Goal: Task Accomplishment & Management: Use online tool/utility

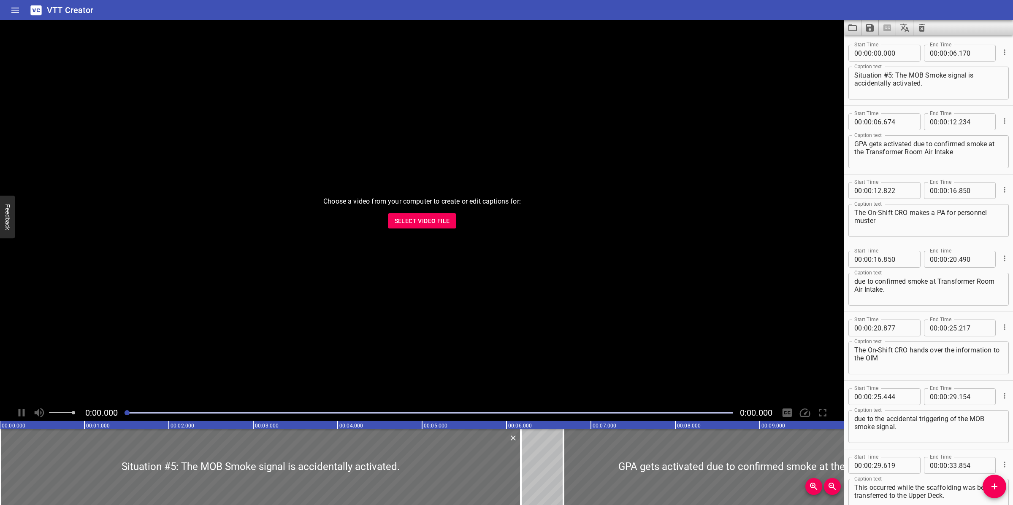
scroll to position [119, 0]
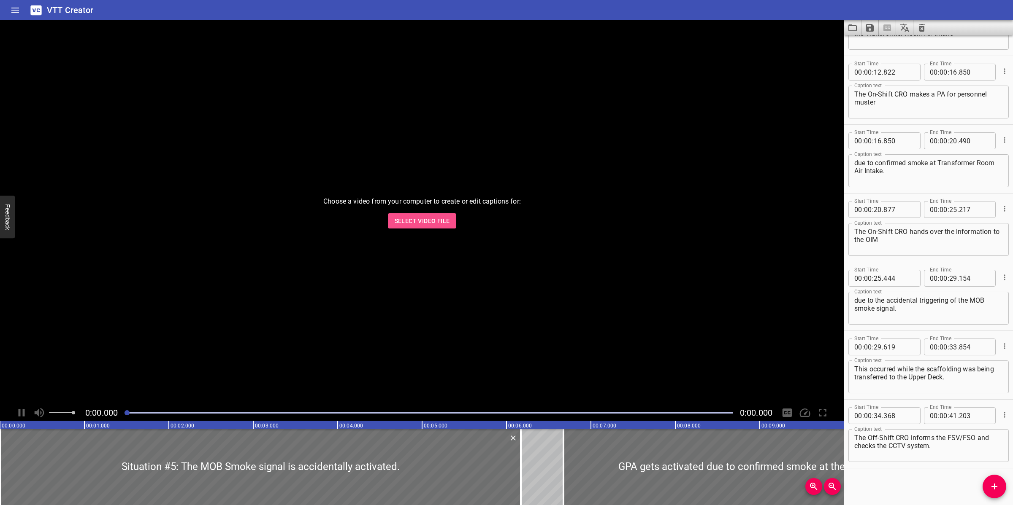
click at [408, 226] on span "Select Video File" at bounding box center [422, 221] width 55 height 11
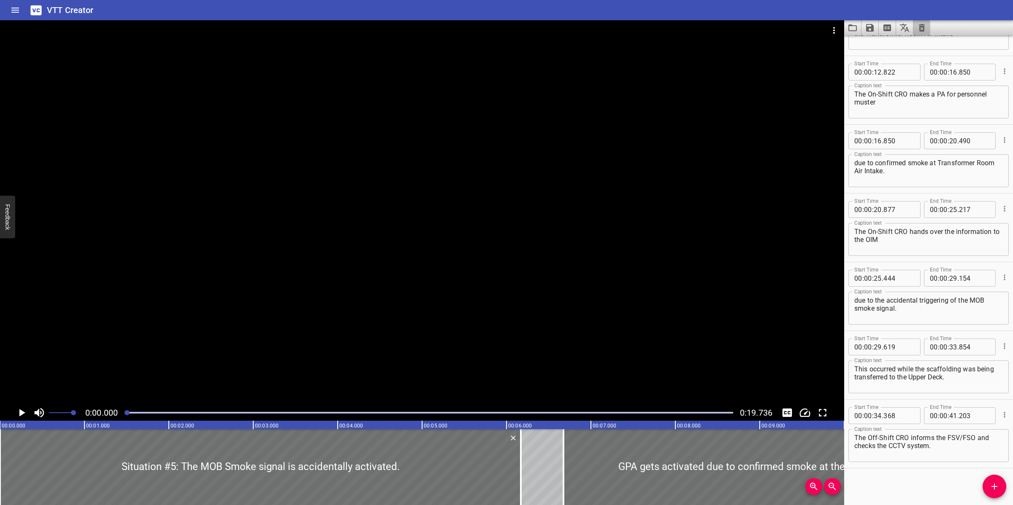
click at [921, 32] on icon "Clear captions" at bounding box center [921, 28] width 10 height 10
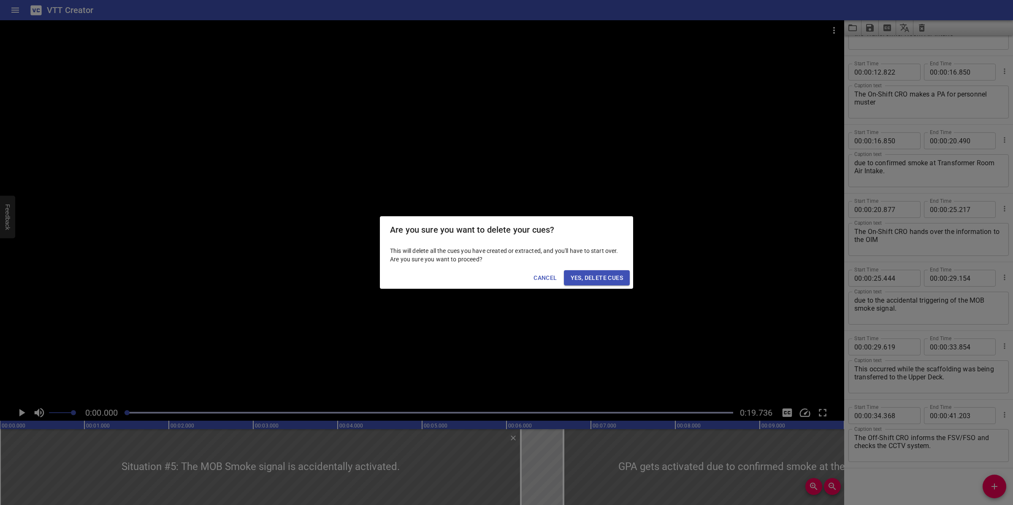
drag, startPoint x: 619, startPoint y: 276, endPoint x: 666, endPoint y: 289, distance: 48.5
click at [619, 276] on span "Yes, Delete Cues" at bounding box center [596, 278] width 52 height 11
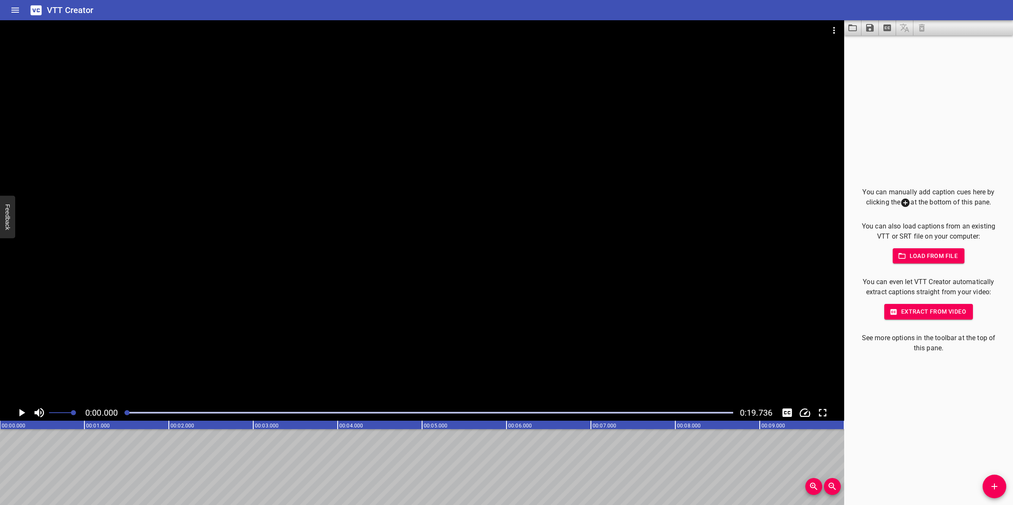
click at [988, 480] on span "Add Cue" at bounding box center [994, 487] width 24 height 10
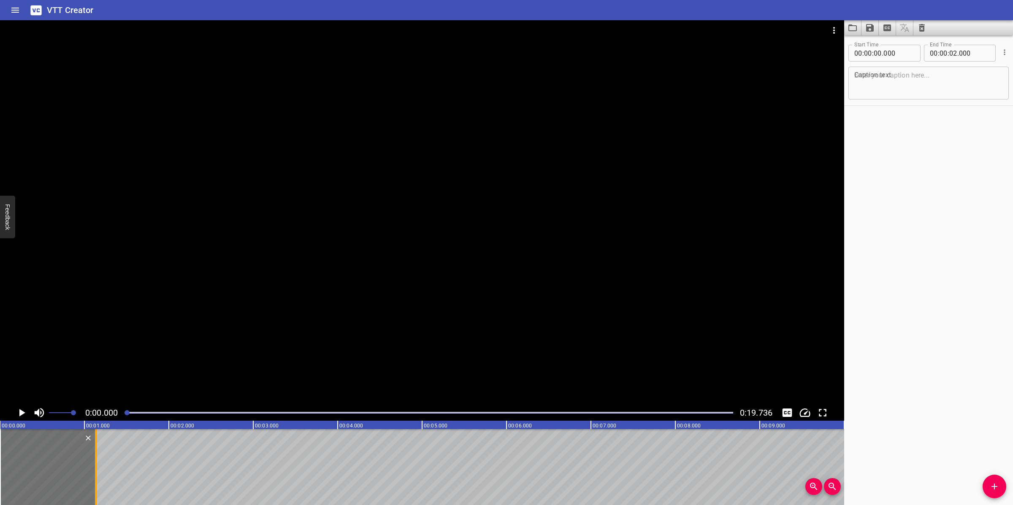
drag, startPoint x: 170, startPoint y: 451, endPoint x: 97, endPoint y: 462, distance: 73.9
click at [97, 462] on div at bounding box center [96, 468] width 8 height 76
type input "01"
type input "135"
click at [905, 59] on input "number" at bounding box center [898, 53] width 31 height 17
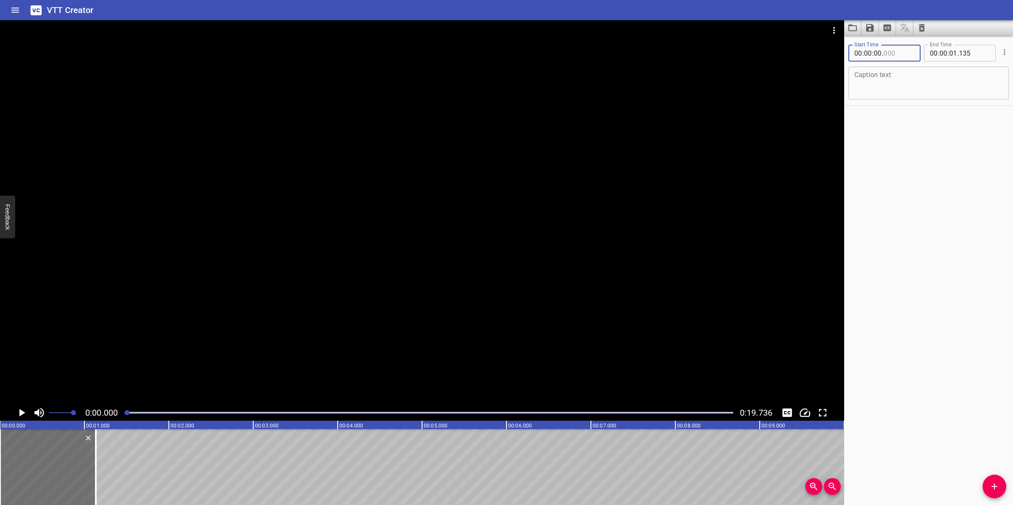
type input "000"
click at [902, 83] on textarea at bounding box center [928, 83] width 149 height 24
paste textarea "Objectives"
type textarea "Objectives"
click at [998, 480] on button "Add Cue" at bounding box center [994, 487] width 24 height 24
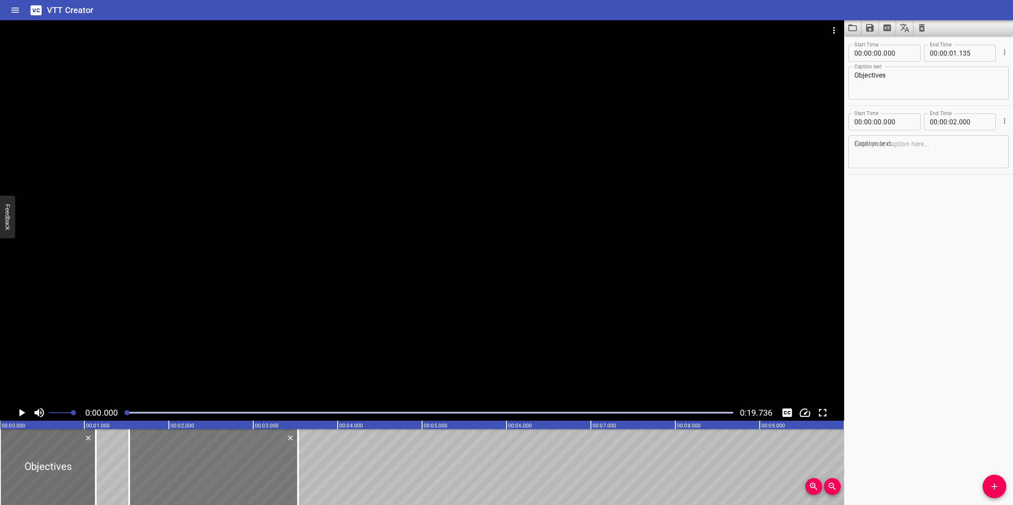
drag, startPoint x: 152, startPoint y: 462, endPoint x: 260, endPoint y: 461, distance: 107.6
click at [262, 461] on div at bounding box center [213, 468] width 169 height 76
type input "01"
type input "525"
type input "03"
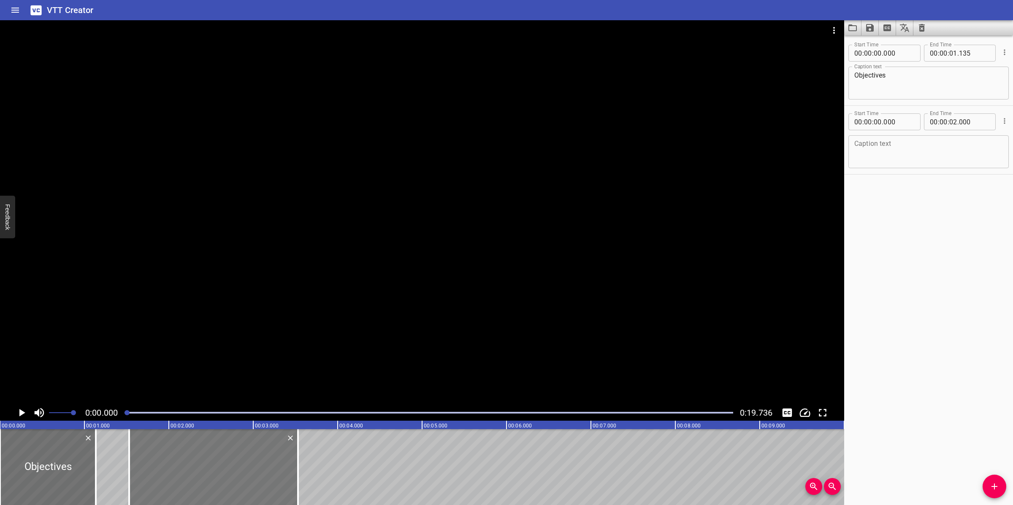
type input "525"
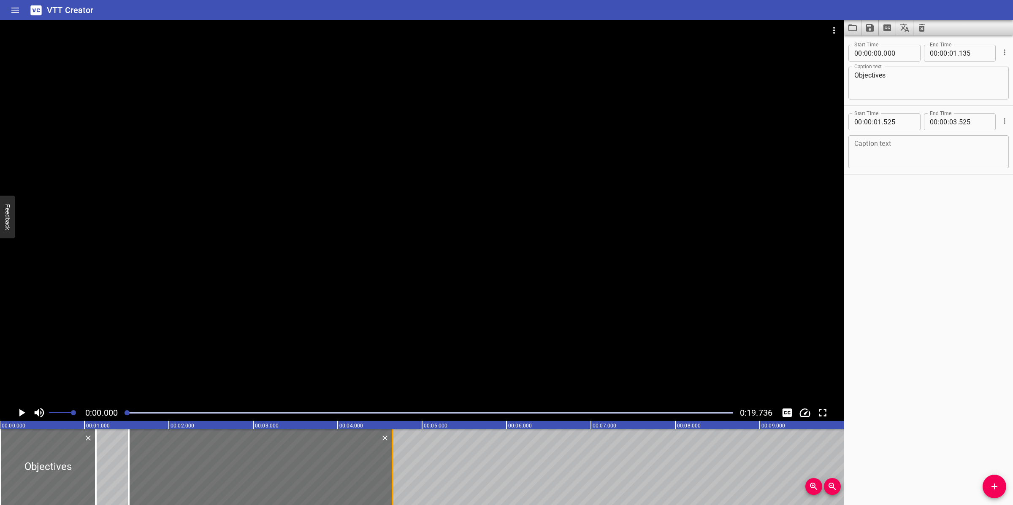
drag, startPoint x: 300, startPoint y: 469, endPoint x: 395, endPoint y: 471, distance: 95.0
click at [395, 471] on div at bounding box center [392, 468] width 8 height 76
type input "04"
type input "650"
click at [910, 159] on textarea at bounding box center [928, 152] width 149 height 24
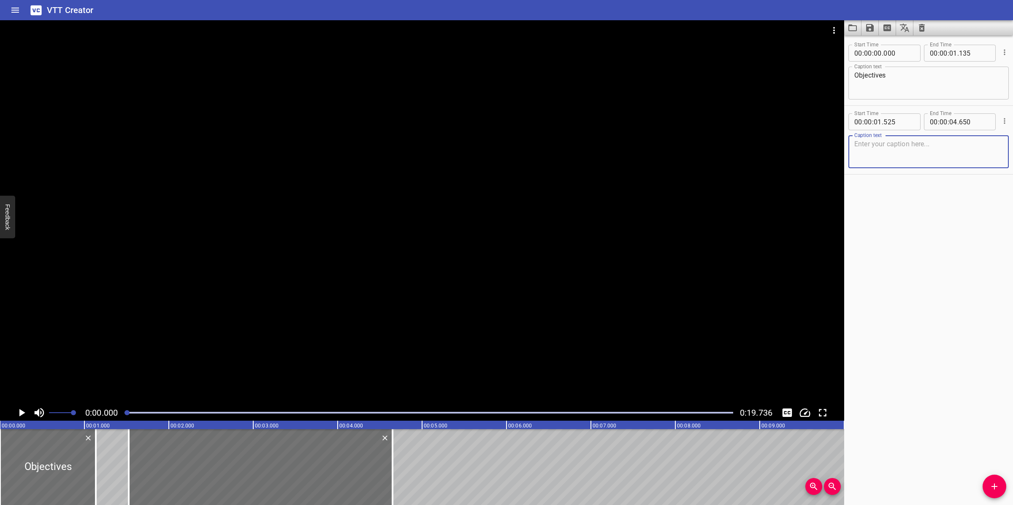
paste textarea "Provide an overview of the Diesel Oil System"
click at [411, 345] on div at bounding box center [422, 212] width 844 height 385
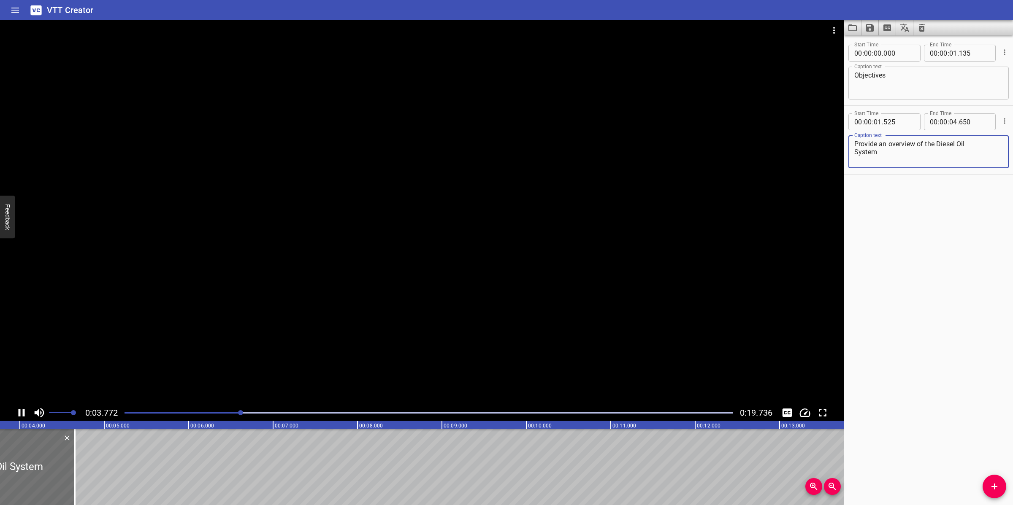
click at [854, 151] on textarea "Provide an overview of the Diesel Oil System" at bounding box center [928, 152] width 149 height 24
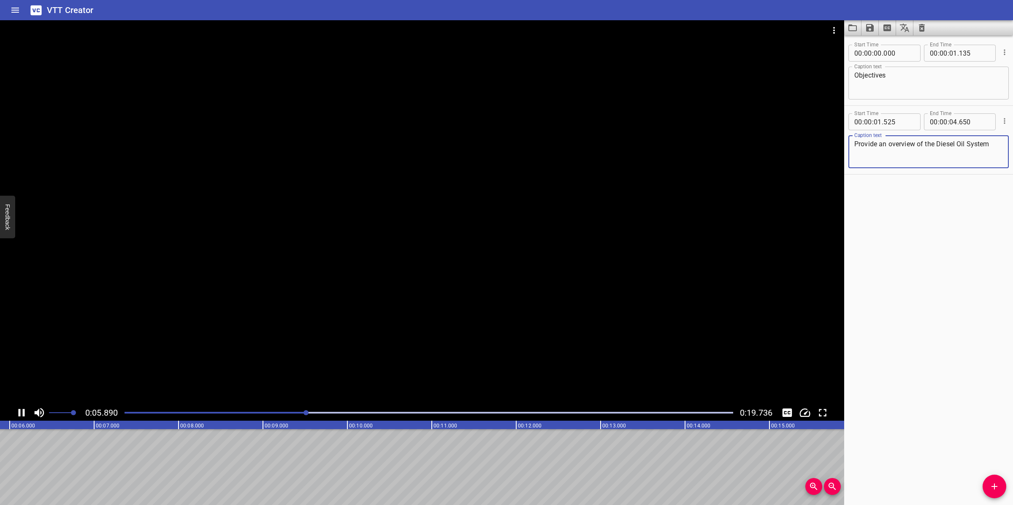
type textarea "Provide an overview of the Diesel Oil System"
drag, startPoint x: 357, startPoint y: 341, endPoint x: 353, endPoint y: 352, distance: 12.3
click at [360, 345] on div at bounding box center [422, 212] width 844 height 385
click at [247, 410] on div at bounding box center [428, 413] width 619 height 12
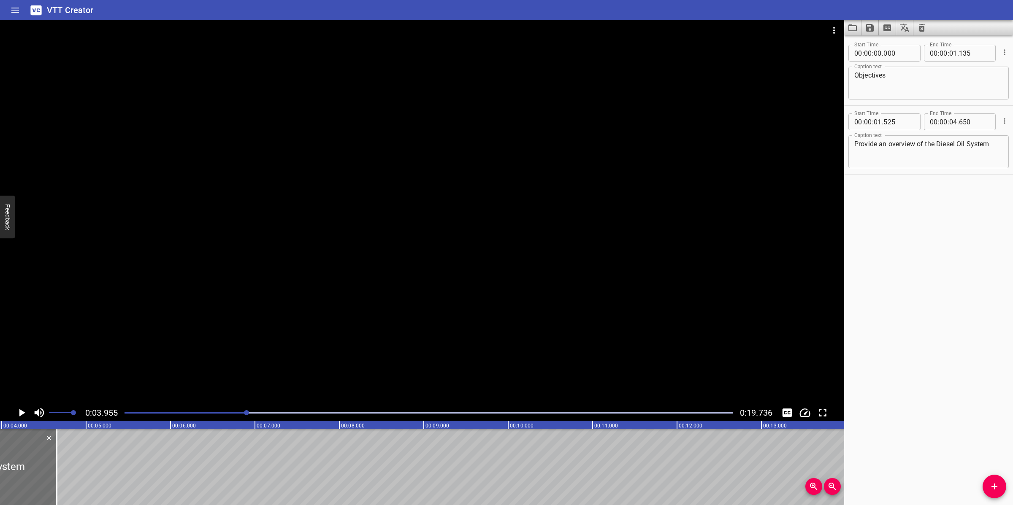
scroll to position [0, 334]
click at [996, 480] on icon "Add Cue" at bounding box center [994, 487] width 10 height 10
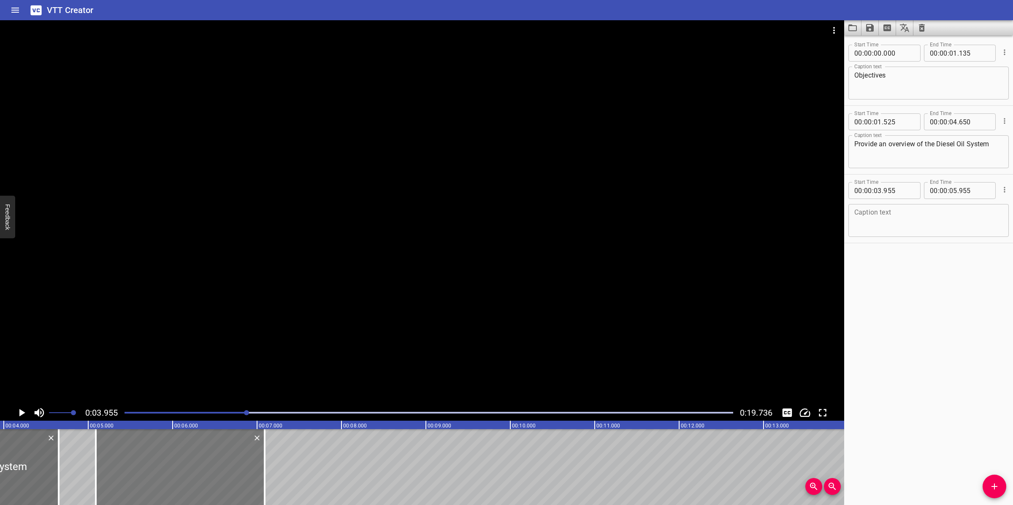
drag, startPoint x: 189, startPoint y: 481, endPoint x: 212, endPoint y: 486, distance: 23.3
click at [212, 480] on div at bounding box center [180, 468] width 169 height 76
type input "05"
type input "090"
type input "07"
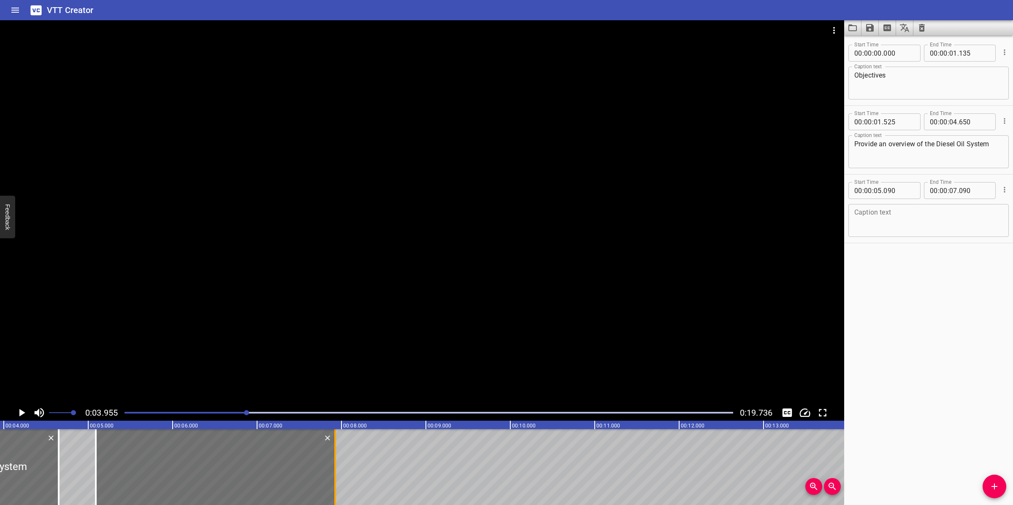
drag, startPoint x: 262, startPoint y: 484, endPoint x: 332, endPoint y: 481, distance: 70.9
click at [332, 480] on div at bounding box center [335, 468] width 8 height 76
type input "930"
click at [918, 228] on textarea at bounding box center [928, 221] width 149 height 24
paste textarea "Describe the main components of thepackage"
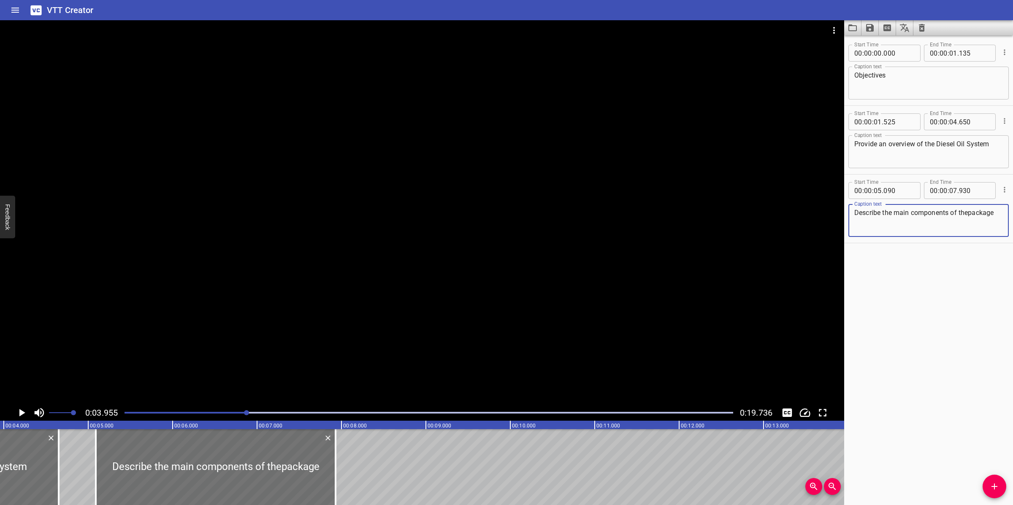
click at [864, 224] on textarea "Describe the main components of thepackage" at bounding box center [928, 221] width 149 height 24
type textarea "Describe the main components of the package"
click at [576, 314] on div at bounding box center [422, 212] width 844 height 385
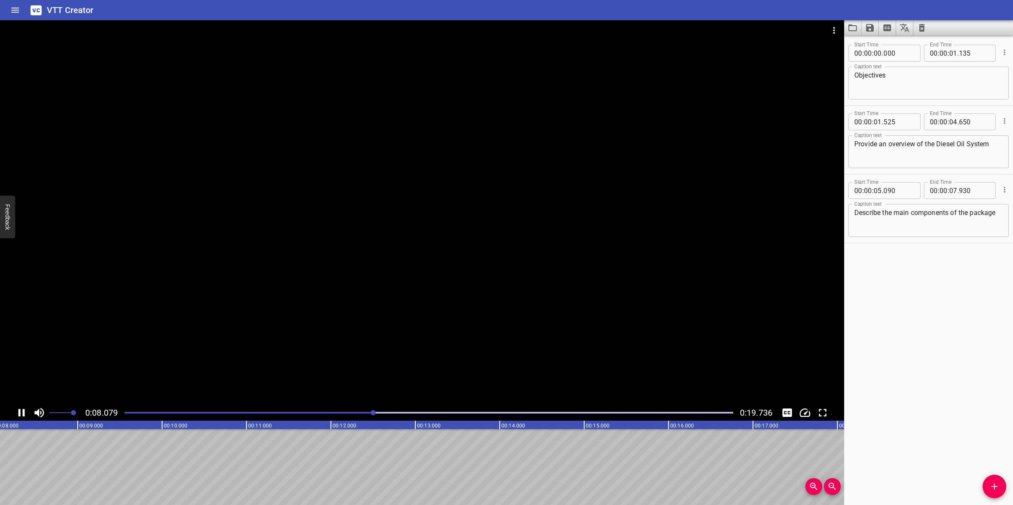
drag, startPoint x: 524, startPoint y: 311, endPoint x: 526, endPoint y: 316, distance: 4.9
click at [526, 316] on div at bounding box center [422, 212] width 844 height 385
click at [1005, 480] on span "Add Cue" at bounding box center [994, 487] width 24 height 10
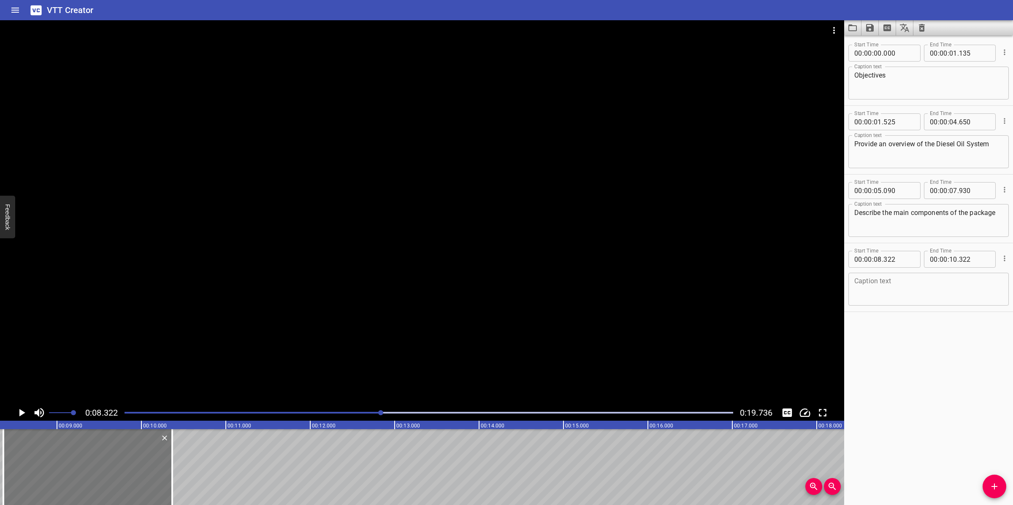
drag, startPoint x: 106, startPoint y: 484, endPoint x: 111, endPoint y: 480, distance: 6.0
click at [111, 480] on div at bounding box center [87, 468] width 169 height 76
type input "377"
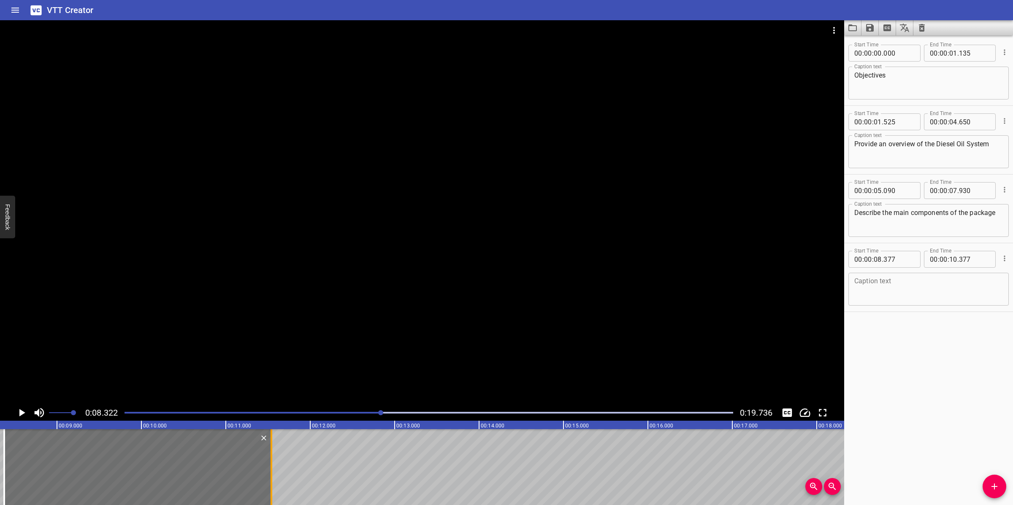
drag, startPoint x: 172, startPoint y: 463, endPoint x: 270, endPoint y: 462, distance: 98.3
click at [270, 462] on div at bounding box center [271, 468] width 2 height 76
type input "11"
type input "542"
click at [872, 298] on textarea at bounding box center [928, 290] width 149 height 24
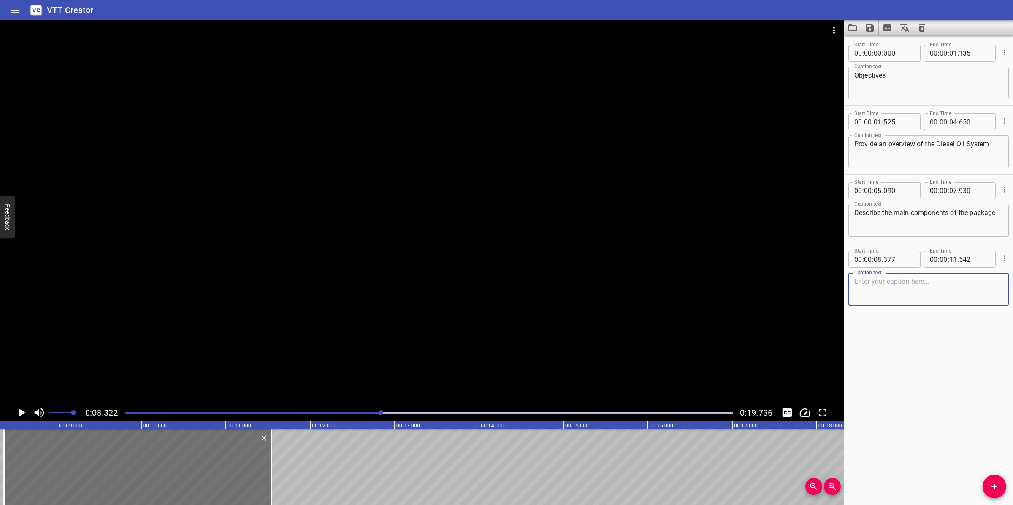
paste textarea "Explain the system operation principles"
type textarea "Explain the system operation principles"
click at [332, 307] on div at bounding box center [422, 212] width 844 height 385
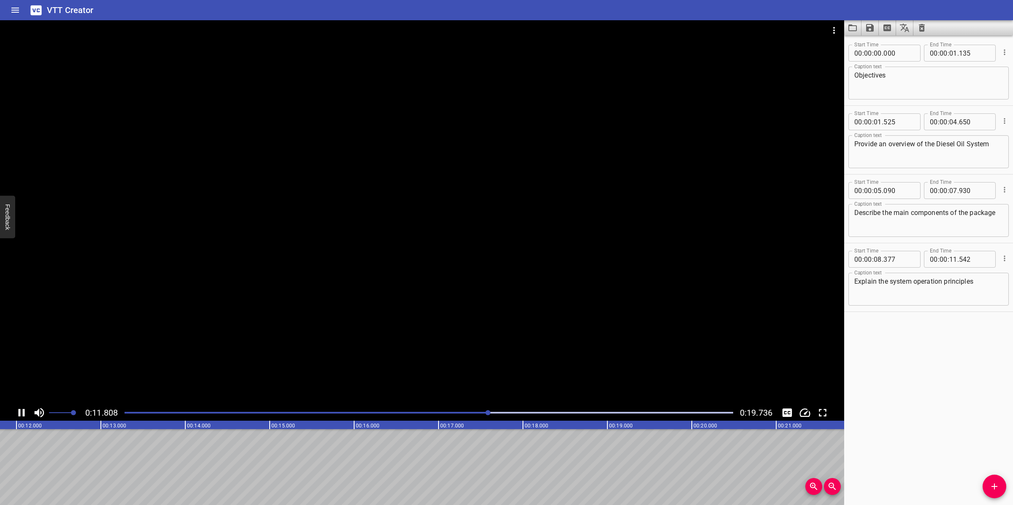
click at [373, 327] on div at bounding box center [422, 212] width 844 height 385
click at [994, 480] on icon "Add Cue" at bounding box center [994, 487] width 10 height 10
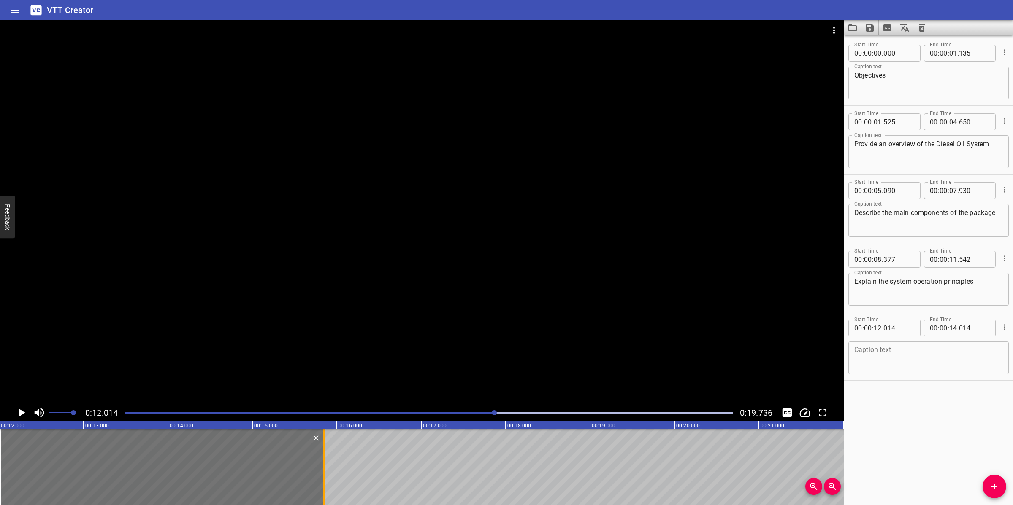
drag, startPoint x: 179, startPoint y: 475, endPoint x: 323, endPoint y: 446, distance: 146.5
click at [323, 446] on div at bounding box center [323, 468] width 8 height 76
type input "15"
type input "864"
click at [889, 354] on textarea at bounding box center [928, 358] width 149 height 24
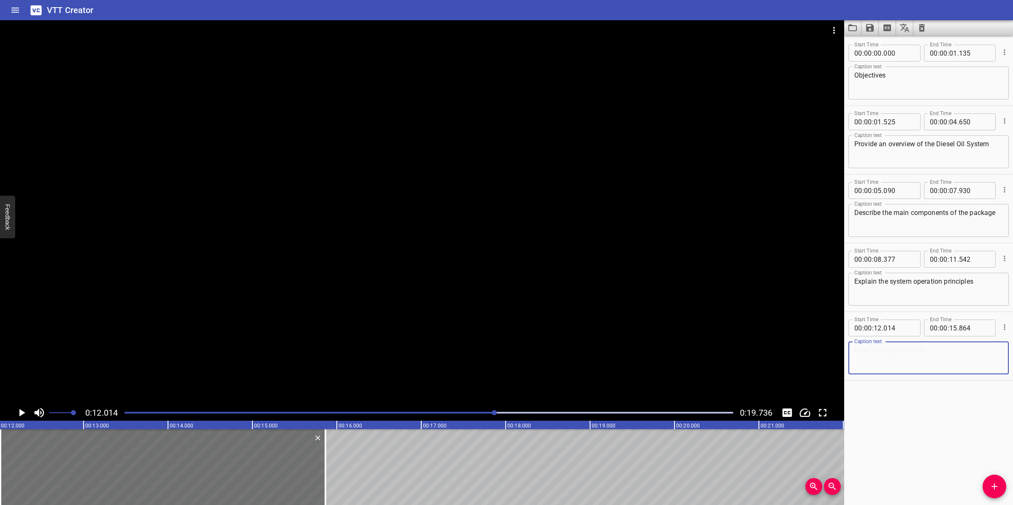
paste textarea "rovide logic and sequences of the Diesel centrifuge"
click at [857, 350] on textarea "rovide logic and sequences of the Diesel centrifuge" at bounding box center [928, 358] width 149 height 24
click at [855, 357] on textarea "Provide logic and sequences of the Diesel centrifuge" at bounding box center [928, 358] width 149 height 24
type textarea "Provide logic and sequences of the Diesel centrifuge"
click at [612, 287] on div at bounding box center [422, 212] width 844 height 385
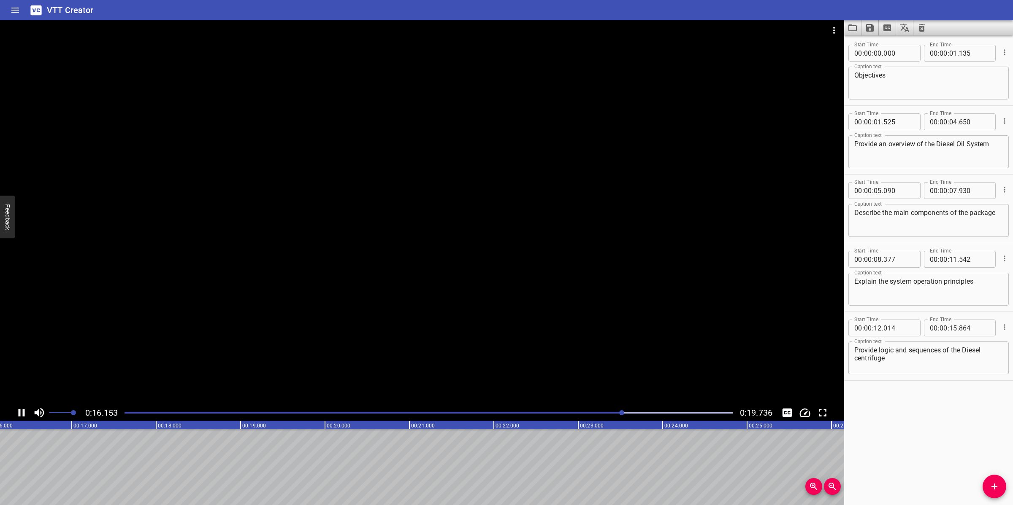
click at [504, 315] on div at bounding box center [422, 212] width 844 height 385
drag, startPoint x: 990, startPoint y: 489, endPoint x: 965, endPoint y: 459, distance: 38.9
click at [992, 480] on icon "Add Cue" at bounding box center [994, 487] width 10 height 10
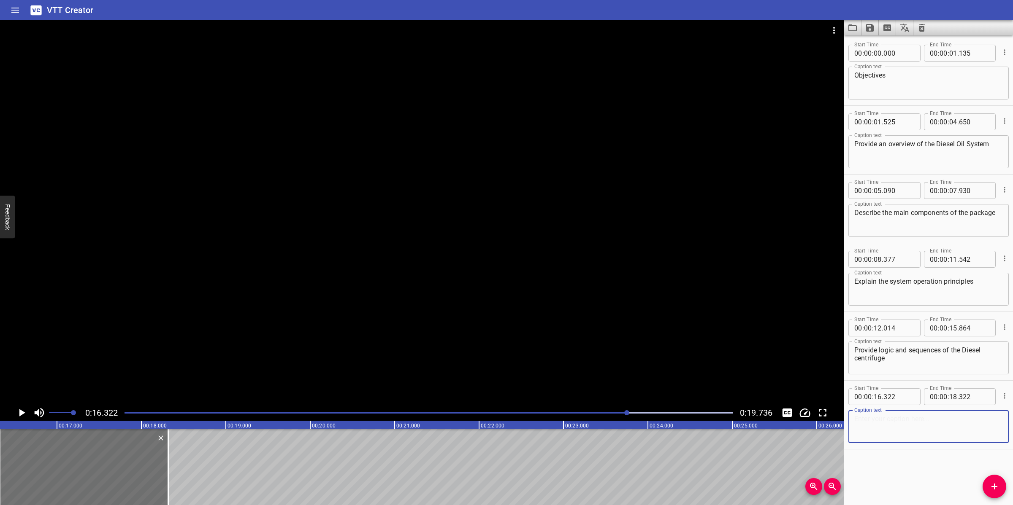
click at [901, 429] on textarea at bounding box center [928, 427] width 149 height 24
paste textarea "Describe protective devices within the system"
click at [853, 429] on div "Describe protective devices within the system Caption text" at bounding box center [928, 427] width 160 height 33
click at [855, 428] on textarea "Describe protective devices within the system" at bounding box center [928, 427] width 149 height 24
type textarea "Describe protective devices within the system"
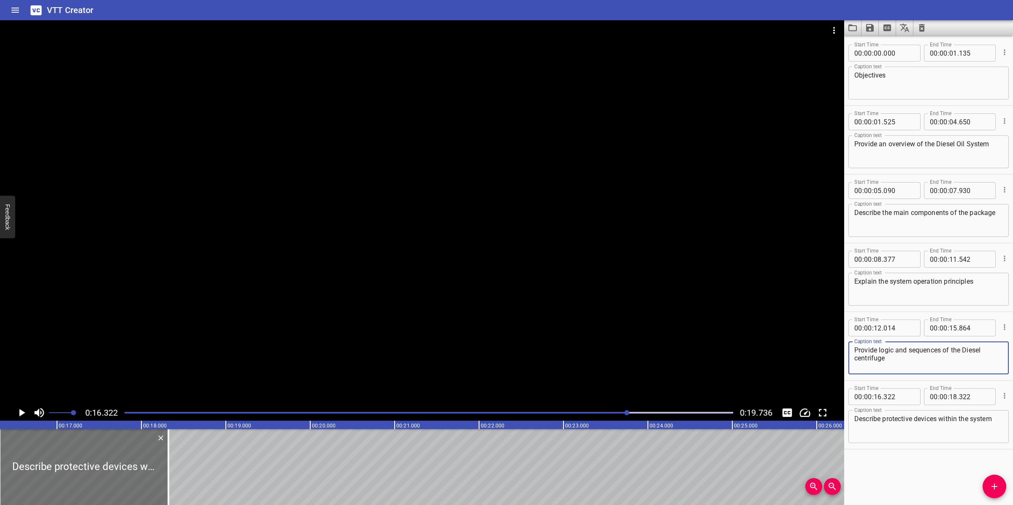
click at [966, 351] on textarea "Provide logic and sequences of the Diesel centrifuge" at bounding box center [928, 358] width 149 height 24
type textarea "Provide logic and sequences of the diesel centrifuge"
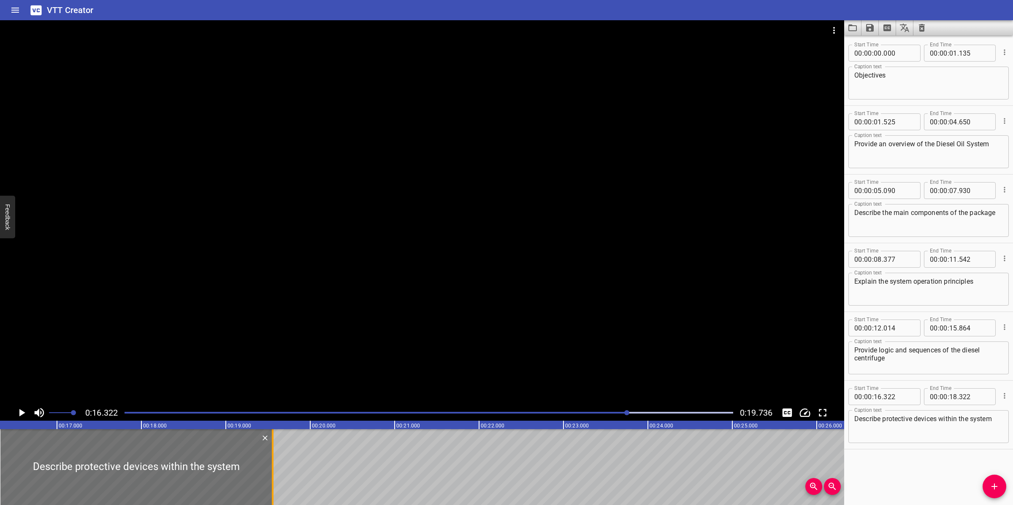
drag, startPoint x: 171, startPoint y: 453, endPoint x: 275, endPoint y: 439, distance: 104.7
click at [275, 457] on div at bounding box center [272, 468] width 8 height 76
type input "19"
type input "552"
click at [377, 324] on div at bounding box center [422, 212] width 844 height 385
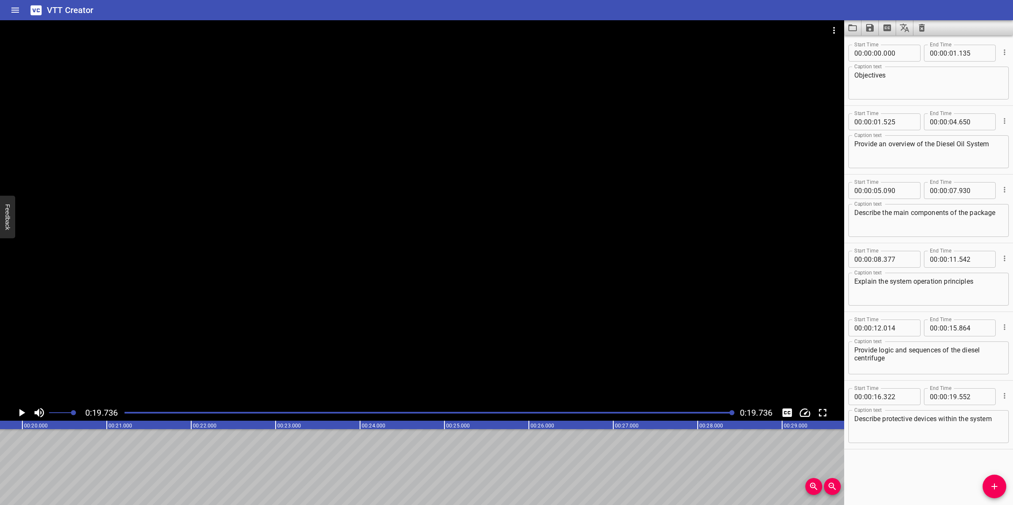
click at [514, 335] on div at bounding box center [422, 212] width 844 height 385
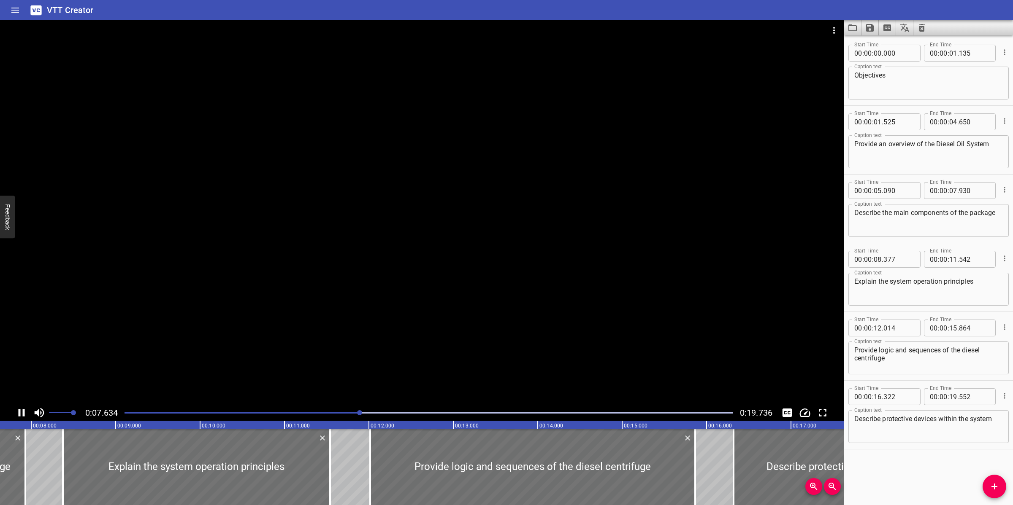
click at [520, 338] on div at bounding box center [422, 212] width 844 height 385
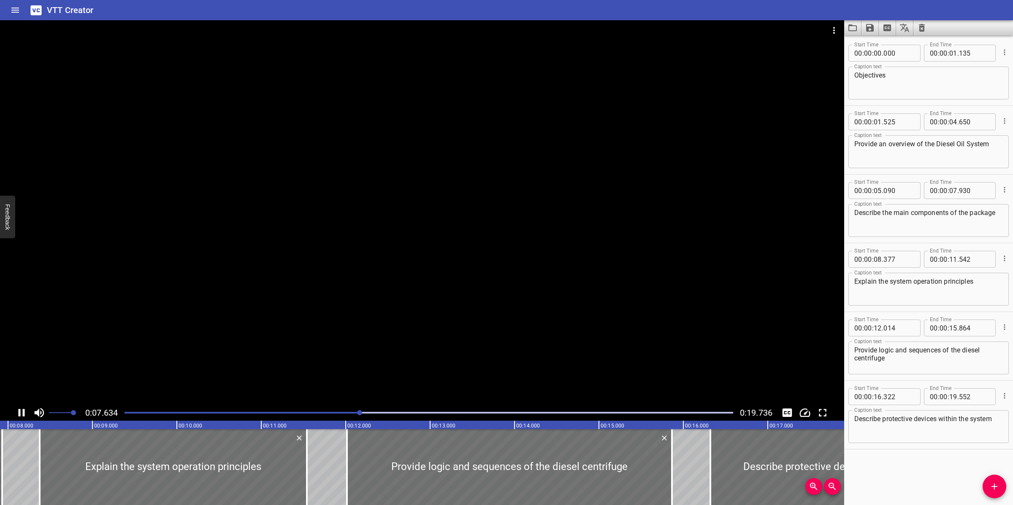
scroll to position [0, 669]
click at [129, 419] on div at bounding box center [428, 413] width 619 height 12
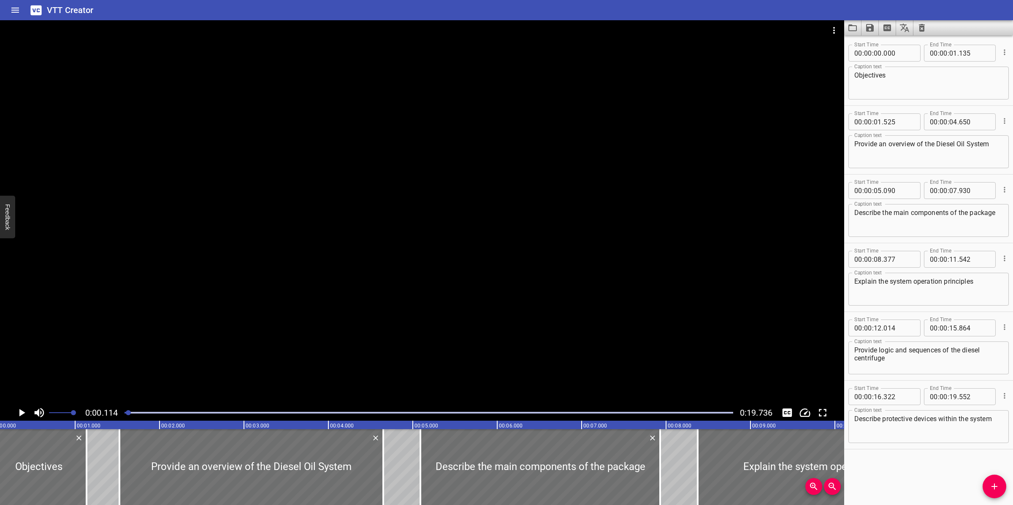
click at [541, 278] on div at bounding box center [422, 212] width 844 height 385
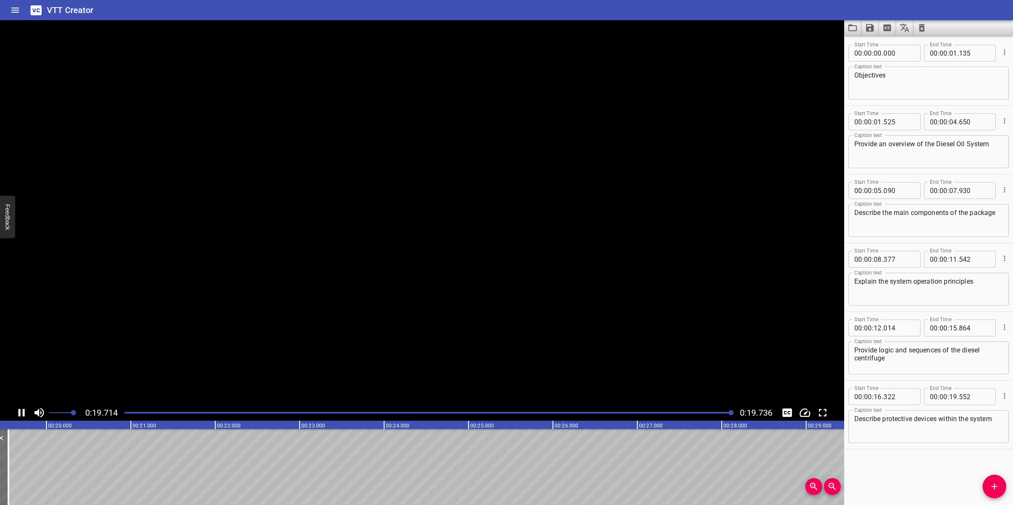
scroll to position [0, 1665]
click at [867, 32] on icon "Save captions to file" at bounding box center [870, 28] width 10 height 10
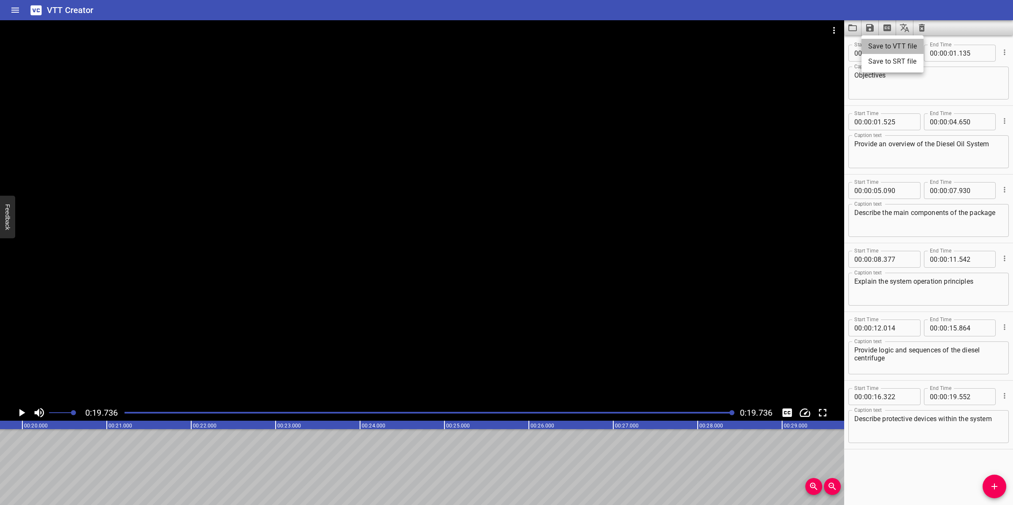
click at [879, 41] on li "Save to VTT file" at bounding box center [892, 46] width 62 height 15
click at [831, 25] on icon "Video Options" at bounding box center [834, 30] width 10 height 10
click at [833, 25] on li "Select New Video File..." at bounding box center [866, 31] width 84 height 15
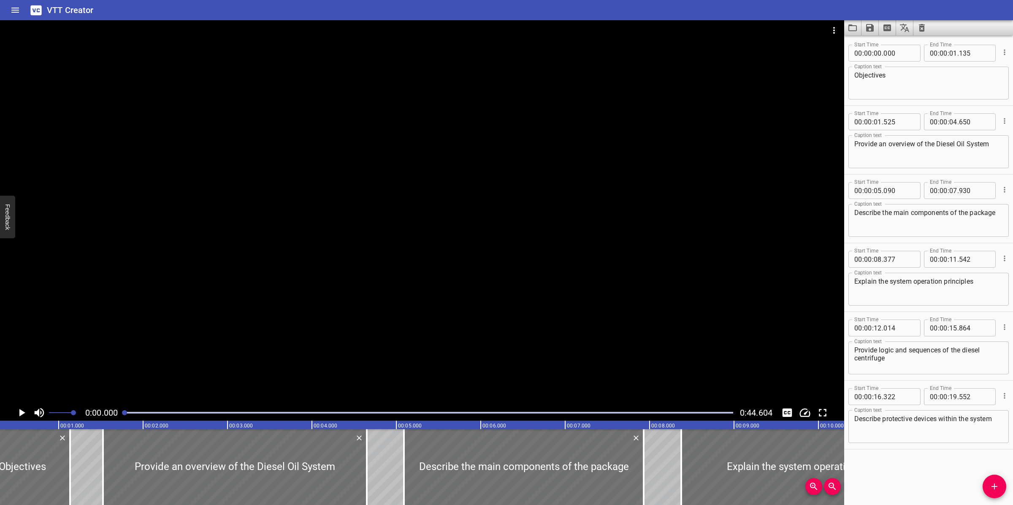
scroll to position [0, 0]
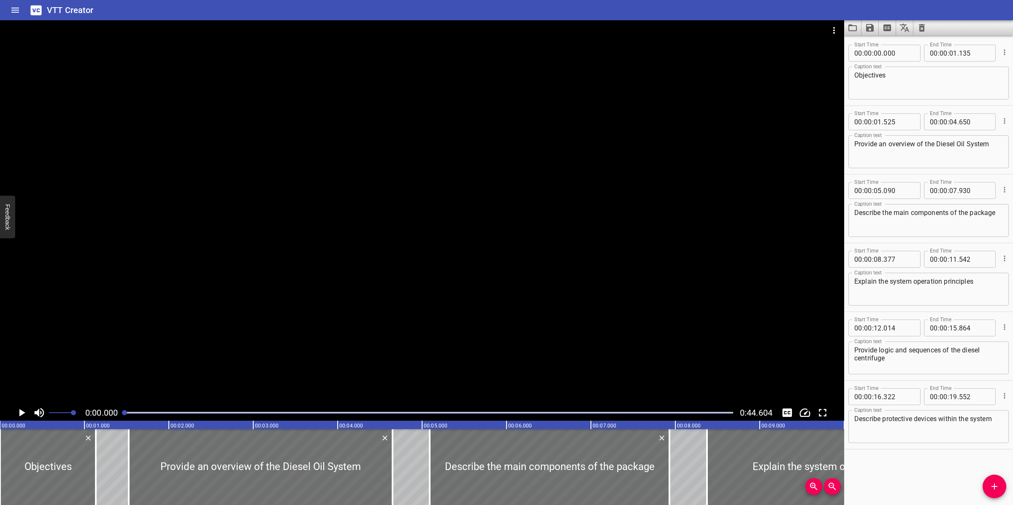
click at [927, 31] on button "Clear captions" at bounding box center [921, 27] width 17 height 15
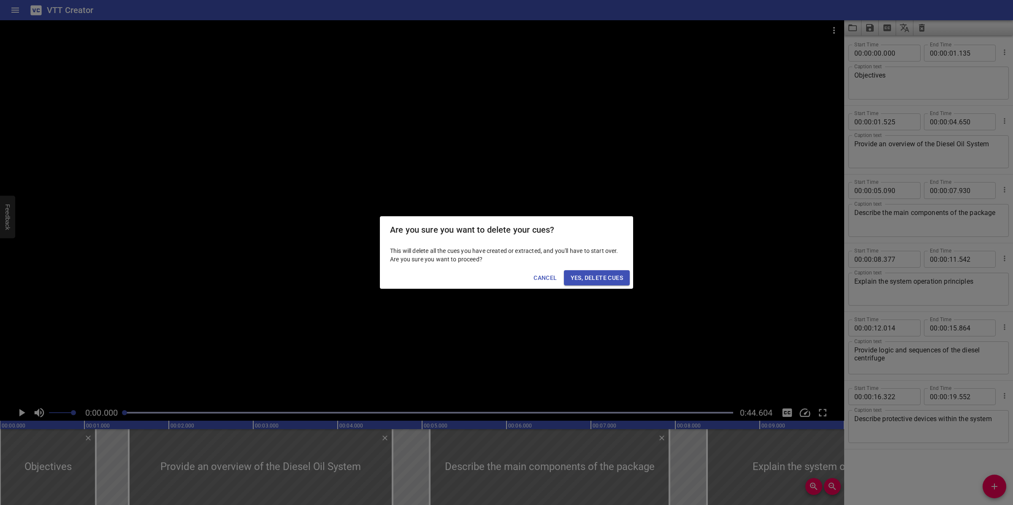
click at [587, 285] on button "Yes, Delete Cues" at bounding box center [597, 278] width 66 height 16
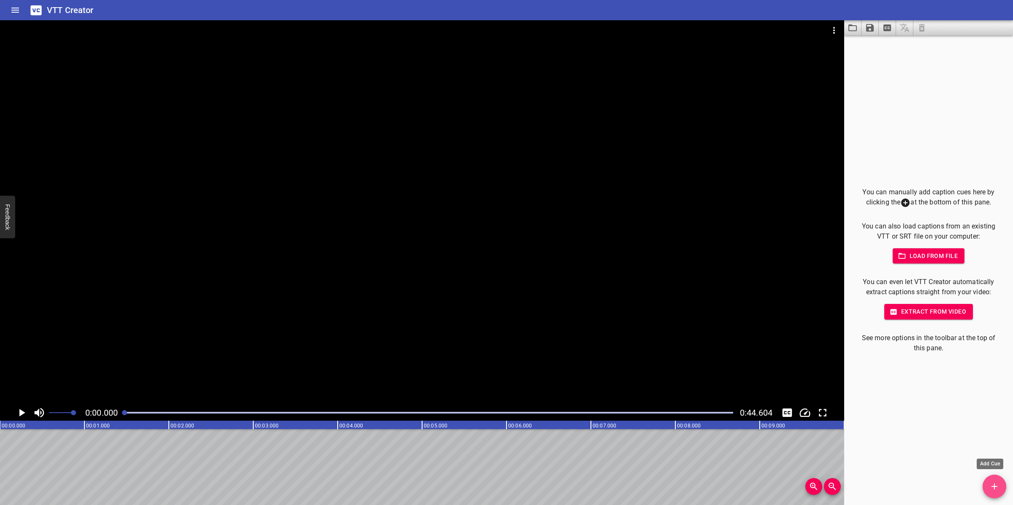
click at [995, 480] on icon "Add Cue" at bounding box center [994, 487] width 10 height 10
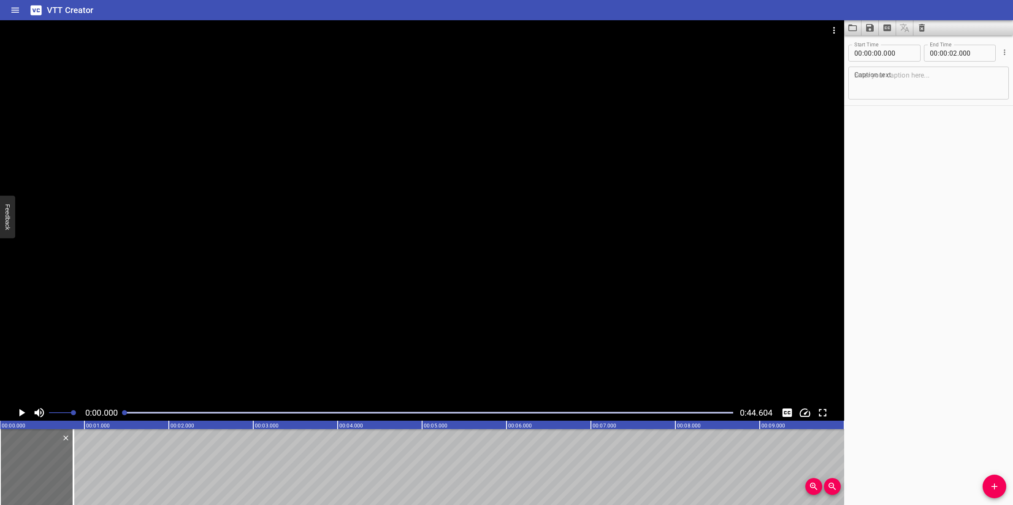
drag, startPoint x: 171, startPoint y: 462, endPoint x: 87, endPoint y: 464, distance: 84.4
click at [76, 464] on div at bounding box center [73, 468] width 8 height 76
type input "00"
type input "875"
click at [988, 480] on span "Add Cue" at bounding box center [994, 487] width 24 height 10
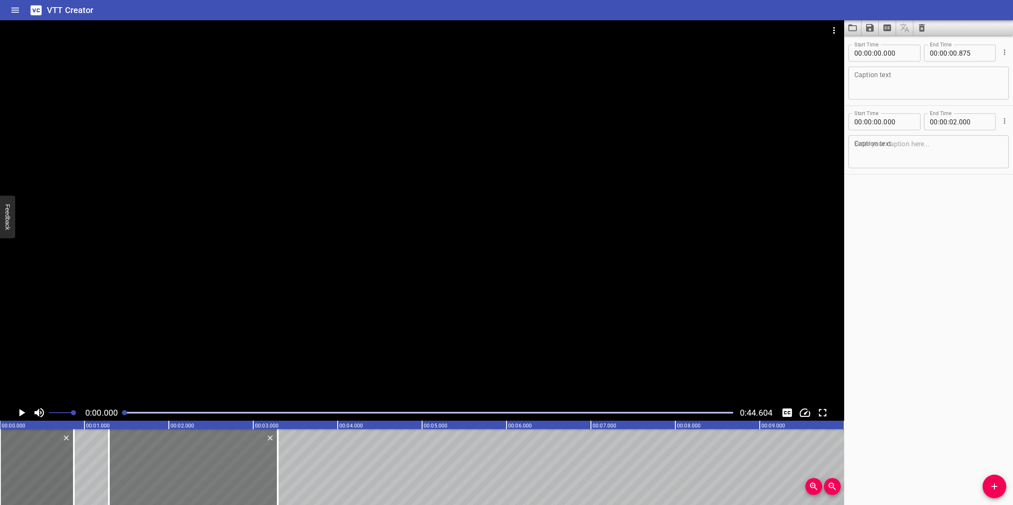
drag, startPoint x: 151, startPoint y: 475, endPoint x: 259, endPoint y: 468, distance: 109.1
click at [259, 468] on div at bounding box center [193, 468] width 169 height 76
type input "01"
type input "290"
type input "03"
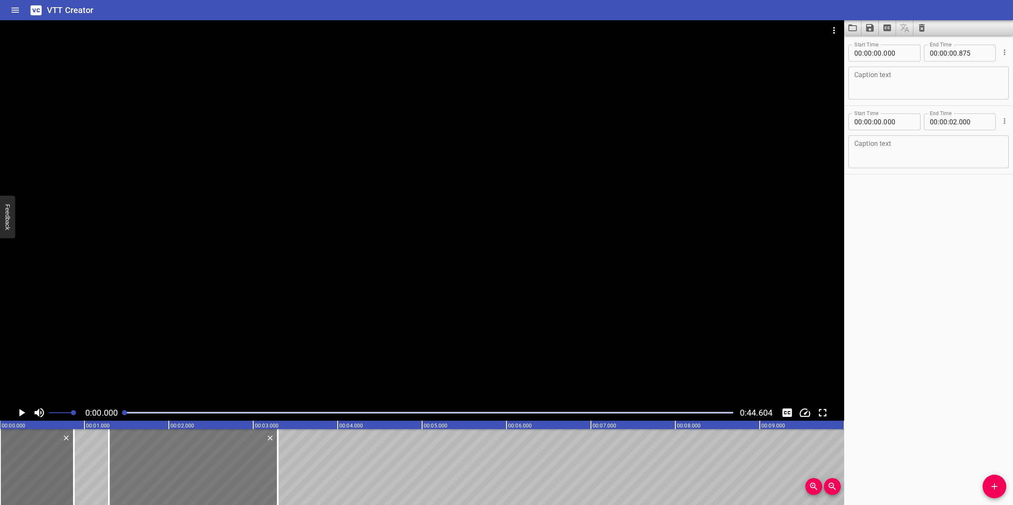
type input "290"
click at [864, 81] on textarea at bounding box center [928, 83] width 149 height 24
paste textarea "Purpose"
type textarea "Purpose"
click at [882, 149] on textarea at bounding box center [928, 152] width 149 height 24
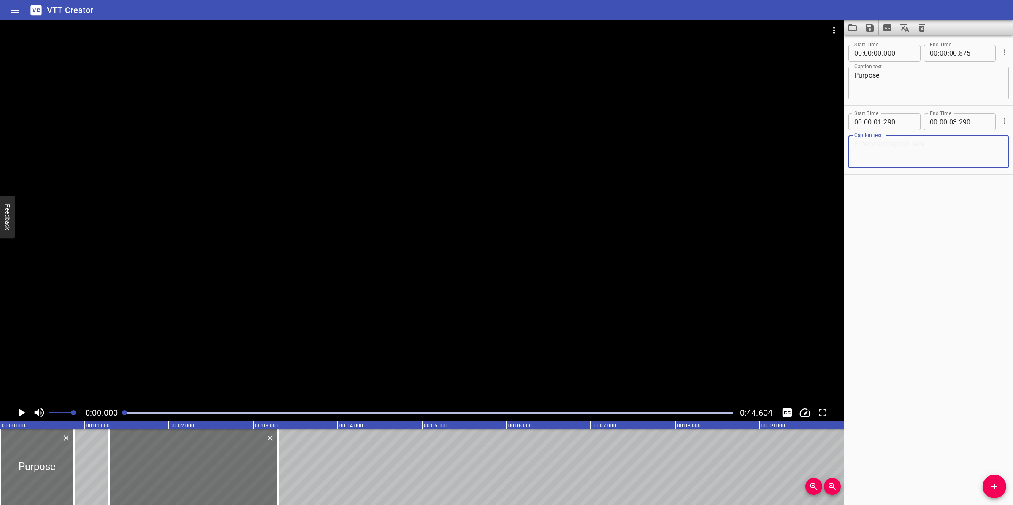
paste textarea "The Diesel Oil System stores, cleansuntreated diesel and distributes treateddie…"
click at [962, 143] on textarea "The Diesel Oil System stores, cleansuntreated diesel and distributes treateddie…" at bounding box center [928, 152] width 149 height 24
click at [872, 159] on textarea "The Diesel Oil System stores, clean suntreated diesel and distributes treateddi…" at bounding box center [928, 152] width 149 height 24
click at [876, 162] on textarea "The Diesel Oil System stores, clean suntreated diesel and distributes treateddi…" at bounding box center [928, 152] width 149 height 24
click at [965, 144] on textarea "The Diesel Oil System stores, cleansuntreated diesel and distributes treated di…" at bounding box center [928, 152] width 149 height 24
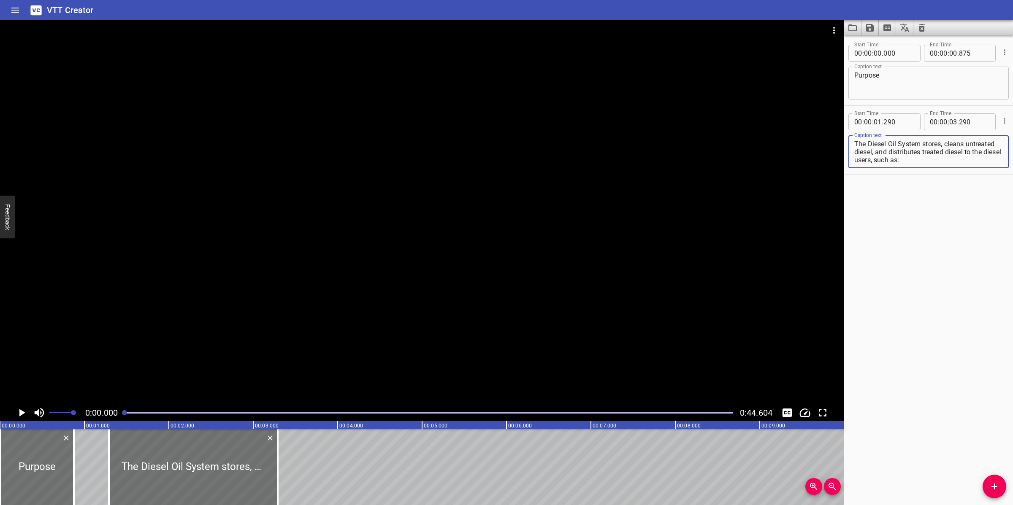
type textarea "The Diesel Oil System stores, cleans untreated diesel, and distributes treated …"
click at [430, 319] on div at bounding box center [422, 212] width 844 height 385
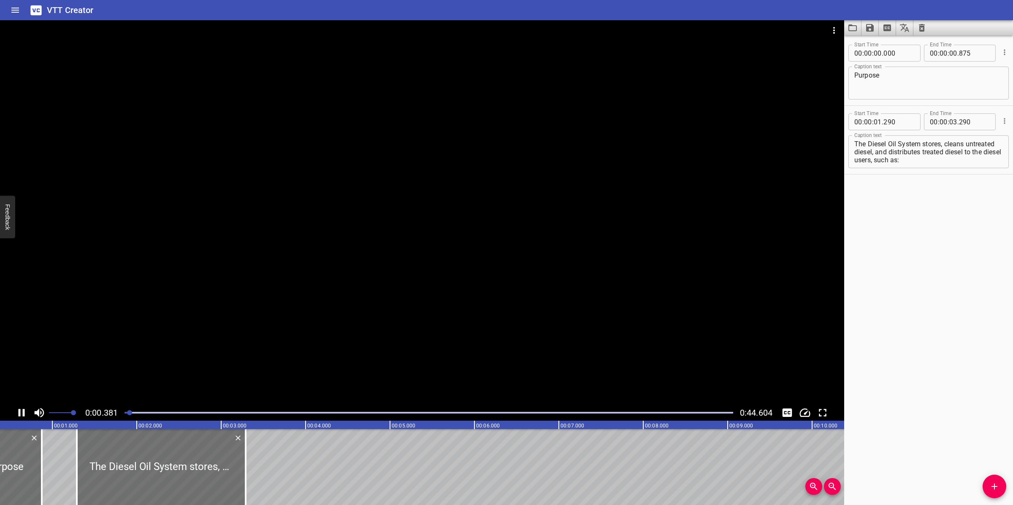
click at [486, 311] on div at bounding box center [422, 212] width 844 height 385
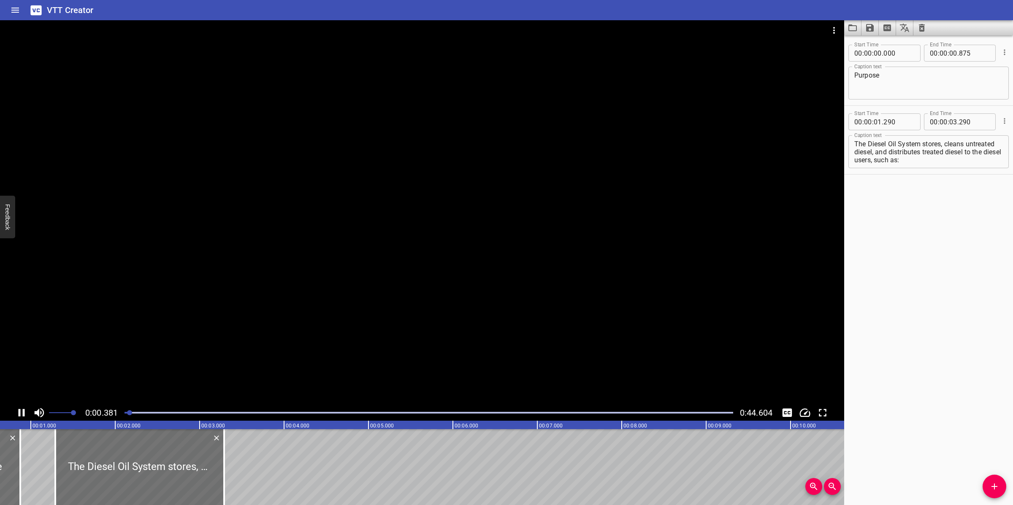
scroll to position [0, 57]
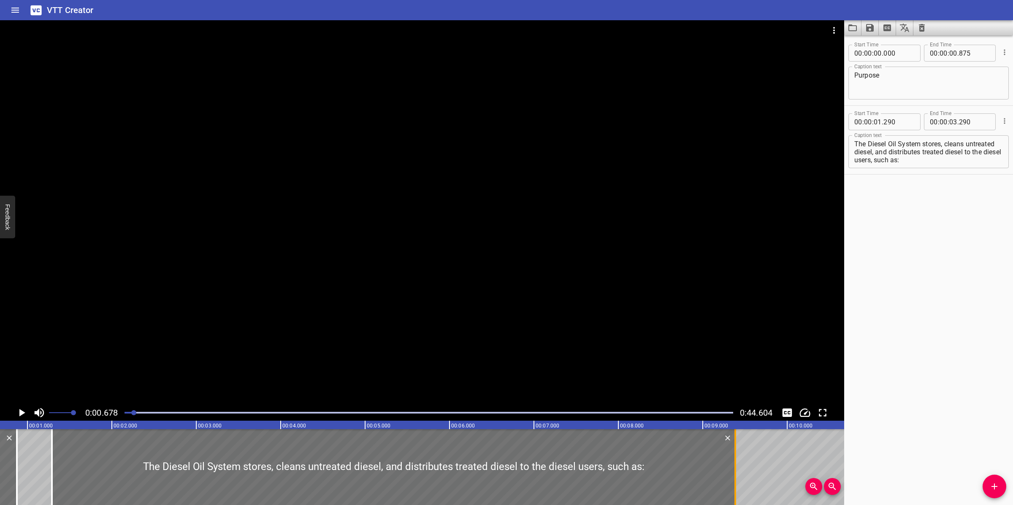
drag, startPoint x: 224, startPoint y: 457, endPoint x: 735, endPoint y: 443, distance: 511.6
click at [735, 444] on div at bounding box center [735, 468] width 2 height 76
type input "09"
type input "385"
click at [597, 314] on div at bounding box center [422, 212] width 844 height 385
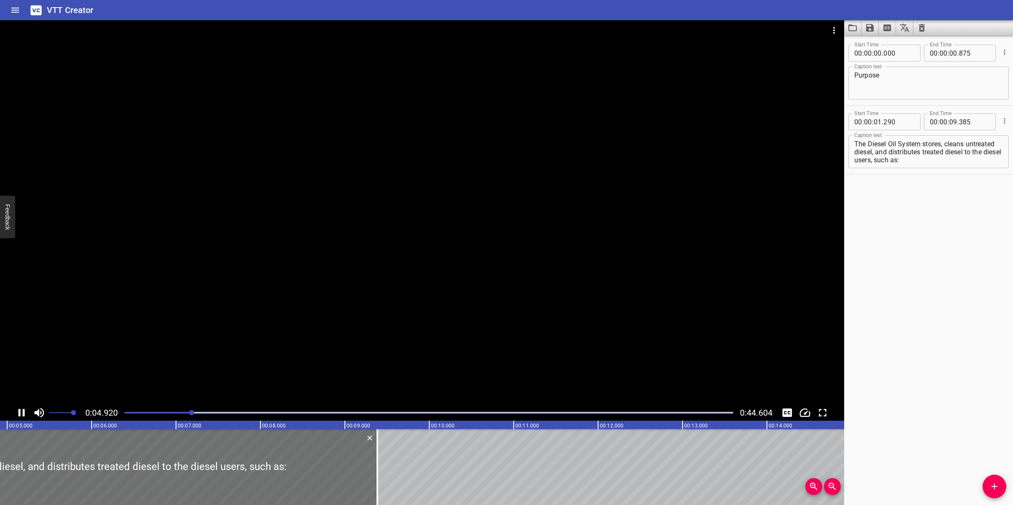
click at [490, 332] on div at bounding box center [422, 212] width 844 height 385
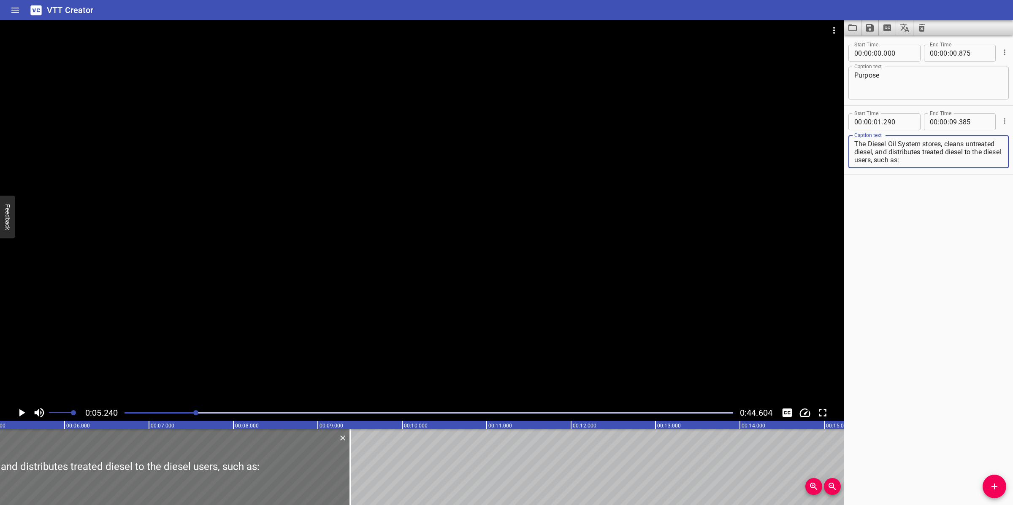
drag, startPoint x: 949, startPoint y: 159, endPoint x: 1011, endPoint y: 159, distance: 61.6
click at [1011, 159] on div "Start Time 00 : 00 : 00 . 000 Start Time End Time 00 : 00 : 00 . 875 End Time C…" at bounding box center [928, 270] width 169 height 470
type textarea "The Diesel Oil System stores, cleans untreated diesel,"
click at [952, 122] on input "number" at bounding box center [953, 122] width 8 height 17
type input "05"
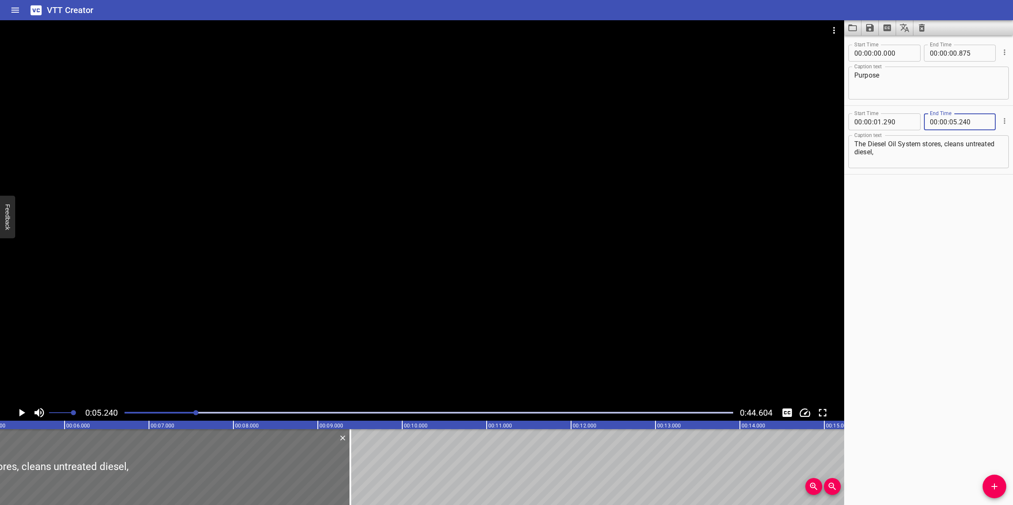
type input "240"
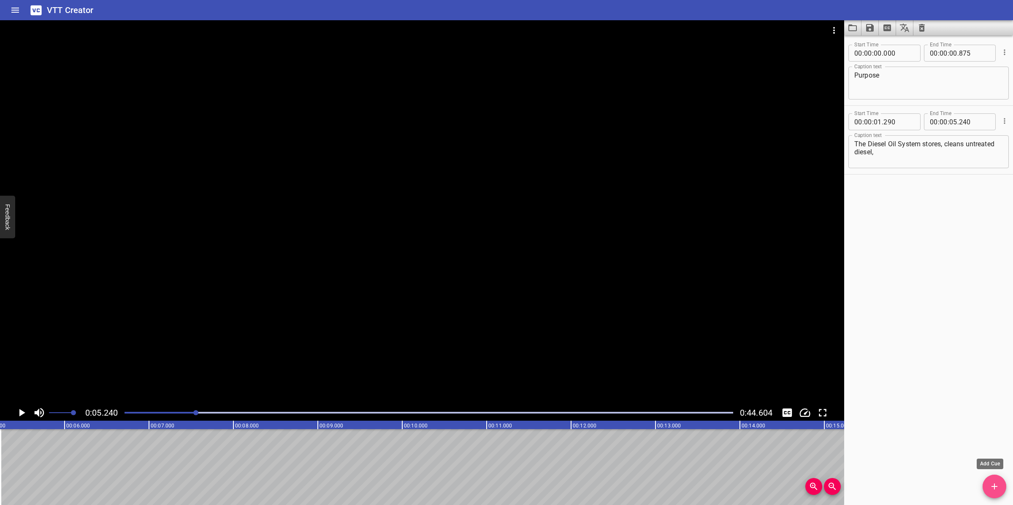
click at [992, 480] on icon "Add Cue" at bounding box center [994, 487] width 10 height 10
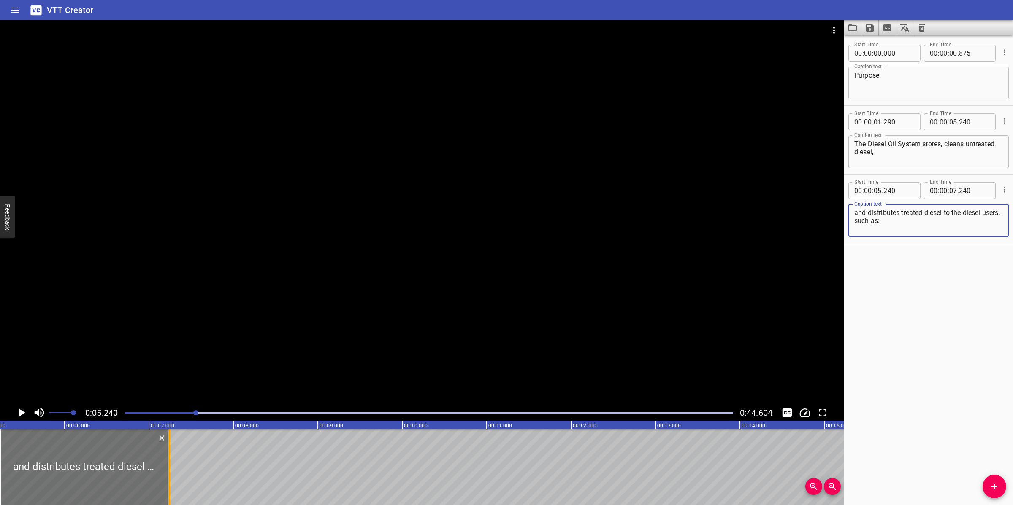
type textarea "and distributes treated diesel to the diesel users, such as:"
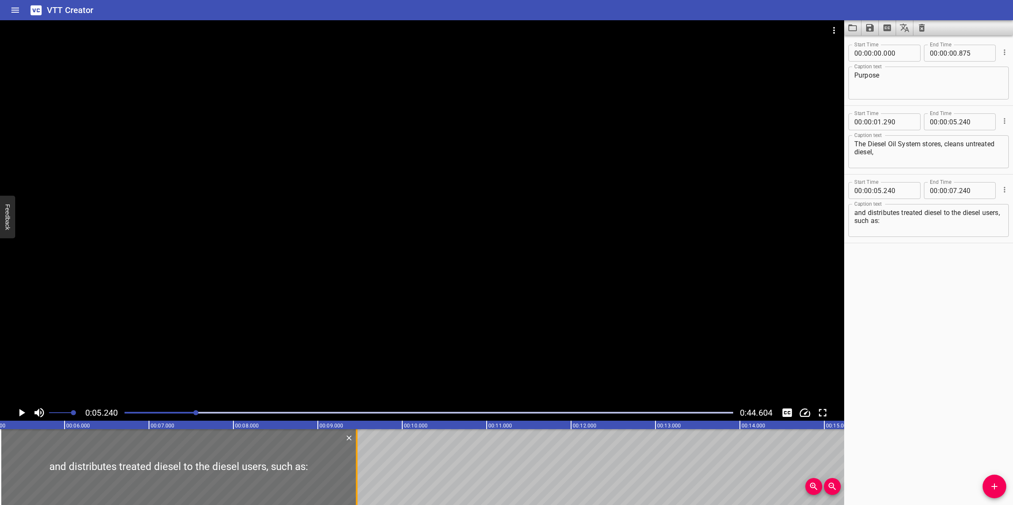
drag, startPoint x: 188, startPoint y: 460, endPoint x: 355, endPoint y: 441, distance: 168.2
click at [356, 441] on div at bounding box center [357, 468] width 2 height 76
type input "09"
type input "460"
click at [856, 214] on textarea "and distributes treated diesel to the diesel users, such as:" at bounding box center [928, 221] width 149 height 24
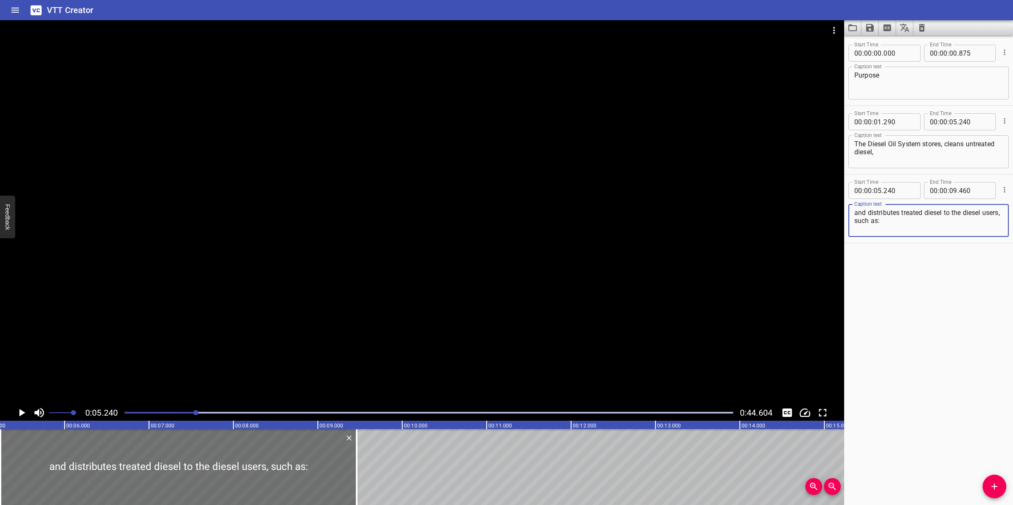
type textarea "and distributes treated diesel to the diesel users, such as:"
click at [511, 277] on div at bounding box center [422, 212] width 844 height 385
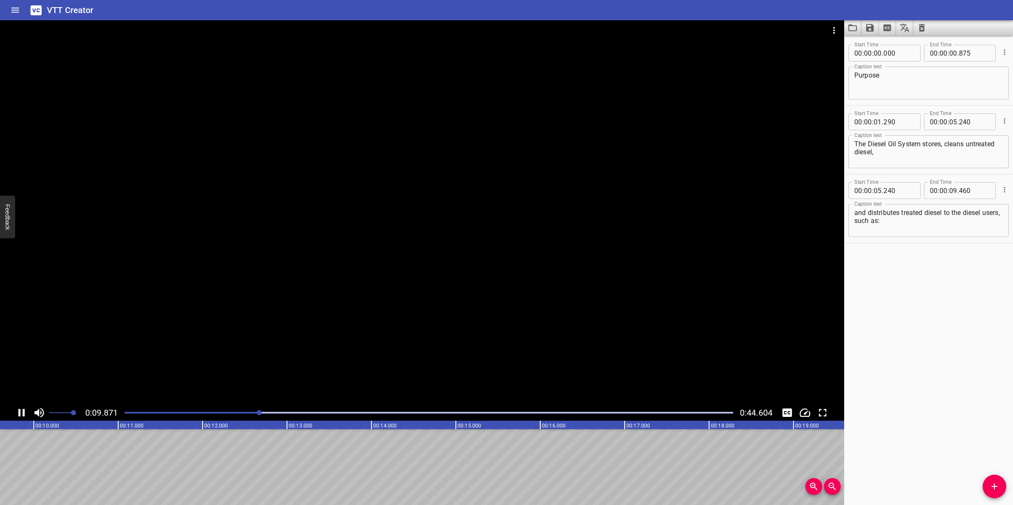
click at [450, 343] on div at bounding box center [422, 212] width 844 height 385
click at [1000, 480] on span "Add Cue" at bounding box center [994, 487] width 24 height 10
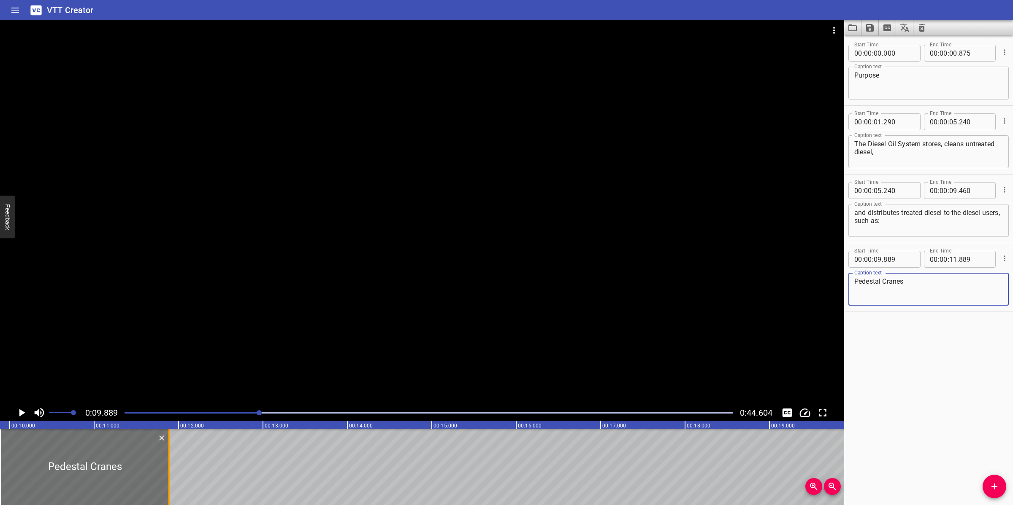
type textarea "Pedestal Cranes"
drag, startPoint x: 170, startPoint y: 466, endPoint x: 132, endPoint y: 461, distance: 38.3
click at [132, 461] on div at bounding box center [133, 468] width 8 height 76
type input "439"
drag, startPoint x: 993, startPoint y: 486, endPoint x: 582, endPoint y: 486, distance: 410.5
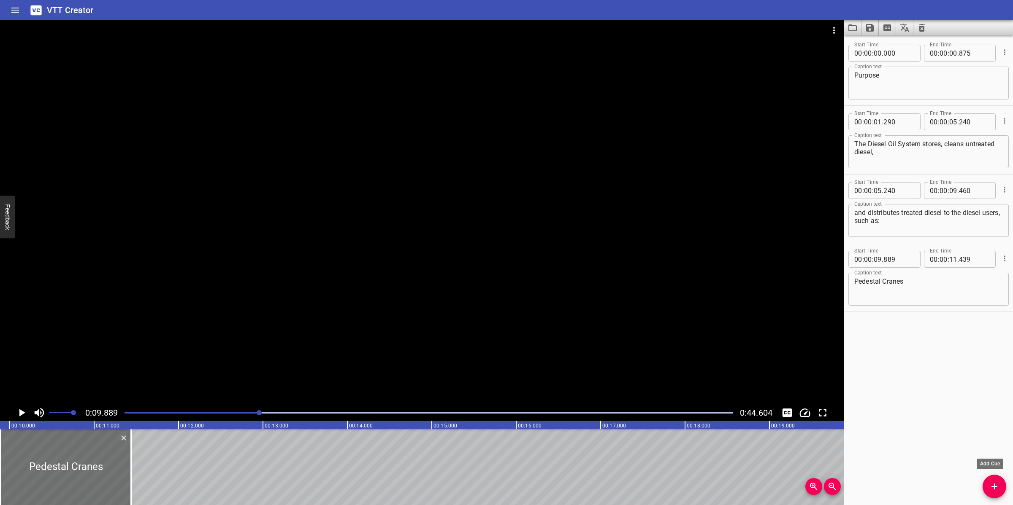
click at [993, 480] on icon "Add Cue" at bounding box center [994, 487] width 6 height 6
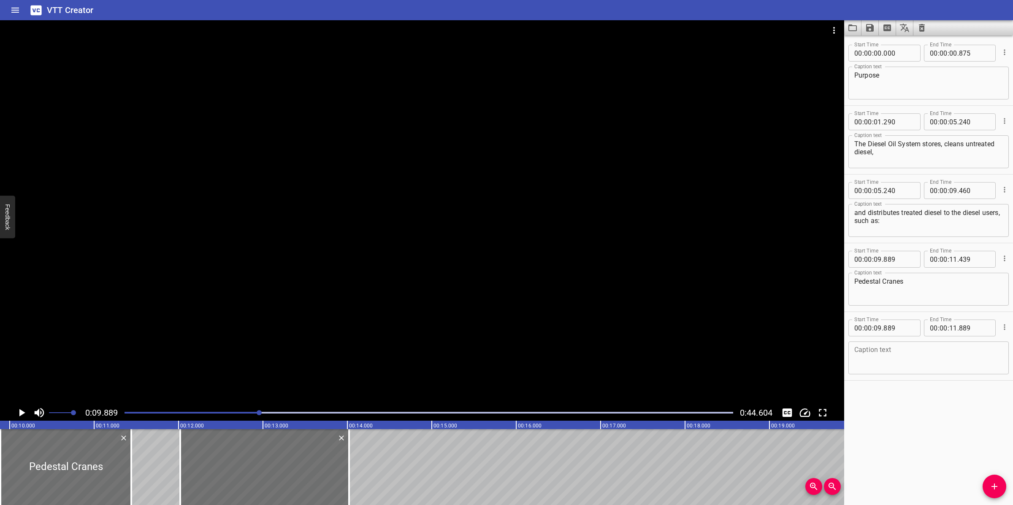
drag, startPoint x: 154, startPoint y: 461, endPoint x: 451, endPoint y: 454, distance: 296.3
click at [332, 458] on div at bounding box center [264, 468] width 169 height 76
type input "11"
type input "999"
type input "13"
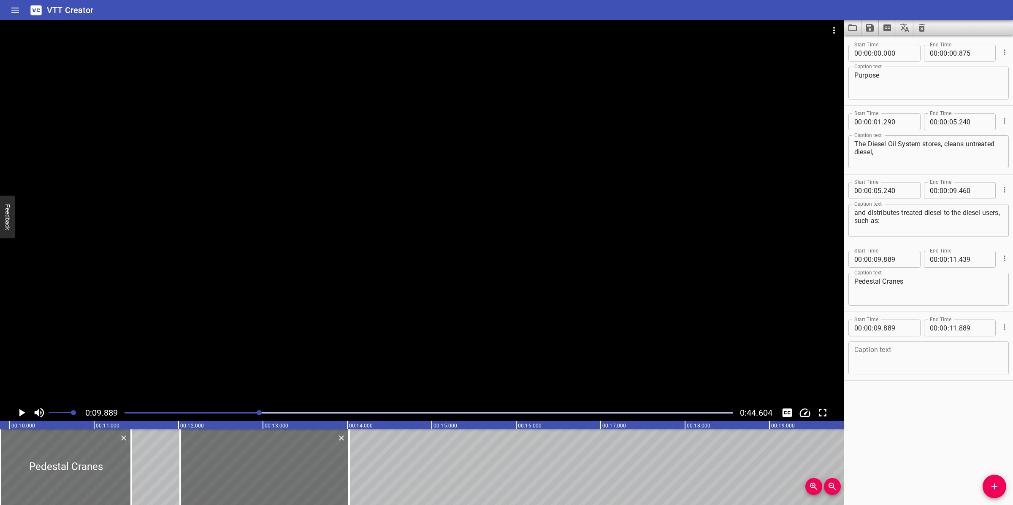
type input "999"
click at [900, 353] on textarea at bounding box center [928, 358] width 149 height 24
paste textarea "Survival Crafts/Life Boats"
type textarea "Survival Crafts/Life Boats"
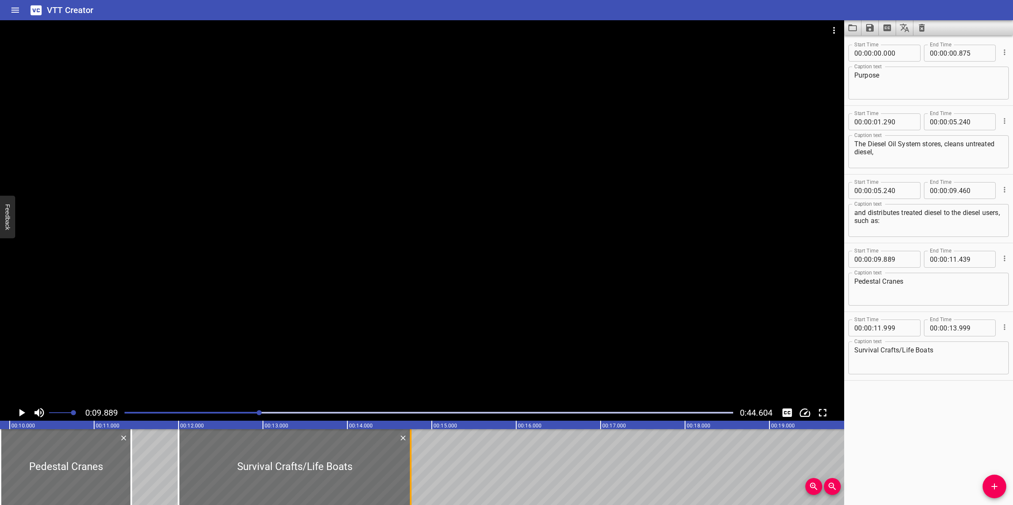
drag, startPoint x: 344, startPoint y: 477, endPoint x: 407, endPoint y: 478, distance: 63.3
click at [407, 478] on div at bounding box center [410, 468] width 8 height 76
type input "14"
type input "749"
click at [416, 308] on div at bounding box center [422, 212] width 844 height 385
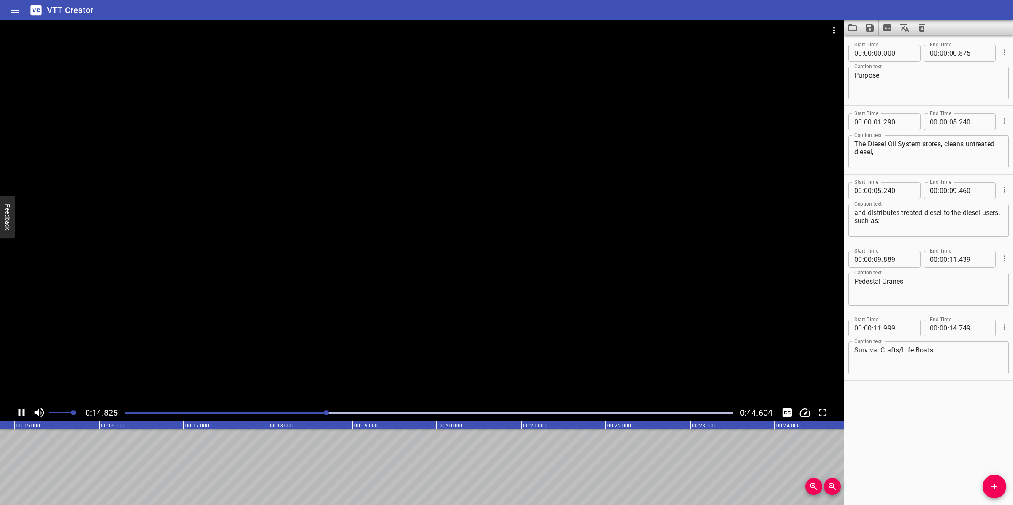
click at [410, 343] on div at bounding box center [422, 212] width 844 height 385
drag, startPoint x: 992, startPoint y: 491, endPoint x: 979, endPoint y: 489, distance: 13.1
click at [991, 480] on icon "Add Cue" at bounding box center [994, 487] width 10 height 10
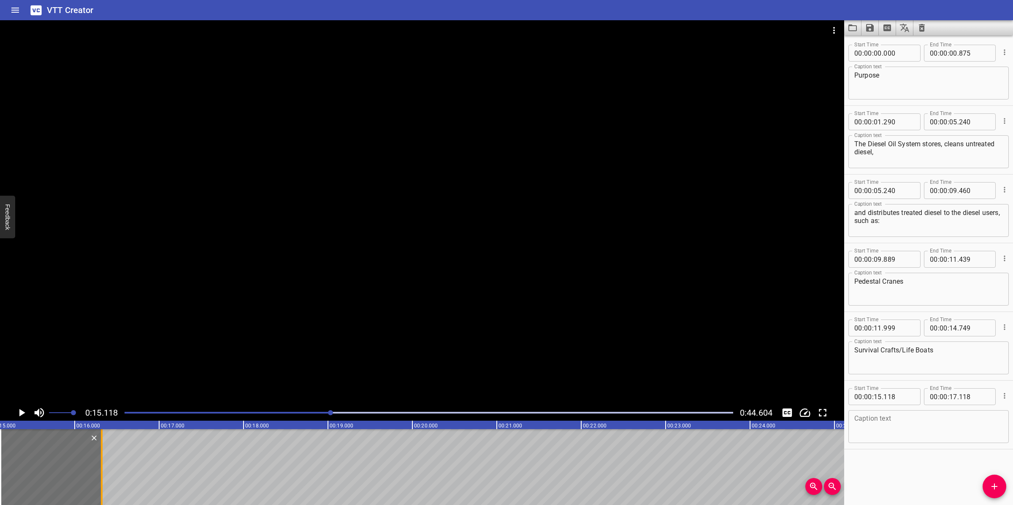
drag, startPoint x: 173, startPoint y: 476, endPoint x: 105, endPoint y: 486, distance: 68.3
click at [105, 480] on div at bounding box center [101, 468] width 8 height 76
type input "16"
type input "318"
click at [48, 473] on div at bounding box center [55, 468] width 101 height 76
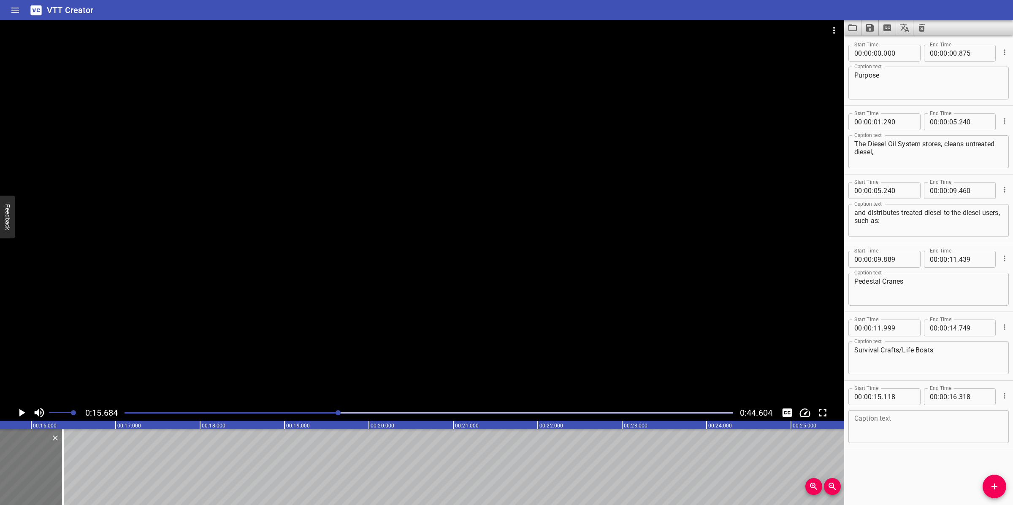
scroll to position [0, 1323]
click at [315, 408] on div at bounding box center [428, 413] width 619 height 12
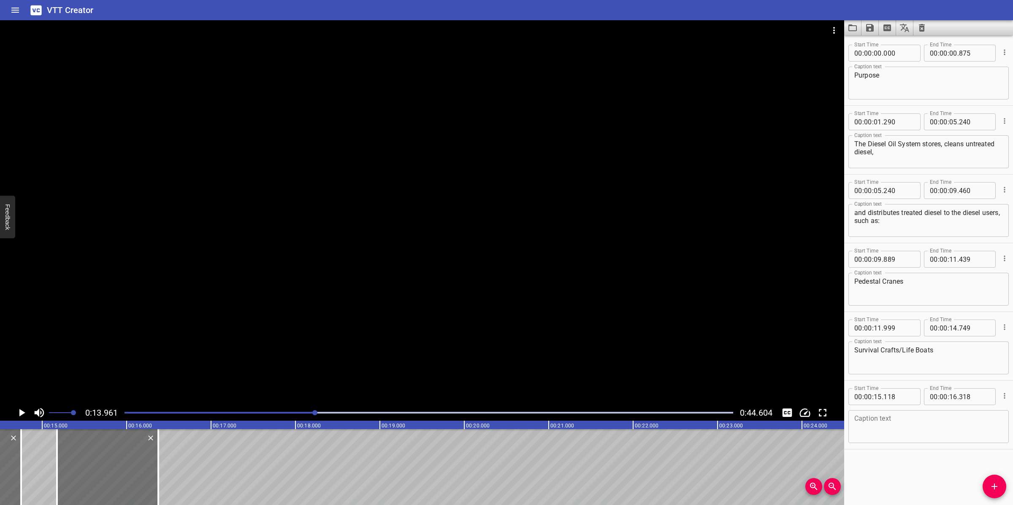
scroll to position [0, 1178]
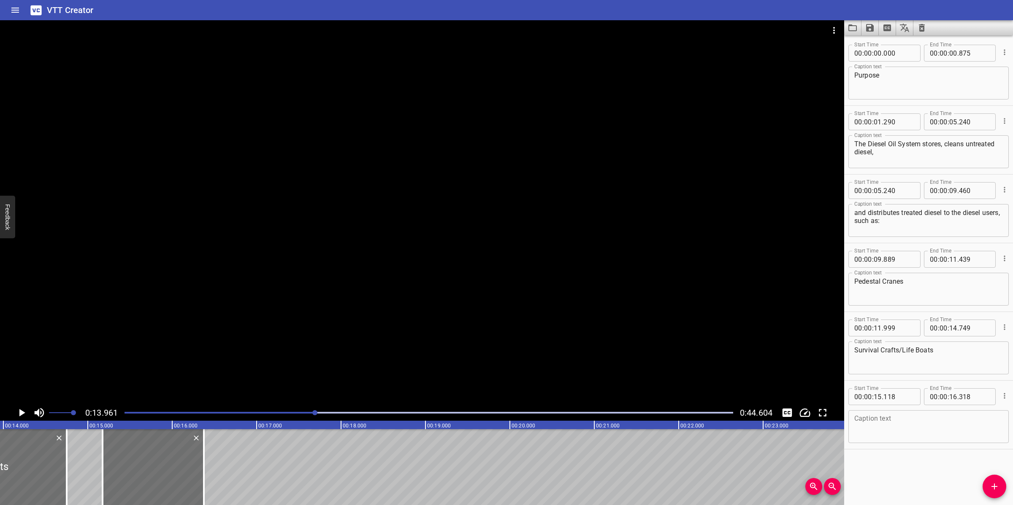
click at [900, 426] on textarea at bounding box center [928, 427] width 149 height 24
paste textarea "Work Boats"
type textarea "Work Boats"
click at [326, 288] on div at bounding box center [422, 212] width 844 height 385
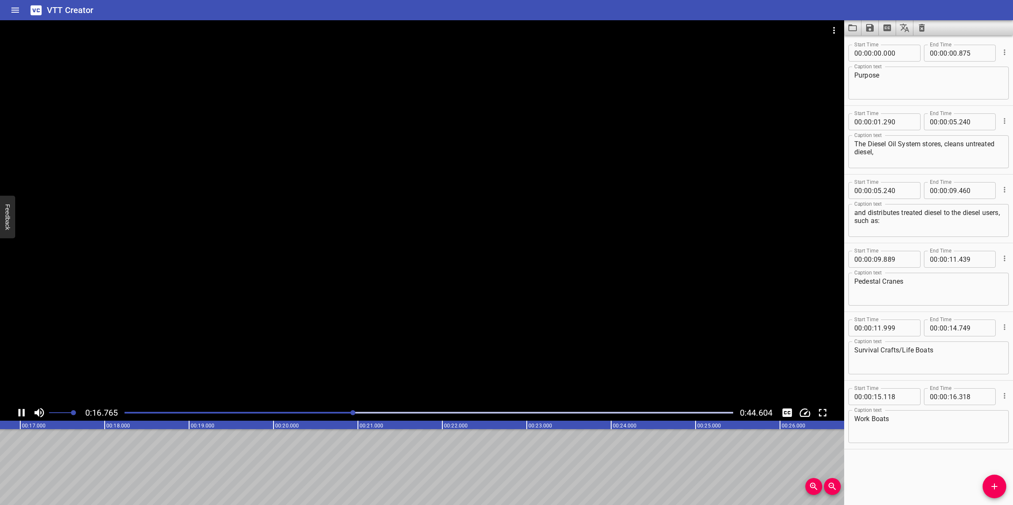
drag, startPoint x: 406, startPoint y: 286, endPoint x: 436, endPoint y: 257, distance: 41.5
click at [411, 286] on div at bounding box center [422, 212] width 844 height 385
click at [987, 480] on span "Add Cue" at bounding box center [994, 487] width 24 height 10
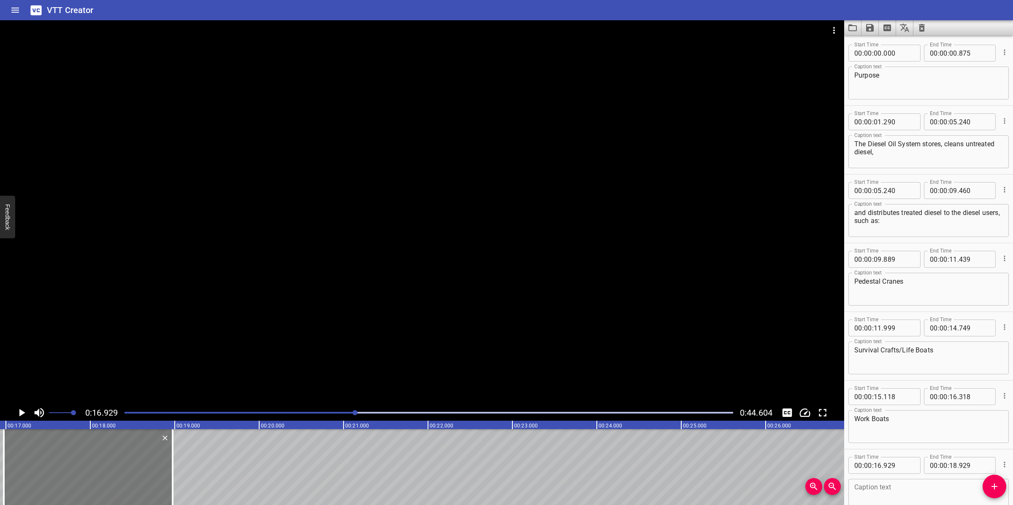
click at [115, 469] on div at bounding box center [88, 468] width 169 height 76
type input "974"
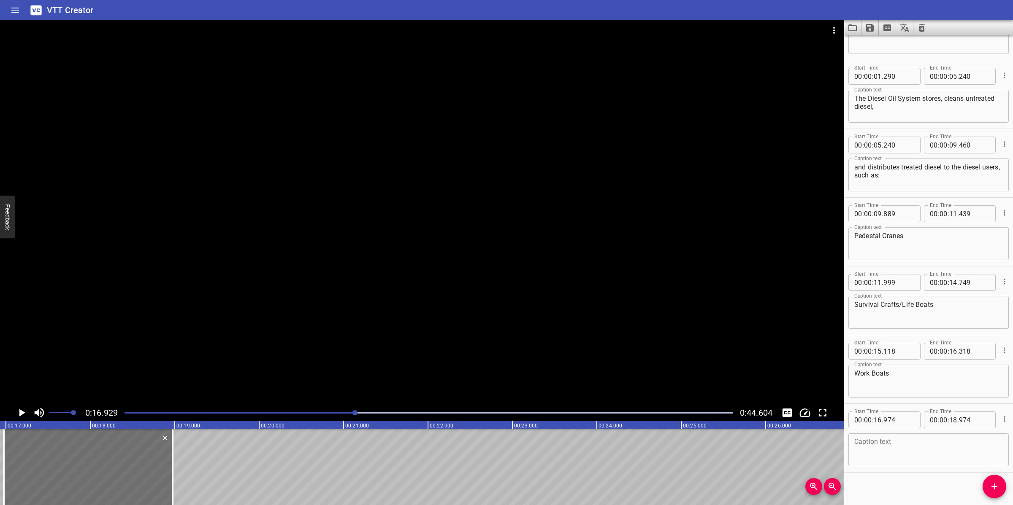
scroll to position [50, 0]
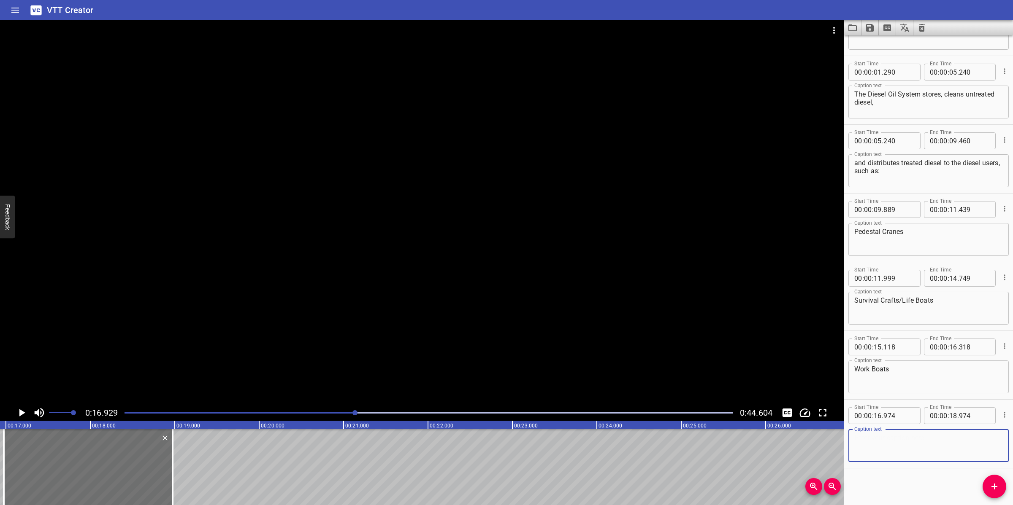
click at [908, 437] on textarea at bounding box center [928, 446] width 149 height 24
paste textarea "Gas Turbine Generators (GTG) SV-80-XM-001A/B"
click at [855, 446] on textarea "Gas Turbine Generators (GTG) SV-80-XM-001A/B" at bounding box center [928, 446] width 149 height 24
type textarea "Gas Turbine Generators (GTG) SV-80-XM-001A/B"
click at [608, 318] on div at bounding box center [422, 212] width 844 height 385
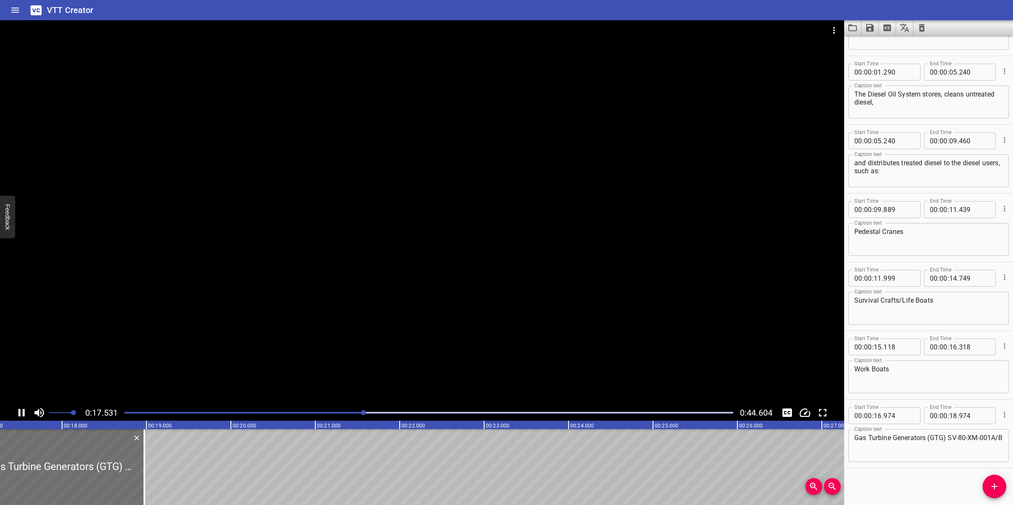
click at [446, 324] on div at bounding box center [422, 212] width 844 height 385
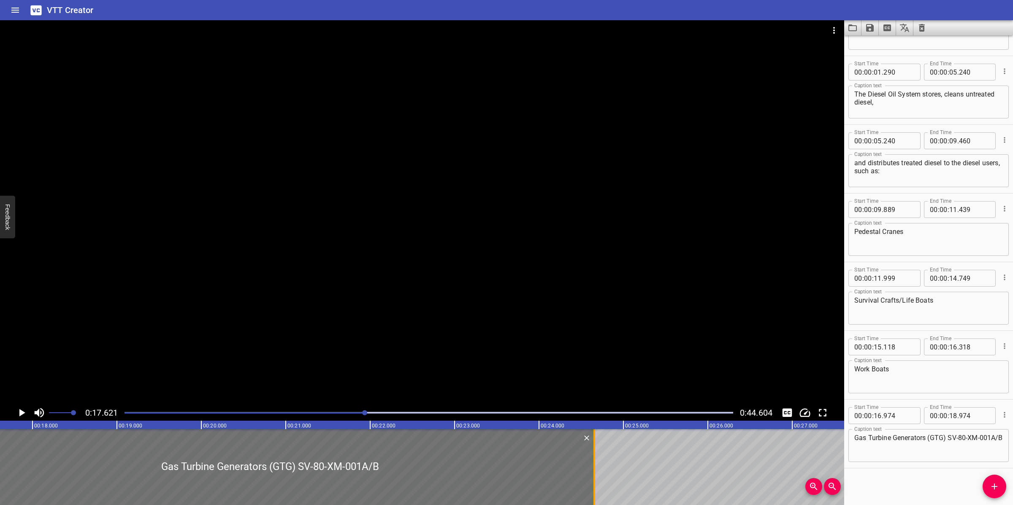
drag, startPoint x: 118, startPoint y: 449, endPoint x: 597, endPoint y: 443, distance: 479.4
click at [597, 443] on div at bounding box center [594, 468] width 8 height 76
type input "24"
type input "654"
click at [578, 350] on div at bounding box center [422, 212] width 844 height 385
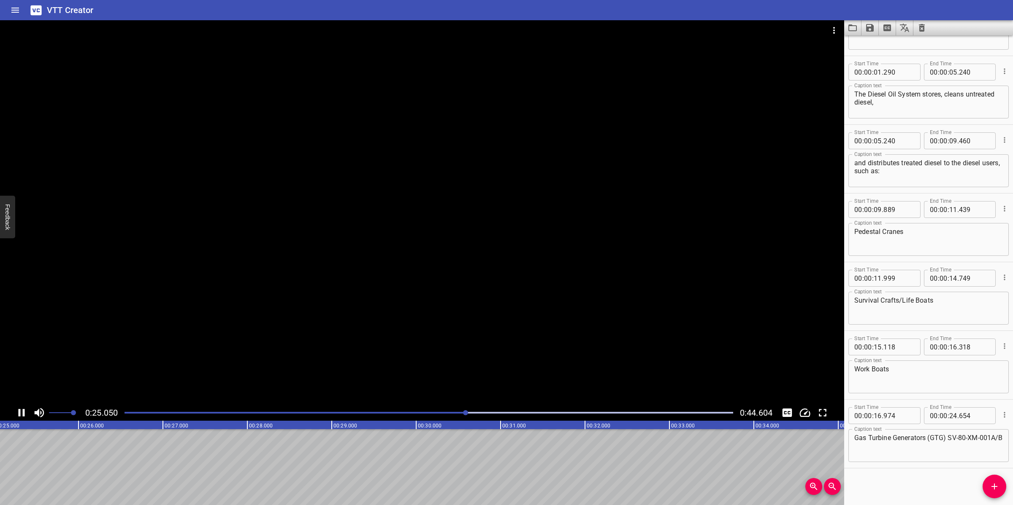
click at [405, 342] on div at bounding box center [422, 212] width 844 height 385
click at [984, 480] on span "Add Cue" at bounding box center [994, 487] width 24 height 10
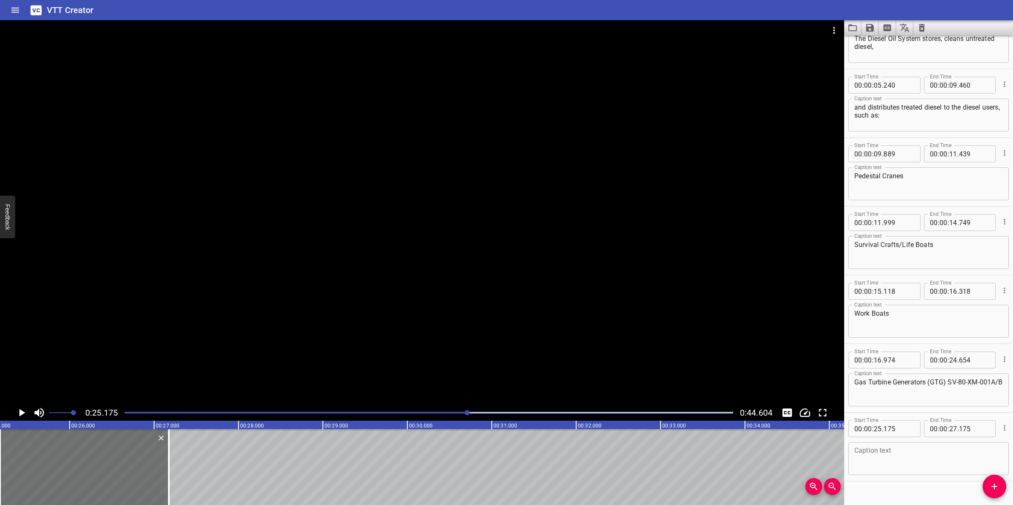
scroll to position [119, 0]
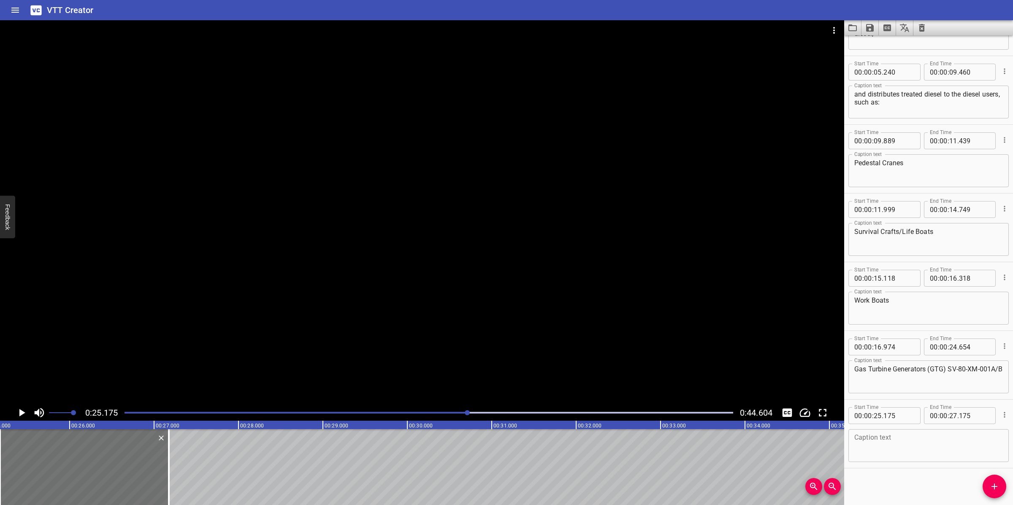
click at [889, 439] on textarea at bounding box center [928, 446] width 149 height 24
paste textarea "Emergency Diesel Generator (EDG) SV-84-XN-001"
click at [946, 442] on textarea "Emergency Diesel Generator (EDG) SV-84-XN-001" at bounding box center [928, 446] width 149 height 24
click at [948, 428] on div "Caption text Emergency Diesel Generator (EDG) SV-84-XN-001 Caption text" at bounding box center [928, 445] width 160 height 38
click at [949, 438] on textarea "Emergency Diesel Generator (EDG) SV-84-XN-001" at bounding box center [928, 446] width 149 height 24
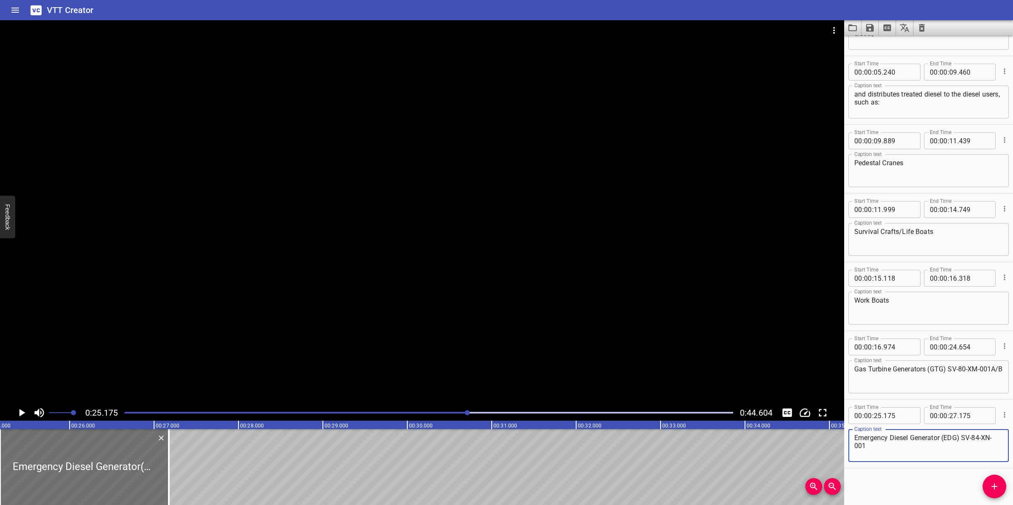
type textarea "Emergency Diesel Generator (EDG) SV-84-XN-001"
click at [528, 263] on div at bounding box center [422, 212] width 844 height 385
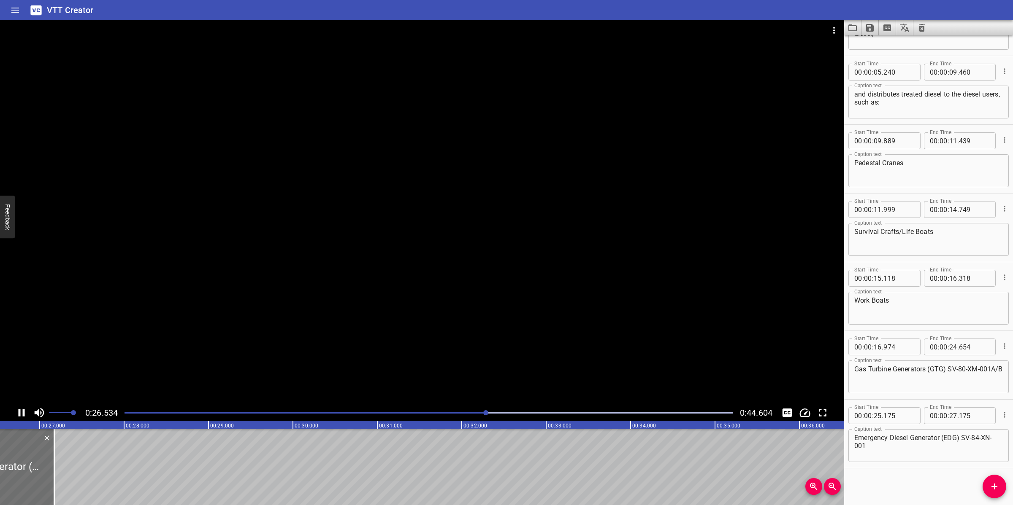
click at [278, 276] on div at bounding box center [422, 212] width 844 height 385
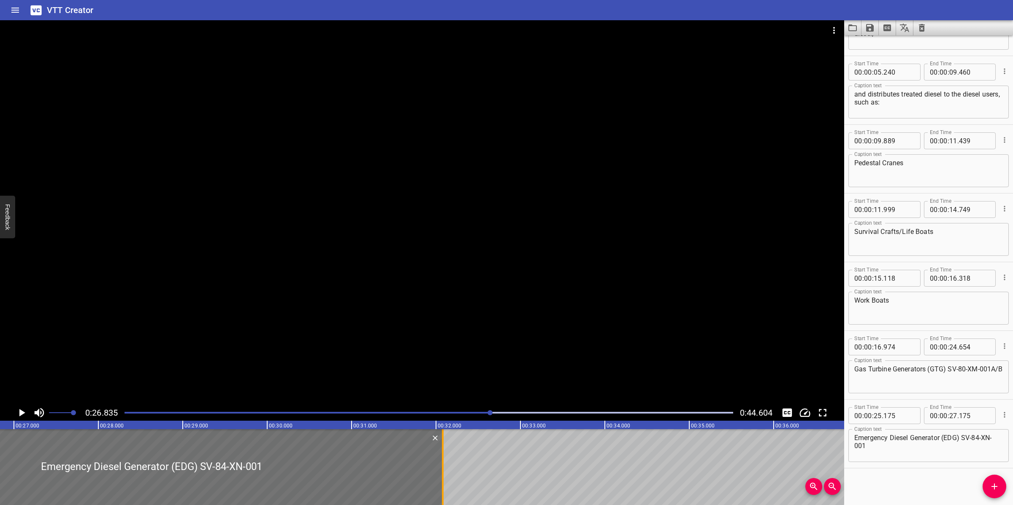
drag, startPoint x: 32, startPoint y: 456, endPoint x: 446, endPoint y: 457, distance: 413.9
click at [446, 457] on div at bounding box center [442, 468] width 8 height 76
type input "32"
type input "080"
click at [485, 341] on div at bounding box center [422, 212] width 844 height 385
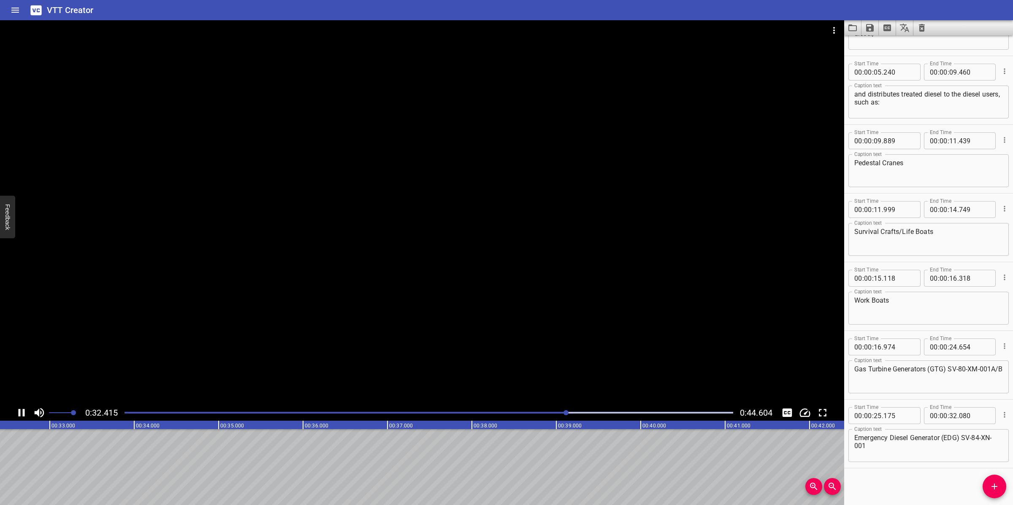
click at [486, 347] on div at bounding box center [422, 212] width 844 height 385
click at [990, 480] on icon "Add Cue" at bounding box center [994, 487] width 10 height 10
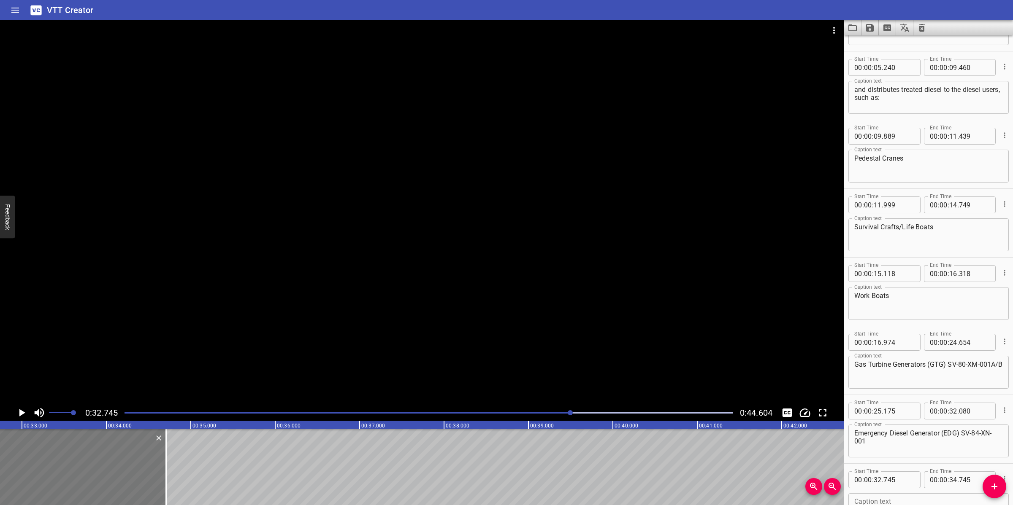
drag, startPoint x: 62, startPoint y: 484, endPoint x: 84, endPoint y: 465, distance: 28.7
click at [59, 480] on div at bounding box center [81, 468] width 169 height 76
type input "710"
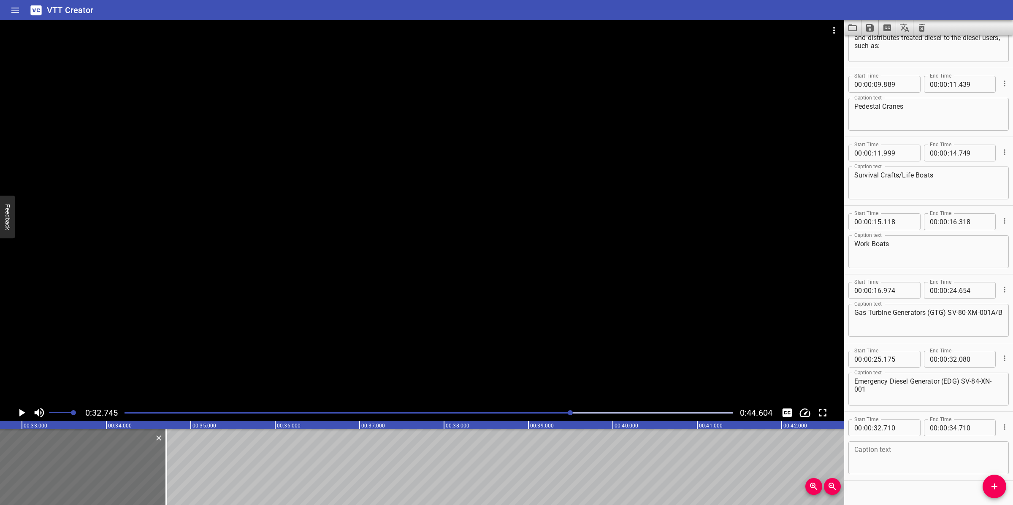
scroll to position [188, 0]
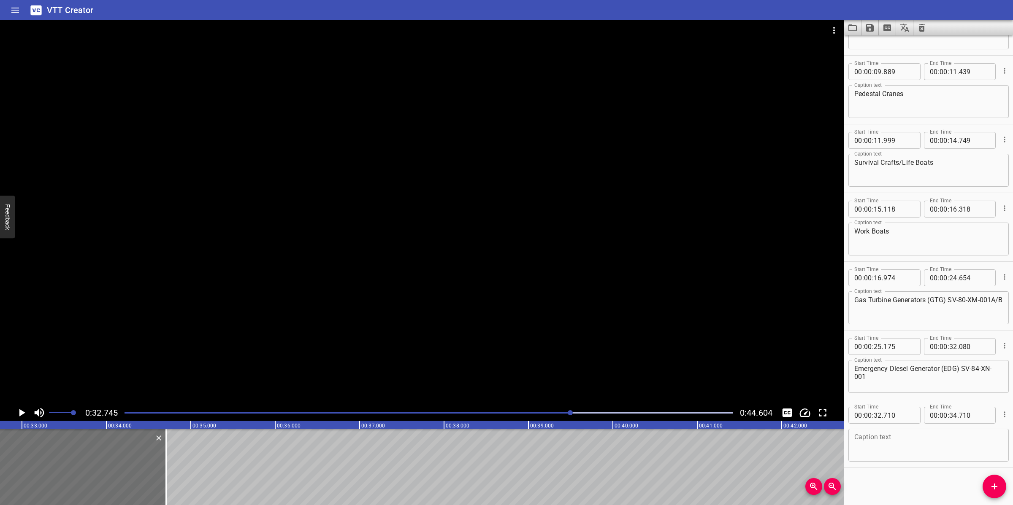
drag, startPoint x: 899, startPoint y: 454, endPoint x: 900, endPoint y: 449, distance: 4.7
click at [899, 451] on textarea at bounding box center [928, 446] width 149 height 24
paste textarea "001A/B"
click at [892, 445] on textarea "001A/B" at bounding box center [928, 446] width 149 height 24
paste textarea "Firewater Pump Skids SV-71-XD-"
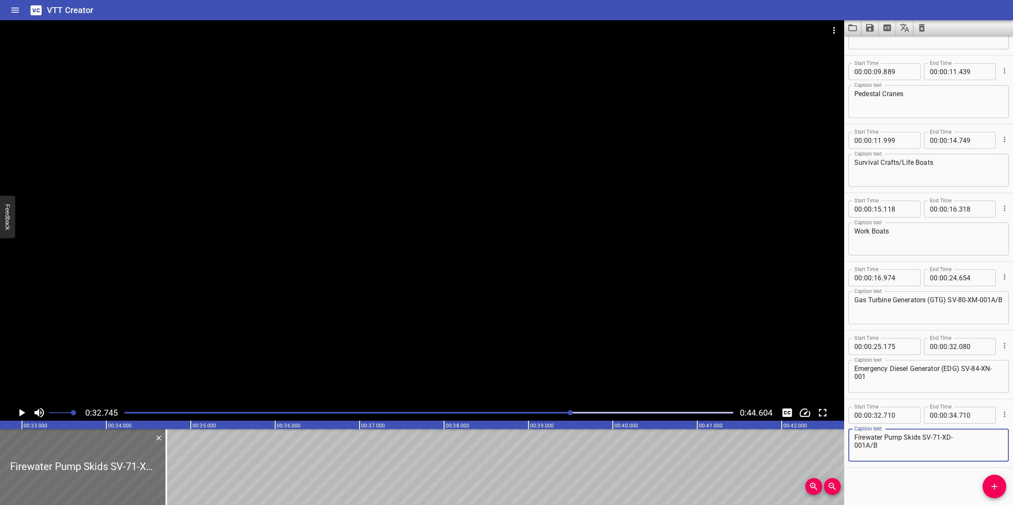
click at [855, 446] on textarea "Firewater Pump Skids SV-71-XD- 001A/B" at bounding box center [928, 446] width 149 height 24
type textarea "Firewater Pump Skids SV-71-XD-001A/B"
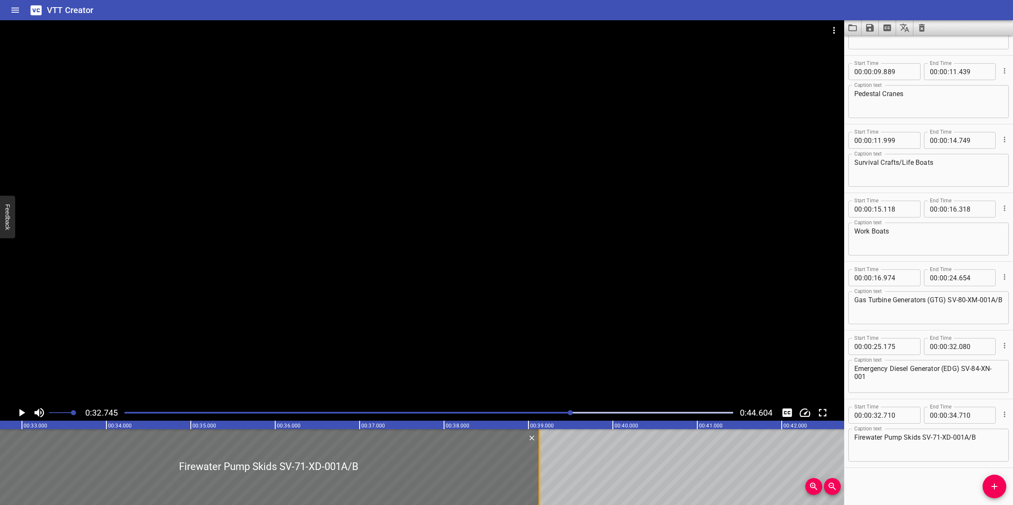
drag, startPoint x: 166, startPoint y: 458, endPoint x: 539, endPoint y: 456, distance: 373.0
click at [539, 456] on div at bounding box center [539, 468] width 2 height 76
type input "39"
type input "130"
click at [544, 366] on div at bounding box center [422, 212] width 844 height 385
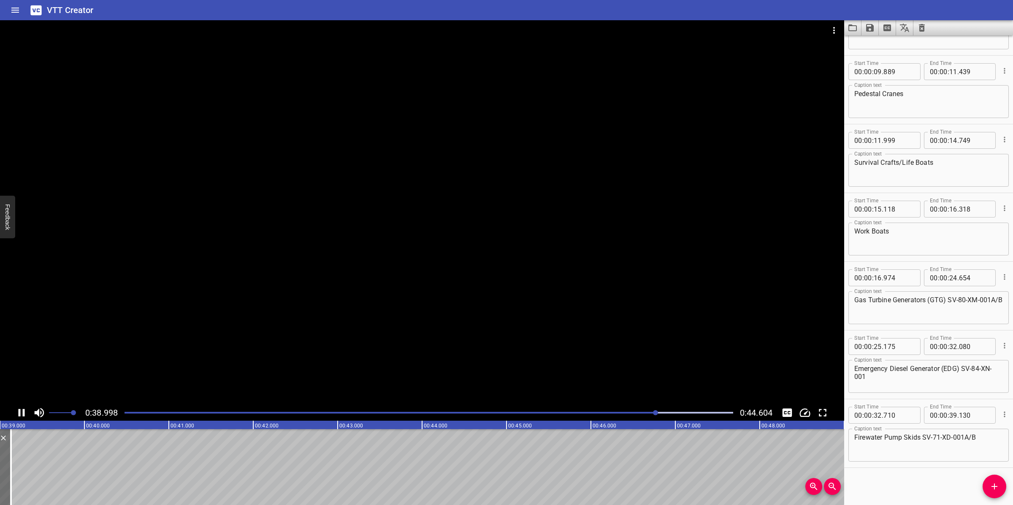
click at [514, 285] on div at bounding box center [422, 212] width 844 height 385
click at [993, 480] on icon "Add Cue" at bounding box center [994, 487] width 10 height 10
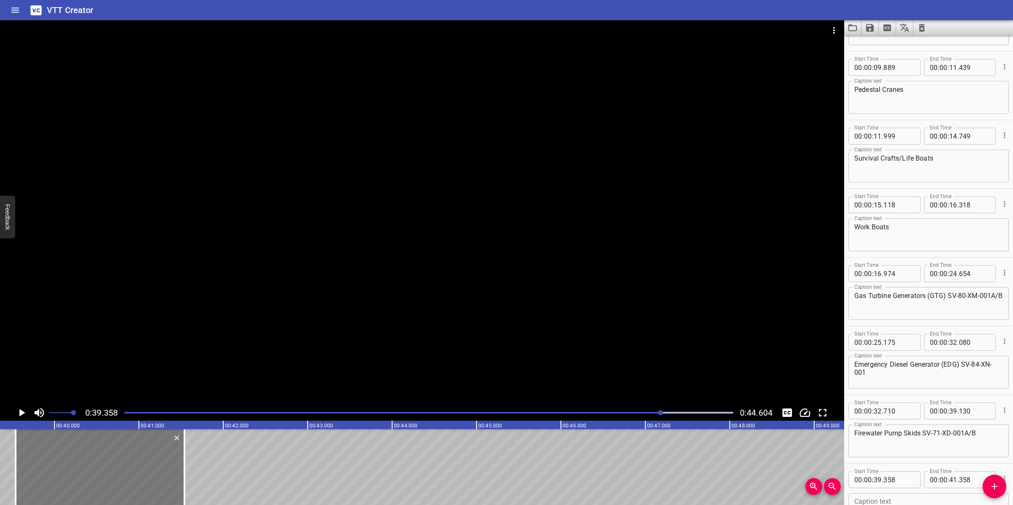
drag, startPoint x: 124, startPoint y: 477, endPoint x: 136, endPoint y: 473, distance: 13.3
click at [136, 473] on div at bounding box center [100, 468] width 169 height 76
type input "538"
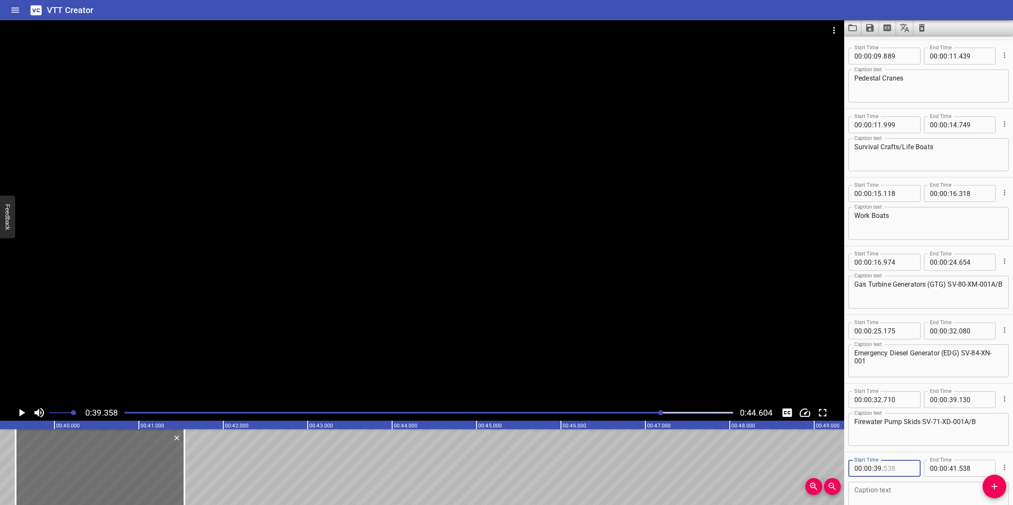
click at [913, 461] on div "00 : 00 : 39 ." at bounding box center [884, 468] width 72 height 17
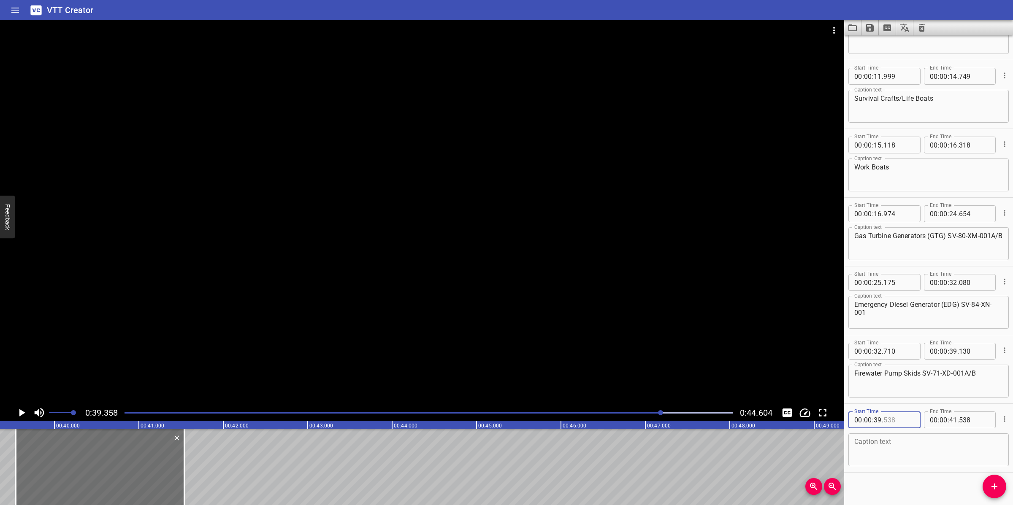
scroll to position [256, 0]
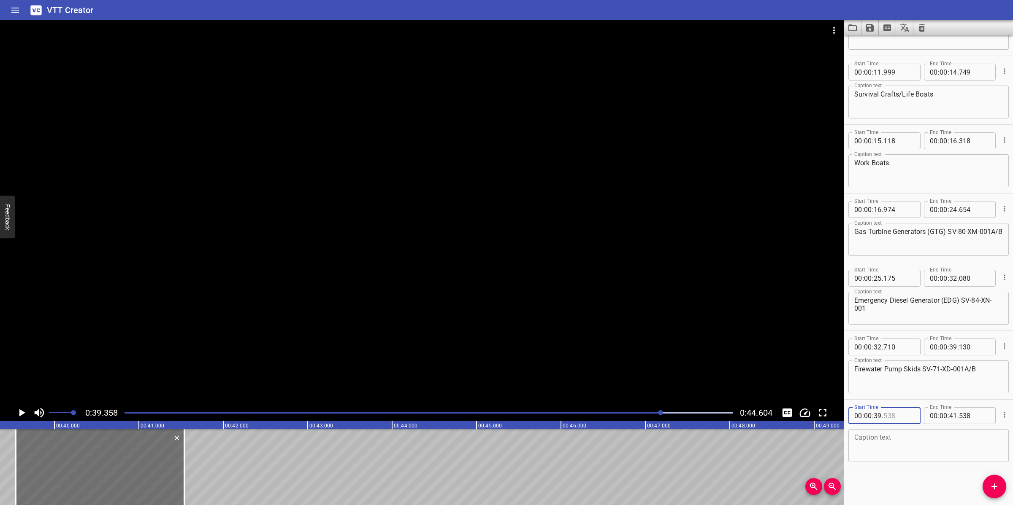
type input "538"
click at [914, 446] on textarea at bounding box center [928, 446] width 149 height 24
paste textarea "Temporary Generator"
type textarea "Temporary Generator"
click at [435, 292] on div at bounding box center [422, 212] width 844 height 385
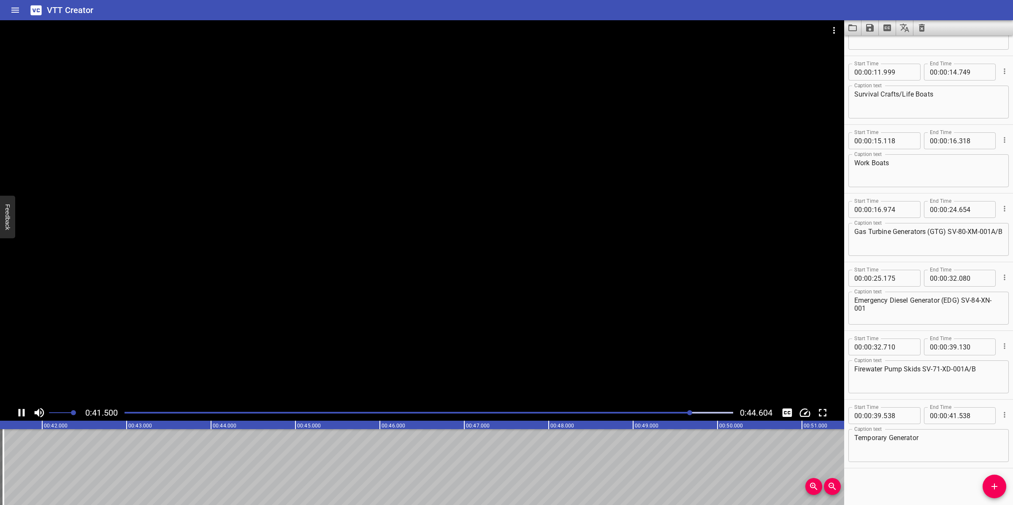
click at [343, 306] on div at bounding box center [422, 212] width 844 height 385
drag, startPoint x: 994, startPoint y: 485, endPoint x: 987, endPoint y: 483, distance: 6.7
click at [994, 480] on icon "Add Cue" at bounding box center [994, 487] width 6 height 6
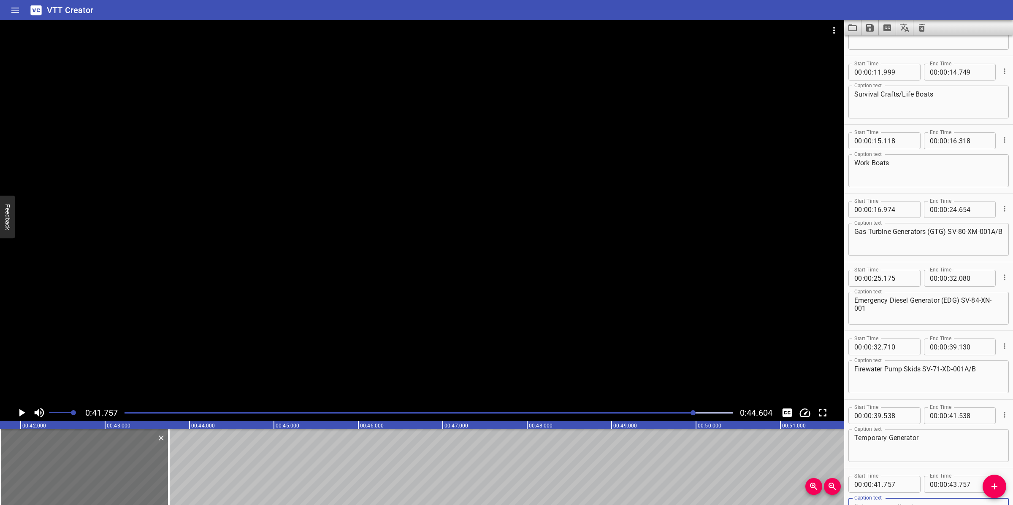
scroll to position [260, 0]
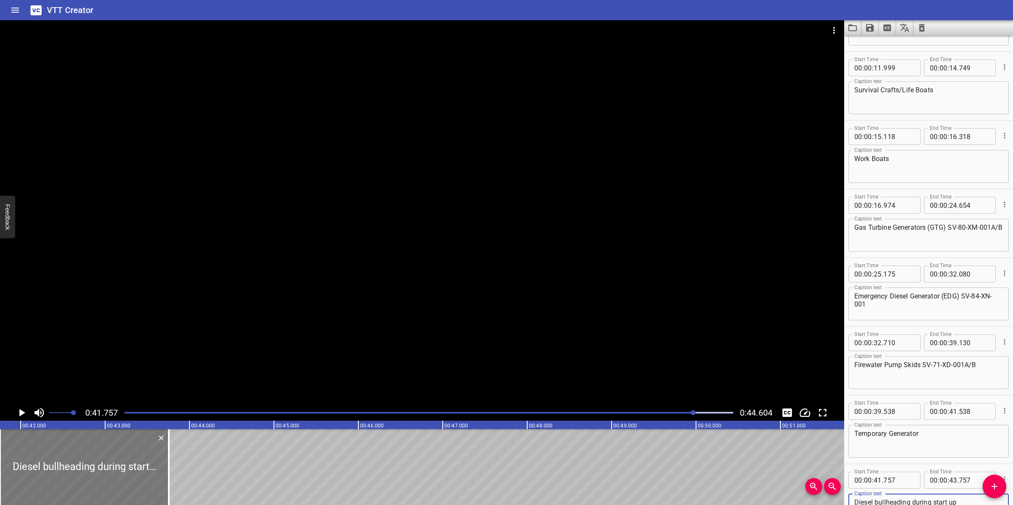
type textarea "Diesel bullheading during start up"
drag, startPoint x: 22, startPoint y: 475, endPoint x: 56, endPoint y: 473, distance: 33.4
click at [26, 473] on div at bounding box center [92, 468] width 169 height 76
type input "847"
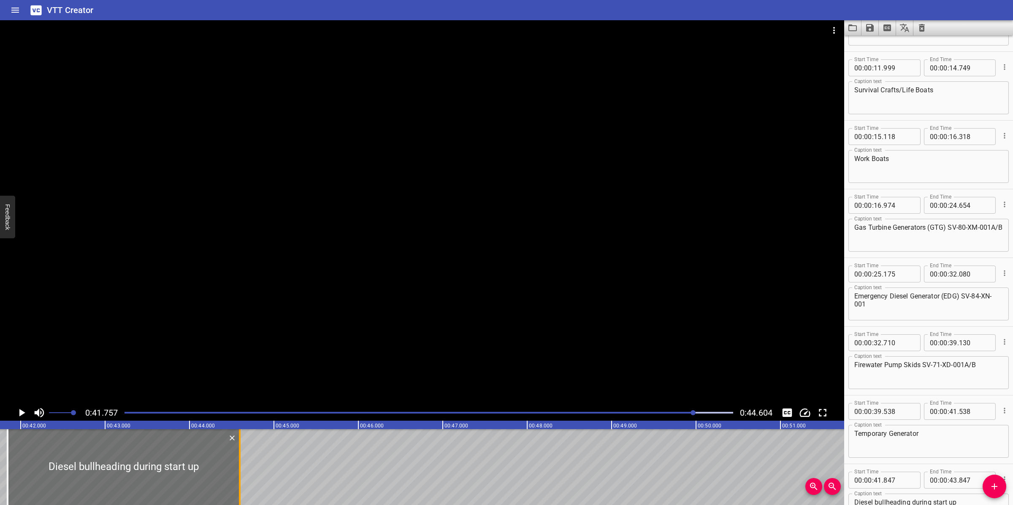
drag, startPoint x: 176, startPoint y: 464, endPoint x: 231, endPoint y: 467, distance: 54.9
click at [239, 465] on div at bounding box center [240, 468] width 2 height 76
type input "44"
type input "547"
click at [518, 275] on div at bounding box center [422, 212] width 844 height 385
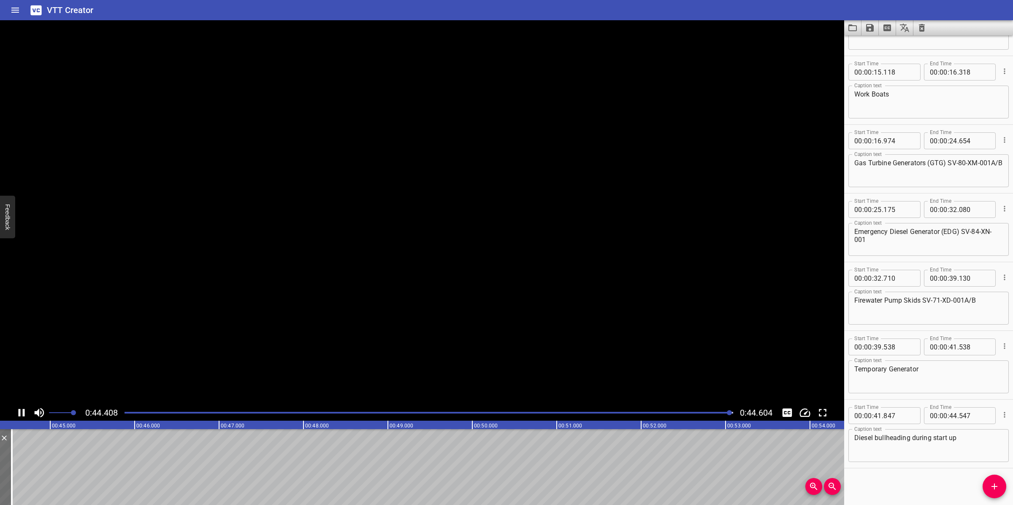
scroll to position [0, 3764]
click at [866, 26] on icon "Save captions to file" at bounding box center [870, 28] width 8 height 8
click at [880, 41] on li "Save to VTT file" at bounding box center [892, 46] width 62 height 15
click at [834, 31] on icon "Video Options" at bounding box center [834, 30] width 2 height 7
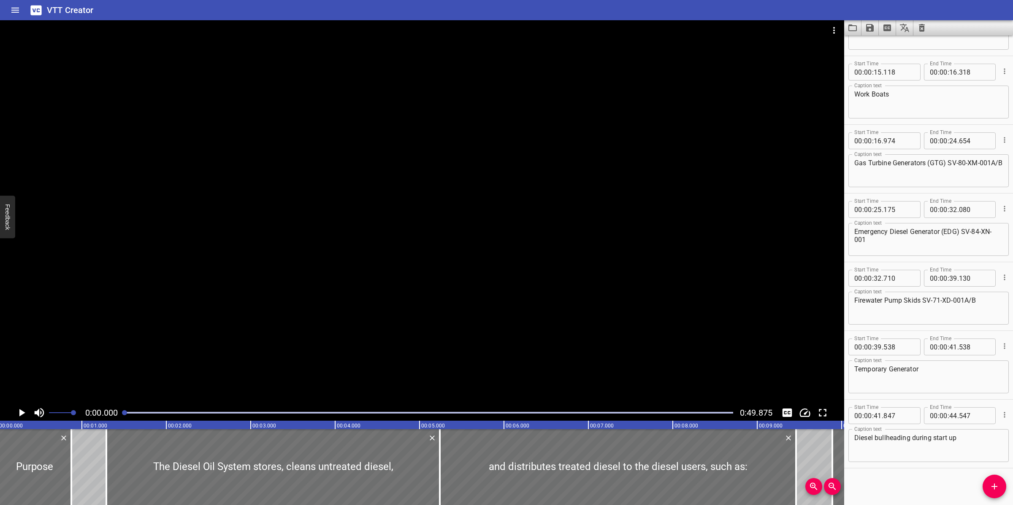
scroll to position [0, 0]
drag, startPoint x: 914, startPoint y: 34, endPoint x: 918, endPoint y: 36, distance: 4.6
click at [916, 36] on div "Start Time 00 : 00 : 00 . 000 Start Time End Time 00 : 00 : 00 . 875 End Time C…" at bounding box center [928, 262] width 169 height 485
click at [923, 30] on icon "Clear captions" at bounding box center [922, 28] width 6 height 8
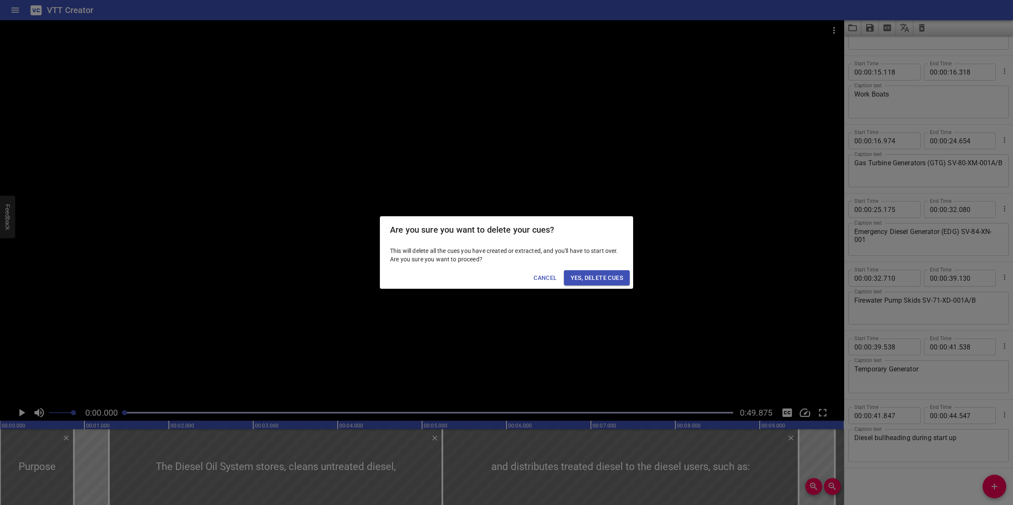
click at [619, 278] on span "Yes, Delete Cues" at bounding box center [596, 278] width 52 height 11
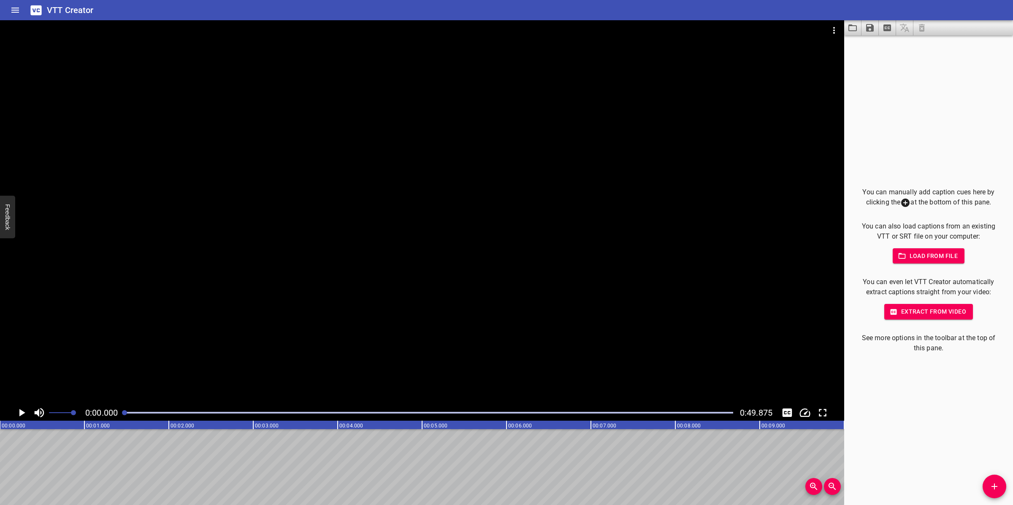
click at [993, 480] on icon "Add Cue" at bounding box center [994, 487] width 10 height 10
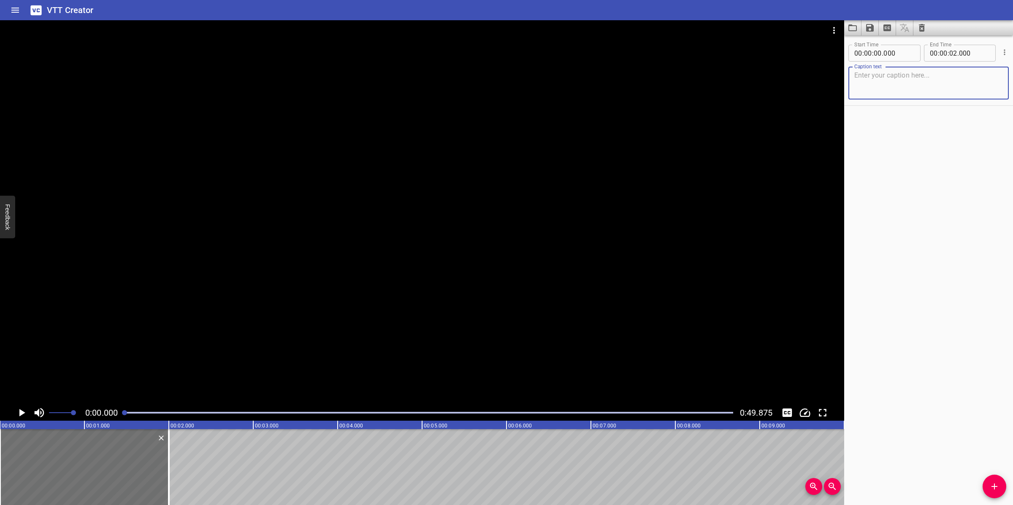
click at [349, 322] on div at bounding box center [422, 212] width 844 height 385
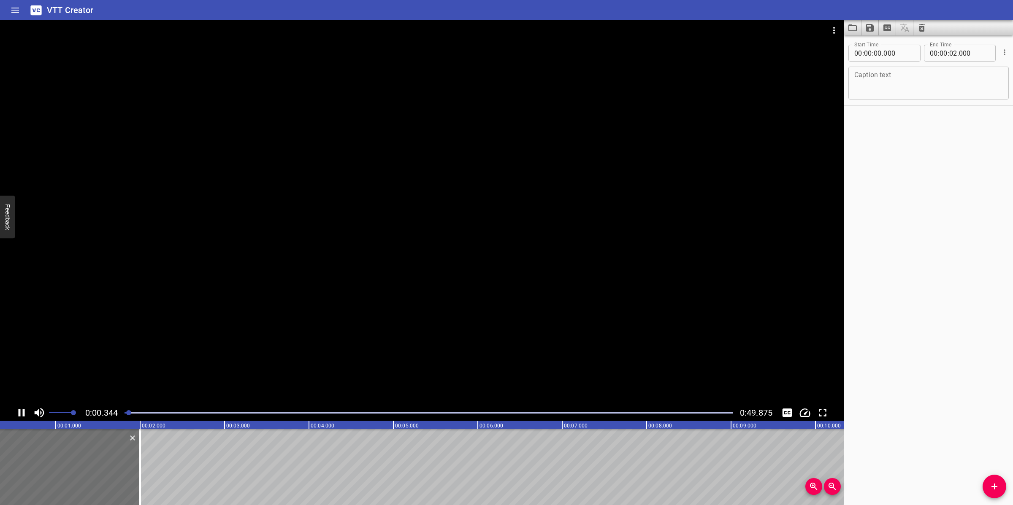
click at [376, 300] on div at bounding box center [422, 212] width 844 height 385
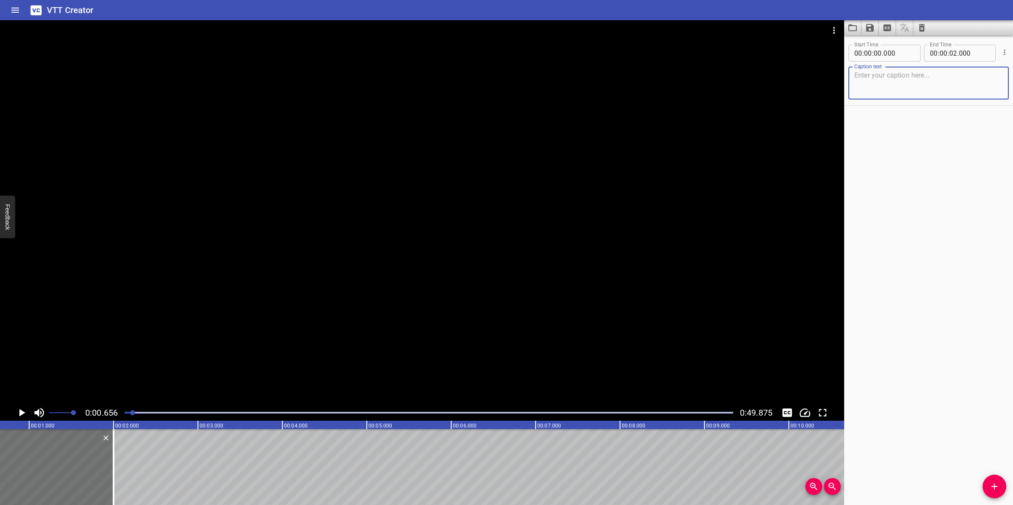
click at [931, 86] on textarea at bounding box center [928, 83] width 149 height 24
type textarea "Process Flow Description"
click at [1001, 480] on span "Add Cue" at bounding box center [994, 487] width 24 height 10
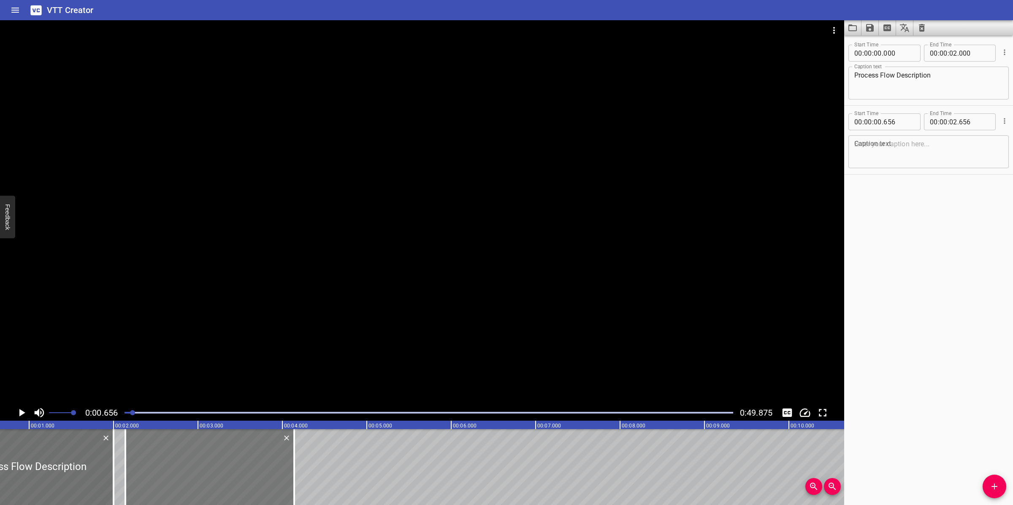
drag, startPoint x: 150, startPoint y: 484, endPoint x: 288, endPoint y: 476, distance: 138.2
click at [286, 476] on div at bounding box center [209, 468] width 169 height 76
type input "02"
type input "291"
type input "04"
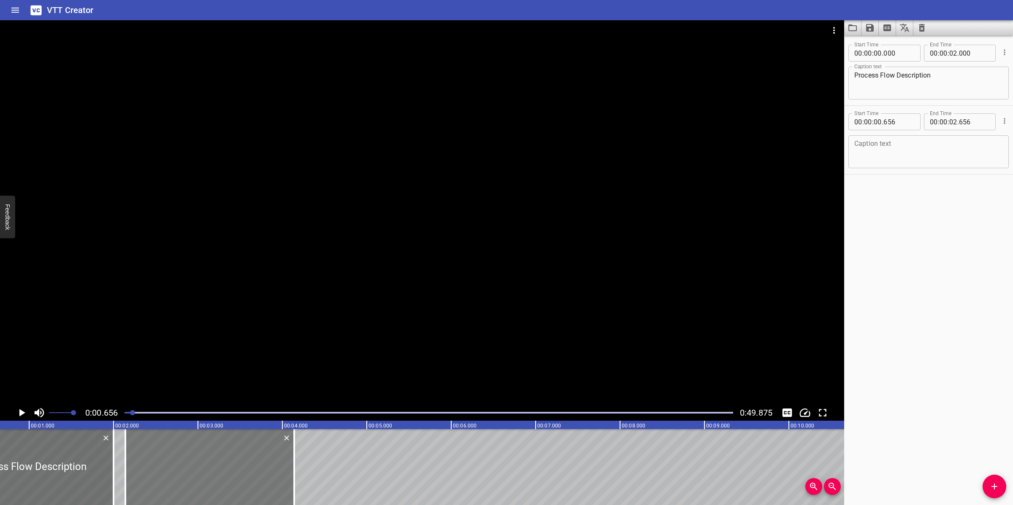
type input "291"
drag, startPoint x: 257, startPoint y: 476, endPoint x: 262, endPoint y: 465, distance: 12.1
click at [262, 465] on div at bounding box center [225, 468] width 169 height 76
type input "341"
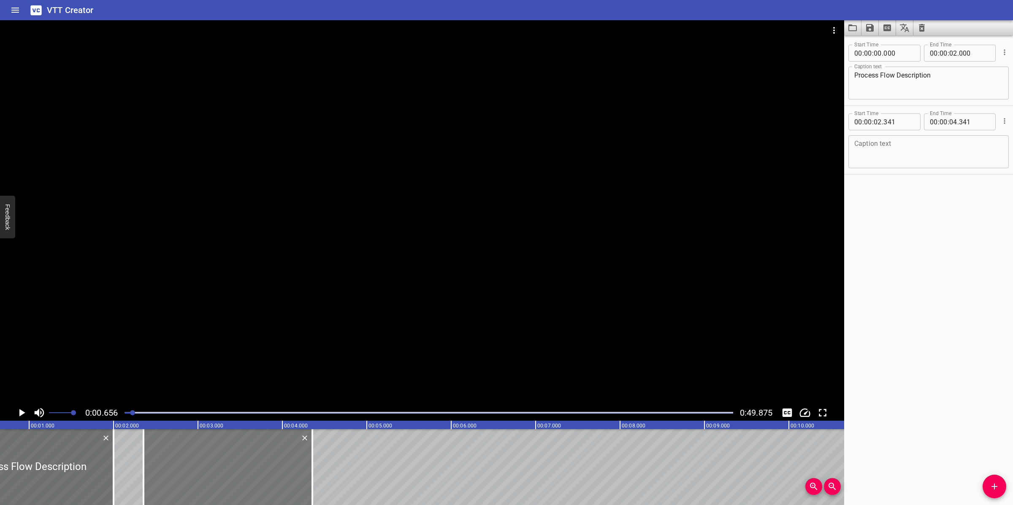
drag, startPoint x: 306, startPoint y: 477, endPoint x: 307, endPoint y: 472, distance: 5.2
click at [307, 472] on div at bounding box center [227, 468] width 169 height 76
type input "356"
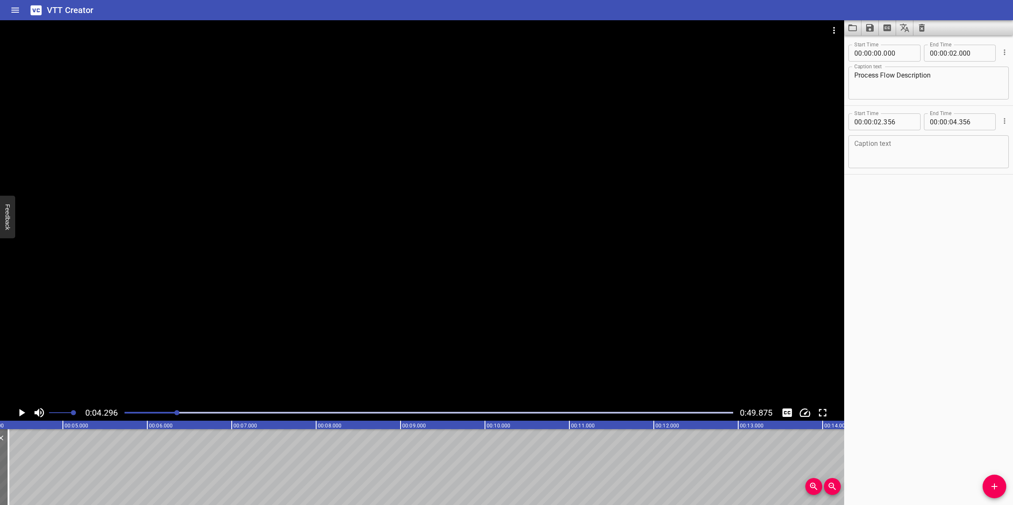
click at [130, 411] on div at bounding box center [428, 413] width 619 height 12
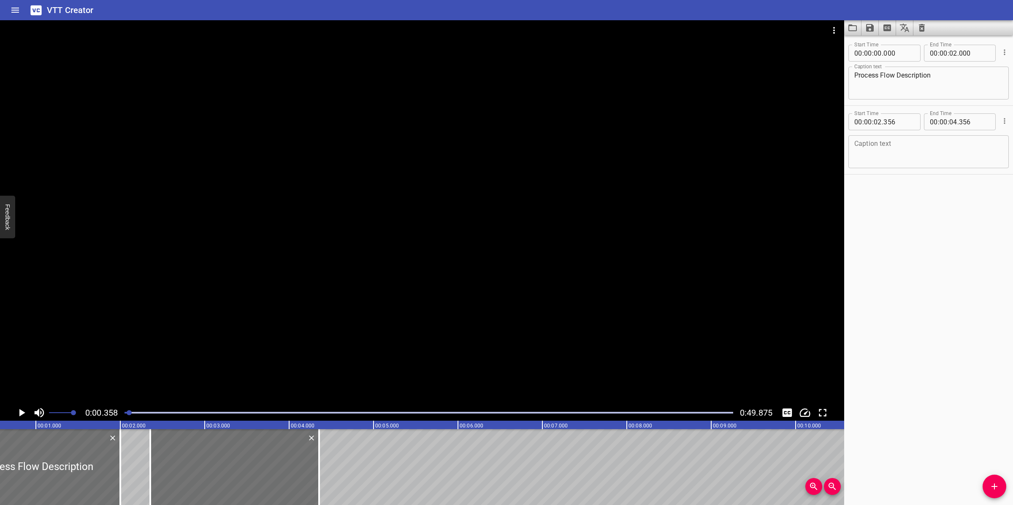
scroll to position [0, 30]
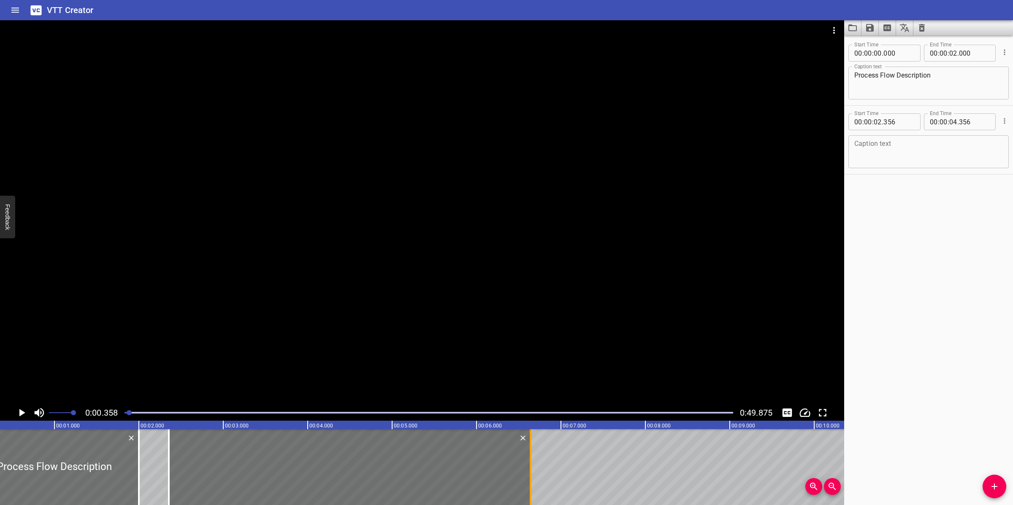
drag, startPoint x: 336, startPoint y: 465, endPoint x: 529, endPoint y: 467, distance: 192.8
click at [529, 467] on div at bounding box center [530, 468] width 8 height 76
type input "06"
type input "641"
click at [125, 411] on div at bounding box center [428, 413] width 619 height 12
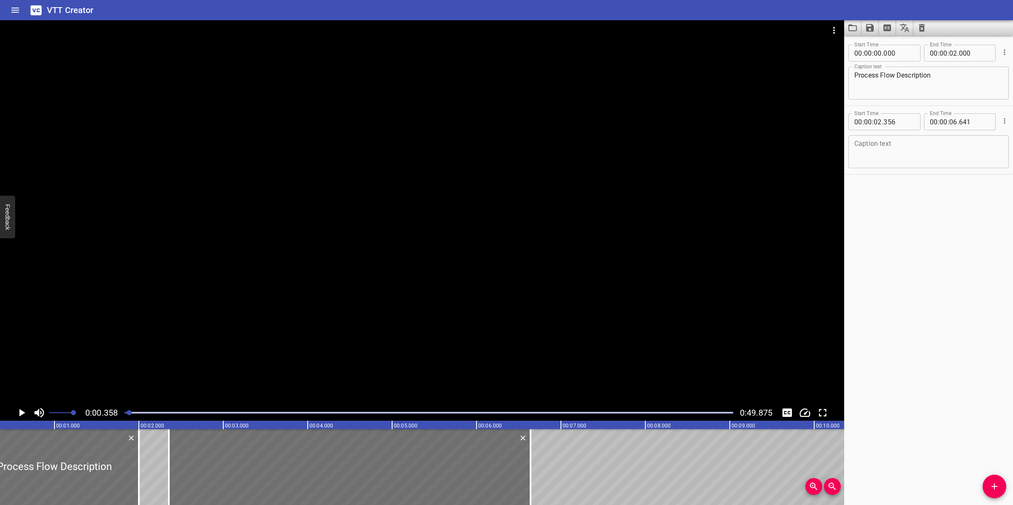
scroll to position [0, 1]
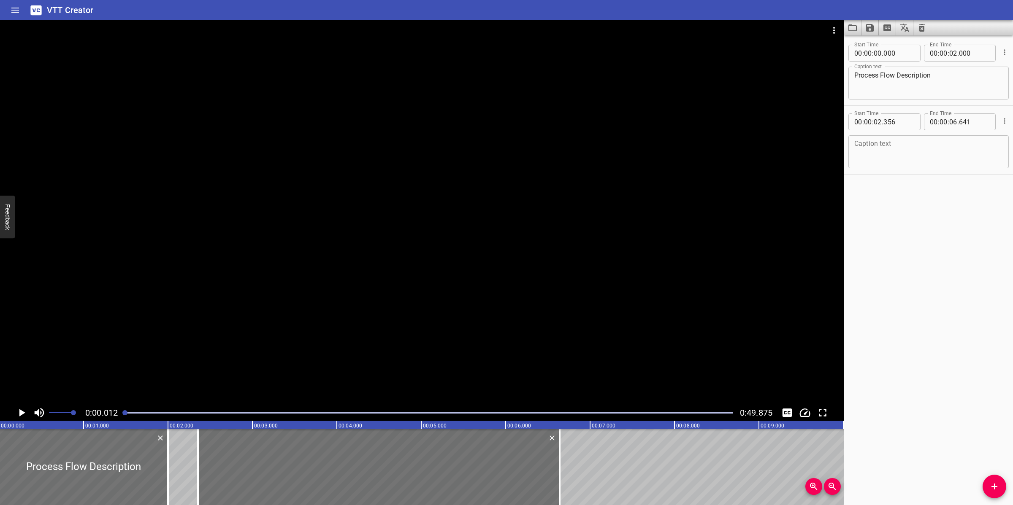
click at [125, 411] on div at bounding box center [124, 413] width 5 height 5
click at [900, 149] on textarea at bounding box center [928, 152] width 149 height 24
paste textarea "Shown here is the ICSS graphic of the Diesel System."
click at [854, 152] on textarea "Shown here is the ICSS graphic of the Diesel System." at bounding box center [928, 152] width 149 height 24
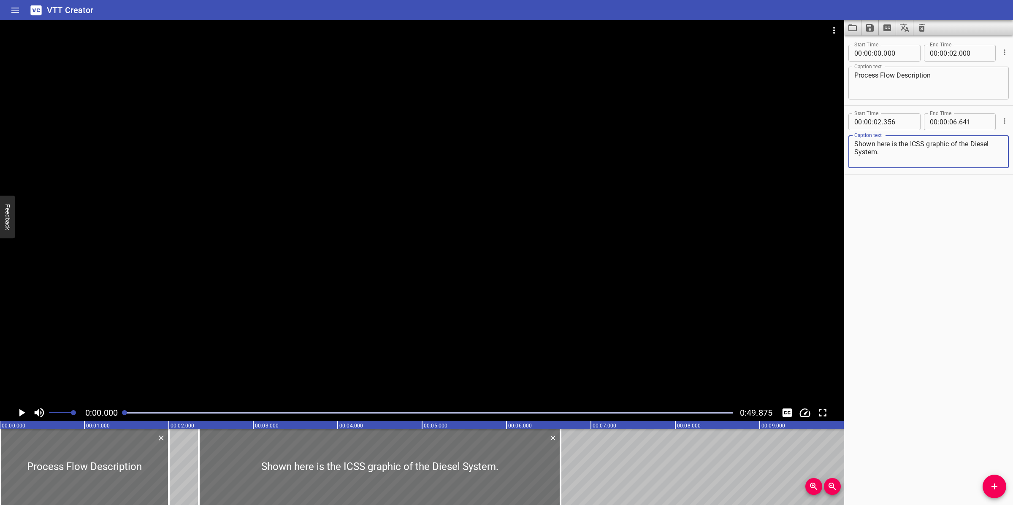
type textarea "Shown here is the ICSS graphic of the Diesel System."
click at [469, 287] on div at bounding box center [422, 212] width 844 height 385
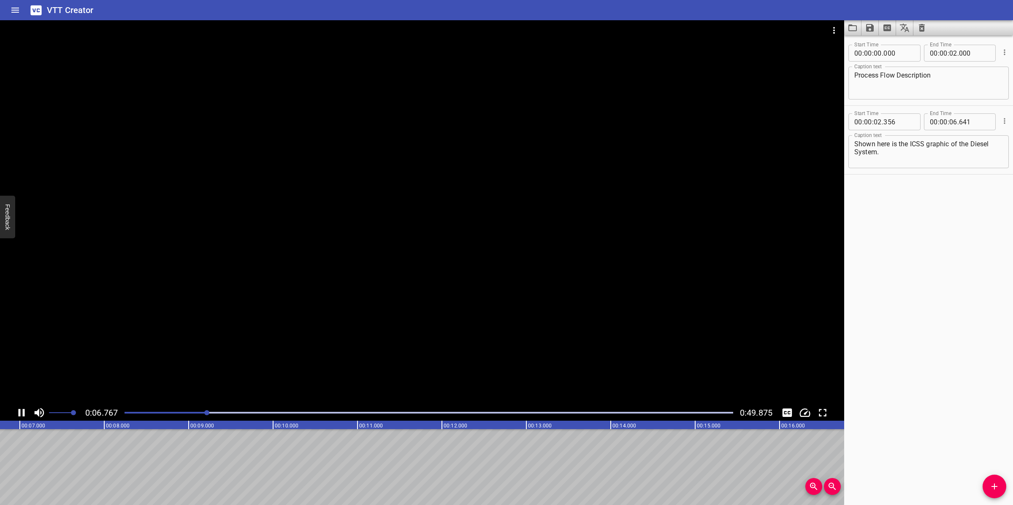
click at [532, 324] on div at bounding box center [422, 212] width 844 height 385
click at [994, 480] on icon "Add Cue" at bounding box center [994, 487] width 6 height 6
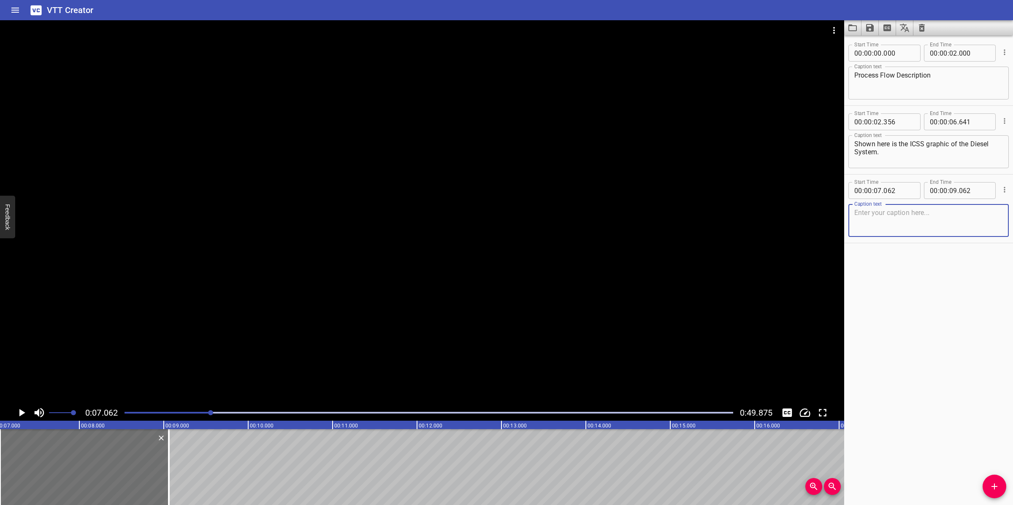
click at [864, 222] on textarea at bounding box center [928, 221] width 149 height 24
paste textarea "Untreated diesel is supplied by diesel supply boat and unloaded into Untreated …"
click at [549, 297] on div at bounding box center [422, 212] width 844 height 385
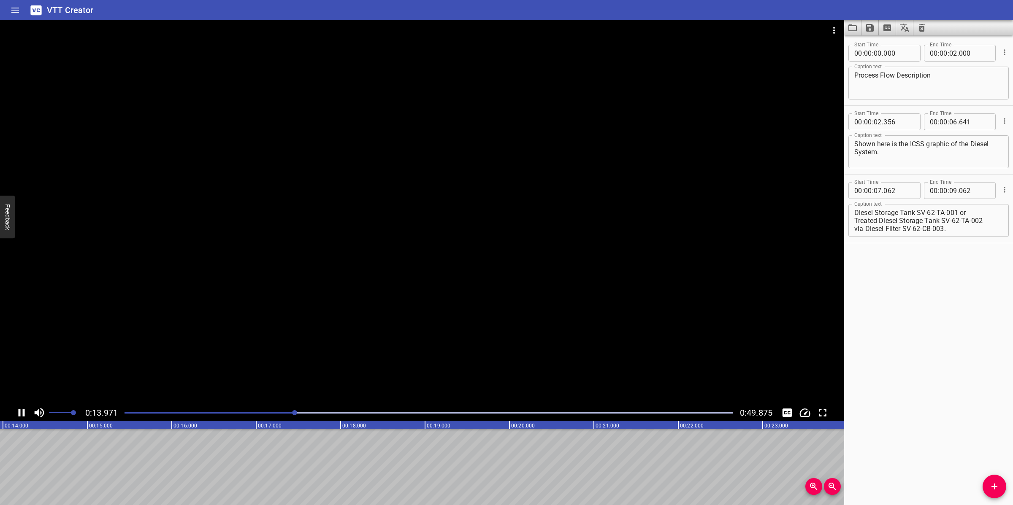
click at [484, 294] on div at bounding box center [422, 212] width 844 height 385
click at [924, 218] on textarea "Untreated diesel is supplied by diesel supply boat and unloaded into Untreated …" at bounding box center [928, 221] width 149 height 24
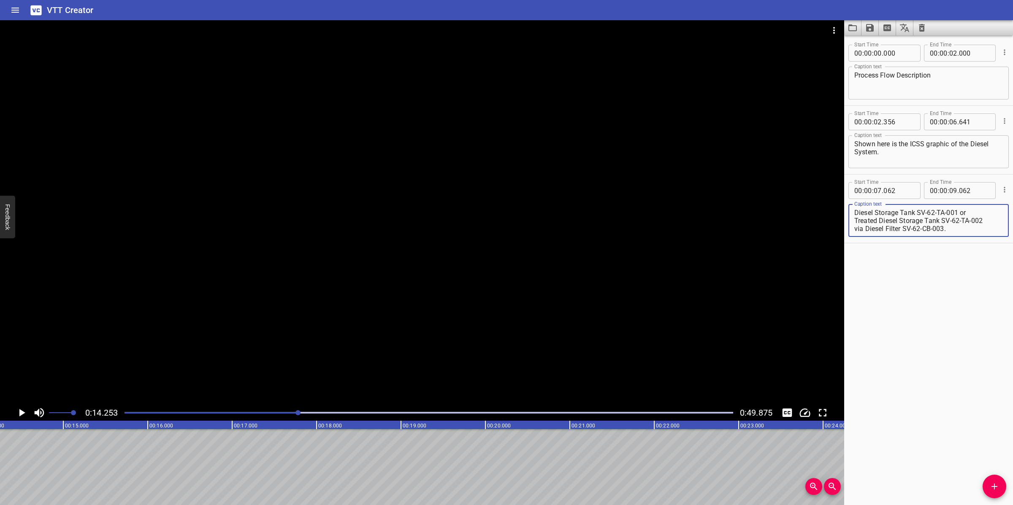
scroll to position [0, 0]
drag, startPoint x: 916, startPoint y: 213, endPoint x: 954, endPoint y: 238, distance: 45.3
click at [954, 238] on div "Caption text Untreated diesel is supplied by diesel supply boat and unloaded in…" at bounding box center [928, 220] width 160 height 38
click at [962, 225] on textarea "Untreated diesel is supplied by diesel supply boat and unloaded into Untreated …" at bounding box center [928, 221] width 149 height 24
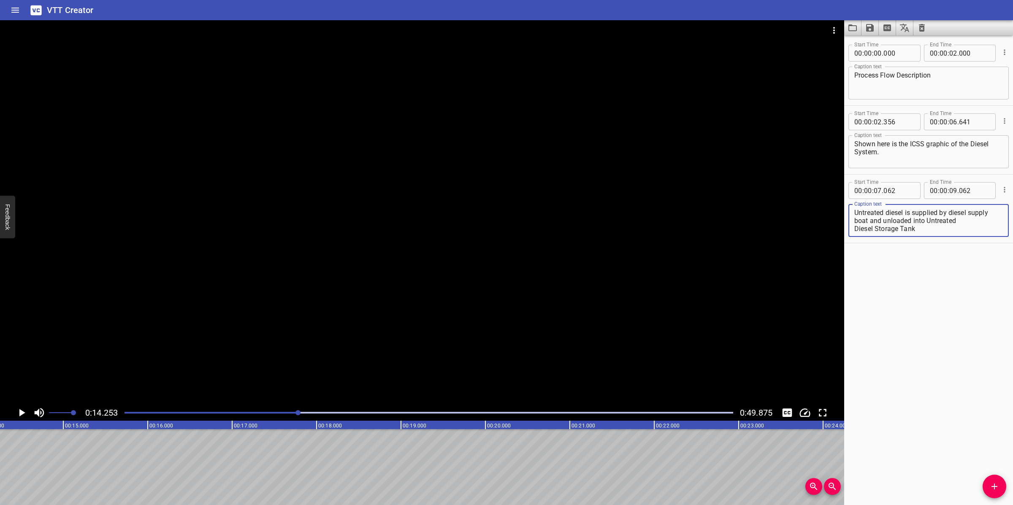
click at [962, 220] on textarea "Untreated diesel is supplied by diesel supply boat and unloaded into Untreated …" at bounding box center [928, 221] width 149 height 24
click at [894, 214] on textarea "Untreated diesel is supplied by diesel supply boat and unloaded into Untreated …" at bounding box center [928, 221] width 149 height 24
click at [920, 230] on textarea "Untreated diesel is supplied by diesel supply boat and unloaded into Untreated …" at bounding box center [928, 221] width 149 height 24
type textarea "Untreated diesel is supplied by diesel supply boat and unloaded into Untreated …"
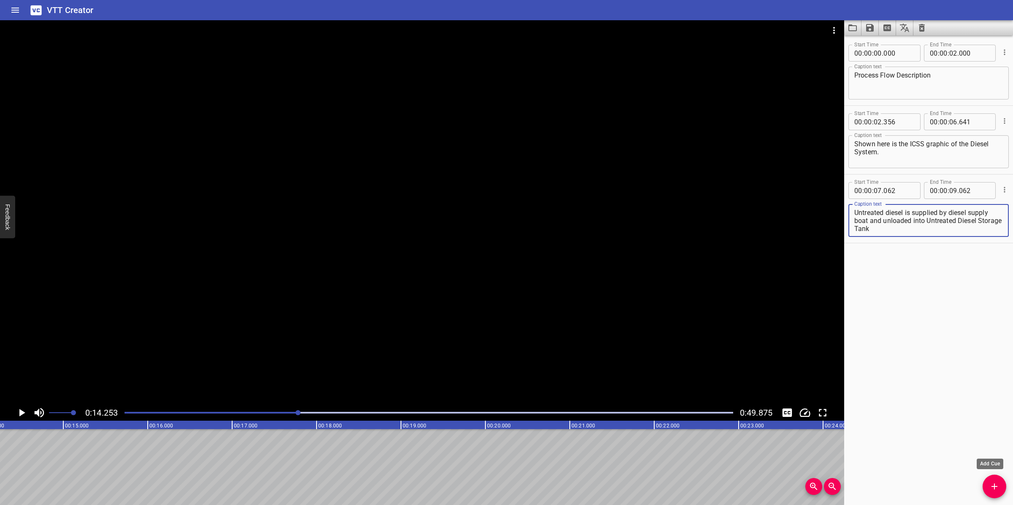
click at [996, 480] on button "Add Cue" at bounding box center [994, 487] width 24 height 24
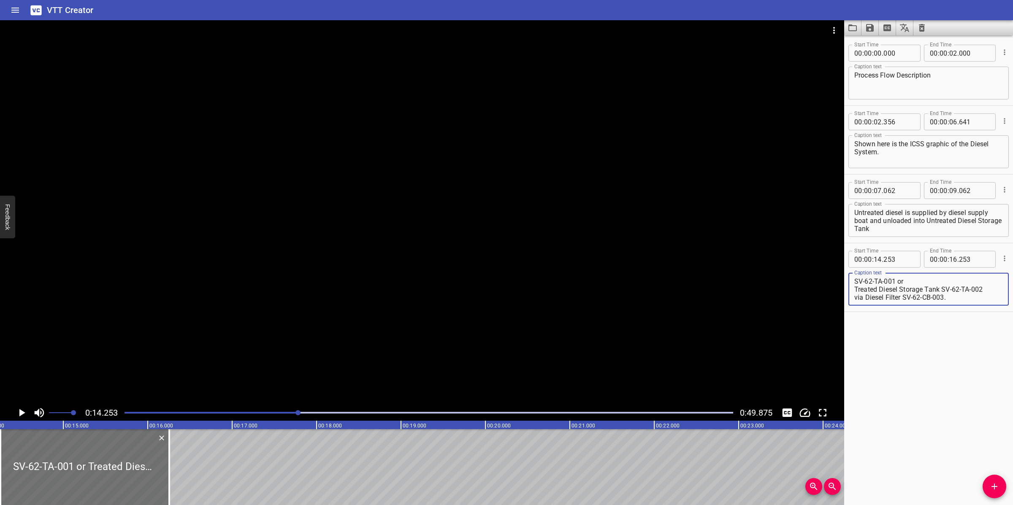
type textarea "SV-62-TA-001 or Treated Diesel Storage Tank SV-62-TA-002 via Diesel Filter SV-6…"
drag, startPoint x: 269, startPoint y: 404, endPoint x: 251, endPoint y: 409, distance: 18.6
click at [261, 405] on div at bounding box center [422, 212] width 844 height 385
drag, startPoint x: 238, startPoint y: 413, endPoint x: 226, endPoint y: 416, distance: 11.8
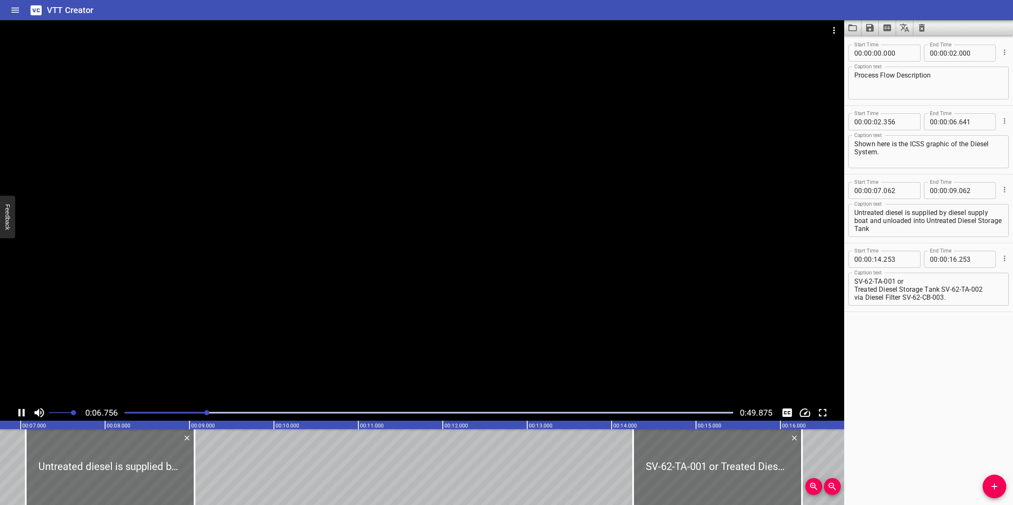
click at [259, 314] on div at bounding box center [422, 212] width 844 height 385
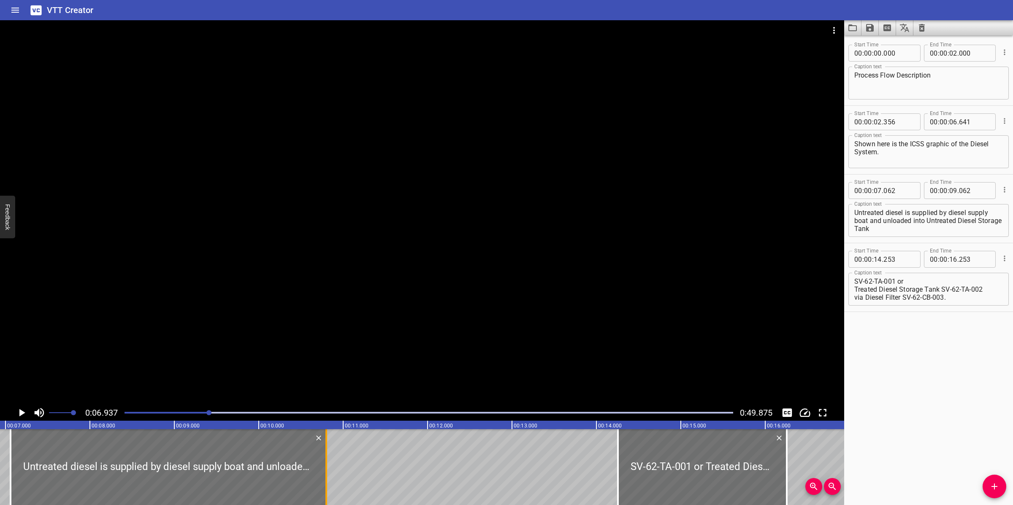
drag, startPoint x: 177, startPoint y: 449, endPoint x: 324, endPoint y: 445, distance: 146.9
click at [324, 445] on div at bounding box center [326, 468] width 8 height 76
type input "10"
type input "802"
click at [416, 316] on div at bounding box center [422, 212] width 844 height 385
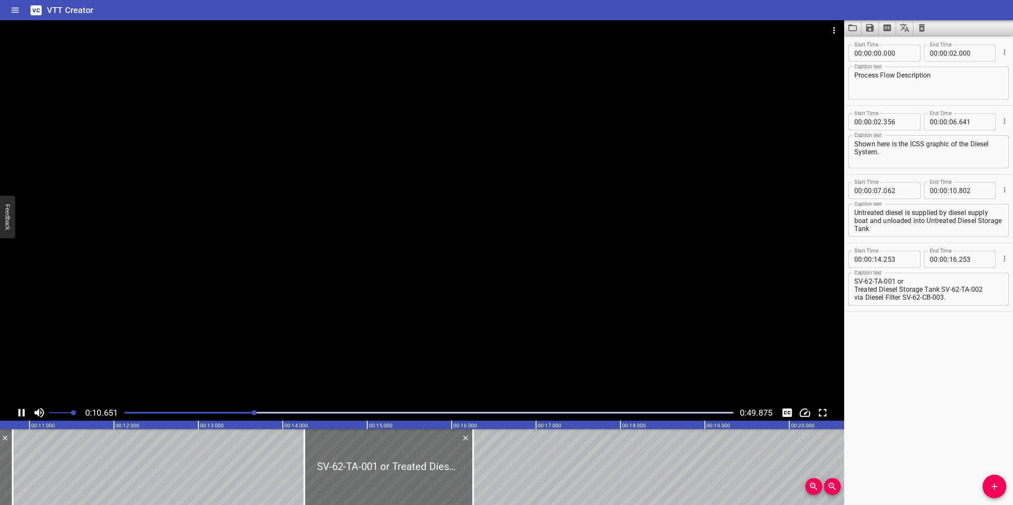
click at [425, 301] on div at bounding box center [422, 212] width 844 height 385
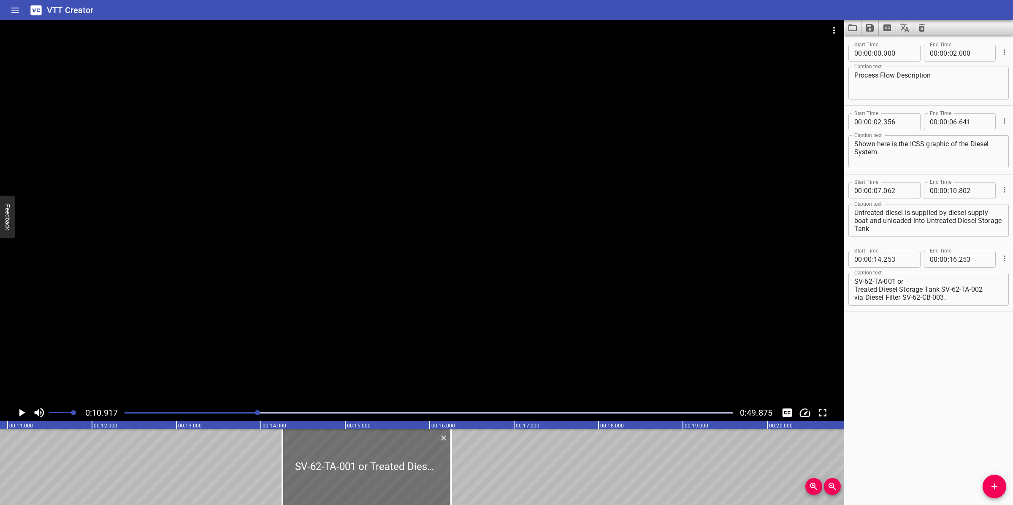
scroll to position [0, 921]
click at [899, 224] on textarea "Untreated diesel is supplied by diesel supply boat and unloaded into Untreated …" at bounding box center [928, 221] width 149 height 24
drag, startPoint x: 868, startPoint y: 219, endPoint x: 978, endPoint y: 243, distance: 112.3
click at [978, 243] on div "Start Time 00 : 00 : 07 . 062 Start Time End Time 00 : 00 : 10 . 802 End Time C…" at bounding box center [928, 209] width 169 height 69
click at [954, 213] on textarea "Untreated diesel is supplied by diesel supply boat" at bounding box center [928, 221] width 149 height 24
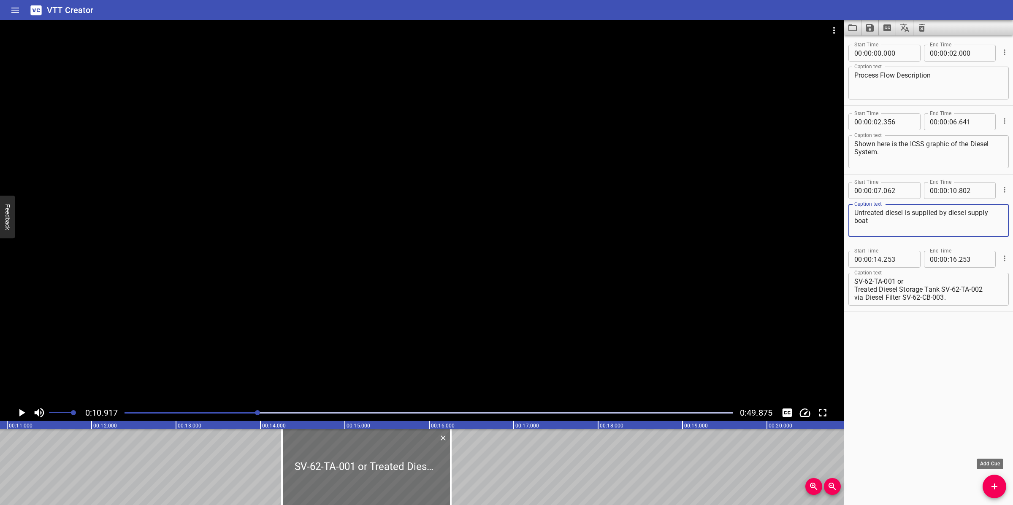
type textarea "Untreated diesel is supplied by diesel supply boat"
click at [998, 479] on button "Add Cue" at bounding box center [994, 487] width 24 height 24
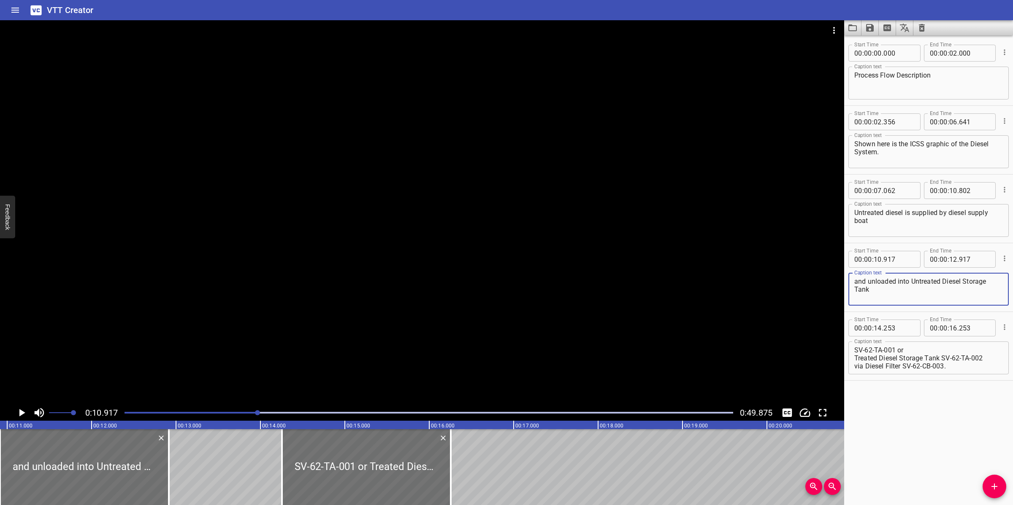
type textarea "and unloaded into Untreated Diesel Storage Tank"
drag, startPoint x: 895, startPoint y: 349, endPoint x: 832, endPoint y: 354, distance: 62.7
click at [832, 354] on main "0:10.917 0:49.875 00:00.000 00:01.000 00:02.000 00:03.000 00:04.000 00:05.000 0…" at bounding box center [506, 262] width 1013 height 485
type textarea "or Treated Diesel Storage Tank SV-62-TA-002 via Diesel Filter SV-62-CB-003."
click at [874, 285] on textarea "and unloaded into Untreated Diesel Storage Tank" at bounding box center [928, 290] width 149 height 24
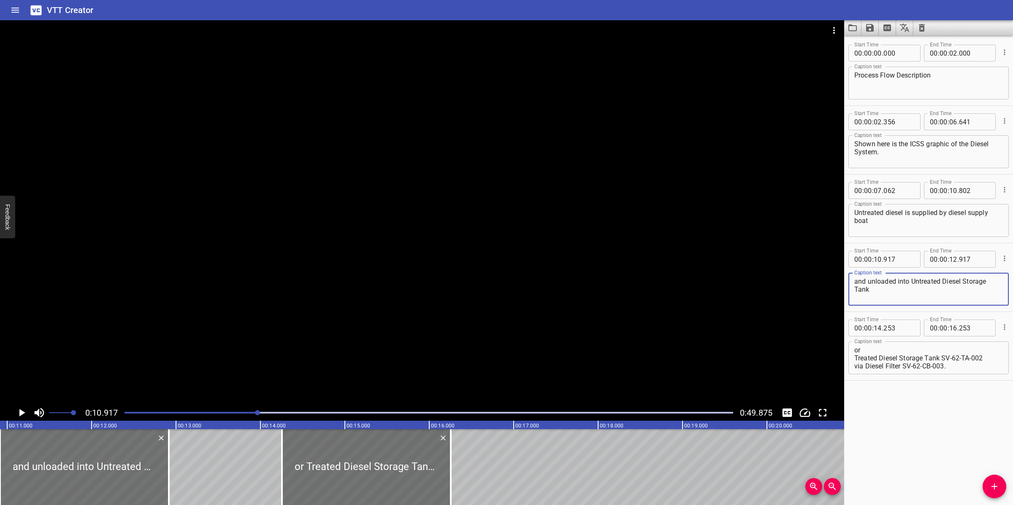
paste textarea "SV-62-TA-001"
type textarea "and unloaded into Untreated Diesel Storage Tank SV-62-TA-001"
click at [412, 336] on div at bounding box center [422, 212] width 844 height 385
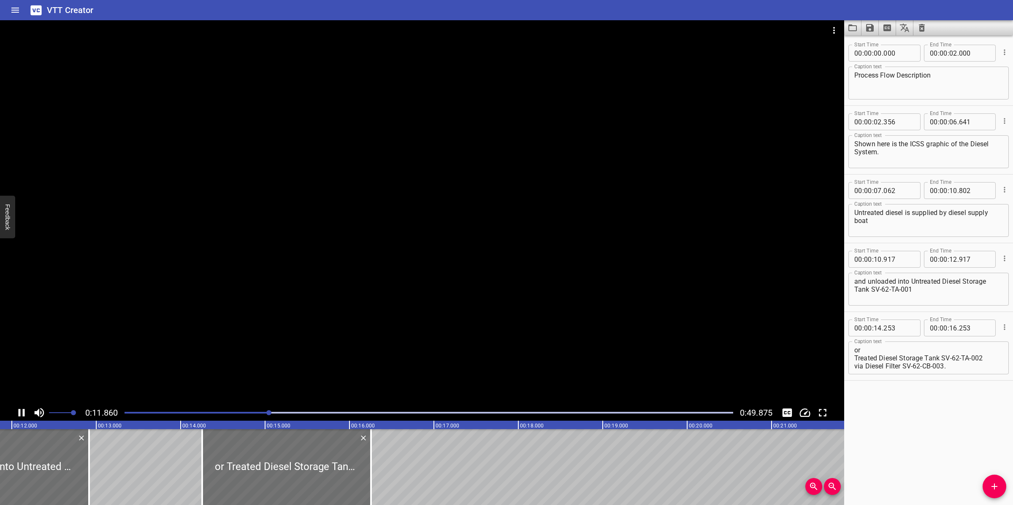
click at [390, 342] on div at bounding box center [422, 212] width 844 height 385
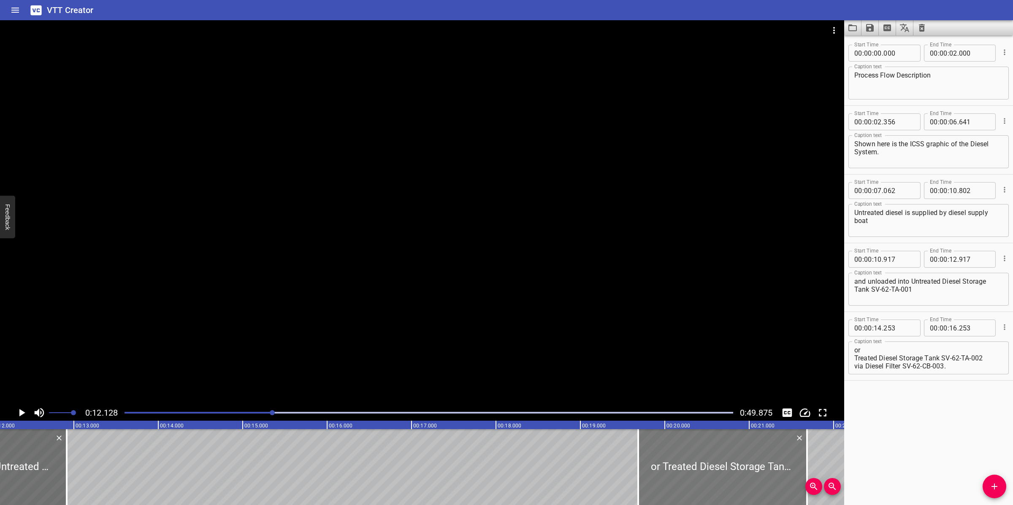
drag, startPoint x: 304, startPoint y: 472, endPoint x: 763, endPoint y: 437, distance: 460.0
click at [763, 439] on div at bounding box center [722, 468] width 169 height 76
type input "19"
type input "688"
type input "21"
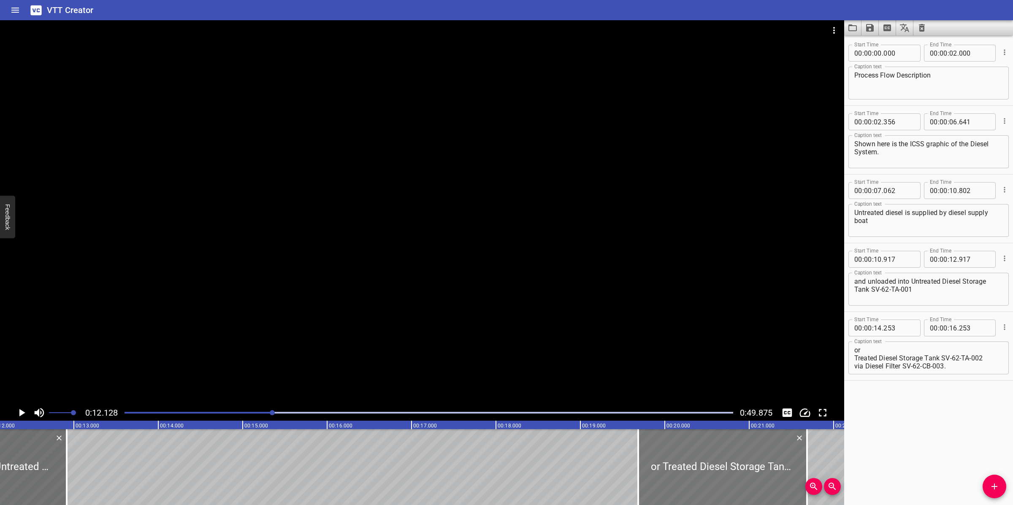
type input "688"
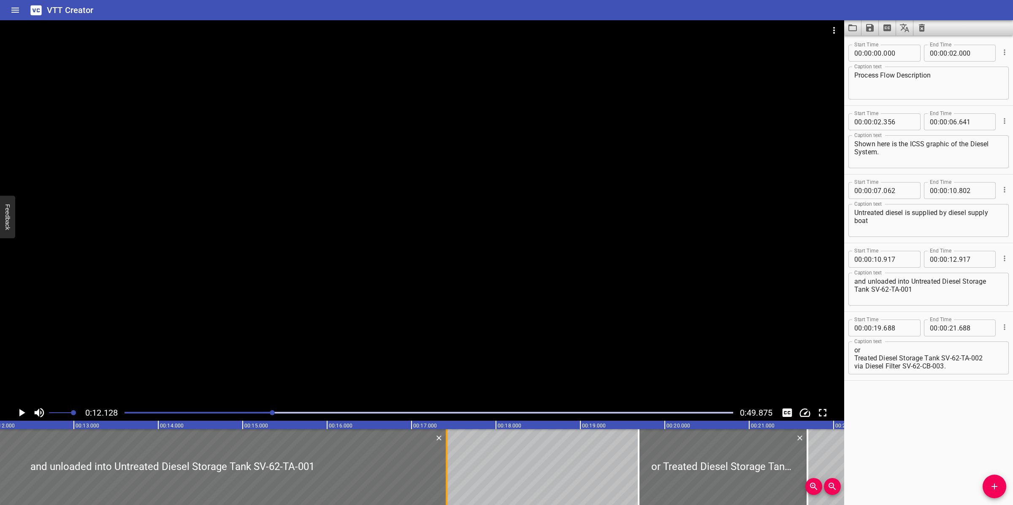
drag, startPoint x: 64, startPoint y: 450, endPoint x: 444, endPoint y: 471, distance: 380.4
click at [444, 471] on div at bounding box center [446, 468] width 8 height 76
type input "17"
type input "417"
click at [449, 368] on div at bounding box center [422, 212] width 844 height 385
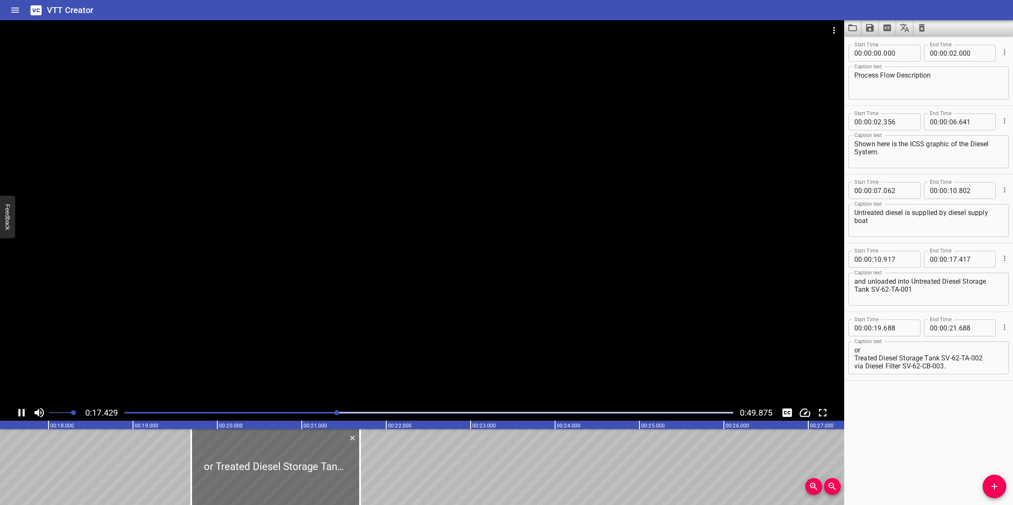
click at [400, 342] on div at bounding box center [422, 212] width 844 height 385
click at [317, 413] on div "Play progress" at bounding box center [34, 413] width 608 height 2
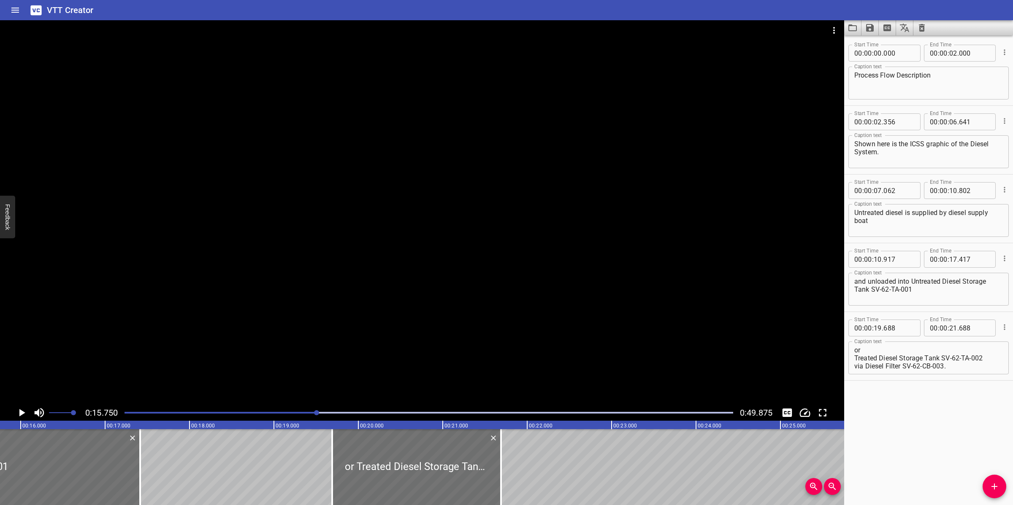
scroll to position [0, 1329]
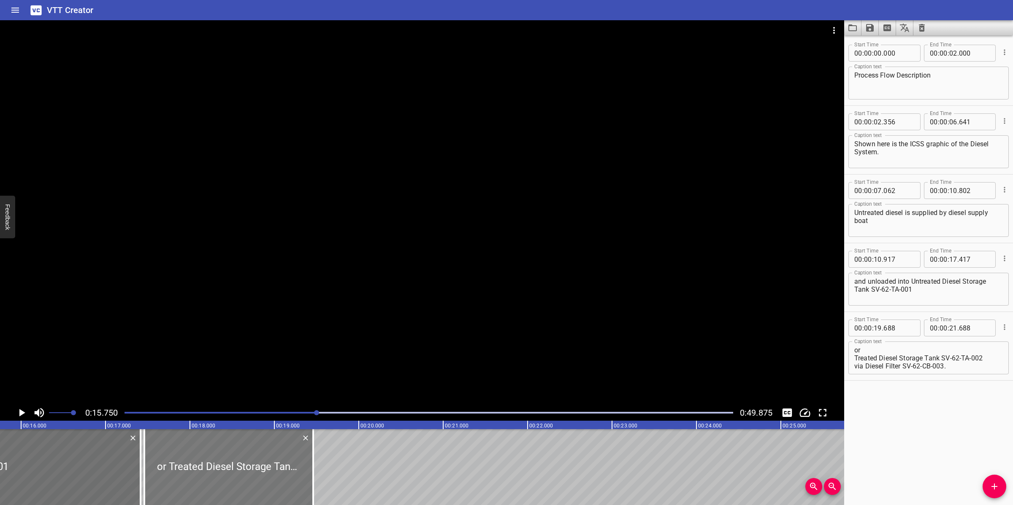
drag, startPoint x: 443, startPoint y: 483, endPoint x: 255, endPoint y: 485, distance: 188.2
click at [255, 480] on div at bounding box center [228, 468] width 169 height 76
type input "17"
type input "458"
type input "19"
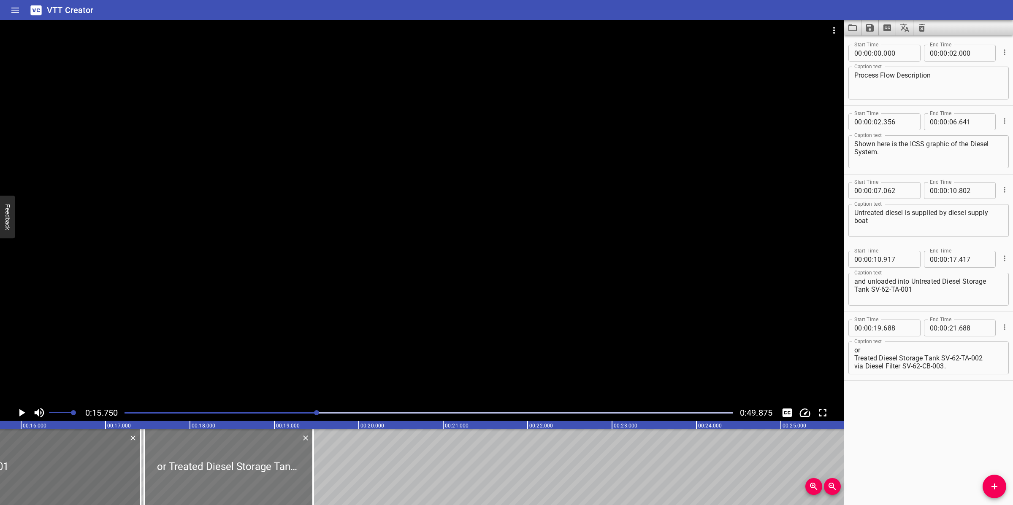
type input "458"
click at [854, 357] on textarea "or Treated Diesel Storage Tank SV-62-TA-002 via Diesel Filter SV-62-CB-003." at bounding box center [928, 358] width 149 height 24
click at [855, 349] on textarea "or Treated Diesel Storage Tank SV-62-TA-002 via Diesel Filter SV-62-CB-003." at bounding box center [928, 358] width 149 height 24
type textarea "or Treated Diesel Storage Tank SV-62-TA-002 via Diesel Filter SV-62-CB-003."
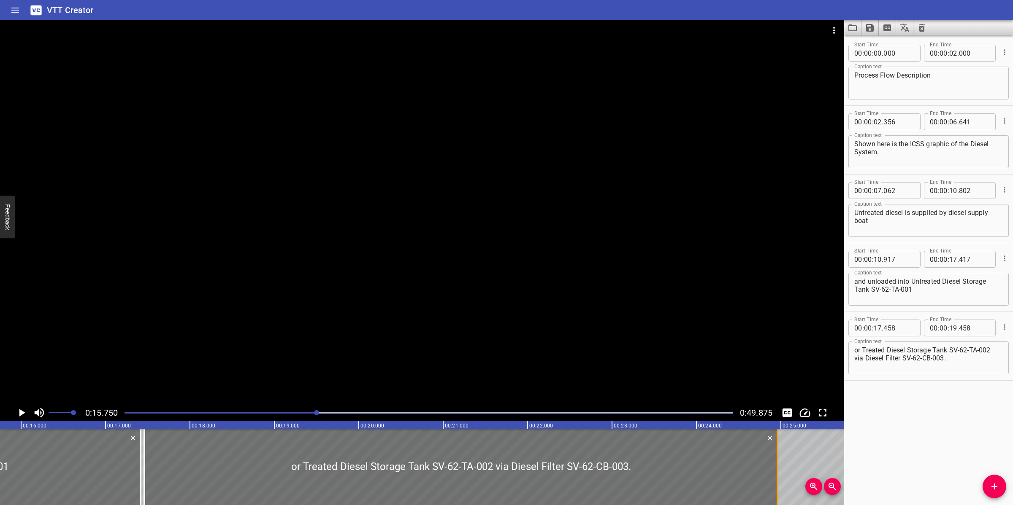
drag, startPoint x: 314, startPoint y: 457, endPoint x: 778, endPoint y: 445, distance: 464.3
click at [778, 445] on div at bounding box center [777, 468] width 2 height 76
type input "24"
type input "958"
click at [648, 342] on div at bounding box center [422, 212] width 844 height 385
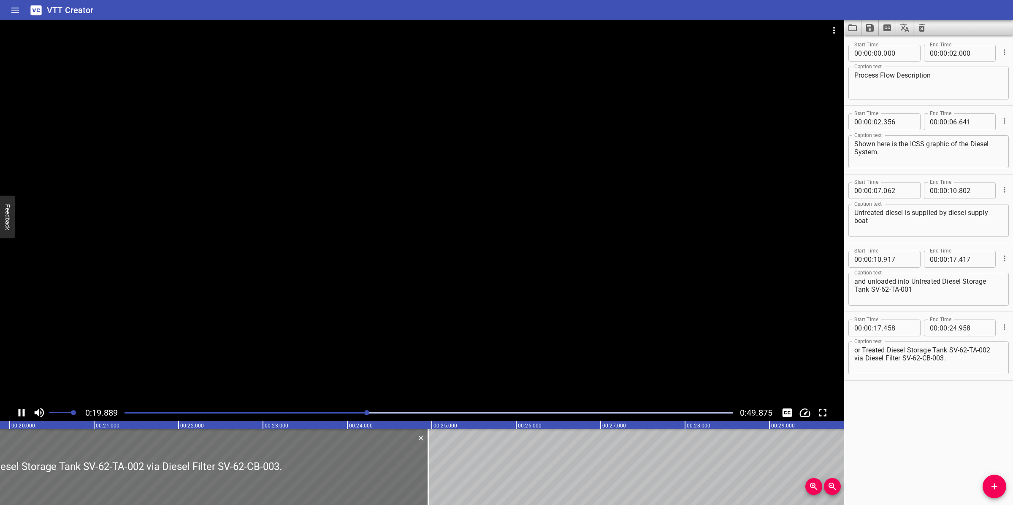
click at [852, 357] on div "or Treated Diesel Storage Tank SV-62-TA-002 via Diesel Filter SV-62-CB-003. Cap…" at bounding box center [928, 358] width 160 height 33
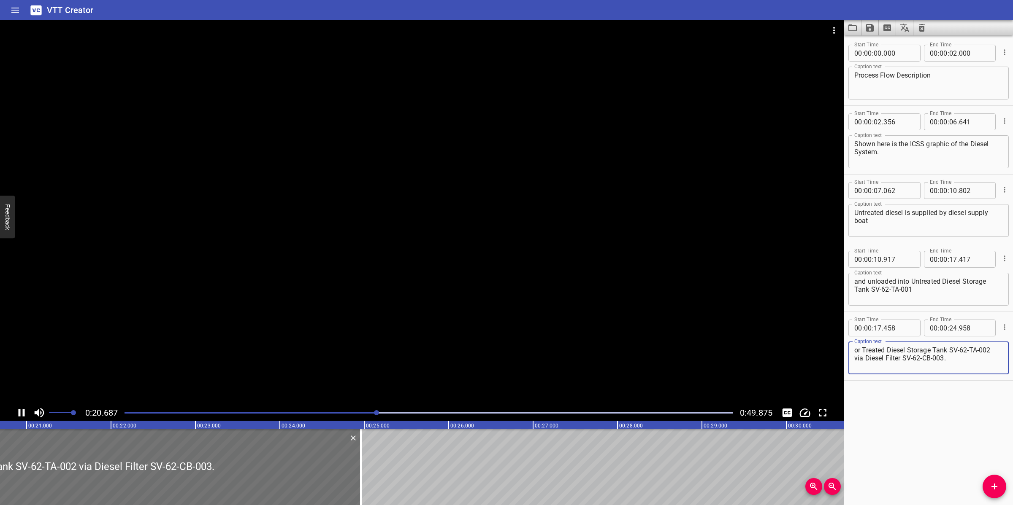
click at [853, 357] on div "or Treated Diesel Storage Tank SV-62-TA-002 via Diesel Filter SV-62-CB-003. Cap…" at bounding box center [928, 358] width 160 height 33
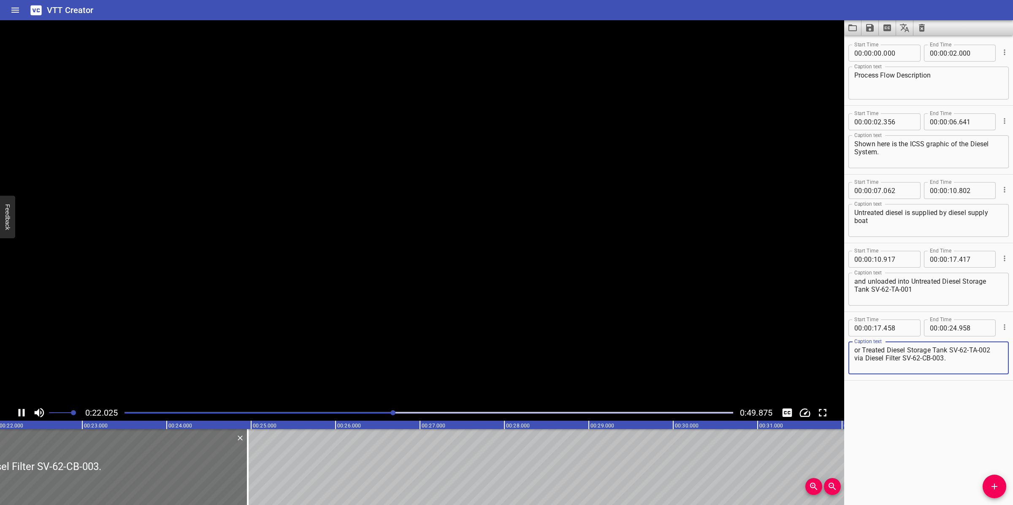
click at [856, 359] on textarea "or Treated Diesel Storage Tank SV-62-TA-002 via Diesel Filter SV-62-CB-003." at bounding box center [928, 358] width 149 height 24
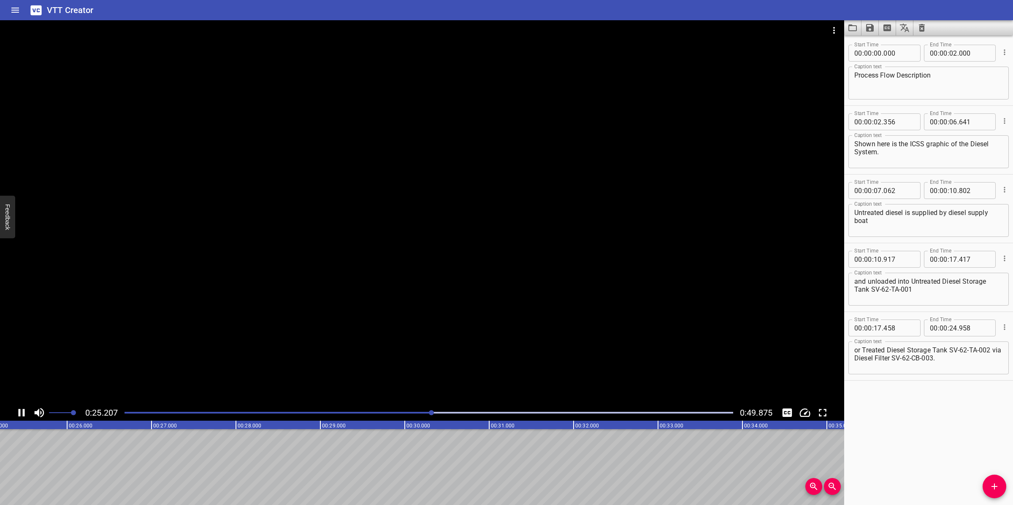
drag, startPoint x: 566, startPoint y: 339, endPoint x: 632, endPoint y: 339, distance: 65.8
click at [566, 339] on div at bounding box center [422, 212] width 844 height 385
click at [961, 362] on textarea "or Treated Diesel Storage Tank SV-62-TA-002 via Diesel Filter SV-62-CB-003." at bounding box center [928, 358] width 149 height 24
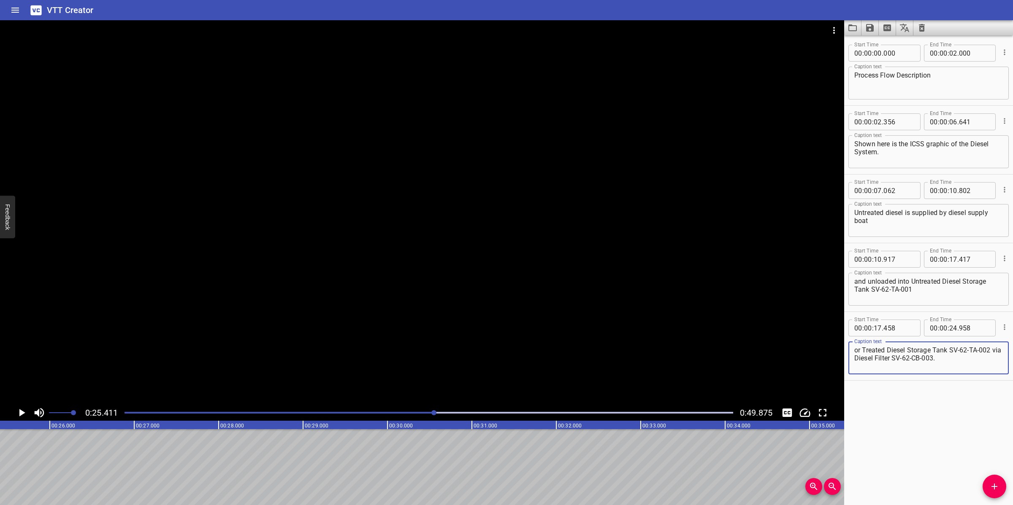
type textarea "or Treated Diesel Storage Tank SV-62-TA-002 via Diesel Filter SV-62-CB-003."
drag, startPoint x: 412, startPoint y: 411, endPoint x: 399, endPoint y: 414, distance: 13.6
click at [412, 411] on div at bounding box center [428, 413] width 619 height 12
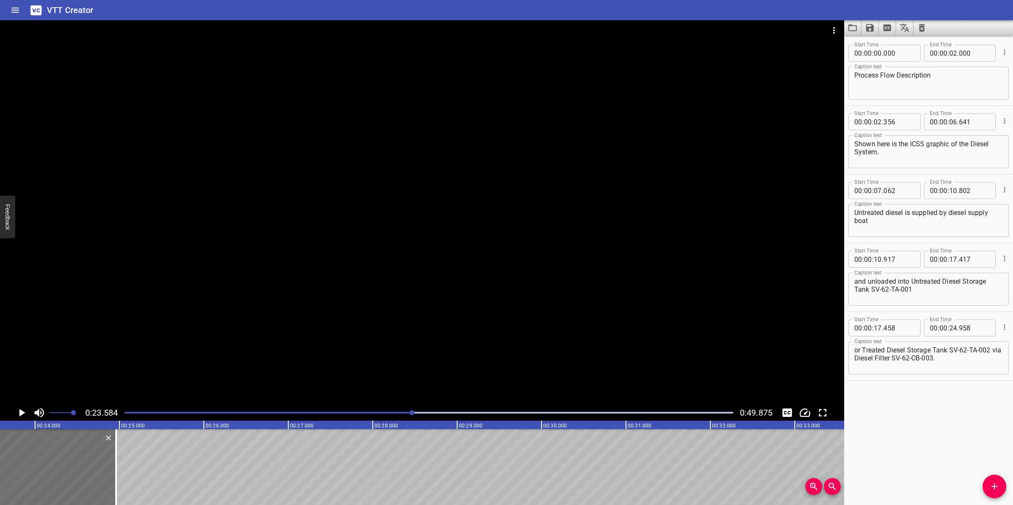
scroll to position [0, 1990]
click at [986, 480] on span "Add Cue" at bounding box center [994, 487] width 24 height 10
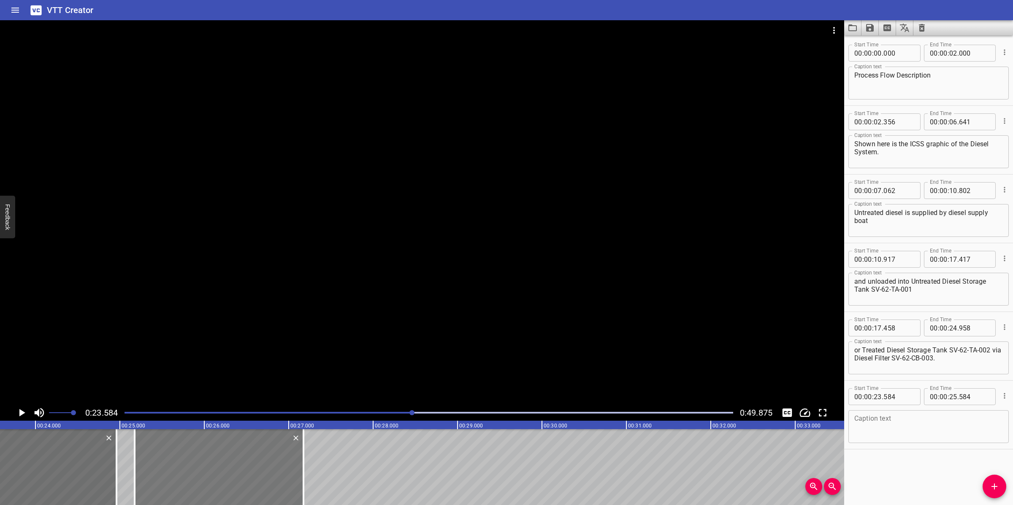
drag, startPoint x: 153, startPoint y: 465, endPoint x: 287, endPoint y: 454, distance: 134.6
click at [287, 454] on div at bounding box center [219, 468] width 169 height 76
type input "25"
type input "174"
type input "27"
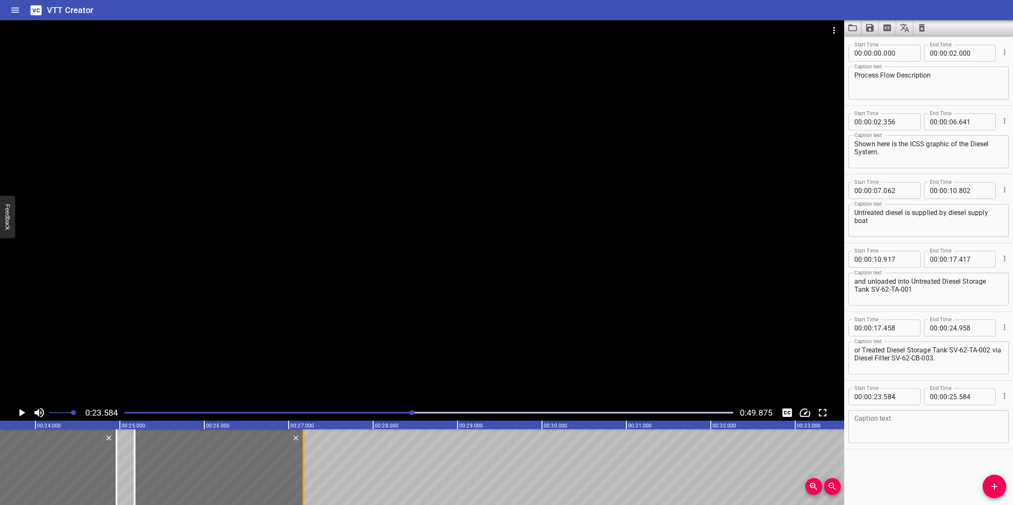
type input "174"
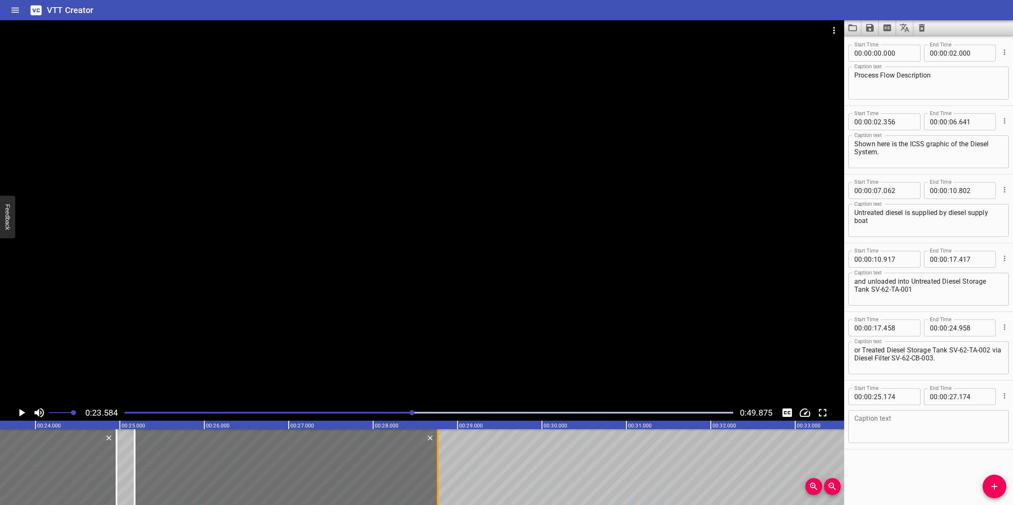
drag, startPoint x: 305, startPoint y: 458, endPoint x: 439, endPoint y: 459, distance: 134.2
click at [439, 459] on div at bounding box center [437, 468] width 8 height 76
type input "28"
type input "764"
click at [908, 418] on textarea at bounding box center [928, 427] width 149 height 24
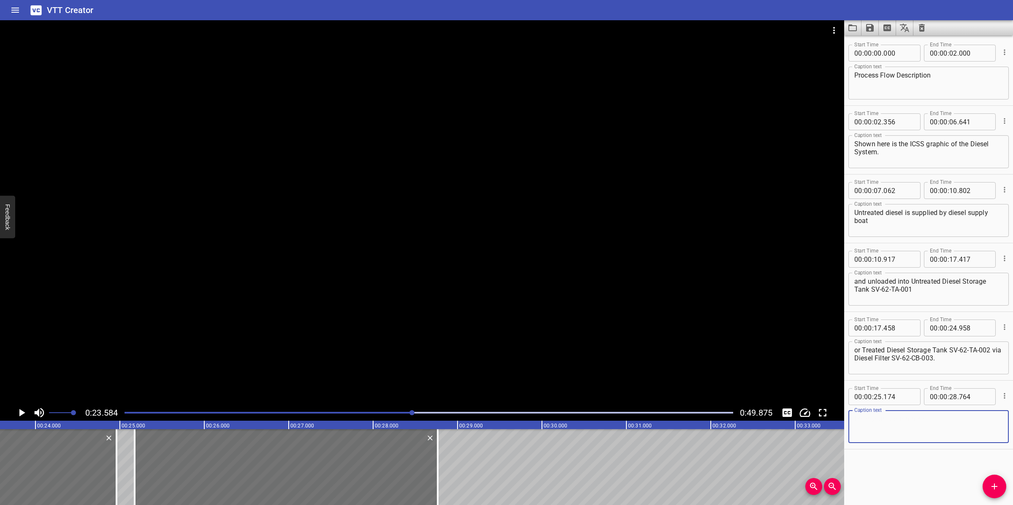
paste textarea "Diesel Centrifuge Package SV-62-XB-001 removes heavier components such as sludg…"
type textarea "Diesel Centrifuge Package SV-62-XB-001 removes heavier components such as sludg…"
click at [539, 295] on div at bounding box center [422, 212] width 844 height 385
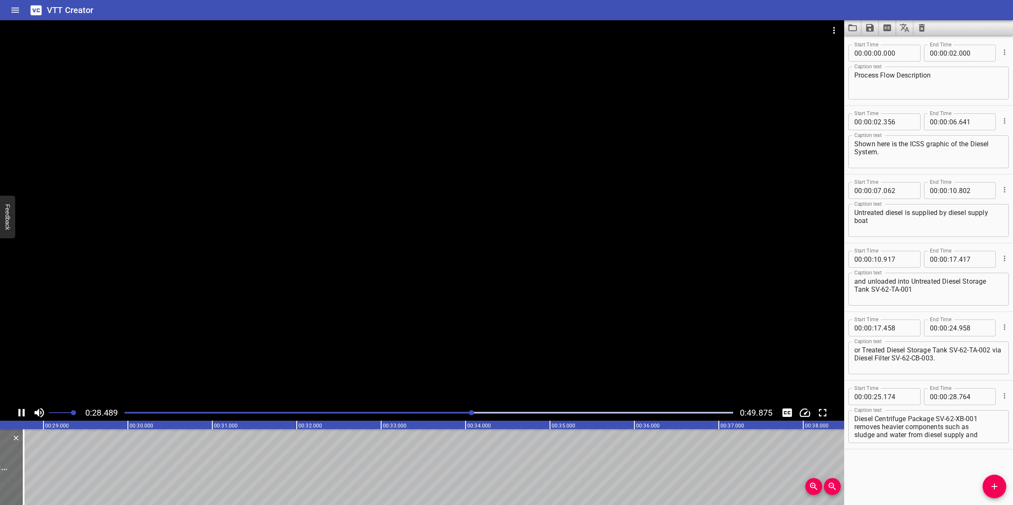
click at [361, 316] on div at bounding box center [422, 212] width 844 height 385
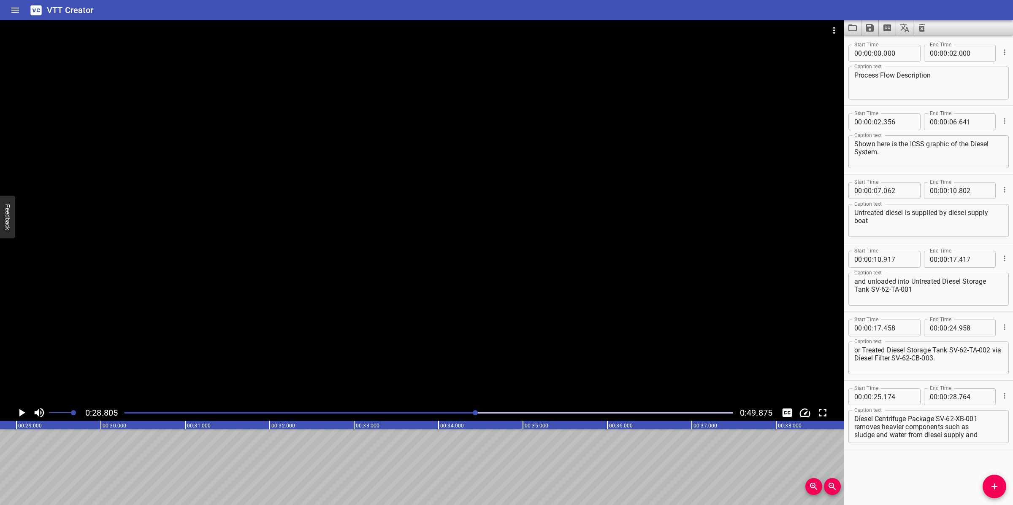
click at [399, 414] on div at bounding box center [428, 413] width 619 height 12
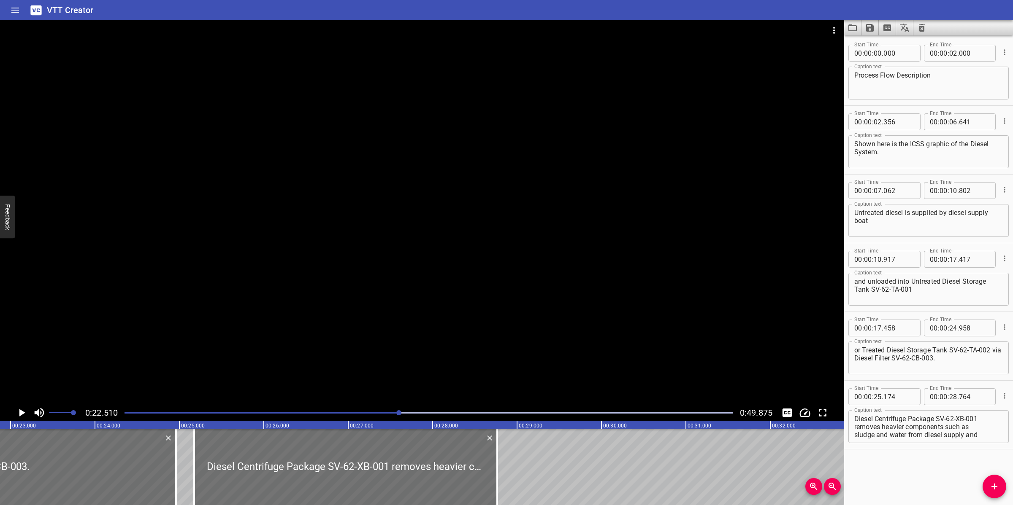
scroll to position [0, 1900]
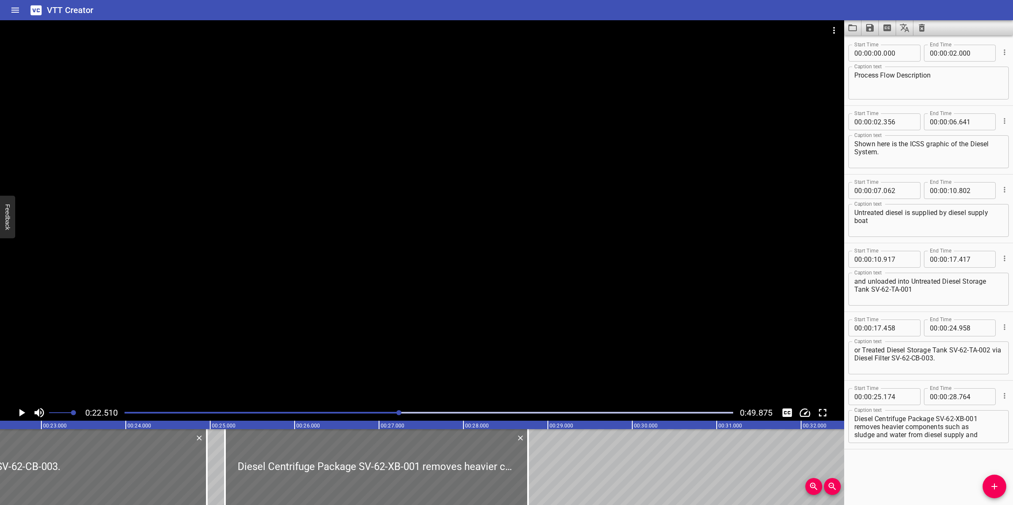
click at [366, 414] on div at bounding box center [428, 413] width 619 height 12
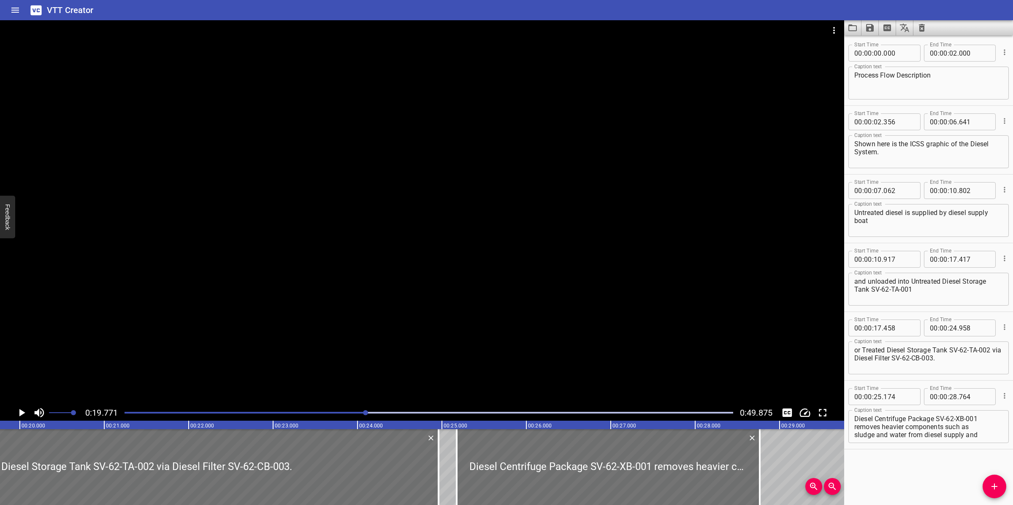
click at [419, 272] on div at bounding box center [422, 212] width 844 height 385
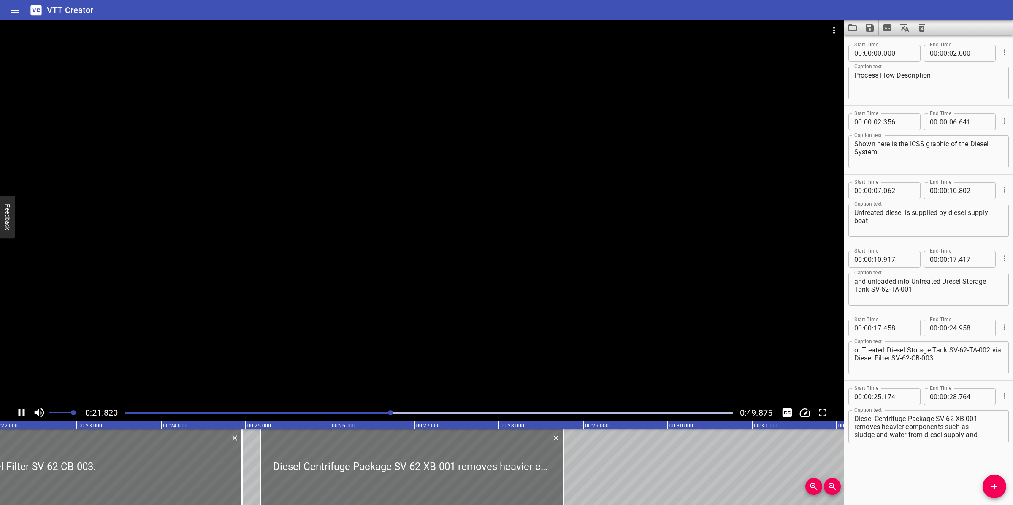
click at [311, 302] on div at bounding box center [422, 212] width 844 height 385
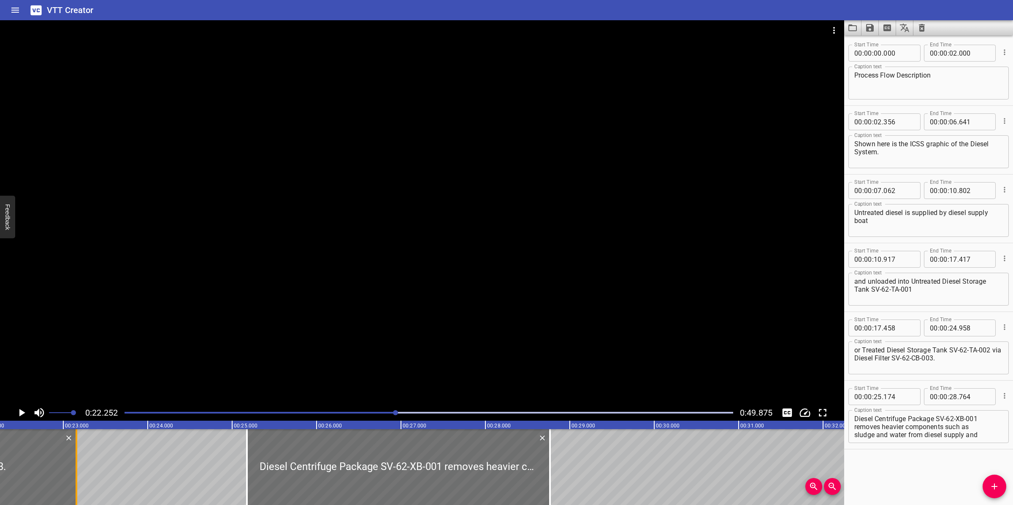
drag, startPoint x: 229, startPoint y: 478, endPoint x: 76, endPoint y: 471, distance: 152.5
click at [76, 471] on div at bounding box center [77, 468] width 2 height 76
type input "23"
type input "153"
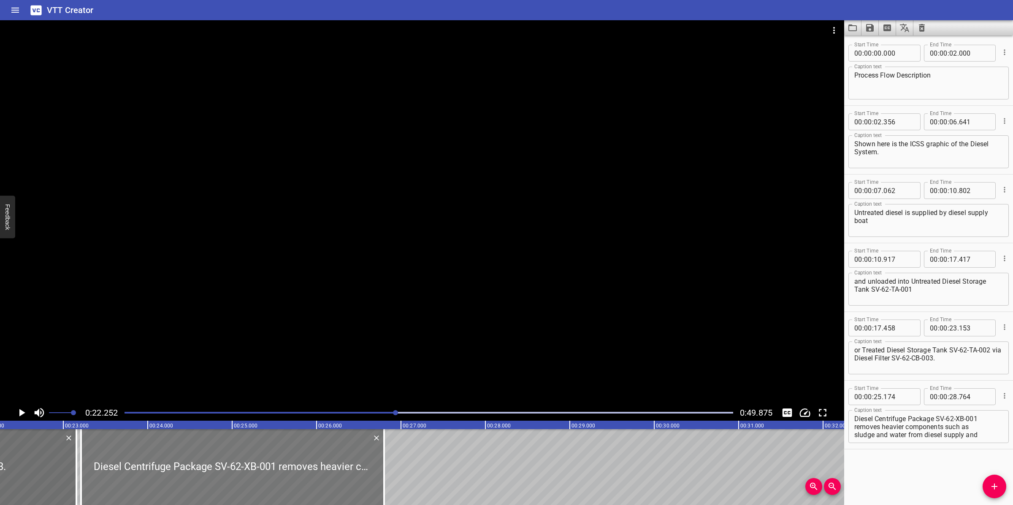
drag, startPoint x: 346, startPoint y: 472, endPoint x: 188, endPoint y: 467, distance: 158.3
click at [188, 467] on div at bounding box center [232, 468] width 303 height 76
type input "23"
type input "209"
type input "26"
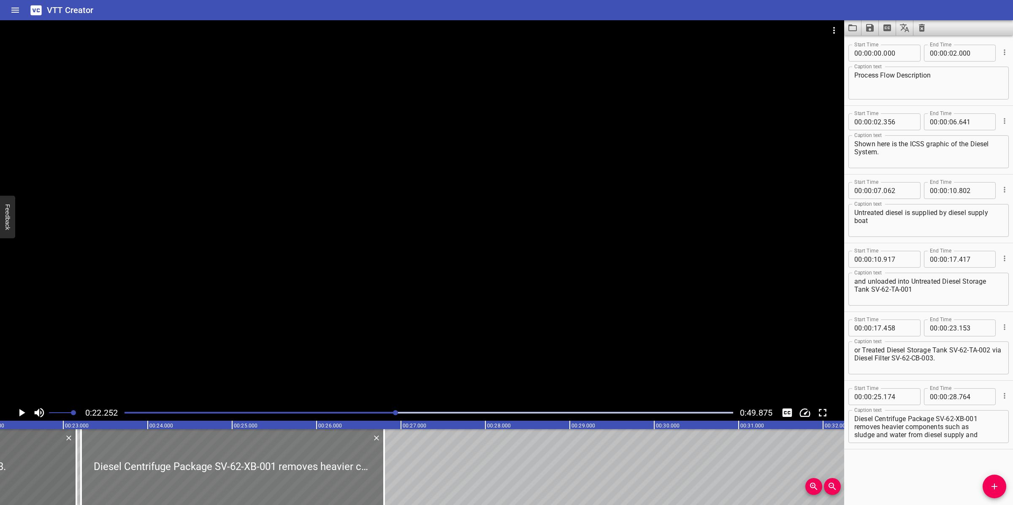
type input "799"
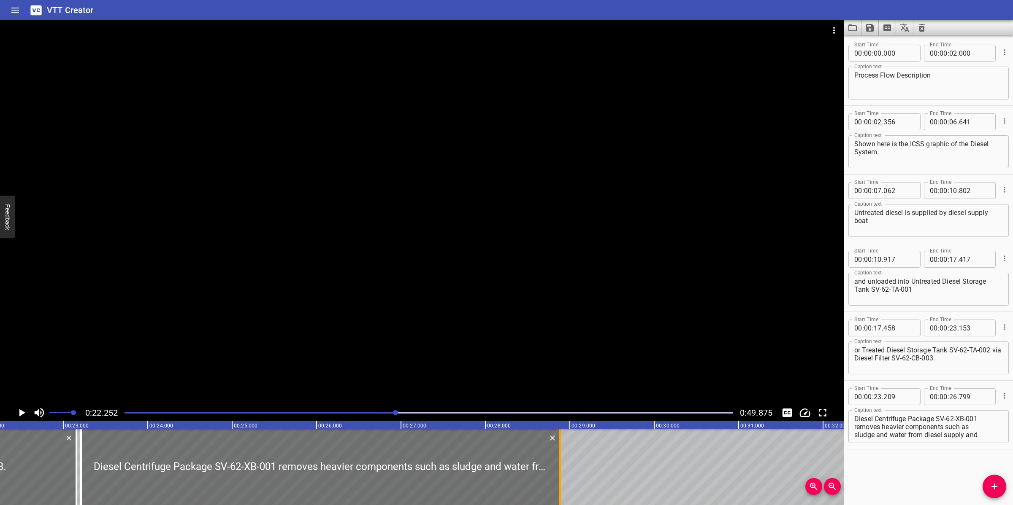
drag, startPoint x: 382, startPoint y: 465, endPoint x: 558, endPoint y: 464, distance: 176.0
click at [558, 464] on div at bounding box center [560, 468] width 8 height 76
type input "28"
type input "884"
click at [556, 299] on div at bounding box center [422, 212] width 844 height 385
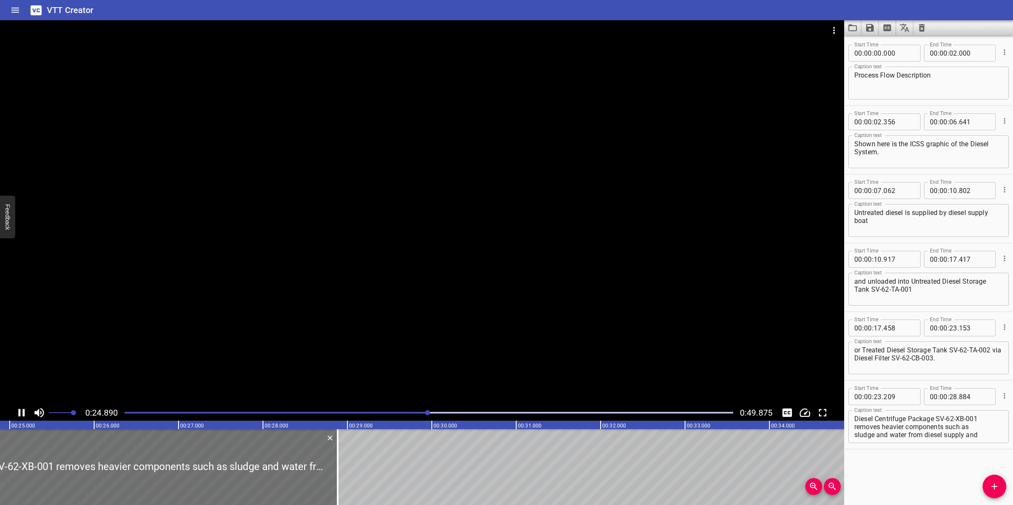
click at [439, 330] on div at bounding box center [422, 212] width 844 height 385
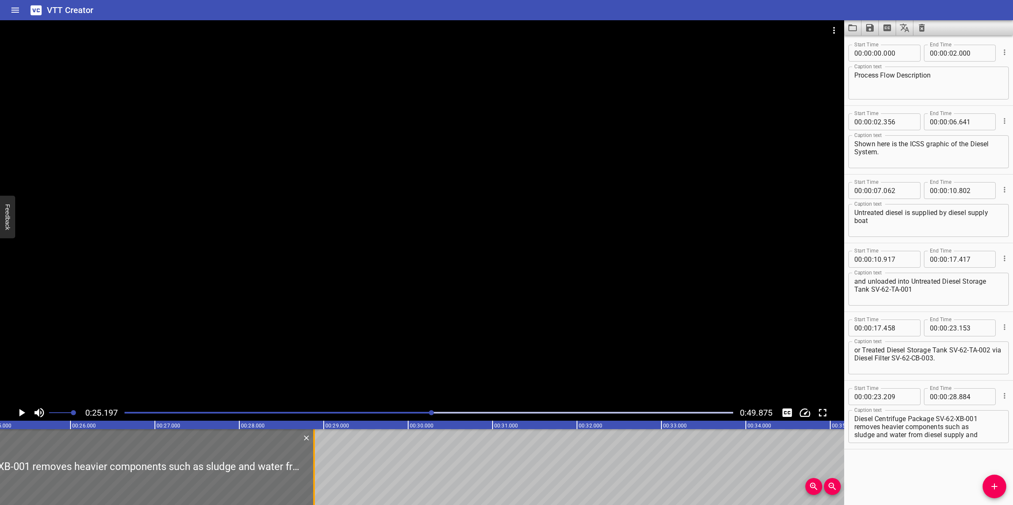
scroll to position [0, 2127]
drag, startPoint x: 361, startPoint y: 422, endPoint x: 375, endPoint y: 410, distance: 18.2
click at [364, 420] on div "0:25.197 0:49.875 00:00.000 00:01.000 00:02.000 00:03.000 00:04.000 00:05.000 0…" at bounding box center [422, 262] width 844 height 485
click at [376, 408] on div at bounding box center [428, 413] width 619 height 12
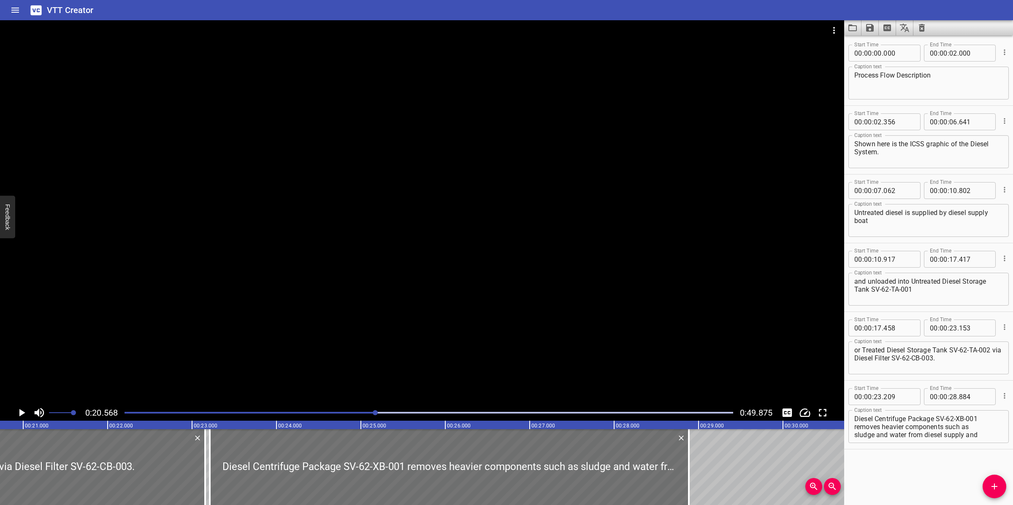
scroll to position [0, 1735]
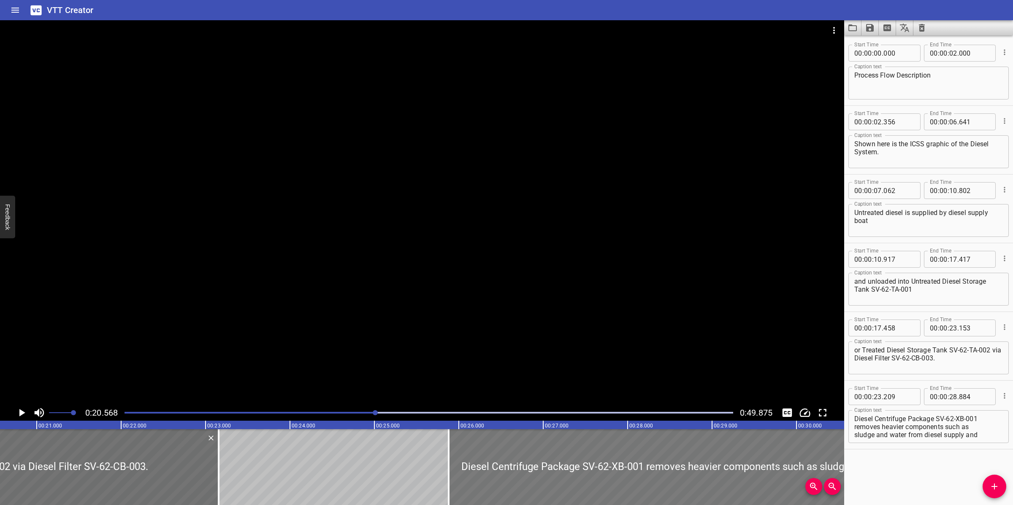
drag, startPoint x: 354, startPoint y: 478, endPoint x: 575, endPoint y: 473, distance: 221.1
click at [575, 473] on div at bounding box center [688, 468] width 479 height 76
type input "25"
type input "879"
type input "31"
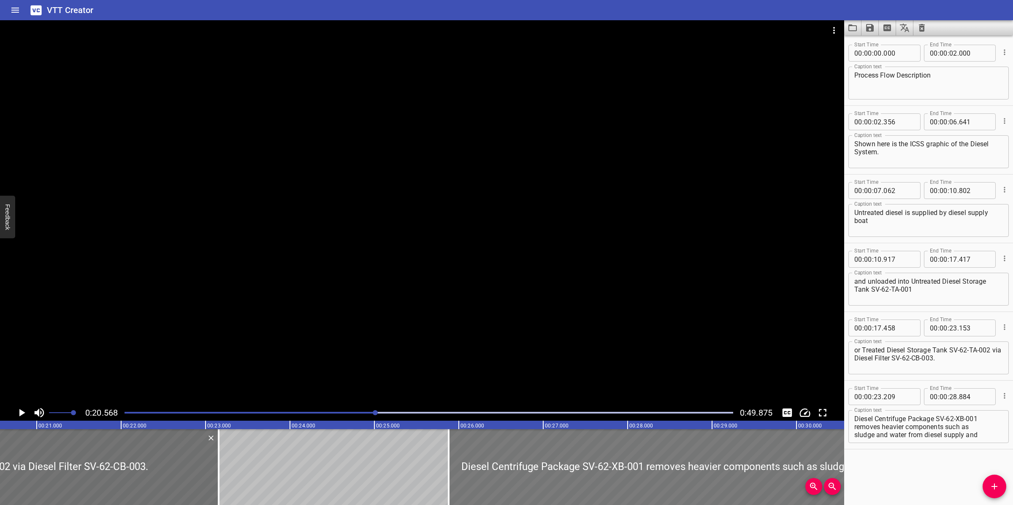
type input "554"
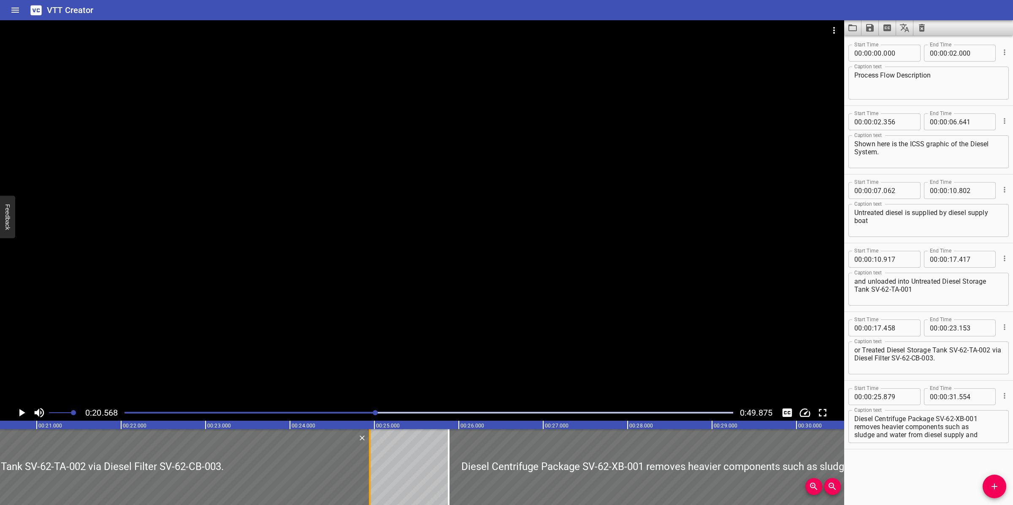
drag, startPoint x: 217, startPoint y: 454, endPoint x: 367, endPoint y: 448, distance: 149.9
click at [369, 448] on div at bounding box center [370, 468] width 2 height 76
type input "24"
type input "938"
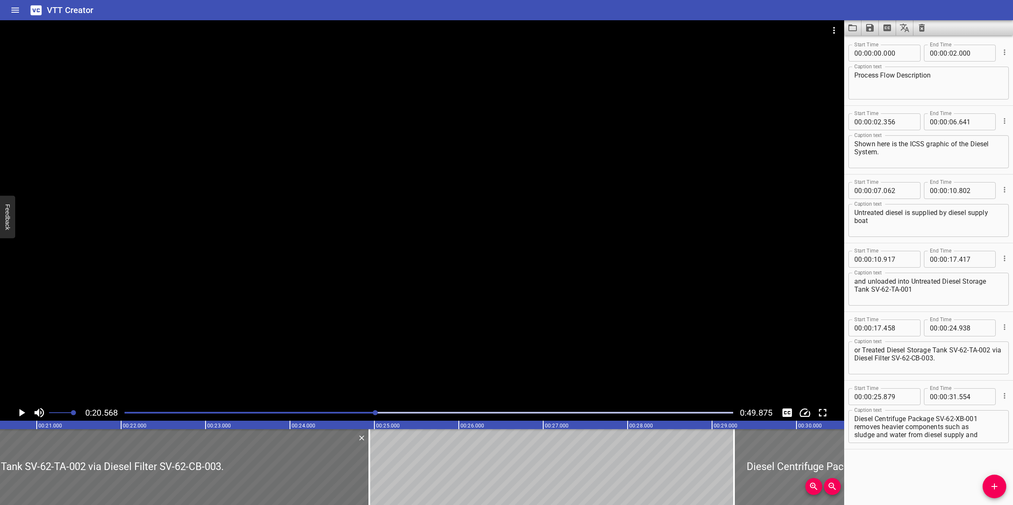
drag, startPoint x: 476, startPoint y: 475, endPoint x: 755, endPoint y: 461, distance: 279.7
click at [760, 460] on div at bounding box center [973, 468] width 479 height 76
type input "29"
type input "264"
type input "34"
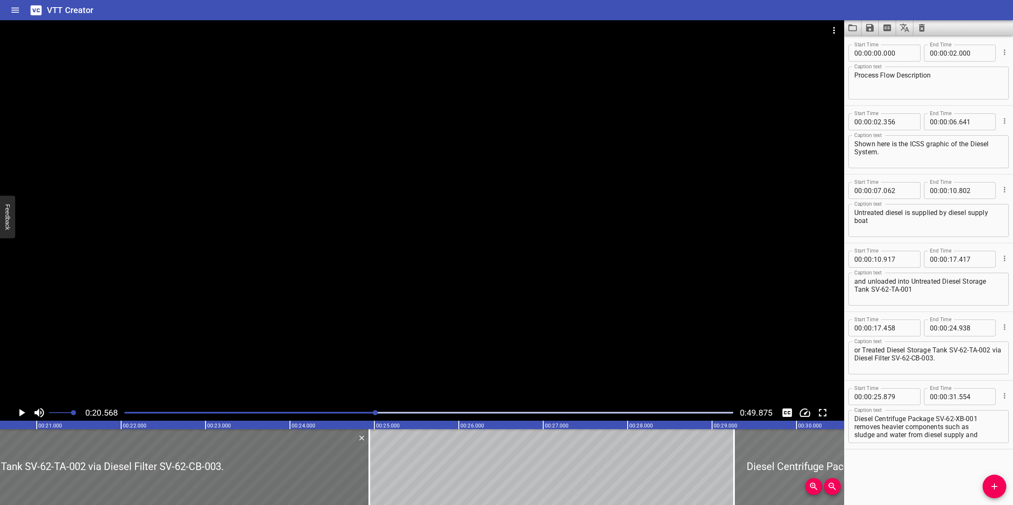
type input "939"
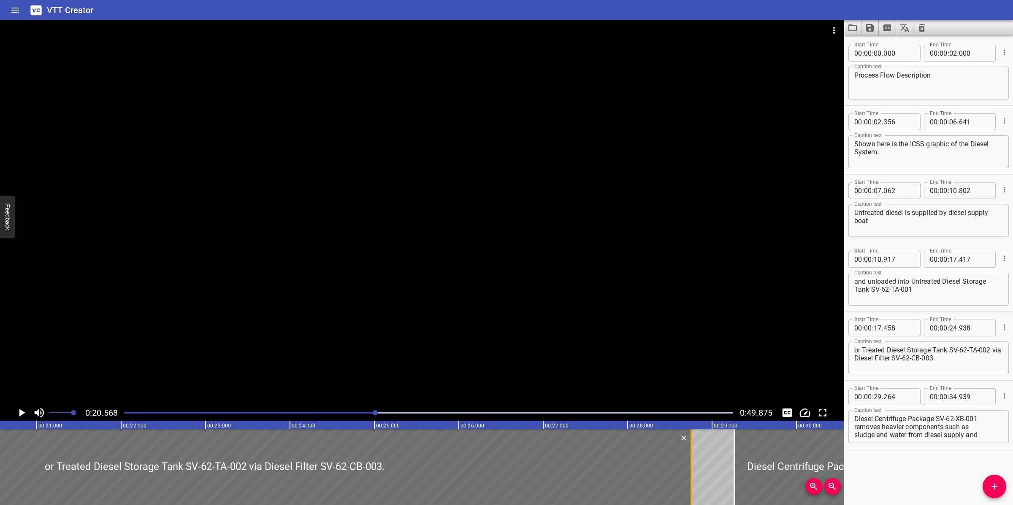
drag, startPoint x: 371, startPoint y: 455, endPoint x: 693, endPoint y: 454, distance: 321.9
click at [693, 454] on div at bounding box center [691, 468] width 8 height 76
type input "28"
type input "753"
click at [627, 296] on div at bounding box center [422, 212] width 844 height 385
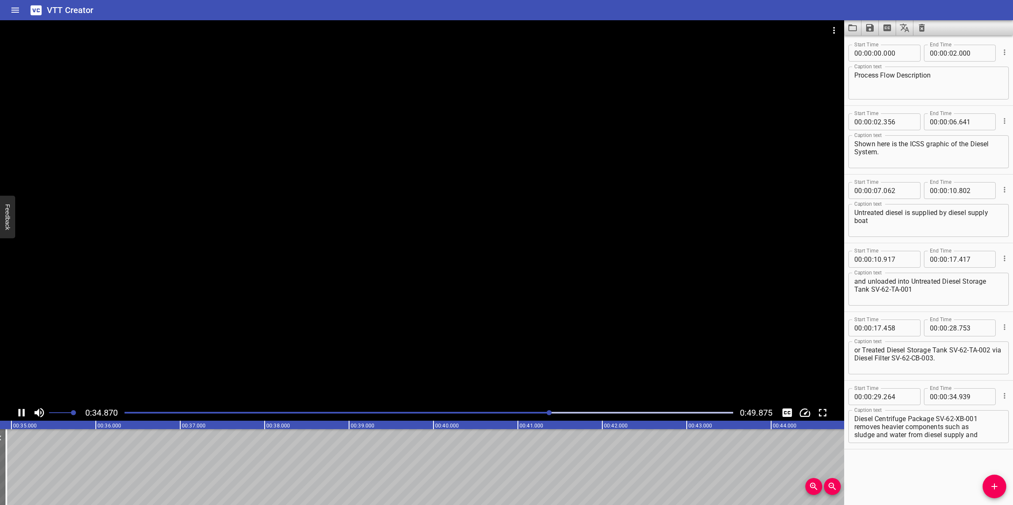
click at [446, 344] on div at bounding box center [422, 212] width 844 height 385
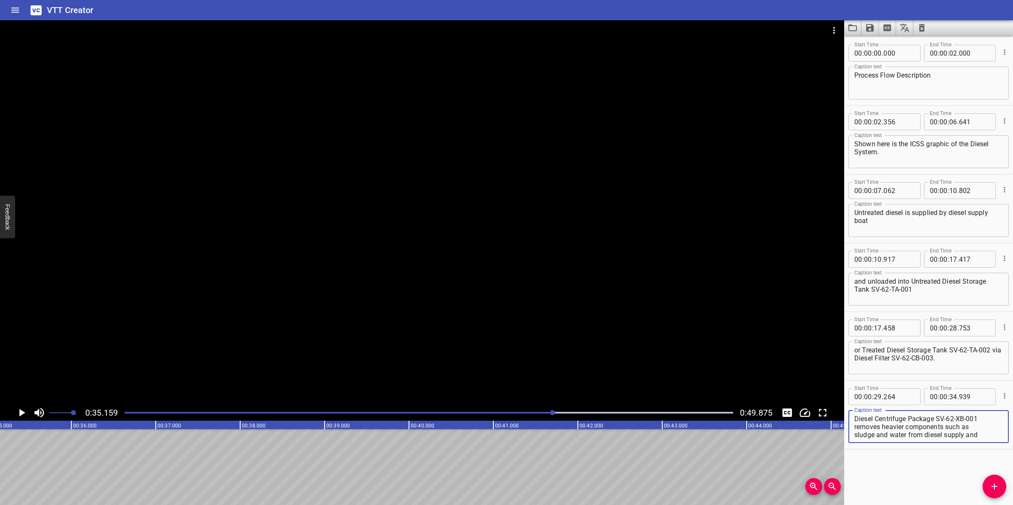
click at [925, 432] on textarea "Diesel Centrifuge Package SV-62-XB-001 removes heavier components such as sludg…" at bounding box center [928, 427] width 149 height 24
drag, startPoint x: 977, startPoint y: 420, endPoint x: 990, endPoint y: 439, distance: 23.0
click at [990, 439] on div "Diesel Centrifuge Package SV-62-XB-001 removes heavier components such as sludg…" at bounding box center [928, 427] width 160 height 33
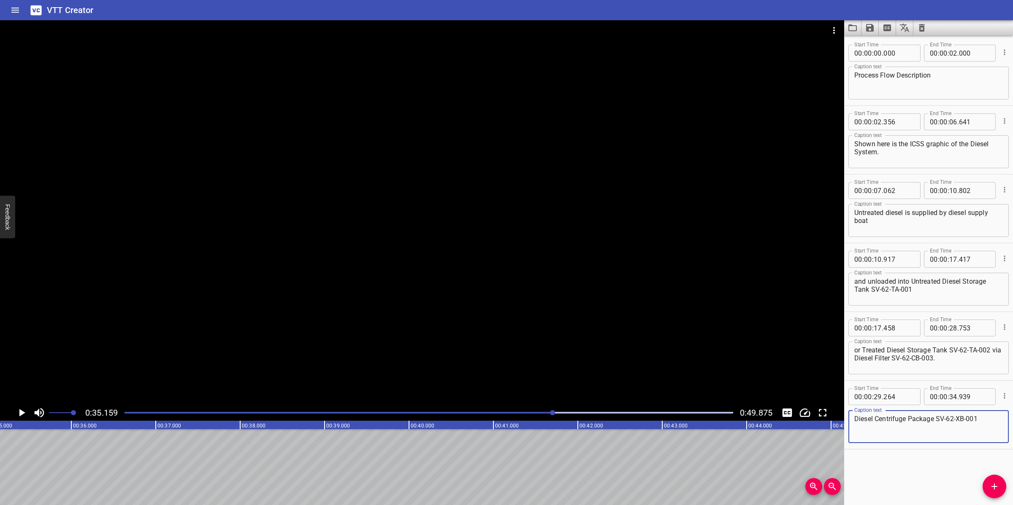
type textarea "Diesel Centrifuge Package SV-62-XB-001"
click at [949, 403] on input "number" at bounding box center [953, 397] width 8 height 17
type input "35"
type input "159"
click at [992, 480] on icon "Add Cue" at bounding box center [994, 487] width 6 height 6
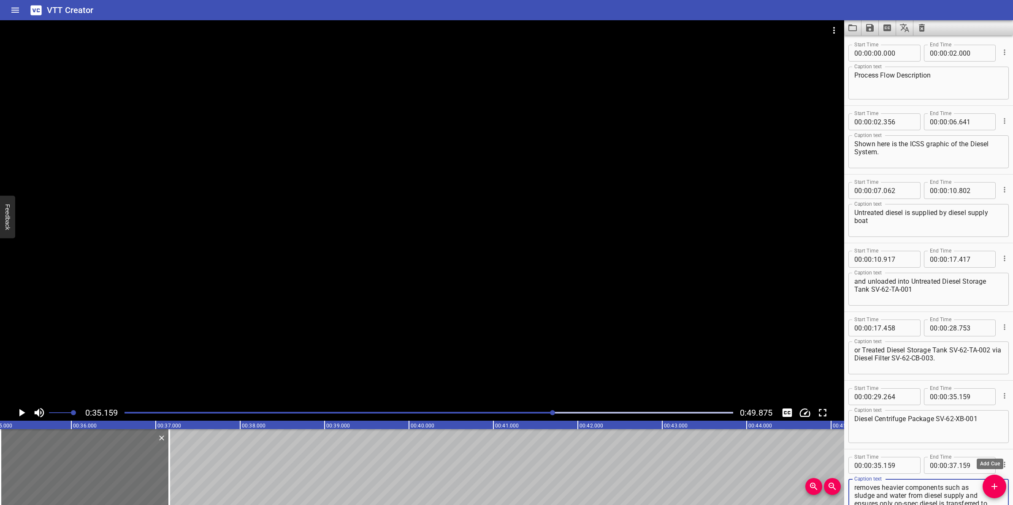
scroll to position [24, 0]
type textarea "removes heavier components such as sludge and water from diesel supply and ensu…"
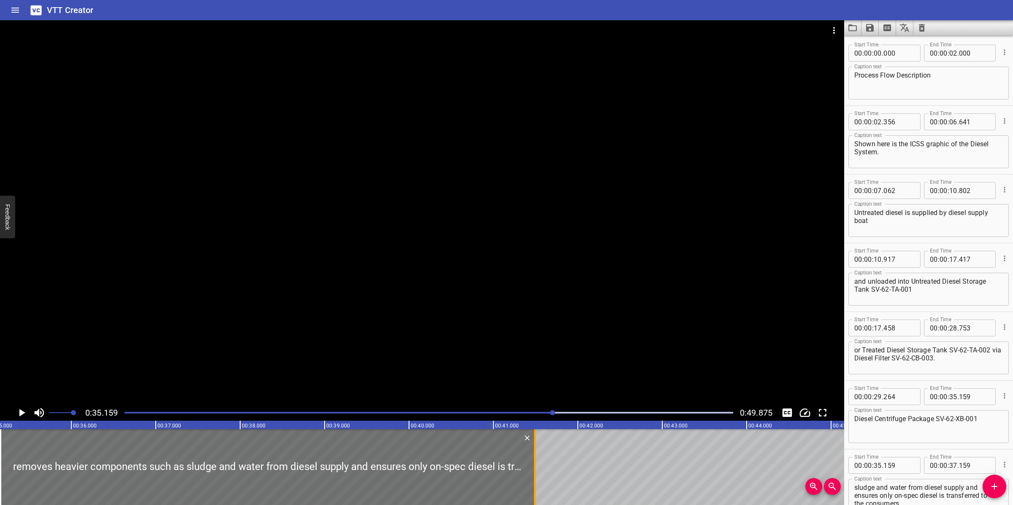
drag, startPoint x: 169, startPoint y: 468, endPoint x: 532, endPoint y: 467, distance: 363.7
click at [534, 467] on div at bounding box center [535, 468] width 2 height 76
type input "41"
type input "469"
click at [503, 353] on div at bounding box center [422, 212] width 844 height 385
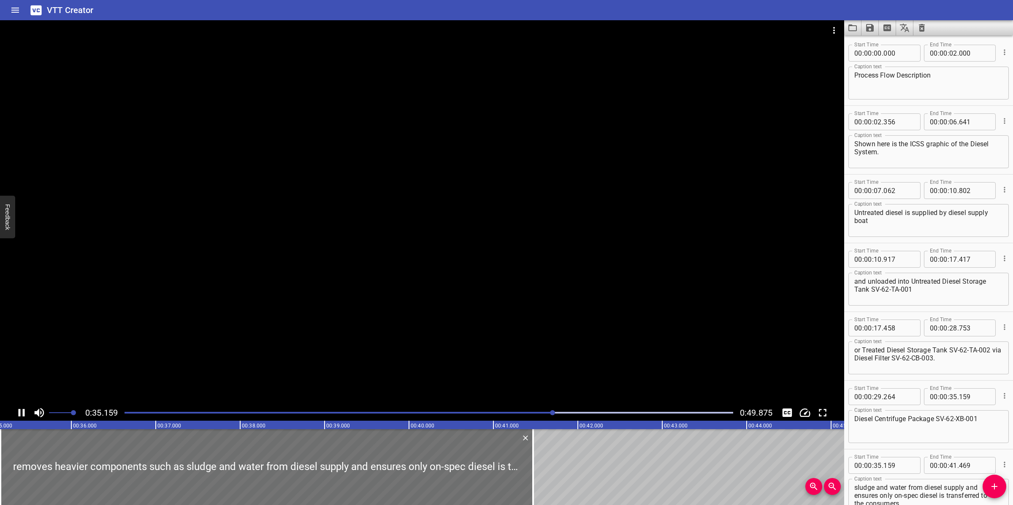
scroll to position [50, 0]
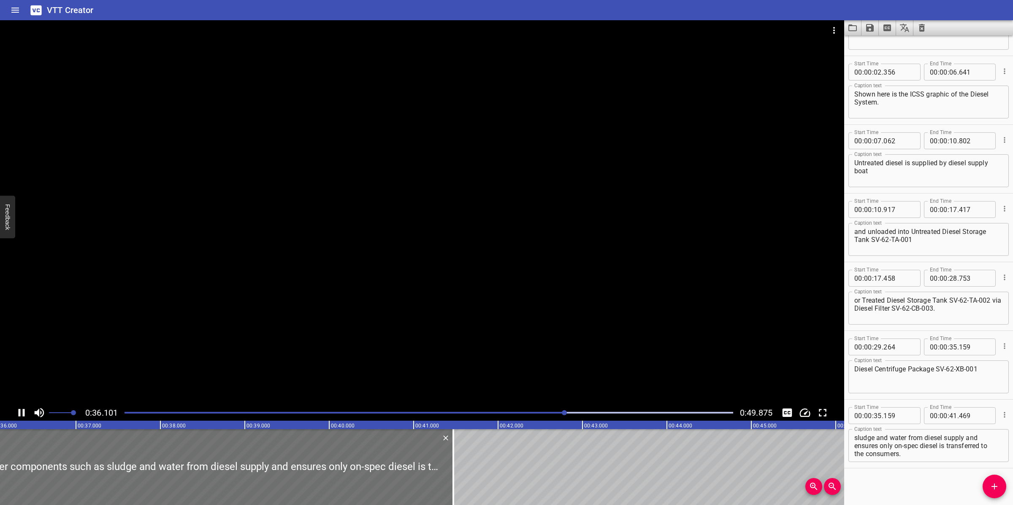
click at [517, 328] on div at bounding box center [422, 212] width 844 height 385
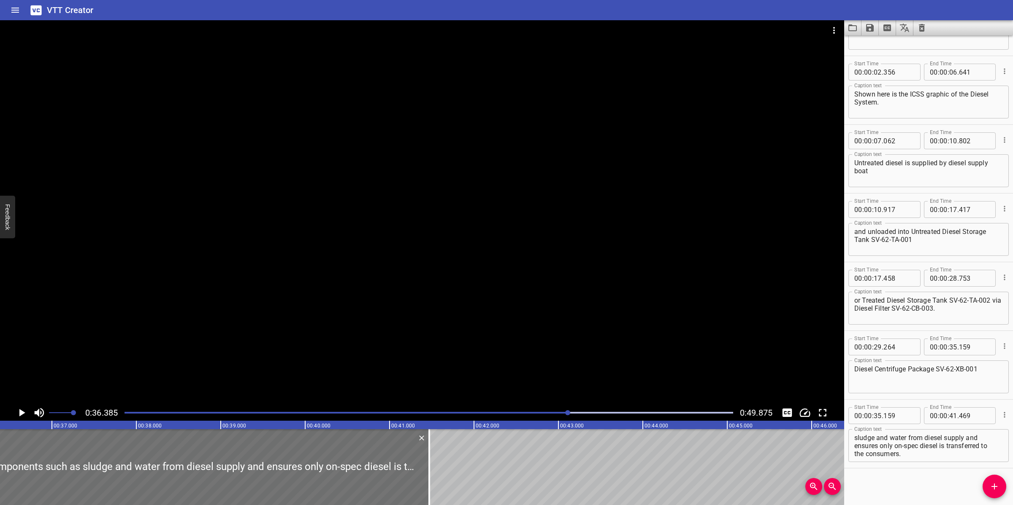
click at [868, 450] on textarea "removes heavier components such as sludge and water from diesel supply and ensu…" at bounding box center [928, 446] width 149 height 24
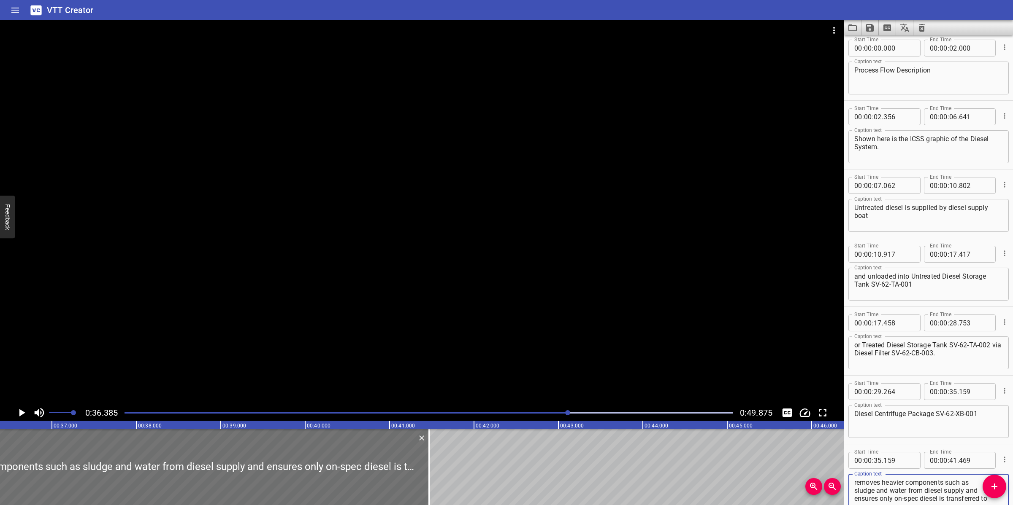
scroll to position [0, 0]
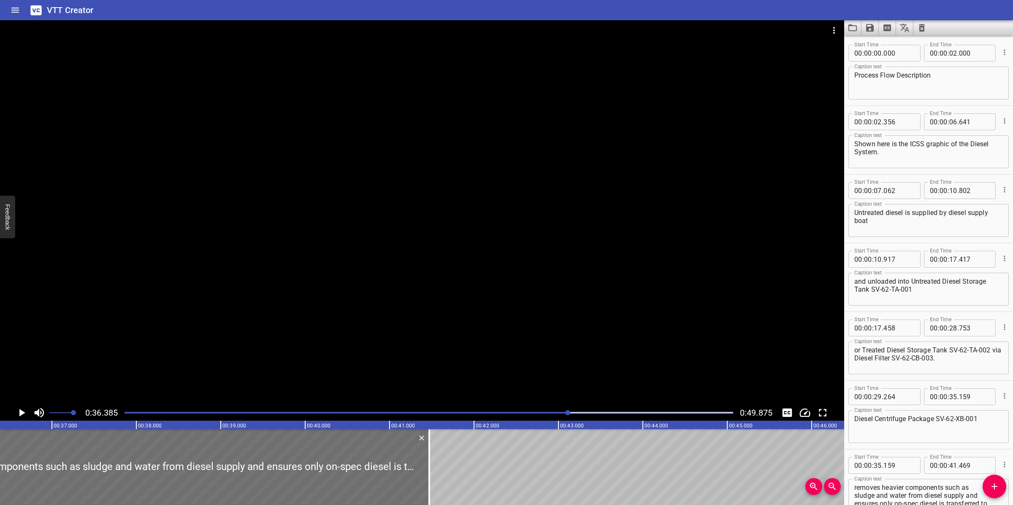
click at [853, 480] on div "removes heavier components such as sludge and water from diesel supply and ensu…" at bounding box center [928, 495] width 160 height 33
click at [855, 480] on textarea "removes heavier components such as sludge and water from diesel supply and ensu…" at bounding box center [928, 495] width 149 height 24
click at [854, 480] on textarea "removes heavier components such as sludge and water from diesel supply and ensu…" at bounding box center [928, 495] width 149 height 24
click at [519, 362] on div at bounding box center [422, 212] width 844 height 385
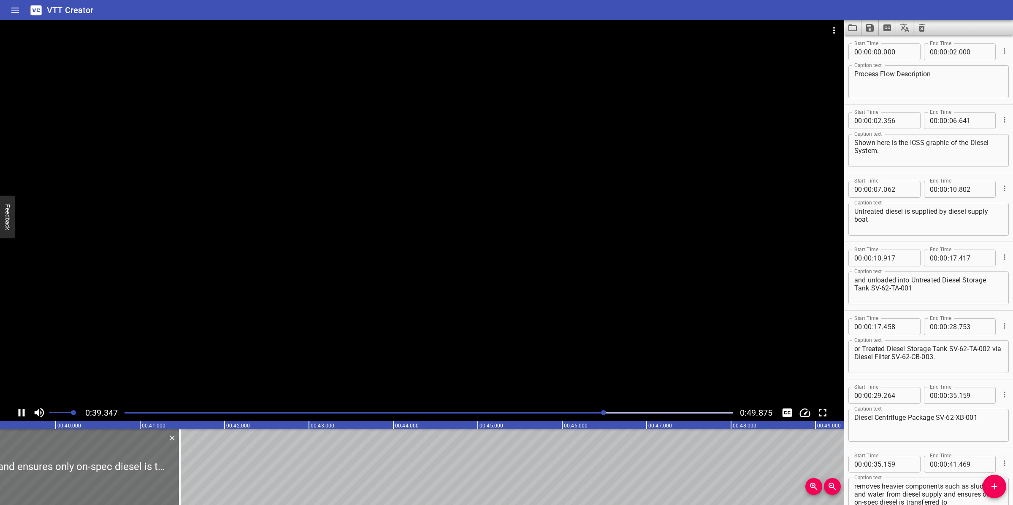
click at [439, 351] on div at bounding box center [422, 212] width 844 height 385
click at [937, 480] on textarea "removes heavier components such as sludge and water from diesel supply and ensu…" at bounding box center [928, 495] width 149 height 24
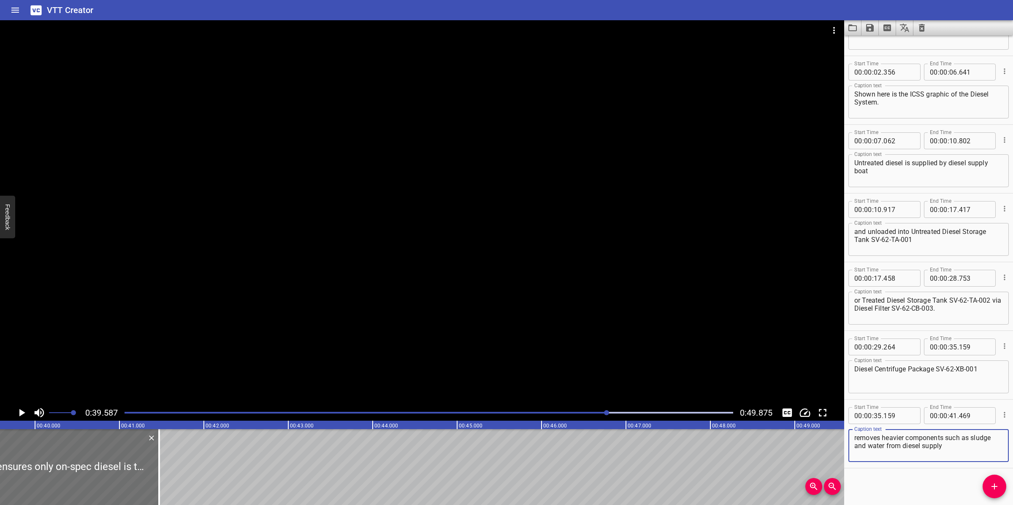
scroll to position [0, 0]
drag, startPoint x: 967, startPoint y: 445, endPoint x: 973, endPoint y: 465, distance: 20.3
type textarea "removes heavier components such as sludge and water from diesel supply"
click at [949, 419] on input "number" at bounding box center [953, 416] width 8 height 17
type input "39"
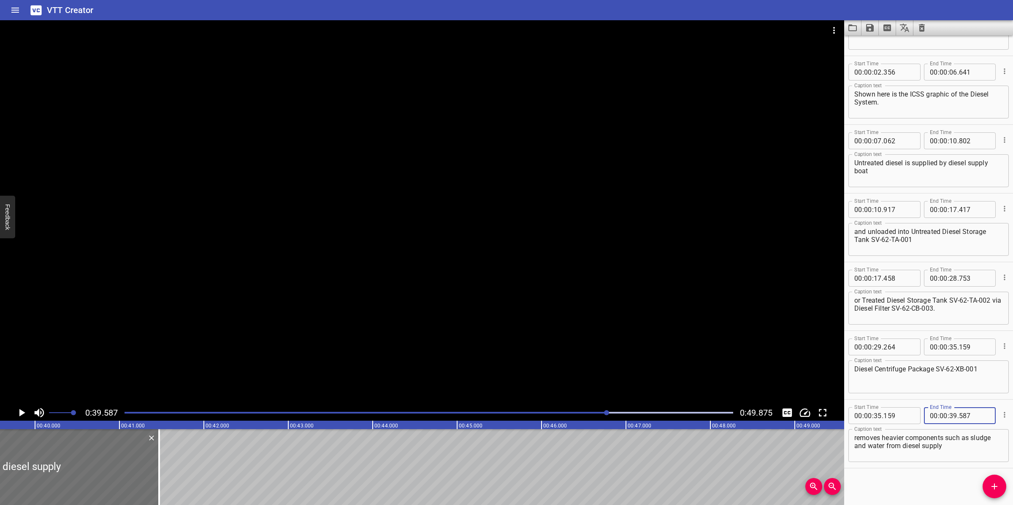
type input "587"
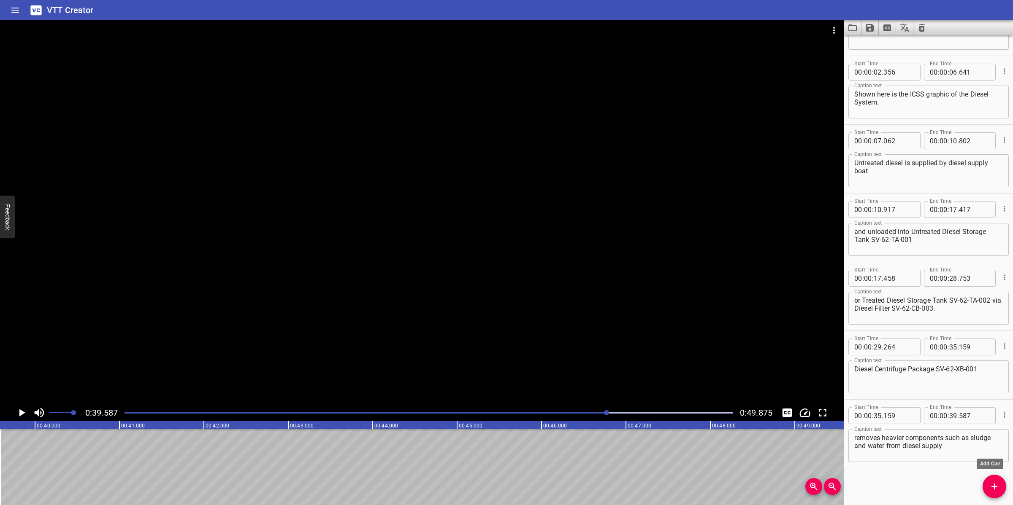
click at [984, 480] on span "Add Cue" at bounding box center [994, 487] width 24 height 10
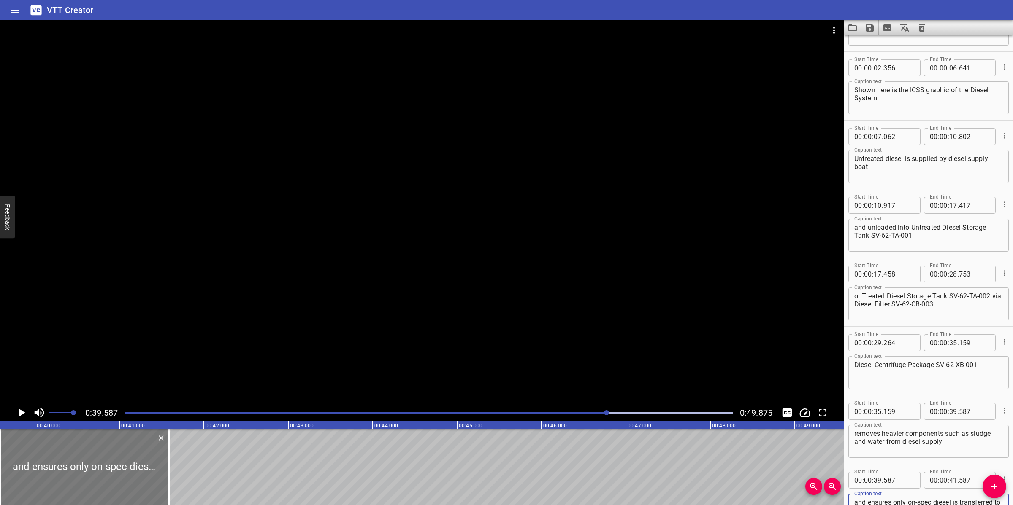
type textarea "and ensures only on-spec diesel is transferred to the consumers."
drag, startPoint x: 101, startPoint y: 465, endPoint x: 111, endPoint y: 457, distance: 12.6
click at [111, 457] on div at bounding box center [94, 468] width 169 height 76
type input "702"
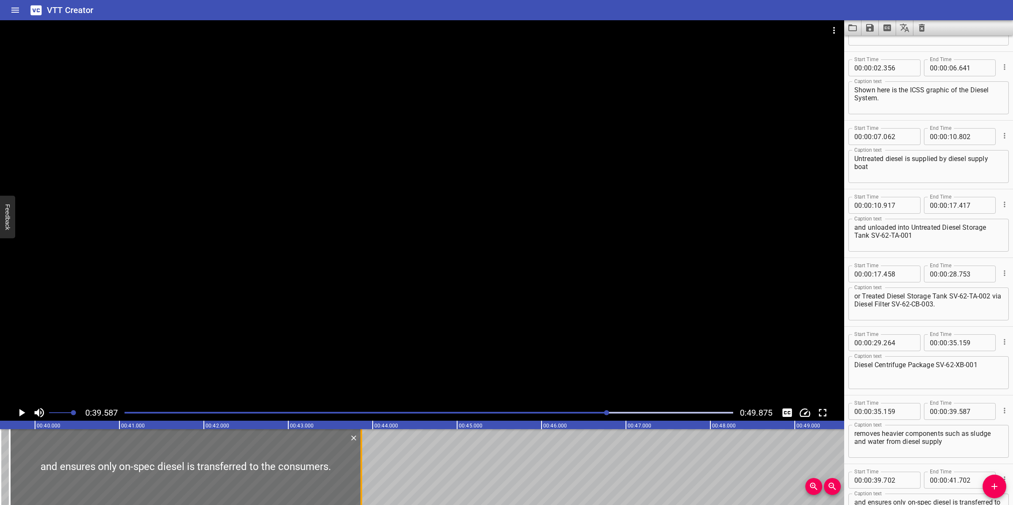
drag, startPoint x: 182, startPoint y: 458, endPoint x: 360, endPoint y: 452, distance: 177.7
click at [360, 452] on div at bounding box center [361, 468] width 2 height 76
type input "43"
type input "867"
click at [532, 311] on div at bounding box center [422, 212] width 844 height 385
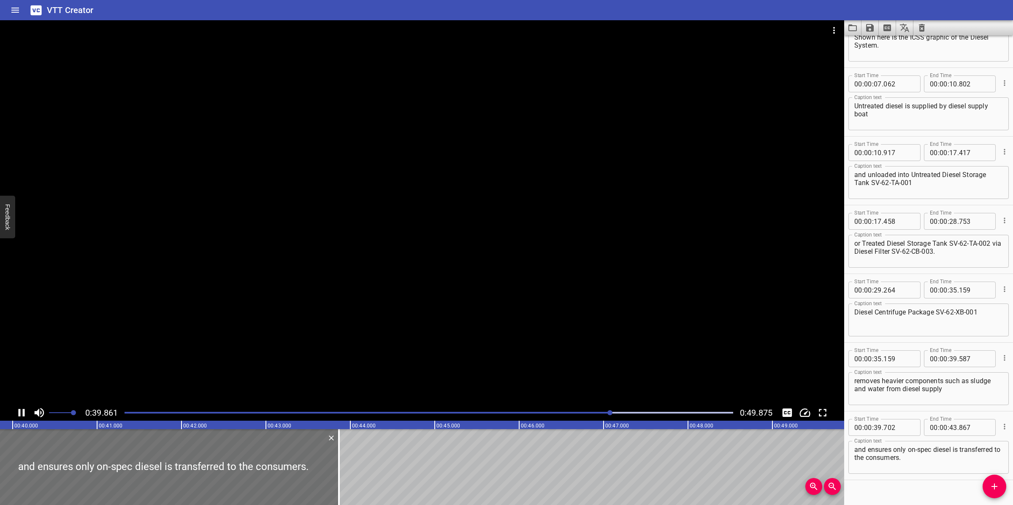
scroll to position [119, 0]
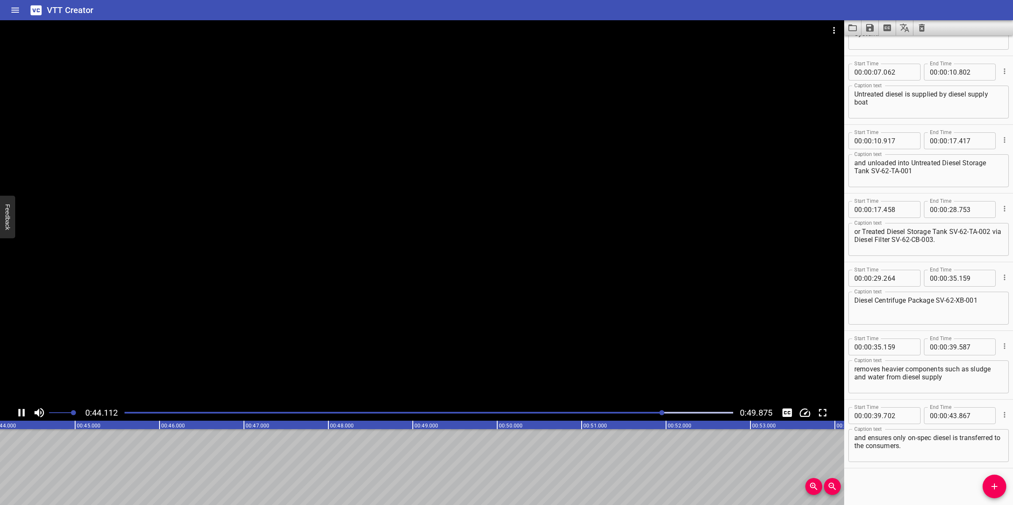
click at [385, 374] on div at bounding box center [422, 212] width 844 height 385
drag, startPoint x: 998, startPoint y: 486, endPoint x: 971, endPoint y: 483, distance: 27.2
click at [999, 480] on span "Add Cue" at bounding box center [994, 487] width 24 height 10
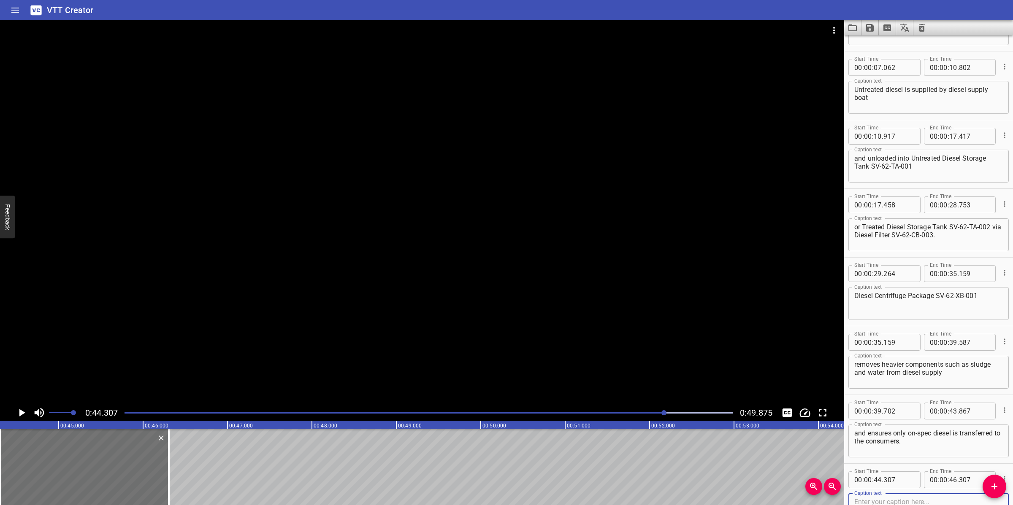
click at [853, 449] on div "and ensures only on-spec diesel is transferred to the consumers. Caption text" at bounding box center [928, 441] width 160 height 33
click at [854, 449] on textarea "and ensures only on-spec diesel is transferred to the consumers." at bounding box center [928, 442] width 149 height 24
type textarea "and ensures only on-spec diesel is transferred to the consumers."
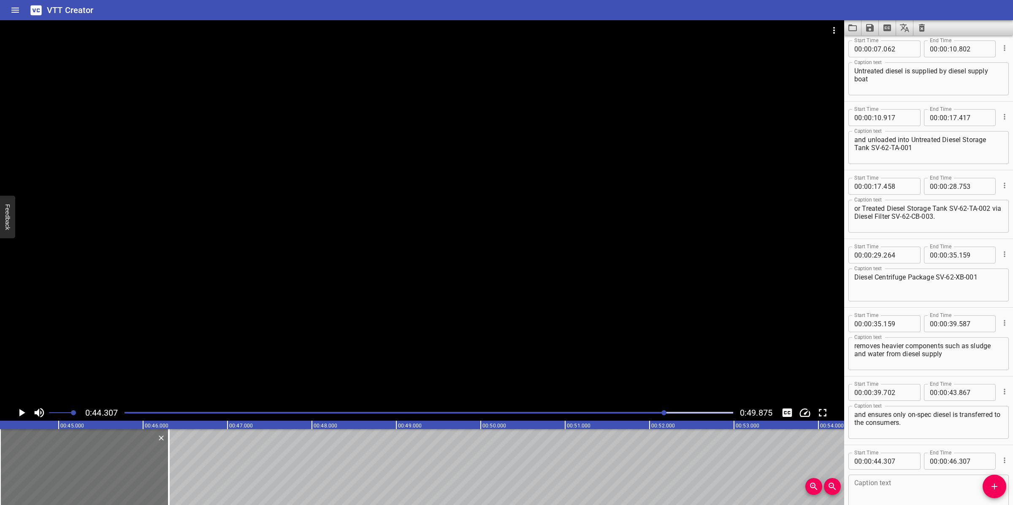
scroll to position [188, 0]
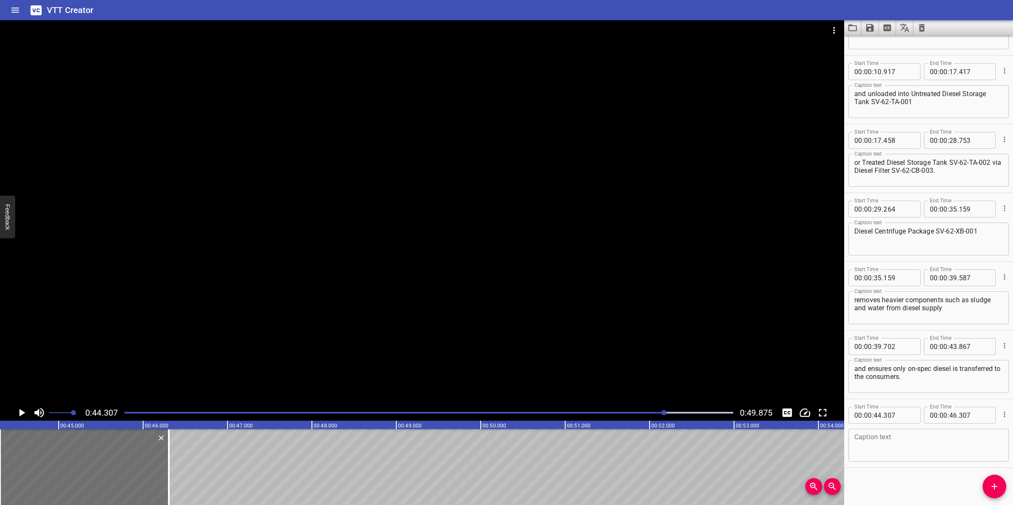
click at [916, 455] on textarea at bounding box center [928, 446] width 149 height 24
paste textarea "There are 4 modes of operations during and after bunkering operations."
click at [987, 438] on textarea "There are 4 modes of operations during and after bunkering operations." at bounding box center [928, 446] width 149 height 24
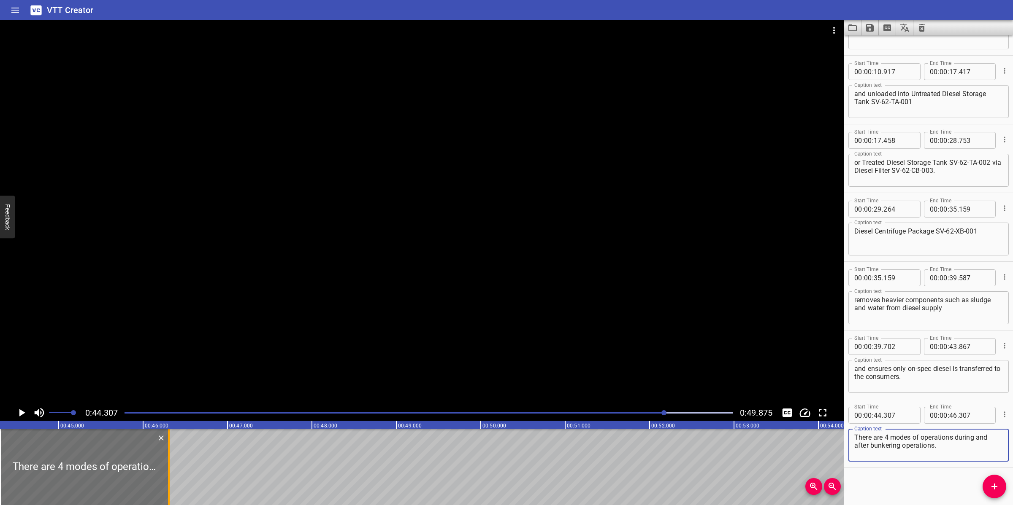
type textarea "There are 4 modes of operations during and after bunkering operations."
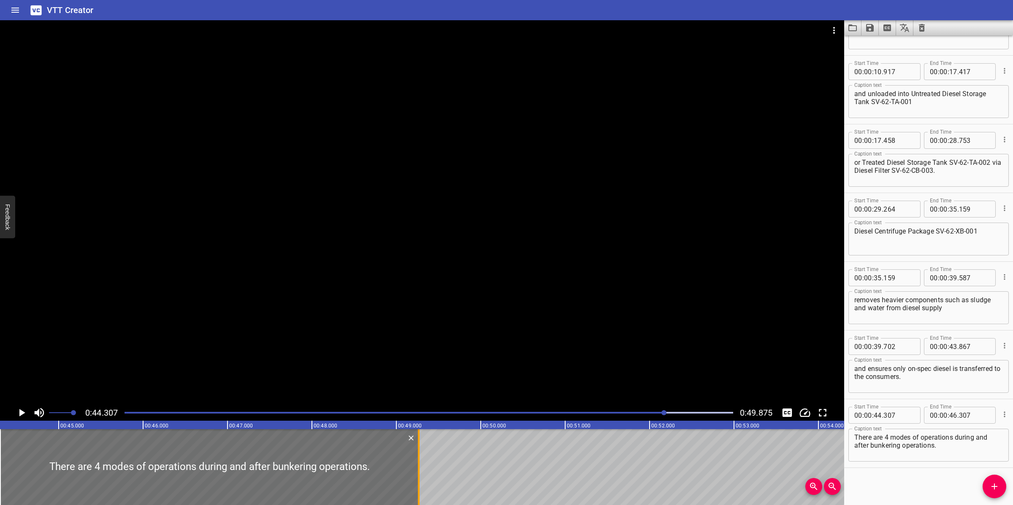
drag, startPoint x: 167, startPoint y: 461, endPoint x: 417, endPoint y: 450, distance: 250.0
click at [417, 450] on div at bounding box center [418, 468] width 8 height 76
type input "49"
type input "267"
click at [452, 378] on div at bounding box center [422, 212] width 844 height 385
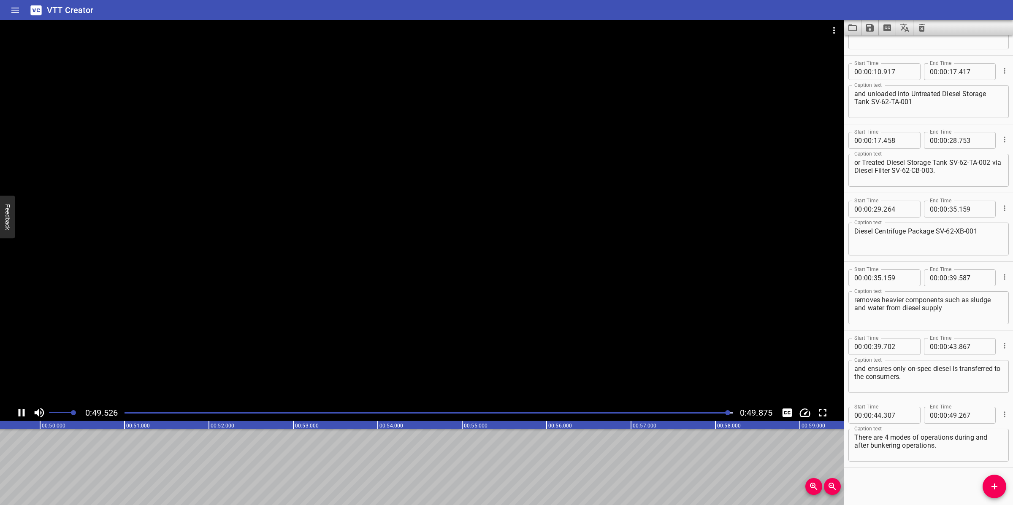
scroll to position [0, 4209]
click at [872, 30] on icon "Save captions to file" at bounding box center [870, 28] width 8 height 8
click at [892, 45] on li "Save to VTT file" at bounding box center [892, 46] width 62 height 15
click at [830, 30] on icon "Video Options" at bounding box center [834, 30] width 10 height 10
click at [830, 32] on li "Select New Video File..." at bounding box center [866, 31] width 84 height 15
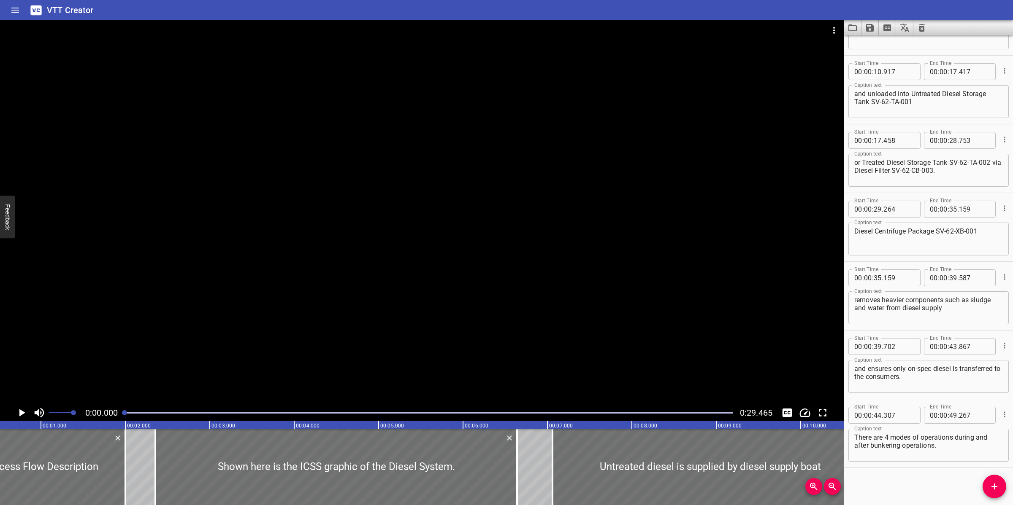
click at [916, 32] on button "Clear captions" at bounding box center [921, 27] width 17 height 15
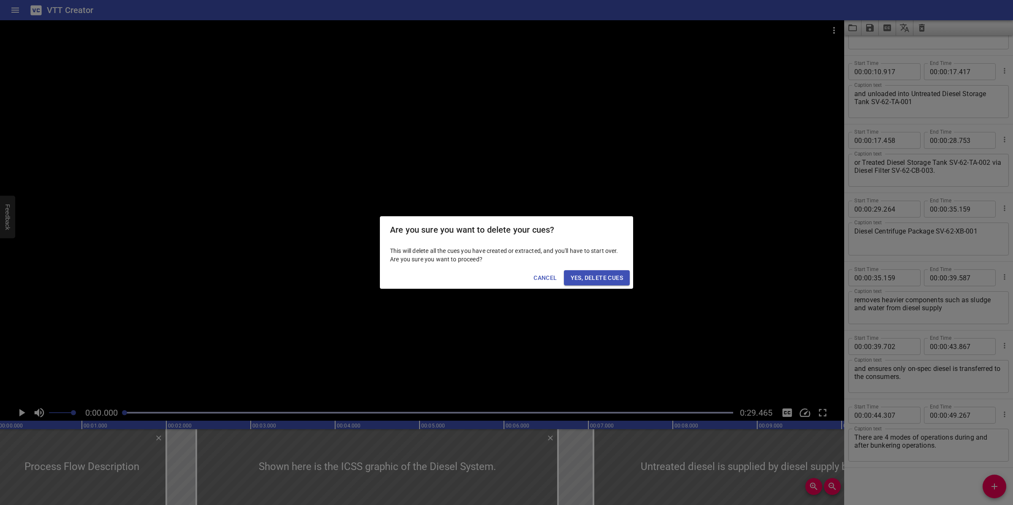
scroll to position [0, 0]
click at [603, 278] on span "Yes, Delete Cues" at bounding box center [596, 278] width 52 height 11
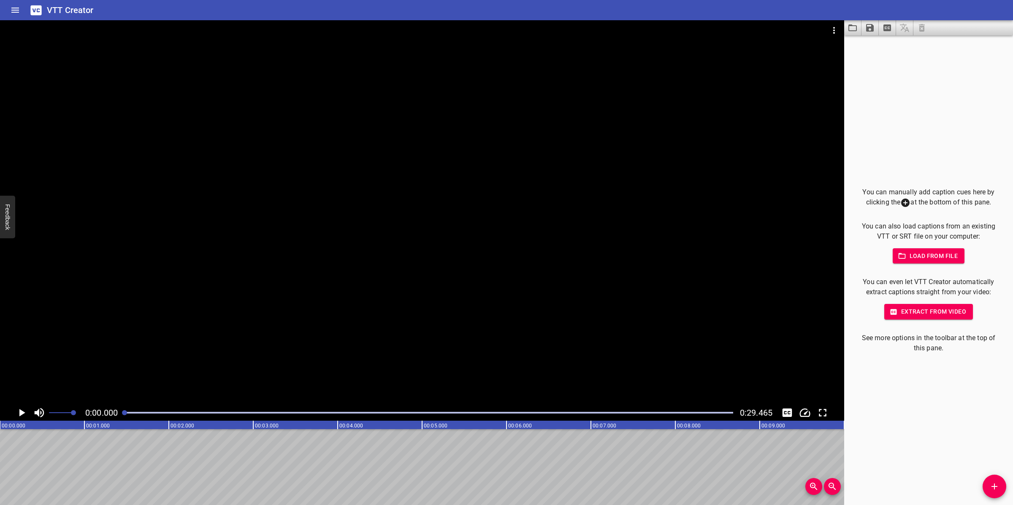
click at [992, 480] on icon "Add Cue" at bounding box center [994, 487] width 10 height 10
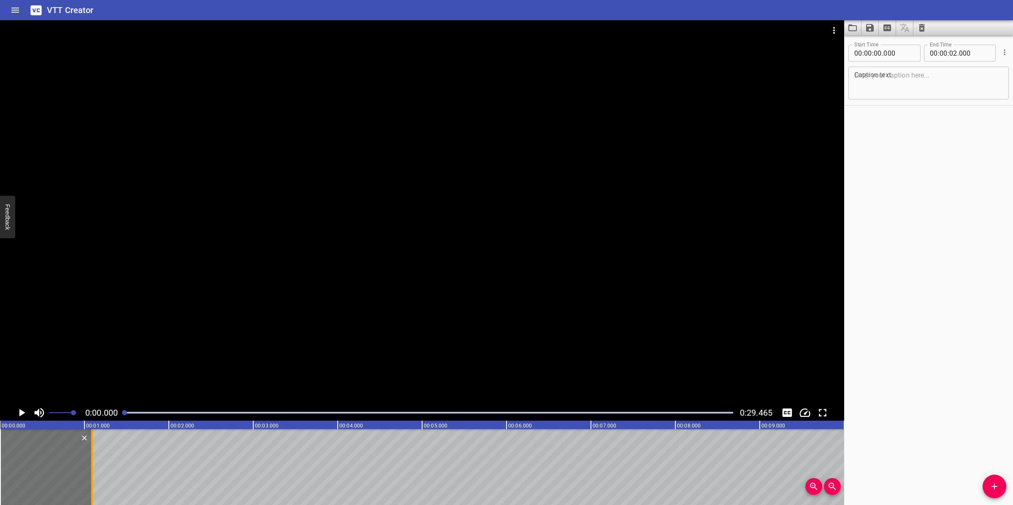
drag, startPoint x: 165, startPoint y: 461, endPoint x: 89, endPoint y: 470, distance: 77.4
click at [89, 470] on div at bounding box center [92, 468] width 8 height 76
type input "01"
type input "090"
click at [887, 85] on textarea at bounding box center [928, 83] width 149 height 24
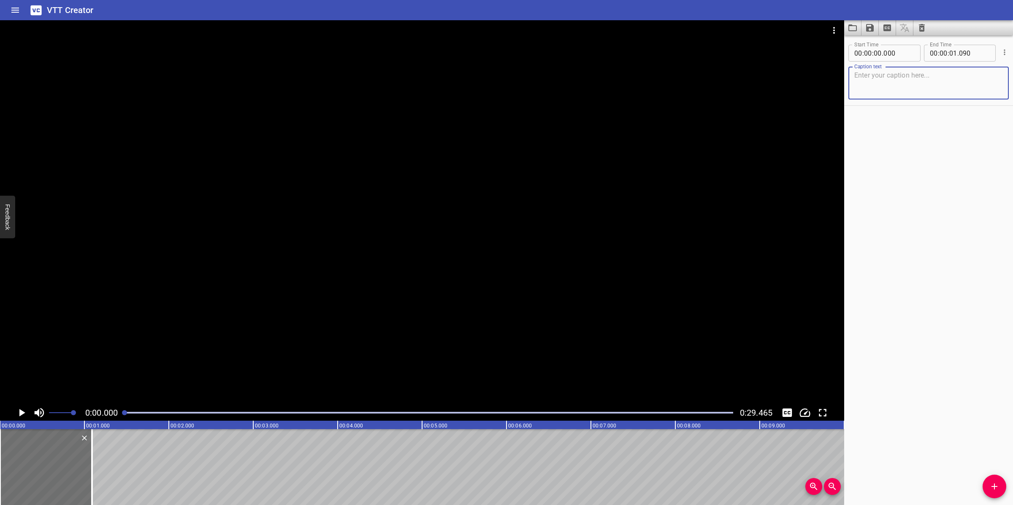
paste textarea "Mode 1"
type textarea "Mode 1"
drag, startPoint x: 995, startPoint y: 488, endPoint x: 965, endPoint y: 489, distance: 29.5
click at [995, 480] on icon "Add Cue" at bounding box center [994, 487] width 10 height 10
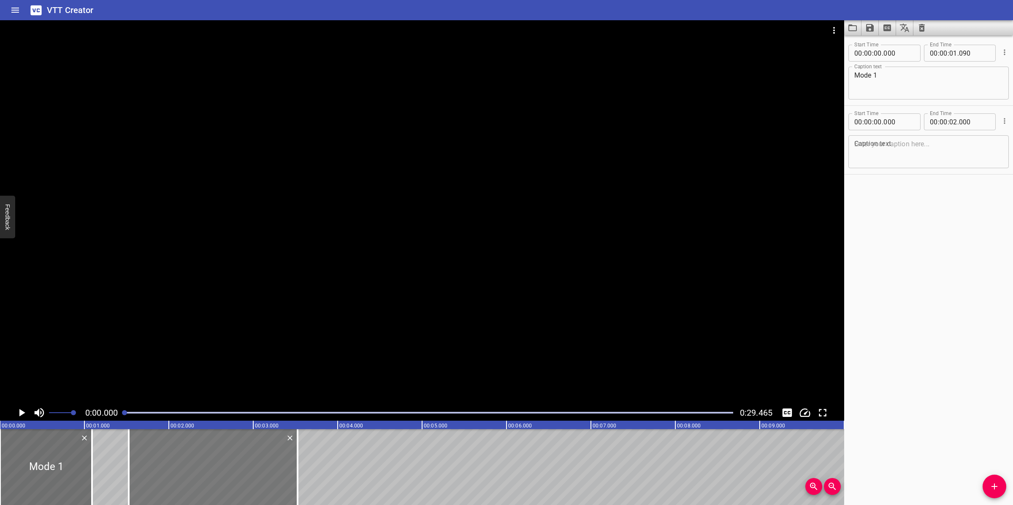
drag, startPoint x: 114, startPoint y: 480, endPoint x: 243, endPoint y: 469, distance: 129.2
click at [243, 469] on div at bounding box center [213, 468] width 169 height 76
type input "01"
type input "525"
type input "03"
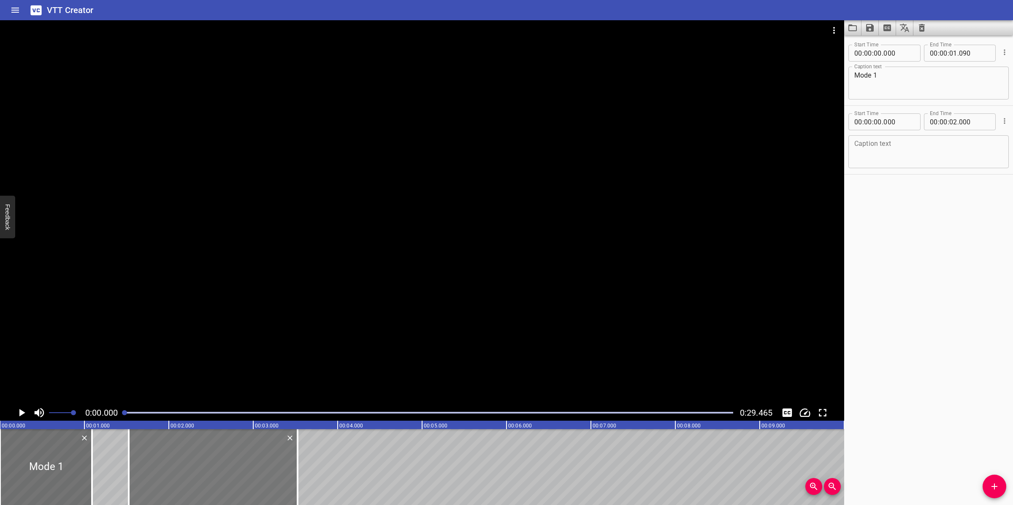
type input "525"
click at [901, 157] on textarea at bounding box center [928, 152] width 149 height 24
paste textarea "Untreated Diesel Storage Tank SV-62-TA- 001cleaning using Untreated Diesel Pump…"
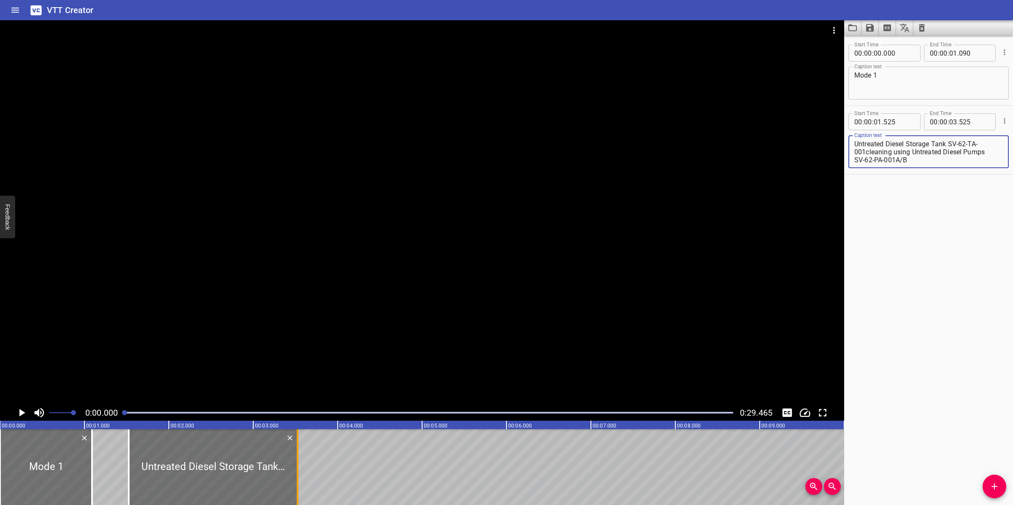
type textarea "Untreated Diesel Storage Tank SV-62-TA- 001cleaning using Untreated Diesel Pump…"
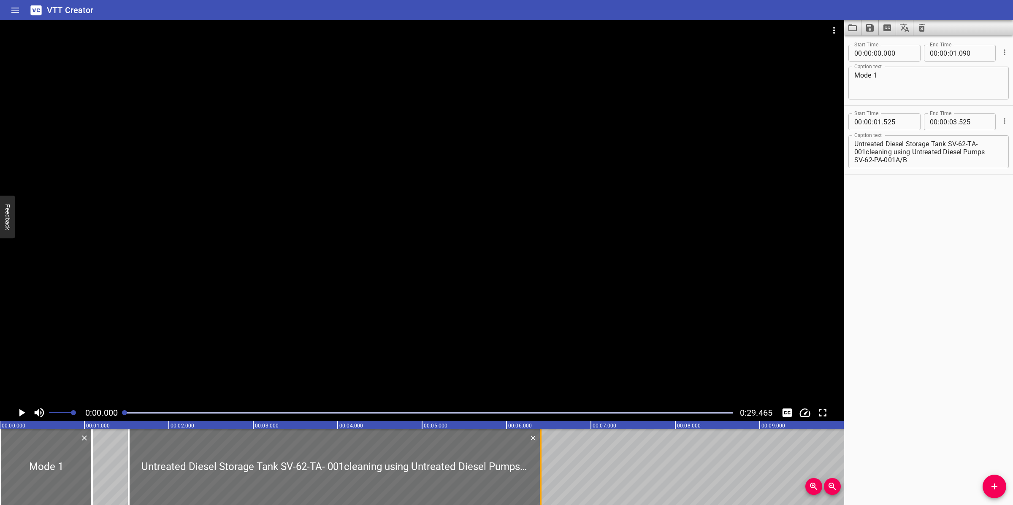
drag, startPoint x: 298, startPoint y: 459, endPoint x: 541, endPoint y: 456, distance: 243.1
click at [541, 456] on div at bounding box center [540, 468] width 8 height 76
type input "06"
type input "405"
click at [855, 151] on textarea "Untreated Diesel Storage Tank SV-62-TA- 001cleaning using Untreated Diesel Pump…" at bounding box center [928, 152] width 149 height 24
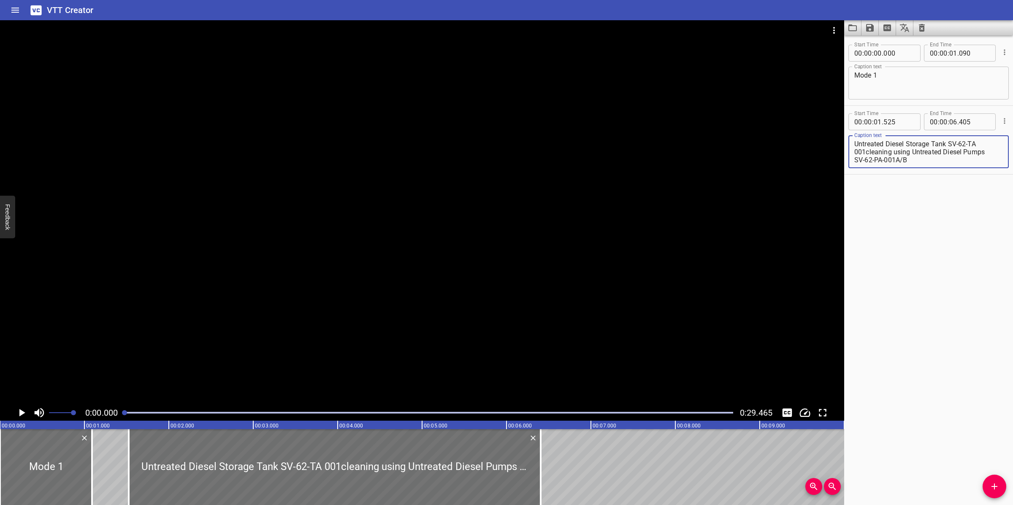
type textarea "Untreated Diesel Storage Tank SV-62-TA 001cleaning using Untreated Diesel Pumps…"
click at [537, 278] on div at bounding box center [422, 212] width 844 height 385
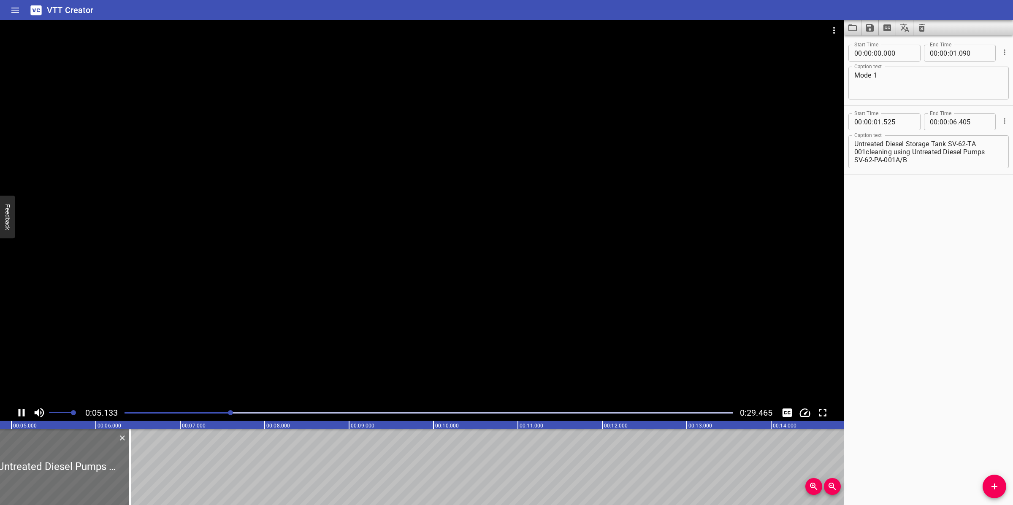
scroll to position [0, 444]
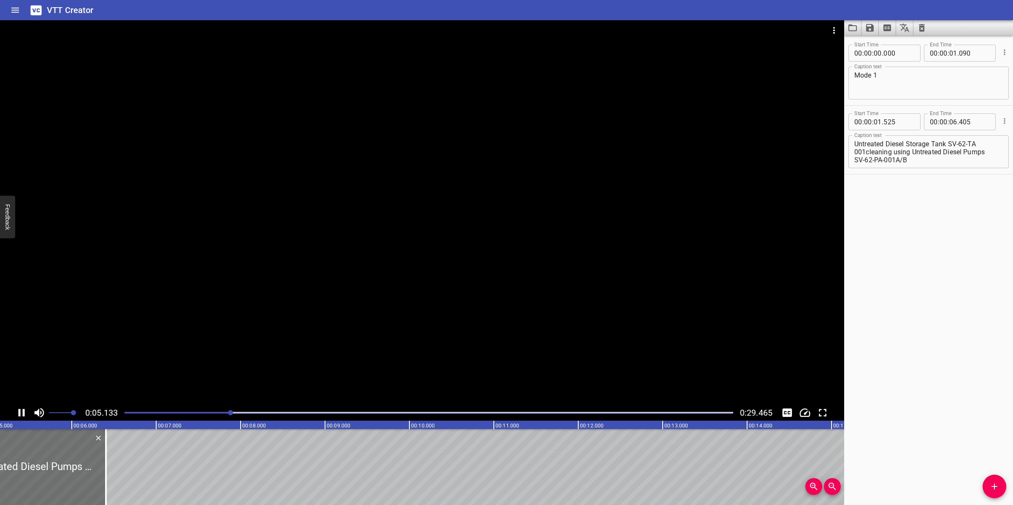
click at [378, 342] on div at bounding box center [422, 212] width 844 height 385
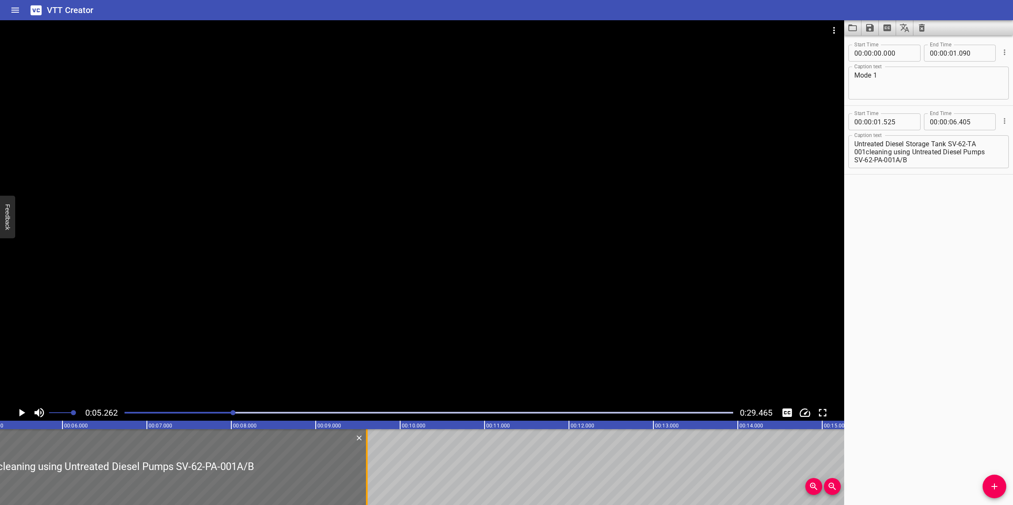
drag, startPoint x: 97, startPoint y: 456, endPoint x: 368, endPoint y: 460, distance: 270.1
click at [368, 460] on div at bounding box center [366, 468] width 8 height 76
type input "09"
type input "605"
click at [471, 324] on div at bounding box center [422, 212] width 844 height 385
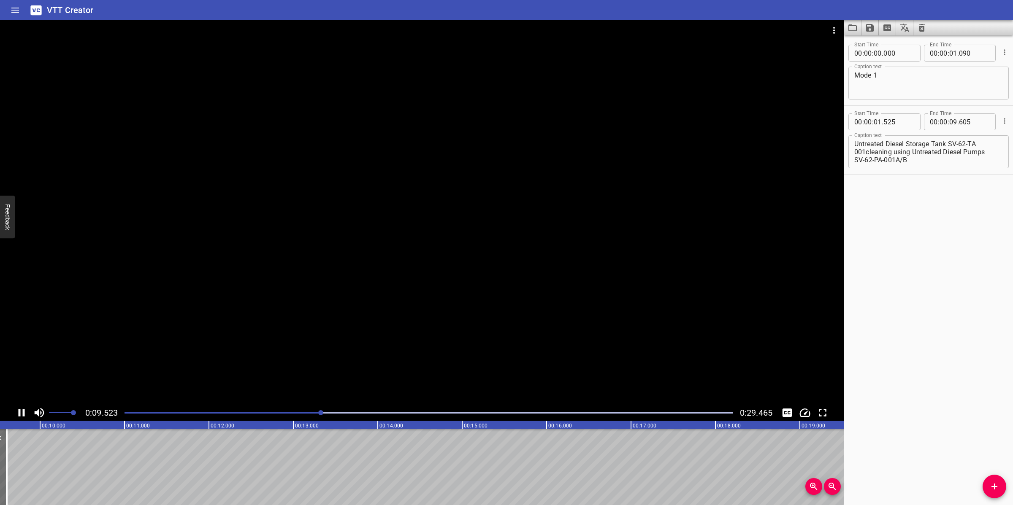
drag, startPoint x: 471, startPoint y: 338, endPoint x: 483, endPoint y: 338, distance: 11.8
click at [472, 338] on div at bounding box center [422, 212] width 844 height 385
click at [979, 143] on textarea "Untreated Diesel Storage Tank SV-62-TA 001cleaning using Untreated Diesel Pumps…" at bounding box center [928, 152] width 149 height 24
click at [866, 148] on textarea "Untreated Diesel Storage Tank SV-62-TA-001cleaning using Untreated Diesel Pumps…" at bounding box center [928, 152] width 149 height 24
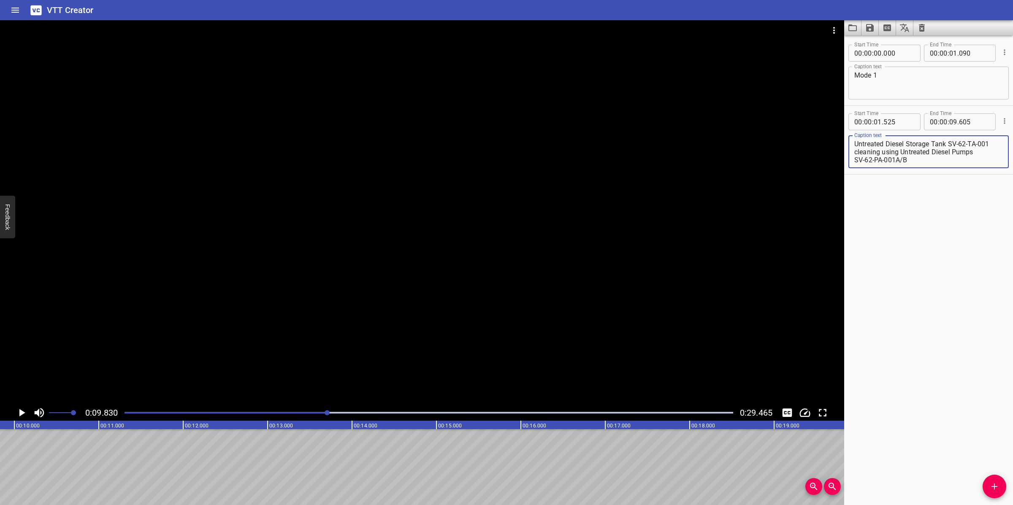
drag, startPoint x: 976, startPoint y: 150, endPoint x: 976, endPoint y: 168, distance: 17.7
click at [976, 168] on div "Caption text Untreated Diesel Storage Tank SV-62-TA-001 cleaning using Untreate…" at bounding box center [928, 151] width 160 height 38
type textarea "Untreated Diesel Storage Tank SV-62-TA-001 cleaning using Untreated Diesel Pumps"
click at [997, 478] on button "Add Cue" at bounding box center [994, 487] width 24 height 24
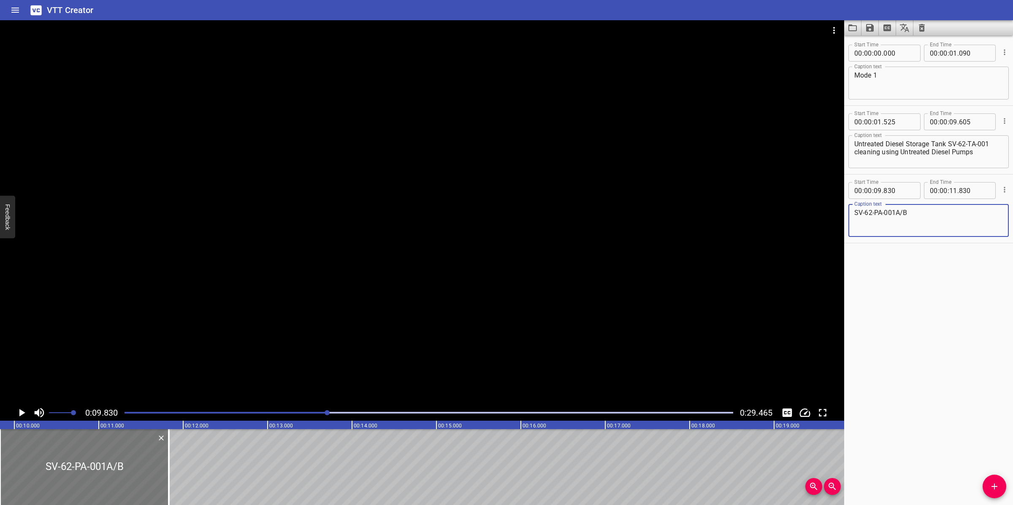
type textarea "SV-62-PA-001A/B"
drag, startPoint x: 138, startPoint y: 465, endPoint x: 143, endPoint y: 460, distance: 6.6
click at [143, 460] on div at bounding box center [88, 468] width 169 height 76
type input "880"
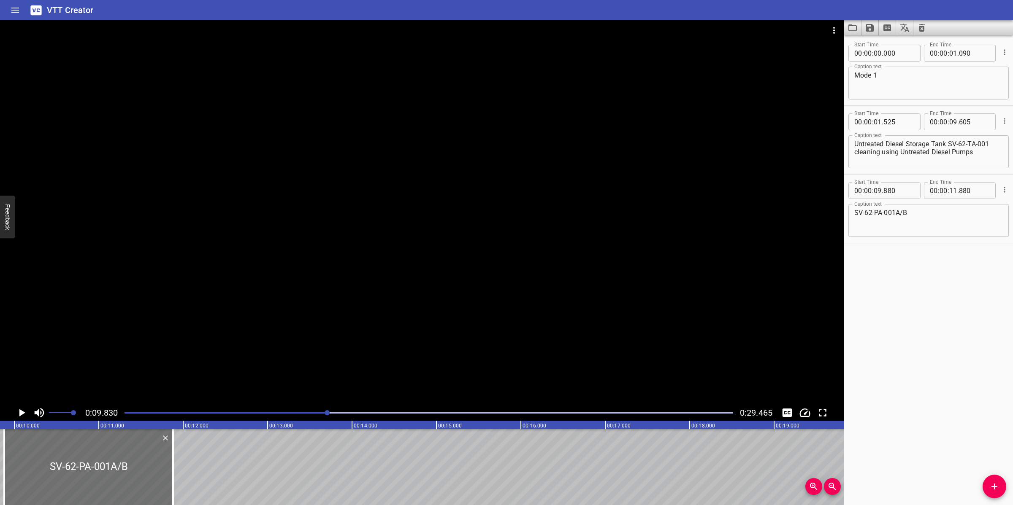
click at [909, 226] on textarea "SV-62-PA-001A/B" at bounding box center [928, 221] width 149 height 24
click at [855, 220] on textarea "SV-62-PA-001A/B" at bounding box center [928, 221] width 149 height 24
click at [937, 219] on textarea "SV-62-PA-001A/B" at bounding box center [928, 221] width 149 height 24
paste textarea "and Treated Diesel Storage TankSV-62-TA-002"
type textarea "SV-62-PA-001A/B and Treated Diesel Storage TankSV-62-TA-002"
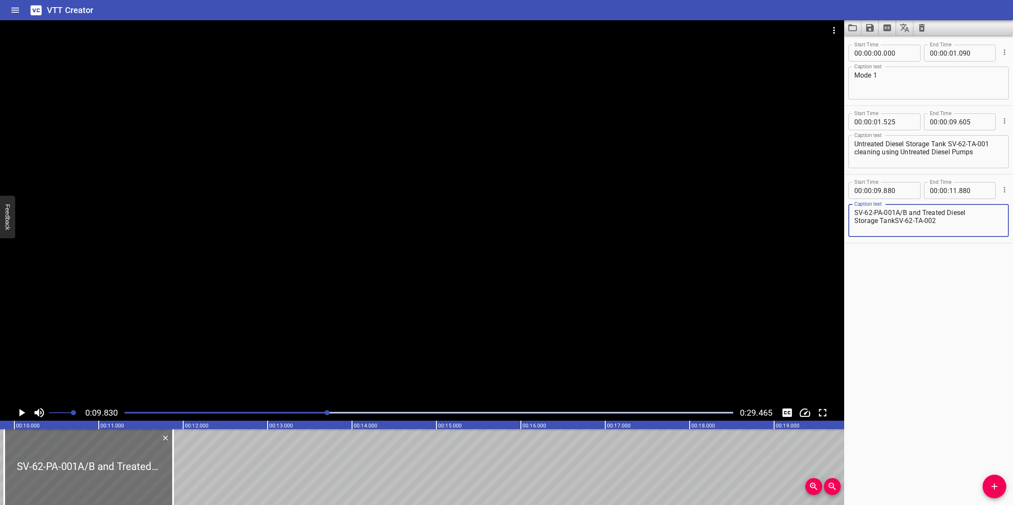
click at [475, 278] on div at bounding box center [422, 212] width 844 height 385
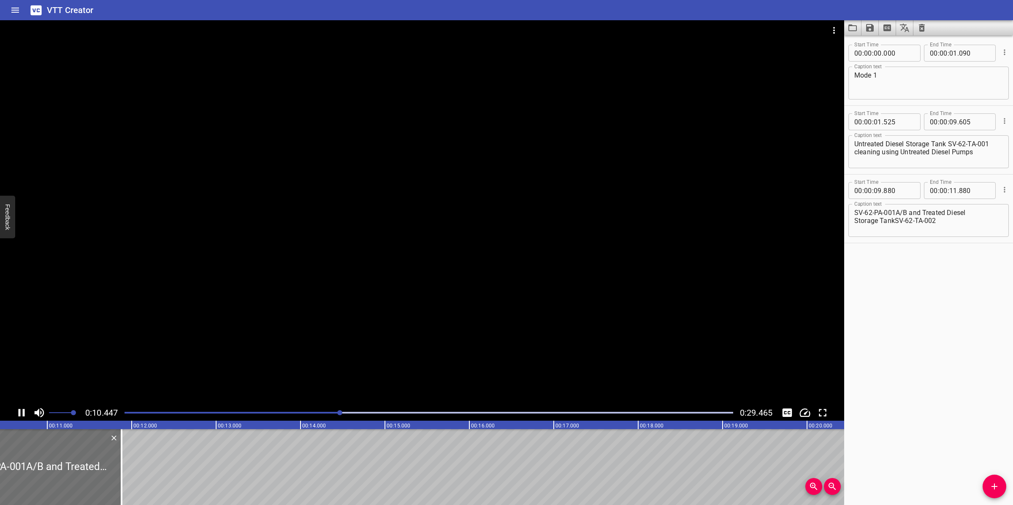
click at [223, 333] on div at bounding box center [422, 212] width 844 height 385
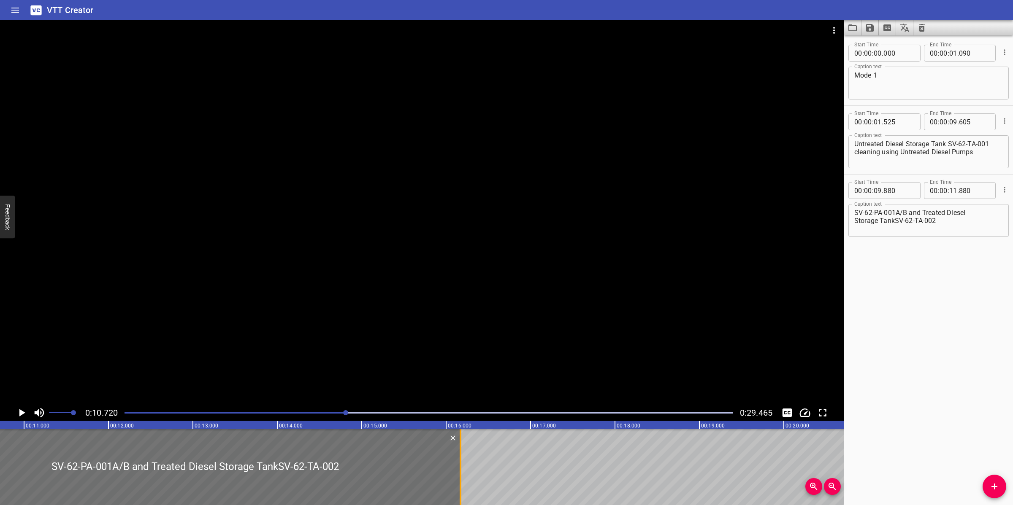
drag, startPoint x: 96, startPoint y: 473, endPoint x: 458, endPoint y: 461, distance: 362.2
click at [458, 461] on div at bounding box center [460, 468] width 8 height 76
type input "16"
type input "170"
click at [854, 220] on textarea "SV-62-PA-001A/B and Treated Diesel Storage TankSV-62-TA-002" at bounding box center [928, 221] width 149 height 24
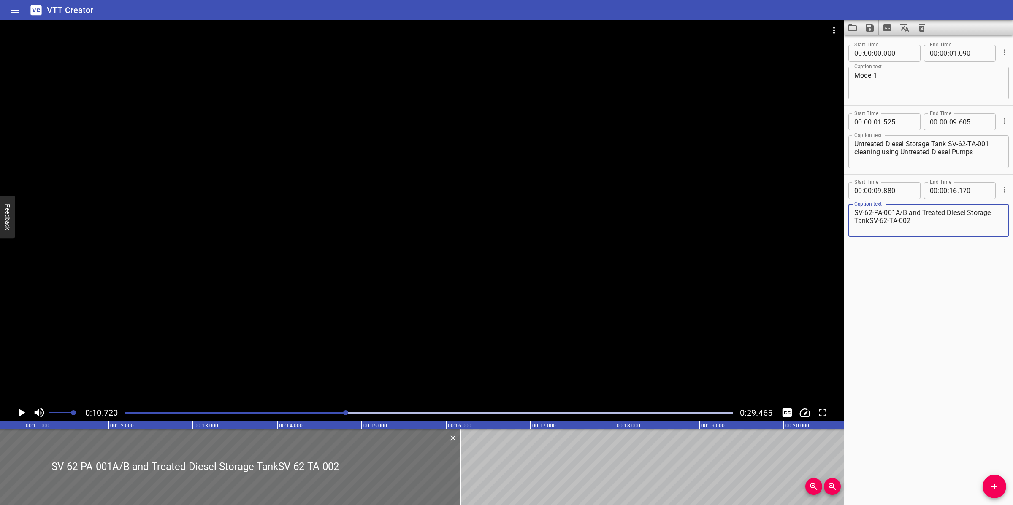
click at [558, 307] on div at bounding box center [422, 212] width 844 height 385
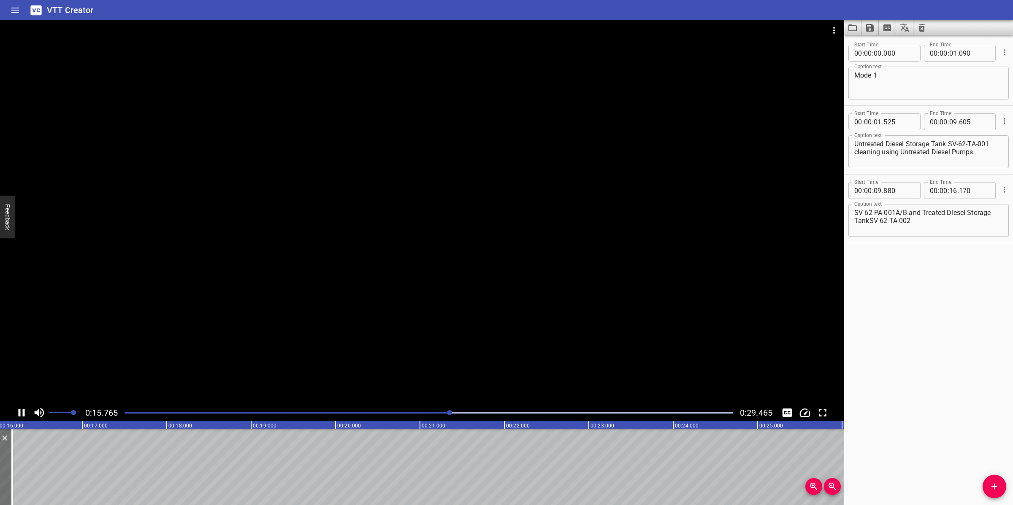
click at [486, 322] on div at bounding box center [422, 212] width 844 height 385
drag, startPoint x: 864, startPoint y: 222, endPoint x: 745, endPoint y: 230, distance: 119.3
click at [745, 230] on main "0:16.219 0:29.465 00:00.000 00:01.000 00:02.000 00:03.000 00:04.000 00:05.000 0…" at bounding box center [506, 262] width 1013 height 485
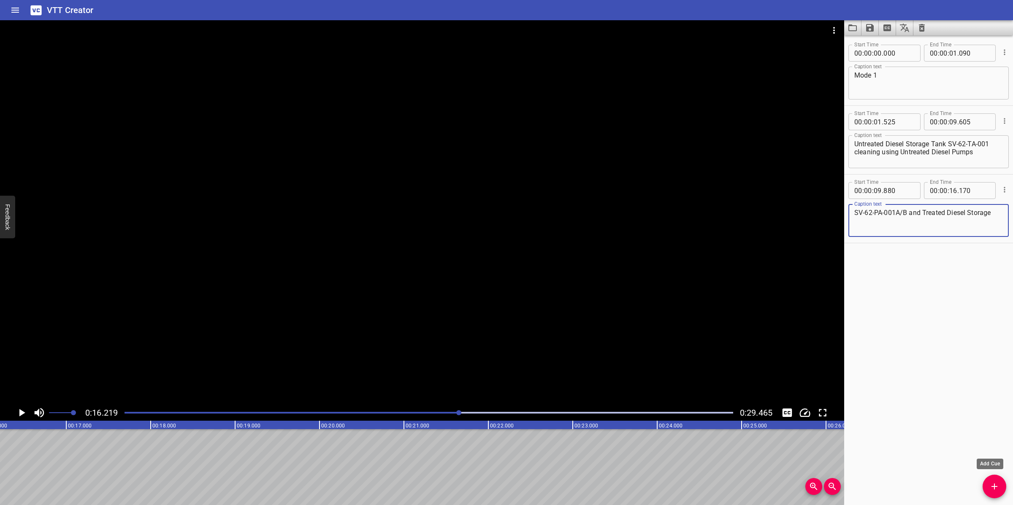
type textarea "SV-62-PA-001A/B and Treated Diesel Storage"
click at [1002, 480] on span "Add Cue" at bounding box center [994, 487] width 24 height 10
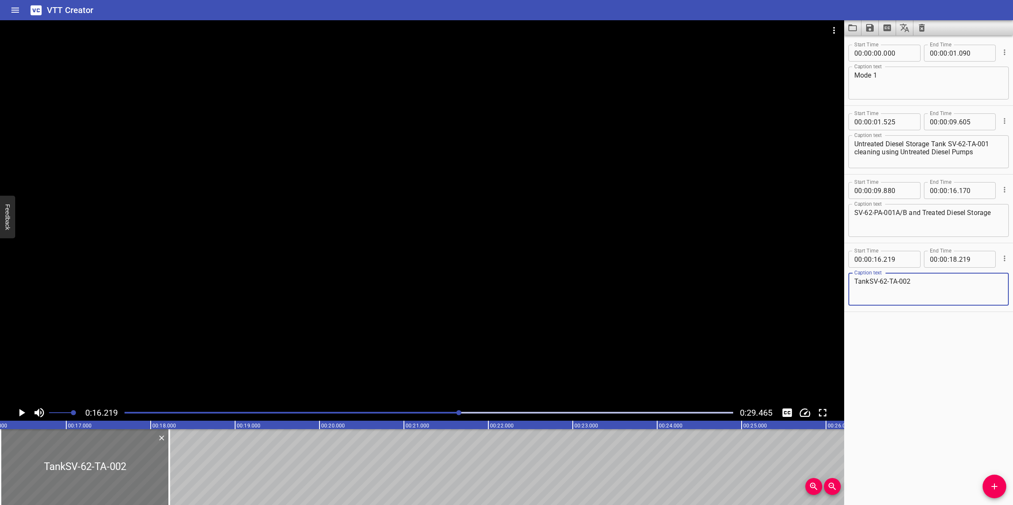
type textarea "TankSV-62-TA-002"
drag, startPoint x: 134, startPoint y: 465, endPoint x: 144, endPoint y: 458, distance: 11.9
click at [144, 458] on div at bounding box center [101, 468] width 169 height 76
type input "414"
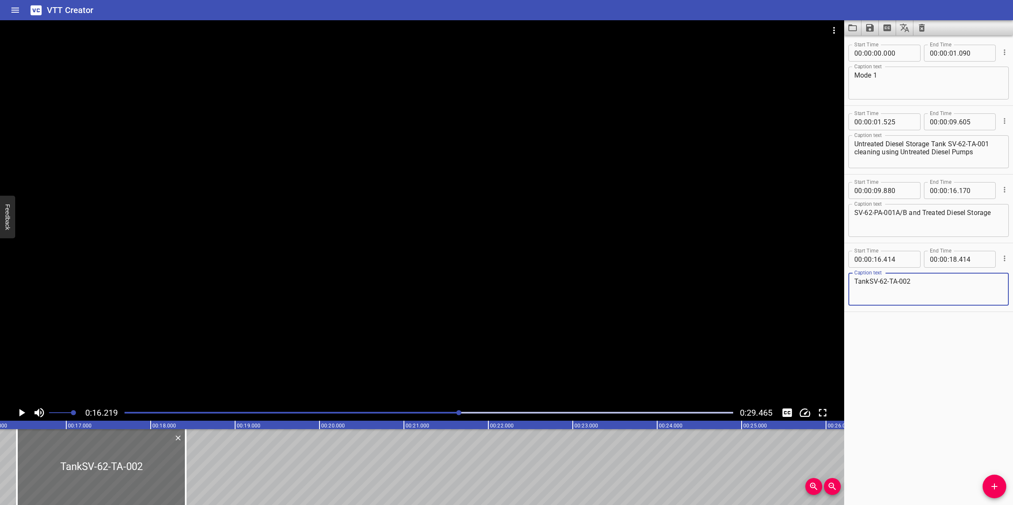
drag, startPoint x: 868, startPoint y: 281, endPoint x: 849, endPoint y: 279, distance: 18.7
click at [851, 281] on div "TankSV-62-TA-002 Caption text" at bounding box center [928, 289] width 160 height 33
type textarea "SV-62-TA-002"
click at [989, 209] on textarea "SV-62-PA-001A/B and Treated Diesel Storage" at bounding box center [928, 221] width 149 height 24
paste textarea "Tank"
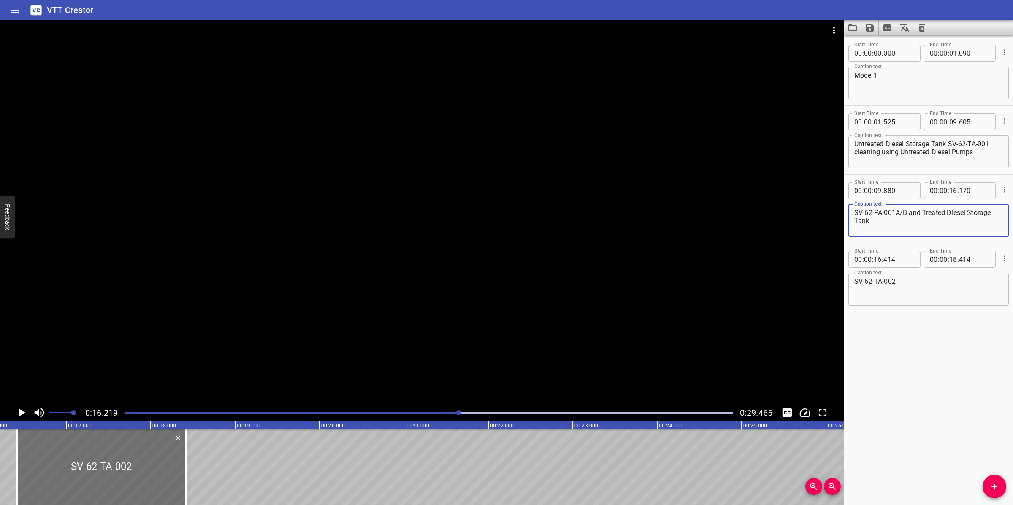
type textarea "SV-62-PA-001A/B and Treated Diesel Storage Tank"
click at [935, 278] on textarea "SV-62-TA-002" at bounding box center [928, 290] width 149 height 24
paste textarea "delivers clean diesel to users via Treated Diesel Transfer Pumps SV-62-PA-002A/…"
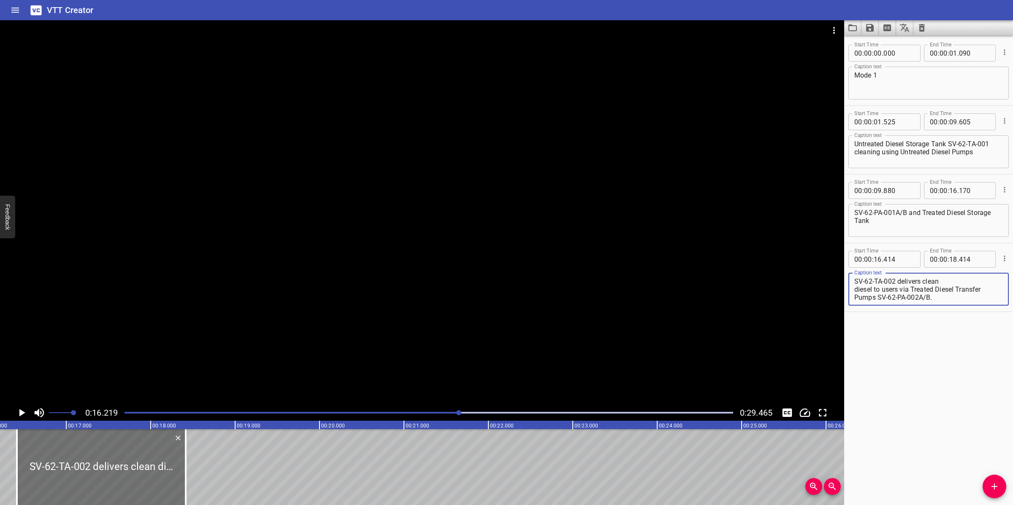
click at [855, 289] on textarea "SV-62-TA-002 delivers clean diesel to users via Treated Diesel Transfer Pumps S…" at bounding box center [928, 290] width 149 height 24
type textarea "SV-62-TA-002 delivers clean diesel to users via Treated Diesel Transfer Pumps S…"
click at [490, 279] on div at bounding box center [422, 212] width 844 height 385
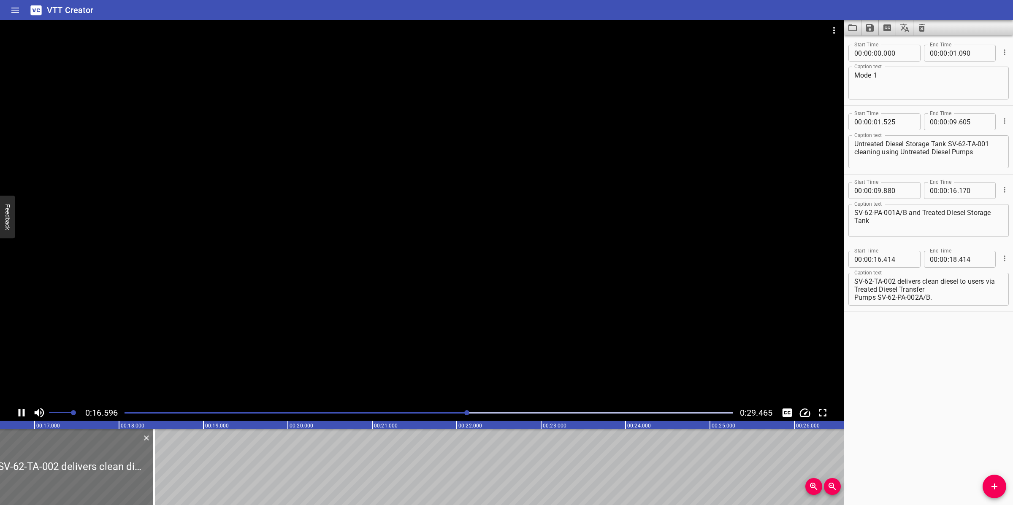
click at [288, 324] on div at bounding box center [422, 212] width 844 height 385
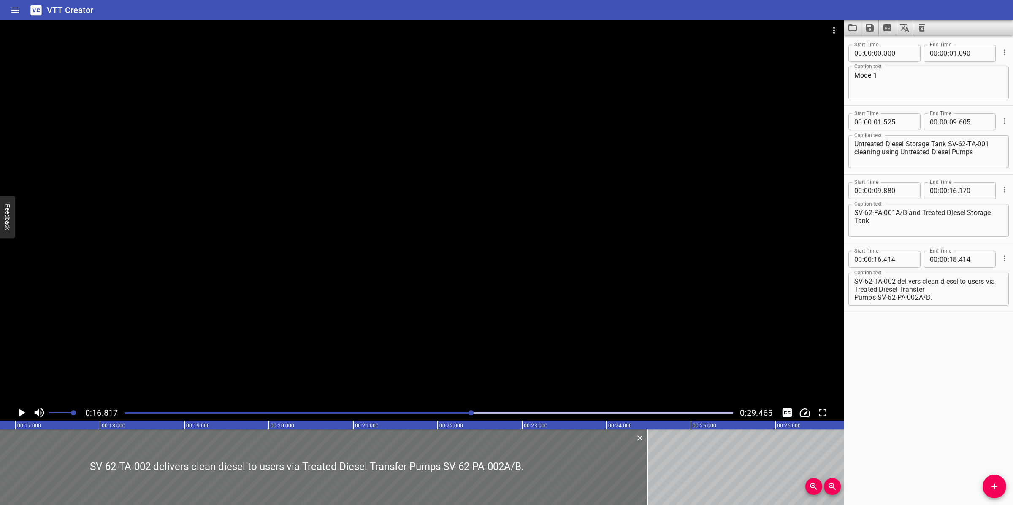
drag, startPoint x: 136, startPoint y: 465, endPoint x: 641, endPoint y: 443, distance: 505.9
click at [648, 463] on div at bounding box center [647, 468] width 8 height 76
type input "24"
type input "484"
click at [614, 356] on div at bounding box center [422, 212] width 844 height 385
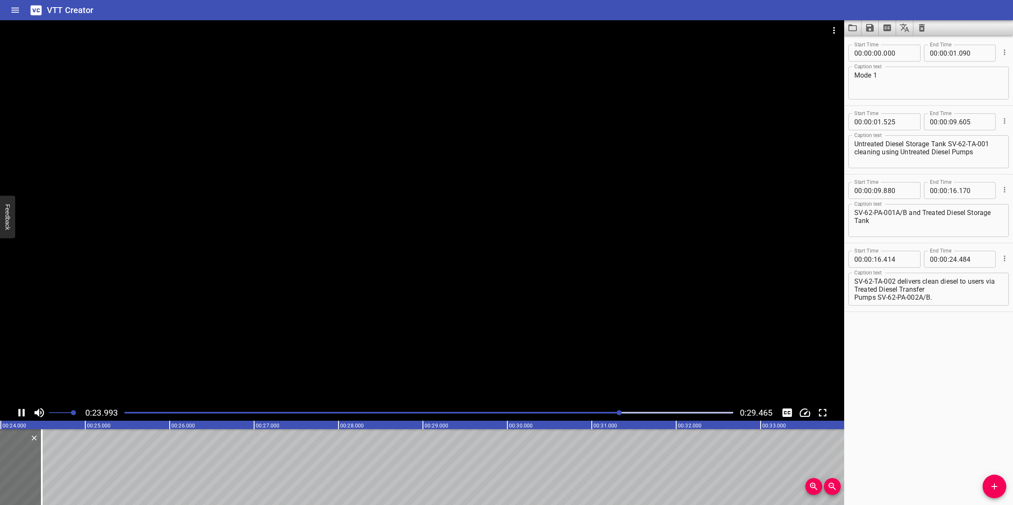
click at [436, 346] on div at bounding box center [422, 212] width 844 height 385
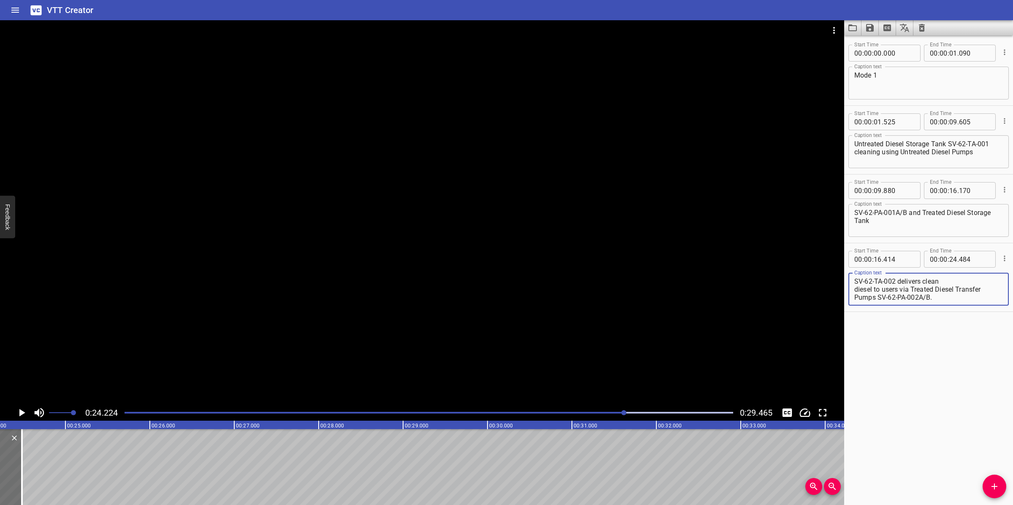
drag, startPoint x: 876, startPoint y: 297, endPoint x: 971, endPoint y: 296, distance: 94.9
drag, startPoint x: 952, startPoint y: 302, endPoint x: 884, endPoint y: 302, distance: 67.5
click at [884, 302] on div "SV-62-TA-002 delivers clean diesel to users via Treated Diesel Transfer Pumps S…" at bounding box center [928, 289] width 160 height 33
click at [887, 302] on div "SV-62-TA-002 delivers clean diesel to users via Treated Diesel Transfer Pumps S…" at bounding box center [928, 289] width 160 height 33
drag, startPoint x: 901, startPoint y: 289, endPoint x: 951, endPoint y: 300, distance: 51.0
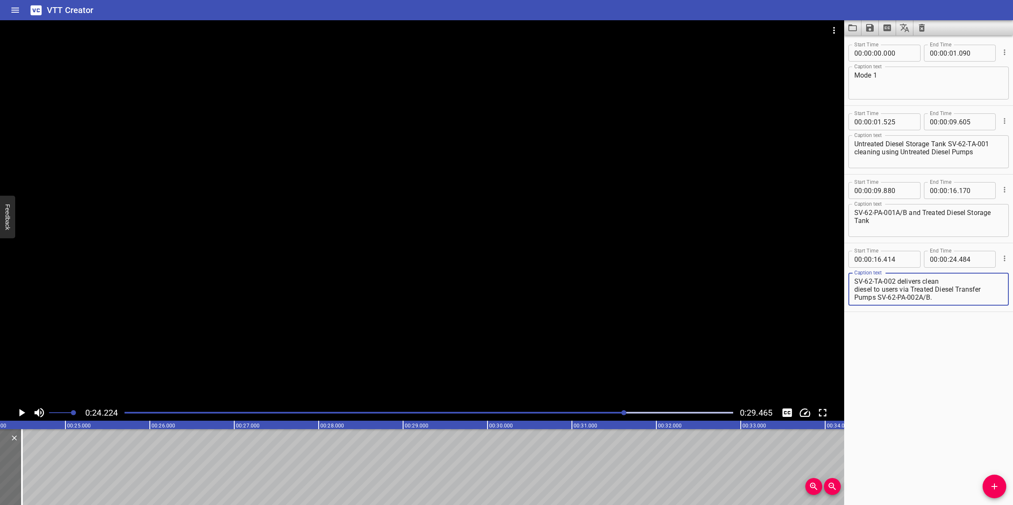
click at [951, 300] on textarea "SV-62-TA-002 delivers clean diesel to users via Treated Diesel Transfer Pumps S…" at bounding box center [928, 290] width 149 height 24
click at [854, 290] on textarea "SV-62-TA-002 delivers clean diesel to users" at bounding box center [928, 290] width 149 height 24
click at [562, 416] on div at bounding box center [428, 413] width 619 height 12
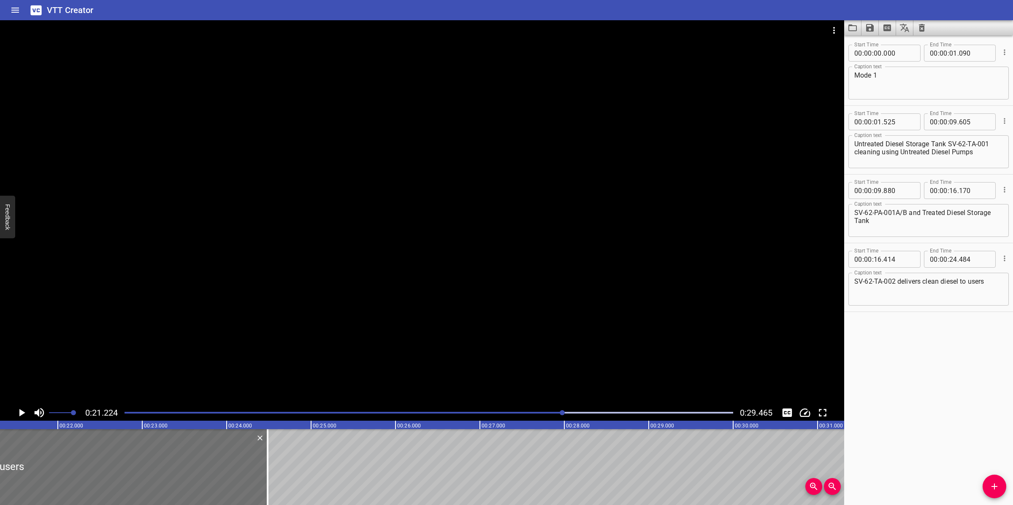
scroll to position [0, 1791]
click at [533, 414] on div "Play progress" at bounding box center [258, 413] width 608 height 2
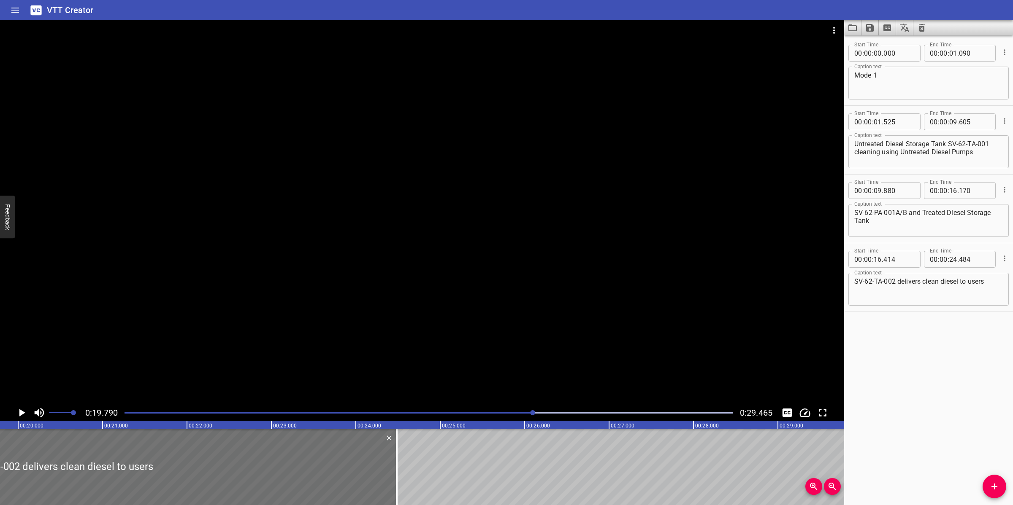
click at [513, 323] on div at bounding box center [422, 212] width 844 height 385
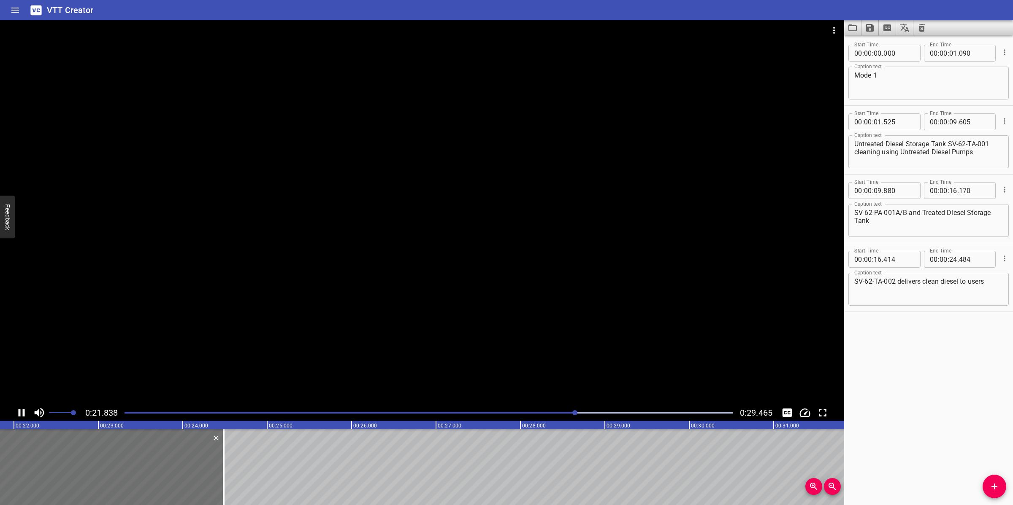
click at [521, 343] on div at bounding box center [422, 212] width 844 height 385
click at [529, 414] on div "Play progress" at bounding box center [274, 413] width 608 height 2
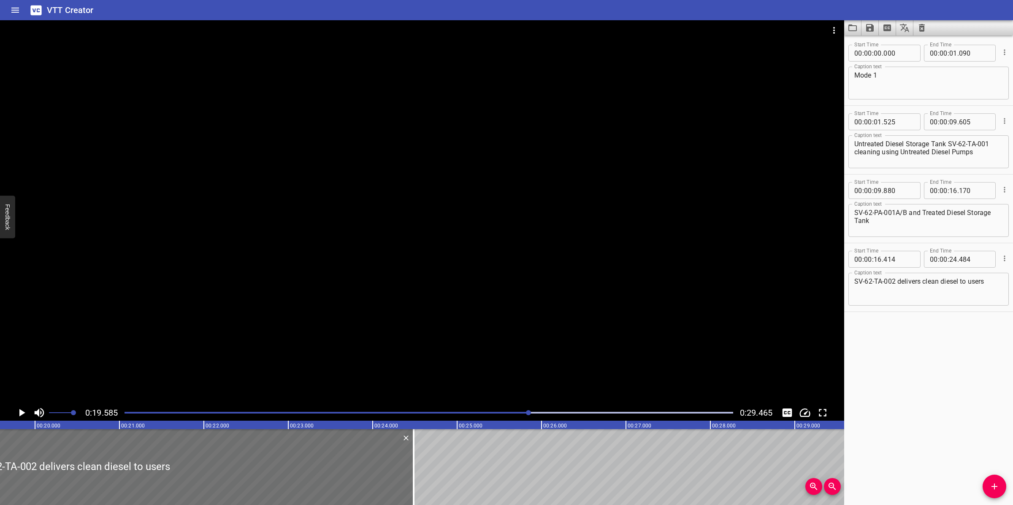
click at [526, 277] on div at bounding box center [422, 212] width 844 height 385
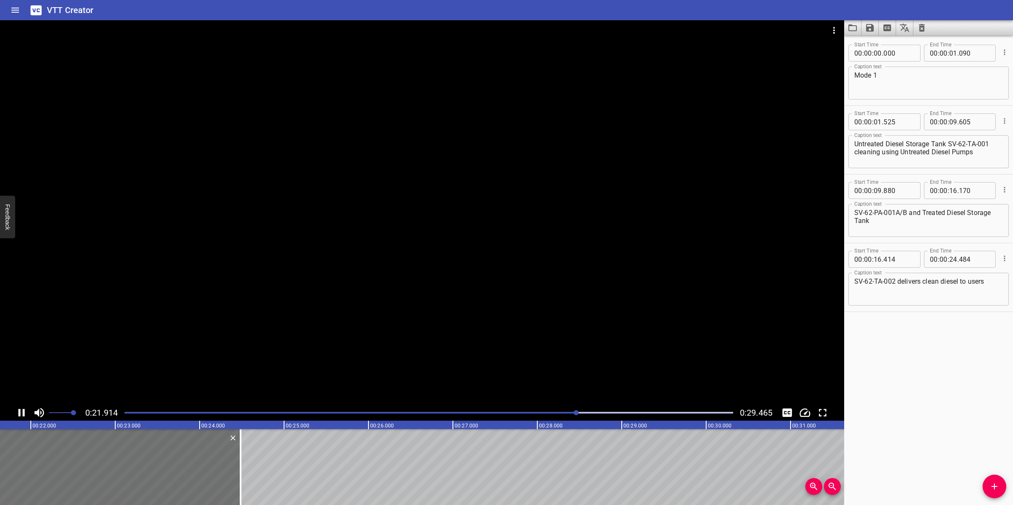
click at [522, 375] on div at bounding box center [422, 212] width 844 height 385
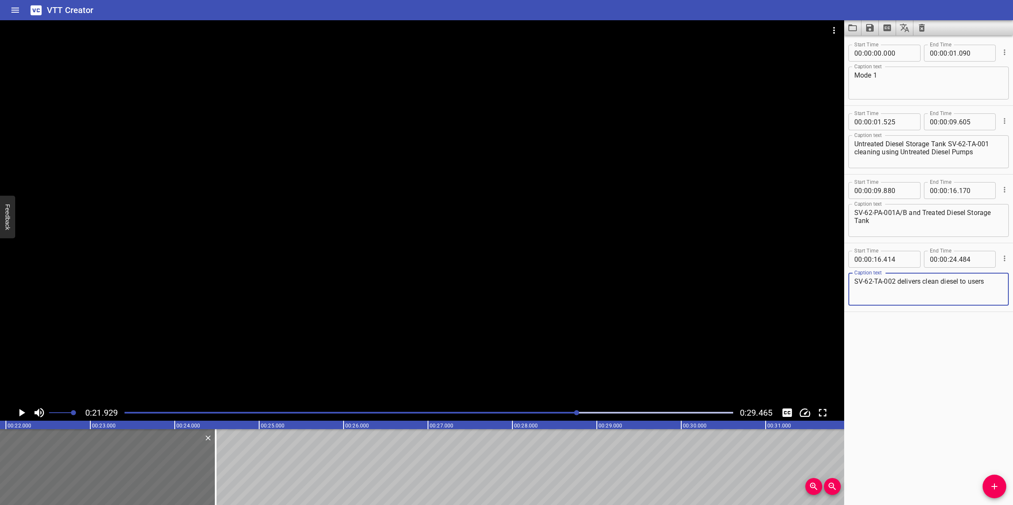
click at [986, 283] on textarea "SV-62-TA-002 delivers clean diesel to users" at bounding box center [928, 290] width 149 height 24
paste textarea "via Treated Diesel Transfer Pumps SV-62-PA-002A/B.​"
drag, startPoint x: 946, startPoint y: 298, endPoint x: 878, endPoint y: 304, distance: 67.8
click at [878, 304] on div "SV-62-TA-002 delivers clean diesel to users via Treated Diesel Transfer Pumps S…" at bounding box center [928, 289] width 160 height 33
click at [854, 298] on textarea "SV-62-TA-002 delivers clean diesel to users via Treated Diesel Transfer Pumps" at bounding box center [928, 290] width 149 height 24
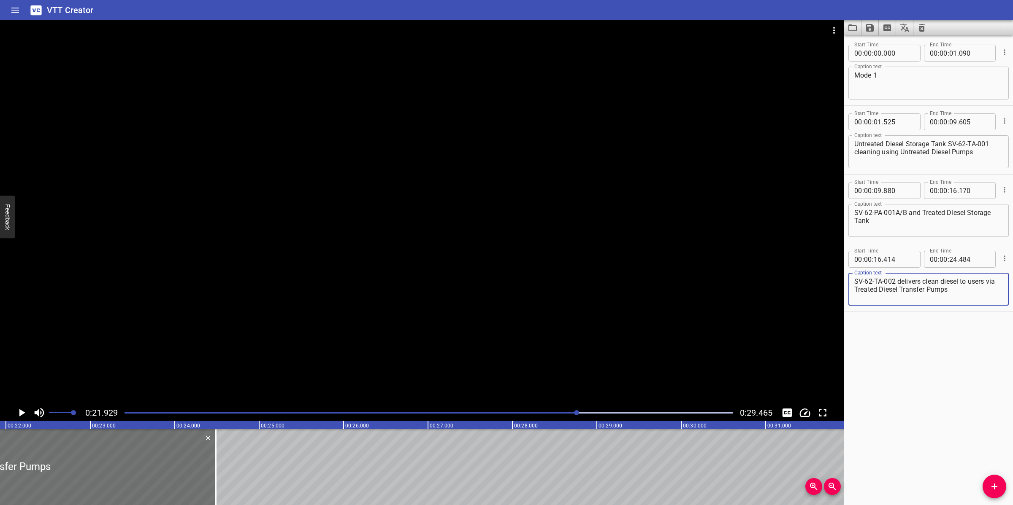
type textarea "SV-62-TA-002 delivers clean diesel to users via Treated Diesel Transfer Pumps"
click at [421, 308] on div at bounding box center [422, 212] width 844 height 385
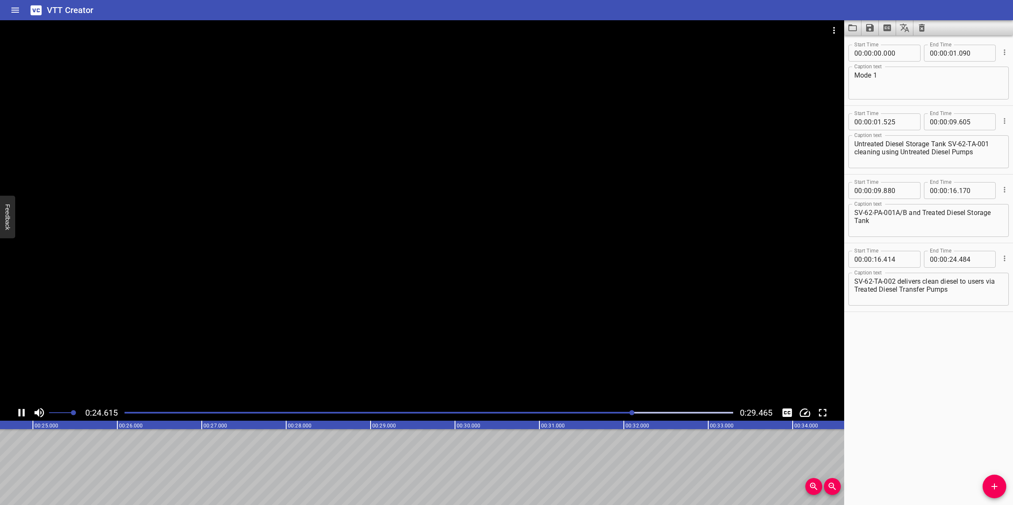
scroll to position [0, 2112]
drag, startPoint x: 479, startPoint y: 306, endPoint x: 492, endPoint y: 324, distance: 21.8
click at [480, 306] on div at bounding box center [422, 212] width 844 height 385
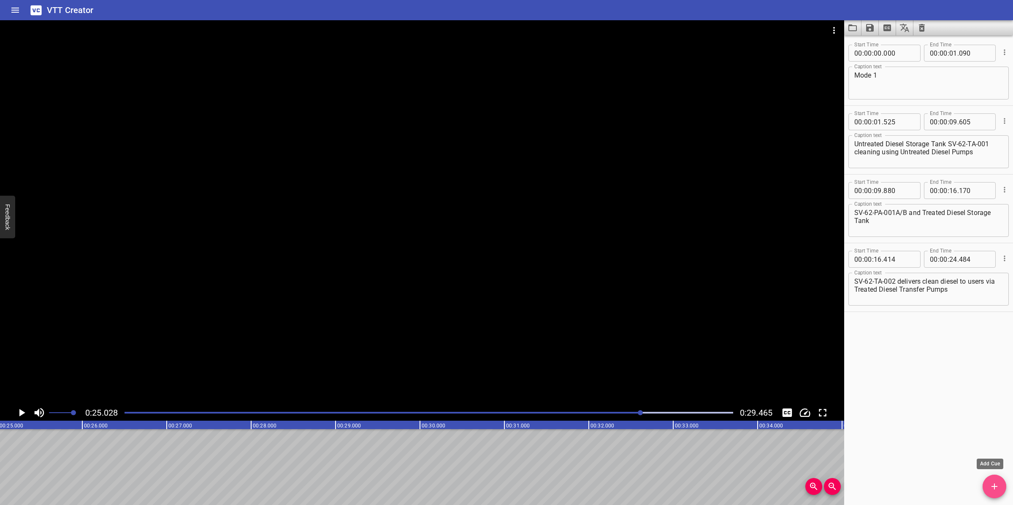
drag, startPoint x: 1000, startPoint y: 488, endPoint x: 800, endPoint y: 452, distance: 202.8
click at [999, 480] on span "Add Cue" at bounding box center [994, 487] width 24 height 10
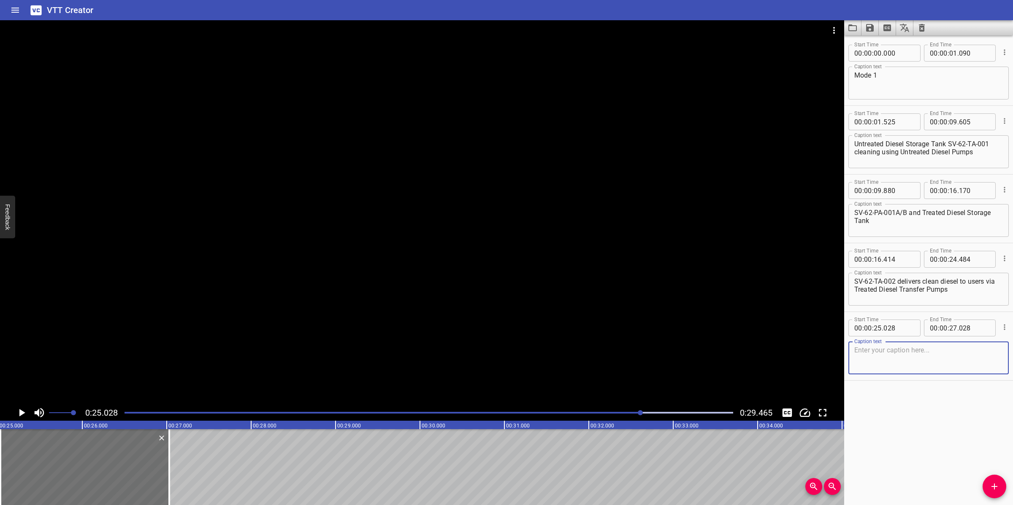
click at [613, 418] on div at bounding box center [428, 413] width 619 height 12
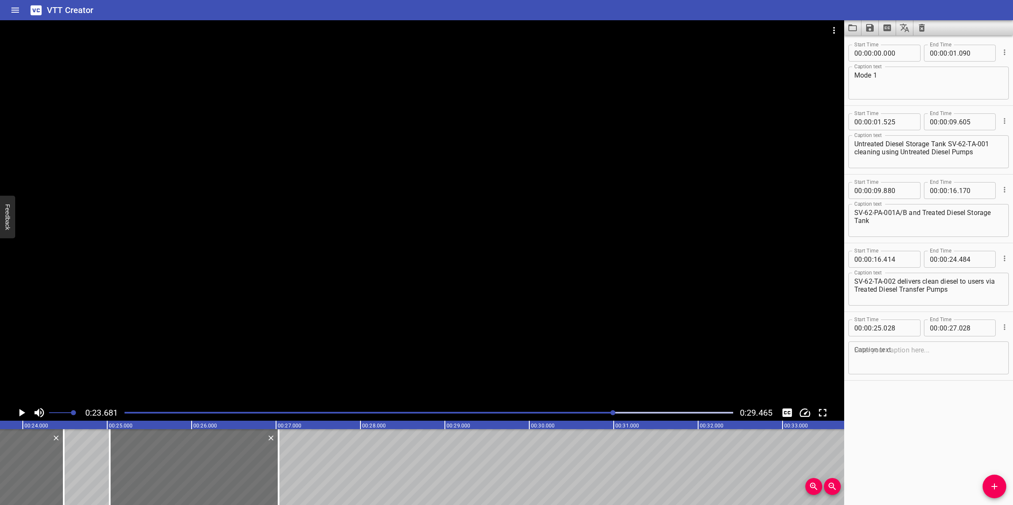
scroll to position [0, 1998]
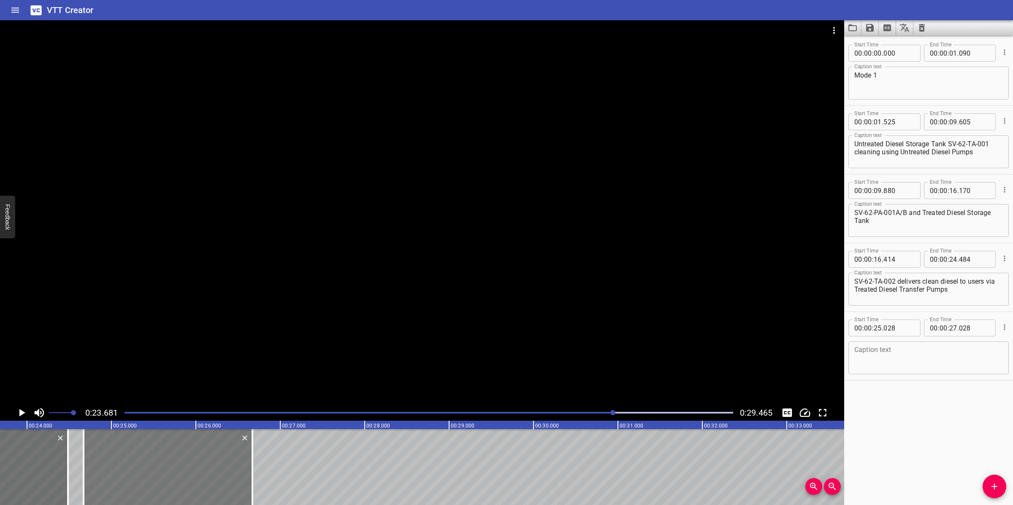
drag, startPoint x: 212, startPoint y: 469, endPoint x: 182, endPoint y: 475, distance: 30.9
click at [182, 475] on div at bounding box center [168, 468] width 169 height 76
type input "24"
type input "668"
type input "26"
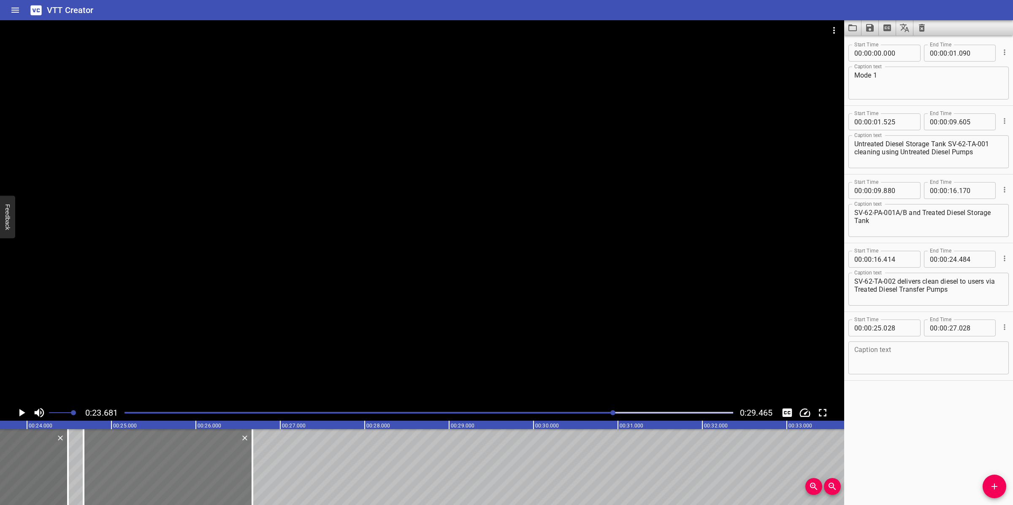
type input "668"
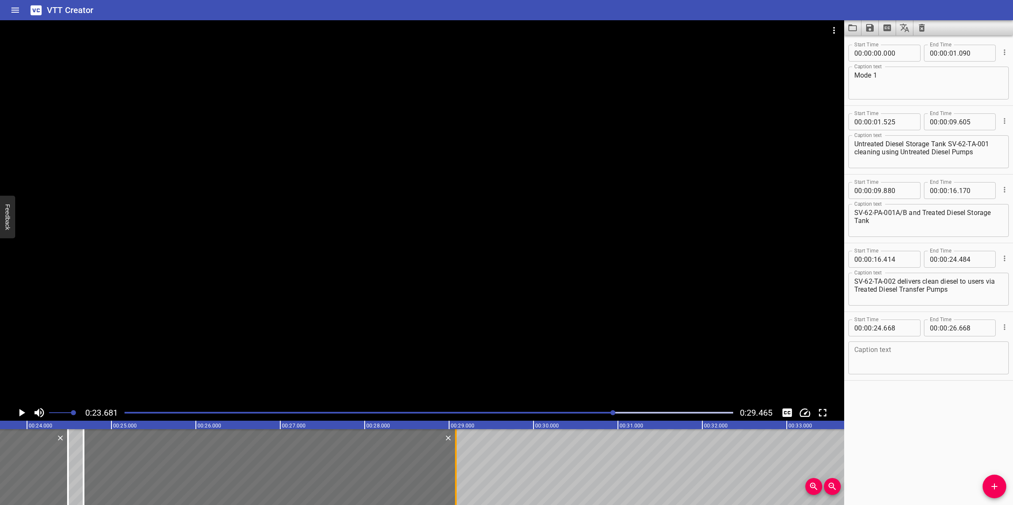
drag, startPoint x: 251, startPoint y: 462, endPoint x: 455, endPoint y: 462, distance: 203.4
click at [455, 462] on div at bounding box center [456, 468] width 2 height 76
type input "29"
type input "078"
click at [921, 357] on textarea at bounding box center [928, 358] width 149 height 24
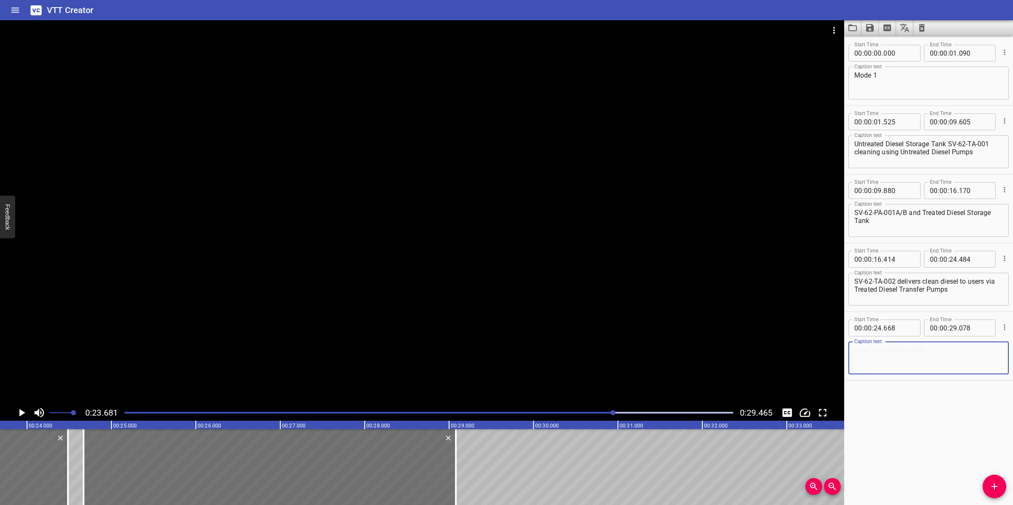
paste textarea "SV-62-PA-002A/B.​"
type textarea "SV-62-PA-002A/B.​"
click at [551, 297] on div at bounding box center [422, 212] width 844 height 385
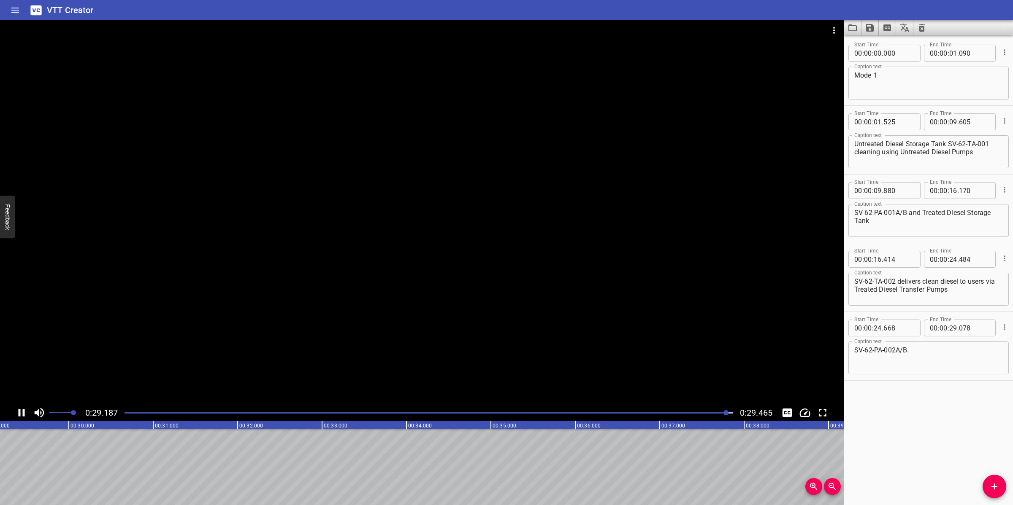
click at [444, 333] on div at bounding box center [422, 212] width 844 height 385
click at [443, 336] on div at bounding box center [422, 212] width 844 height 385
click at [442, 338] on div at bounding box center [422, 212] width 844 height 385
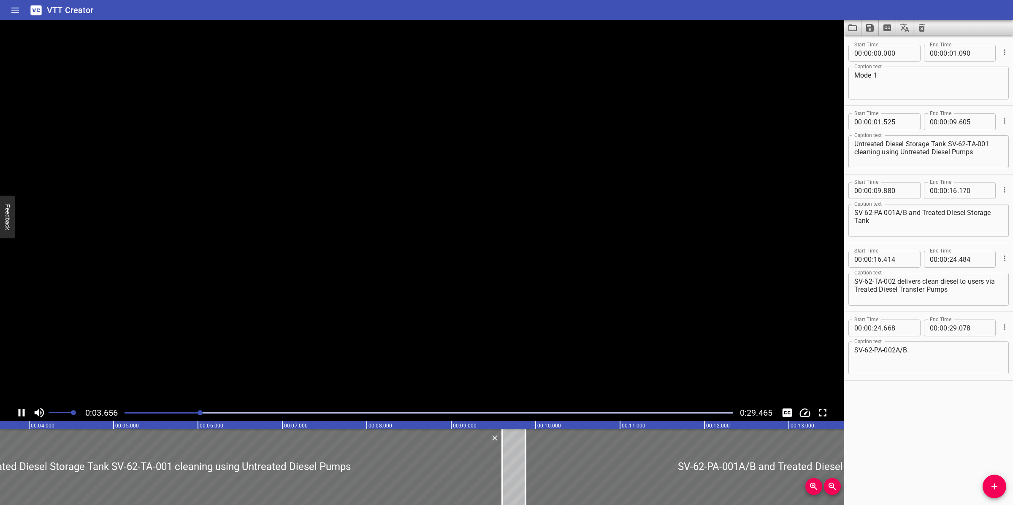
click at [442, 338] on video at bounding box center [422, 212] width 844 height 385
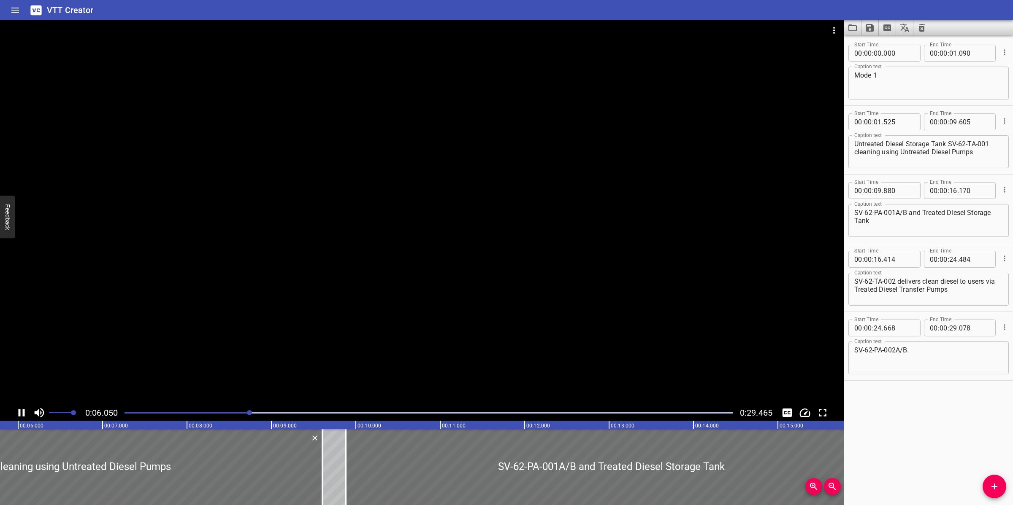
click at [205, 416] on div at bounding box center [428, 413] width 619 height 12
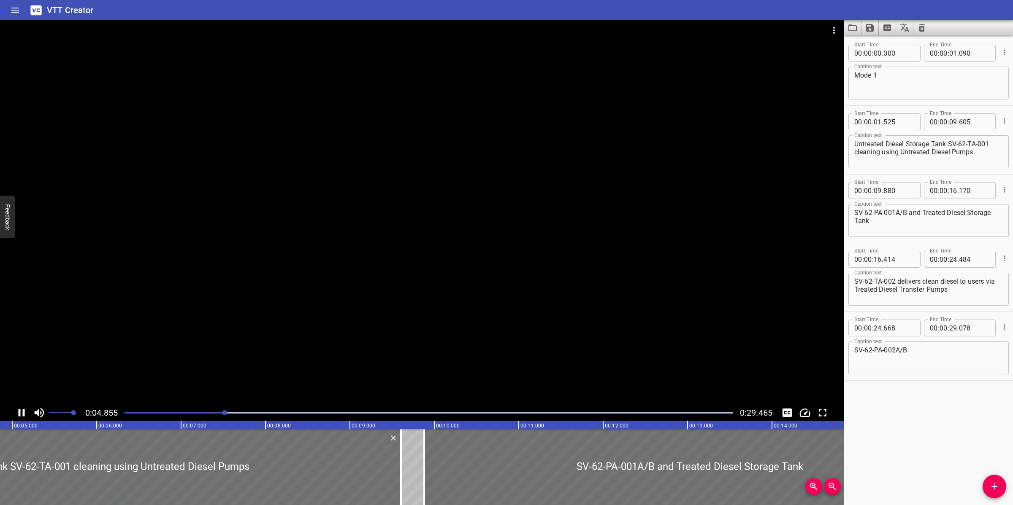
click at [182, 416] on div at bounding box center [428, 413] width 619 height 12
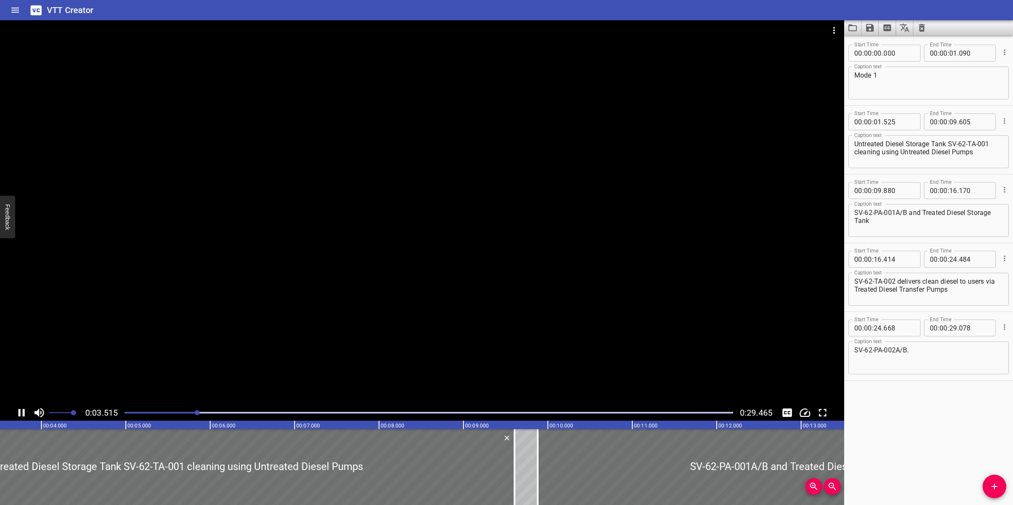
click at [352, 250] on div at bounding box center [422, 212] width 844 height 385
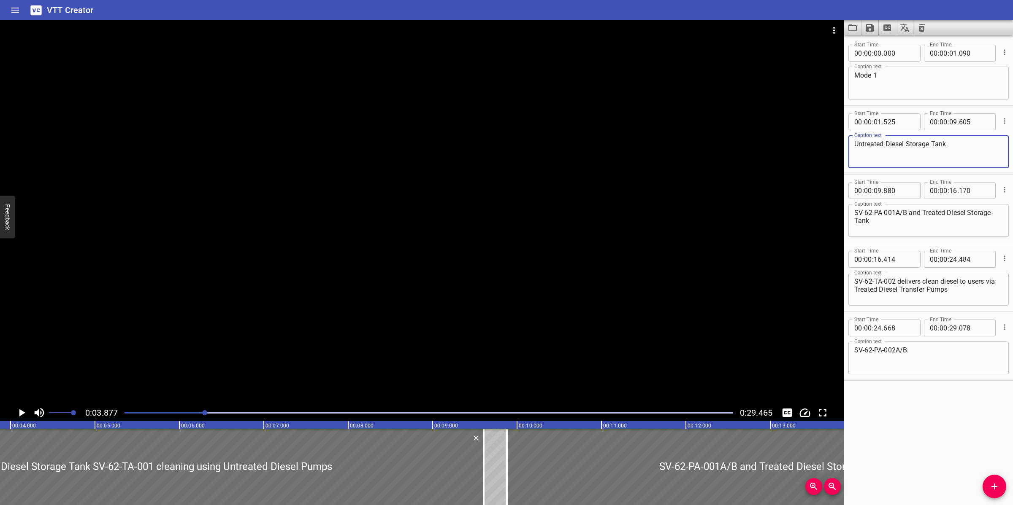
drag, startPoint x: 949, startPoint y: 141, endPoint x: 1009, endPoint y: 159, distance: 62.9
type textarea "Untreated Diesel Storage Tank"
click at [949, 118] on input "number" at bounding box center [953, 122] width 8 height 17
type input "03"
type input "877"
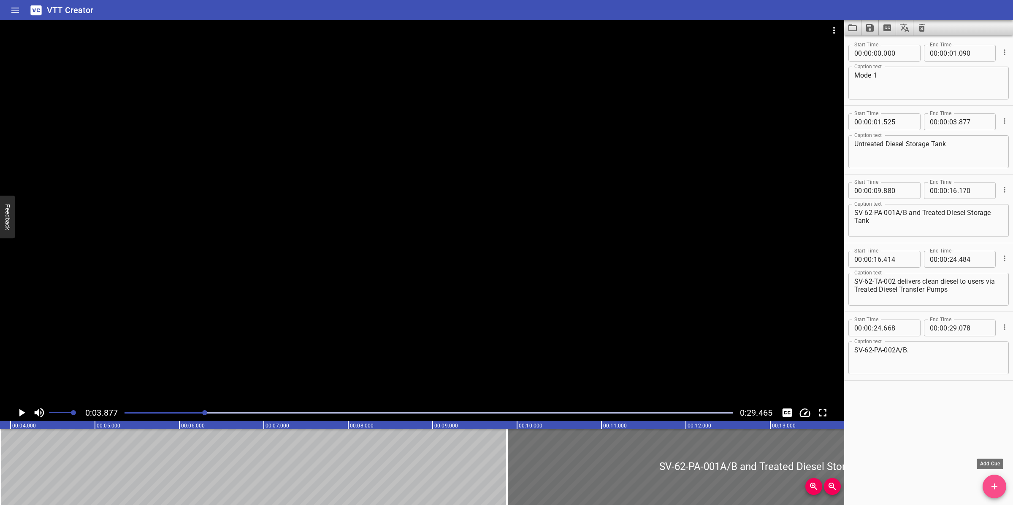
click at [994, 480] on icon "Add Cue" at bounding box center [994, 487] width 6 height 6
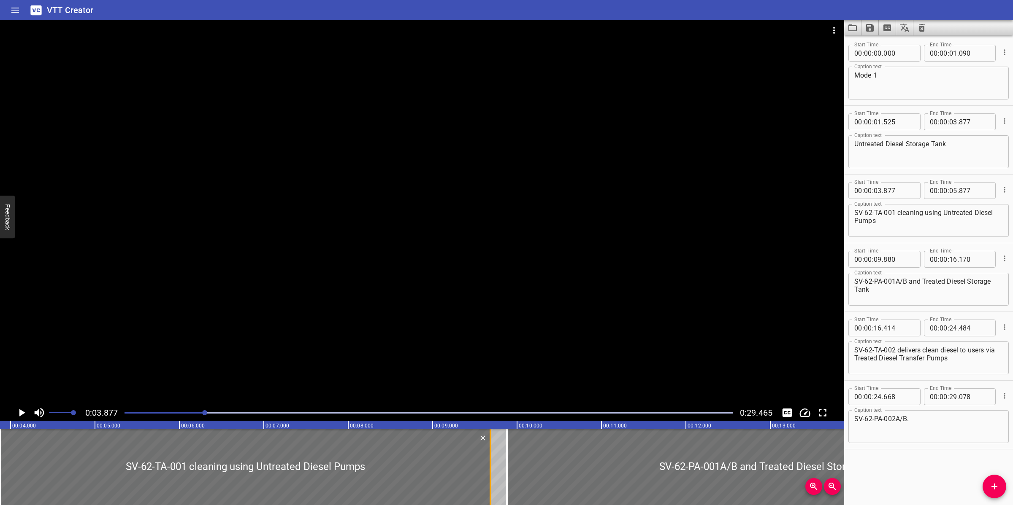
drag, startPoint x: 170, startPoint y: 464, endPoint x: 489, endPoint y: 461, distance: 319.8
click at [489, 461] on div at bounding box center [490, 468] width 2 height 76
click at [522, 342] on div at bounding box center [422, 212] width 844 height 385
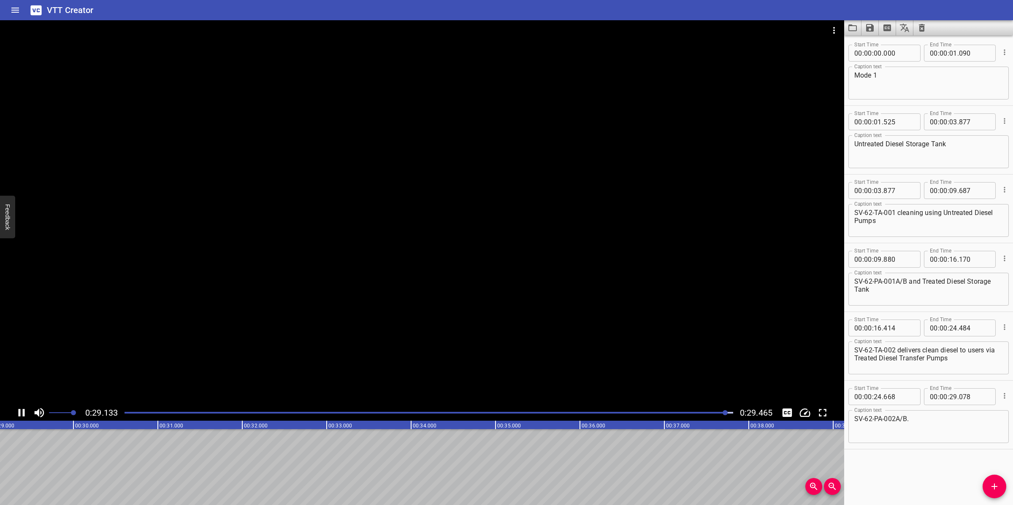
scroll to position [0, 2486]
click at [868, 32] on icon "Save captions to file" at bounding box center [870, 28] width 10 height 10
click at [886, 46] on li "Save to VTT file" at bounding box center [892, 46] width 62 height 15
click at [831, 36] on button "Video Options" at bounding box center [834, 30] width 20 height 20
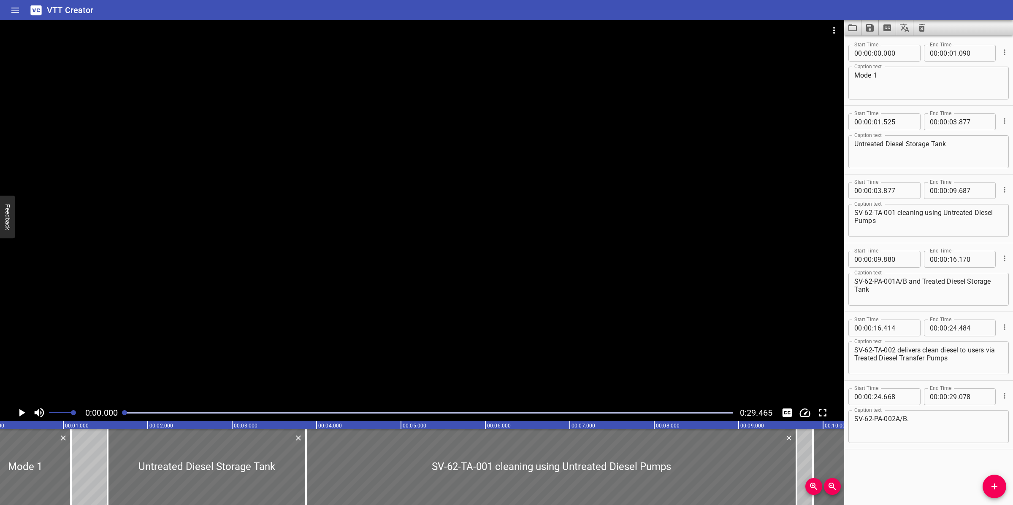
click at [921, 30] on icon "Clear captions" at bounding box center [922, 28] width 6 height 8
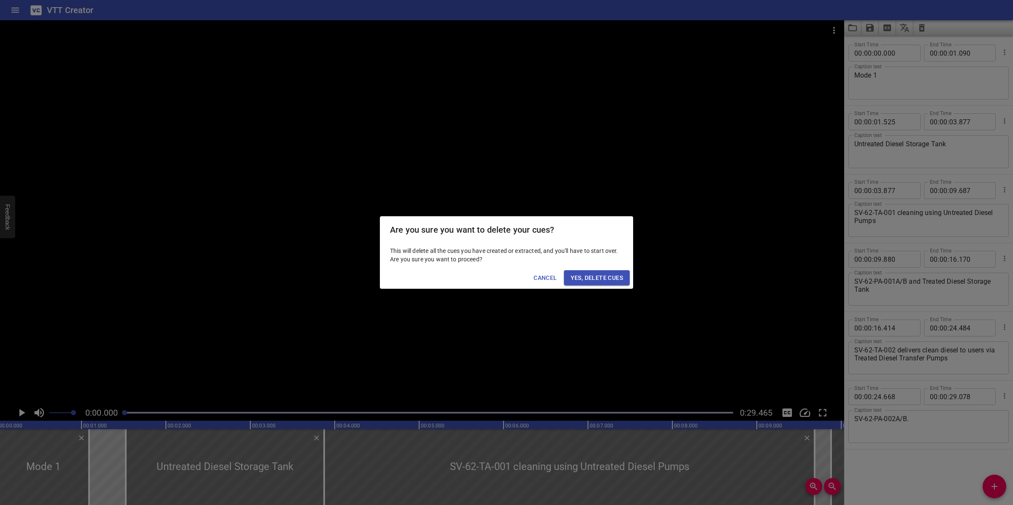
scroll to position [0, 0]
click at [616, 277] on span "Yes, Delete Cues" at bounding box center [596, 278] width 52 height 11
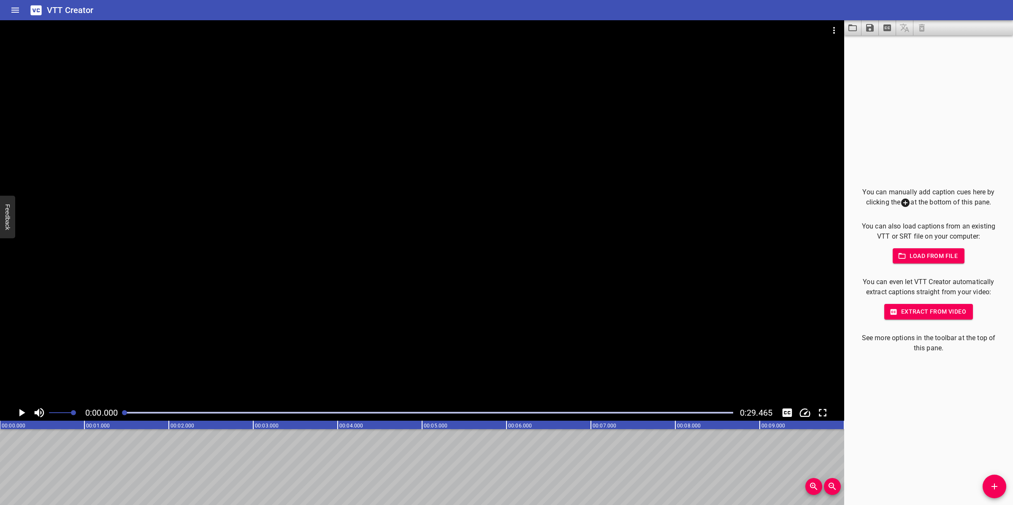
drag, startPoint x: 994, startPoint y: 486, endPoint x: 830, endPoint y: 461, distance: 165.1
click at [993, 480] on icon "Add Cue" at bounding box center [994, 487] width 10 height 10
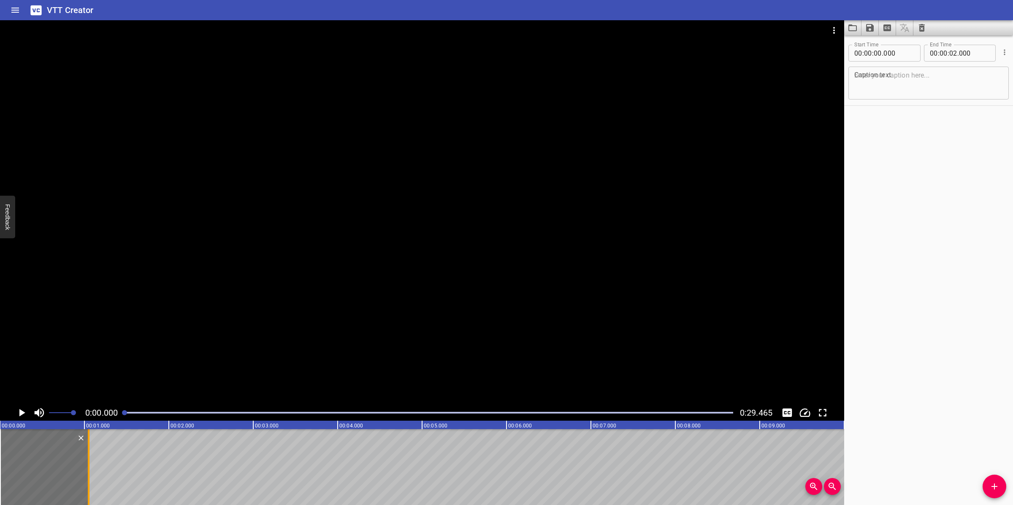
drag, startPoint x: 169, startPoint y: 448, endPoint x: 89, endPoint y: 479, distance: 86.0
click at [89, 479] on div at bounding box center [89, 468] width 2 height 76
click at [895, 89] on textarea at bounding box center [928, 83] width 149 height 24
paste textarea "Mode 2"
click at [394, 300] on div at bounding box center [422, 212] width 844 height 385
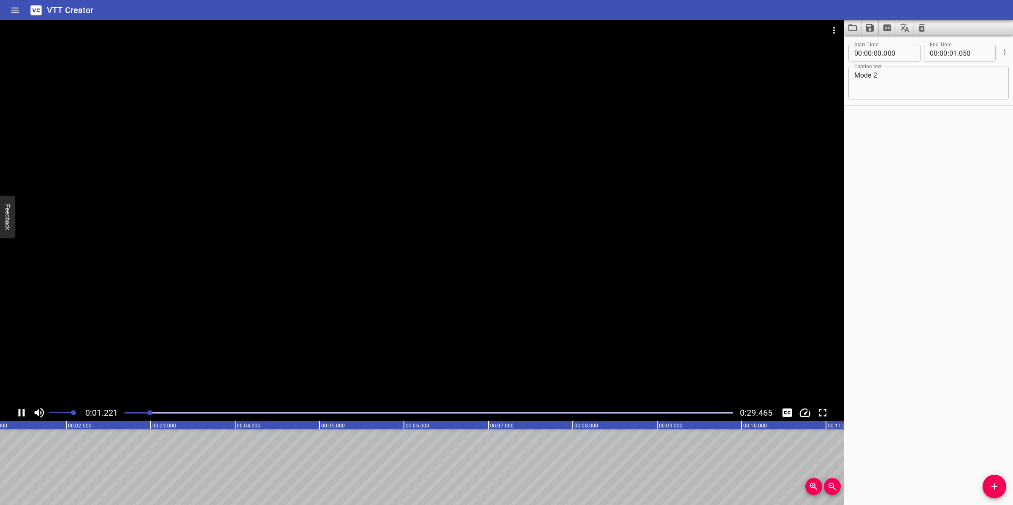
click at [383, 352] on div at bounding box center [422, 212] width 844 height 385
click at [994, 480] on icon "Add Cue" at bounding box center [994, 487] width 6 height 6
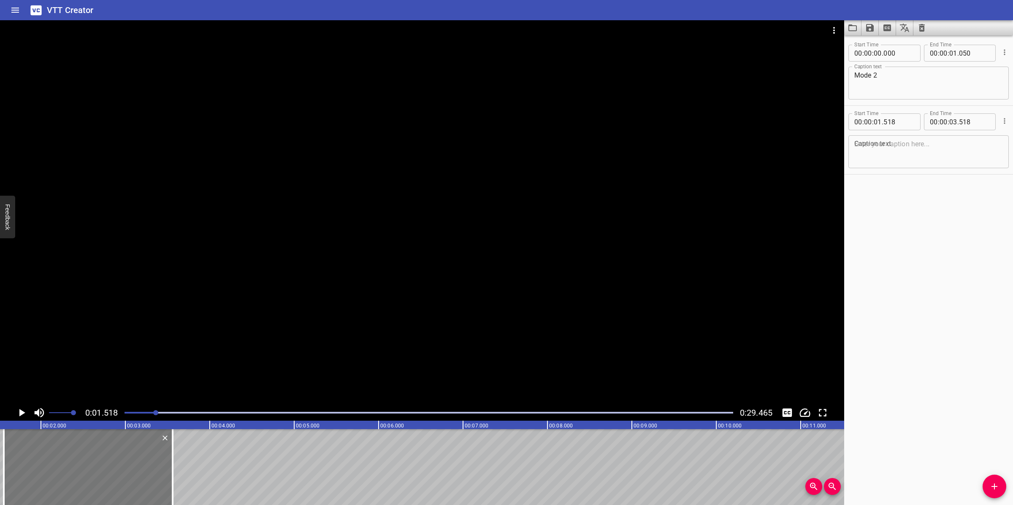
drag, startPoint x: 85, startPoint y: 478, endPoint x: 86, endPoint y: 455, distance: 22.8
click at [89, 470] on div at bounding box center [88, 468] width 169 height 76
click at [876, 165] on div "Caption text" at bounding box center [928, 151] width 160 height 33
paste textarea "Treated Diesel Storage Tank"
click at [556, 271] on div at bounding box center [422, 212] width 844 height 385
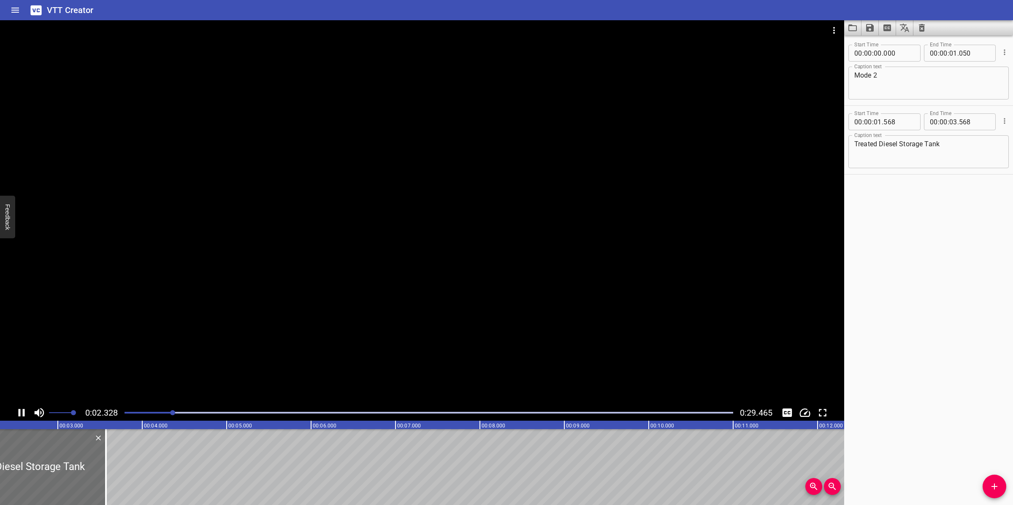
click at [381, 294] on div at bounding box center [422, 212] width 844 height 385
drag, startPoint x: 95, startPoint y: 489, endPoint x: 140, endPoint y: 465, distance: 50.8
click at [108, 473] on div at bounding box center [103, 468] width 8 height 76
click at [995, 480] on icon "Add Cue" at bounding box center [994, 487] width 6 height 6
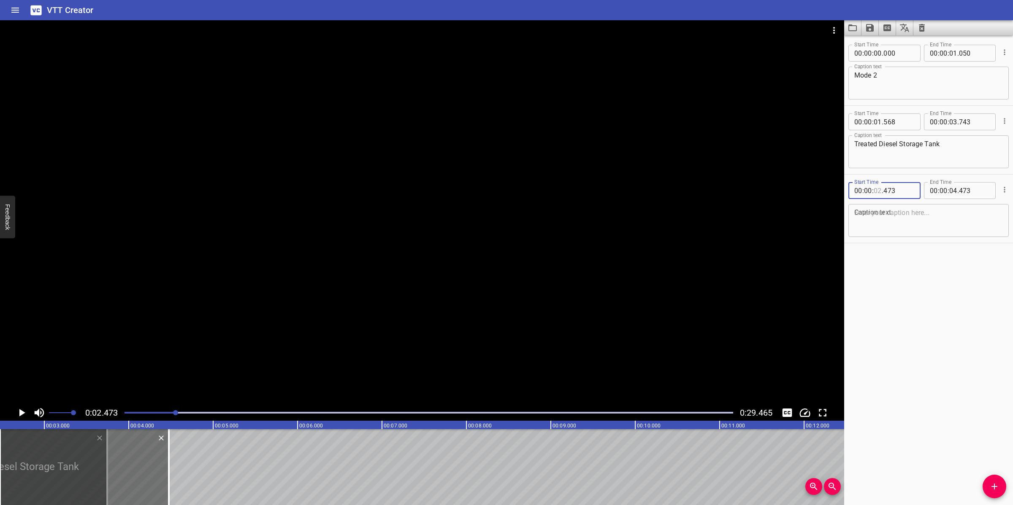
drag, startPoint x: 876, startPoint y: 191, endPoint x: 875, endPoint y: 186, distance: 5.7
click at [876, 191] on input "number" at bounding box center [877, 190] width 8 height 17
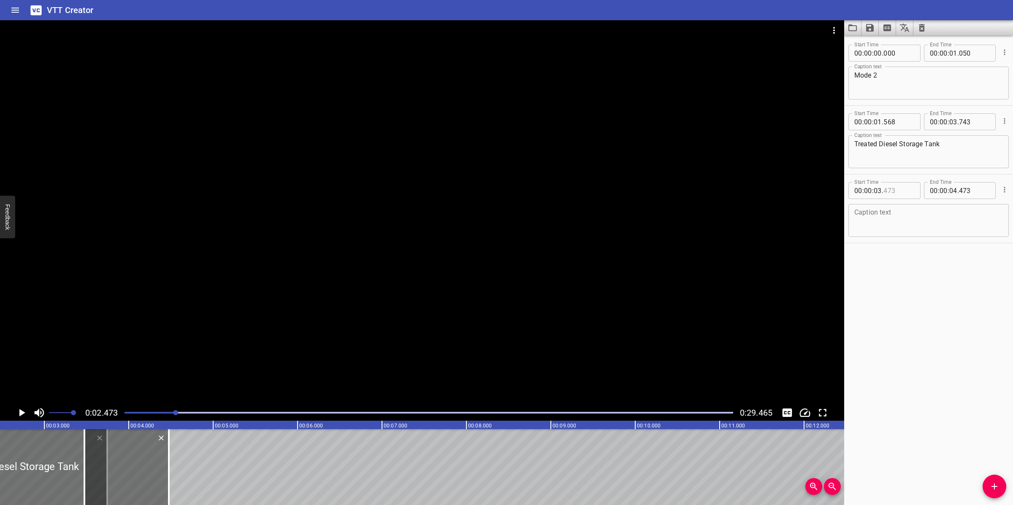
click at [888, 191] on input "number" at bounding box center [898, 190] width 31 height 17
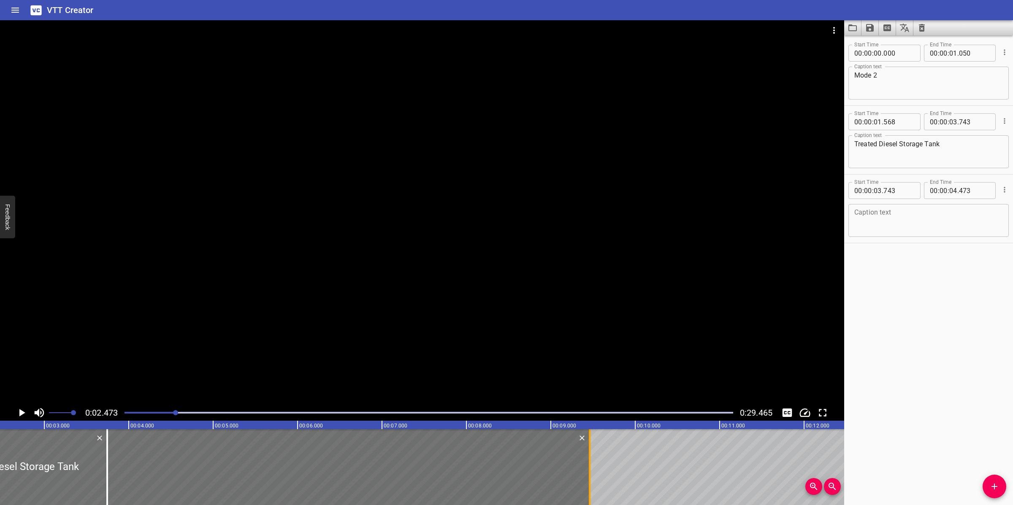
drag, startPoint x: 171, startPoint y: 465, endPoint x: 592, endPoint y: 463, distance: 420.7
click at [592, 463] on div at bounding box center [589, 468] width 8 height 76
click at [912, 228] on textarea at bounding box center [928, 221] width 149 height 24
paste textarea "SV-62-TA-002 cleaning using Untreated Diesel Pumps"
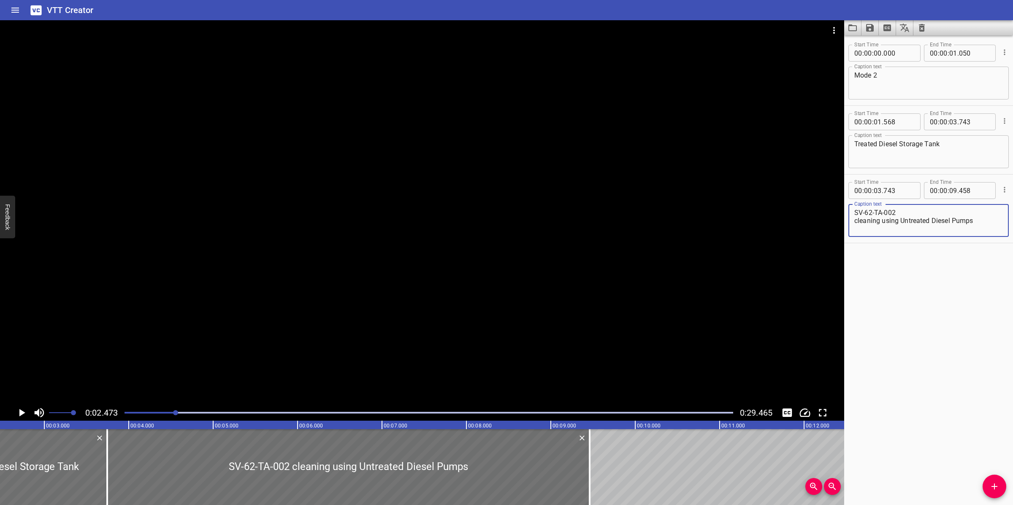
click at [900, 214] on textarea "SV-62-TA-002 cleaning using Untreated Diesel Pumps" at bounding box center [928, 221] width 149 height 24
click at [442, 284] on div at bounding box center [422, 212] width 844 height 385
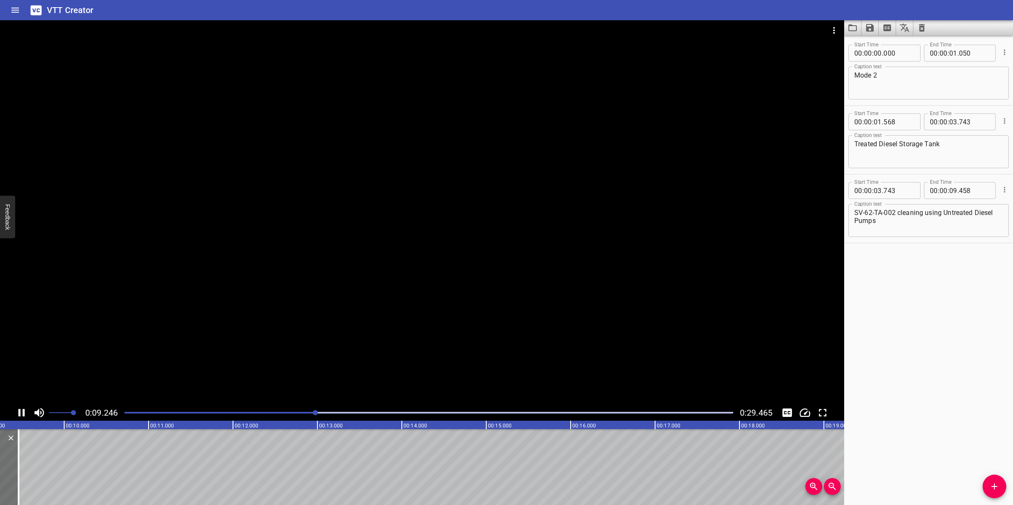
click at [442, 292] on div at bounding box center [422, 212] width 844 height 385
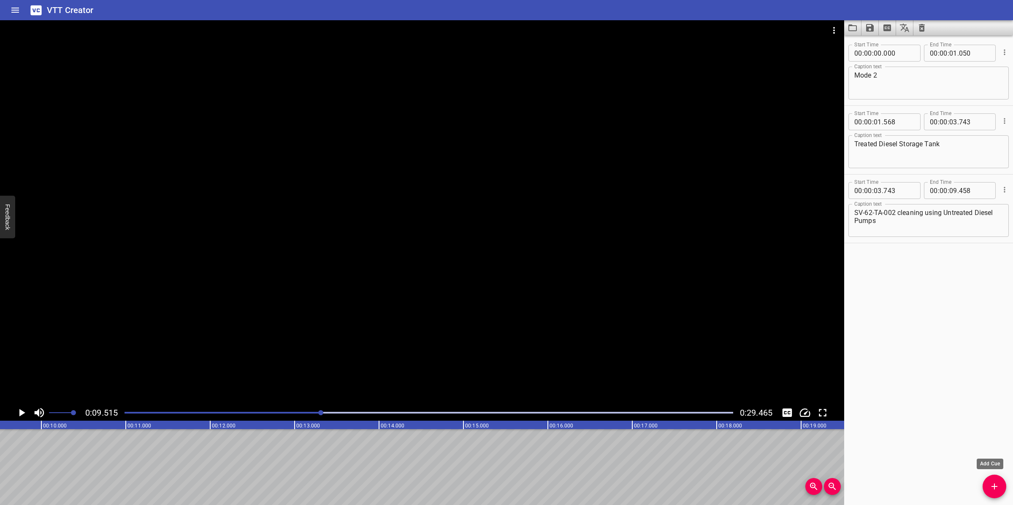
click at [995, 480] on icon "Add Cue" at bounding box center [994, 487] width 10 height 10
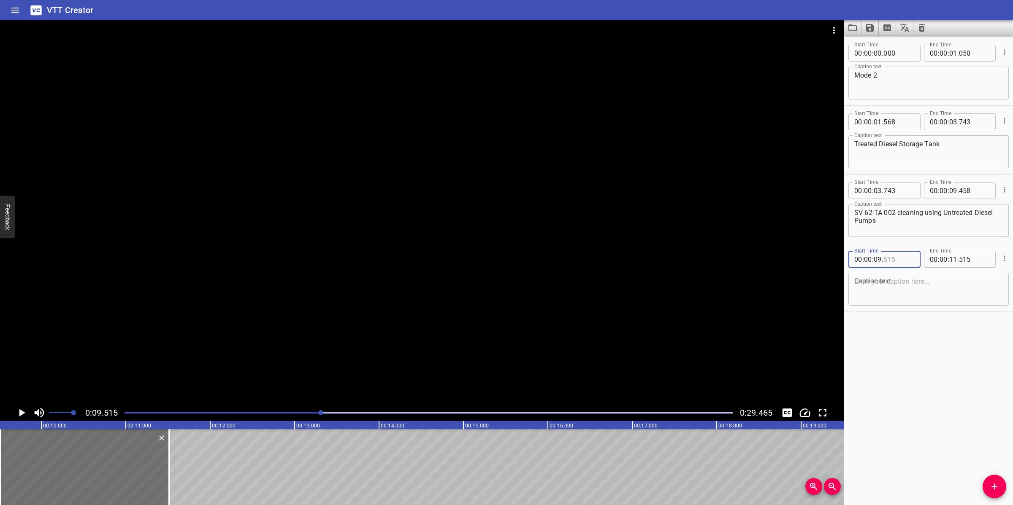
click at [885, 263] on input "number" at bounding box center [898, 259] width 31 height 17
click at [899, 293] on textarea at bounding box center [928, 290] width 149 height 24
paste textarea "SV- 62-PA-001A/B and Untreated Diesel Storage TankSV-62-TA-001"
click at [921, 280] on textarea "SV- 62-PA-001A/B and Untreated Diesel Storage TankSV-62-TA-001" at bounding box center [928, 290] width 149 height 24
click at [854, 300] on textarea "SV-62-PA-001A/B and Untreated Diesel Storage TankSV-62-TA-001" at bounding box center [928, 290] width 149 height 24
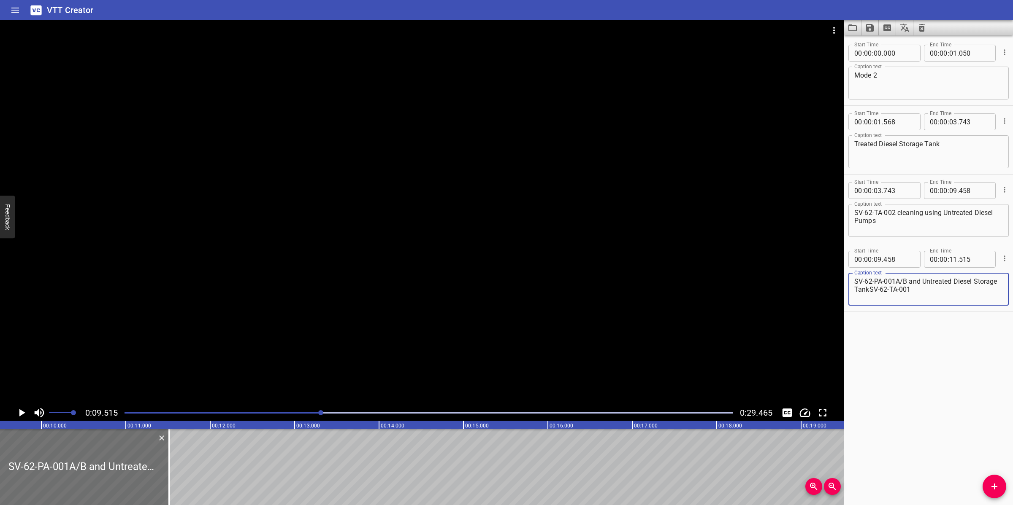
click at [585, 295] on div at bounding box center [422, 212] width 844 height 385
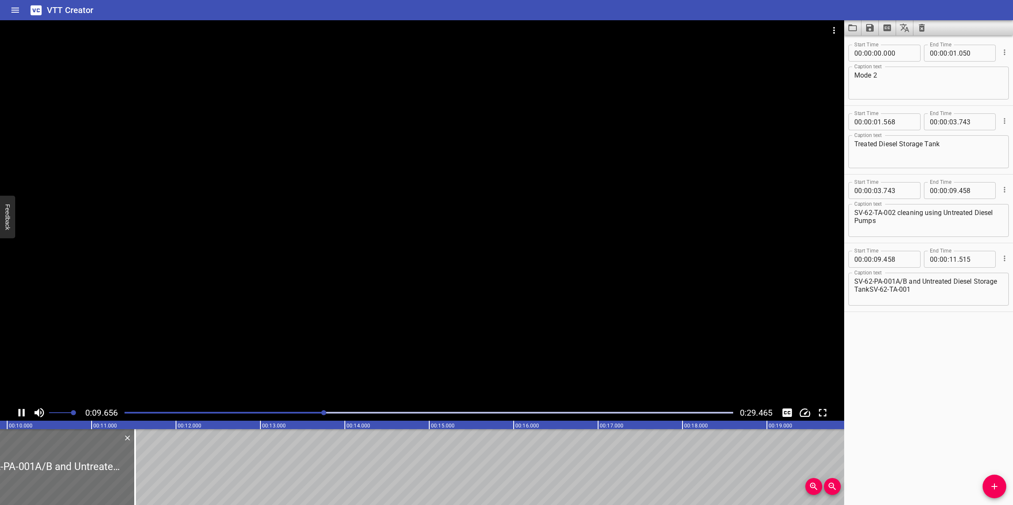
click at [366, 317] on div at bounding box center [422, 212] width 844 height 385
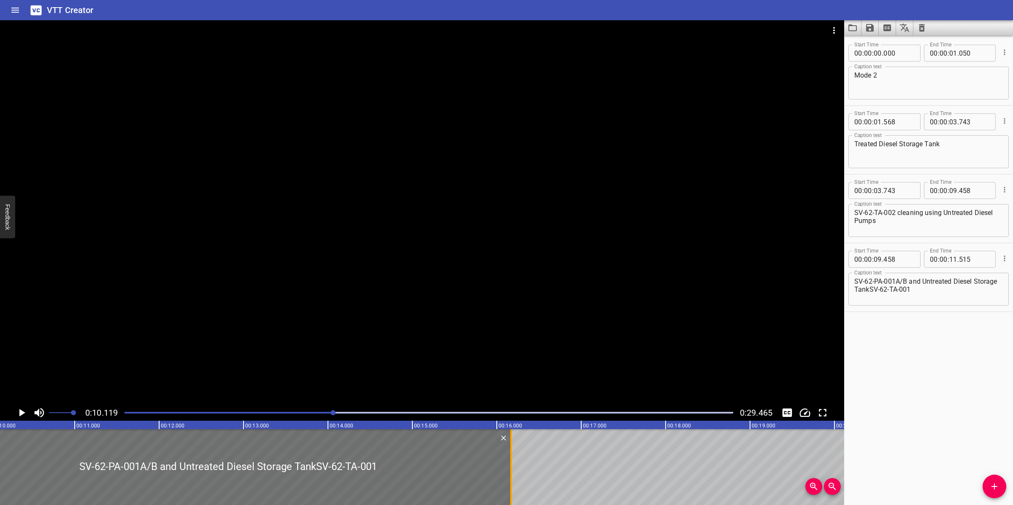
drag, startPoint x: 119, startPoint y: 454, endPoint x: 514, endPoint y: 475, distance: 395.5
click at [512, 475] on div at bounding box center [511, 468] width 2 height 76
click at [543, 341] on div at bounding box center [422, 212] width 844 height 385
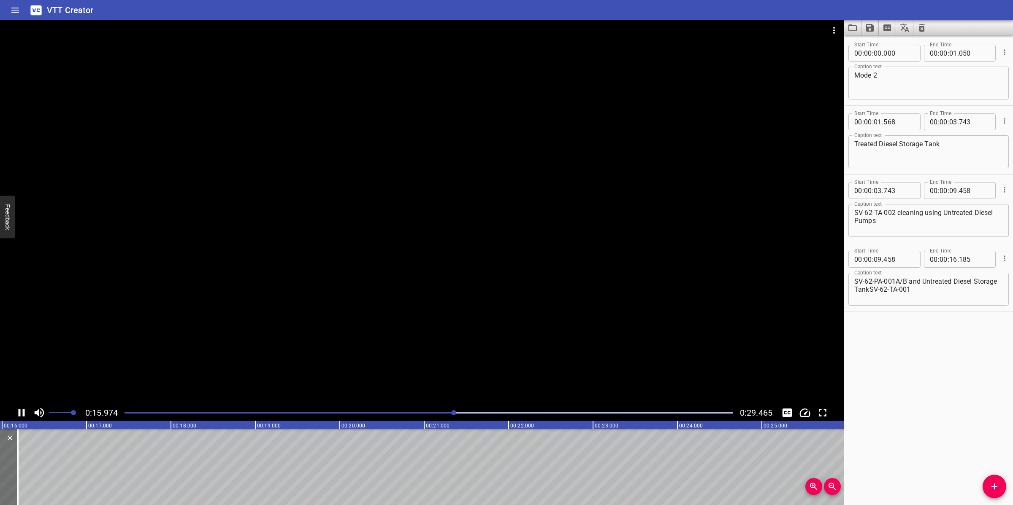
click at [486, 319] on div at bounding box center [422, 212] width 844 height 385
click at [995, 480] on icon "Add Cue" at bounding box center [994, 487] width 10 height 10
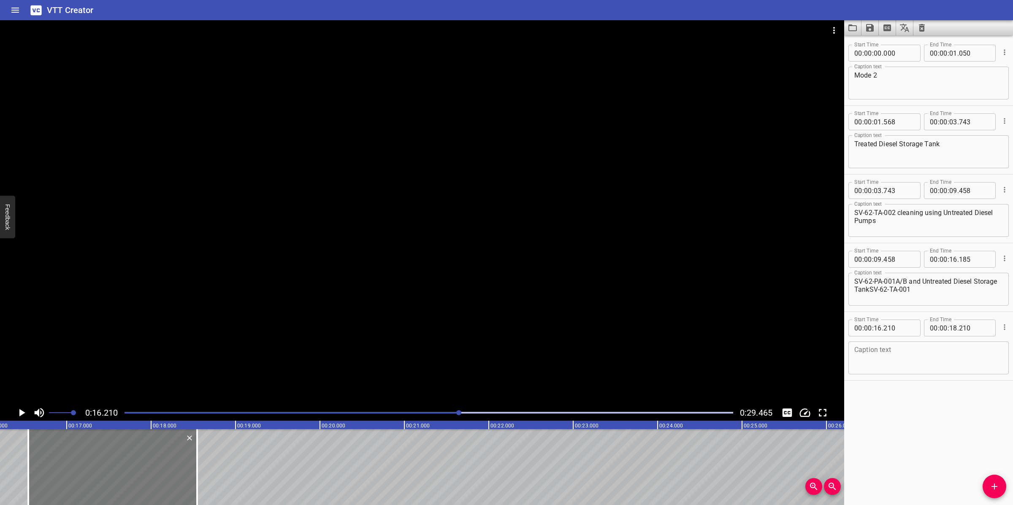
drag, startPoint x: 110, startPoint y: 466, endPoint x: 138, endPoint y: 461, distance: 28.8
click at [138, 461] on div at bounding box center [112, 468] width 169 height 76
drag, startPoint x: 922, startPoint y: 298, endPoint x: 893, endPoint y: 296, distance: 28.8
click at [893, 296] on textarea "SV-62-PA-001A/B and Untreated Diesel Storage TankSV-62-TA-001" at bounding box center [928, 290] width 149 height 24
click at [902, 361] on textarea at bounding box center [928, 358] width 149 height 24
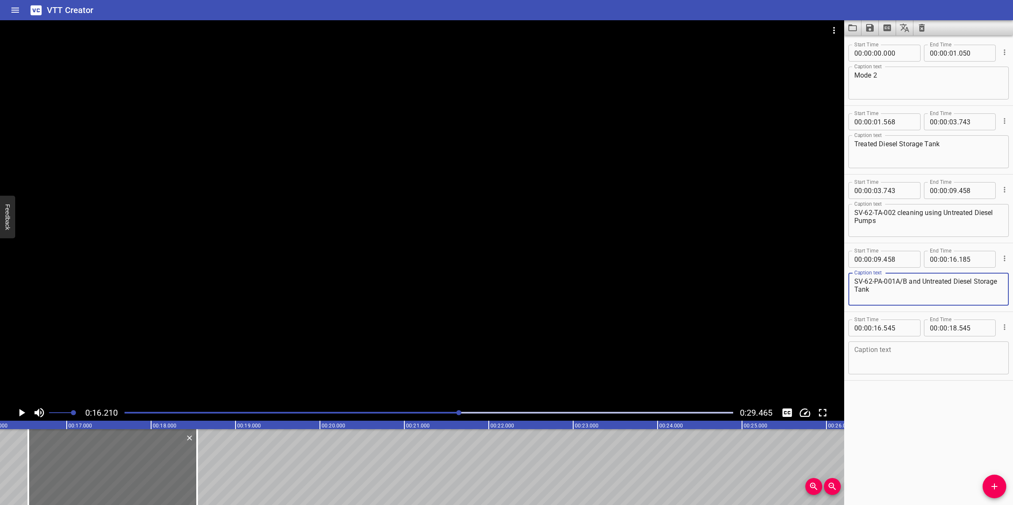
paste textarea "SV-62-TA-001"
drag, startPoint x: 886, startPoint y: 358, endPoint x: 910, endPoint y: 359, distance: 23.3
click at [891, 359] on textarea "SV-62-TA-001" at bounding box center [928, 358] width 149 height 24
click at [932, 359] on textarea "SV-62-TA-001" at bounding box center [928, 358] width 149 height 24
paste textarea "delivers clean diesel to users using Treated Diesel Transfer Pumps SV-62-PA-002…"
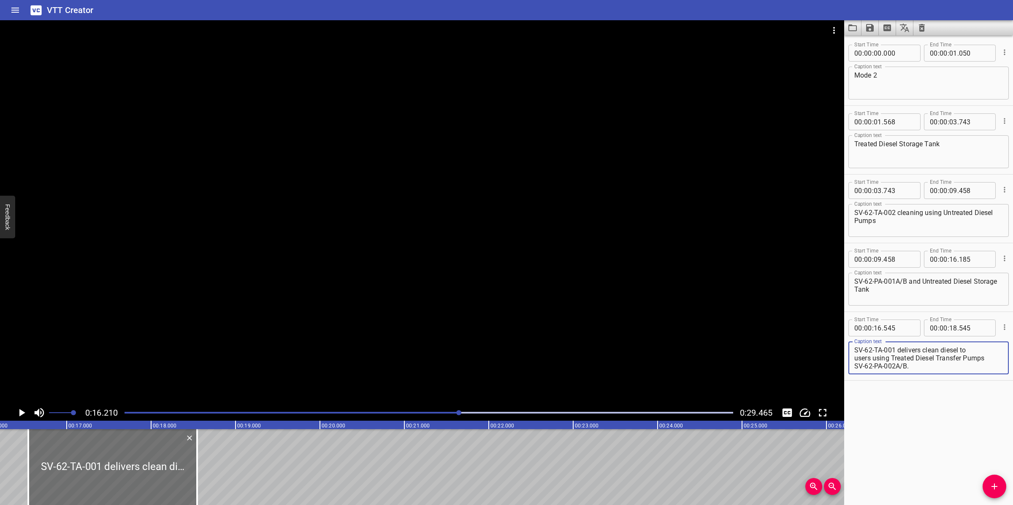
click at [328, 364] on div at bounding box center [422, 212] width 844 height 385
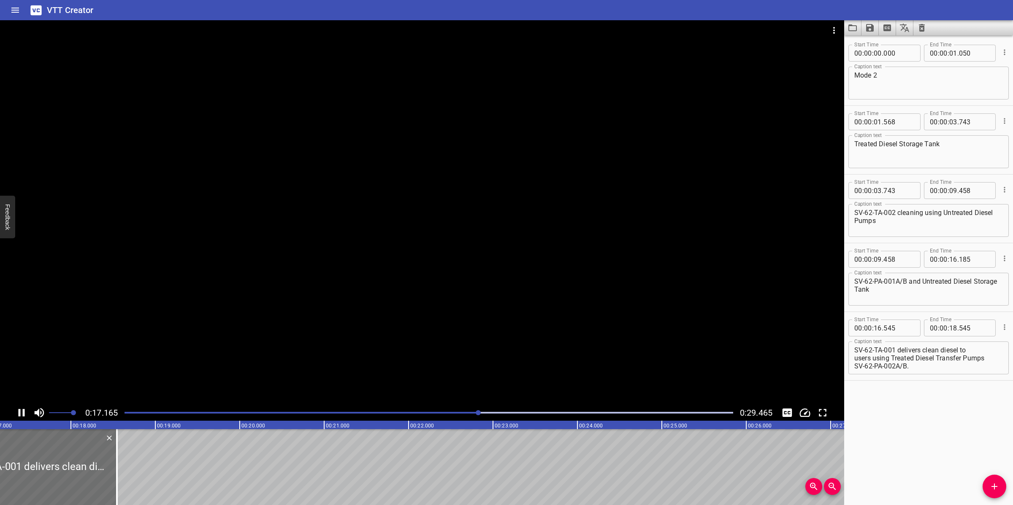
click at [266, 362] on div at bounding box center [422, 212] width 844 height 385
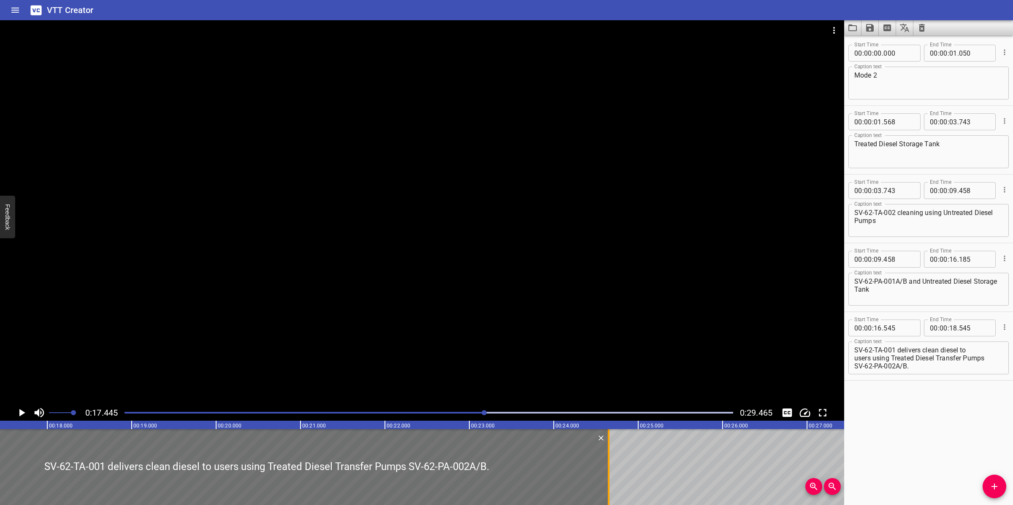
drag, startPoint x: 93, startPoint y: 454, endPoint x: 606, endPoint y: 453, distance: 513.5
click at [608, 453] on div at bounding box center [609, 468] width 2 height 76
click at [591, 366] on div at bounding box center [422, 212] width 844 height 385
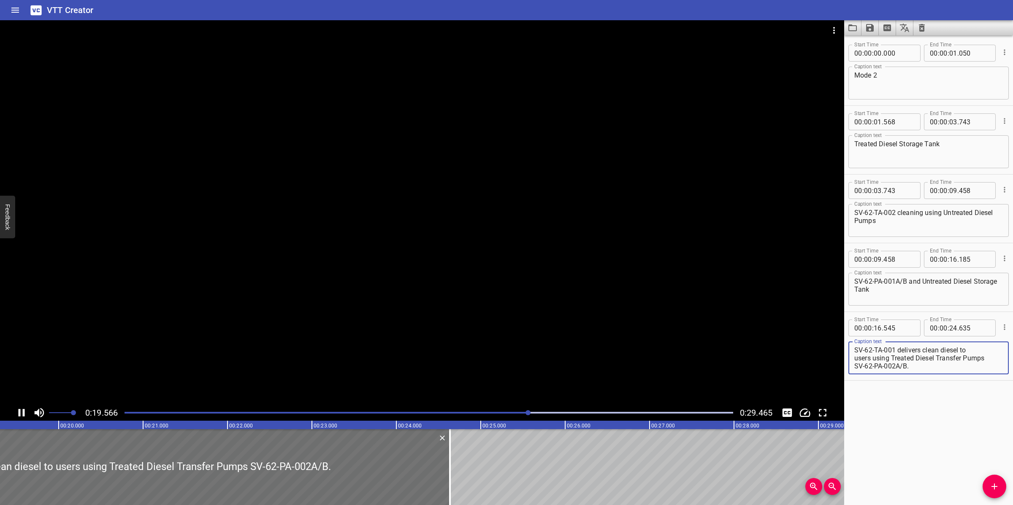
drag, startPoint x: 918, startPoint y: 363, endPoint x: 826, endPoint y: 370, distance: 92.3
click at [827, 373] on main "0:19.566 0:29.465 00:00.000 00:01.000 00:02.000 00:03.000 00:04.000 00:05.000 0…" at bounding box center [506, 262] width 1013 height 485
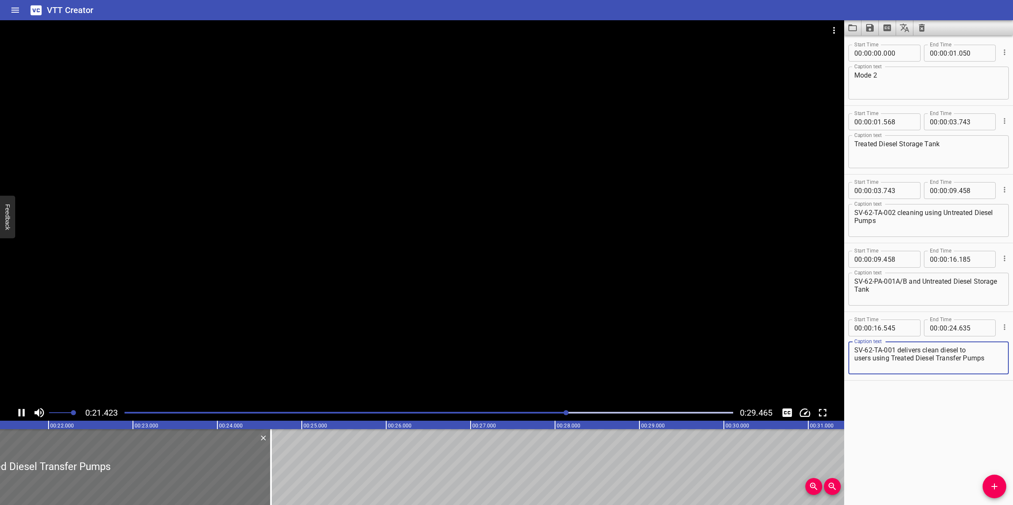
drag, startPoint x: 437, startPoint y: 341, endPoint x: 927, endPoint y: 345, distance: 490.3
click at [441, 341] on div at bounding box center [422, 212] width 844 height 385
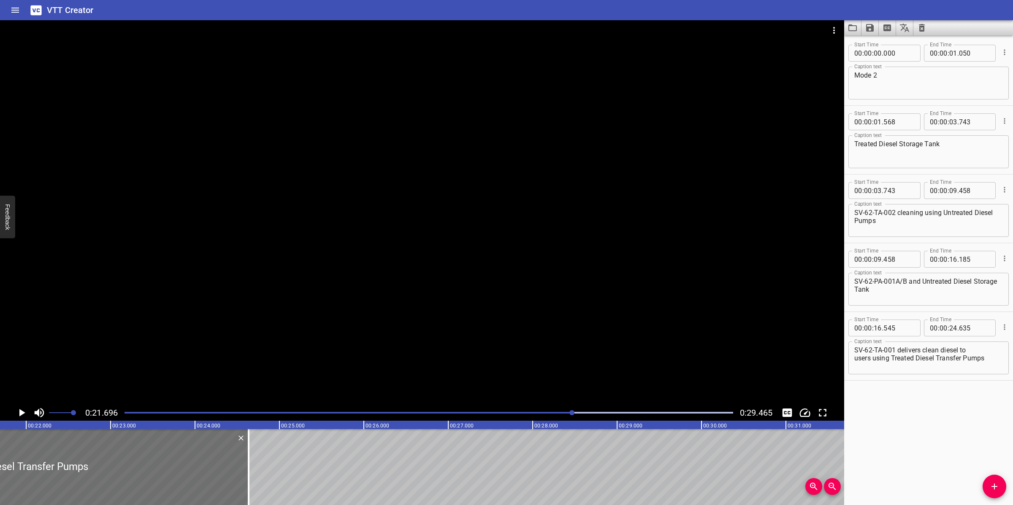
click at [978, 349] on textarea "SV-62-TA-001 delivers clean diesel to users using Treated Diesel Transfer Pumps" at bounding box center [928, 358] width 149 height 24
click at [611, 332] on div at bounding box center [422, 212] width 844 height 385
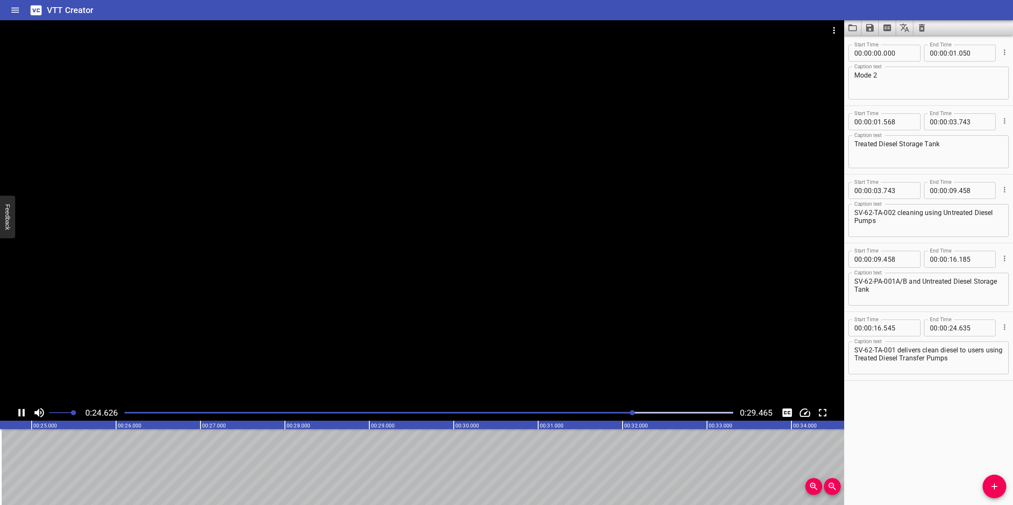
click at [460, 351] on div at bounding box center [422, 212] width 844 height 385
click at [995, 480] on icon "Add Cue" at bounding box center [994, 487] width 10 height 10
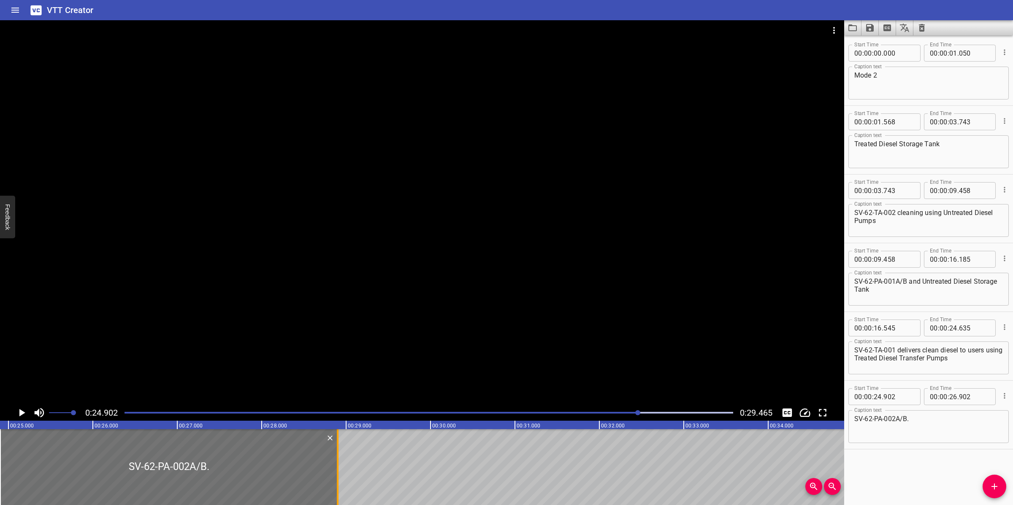
drag, startPoint x: 172, startPoint y: 454, endPoint x: 341, endPoint y: 445, distance: 169.0
click at [341, 445] on div at bounding box center [337, 468] width 8 height 76
click at [470, 336] on div at bounding box center [422, 212] width 844 height 385
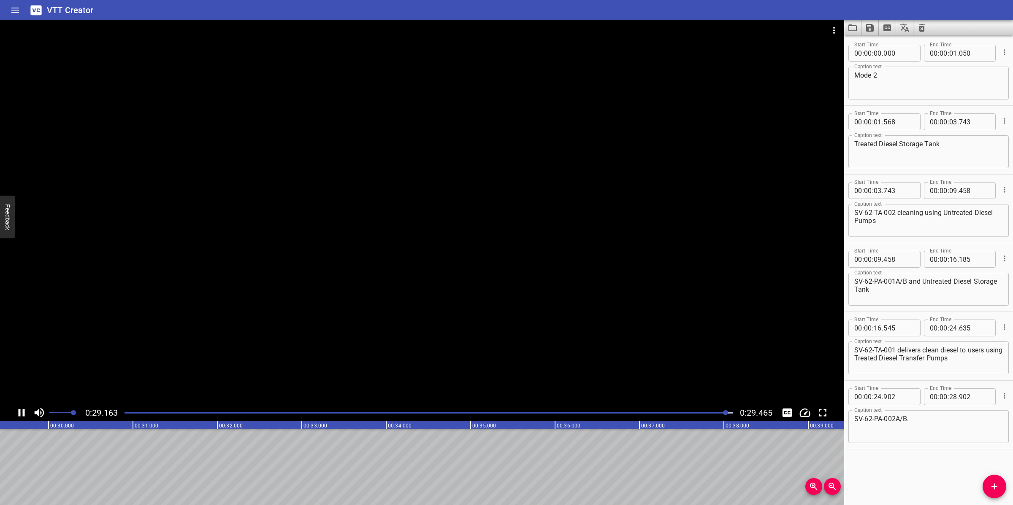
scroll to position [0, 2486]
click at [867, 34] on button "Save captions to file" at bounding box center [869, 27] width 17 height 15
click at [886, 45] on li "Save to VTT file" at bounding box center [892, 46] width 62 height 15
click at [830, 28] on icon "Video Options" at bounding box center [834, 30] width 10 height 10
click at [830, 28] on li "Select New Video File..." at bounding box center [866, 31] width 84 height 15
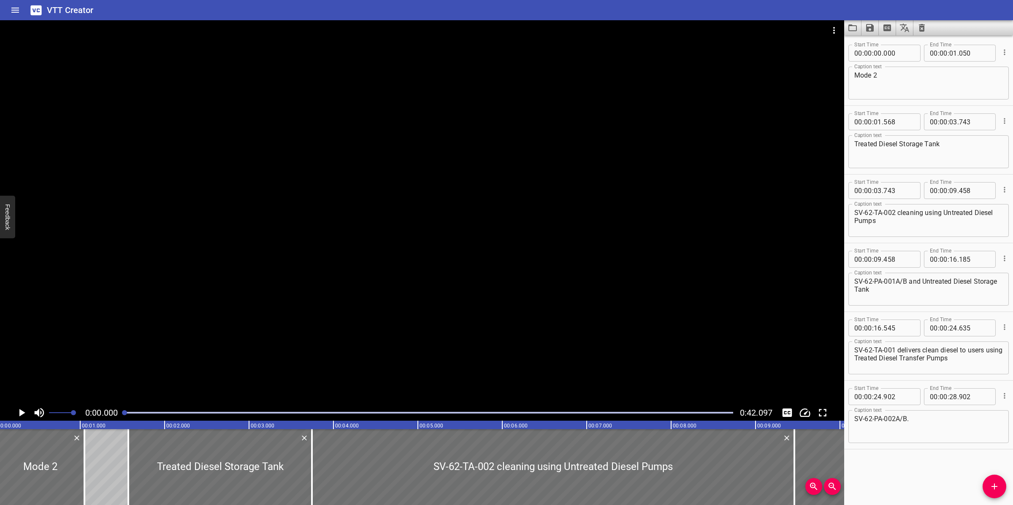
scroll to position [0, 0]
click at [916, 24] on button "Clear captions" at bounding box center [921, 27] width 17 height 15
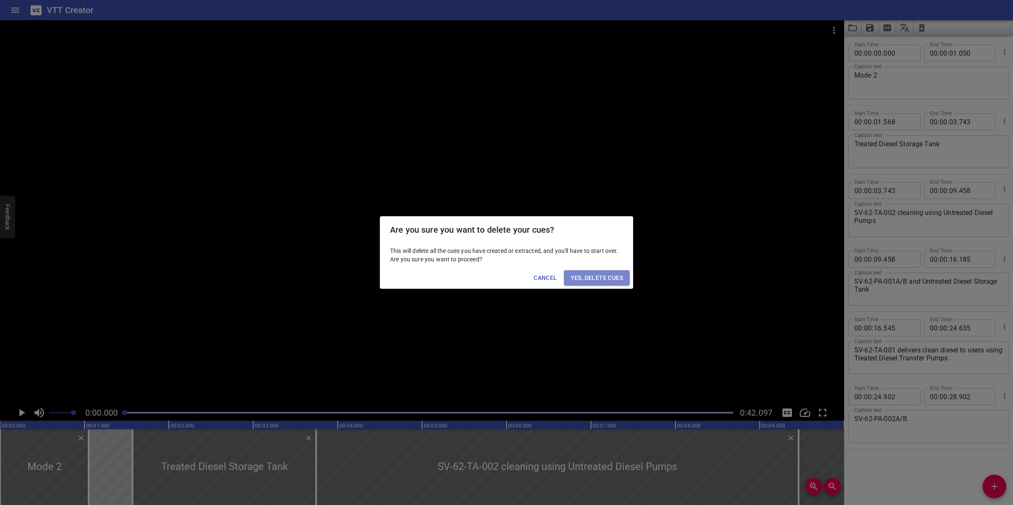
click at [604, 282] on span "Yes, Delete Cues" at bounding box center [596, 278] width 52 height 11
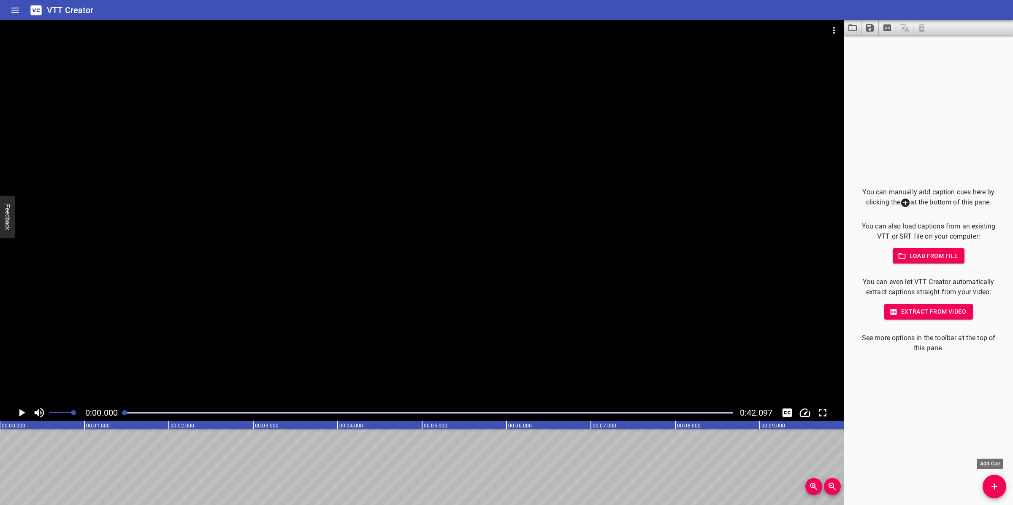
click at [996, 480] on icon "Add Cue" at bounding box center [994, 487] width 10 height 10
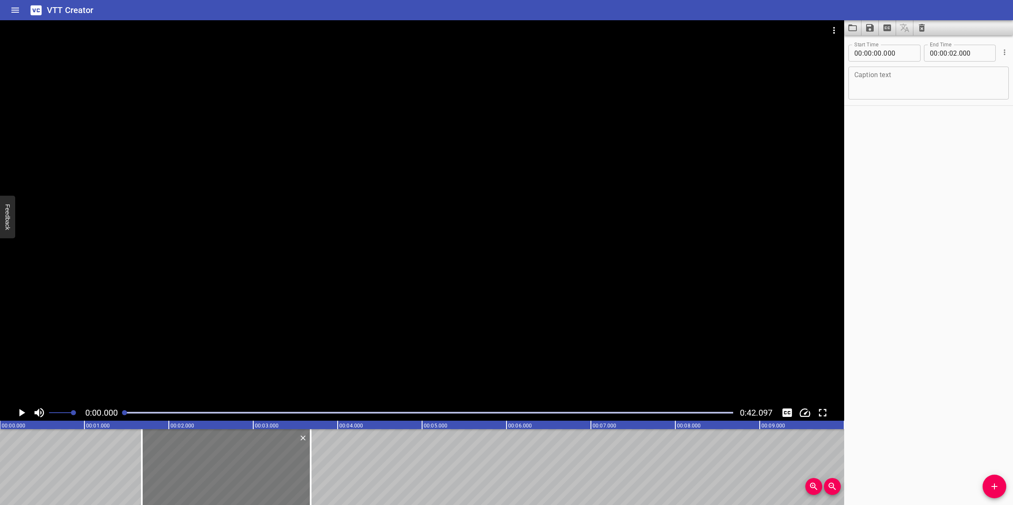
drag, startPoint x: 123, startPoint y: 457, endPoint x: 265, endPoint y: 456, distance: 141.8
click at [265, 456] on div at bounding box center [226, 468] width 169 height 76
click at [996, 480] on icon "Add Cue" at bounding box center [994, 487] width 10 height 10
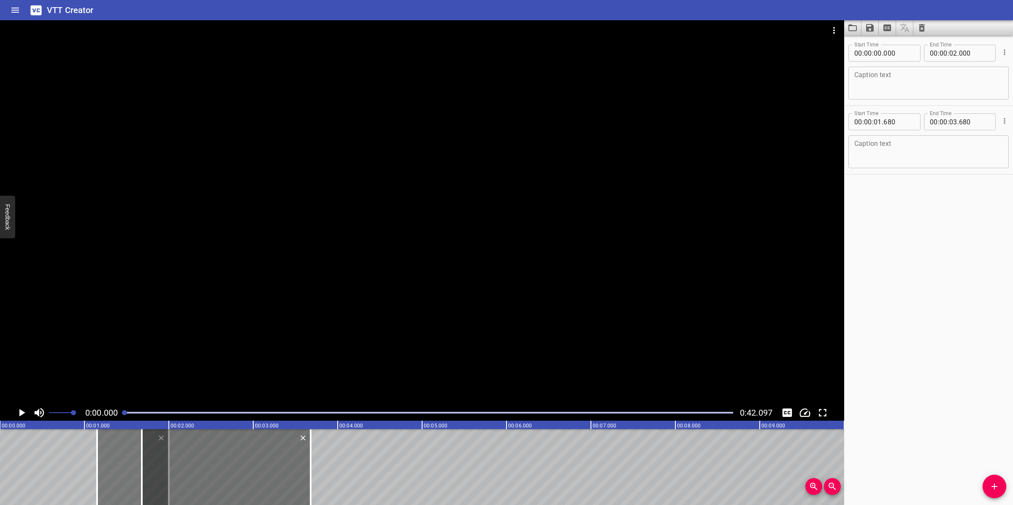
drag, startPoint x: 3, startPoint y: 450, endPoint x: 115, endPoint y: 458, distance: 112.9
click at [100, 443] on div at bounding box center [97, 468] width 8 height 76
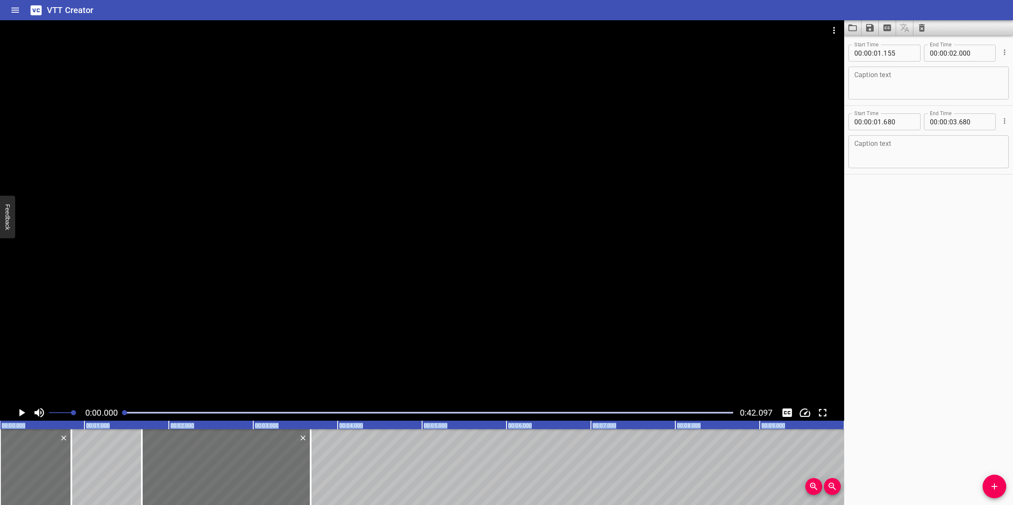
drag, startPoint x: 123, startPoint y: 463, endPoint x: -7, endPoint y: 463, distance: 130.4
click at [0, 463] on html "VTT Creator Caption Editor Batch Transcribe Login Sign Up Privacy Contact 0:00.…" at bounding box center [506, 252] width 1013 height 505
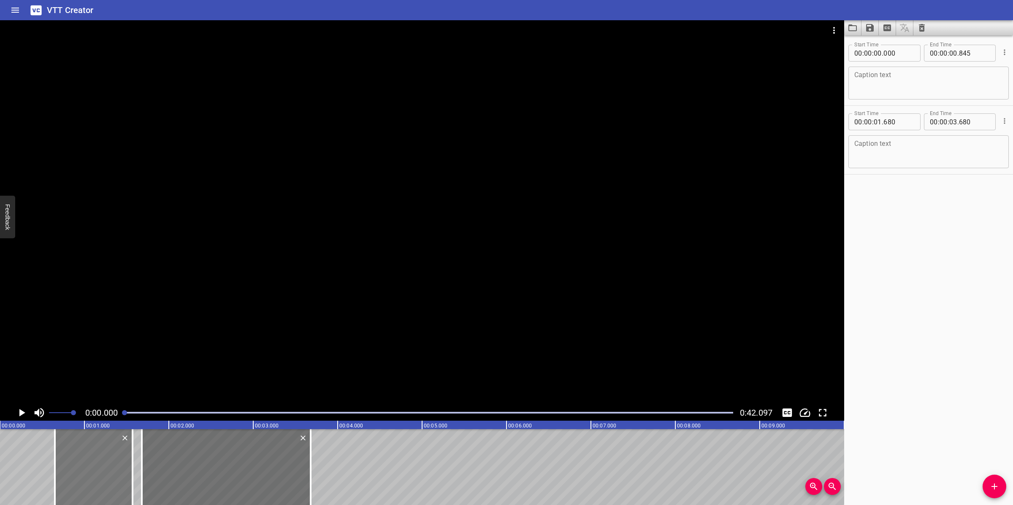
click at [60, 457] on div at bounding box center [94, 468] width 78 height 76
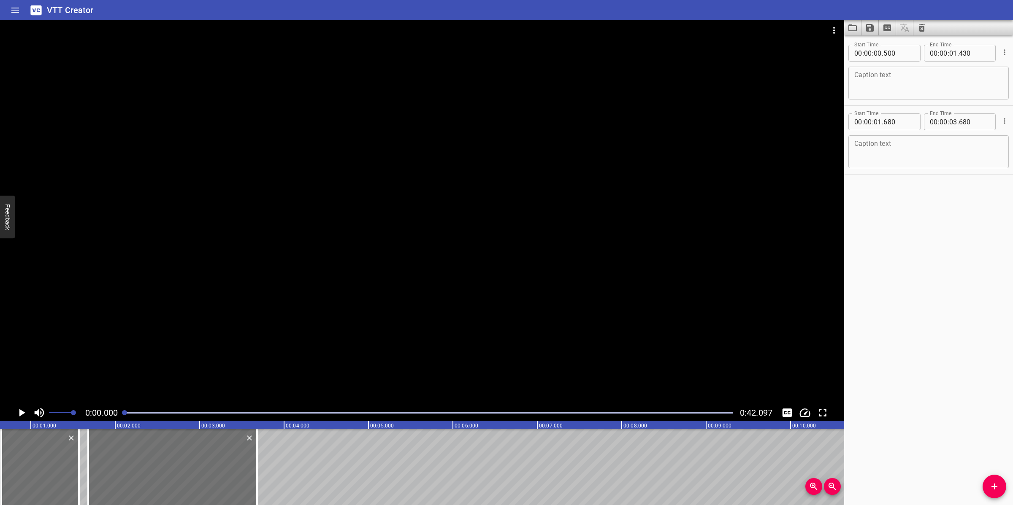
scroll to position [0, 60]
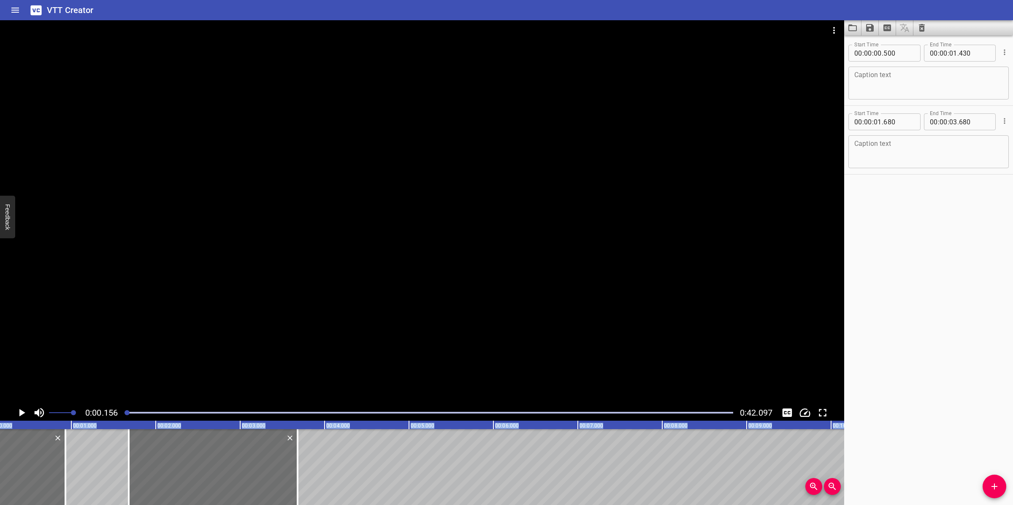
drag, startPoint x: 86, startPoint y: 454, endPoint x: -12, endPoint y: 454, distance: 98.7
click at [0, 454] on html "VTT Creator Caption Editor Batch Transcribe Login Sign Up Privacy Contact 0:00.…" at bounding box center [506, 252] width 1013 height 505
drag, startPoint x: 66, startPoint y: 467, endPoint x: 82, endPoint y: 456, distance: 20.0
click at [82, 456] on div at bounding box center [82, 468] width 2 height 76
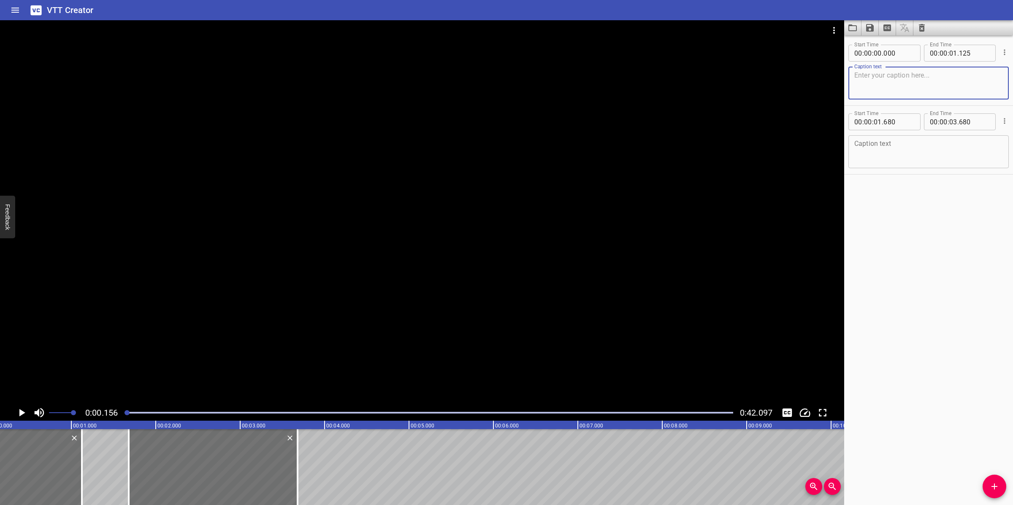
click at [888, 75] on textarea at bounding box center [928, 83] width 149 height 24
paste textarea "Mode 3"
click at [876, 157] on textarea at bounding box center [928, 152] width 149 height 24
paste textarea "Treated Diesel Storage Tank SV-62-TA-002 not in use."
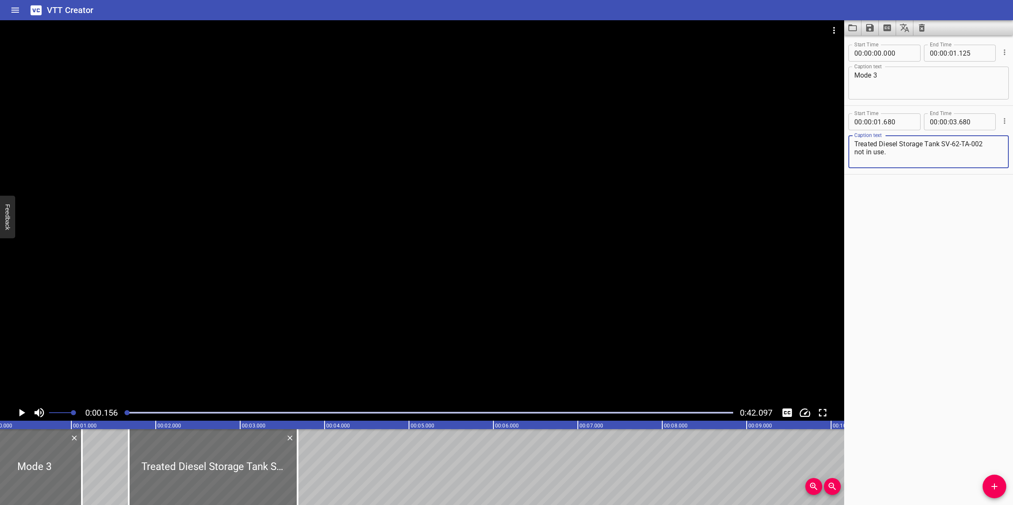
click at [855, 151] on textarea "Treated Diesel Storage Tank SV-62-TA-002 not in use." at bounding box center [928, 152] width 149 height 24
click at [520, 295] on div at bounding box center [422, 212] width 844 height 385
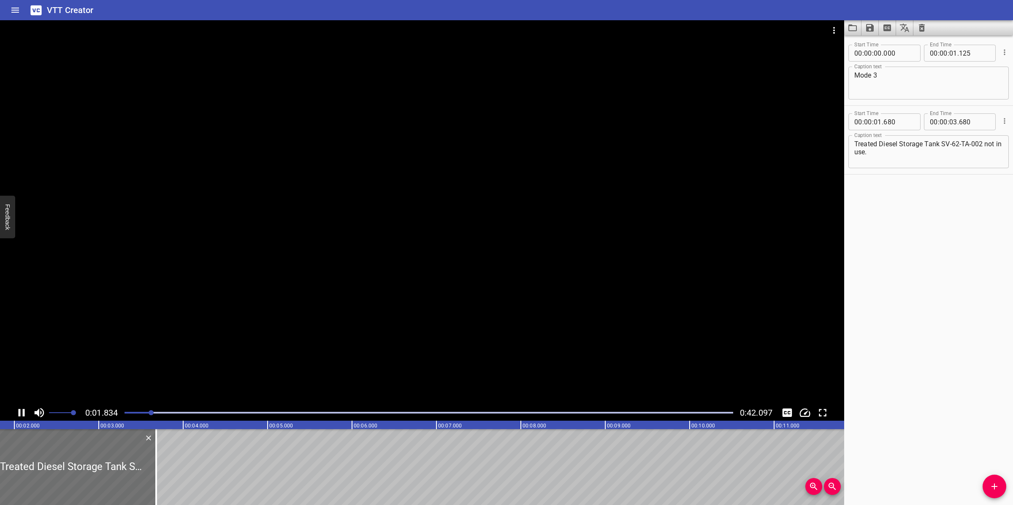
click at [306, 313] on div at bounding box center [422, 212] width 844 height 385
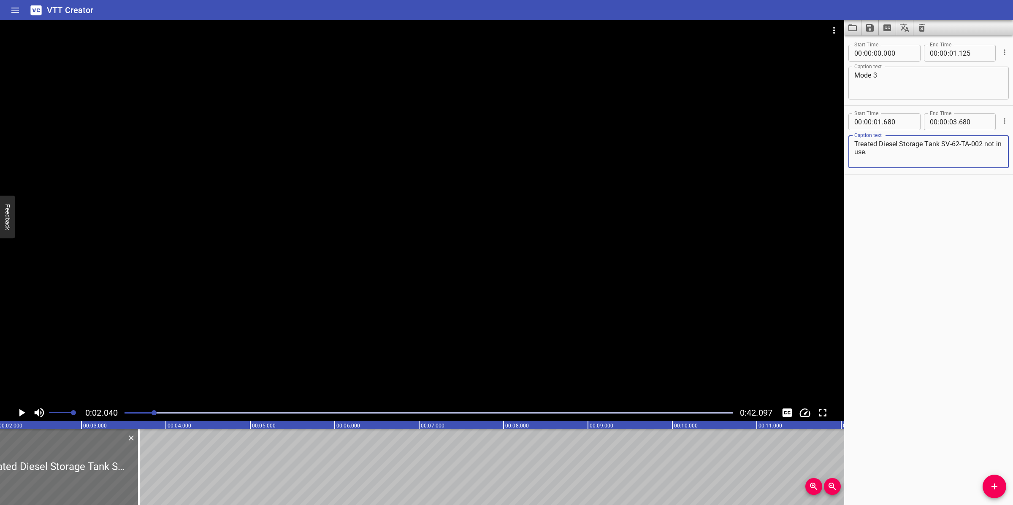
click at [909, 154] on textarea "Treated Diesel Storage Tank SV-62-TA-002 not in use." at bounding box center [928, 152] width 149 height 24
drag, startPoint x: 138, startPoint y: 460, endPoint x: 151, endPoint y: 450, distance: 16.0
click at [151, 450] on div at bounding box center [152, 468] width 2 height 76
click at [405, 305] on div at bounding box center [422, 212] width 844 height 385
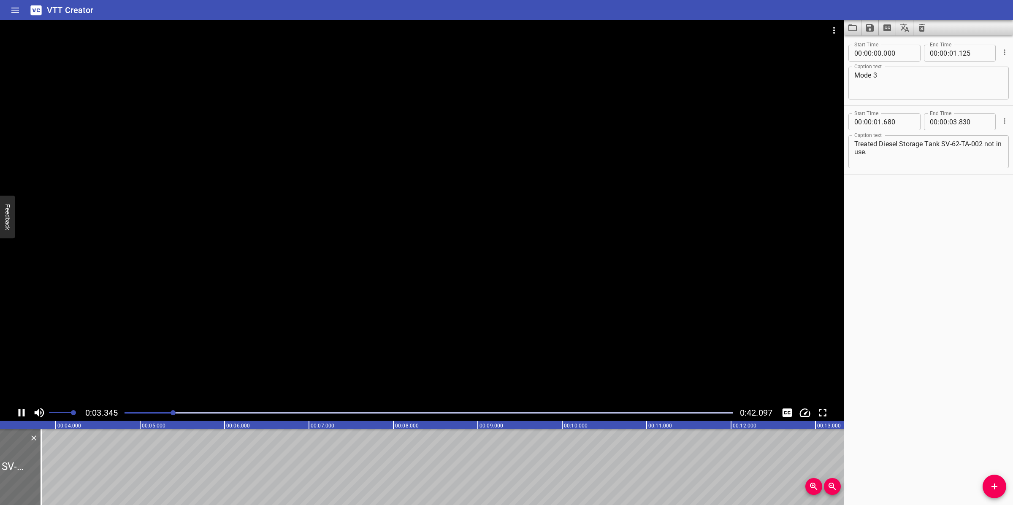
click at [456, 322] on div at bounding box center [422, 212] width 844 height 385
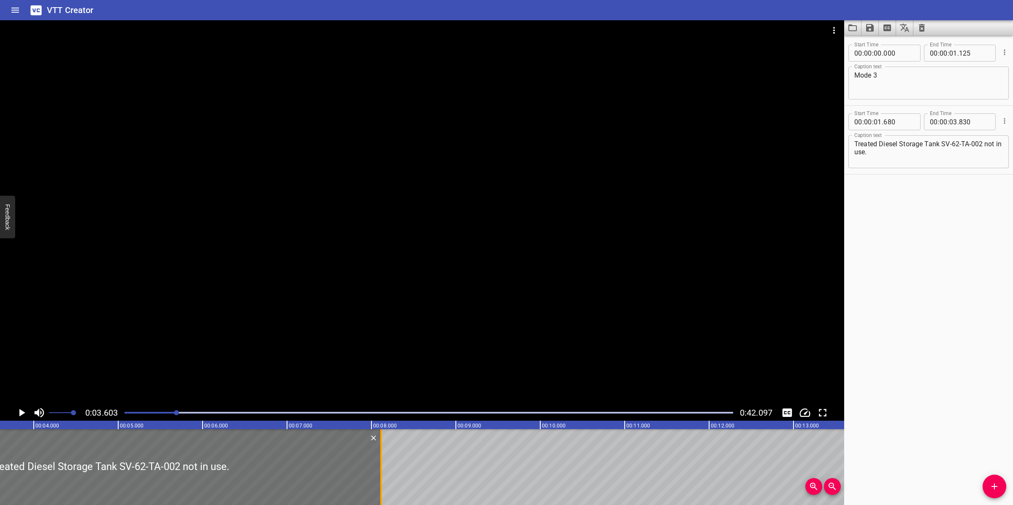
drag, startPoint x: 17, startPoint y: 462, endPoint x: 378, endPoint y: 456, distance: 361.7
click at [378, 456] on div at bounding box center [381, 468] width 8 height 76
click at [1004, 480] on span "Add Cue" at bounding box center [994, 487] width 24 height 10
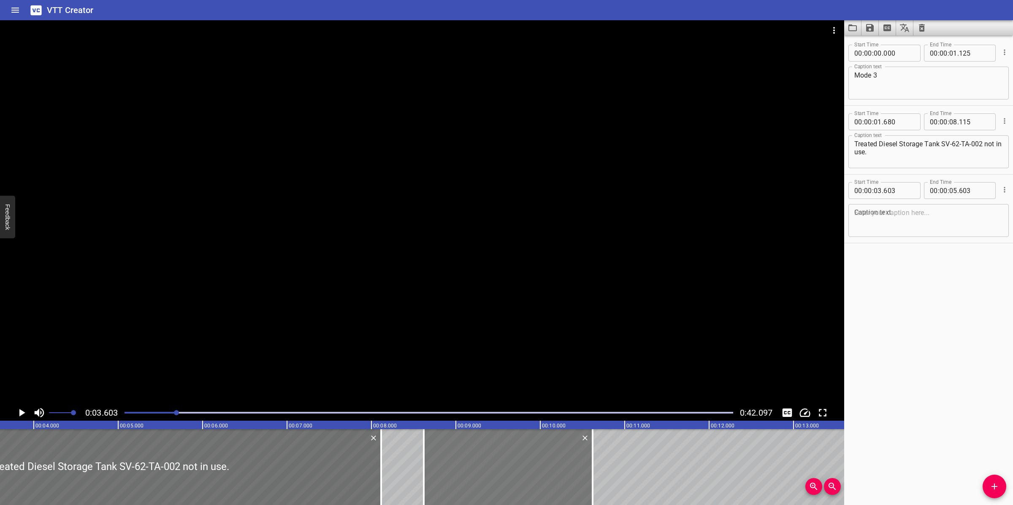
drag, startPoint x: 105, startPoint y: 484, endPoint x: 528, endPoint y: 458, distance: 424.0
click at [528, 458] on div at bounding box center [508, 468] width 169 height 76
click at [913, 216] on textarea at bounding box center [928, 221] width 149 height 24
paste textarea "Untreated Diesel Storage Tank SV-62-TA- 001 delivers clean diesel to Treated Di…"
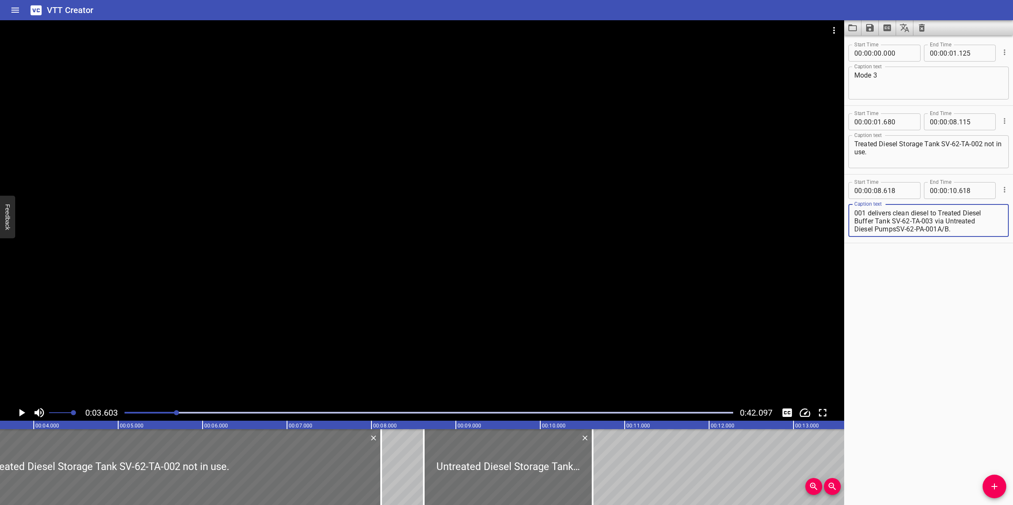
click at [468, 235] on div at bounding box center [422, 212] width 844 height 385
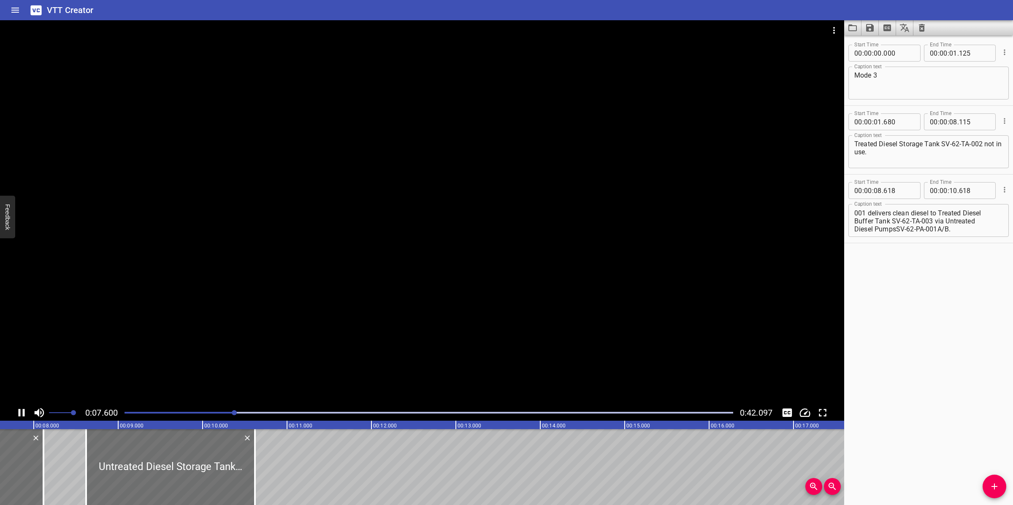
click at [475, 304] on div at bounding box center [422, 212] width 844 height 385
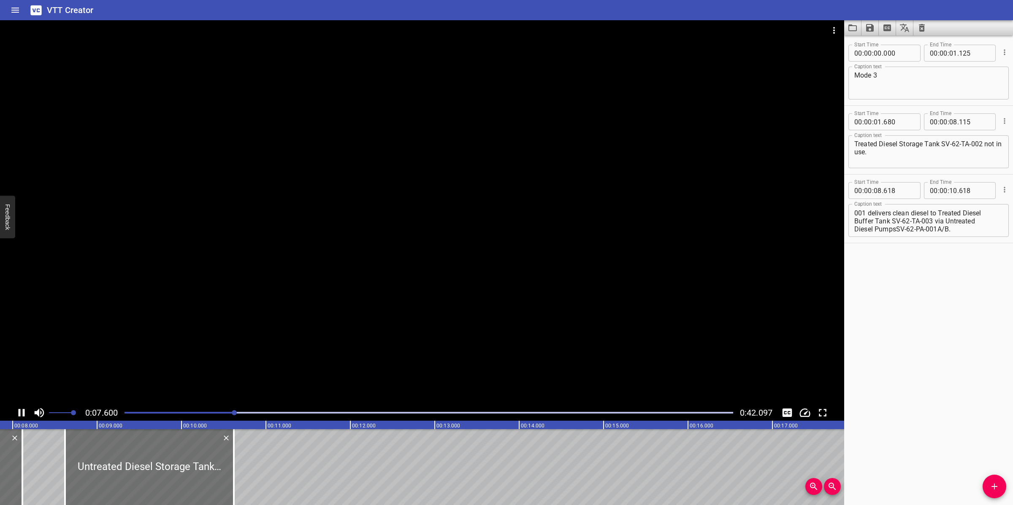
scroll to position [0, 665]
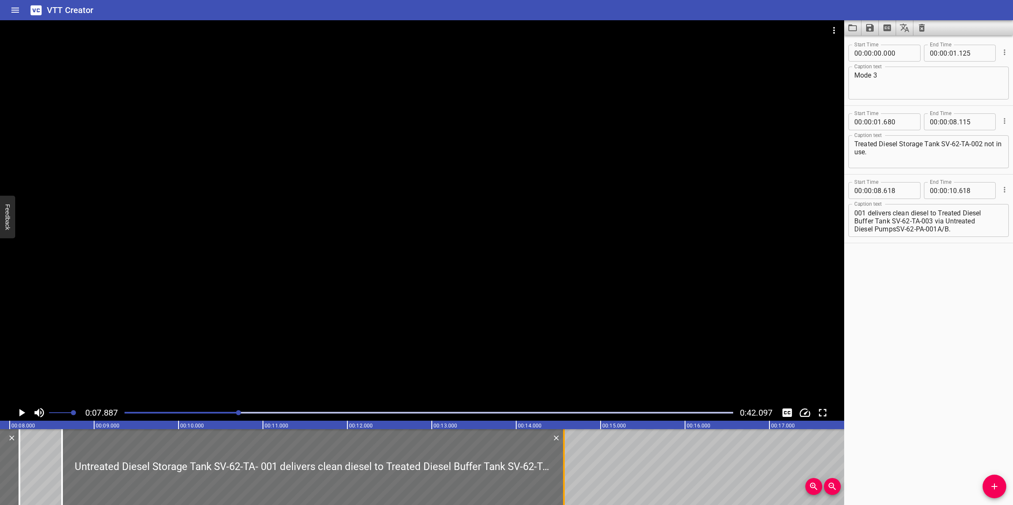
drag, startPoint x: 230, startPoint y: 454, endPoint x: 566, endPoint y: 451, distance: 335.5
click at [565, 451] on div at bounding box center [564, 468] width 2 height 76
drag, startPoint x: 496, startPoint y: 336, endPoint x: 497, endPoint y: 341, distance: 4.3
click at [497, 341] on div at bounding box center [422, 212] width 844 height 385
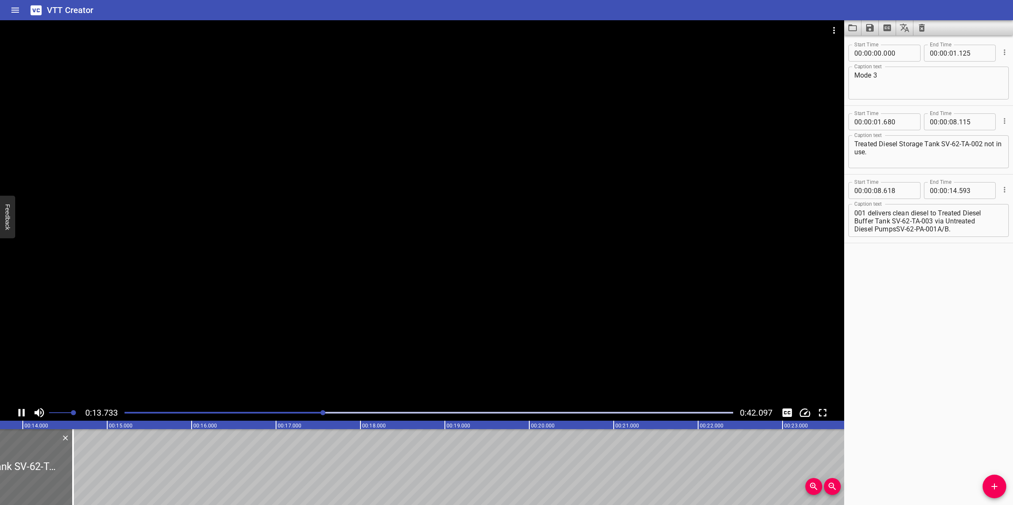
click at [503, 335] on div at bounding box center [422, 212] width 844 height 385
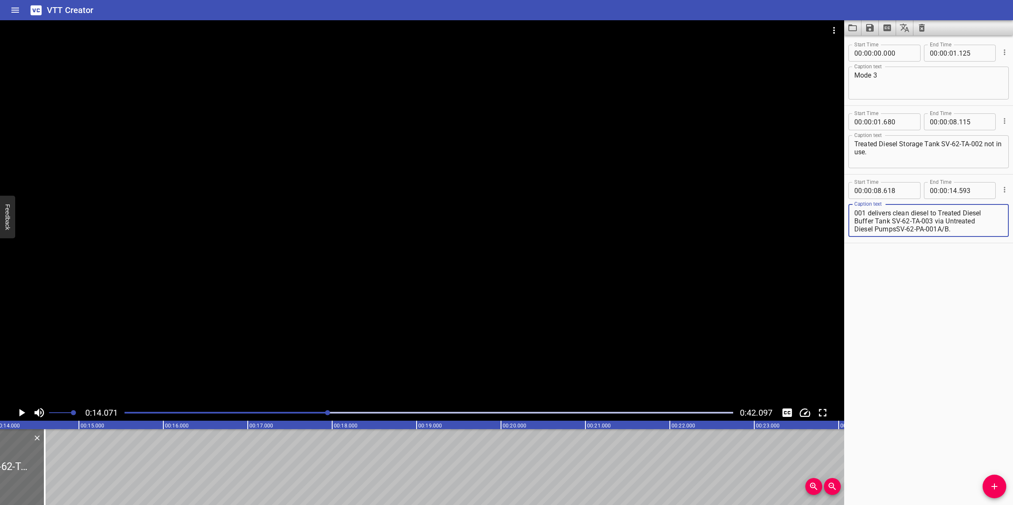
click at [910, 214] on textarea "Untreated Diesel Storage Tank SV-62-TA- 001 delivers clean diesel to Treated Di…" at bounding box center [928, 221] width 149 height 24
drag, startPoint x: 868, startPoint y: 211, endPoint x: 965, endPoint y: 237, distance: 100.5
click at [965, 237] on div "Caption text Untreated Diesel Storage Tank SV-62-TA- 001 delivers clean diesel …" at bounding box center [928, 220] width 160 height 38
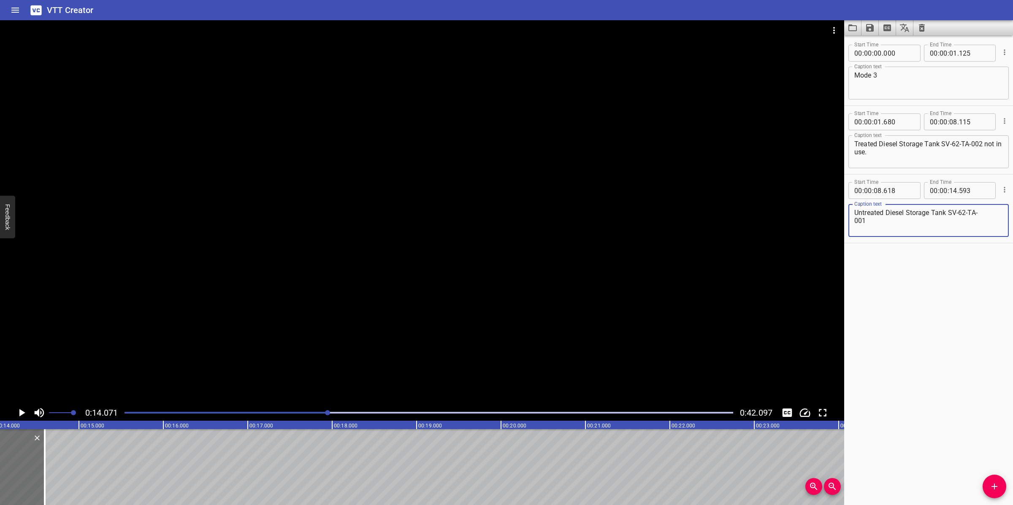
click at [855, 221] on textarea "Untreated Diesel Storage Tank SV-62-TA- 001" at bounding box center [928, 221] width 149 height 24
drag, startPoint x: 1003, startPoint y: 481, endPoint x: 1005, endPoint y: 475, distance: 6.3
click at [1003, 480] on button "Add Cue" at bounding box center [994, 487] width 24 height 24
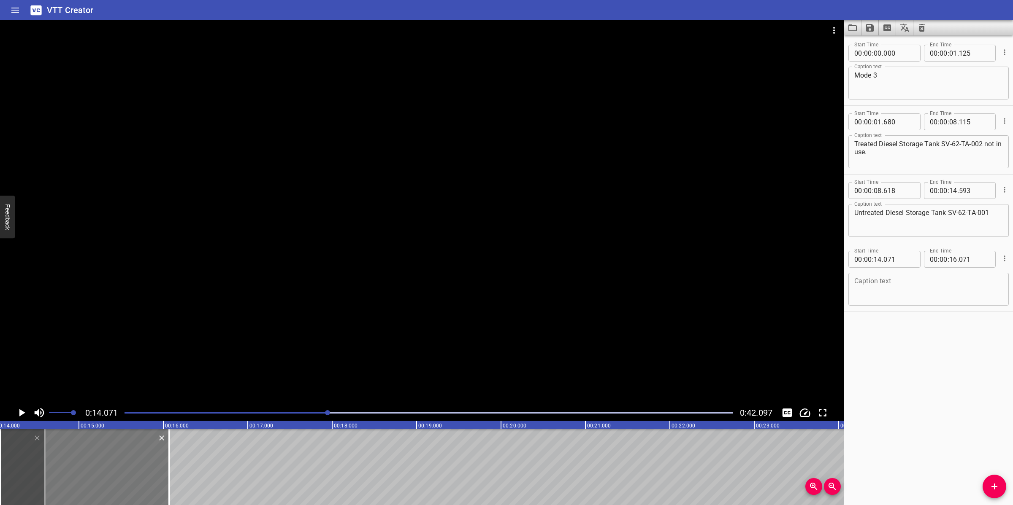
drag, startPoint x: 109, startPoint y: 463, endPoint x: 114, endPoint y: 463, distance: 5.5
click at [114, 463] on div at bounding box center [84, 468] width 169 height 76
click at [876, 260] on input "number" at bounding box center [877, 259] width 8 height 17
click at [868, 259] on input "number" at bounding box center [868, 259] width 8 height 17
click at [878, 258] on input "number" at bounding box center [877, 259] width 8 height 17
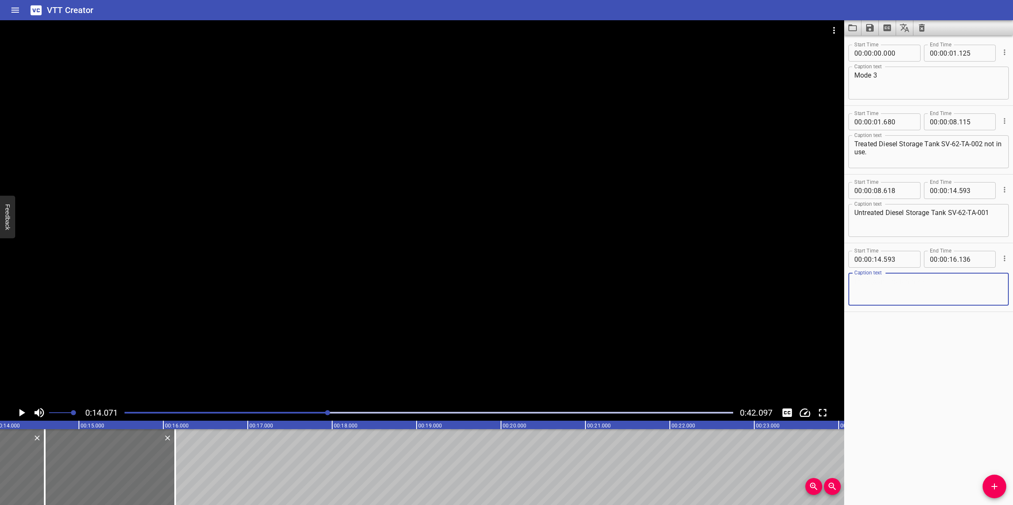
click at [923, 295] on textarea at bounding box center [928, 290] width 149 height 24
paste textarea "delivers clean diesel to Treated Diesel Buffer Tank SV-62-TA-003 via Untreated …"
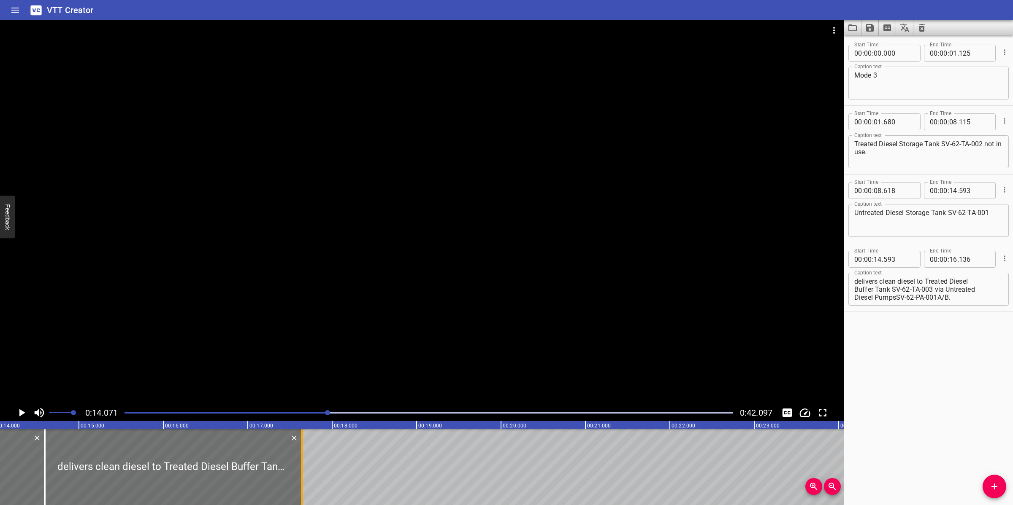
drag, startPoint x: 174, startPoint y: 450, endPoint x: 301, endPoint y: 453, distance: 126.6
click at [301, 453] on div at bounding box center [302, 468] width 2 height 76
click at [421, 319] on div at bounding box center [422, 212] width 844 height 385
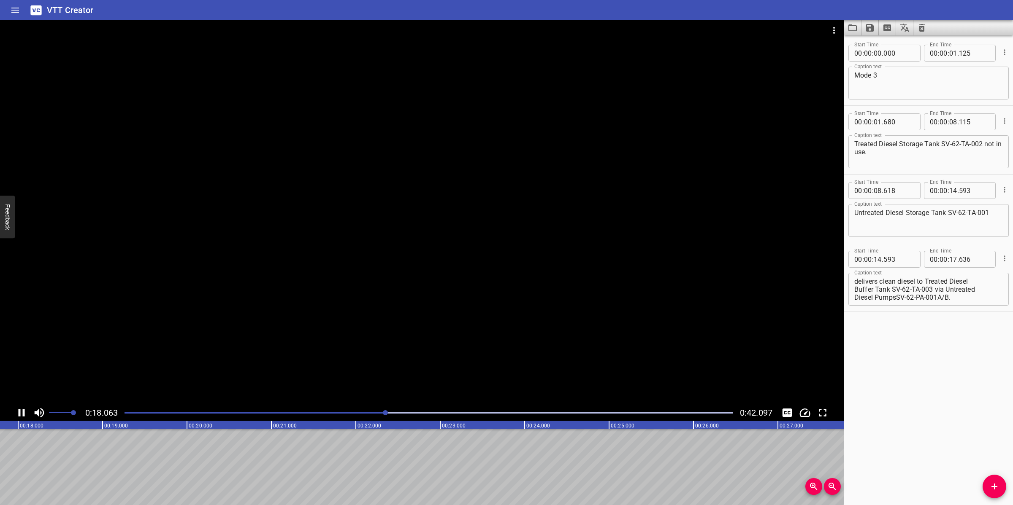
click at [482, 333] on div at bounding box center [422, 212] width 844 height 385
click at [375, 414] on div at bounding box center [428, 413] width 619 height 12
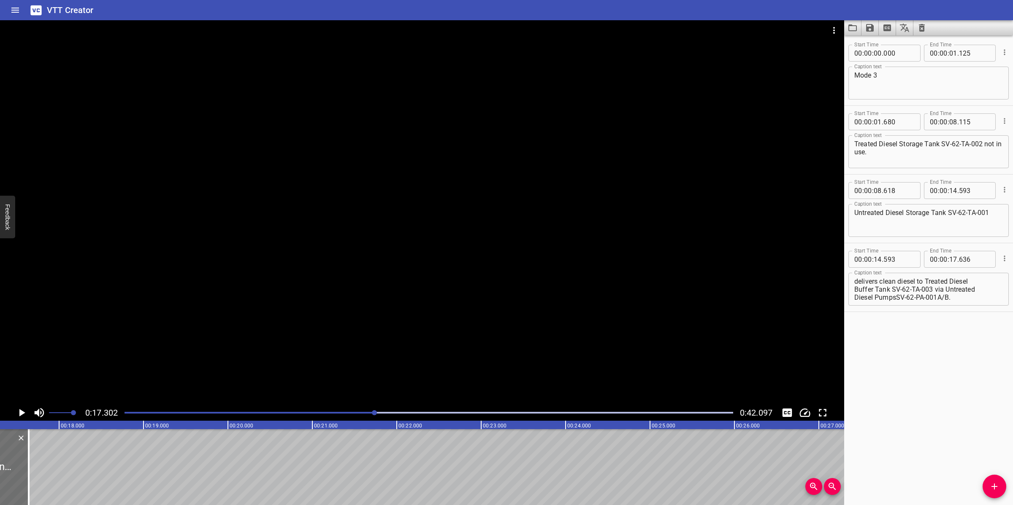
click at [997, 480] on icon "Add Cue" at bounding box center [994, 487] width 10 height 10
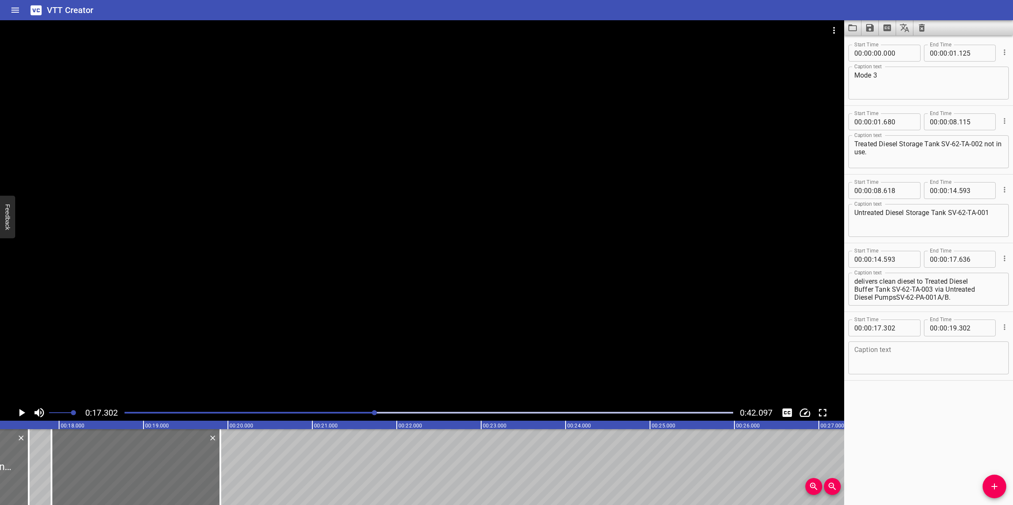
drag, startPoint x: 166, startPoint y: 482, endPoint x: 310, endPoint y: 437, distance: 151.2
click at [185, 479] on div at bounding box center [135, 468] width 169 height 76
drag, startPoint x: 931, startPoint y: 297, endPoint x: 985, endPoint y: 300, distance: 54.5
click at [985, 300] on textarea "delivers clean diesel to Treated Diesel Buffer Tank SV-62-TA-003 via Untreated …" at bounding box center [928, 290] width 149 height 24
click at [854, 281] on textarea "delivers clean diesel to Treated Diesel Buffer Tank" at bounding box center [928, 290] width 149 height 24
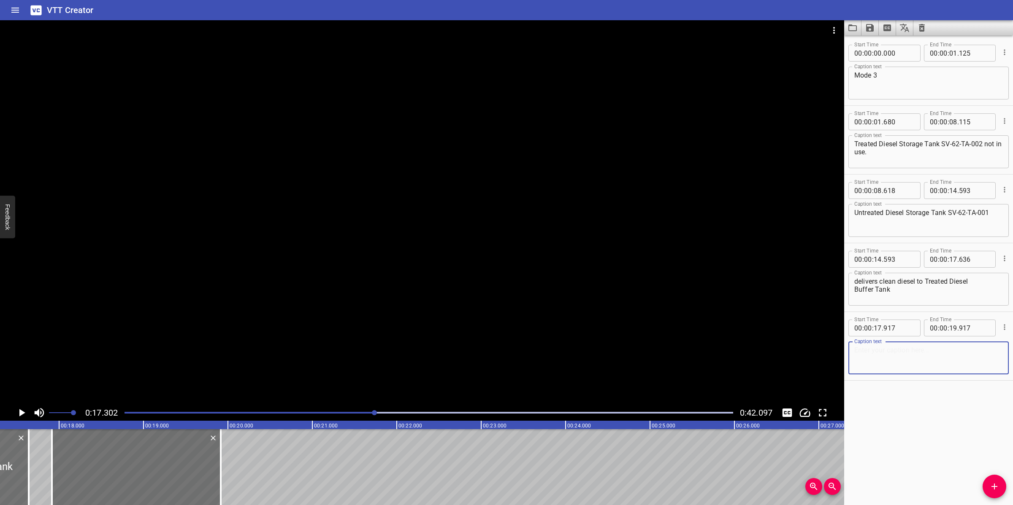
click at [889, 365] on textarea at bounding box center [928, 358] width 149 height 24
paste textarea "SV-62-TA-003 via Untreated Diesel PumpsSV-62-PA-001A/B."
click at [854, 289] on textarea "delivers clean diesel to Treated Diesel Buffer Tank" at bounding box center [928, 290] width 149 height 24
click at [856, 354] on textarea "SV-62-TA-003 via Untreated Diesel PumpsSV-62-PA-001A/B." at bounding box center [928, 358] width 149 height 24
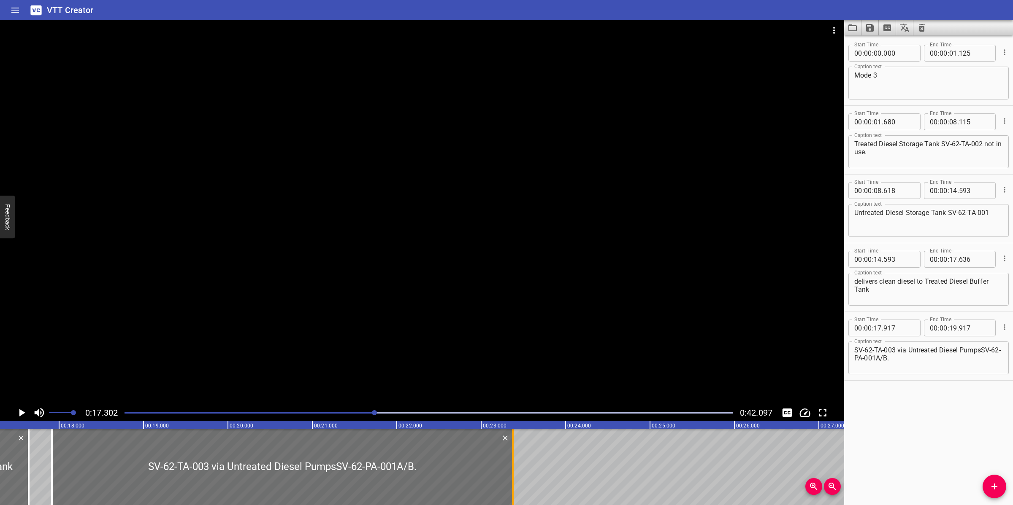
drag, startPoint x: 243, startPoint y: 468, endPoint x: 511, endPoint y: 465, distance: 267.9
click at [511, 465] on div at bounding box center [512, 468] width 8 height 76
click at [508, 367] on div at bounding box center [422, 212] width 844 height 385
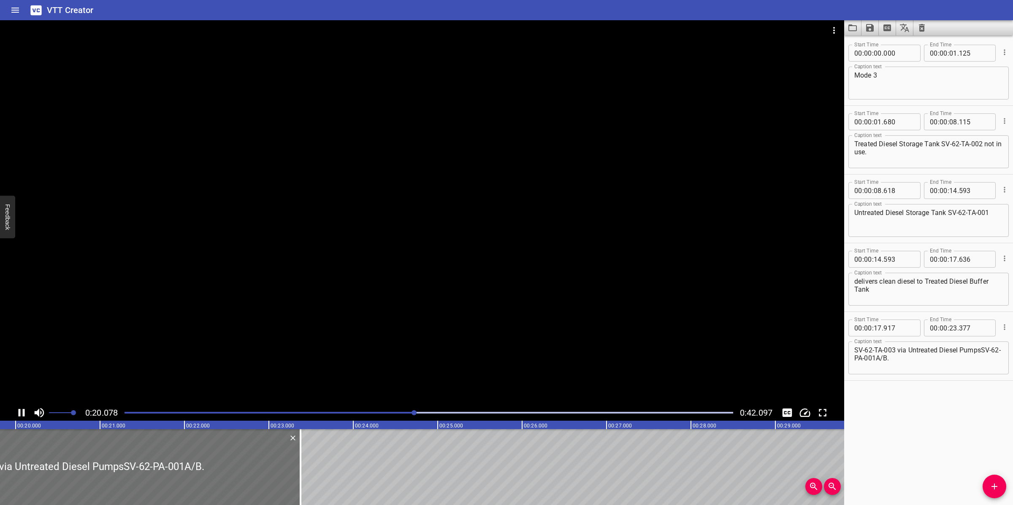
click at [452, 354] on div at bounding box center [422, 212] width 844 height 385
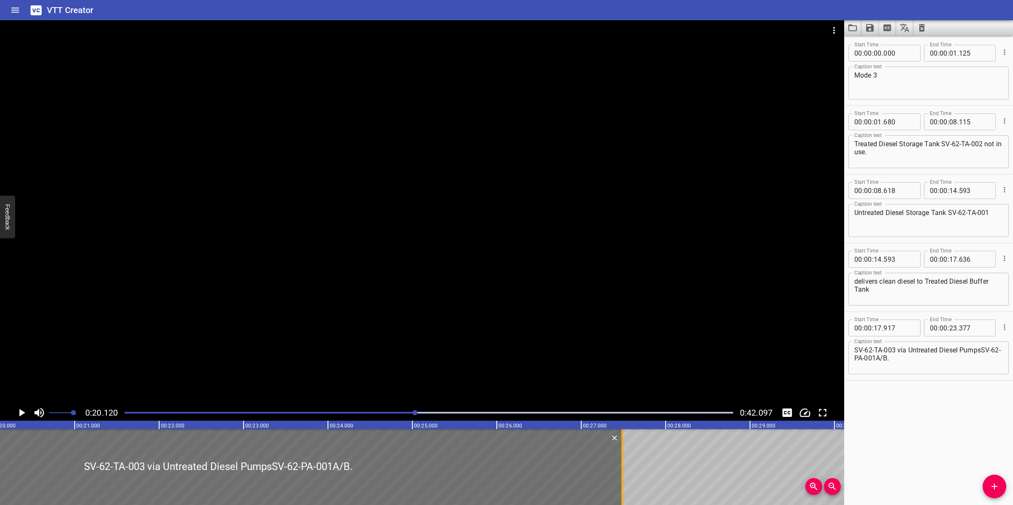
drag, startPoint x: 276, startPoint y: 475, endPoint x: 623, endPoint y: 481, distance: 346.9
click at [623, 480] on div at bounding box center [622, 468] width 8 height 76
click at [962, 362] on textarea "SV-62-TA-003 via Untreated Diesel PumpsSV-62-PA-001A/B." at bounding box center [928, 358] width 149 height 24
click at [556, 268] on div at bounding box center [422, 212] width 844 height 385
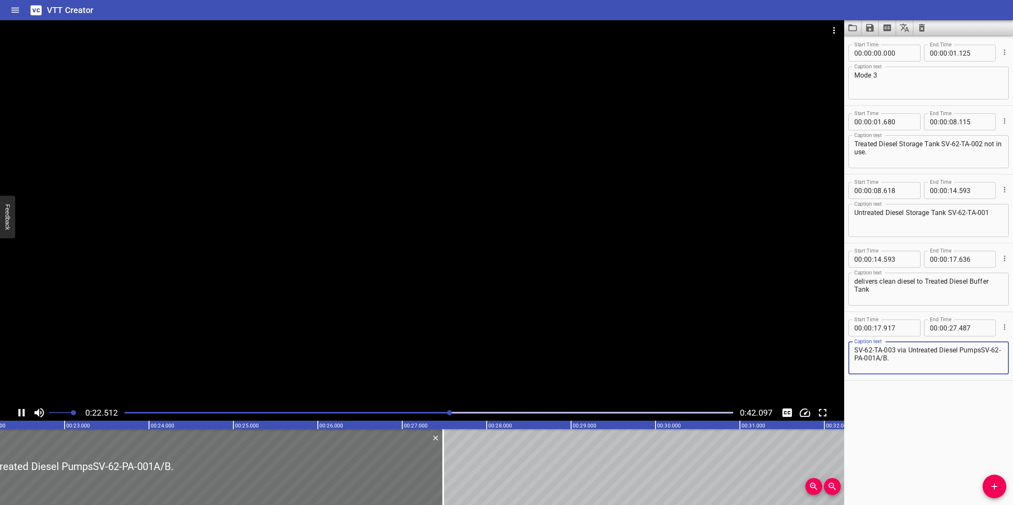
click at [980, 351] on textarea "SV-62-TA-003 via Untreated Diesel PumpsSV-62-PA-001A/B." at bounding box center [928, 358] width 149 height 24
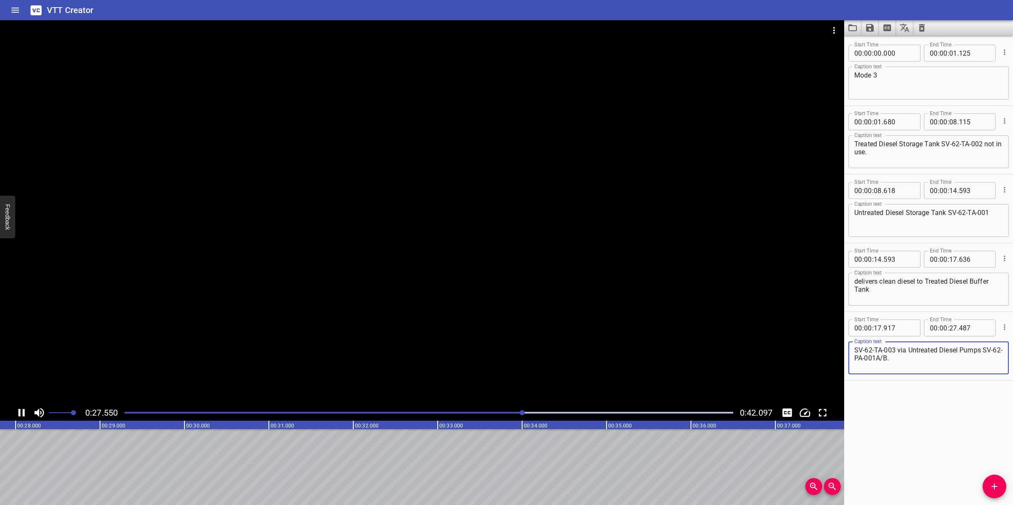
click at [468, 349] on div at bounding box center [422, 212] width 844 height 385
click at [993, 480] on icon "Add Cue" at bounding box center [994, 487] width 10 height 10
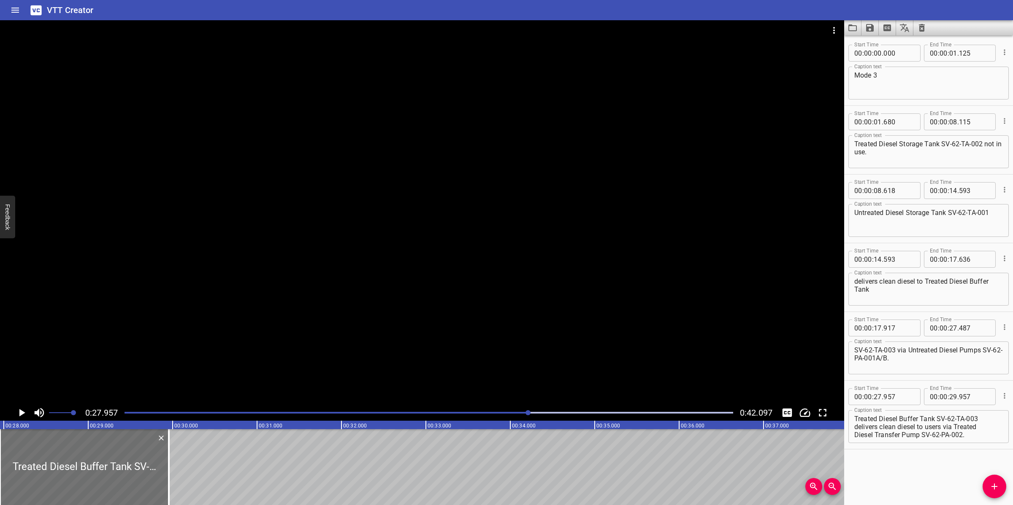
click at [561, 335] on div at bounding box center [422, 212] width 844 height 385
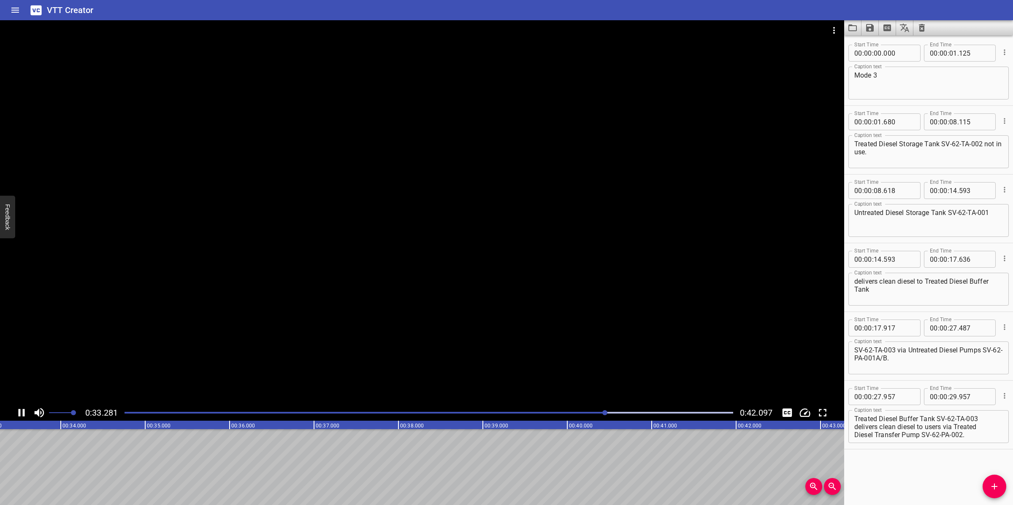
click at [547, 334] on div at bounding box center [422, 212] width 844 height 385
click at [541, 336] on div at bounding box center [422, 212] width 844 height 385
click at [596, 363] on div at bounding box center [422, 212] width 844 height 385
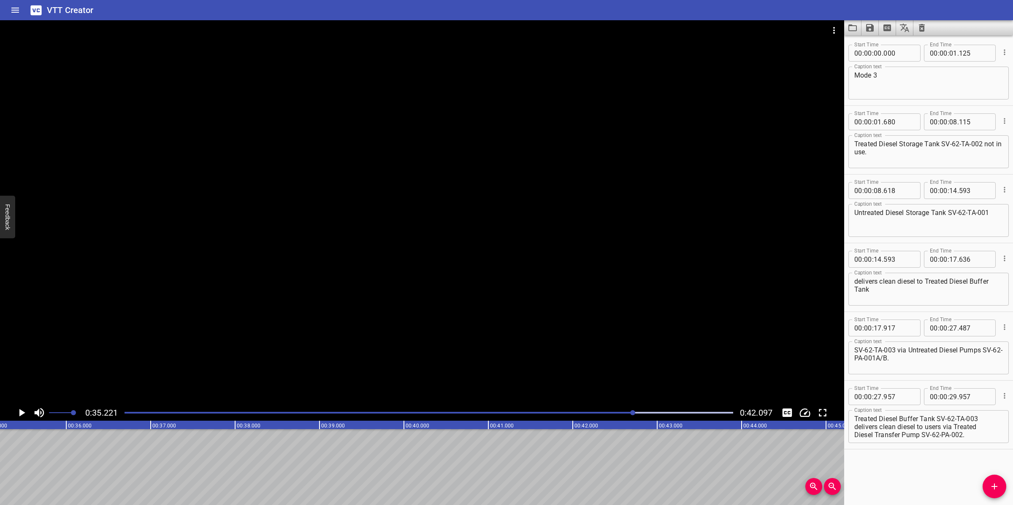
click at [606, 414] on div "Play progress" at bounding box center [329, 413] width 608 height 2
click at [575, 408] on div at bounding box center [428, 413] width 619 height 12
click at [530, 327] on div at bounding box center [422, 212] width 844 height 385
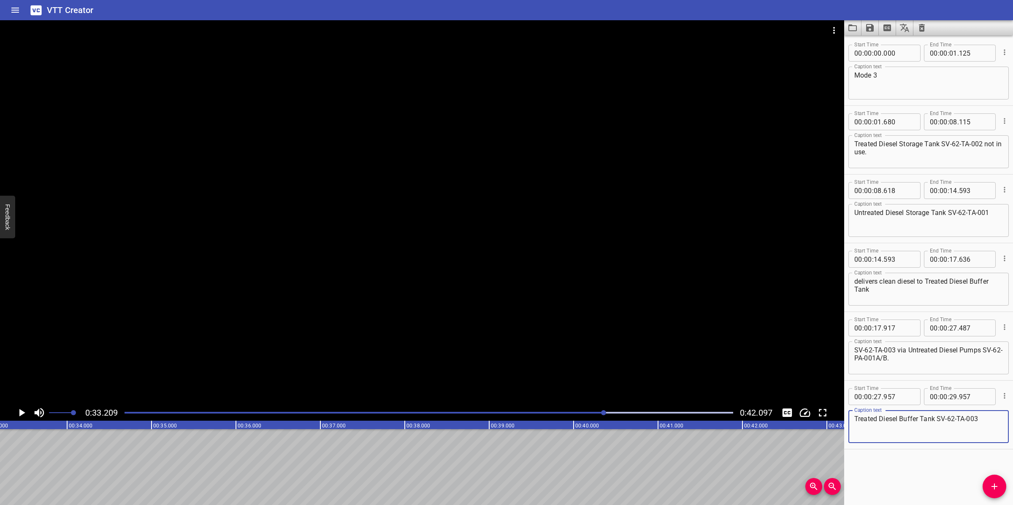
drag, startPoint x: 983, startPoint y: 419, endPoint x: 995, endPoint y: 440, distance: 24.0
click at [951, 399] on input "number" at bounding box center [953, 397] width 8 height 17
click at [992, 480] on icon "Add Cue" at bounding box center [994, 487] width 10 height 10
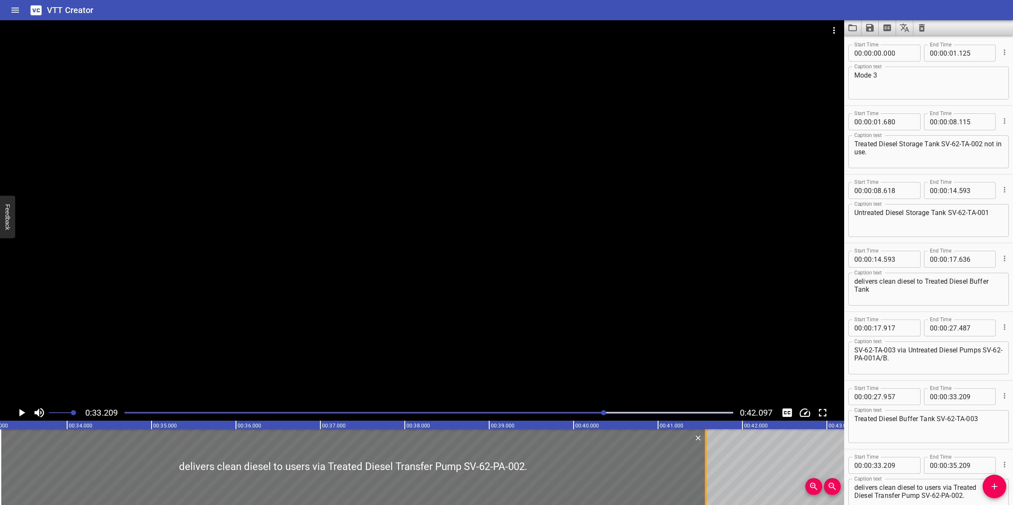
drag, startPoint x: 172, startPoint y: 463, endPoint x: 708, endPoint y: 488, distance: 536.8
click at [708, 480] on div at bounding box center [705, 468] width 8 height 76
click at [598, 306] on div at bounding box center [422, 212] width 844 height 385
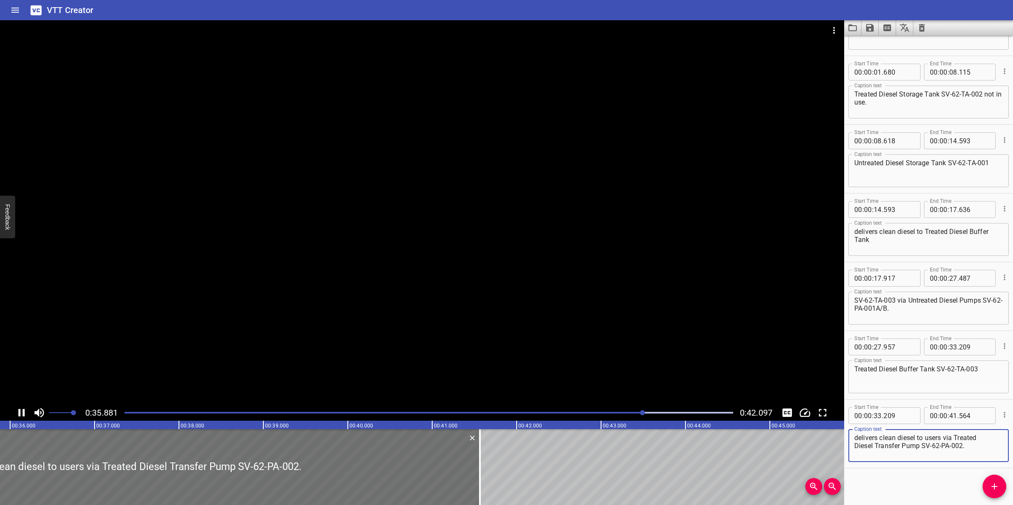
click at [855, 446] on textarea "delivers clean diesel to users via Treated Diesel Transfer Pump SV-62-PA-002." at bounding box center [928, 446] width 149 height 24
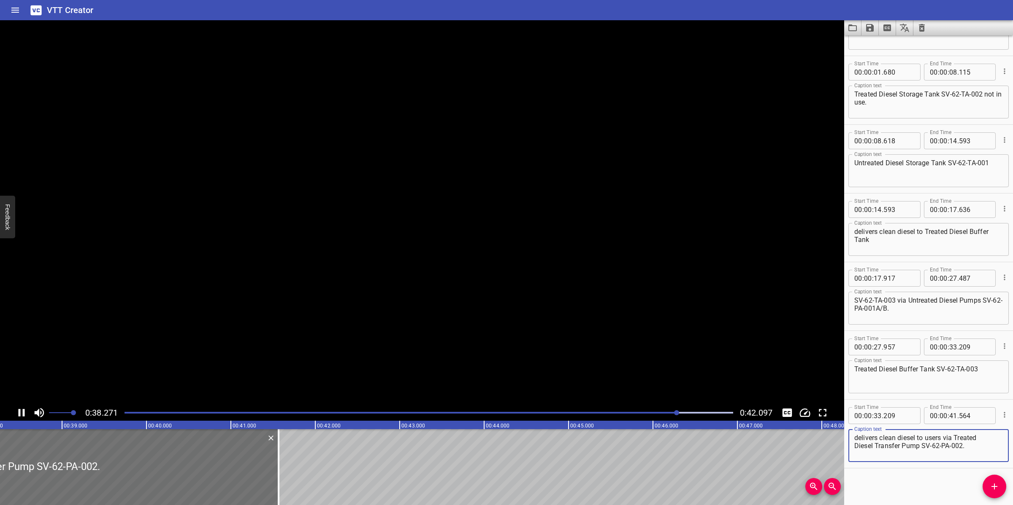
click at [855, 447] on textarea "delivers clean diesel to users via Treated Diesel Transfer Pump SV-62-PA-002." at bounding box center [928, 446] width 149 height 24
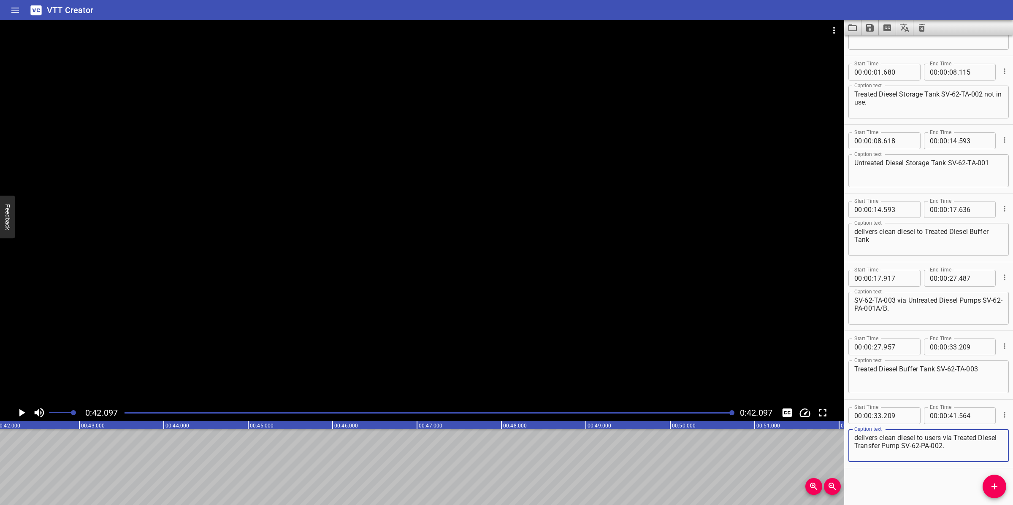
scroll to position [0, 3553]
click at [589, 326] on div at bounding box center [422, 212] width 844 height 385
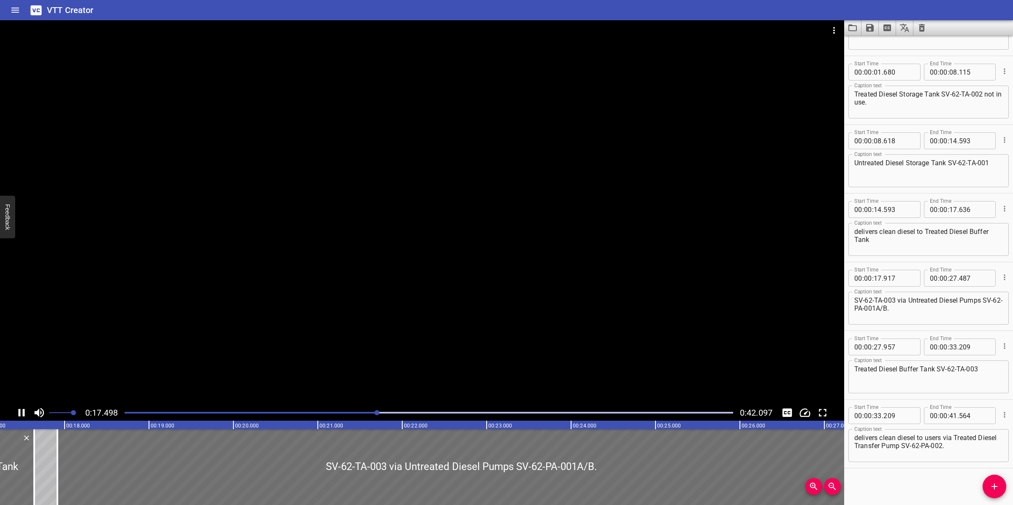
click at [330, 415] on div at bounding box center [428, 413] width 619 height 12
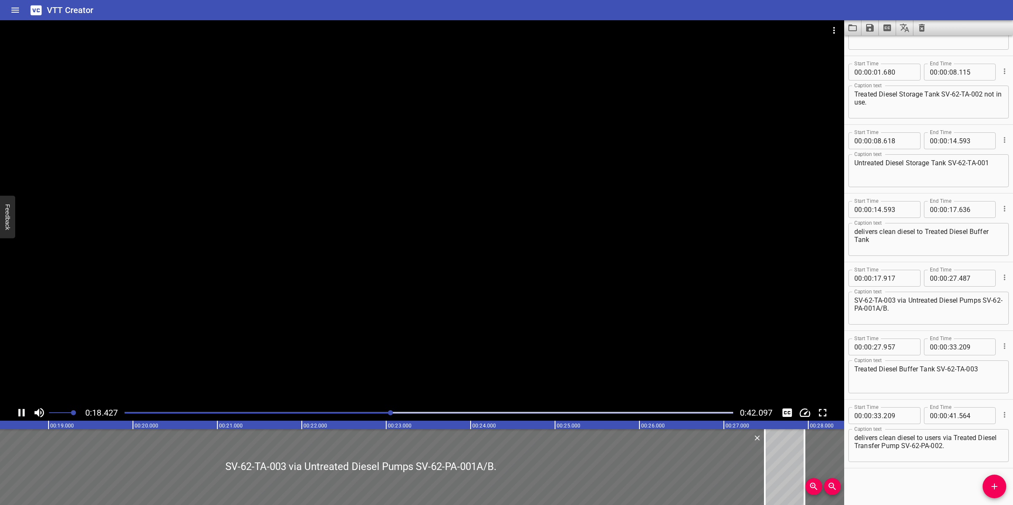
click at [305, 418] on div at bounding box center [428, 413] width 619 height 12
click at [390, 365] on div at bounding box center [422, 212] width 844 height 385
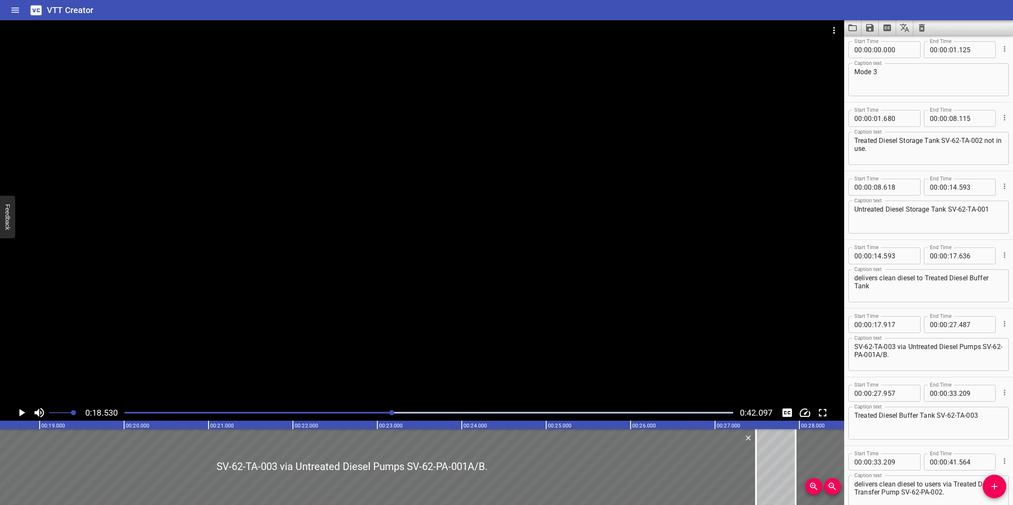
scroll to position [0, 0]
click at [513, 272] on div at bounding box center [422, 212] width 844 height 385
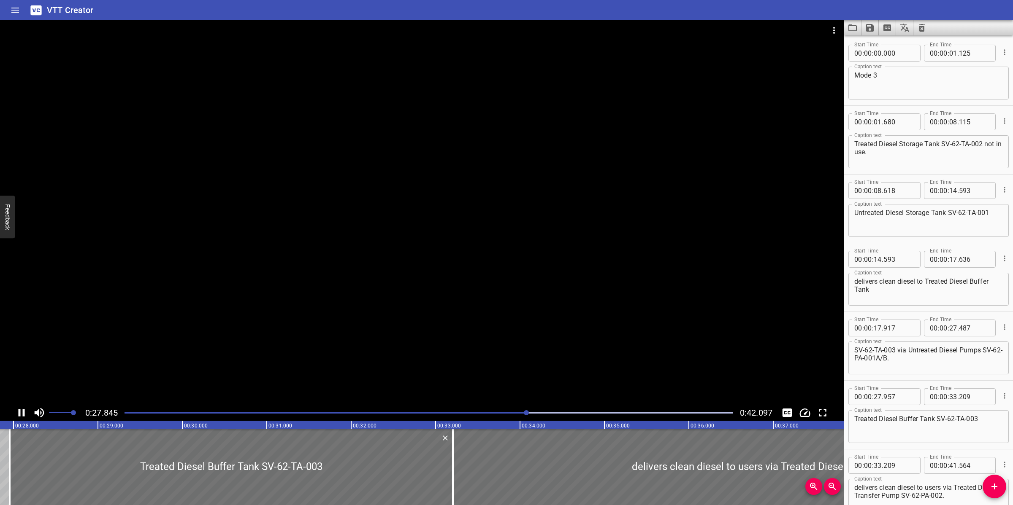
scroll to position [50, 0]
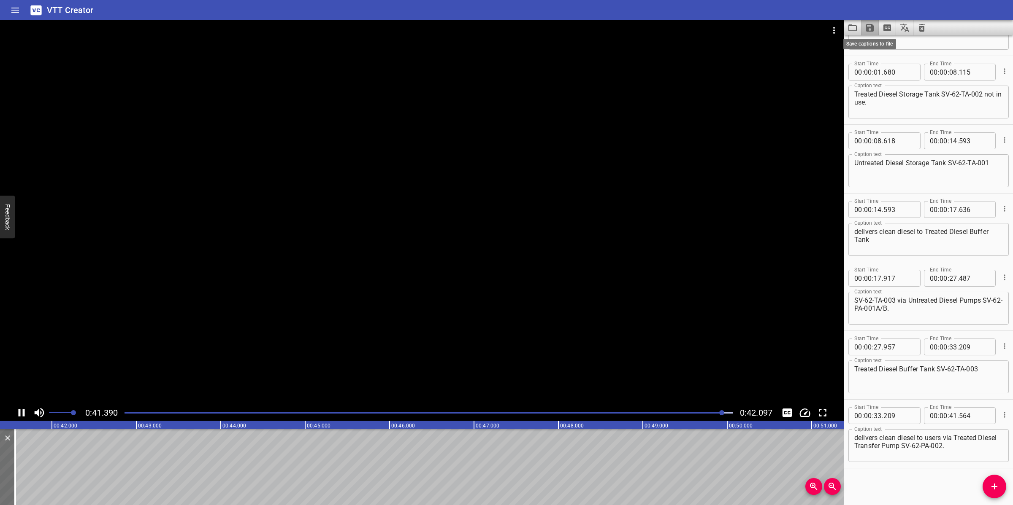
click at [870, 30] on icon "Save captions to file" at bounding box center [870, 28] width 10 height 10
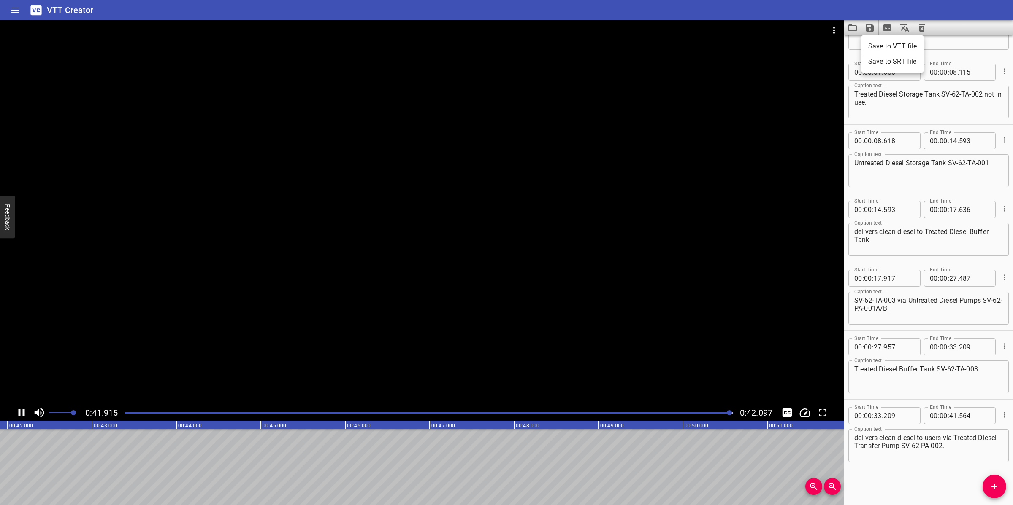
scroll to position [0, 3553]
click at [901, 49] on li "Save to VTT file" at bounding box center [892, 46] width 62 height 15
click at [829, 30] on icon "Video Options" at bounding box center [834, 30] width 10 height 10
click at [828, 30] on li "Select New Video File..." at bounding box center [866, 31] width 84 height 15
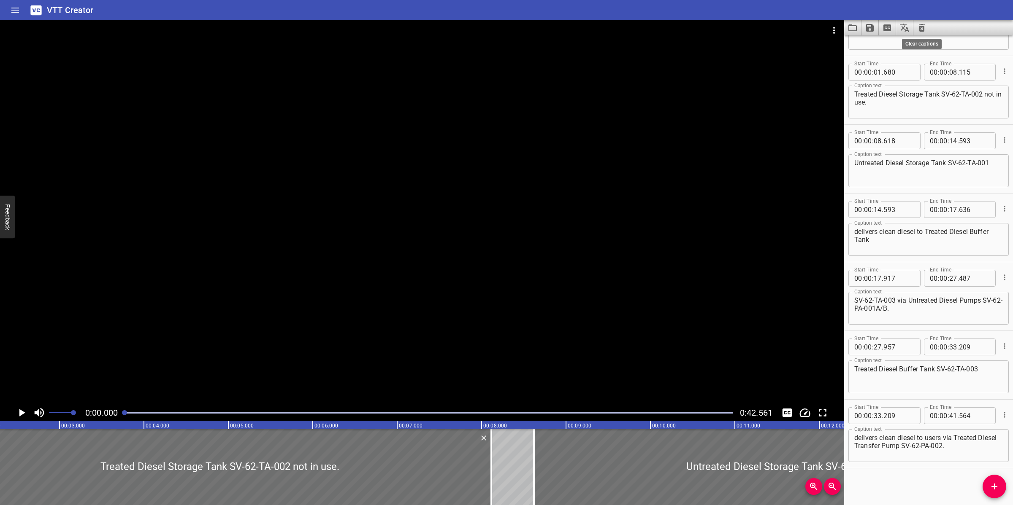
click at [927, 27] on icon "Clear captions" at bounding box center [921, 28] width 10 height 10
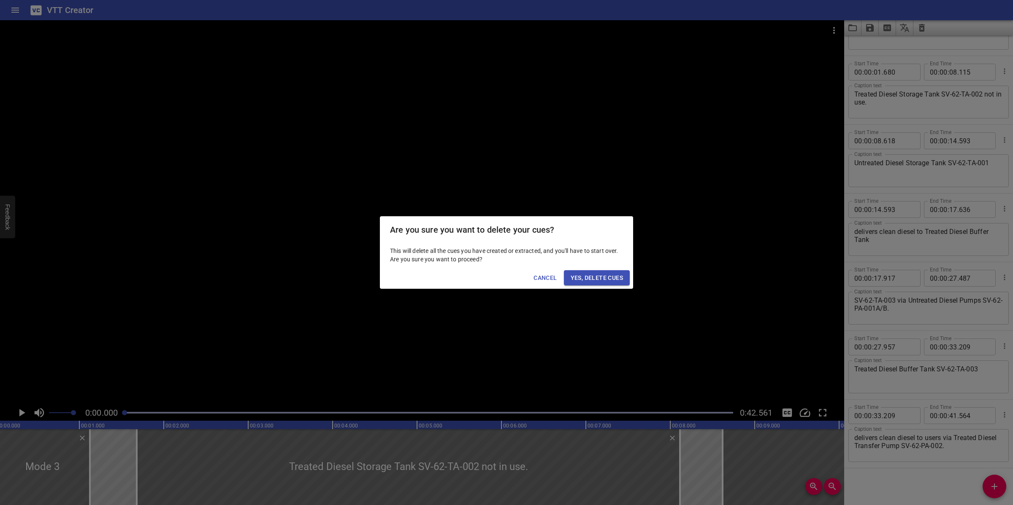
scroll to position [0, 0]
click at [613, 282] on span "Yes, Delete Cues" at bounding box center [596, 278] width 52 height 11
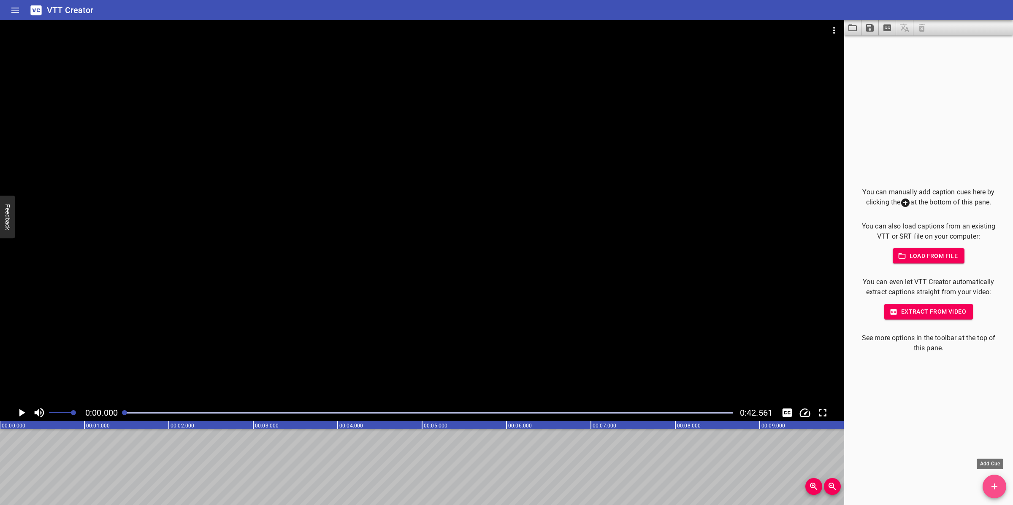
click at [992, 480] on icon "Add Cue" at bounding box center [994, 487] width 10 height 10
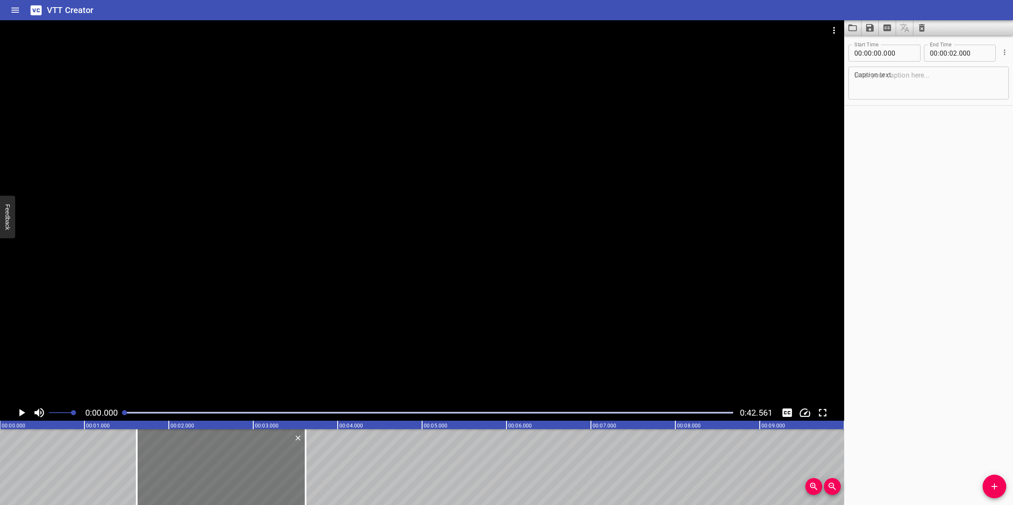
drag, startPoint x: 106, startPoint y: 470, endPoint x: 218, endPoint y: 483, distance: 112.9
click at [218, 480] on div at bounding box center [221, 468] width 169 height 76
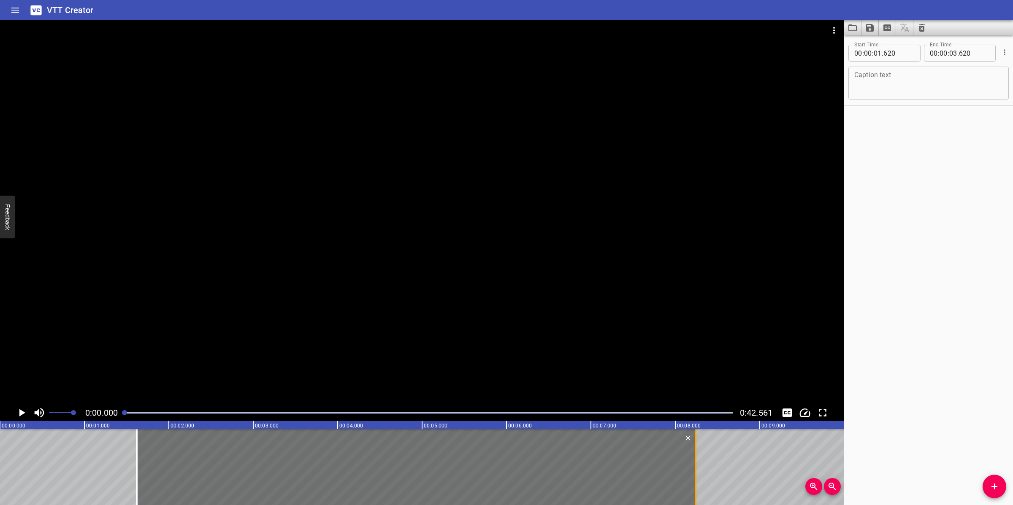
drag, startPoint x: 303, startPoint y: 470, endPoint x: 689, endPoint y: 467, distance: 386.1
click at [691, 467] on div at bounding box center [695, 468] width 8 height 76
click at [988, 480] on button "Add Cue" at bounding box center [994, 487] width 24 height 24
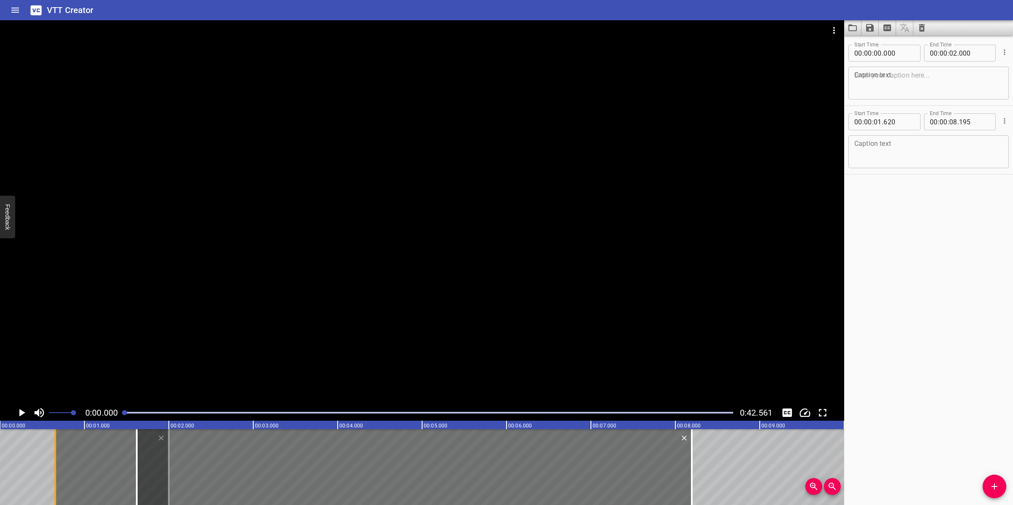
drag, startPoint x: 1, startPoint y: 459, endPoint x: 58, endPoint y: 459, distance: 57.4
click at [58, 459] on div at bounding box center [55, 468] width 8 height 76
click at [38, 479] on div at bounding box center [84, 468] width 111 height 76
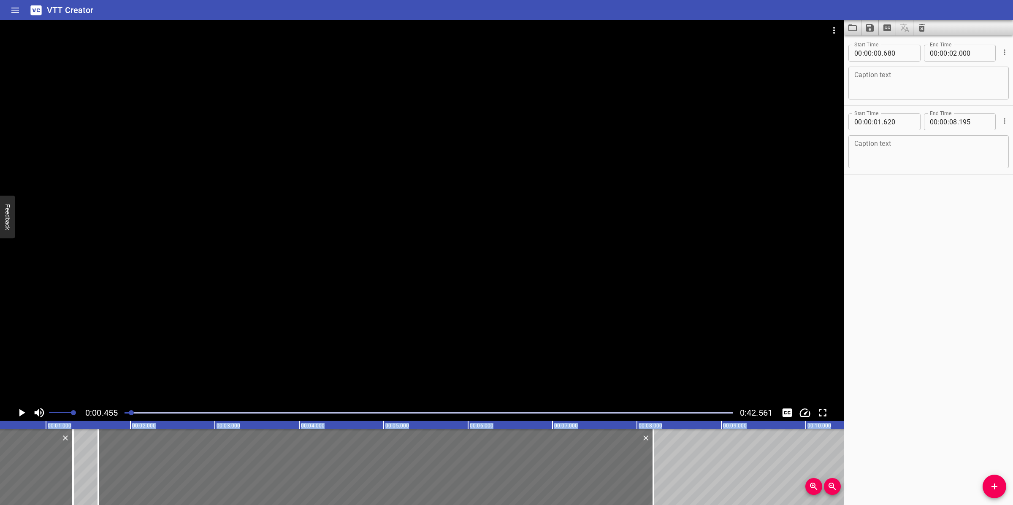
drag, startPoint x: 65, startPoint y: 476, endPoint x: -41, endPoint y: 473, distance: 106.4
click at [0, 473] on html "VTT Creator Caption Editor Batch Transcribe Login Sign Up Privacy Contact 0:00.…" at bounding box center [506, 252] width 1013 height 505
click at [126, 414] on div at bounding box center [428, 413] width 619 height 12
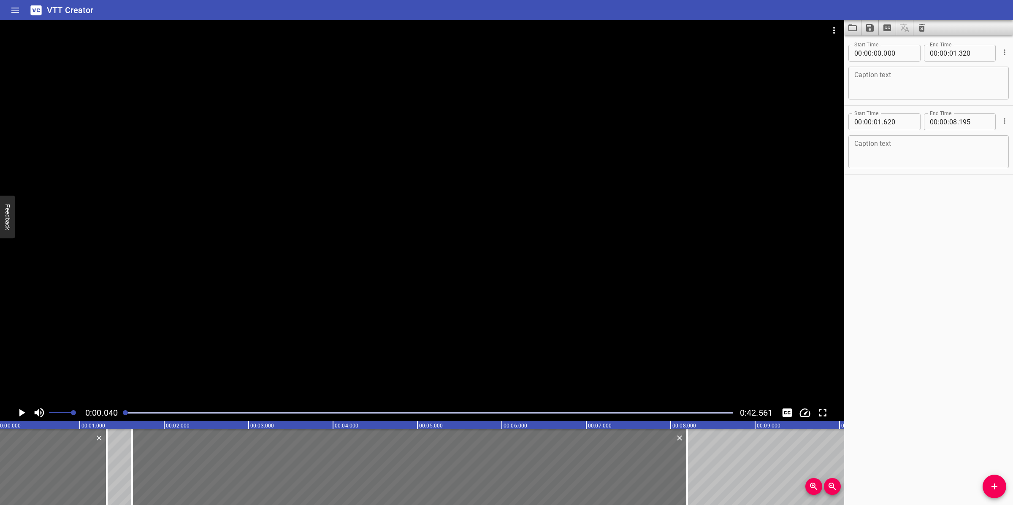
scroll to position [0, 3]
click at [126, 414] on div at bounding box center [125, 413] width 5 height 5
drag, startPoint x: 33, startPoint y: 489, endPoint x: 5, endPoint y: 489, distance: 27.8
click at [5, 480] on div at bounding box center [52, 468] width 111 height 76
drag, startPoint x: 109, startPoint y: 473, endPoint x: 94, endPoint y: 472, distance: 14.8
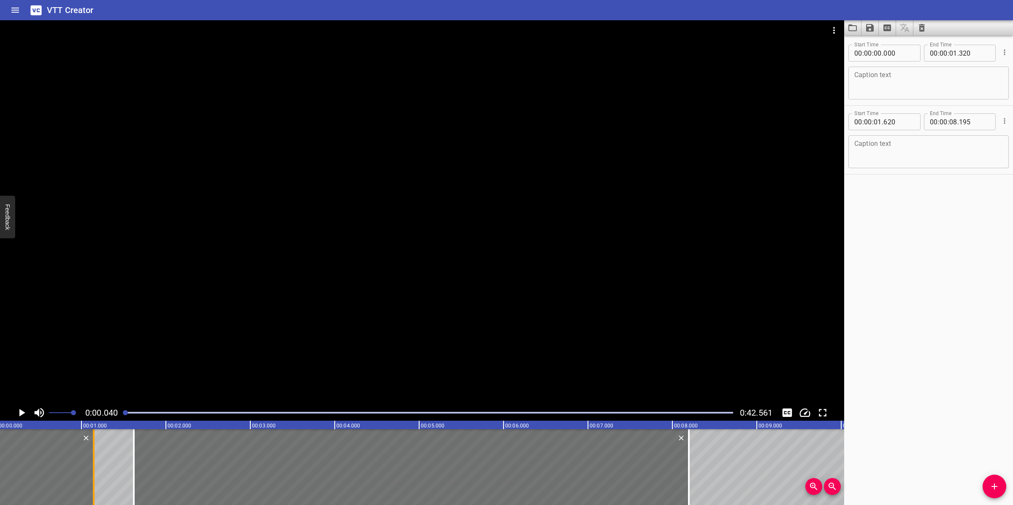
click at [94, 472] on div at bounding box center [93, 468] width 8 height 76
paste textarea "Mode 4"
click at [872, 90] on textarea "Mode 4" at bounding box center [928, 83] width 149 height 24
paste textarea "Untreated Diesel Storage Tank SV-62-TA- 001 is not in use."
click at [945, 152] on textarea at bounding box center [928, 152] width 149 height 24
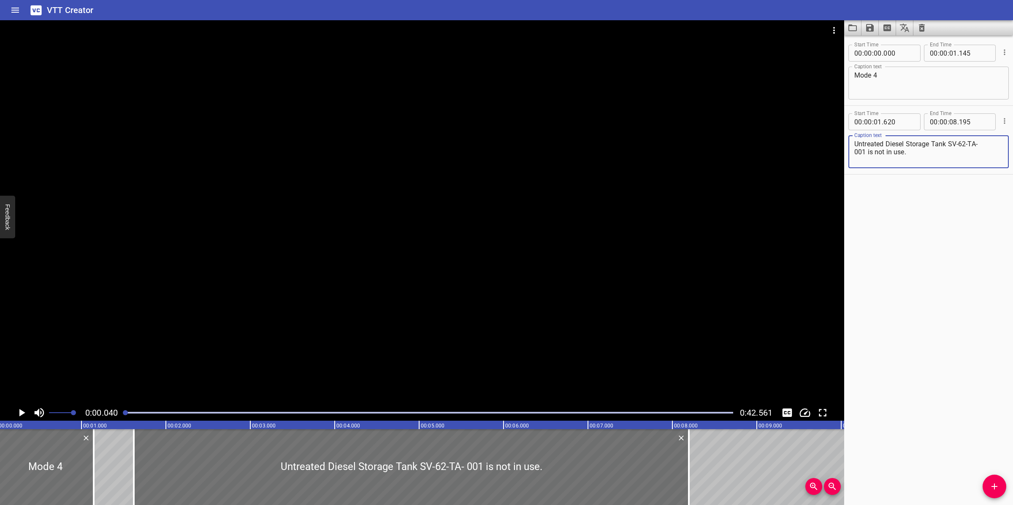
click at [980, 143] on textarea "Untreated Diesel Storage Tank SV-62-TA- 001 is not in use." at bounding box center [928, 152] width 149 height 24
drag, startPoint x: 621, startPoint y: 216, endPoint x: 615, endPoint y: 220, distance: 6.4
click at [621, 216] on div at bounding box center [422, 212] width 844 height 385
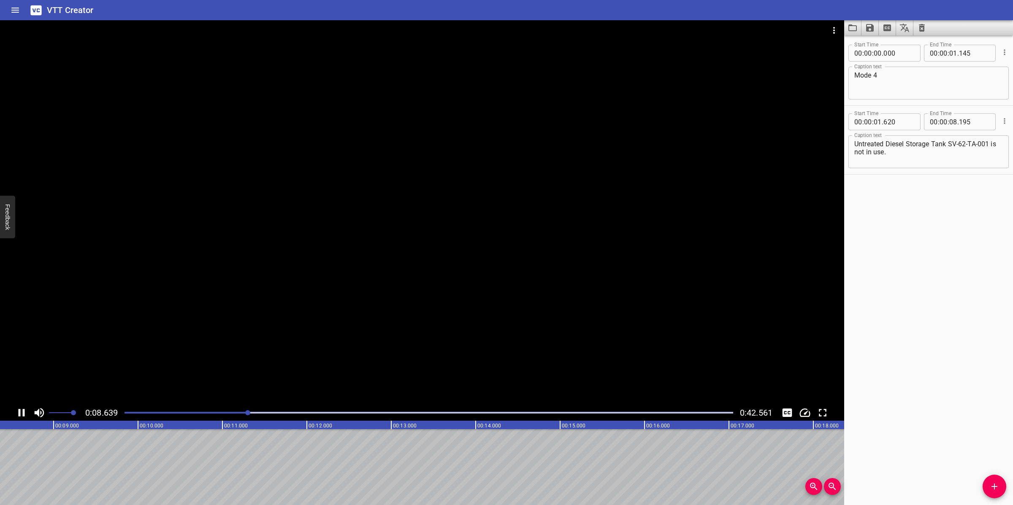
click at [514, 273] on div at bounding box center [422, 212] width 844 height 385
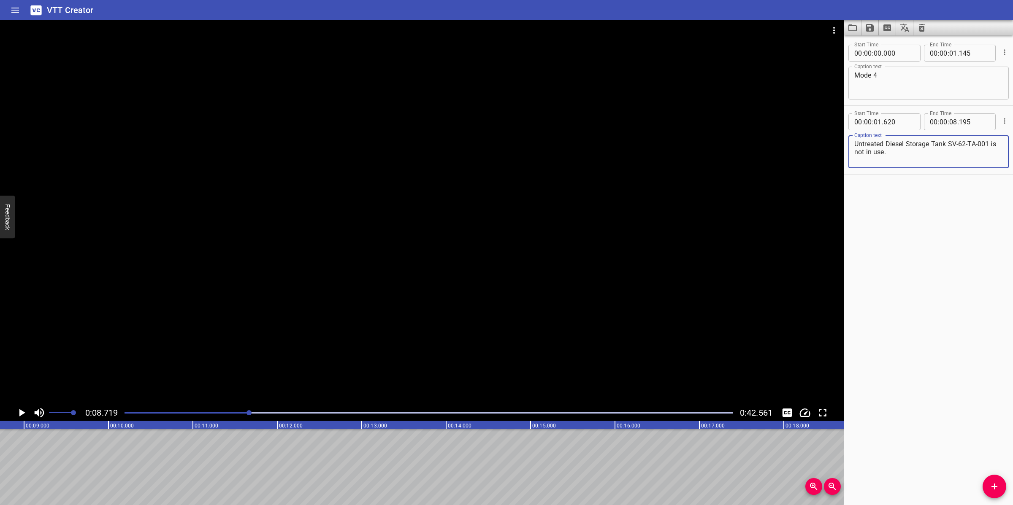
click at [954, 156] on textarea "Untreated Diesel Storage Tank SV-62-TA-001 is not in use." at bounding box center [928, 152] width 149 height 24
click at [999, 480] on button "Add Cue" at bounding box center [994, 487] width 24 height 24
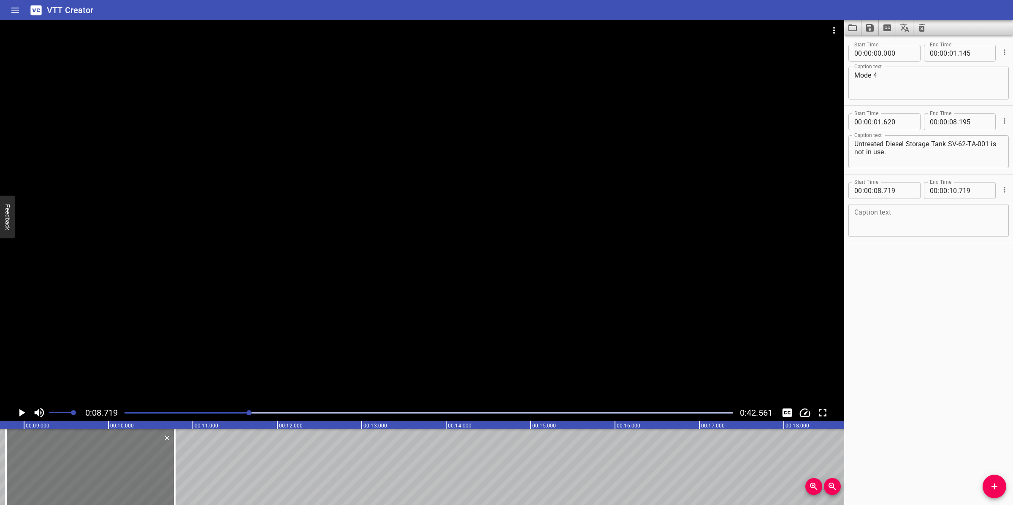
drag, startPoint x: 72, startPoint y: 476, endPoint x: 68, endPoint y: 469, distance: 7.7
click at [74, 469] on div at bounding box center [90, 468] width 169 height 76
click at [908, 228] on textarea at bounding box center [928, 221] width 149 height 24
paste textarea "Treated Diesel Storage Tank SV-62-TA-002 delivers clean diesel to Treated Diese…"
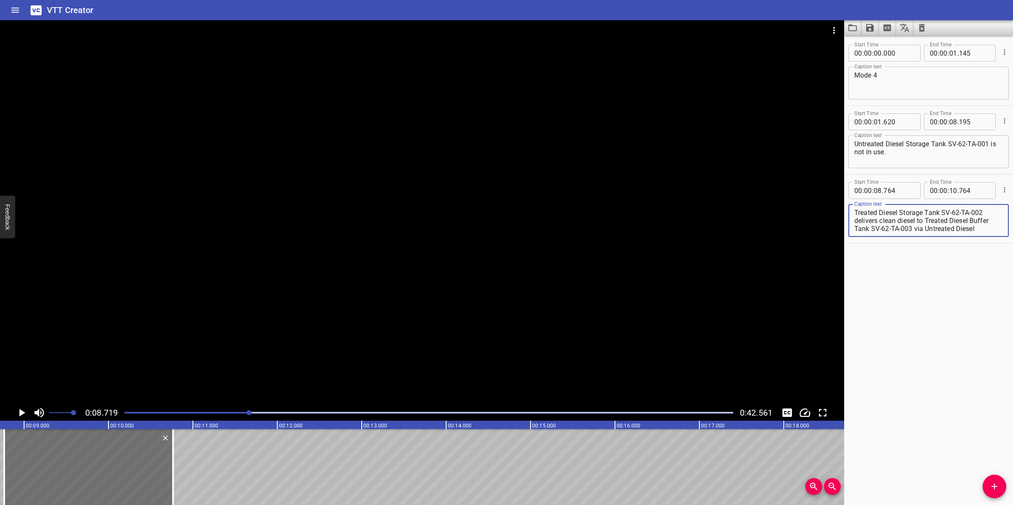
scroll to position [16, 0]
click at [432, 322] on div at bounding box center [422, 212] width 844 height 385
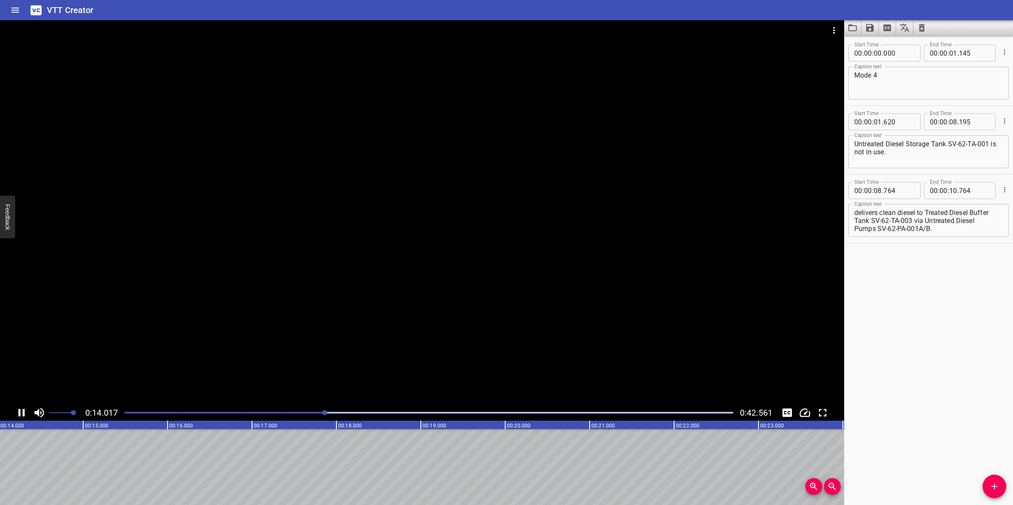
click at [442, 366] on div at bounding box center [422, 212] width 844 height 385
click at [284, 412] on div "Play progress" at bounding box center [24, 413] width 608 height 2
click at [381, 320] on div at bounding box center [422, 212] width 844 height 385
click at [395, 314] on div at bounding box center [422, 212] width 844 height 385
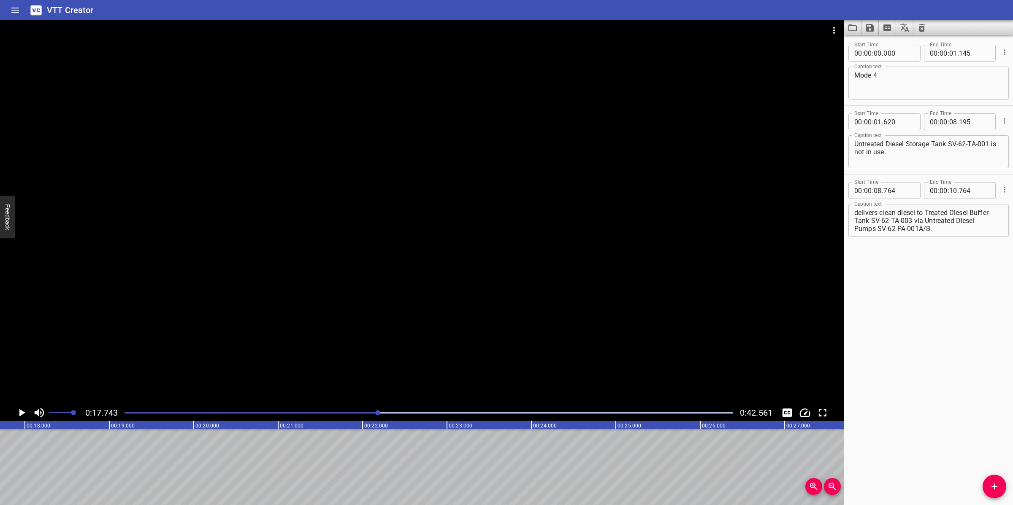
scroll to position [0, 1497]
click at [891, 216] on textarea "Treated Diesel Storage Tank SV-62-TA-002 delivers clean diesel to Treated Diese…" at bounding box center [928, 221] width 149 height 24
drag, startPoint x: 941, startPoint y: 212, endPoint x: 942, endPoint y: 240, distance: 27.9
click at [942, 240] on div "Start Time 00 : 00 : 08 . 764 Start Time End Time 00 : 00 : 10 . 764 End Time C…" at bounding box center [928, 209] width 169 height 68
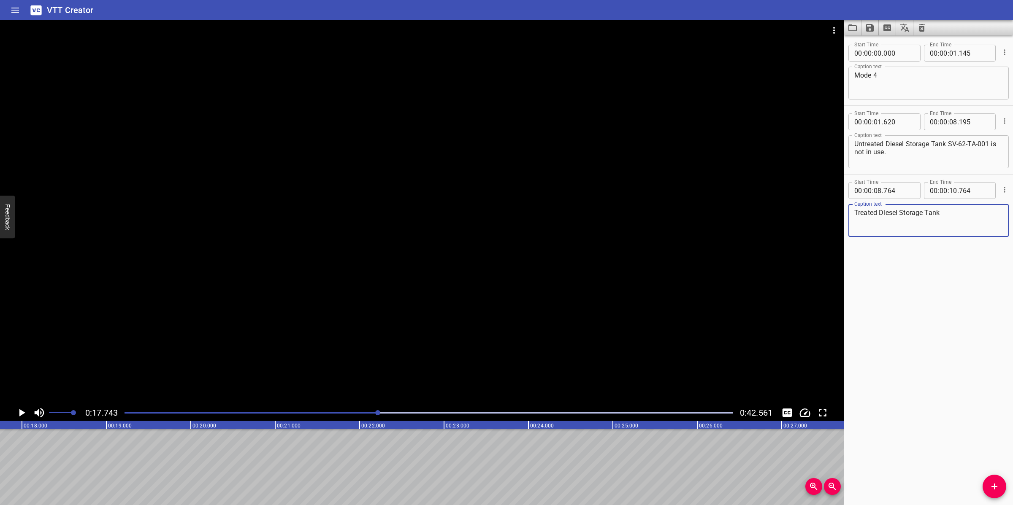
scroll to position [0, 0]
drag, startPoint x: 330, startPoint y: 410, endPoint x: 319, endPoint y: 414, distance: 12.4
click at [330, 410] on div at bounding box center [428, 413] width 619 height 12
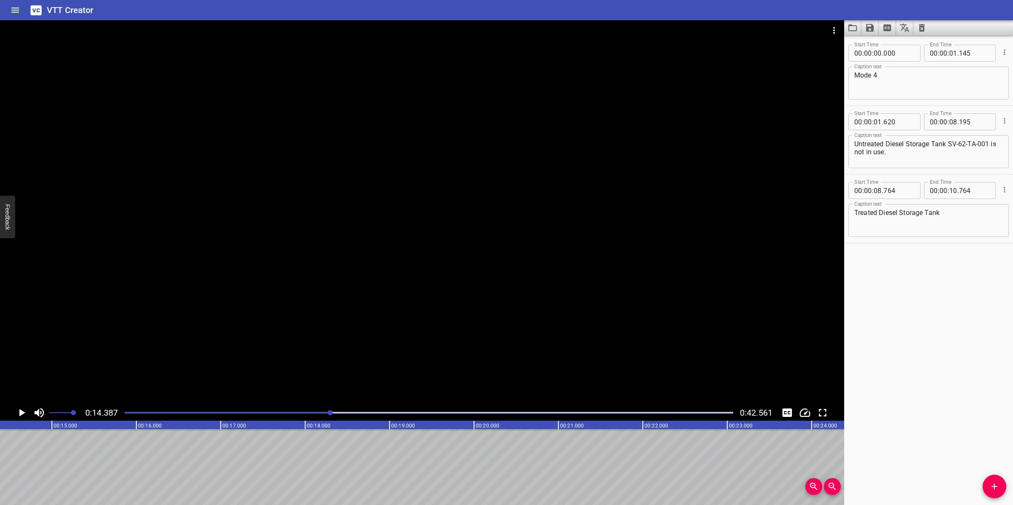
click at [288, 409] on div at bounding box center [428, 413] width 619 height 12
click at [254, 409] on div at bounding box center [428, 413] width 619 height 12
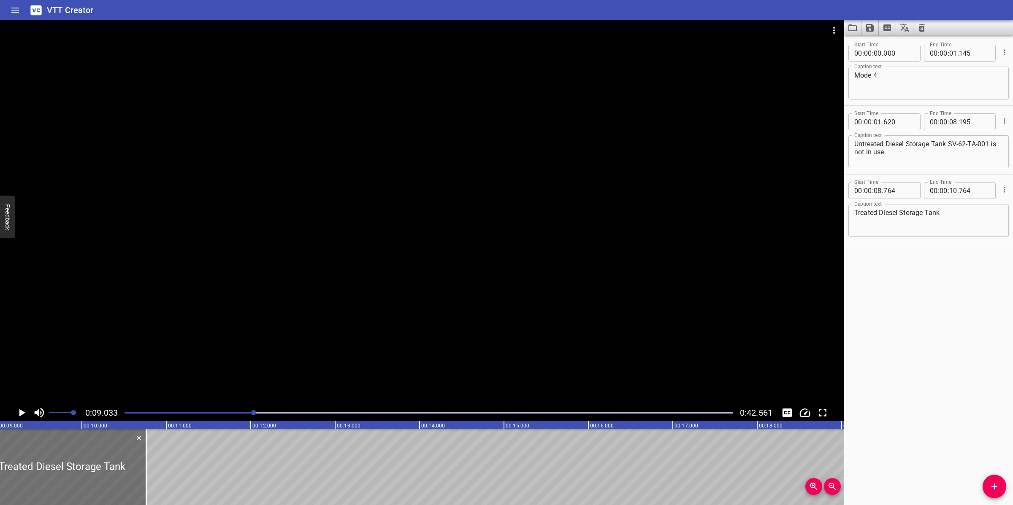
click at [219, 416] on div at bounding box center [428, 413] width 619 height 12
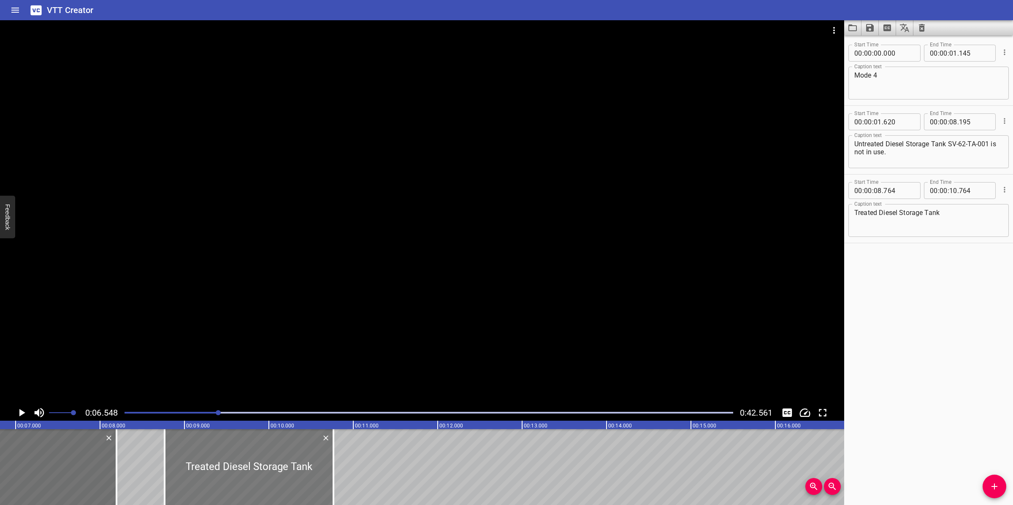
scroll to position [0, 553]
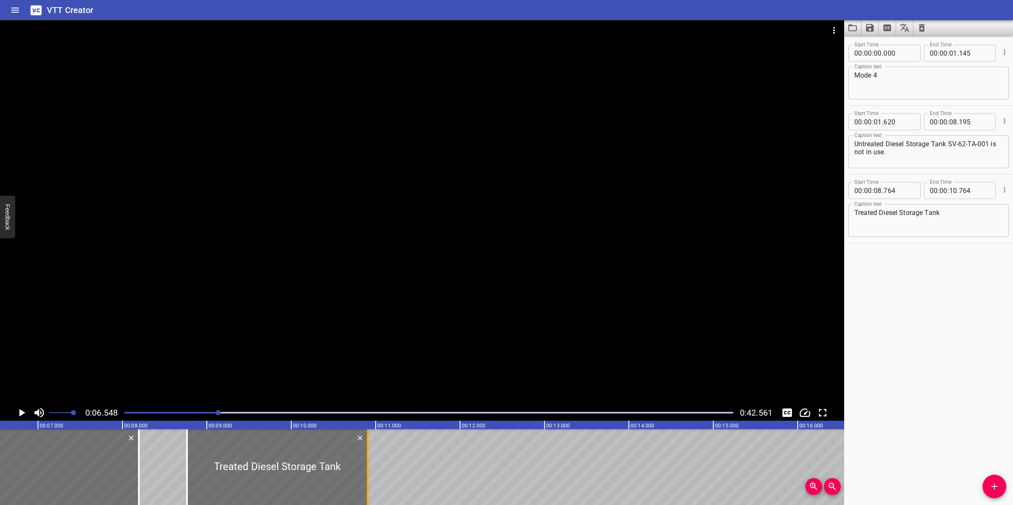
drag, startPoint x: 357, startPoint y: 469, endPoint x: 365, endPoint y: 466, distance: 9.3
click at [365, 466] on div at bounding box center [367, 468] width 8 height 76
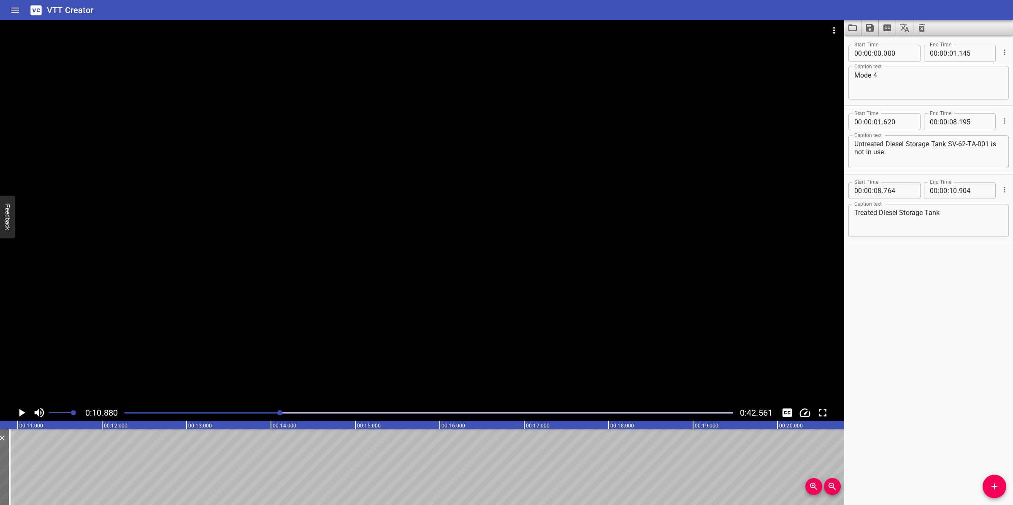
scroll to position [0, 918]
click at [980, 480] on div "Start Time 00 : 00 : 00 . 000 Start Time End Time 00 : 00 : 01 . 145 End Time C…" at bounding box center [928, 270] width 169 height 470
click at [993, 480] on icon "Add Cue" at bounding box center [994, 487] width 10 height 10
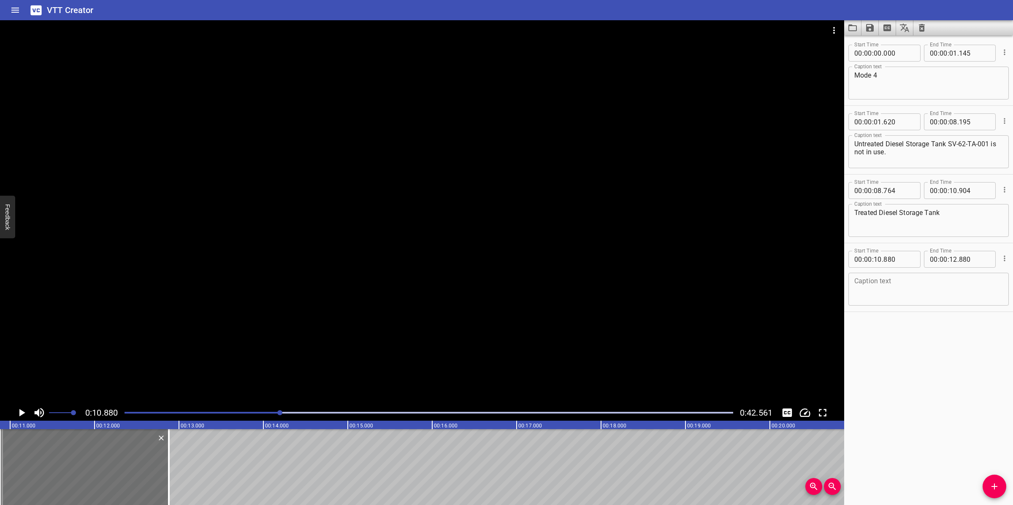
drag, startPoint x: 176, startPoint y: 476, endPoint x: 178, endPoint y: 470, distance: 5.9
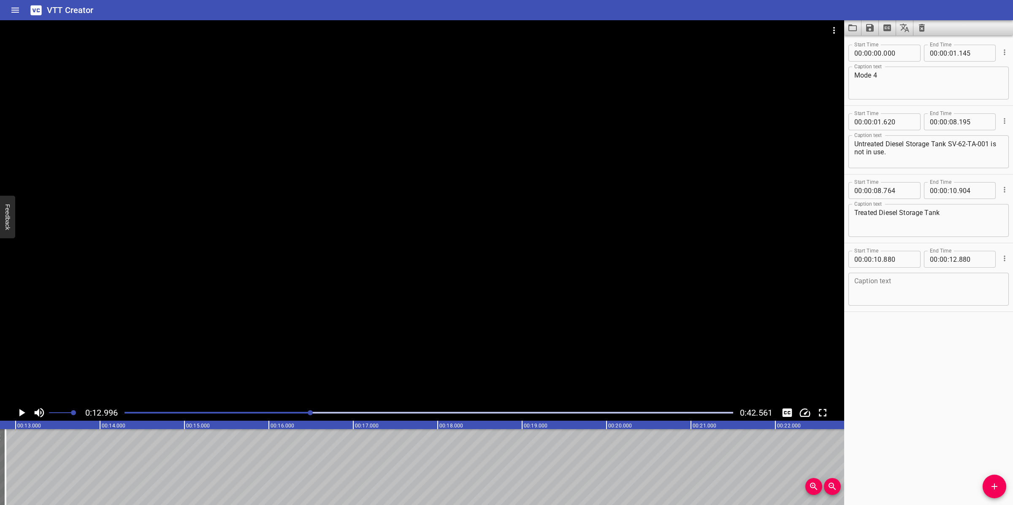
scroll to position [0, 1096]
click at [273, 412] on div "Play progress" at bounding box center [6, 413] width 608 height 2
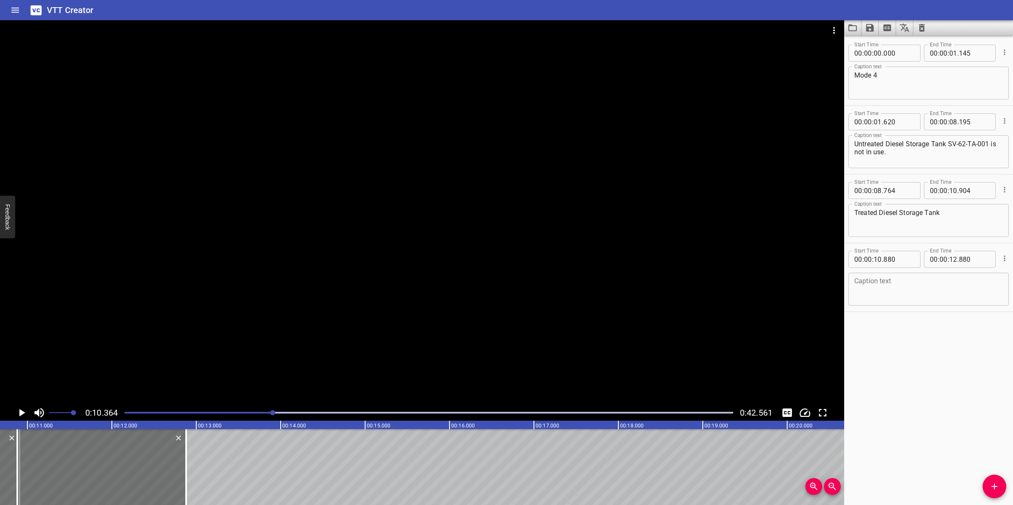
scroll to position [0, 874]
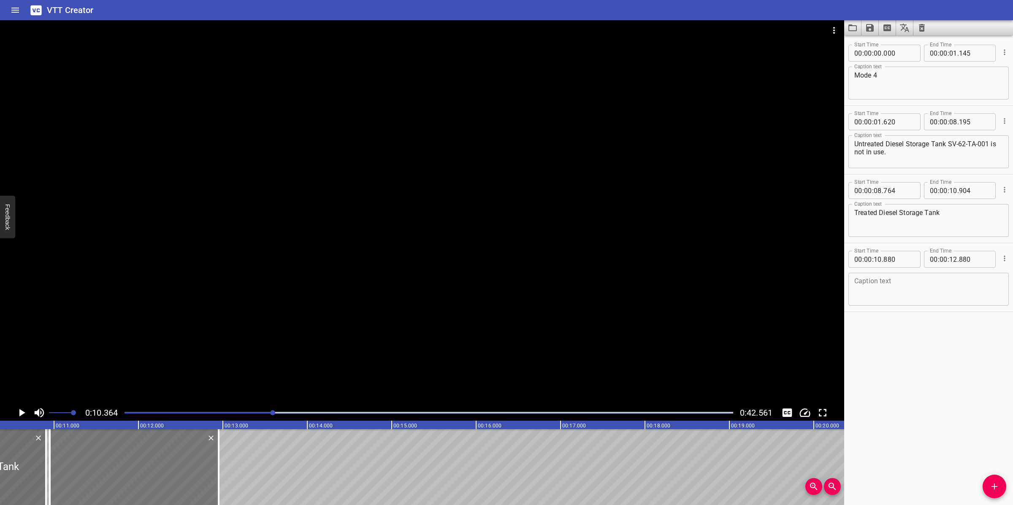
drag, startPoint x: 123, startPoint y: 468, endPoint x: 130, endPoint y: 465, distance: 7.2
click at [126, 465] on div at bounding box center [134, 468] width 169 height 76
click at [952, 288] on textarea at bounding box center [928, 290] width 149 height 24
paste textarea "SV-62-TA-002 delivers clean diesel to Treated Diesel Buffer Tank SV-62-TA-003 v…"
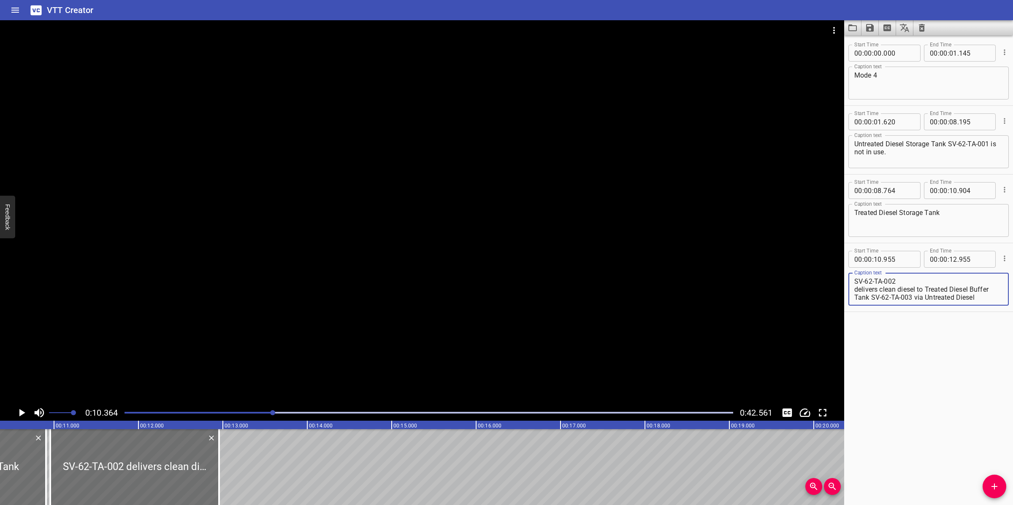
click at [854, 292] on textarea "SV-62-TA-002 delivers clean diesel to Treated Diesel Buffer Tank SV-62-TA-003 v…" at bounding box center [928, 290] width 149 height 24
click at [854, 290] on textarea "SV-62-TA-002 delivers clean diesel to Treated Diesel Buffer Tank SV-62-TA-003 v…" at bounding box center [928, 290] width 149 height 24
click at [517, 338] on div at bounding box center [422, 212] width 844 height 385
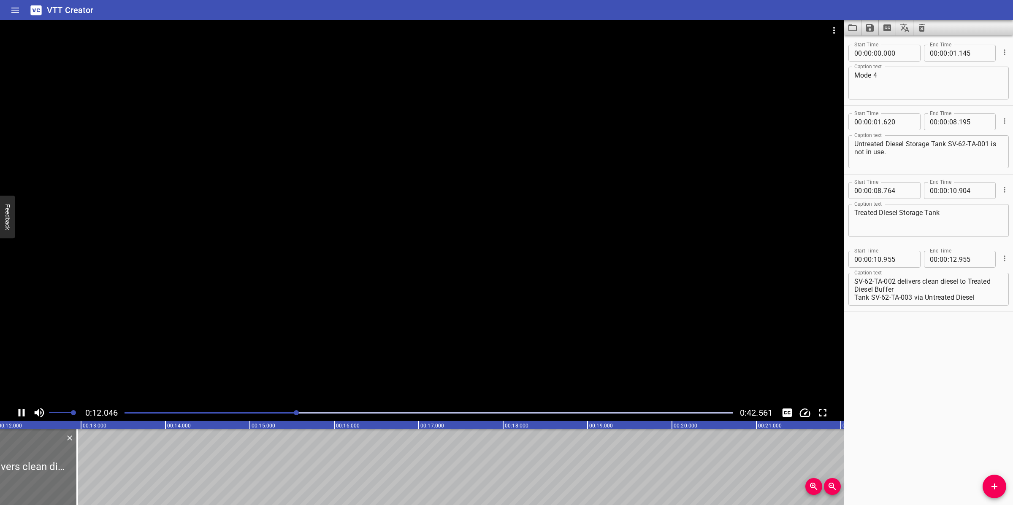
click at [355, 350] on div at bounding box center [422, 212] width 844 height 385
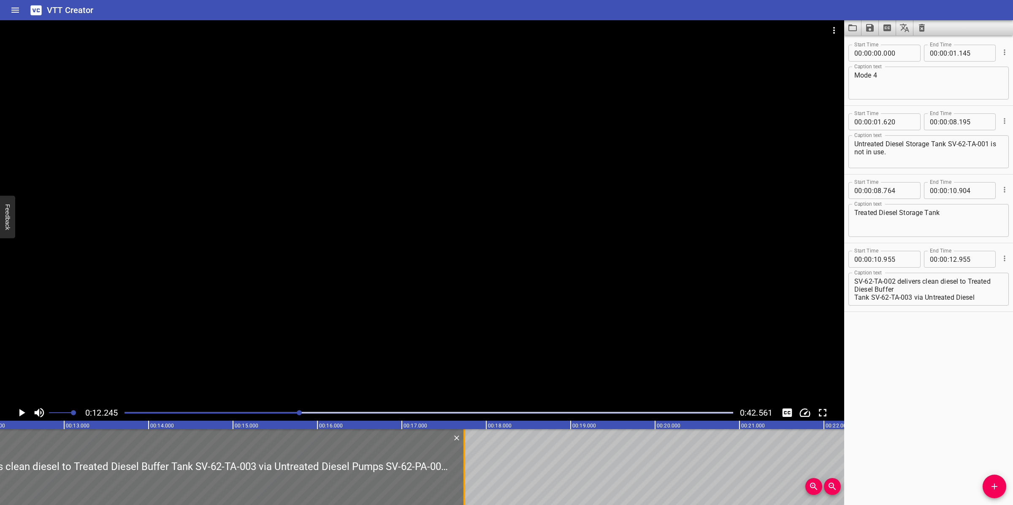
drag, startPoint x: 71, startPoint y: 459, endPoint x: 462, endPoint y: 457, distance: 391.1
click at [462, 457] on div at bounding box center [464, 468] width 8 height 76
drag, startPoint x: 886, startPoint y: 307, endPoint x: 1012, endPoint y: 312, distance: 125.4
click at [1012, 312] on div "Start Time 00 : 00 : 00 . 000 Start Time End Time 00 : 00 : 01 . 145 End Time C…" at bounding box center [928, 270] width 169 height 470
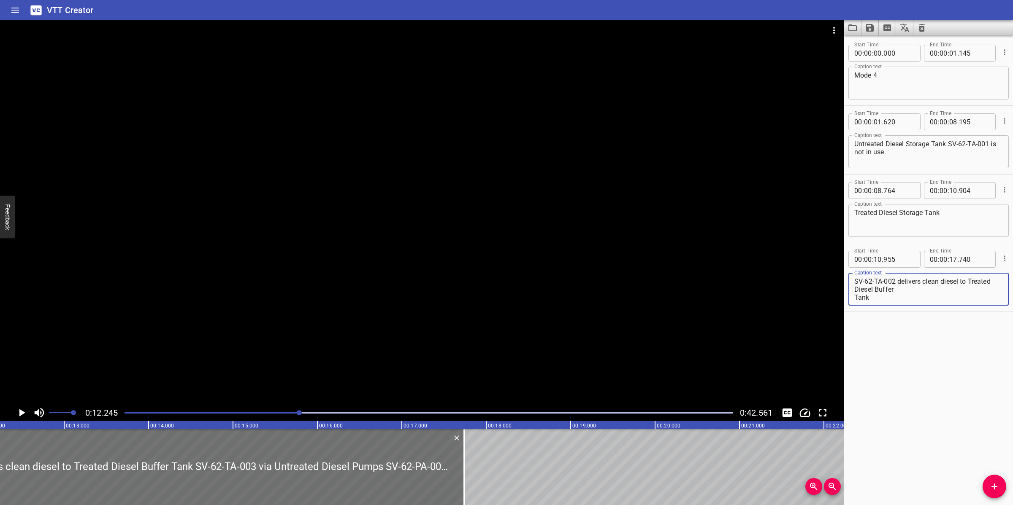
scroll to position [0, 0]
click at [853, 297] on div "SV-62-TA-002 delivers clean diesel to Treated Diesel Buffer Tank Caption text" at bounding box center [928, 289] width 160 height 33
click at [854, 297] on textarea "SV-62-TA-002 delivers clean diesel to Treated Diesel Buffer Tank" at bounding box center [928, 290] width 149 height 24
drag, startPoint x: 419, startPoint y: 332, endPoint x: 414, endPoint y: 346, distance: 15.5
click at [419, 332] on div at bounding box center [422, 212] width 844 height 385
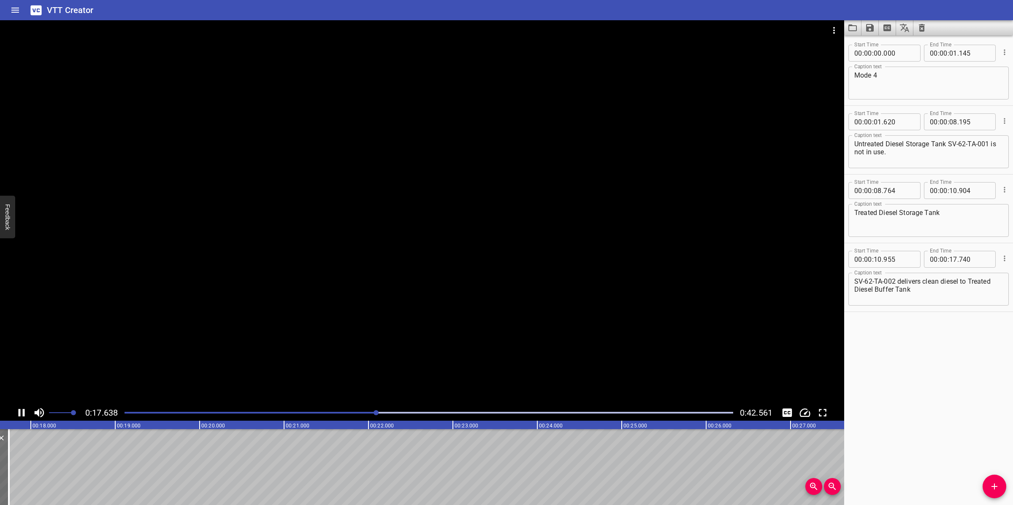
click at [477, 352] on div at bounding box center [422, 212] width 844 height 385
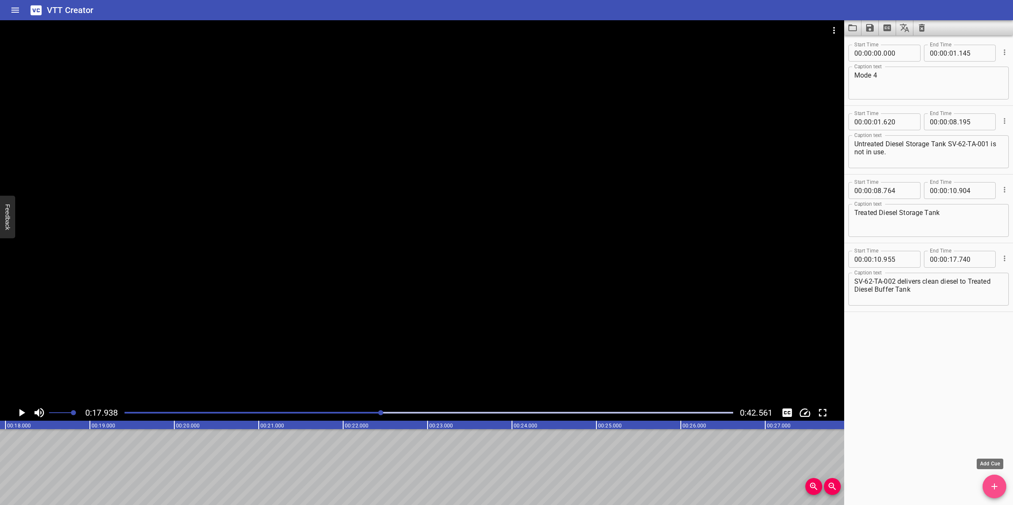
click at [993, 480] on button "Add Cue" at bounding box center [994, 487] width 24 height 24
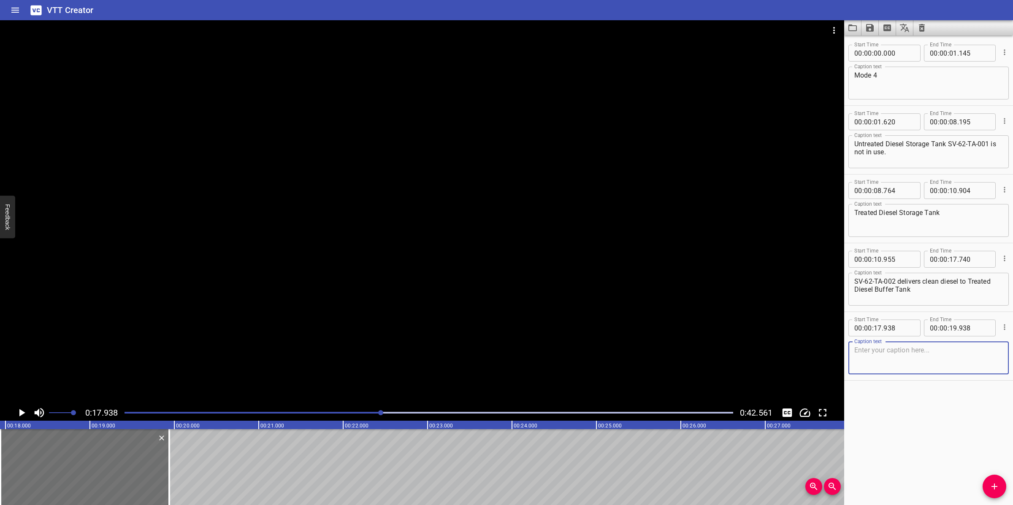
click at [361, 413] on div "Play progress" at bounding box center [77, 413] width 608 height 2
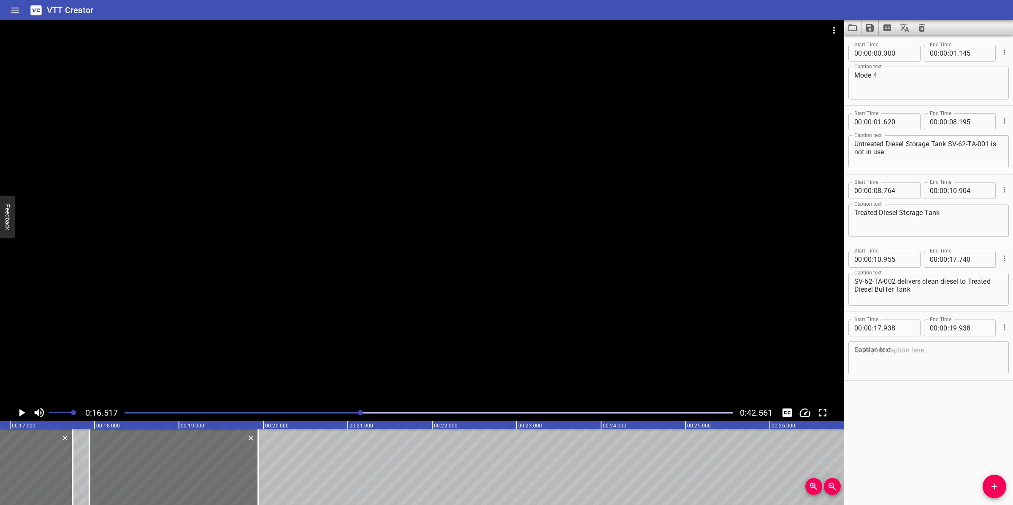
scroll to position [0, 1394]
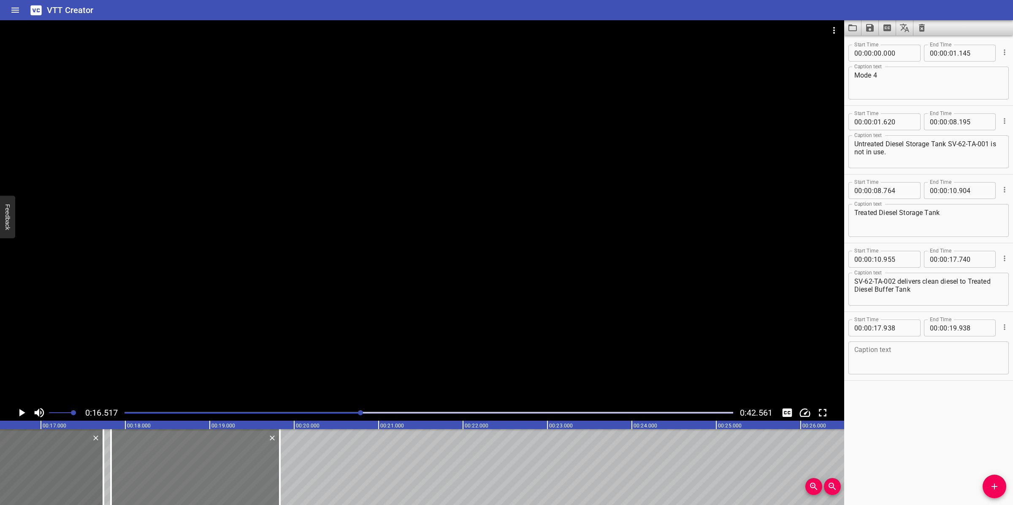
drag, startPoint x: 243, startPoint y: 460, endPoint x: 234, endPoint y: 461, distance: 8.5
click at [234, 461] on div at bounding box center [195, 468] width 169 height 76
click at [865, 358] on textarea at bounding box center [928, 358] width 149 height 24
paste textarea "SV-62-TA-003 via Untreated Diesel Pumps SV-62-PA-001A/B."
click at [854, 361] on textarea "SV-62-TA-003 via Untreated Diesel Pumps SV-62-PA-001A/B." at bounding box center [928, 358] width 149 height 24
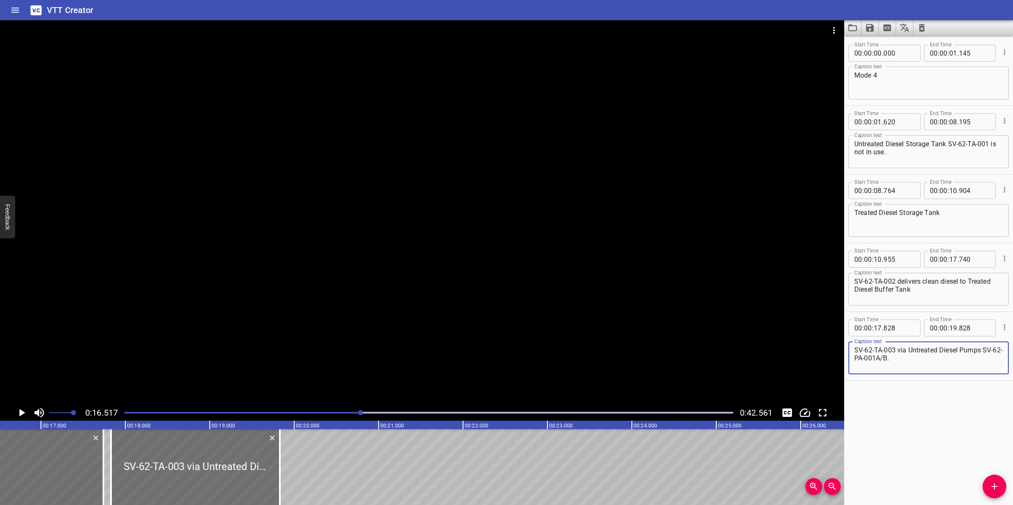
drag, startPoint x: 487, startPoint y: 327, endPoint x: 481, endPoint y: 328, distance: 5.9
click at [486, 327] on div at bounding box center [422, 212] width 844 height 385
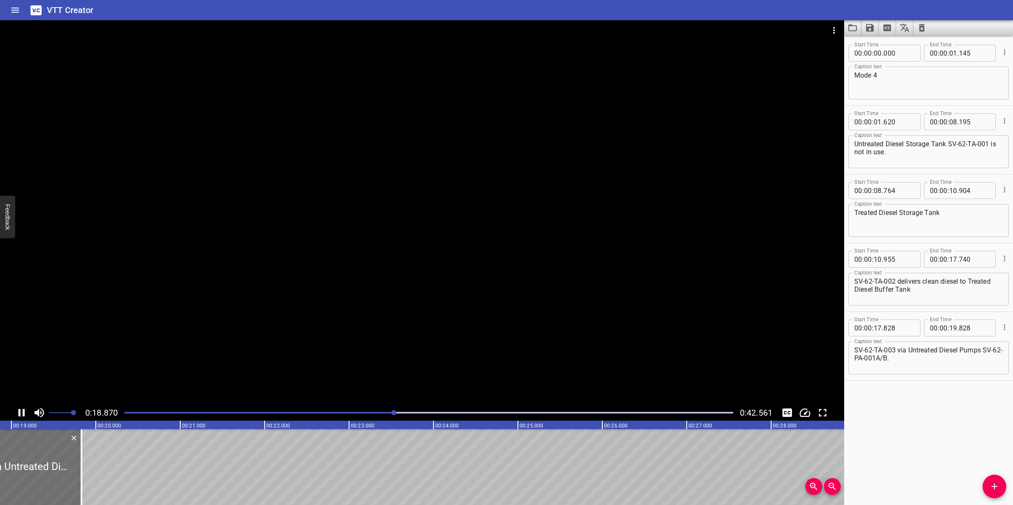
click at [511, 366] on div at bounding box center [422, 212] width 844 height 385
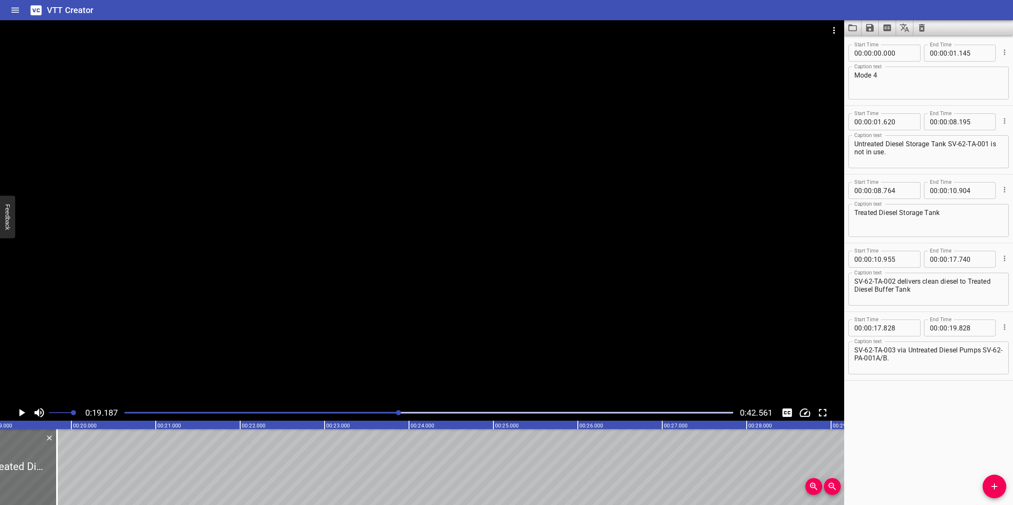
scroll to position [0, 1619]
click at [932, 359] on textarea "SV-62-TA-003 via Untreated Diesel Pumps SV-62-PA-001A/B." at bounding box center [928, 358] width 149 height 24
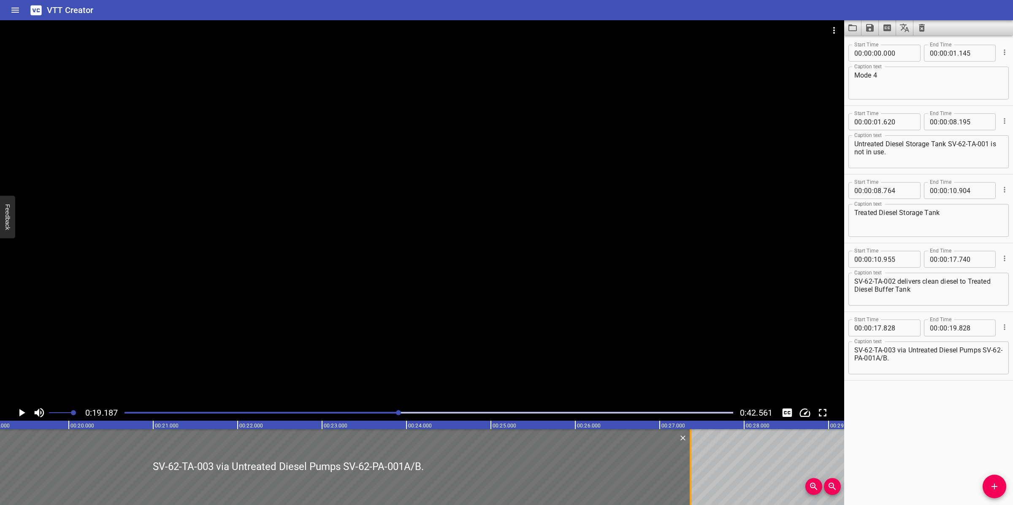
drag, startPoint x: 53, startPoint y: 443, endPoint x: 689, endPoint y: 448, distance: 635.9
click at [689, 448] on div at bounding box center [690, 468] width 8 height 76
click at [655, 396] on div at bounding box center [422, 212] width 844 height 385
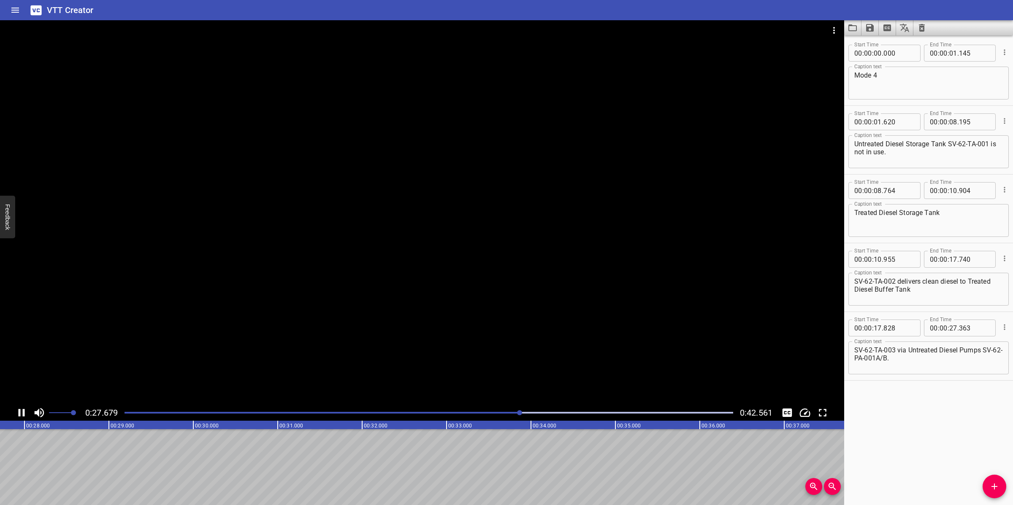
click at [463, 324] on div at bounding box center [422, 212] width 844 height 385
drag, startPoint x: 994, startPoint y: 486, endPoint x: 992, endPoint y: 480, distance: 6.0
click at [993, 480] on icon "Add Cue" at bounding box center [994, 487] width 10 height 10
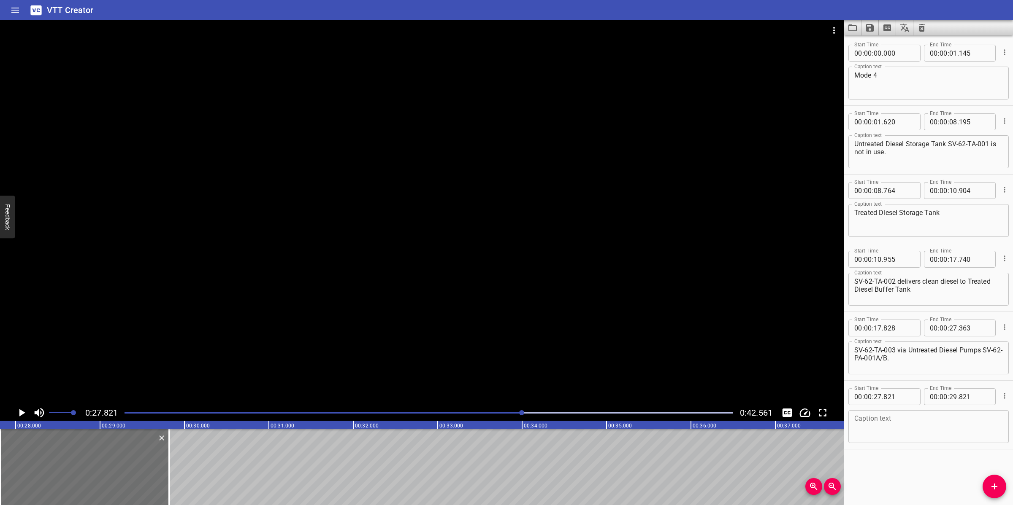
click at [885, 424] on textarea at bounding box center [928, 427] width 149 height 24
paste textarea "Treated Diesel Buffer Tank SV-62-TA-003 delivers clean diesel to users via Trea…"
click at [857, 427] on textarea "Treated Diesel Buffer Tank SV-62-TA-003 delivers clean diesel to users via Trea…" at bounding box center [928, 427] width 149 height 24
click at [854, 428] on textarea "Treated Diesel Buffer Tank SV-62-TA-003 delivers clean diesel to users via Trea…" at bounding box center [928, 427] width 149 height 24
click at [433, 303] on div at bounding box center [422, 212] width 844 height 385
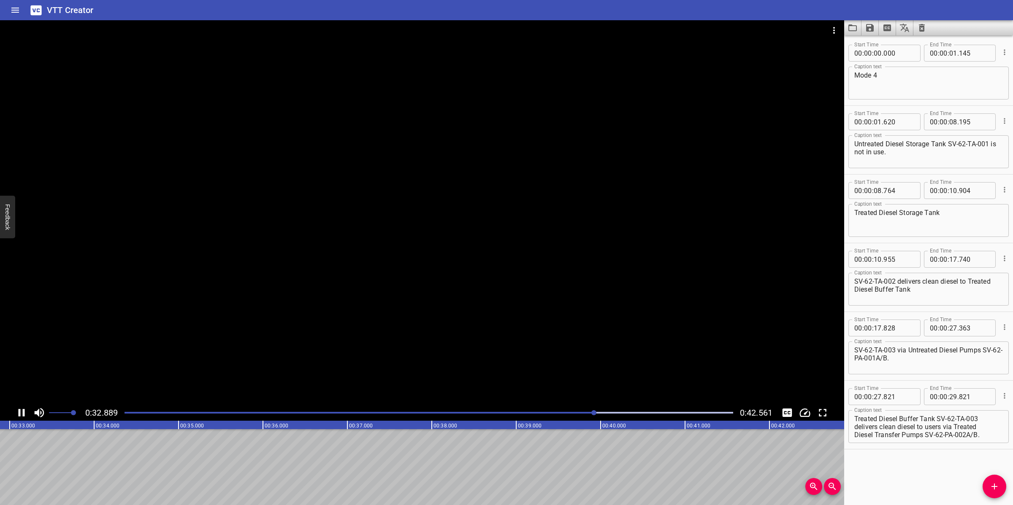
click at [418, 349] on div at bounding box center [422, 212] width 844 height 385
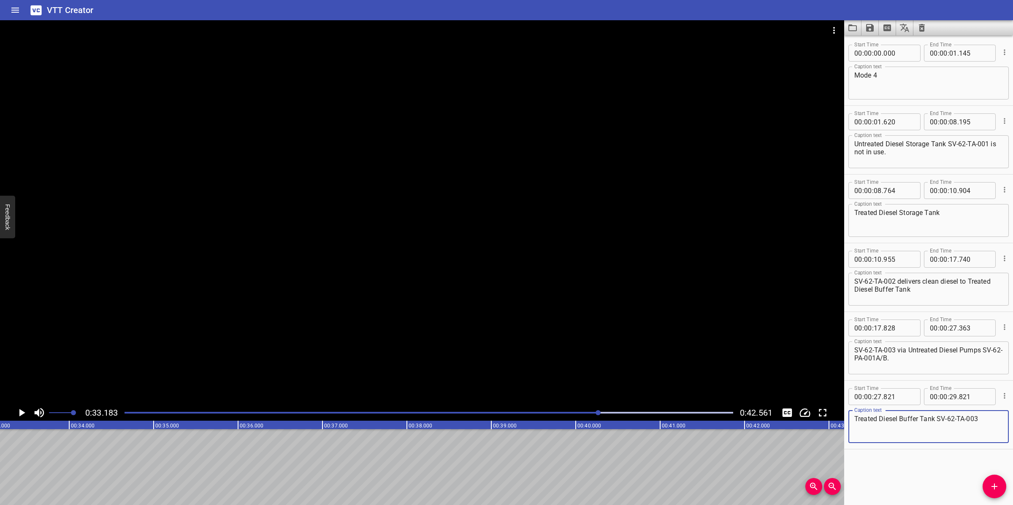
drag, startPoint x: 978, startPoint y: 418, endPoint x: 988, endPoint y: 448, distance: 31.6
click at [949, 400] on input "number" at bounding box center [953, 397] width 8 height 17
click at [988, 480] on span "Add Cue" at bounding box center [994, 487] width 24 height 10
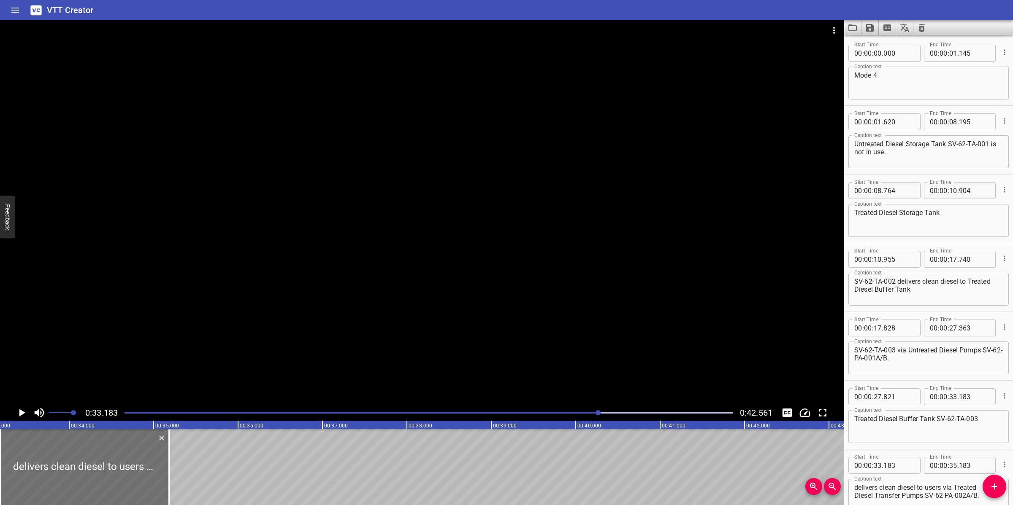
drag, startPoint x: 441, startPoint y: 292, endPoint x: 430, endPoint y: 299, distance: 12.8
click at [441, 292] on div at bounding box center [422, 212] width 844 height 385
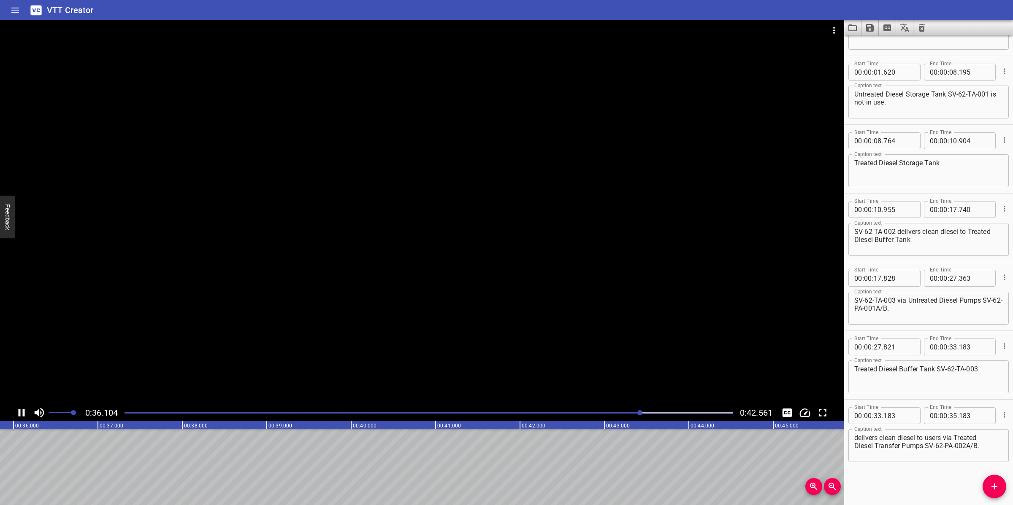
drag, startPoint x: 459, startPoint y: 317, endPoint x: 905, endPoint y: 452, distance: 466.1
click at [464, 319] on div at bounding box center [422, 212] width 844 height 385
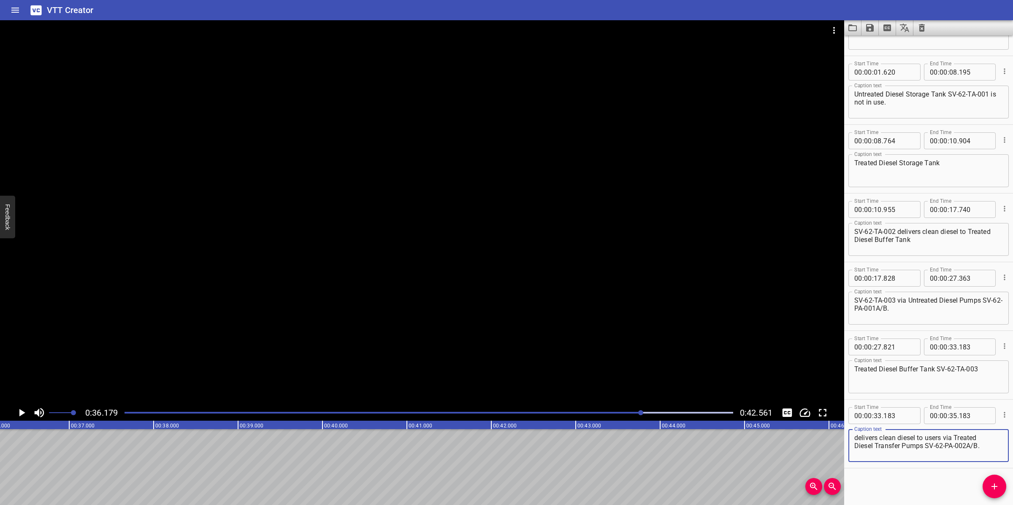
click at [855, 438] on textarea "delivers clean diesel to users via Treated Diesel Transfer Pumps SV-62-PA-002A/…" at bounding box center [928, 446] width 149 height 24
click at [854, 449] on textarea "delivers clean diesel to users via Treated Diesel Transfer Pumps SV-62-PA-002A/…" at bounding box center [928, 446] width 149 height 24
click at [600, 411] on div at bounding box center [428, 413] width 619 height 12
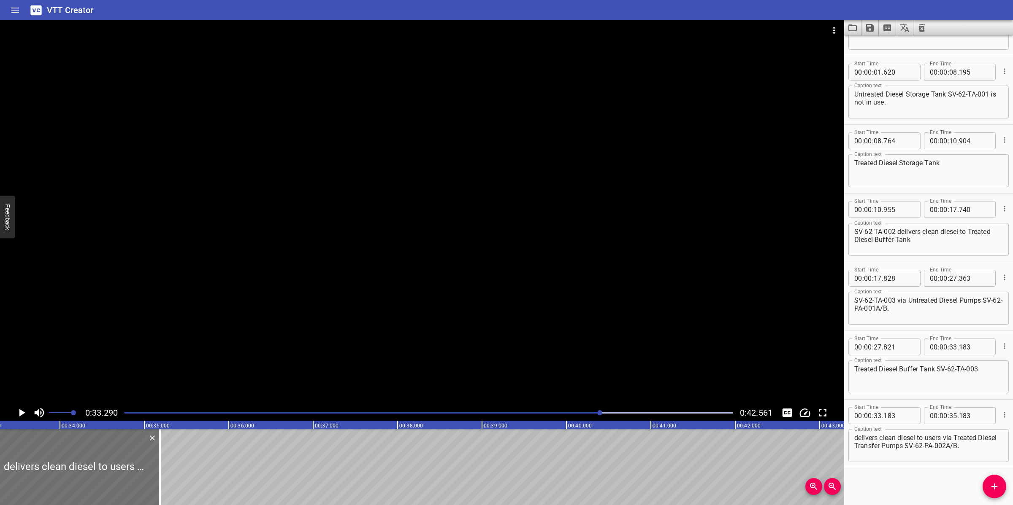
scroll to position [0, 2809]
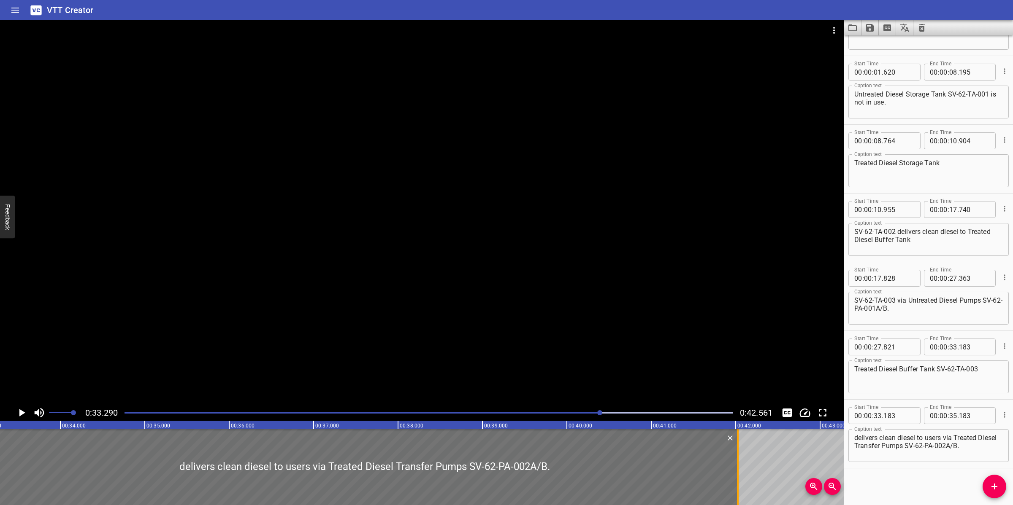
drag, startPoint x: 159, startPoint y: 461, endPoint x: 736, endPoint y: 457, distance: 577.2
click at [737, 457] on div at bounding box center [738, 468] width 2 height 76
click at [591, 319] on div at bounding box center [422, 212] width 844 height 385
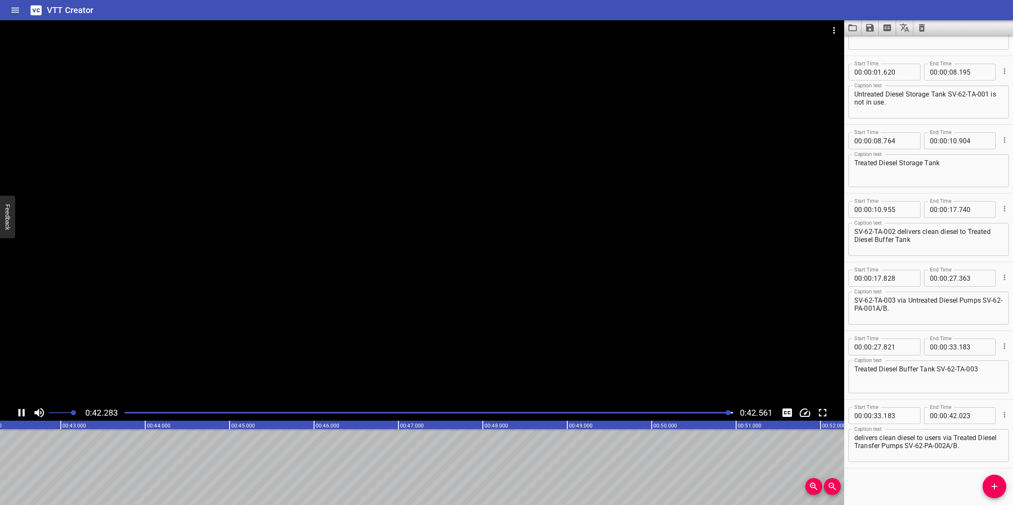
scroll to position [0, 3592]
click at [869, 30] on icon "Save captions to file" at bounding box center [870, 28] width 10 height 10
click at [882, 44] on li "Save to VTT file" at bounding box center [892, 46] width 62 height 15
click at [831, 32] on icon "Video Options" at bounding box center [834, 30] width 10 height 10
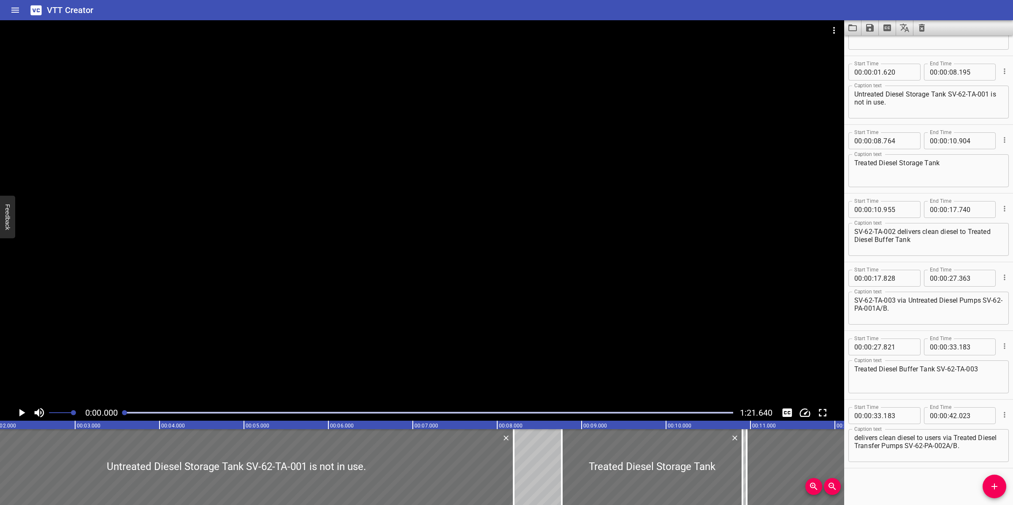
click at [927, 24] on button "Clear captions" at bounding box center [921, 27] width 17 height 15
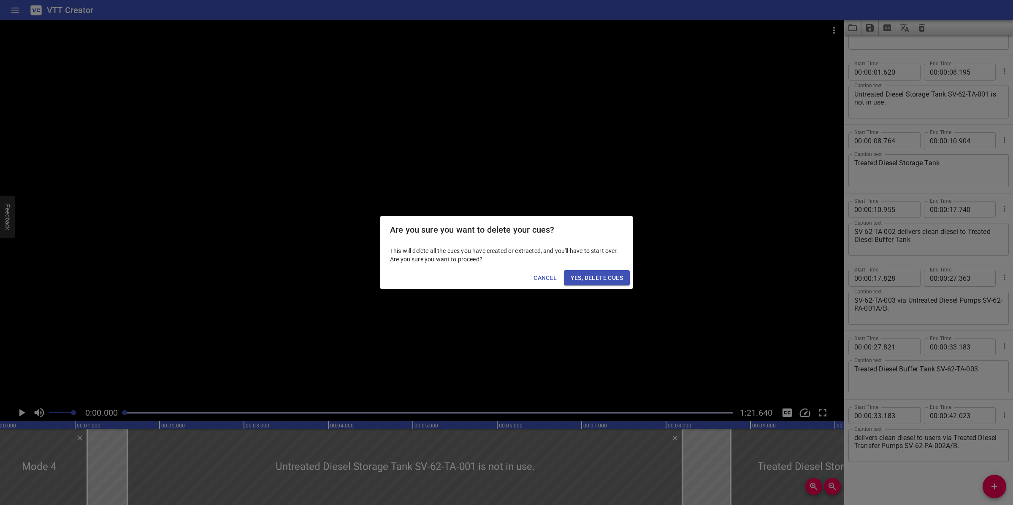
scroll to position [0, 0]
click at [601, 278] on span "Yes, Delete Cues" at bounding box center [596, 278] width 52 height 11
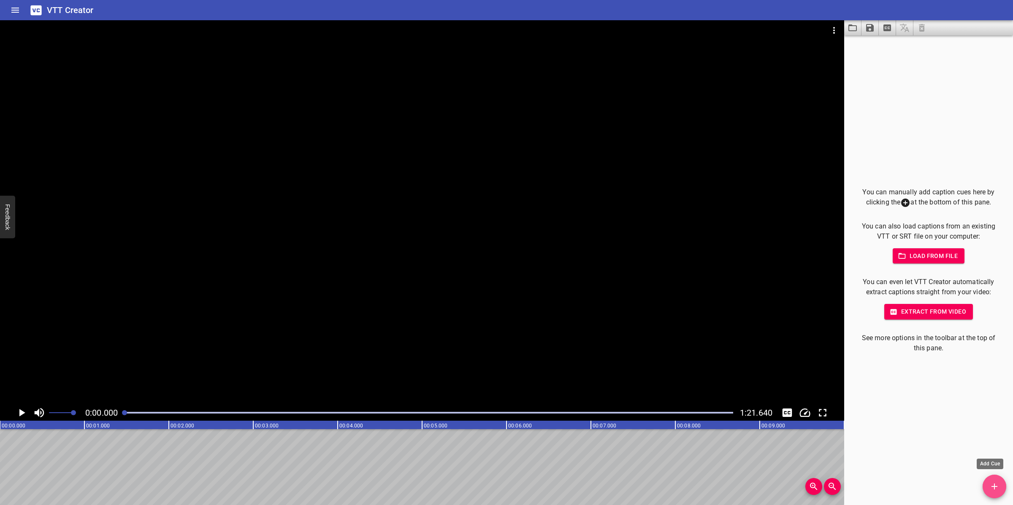
click at [992, 480] on icon "Add Cue" at bounding box center [994, 487] width 6 height 6
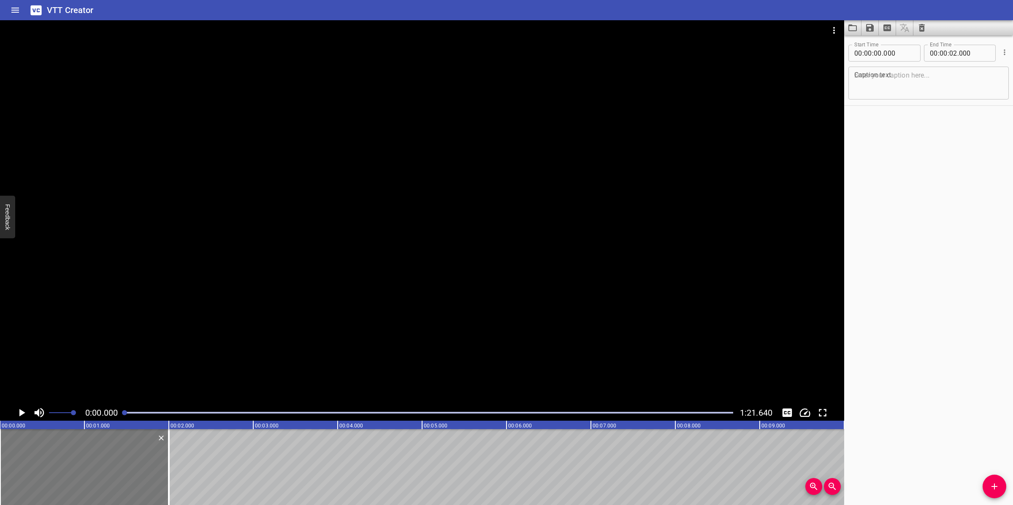
drag, startPoint x: 101, startPoint y: 466, endPoint x: 65, endPoint y: 464, distance: 35.9
click at [65, 464] on div at bounding box center [84, 468] width 169 height 76
drag, startPoint x: 171, startPoint y: 480, endPoint x: 117, endPoint y: 480, distance: 53.6
click at [117, 480] on div at bounding box center [115, 468] width 8 height 76
click at [986, 480] on span "Add Cue" at bounding box center [994, 487] width 24 height 10
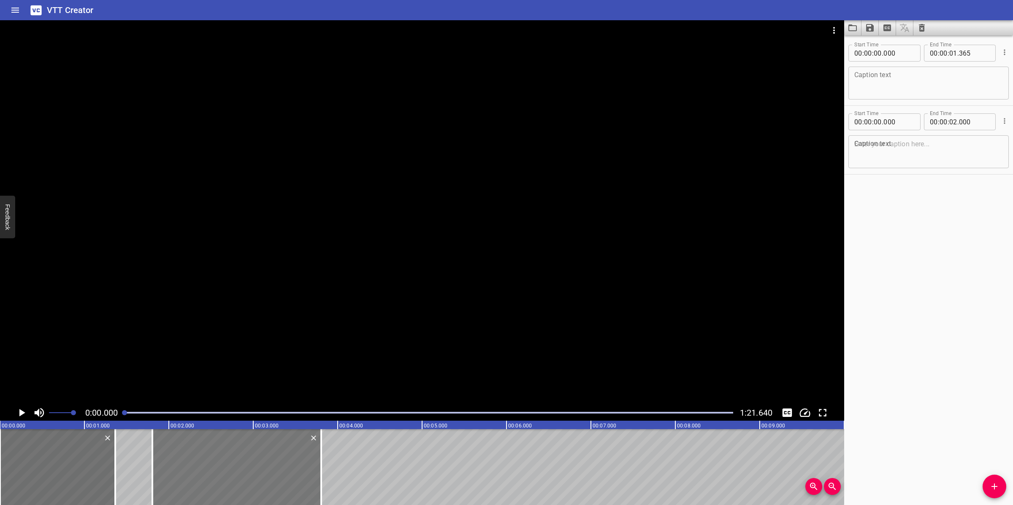
drag, startPoint x: 154, startPoint y: 465, endPoint x: 286, endPoint y: 465, distance: 132.1
click at [286, 465] on div at bounding box center [236, 468] width 169 height 76
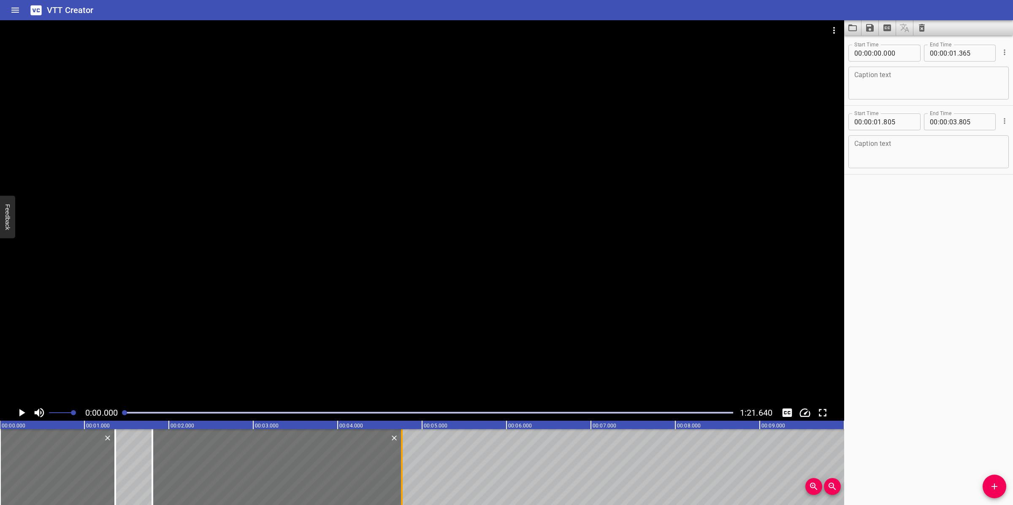
drag, startPoint x: 322, startPoint y: 461, endPoint x: 402, endPoint y: 463, distance: 80.6
click at [402, 463] on div at bounding box center [402, 468] width 2 height 76
click at [952, 63] on div "Caption text Caption text" at bounding box center [928, 82] width 160 height 38
click at [954, 70] on div "Caption text" at bounding box center [928, 83] width 160 height 33
paste textarea "Main Components"
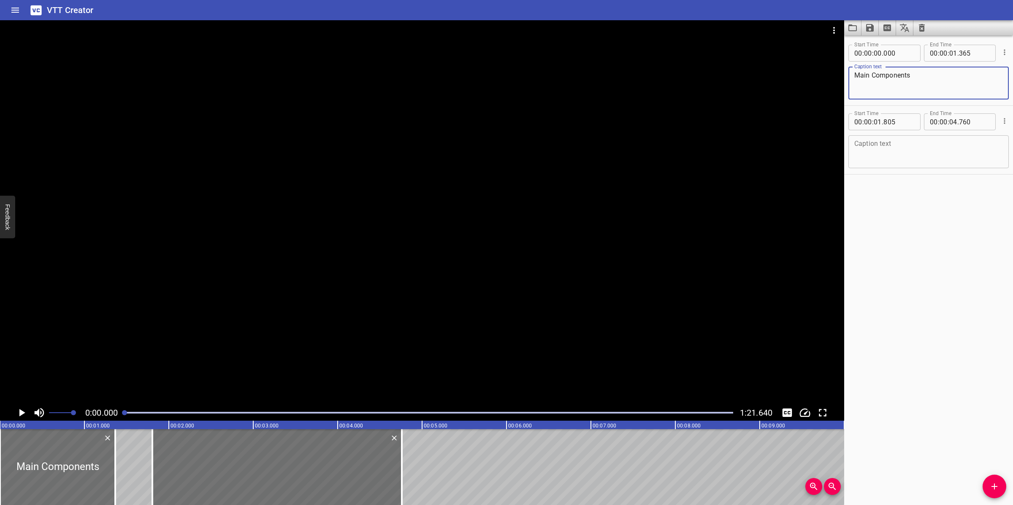
click at [407, 216] on div at bounding box center [422, 212] width 844 height 385
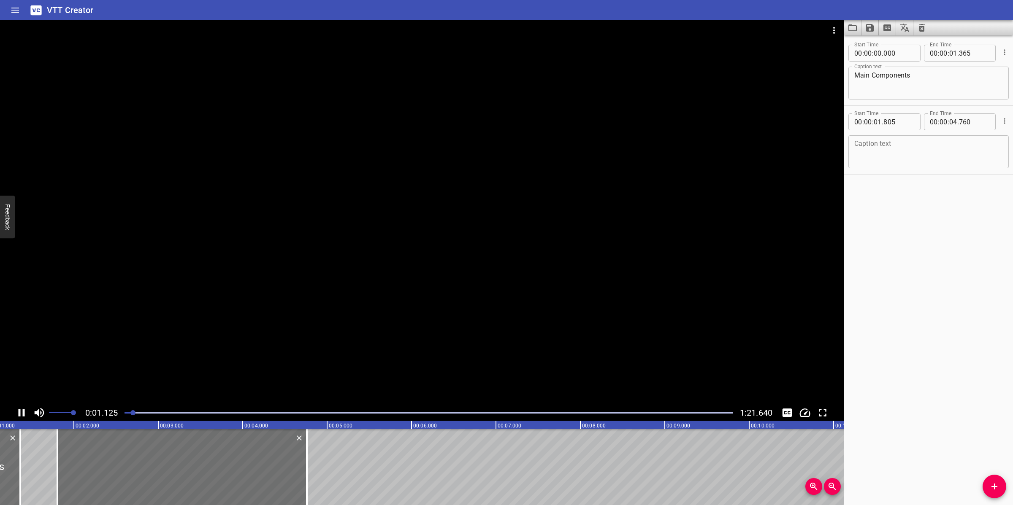
drag, startPoint x: 347, startPoint y: 262, endPoint x: 359, endPoint y: 212, distance: 52.0
click at [347, 262] on div at bounding box center [422, 212] width 844 height 385
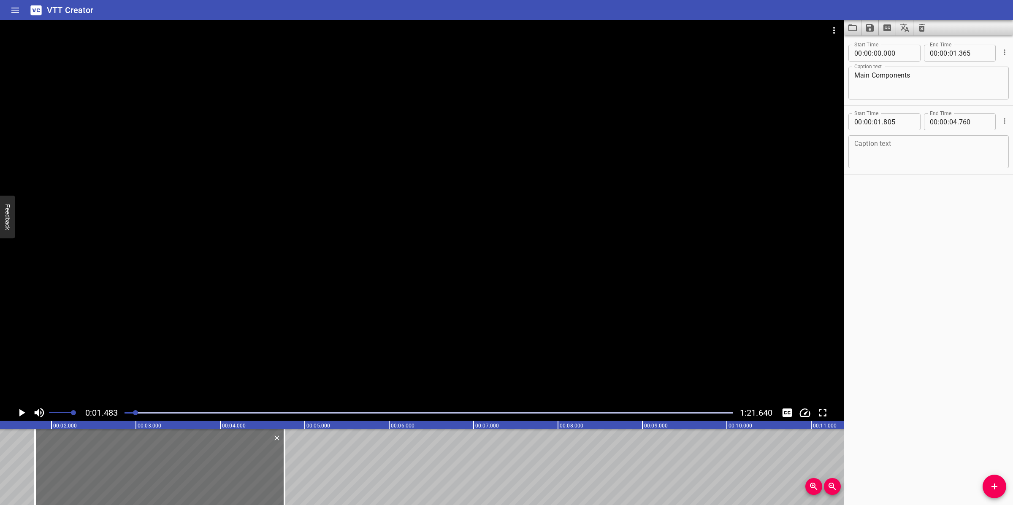
scroll to position [0, 125]
drag, startPoint x: 896, startPoint y: 170, endPoint x: 899, endPoint y: 155, distance: 14.6
click at [897, 169] on div "Caption text Caption text" at bounding box center [928, 151] width 160 height 38
paste textarea "The Diesel System consists of the following:"
click at [900, 152] on textarea "The Diesel System consists of the following:" at bounding box center [928, 152] width 149 height 24
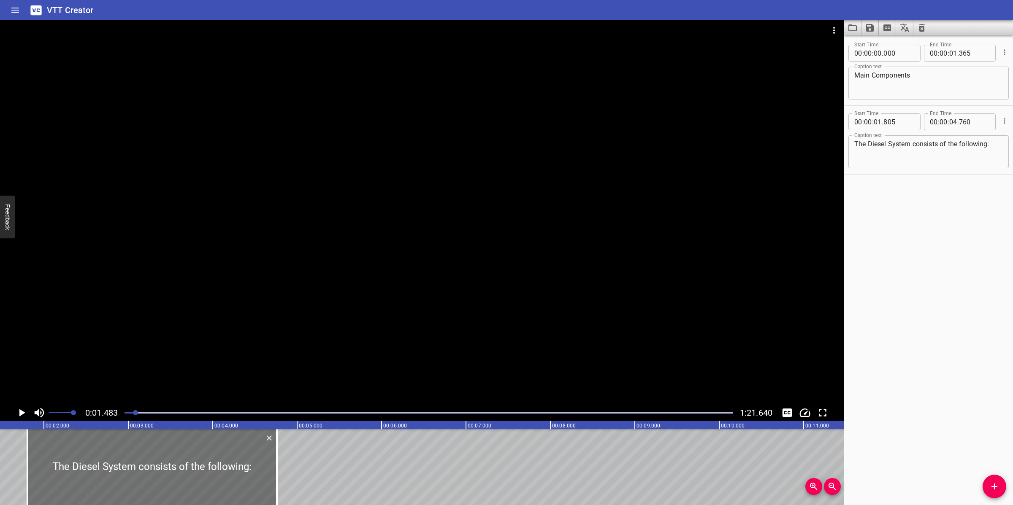
click at [499, 362] on div at bounding box center [422, 212] width 844 height 385
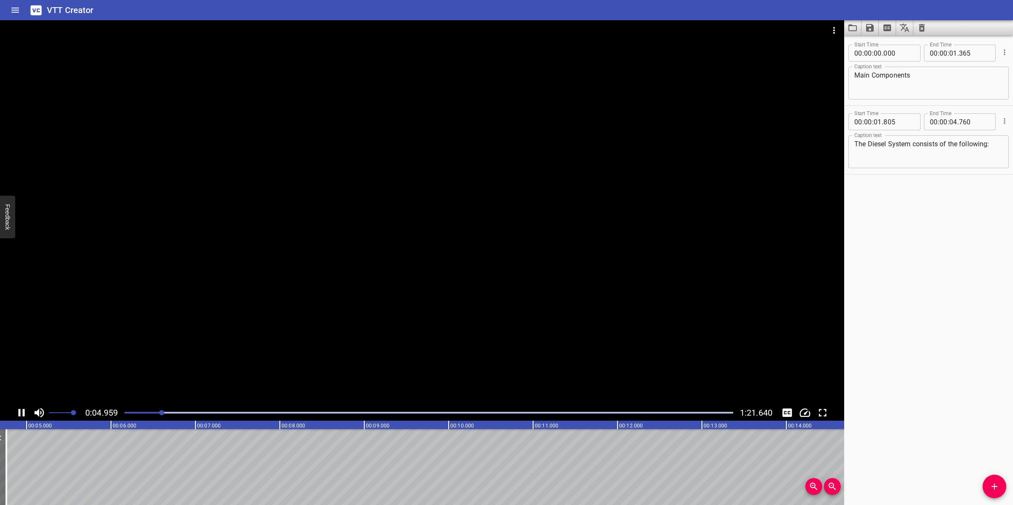
click at [510, 335] on div at bounding box center [422, 212] width 844 height 385
drag, startPoint x: 995, startPoint y: 496, endPoint x: 986, endPoint y: 497, distance: 8.5
click at [986, 480] on div "Start Time 00 : 00 : 00 . 000 Start Time End Time 00 : 00 : 01 . 365 End Time C…" at bounding box center [928, 270] width 169 height 470
click at [986, 480] on span "Add Cue" at bounding box center [994, 487] width 24 height 10
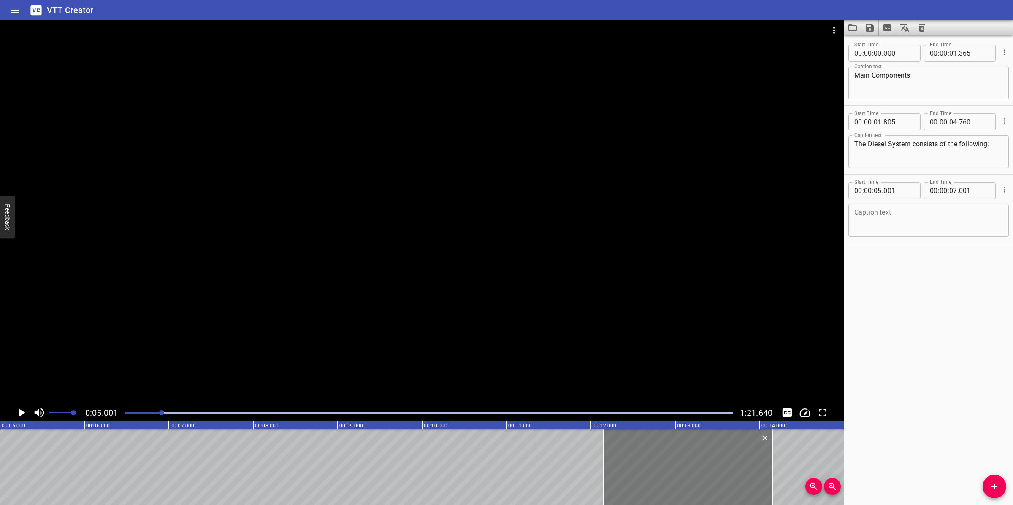
drag, startPoint x: 75, startPoint y: 468, endPoint x: 678, endPoint y: 452, distance: 603.6
click at [678, 452] on div at bounding box center [687, 468] width 169 height 76
drag, startPoint x: 997, startPoint y: 486, endPoint x: 674, endPoint y: 425, distance: 328.1
click at [988, 480] on span "Add Cue" at bounding box center [994, 487] width 24 height 10
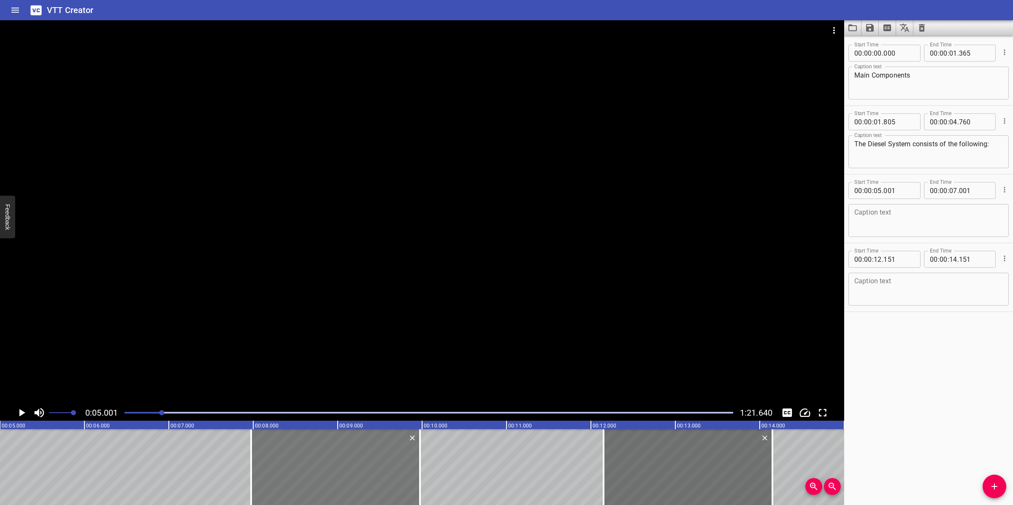
drag, startPoint x: 98, startPoint y: 444, endPoint x: 346, endPoint y: 445, distance: 247.7
click at [346, 445] on div at bounding box center [335, 468] width 169 height 76
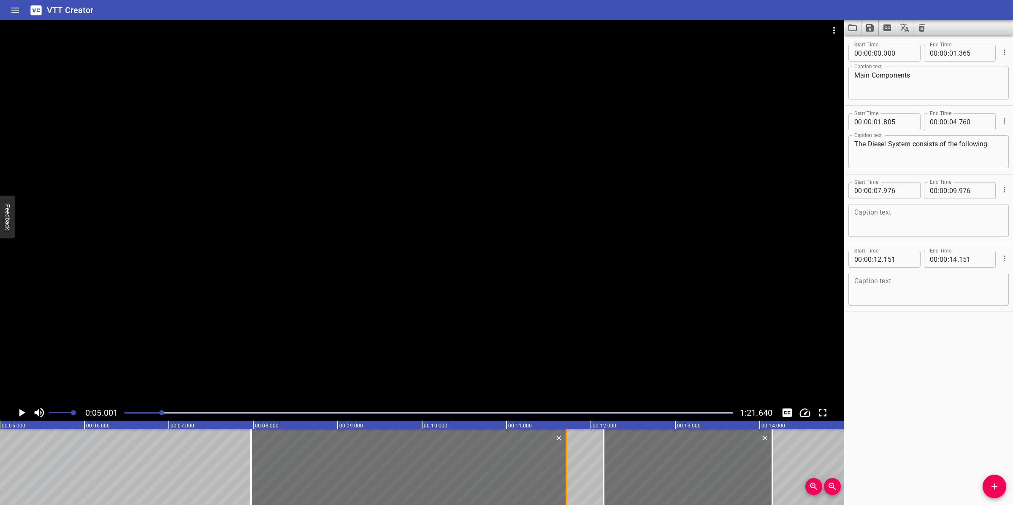
drag, startPoint x: 420, startPoint y: 454, endPoint x: 566, endPoint y: 454, distance: 146.4
click at [566, 454] on div at bounding box center [566, 468] width 2 height 76
click at [986, 480] on span "Add Cue" at bounding box center [994, 487] width 24 height 10
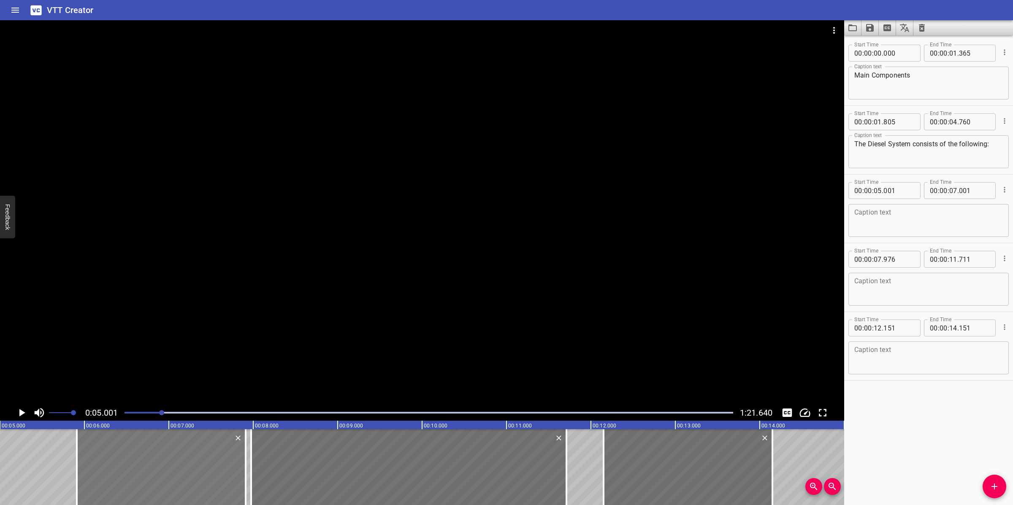
drag, startPoint x: 59, startPoint y: 464, endPoint x: 136, endPoint y: 465, distance: 76.8
click at [136, 465] on div at bounding box center [161, 468] width 169 height 76
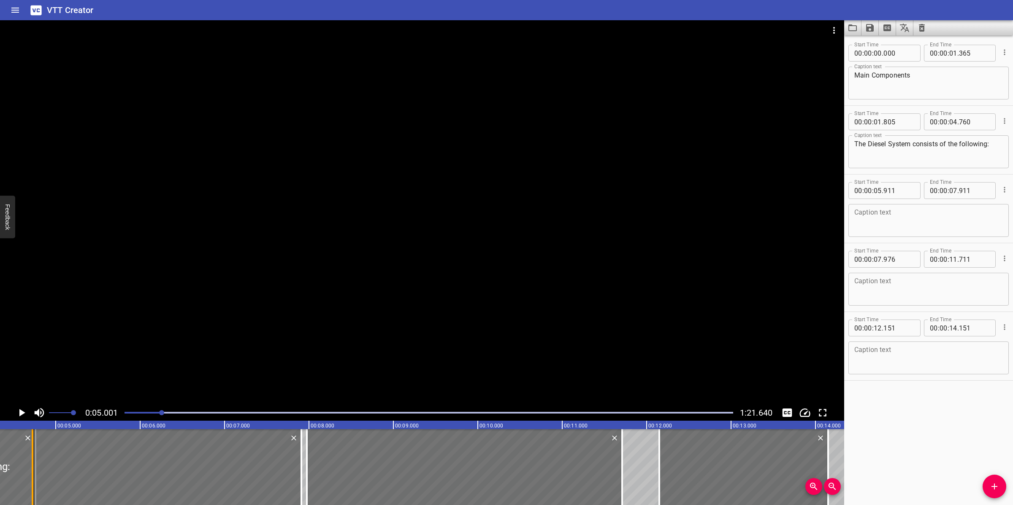
drag, startPoint x: 62, startPoint y: 476, endPoint x: 11, endPoint y: 471, distance: 51.2
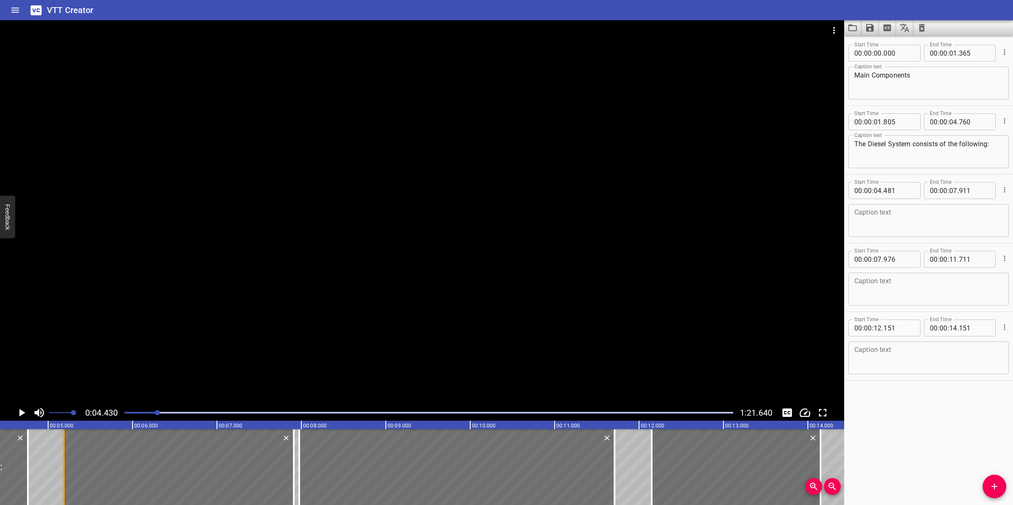
click at [64, 473] on div at bounding box center [64, 468] width 2 height 76
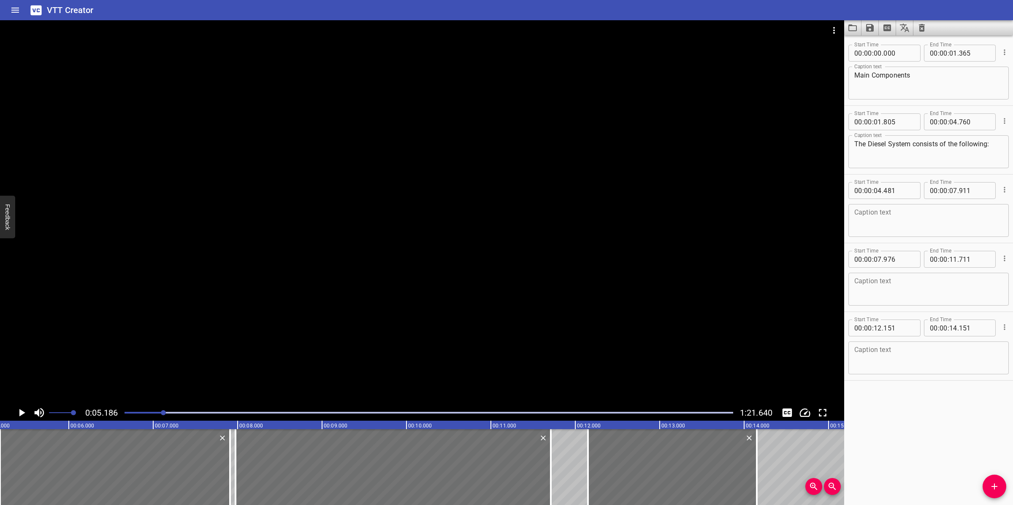
click at [886, 224] on textarea at bounding box center [928, 221] width 149 height 24
paste textarea "1 x 100% Diesel Filter (SV-62-CB- 003)"
click at [916, 224] on textarea at bounding box center [928, 221] width 149 height 24
paste textarea "1 x 100% Diesel Filter (SV-62-CB-003)"
click at [889, 278] on textarea at bounding box center [928, 290] width 149 height 24
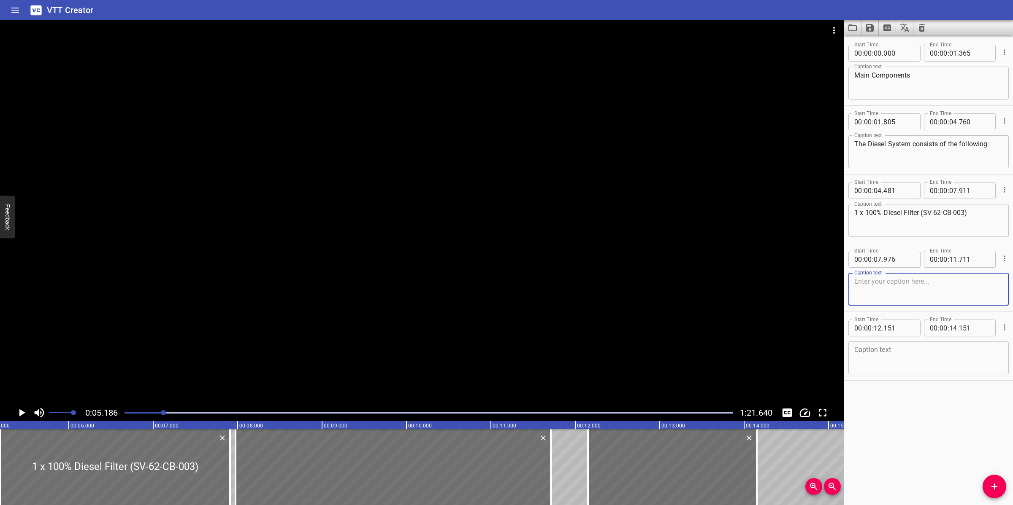
paste textarea "1 x 100% Untreated Diesel Storage Tank(SV-62-TA-001)"
click at [854, 292] on textarea "1 x 100% Untreated Diesel Storage Tank(SV-62-TA-001)" at bounding box center [928, 290] width 149 height 24
click at [370, 344] on div at bounding box center [422, 212] width 844 height 385
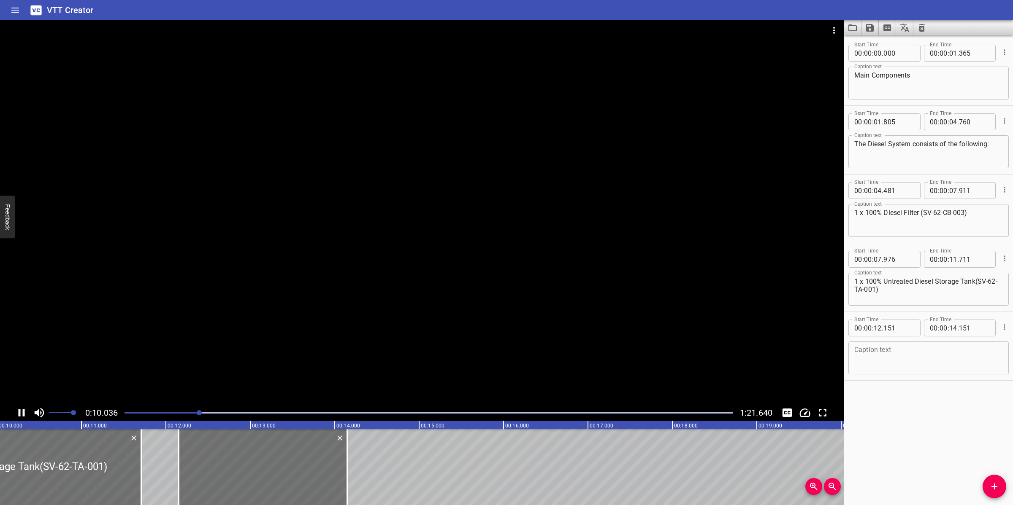
click at [182, 321] on div at bounding box center [422, 212] width 844 height 385
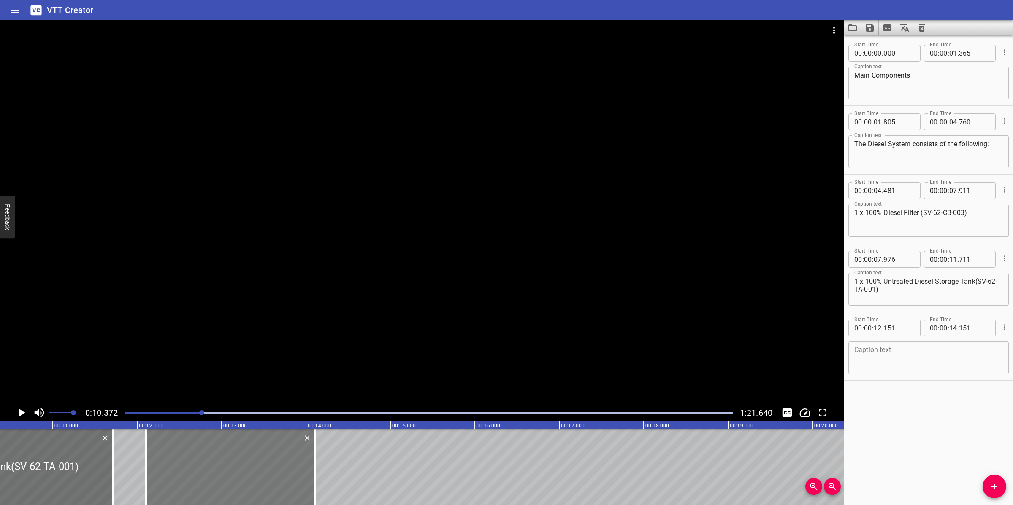
drag, startPoint x: 210, startPoint y: 460, endPoint x: 206, endPoint y: 469, distance: 9.6
click at [206, 469] on div at bounding box center [230, 468] width 169 height 76
click at [168, 407] on div at bounding box center [428, 413] width 619 height 12
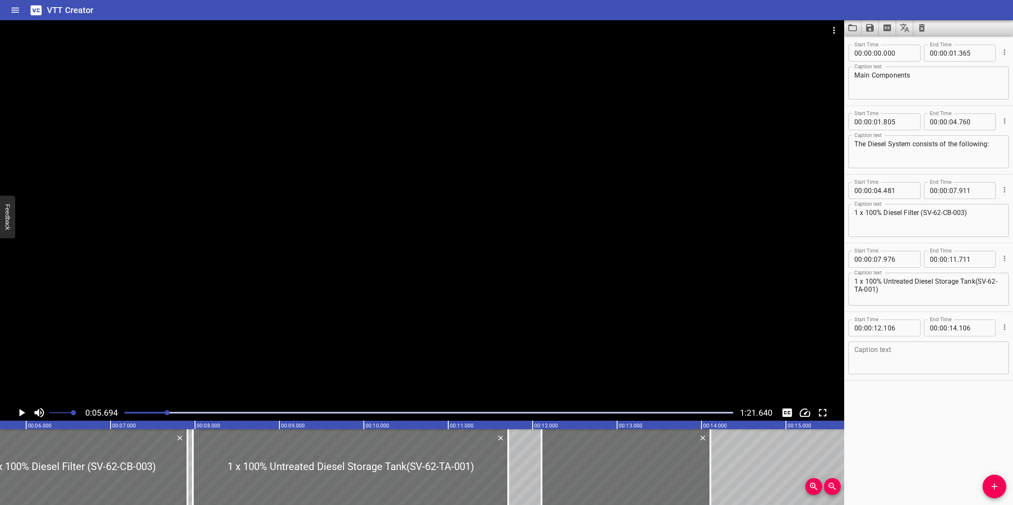
click at [312, 317] on div at bounding box center [422, 212] width 844 height 385
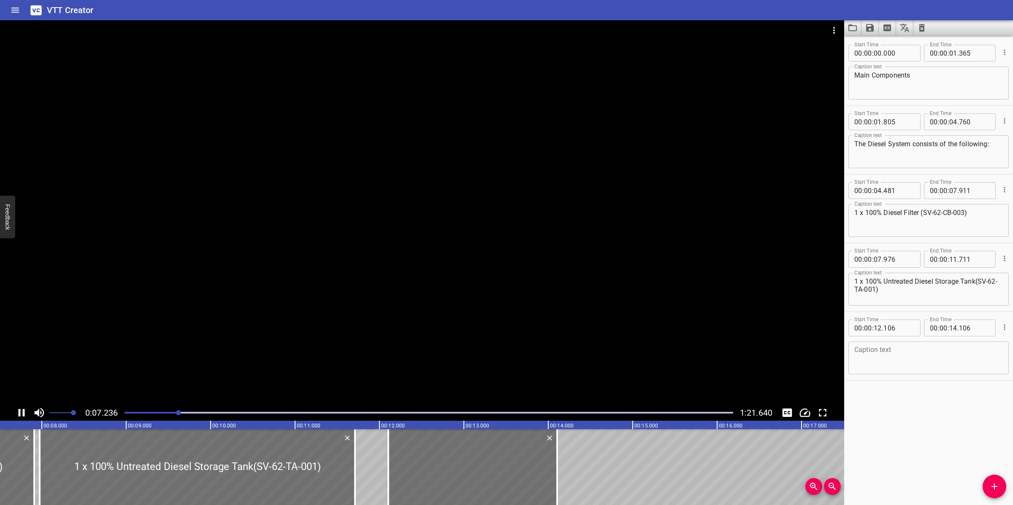
click at [330, 338] on div at bounding box center [422, 212] width 844 height 385
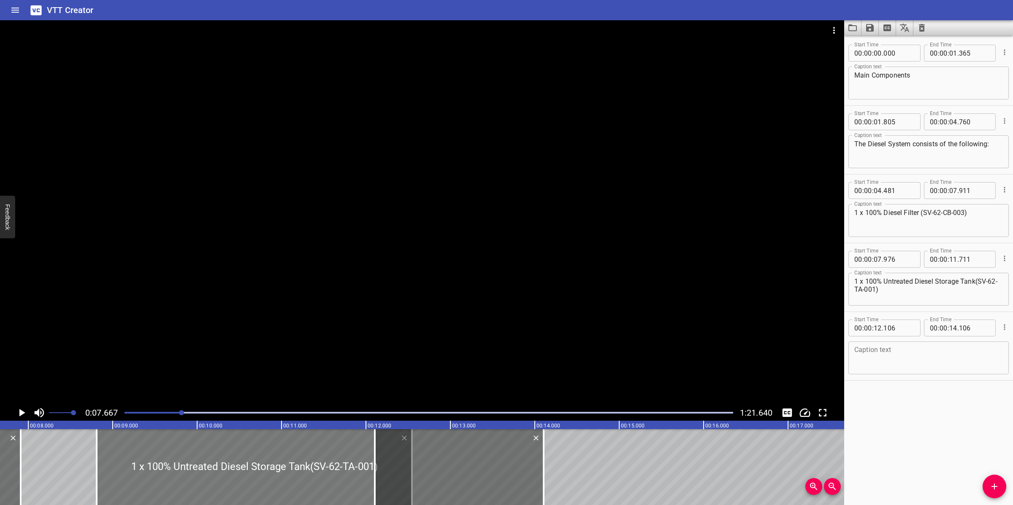
drag, startPoint x: 234, startPoint y: 471, endPoint x: 307, endPoint y: 459, distance: 73.6
click at [305, 459] on div at bounding box center [254, 468] width 315 height 76
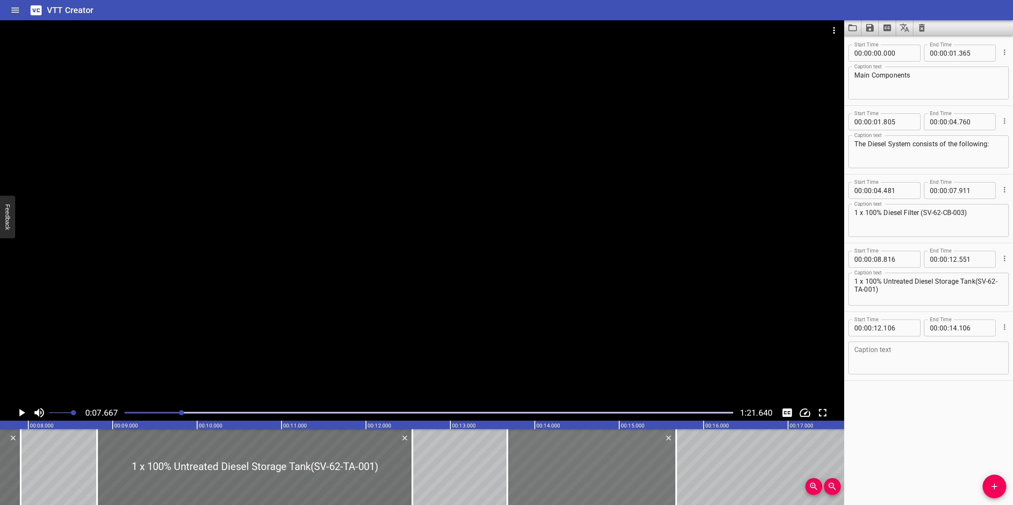
drag, startPoint x: 458, startPoint y: 460, endPoint x: 638, endPoint y: 448, distance: 180.6
click at [651, 448] on div at bounding box center [591, 468] width 169 height 76
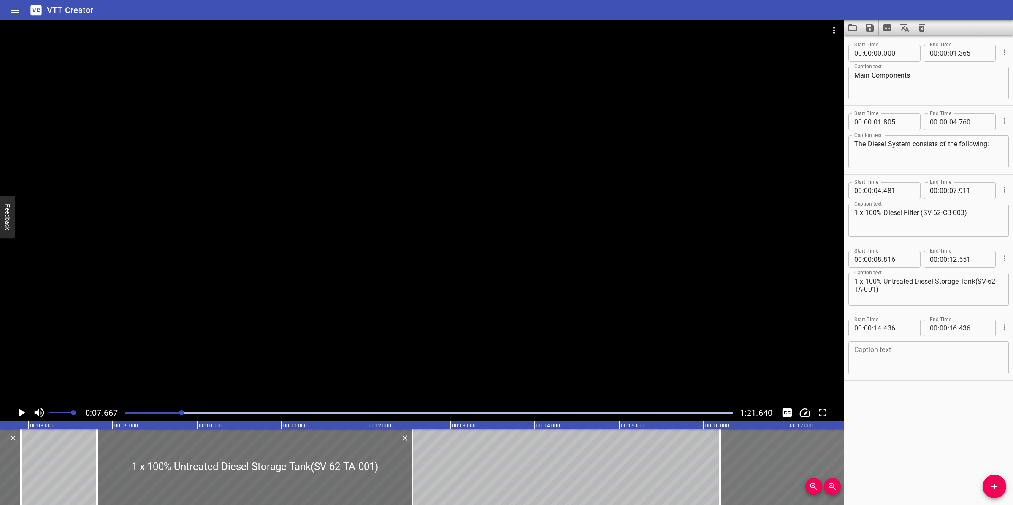
drag, startPoint x: 613, startPoint y: 451, endPoint x: 762, endPoint y: 449, distance: 149.4
click at [762, 449] on div at bounding box center [804, 468] width 169 height 76
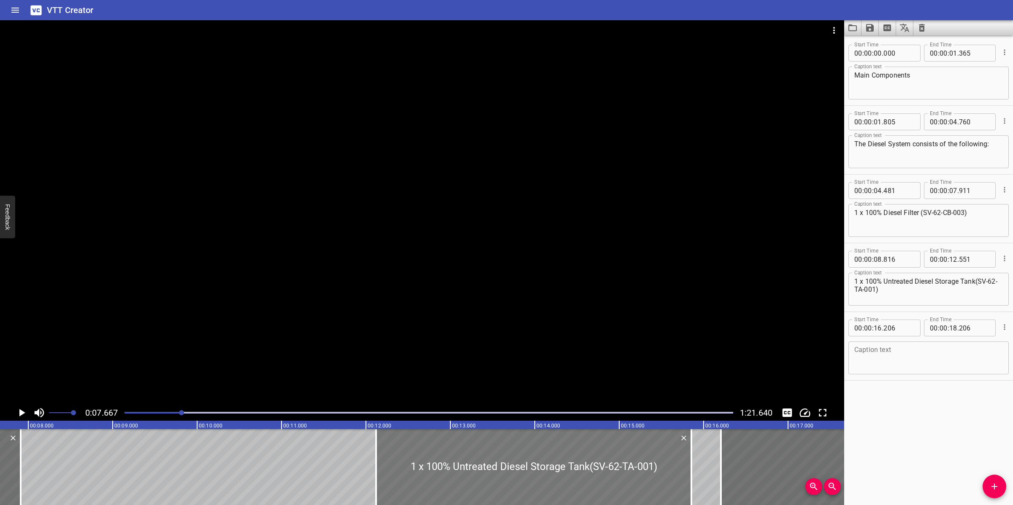
drag, startPoint x: 266, startPoint y: 463, endPoint x: 522, endPoint y: 457, distance: 256.2
click at [543, 452] on div at bounding box center [533, 468] width 315 height 76
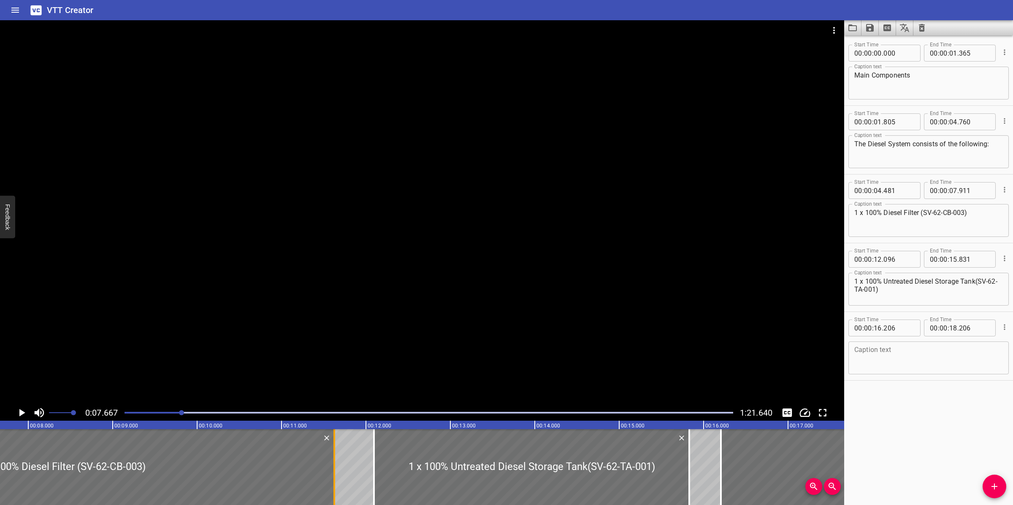
drag, startPoint x: 20, startPoint y: 465, endPoint x: 333, endPoint y: 468, distance: 313.5
click at [333, 468] on div at bounding box center [334, 468] width 2 height 76
click at [365, 377] on div at bounding box center [422, 212] width 844 height 385
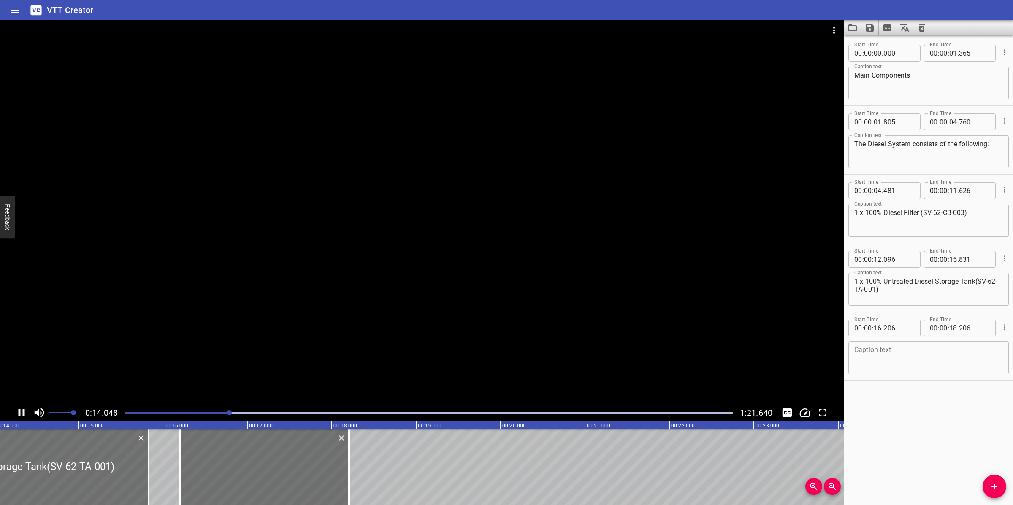
click at [368, 344] on div at bounding box center [422, 212] width 844 height 385
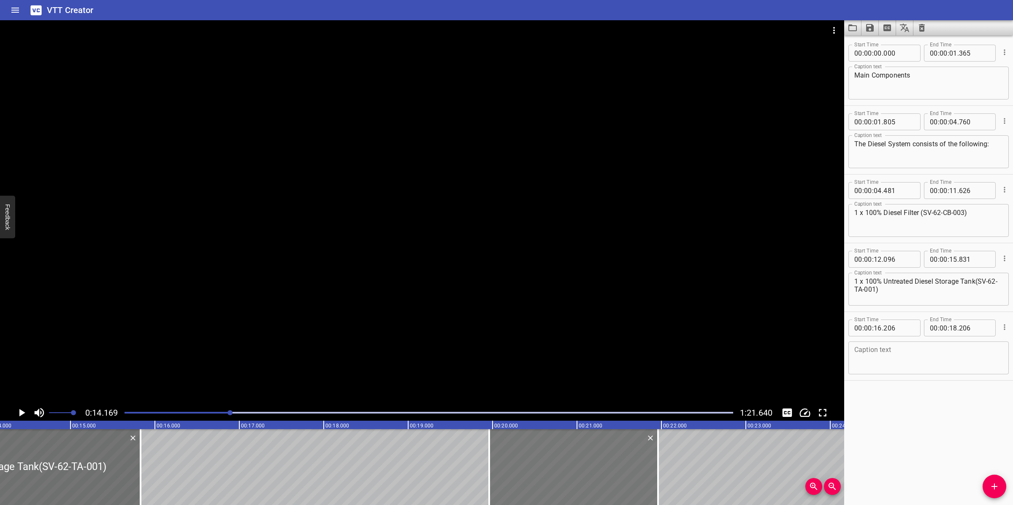
drag, startPoint x: 254, startPoint y: 460, endPoint x: 570, endPoint y: 452, distance: 316.5
click at [572, 452] on div at bounding box center [573, 468] width 169 height 76
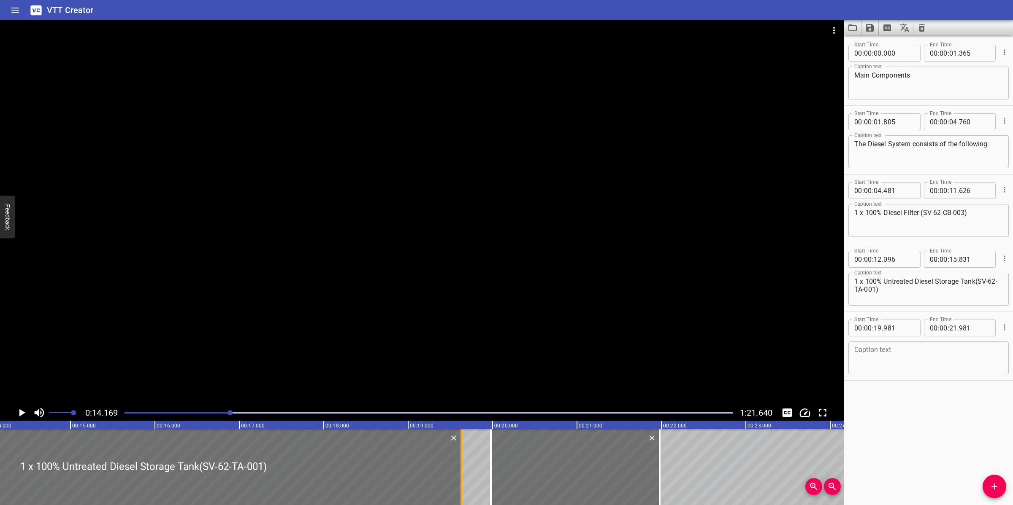
drag, startPoint x: 143, startPoint y: 457, endPoint x: 463, endPoint y: 458, distance: 320.7
click at [463, 458] on div at bounding box center [461, 468] width 8 height 76
drag, startPoint x: 459, startPoint y: 458, endPoint x: 447, endPoint y: 460, distance: 11.5
click at [447, 460] on div at bounding box center [450, 468] width 8 height 76
click at [492, 368] on div at bounding box center [422, 212] width 844 height 385
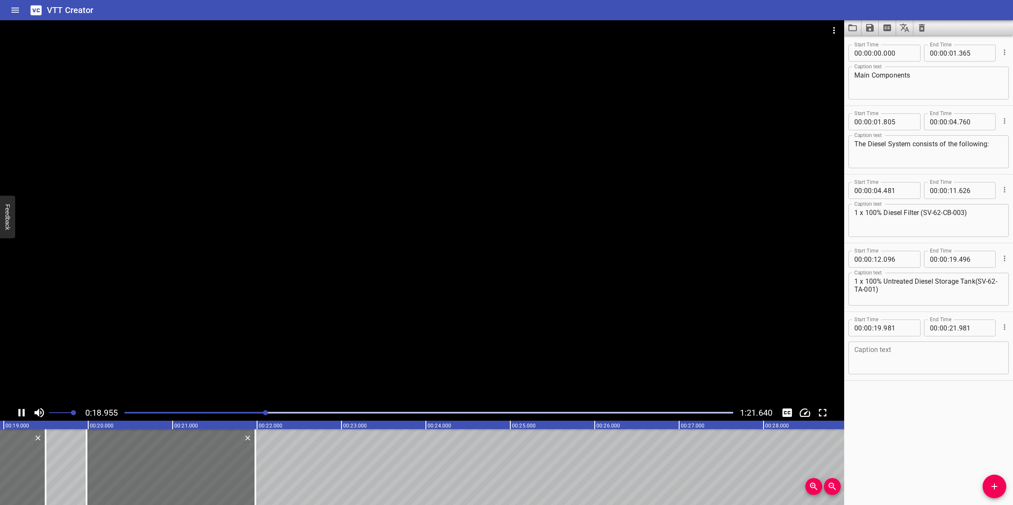
drag, startPoint x: 501, startPoint y: 339, endPoint x: 927, endPoint y: 336, distance: 425.7
click at [506, 338] on div at bounding box center [422, 212] width 844 height 385
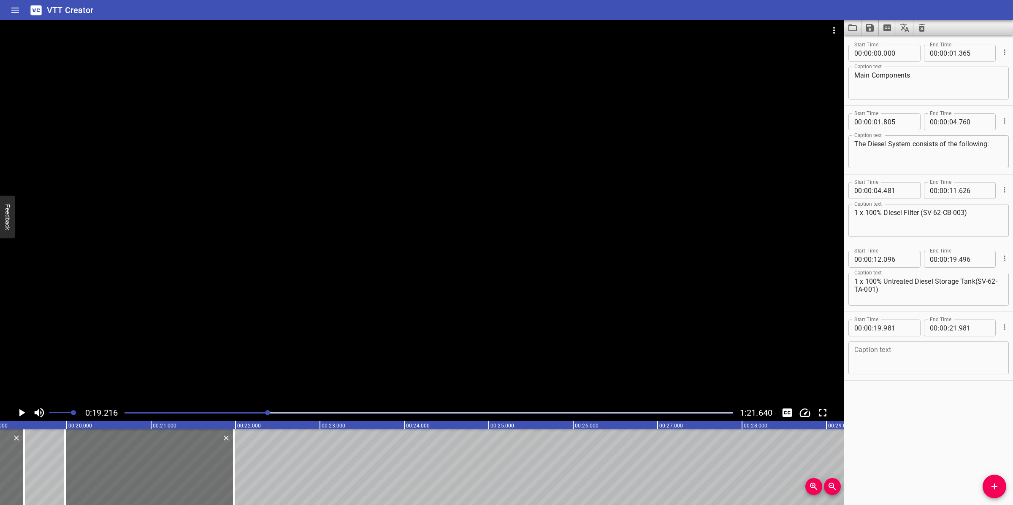
scroll to position [0, 1622]
click at [921, 296] on textarea "1 x 100% Untreated Diesel Storage Tank(SV-62-TA-001)" at bounding box center [928, 290] width 149 height 24
click at [928, 361] on textarea at bounding box center [928, 358] width 149 height 24
paste textarea "2 x 100% Untreated Diesel Pumps (SV- 62-PA-001A/B)"
click at [990, 347] on textarea "2 x 100% Untreated Diesel Pumps (SV- 62-PA-001A/B)" at bounding box center [928, 358] width 149 height 24
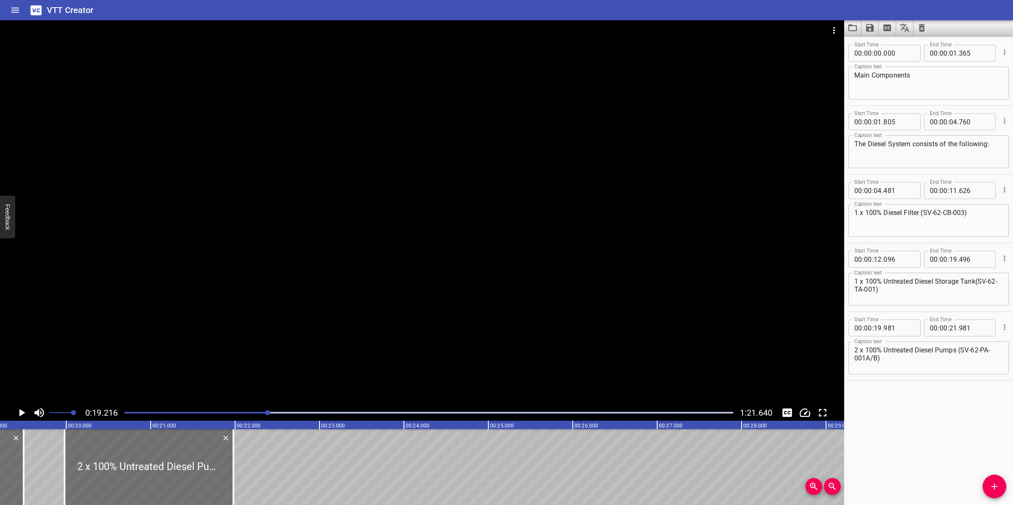
click at [514, 296] on div at bounding box center [422, 212] width 844 height 385
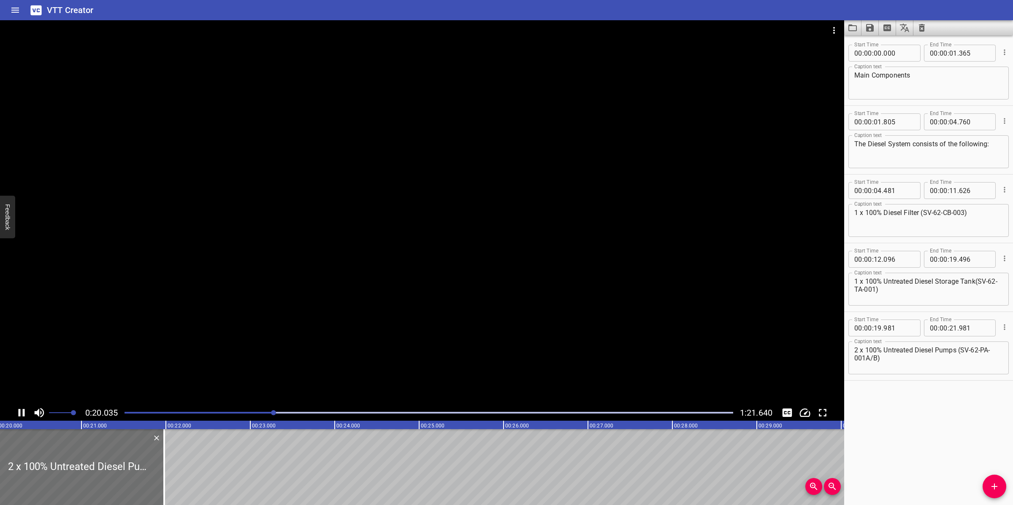
click at [358, 343] on div at bounding box center [422, 212] width 844 height 385
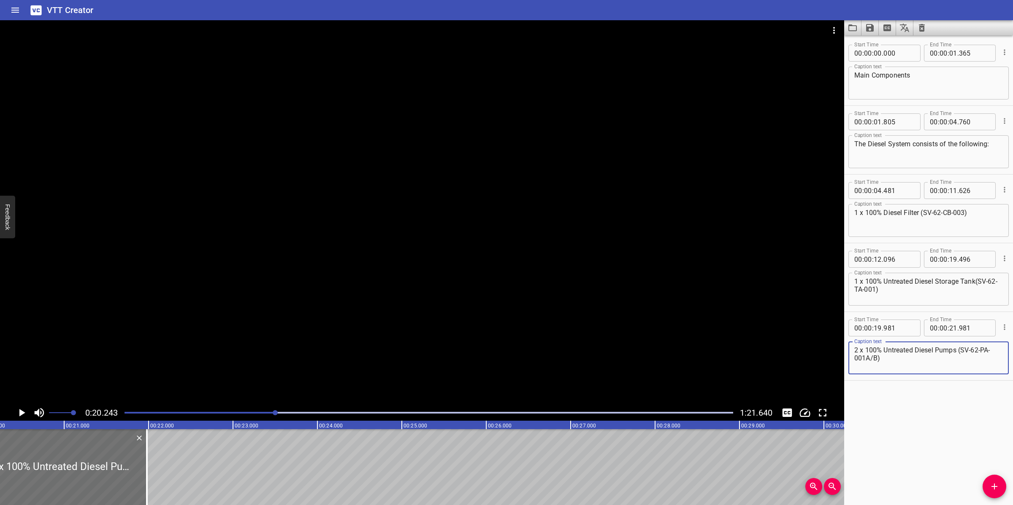
click at [933, 365] on textarea "2 x 100% Untreated Diesel Pumps (SV-62-PA-001A/B)" at bounding box center [928, 358] width 149 height 24
click at [973, 218] on textarea "1 x 100% Diesel Filter (SV-62-CB-003)" at bounding box center [928, 221] width 149 height 24
click at [988, 211] on textarea "1 x 100% Diesel Filter (SV-62-CB-003)" at bounding box center [928, 221] width 149 height 24
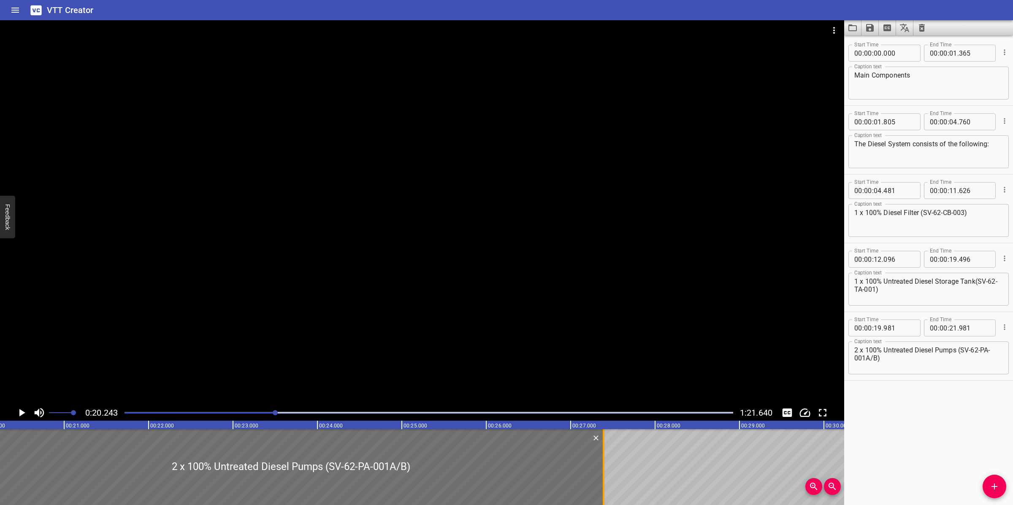
drag, startPoint x: 146, startPoint y: 460, endPoint x: 602, endPoint y: 459, distance: 456.5
click at [603, 459] on div at bounding box center [604, 468] width 2 height 76
click at [600, 358] on div at bounding box center [422, 212] width 844 height 385
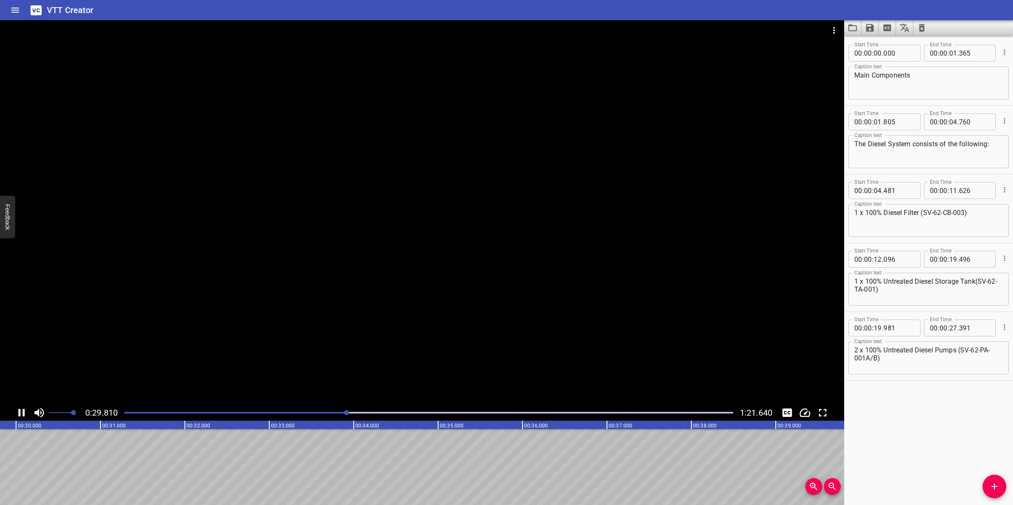
click at [292, 408] on div at bounding box center [428, 413] width 619 height 12
click at [410, 309] on div at bounding box center [422, 212] width 844 height 385
click at [992, 480] on icon "Add Cue" at bounding box center [994, 487] width 10 height 10
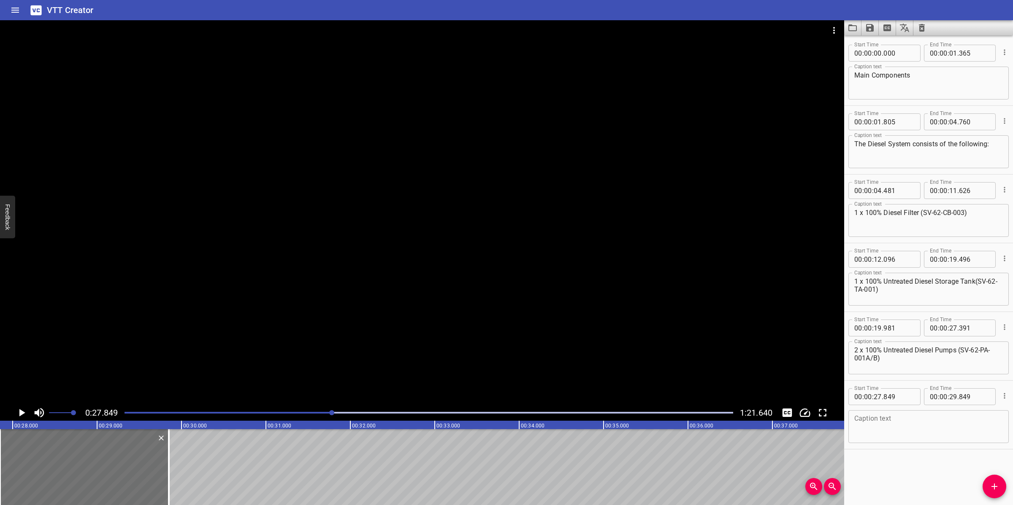
click at [940, 420] on textarea at bounding box center [928, 427] width 149 height 24
paste textarea "1 x 100% Diesel Centrifuge Package (SV-62-XB-001)"
click at [854, 427] on textarea "1 x 100% Diesel Centrifuge Package (SV-62-XB-001)" at bounding box center [928, 427] width 149 height 24
click at [919, 437] on textarea "1 x 100% Diesel Centrifuge Package (SV-62-XB-001)" at bounding box center [928, 427] width 149 height 24
click at [419, 293] on div at bounding box center [422, 212] width 844 height 385
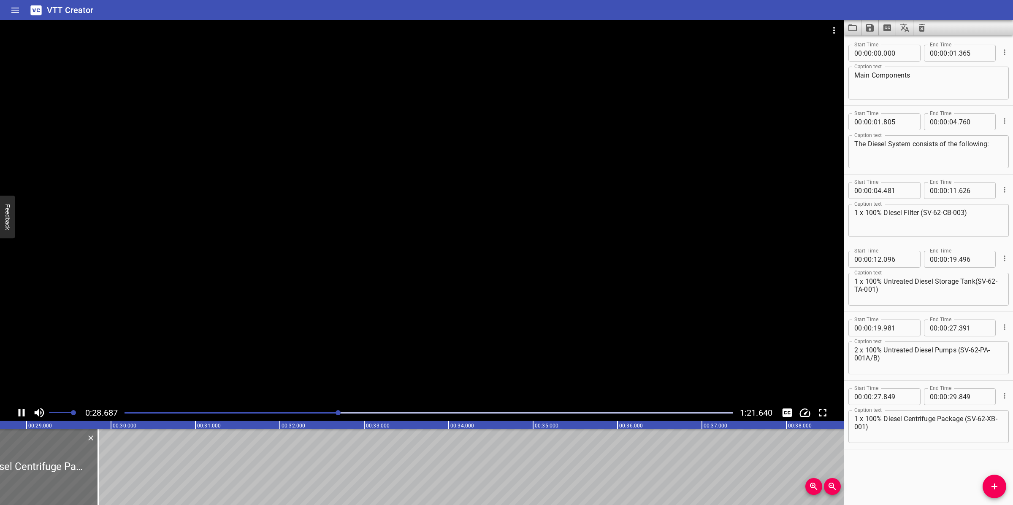
click at [473, 342] on div at bounding box center [422, 212] width 844 height 385
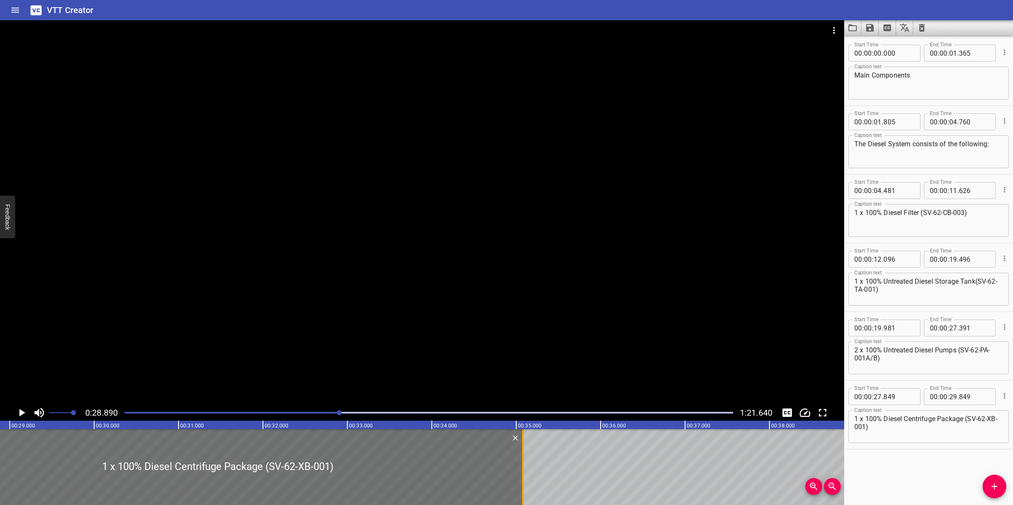
drag, startPoint x: 82, startPoint y: 469, endPoint x: 524, endPoint y: 473, distance: 441.4
click at [524, 473] on div at bounding box center [523, 468] width 8 height 76
click at [577, 384] on div at bounding box center [422, 212] width 844 height 385
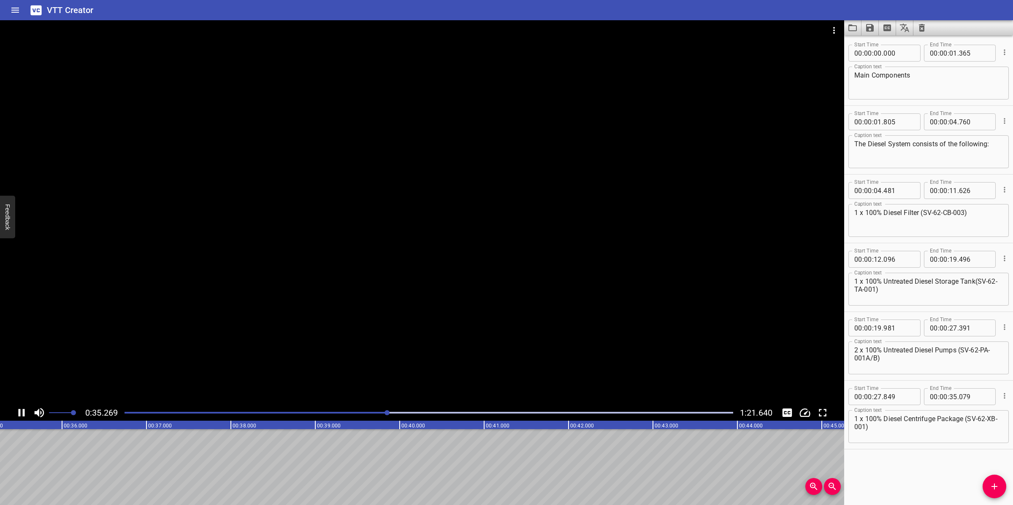
click at [553, 342] on div at bounding box center [422, 212] width 844 height 385
click at [994, 480] on icon "Add Cue" at bounding box center [994, 487] width 6 height 6
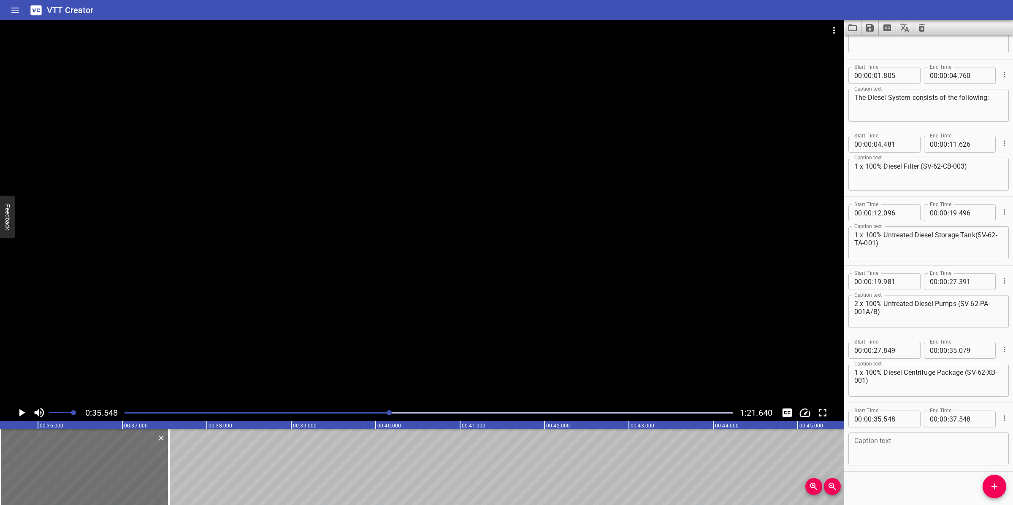
scroll to position [50, 0]
click at [897, 450] on textarea at bounding box center [928, 446] width 149 height 24
paste textarea "1 x 100% Treated Diesel Storage Tank(SV-62-TA-002)"
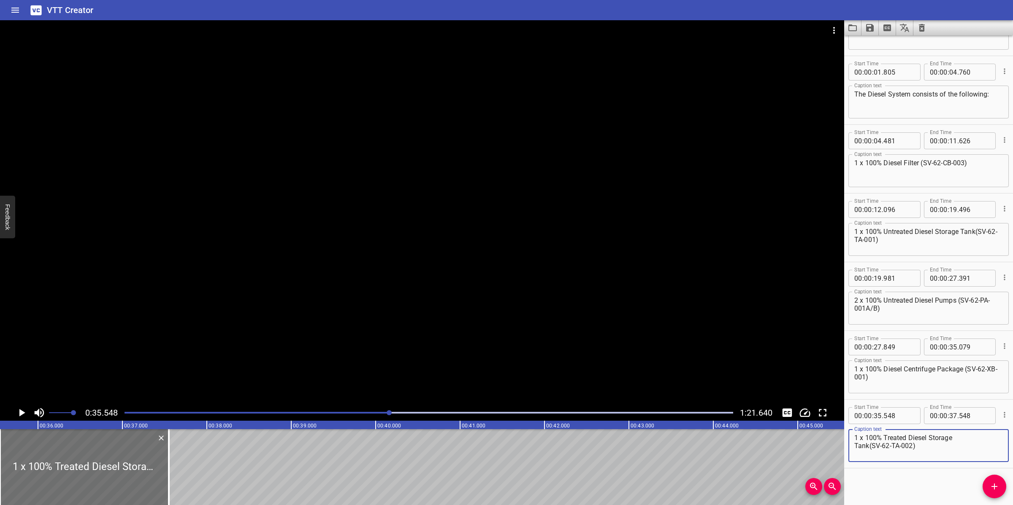
click at [970, 440] on textarea "1 x 100% Treated Diesel Storage Tank(SV-62-TA-002)" at bounding box center [928, 446] width 149 height 24
click at [969, 438] on textarea "1 x 100% Treated Diesel Storage Tank(SV-62-TA-002)" at bounding box center [928, 446] width 149 height 24
click at [973, 233] on textarea "1 x 100% Untreated Diesel Storage Tank(SV-62-TA-001)" at bounding box center [928, 240] width 149 height 24
click at [538, 306] on div at bounding box center [422, 212] width 844 height 385
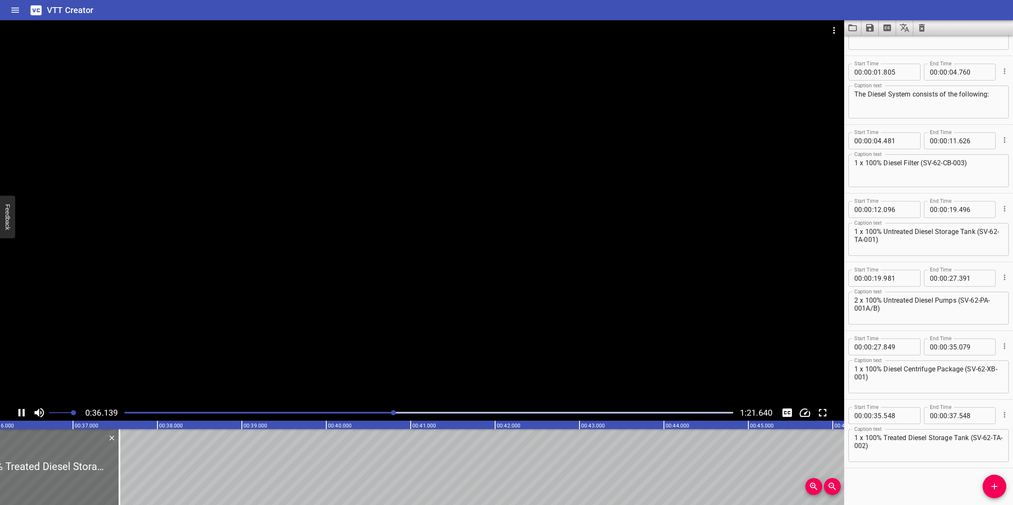
click at [332, 311] on div at bounding box center [422, 212] width 844 height 385
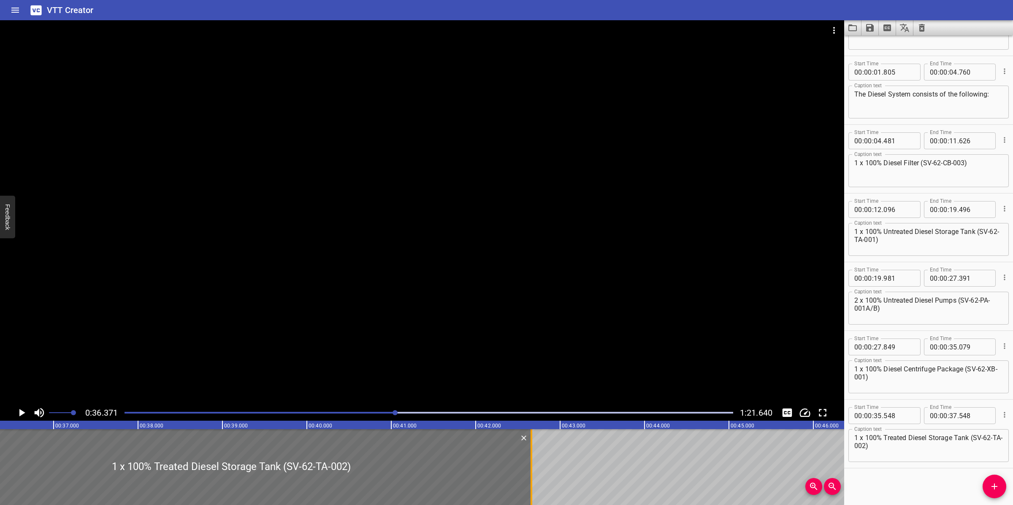
drag, startPoint x: 101, startPoint y: 465, endPoint x: 532, endPoint y: 460, distance: 431.3
click at [532, 460] on div at bounding box center [531, 468] width 8 height 76
click at [882, 446] on textarea "1 x 100% Treated Diesel Storage Tank (SV-62-TA-002)" at bounding box center [928, 446] width 149 height 24
click at [391, 238] on div at bounding box center [422, 212] width 844 height 385
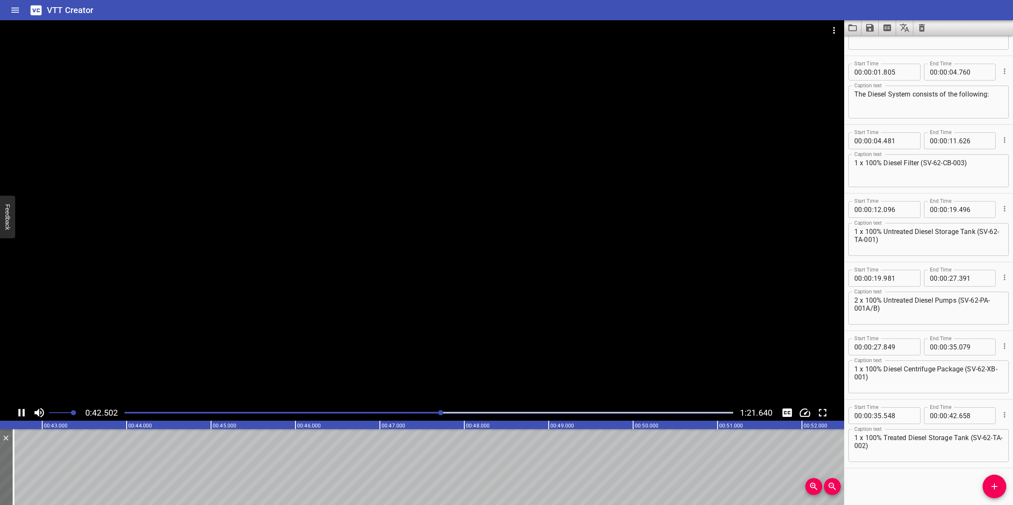
click at [430, 345] on div at bounding box center [422, 212] width 844 height 385
click at [1003, 480] on span "Add Cue" at bounding box center [994, 487] width 24 height 10
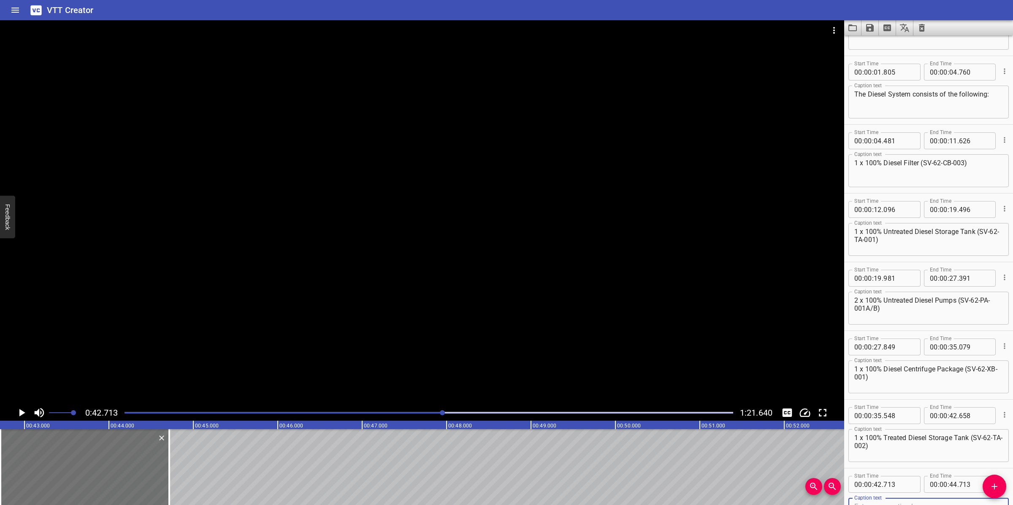
scroll to position [54, 0]
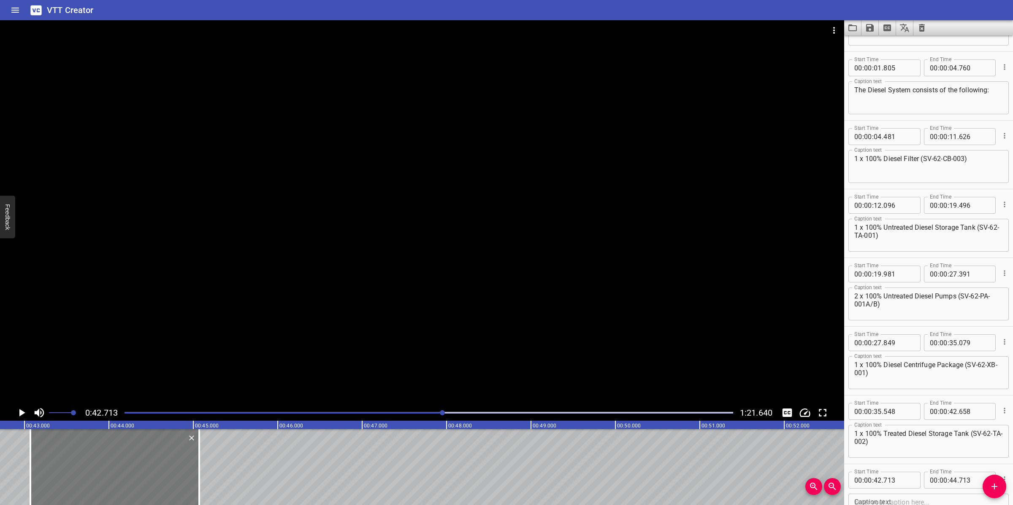
drag, startPoint x: 73, startPoint y: 470, endPoint x: 111, endPoint y: 449, distance: 43.8
click at [103, 458] on div at bounding box center [114, 468] width 169 height 76
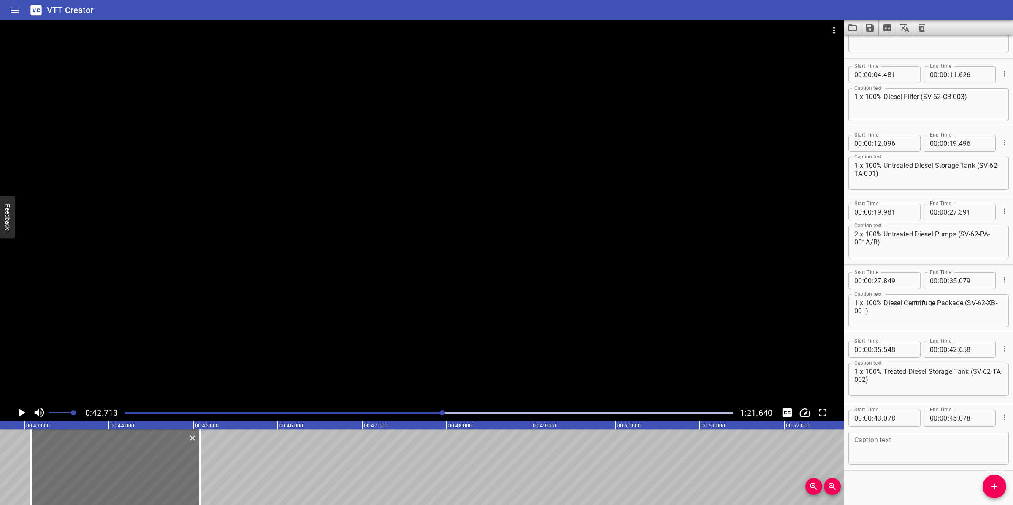
scroll to position [119, 0]
click at [915, 446] on textarea at bounding box center [928, 446] width 149 height 24
paste textarea "1 x 100% Treated Diesel Buffer Tank (SV-62-TA-003)"
click at [972, 434] on textarea "1 x 100% Treated Diesel Buffer Tank (SV-62-TA-003)" at bounding box center [928, 446] width 149 height 24
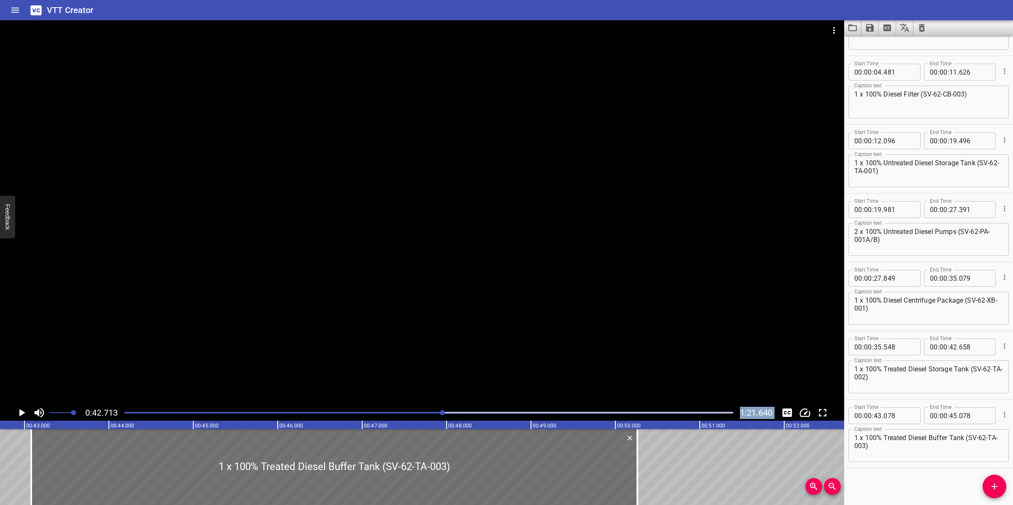
drag, startPoint x: 201, startPoint y: 452, endPoint x: 638, endPoint y: 419, distance: 438.4
click at [638, 419] on div "0:42.713 1:21.640 00:00.000 00:01.000 00:02.000 00:03.000 00:04.000 00:05.000 0…" at bounding box center [422, 262] width 844 height 485
click at [641, 334] on div at bounding box center [422, 212] width 844 height 385
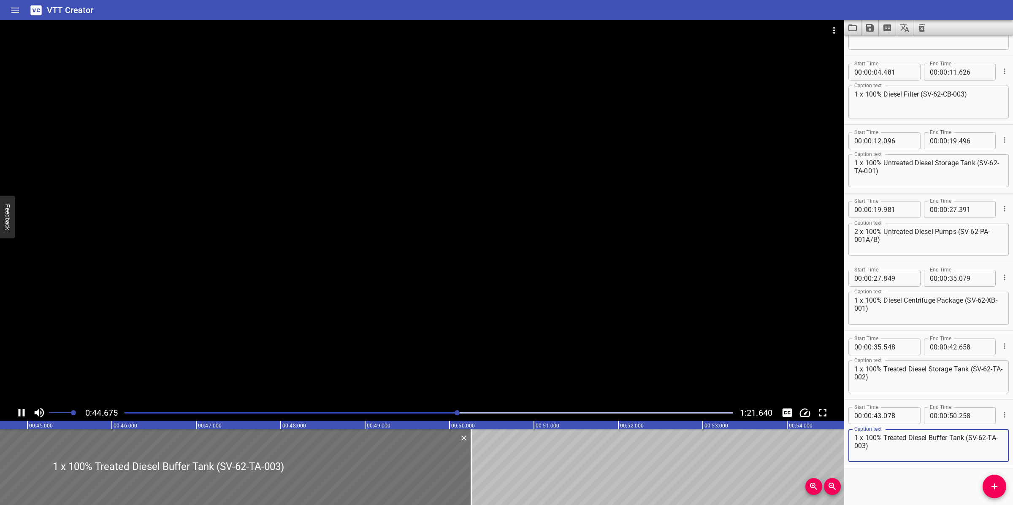
click at [899, 450] on textarea "1 x 100% Treated Diesel Buffer Tank (SV-62-TA-003)" at bounding box center [928, 446] width 149 height 24
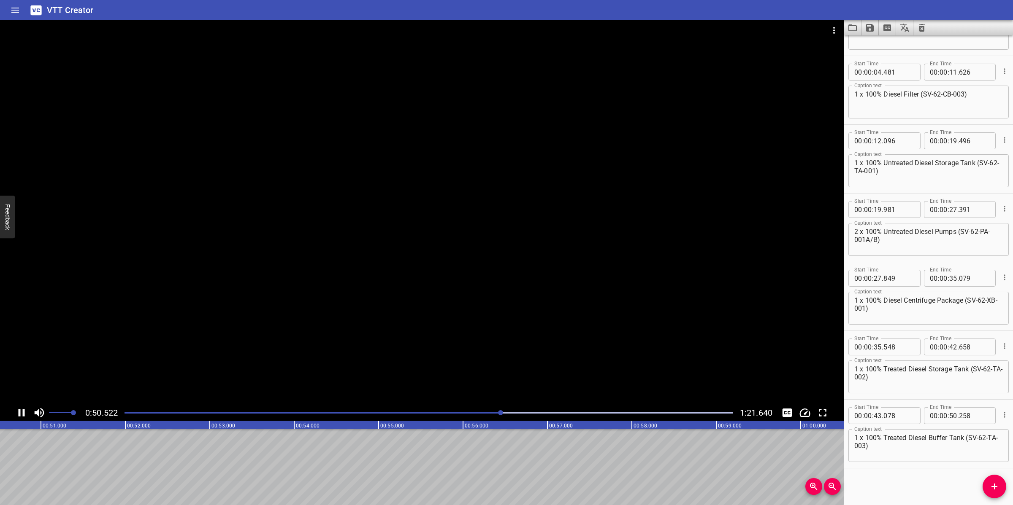
drag, startPoint x: 500, startPoint y: 366, endPoint x: 506, endPoint y: 343, distance: 24.1
click at [500, 366] on div at bounding box center [422, 212] width 844 height 385
click at [997, 480] on icon "Add Cue" at bounding box center [994, 487] width 10 height 10
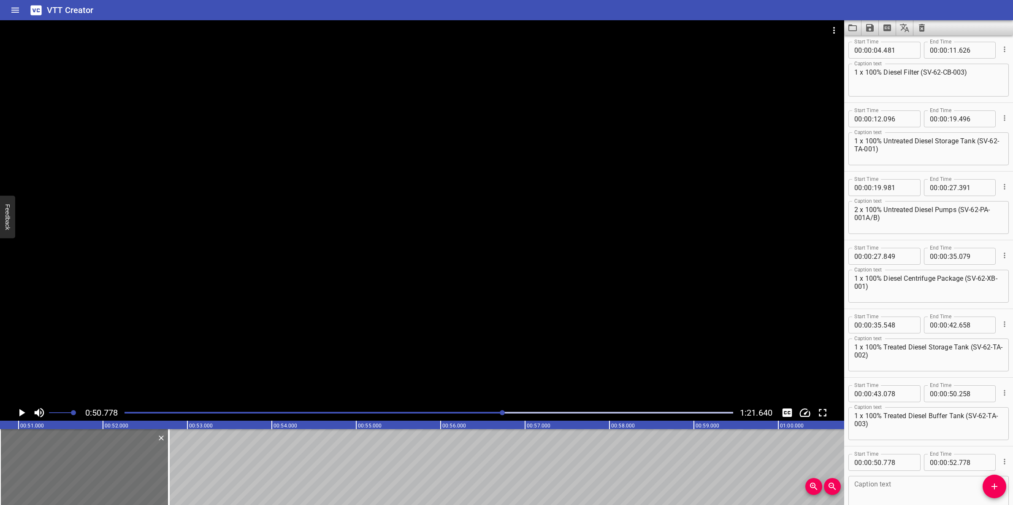
scroll to position [188, 0]
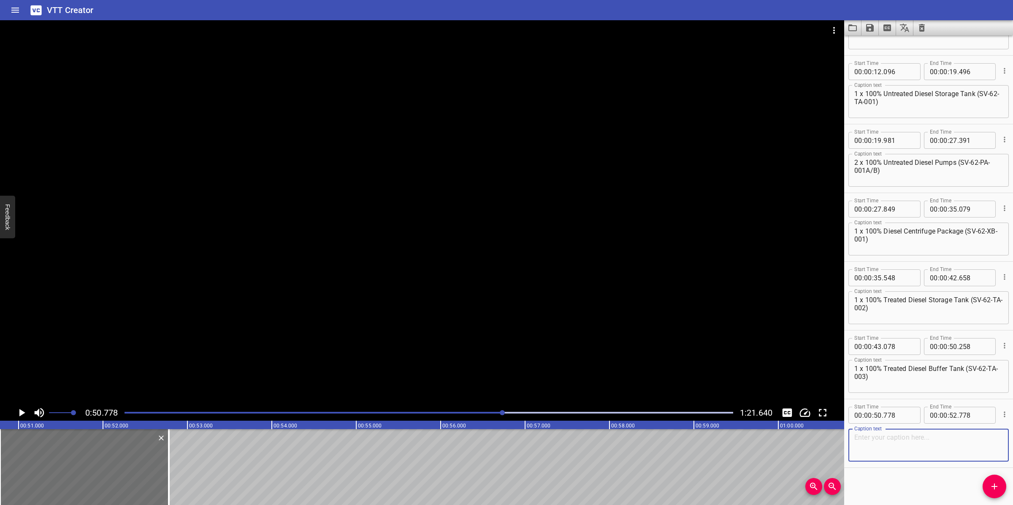
click at [912, 457] on textarea at bounding box center [928, 446] width 149 height 24
paste textarea "2 x 100% Treated Diesel Transfer Pumps(SV-62-PA-002A/B)"
click at [854, 446] on textarea "2 x 100% Treated Diesel Transfer Pumps(SV-62-PA-002A/B)" at bounding box center [928, 446] width 149 height 24
click at [977, 435] on textarea "2 x 100% Treated Diesel Transfer Pumps(SV-62-PA-002A/B)" at bounding box center [928, 446] width 149 height 24
click at [941, 448] on textarea "2 x 100% Treated Diesel Transfer Pumps (SV-62-PA-002A/B)" at bounding box center [928, 446] width 149 height 24
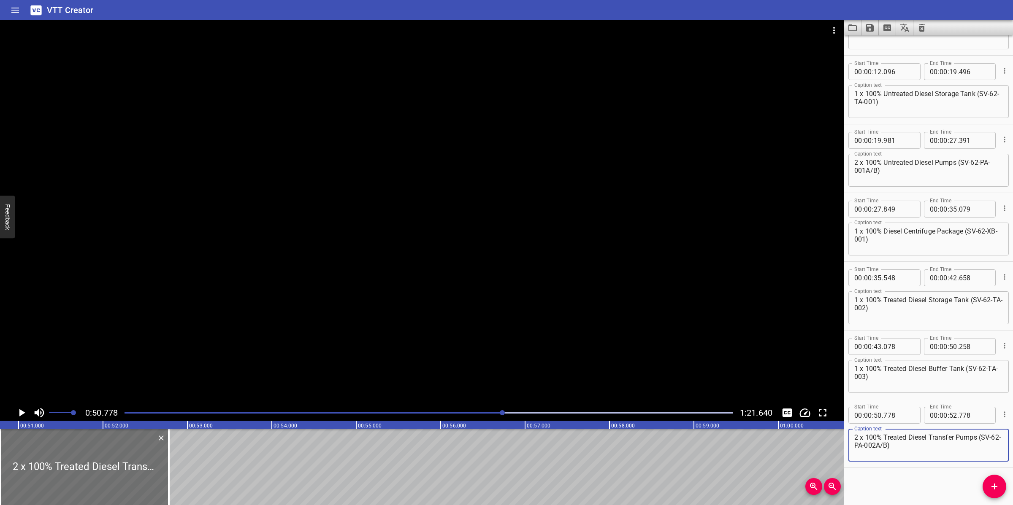
click at [605, 317] on div at bounding box center [422, 212] width 844 height 385
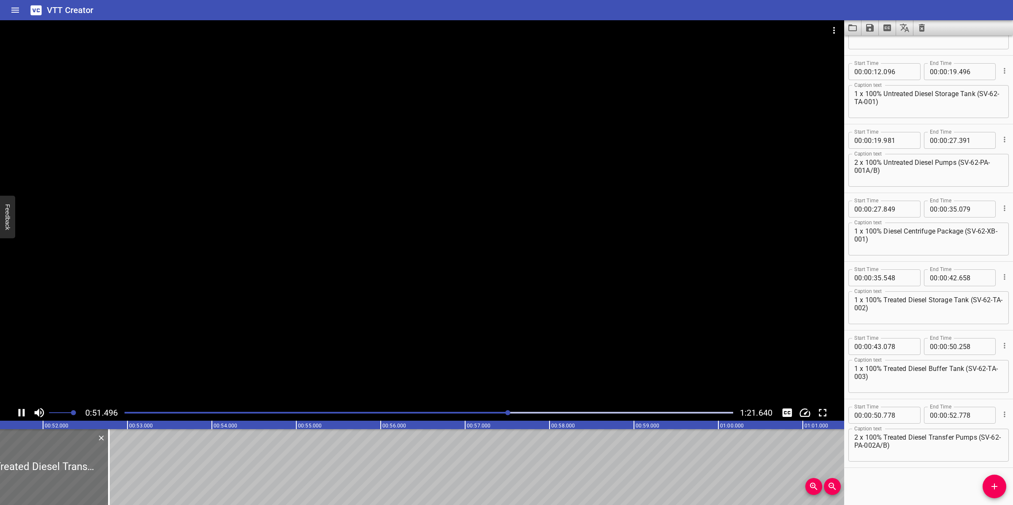
drag, startPoint x: 479, startPoint y: 289, endPoint x: 477, endPoint y: 282, distance: 7.8
click at [478, 289] on div at bounding box center [422, 212] width 844 height 385
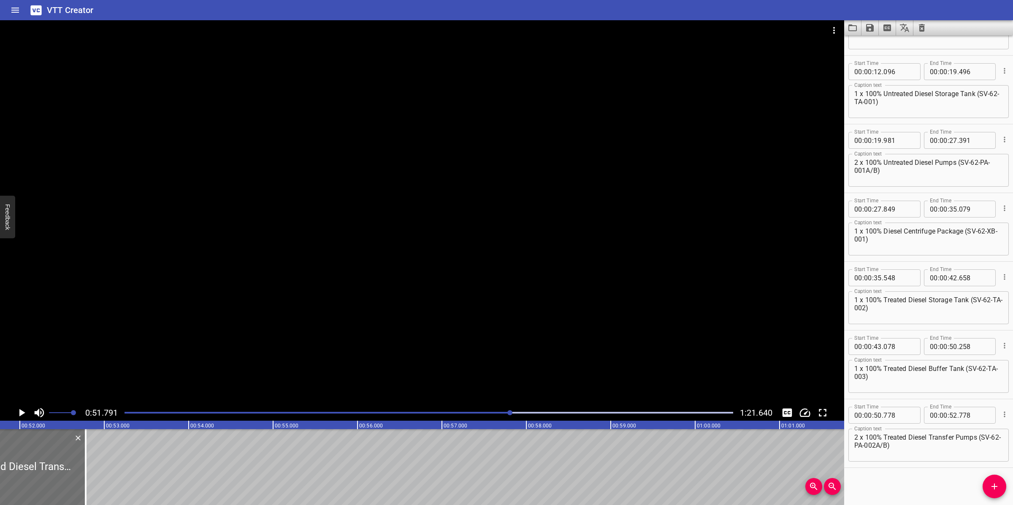
scroll to position [0, 4370]
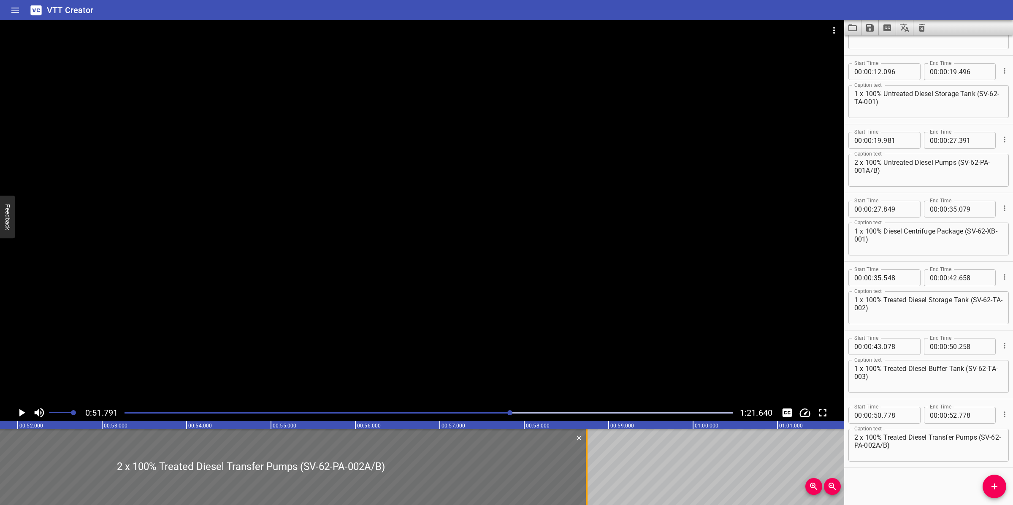
drag, startPoint x: 83, startPoint y: 463, endPoint x: 586, endPoint y: 462, distance: 503.0
click at [586, 462] on div at bounding box center [587, 468] width 2 height 76
click at [597, 368] on div at bounding box center [422, 212] width 844 height 385
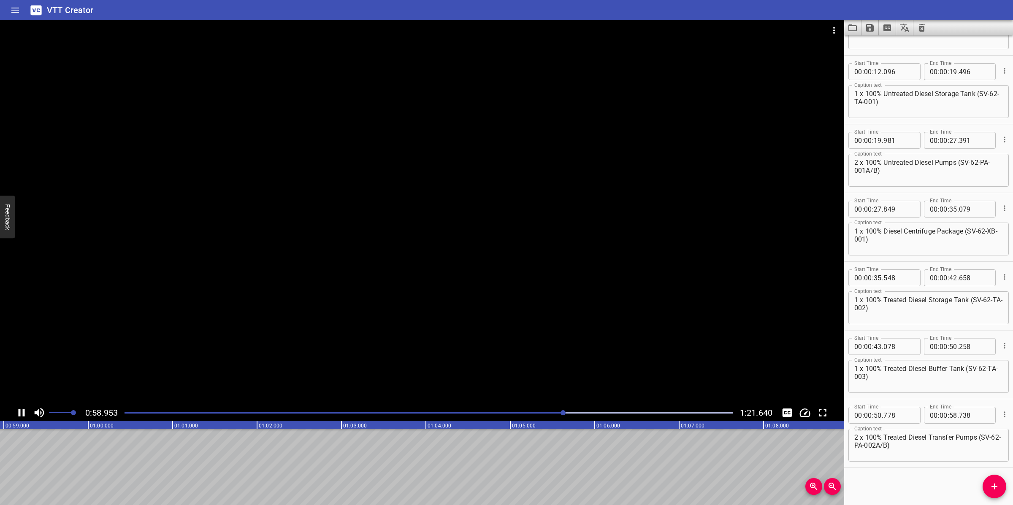
click at [516, 358] on div at bounding box center [422, 212] width 844 height 385
click at [990, 480] on icon "Add Cue" at bounding box center [994, 487] width 10 height 10
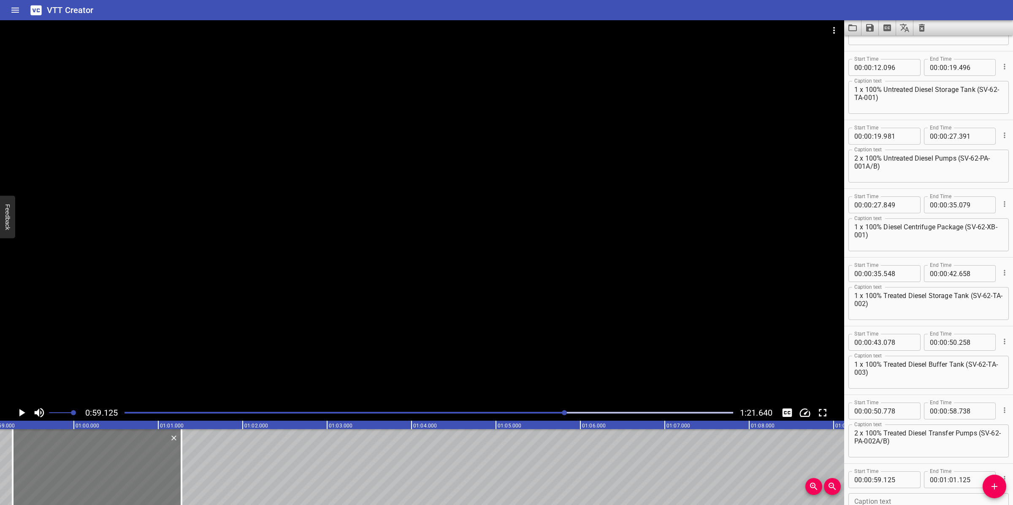
drag, startPoint x: 95, startPoint y: 484, endPoint x: 108, endPoint y: 475, distance: 16.0
click at [108, 475] on div at bounding box center [97, 468] width 169 height 76
click at [114, 474] on div at bounding box center [94, 468] width 169 height 76
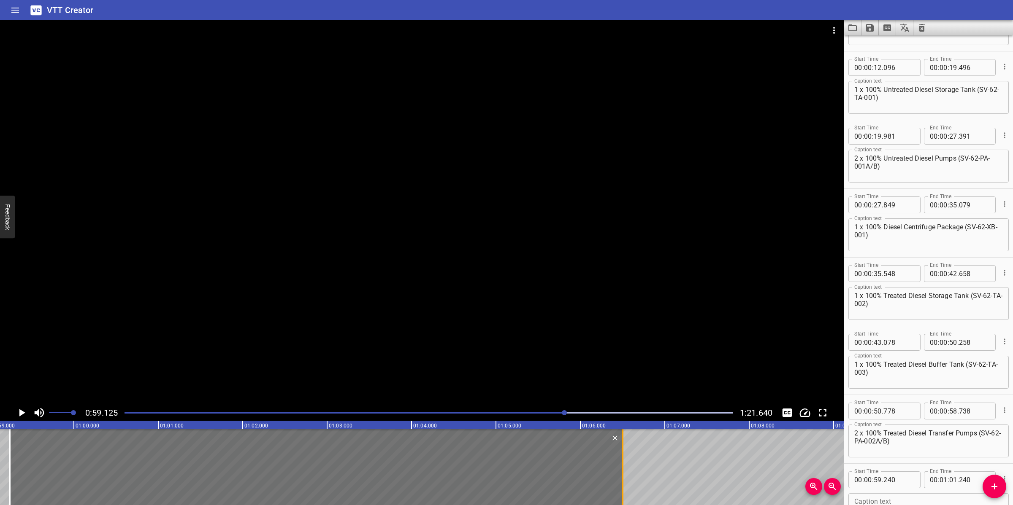
drag, startPoint x: 176, startPoint y: 460, endPoint x: 620, endPoint y: 448, distance: 444.0
click at [620, 448] on div at bounding box center [622, 468] width 8 height 76
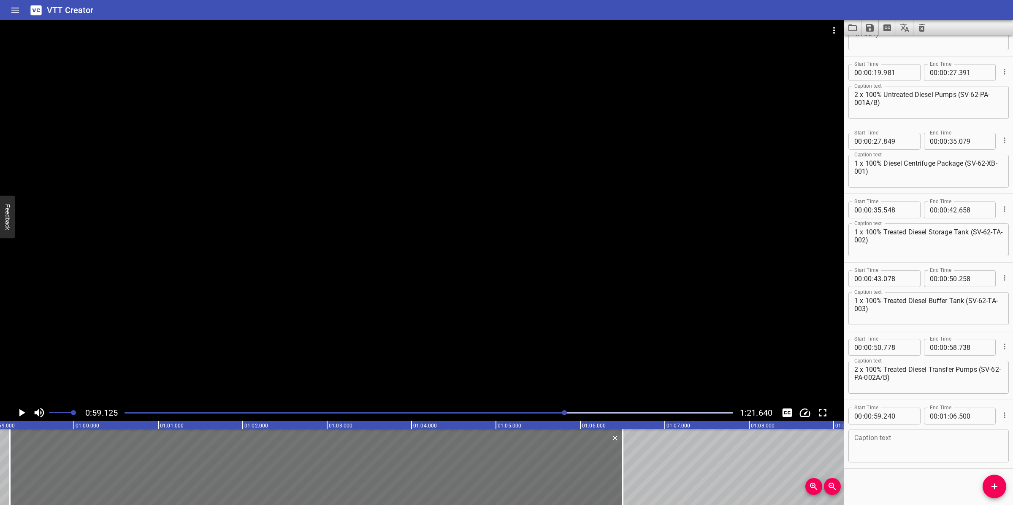
scroll to position [256, 0]
click at [912, 440] on textarea at bounding box center [928, 446] width 149 height 24
paste textarea "2 x 50% Diesel Bullhead Pumps (SV- 62-PB-003A/B)"
click at [855, 449] on textarea "2 x 50% Diesel Bullhead Pumps (SV- 62-PB-003A/B)" at bounding box center [928, 446] width 149 height 24
click at [890, 442] on textarea "2 x 50% Diesel Bullhead Pumps (SV-62-PB-003A/B)" at bounding box center [928, 446] width 149 height 24
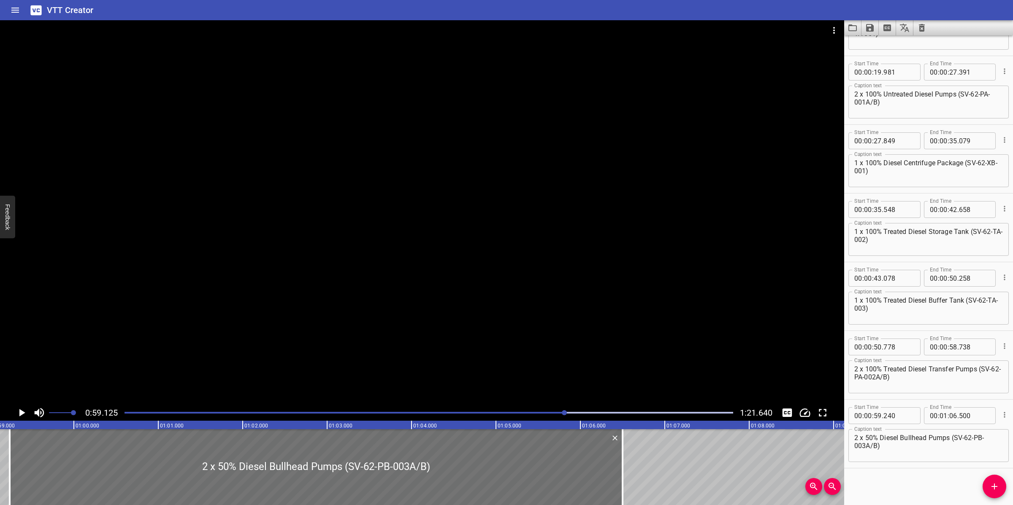
click at [468, 280] on div at bounding box center [422, 212] width 844 height 385
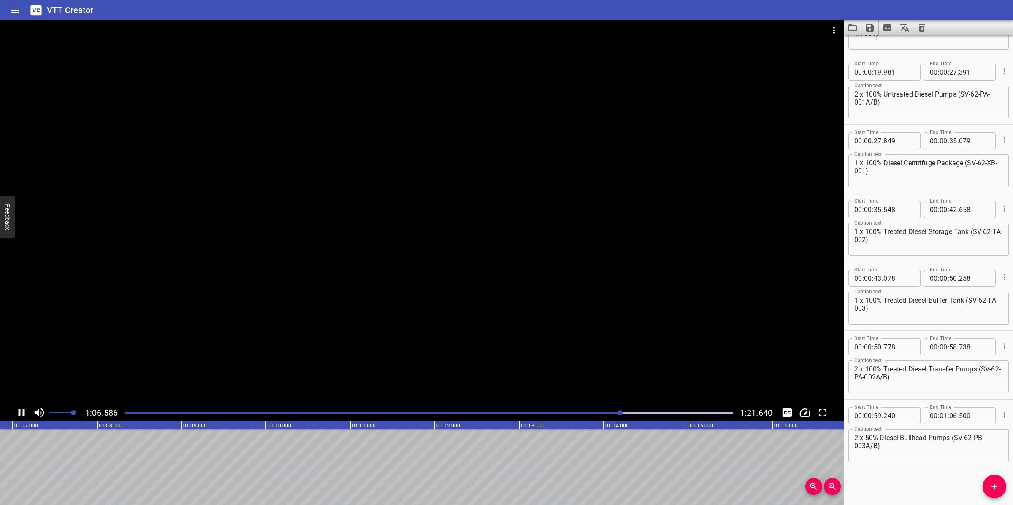
click at [450, 332] on div at bounding box center [422, 212] width 844 height 385
click at [995, 480] on icon "Add Cue" at bounding box center [994, 487] width 10 height 10
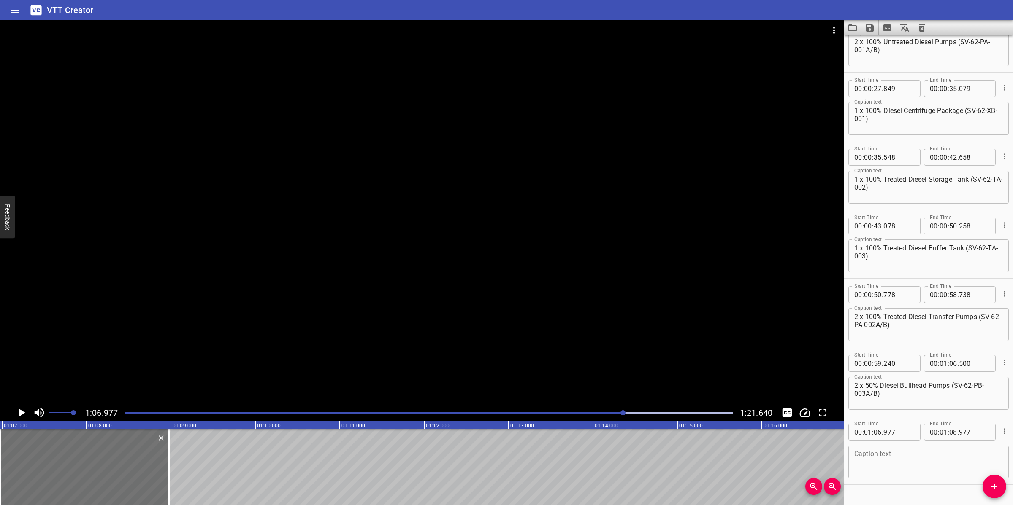
scroll to position [325, 0]
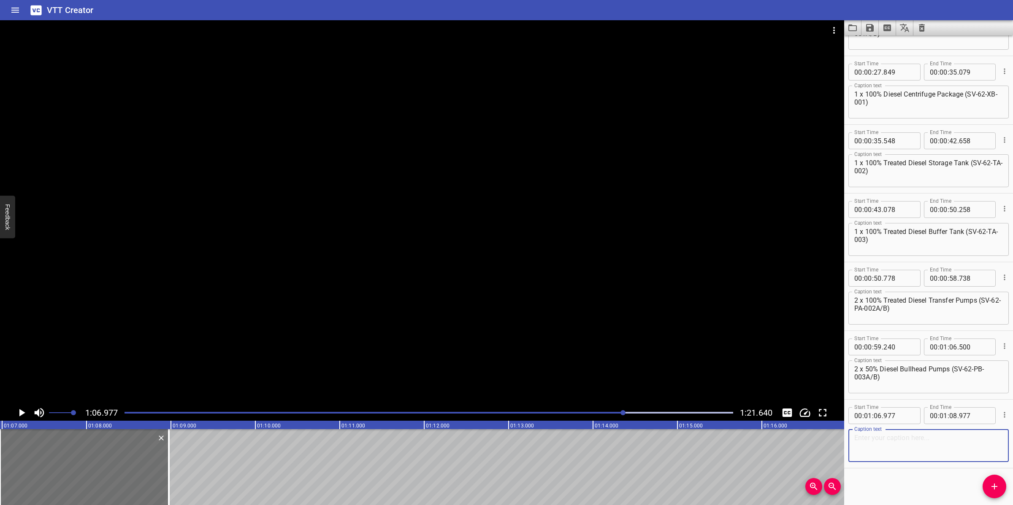
click at [921, 454] on textarea at bounding box center [928, 446] width 149 height 24
paste textarea "1 x 100% [DATE] Tank - North (SV- 62-TB-004)"
click at [854, 447] on textarea "1 x 100% [DATE] Tank - North (SV- 62-TB-004)" at bounding box center [928, 446] width 149 height 24
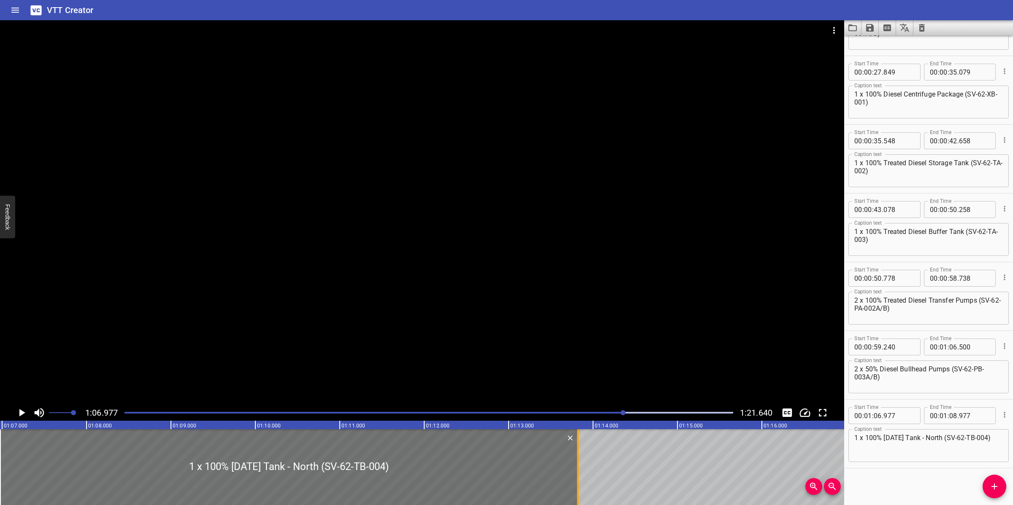
drag, startPoint x: 171, startPoint y: 467, endPoint x: 580, endPoint y: 463, distance: 408.9
click at [580, 463] on div at bounding box center [577, 468] width 8 height 76
click at [562, 349] on div at bounding box center [422, 212] width 844 height 385
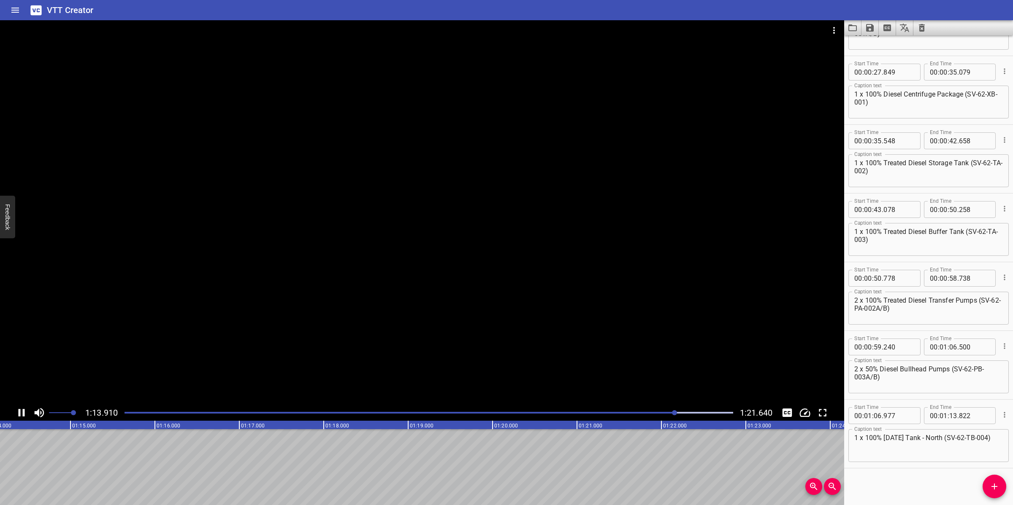
click at [537, 336] on div at bounding box center [422, 212] width 844 height 385
click at [996, 480] on button "Add Cue" at bounding box center [994, 487] width 24 height 24
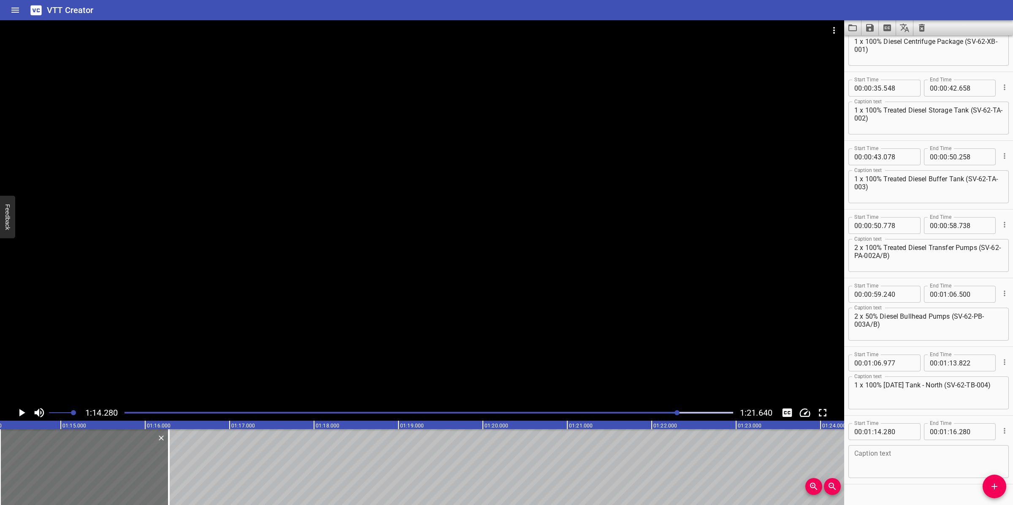
scroll to position [394, 0]
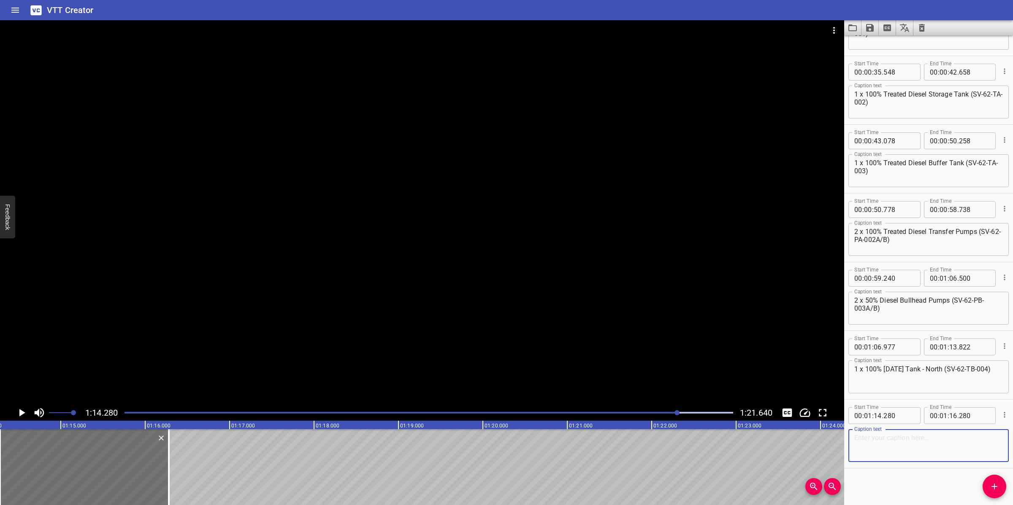
click at [927, 452] on textarea at bounding box center [928, 446] width 149 height 24
paste textarea "1 x 100% [DATE] Tank - South (SV- 62-TB-005)"
click at [855, 443] on textarea "1 x 100% [DATE] Tank - South (SV- 62-TB-005)" at bounding box center [928, 446] width 149 height 24
click at [885, 448] on textarea "1 x 100% [DATE] Tank - South (SV-62-TB-005)" at bounding box center [928, 446] width 149 height 24
click at [707, 340] on div at bounding box center [422, 212] width 844 height 385
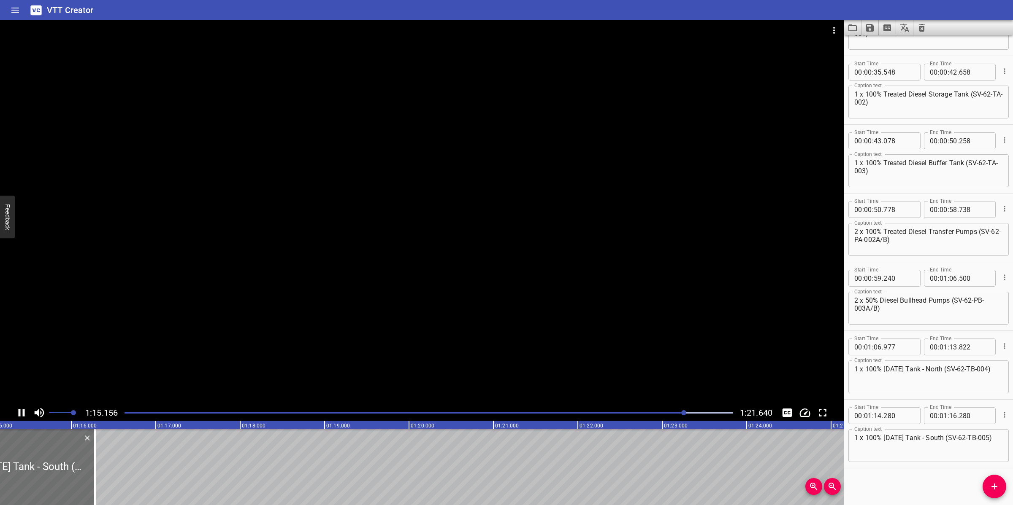
drag, startPoint x: 382, startPoint y: 332, endPoint x: 385, endPoint y: 329, distance: 4.5
click at [382, 332] on div at bounding box center [422, 212] width 844 height 385
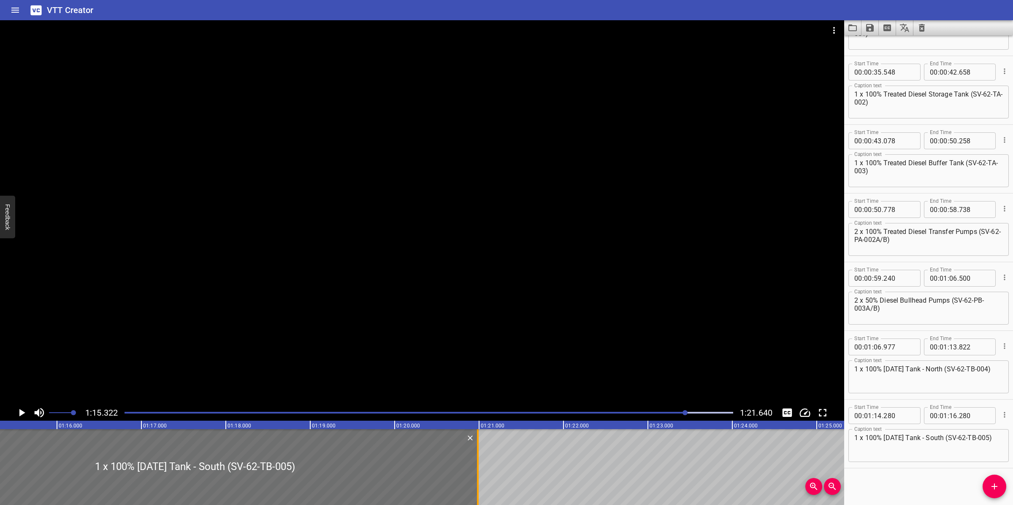
drag, startPoint x: 80, startPoint y: 466, endPoint x: 477, endPoint y: 466, distance: 397.0
click at [477, 466] on div at bounding box center [478, 468] width 2 height 76
click at [565, 324] on div at bounding box center [422, 212] width 844 height 385
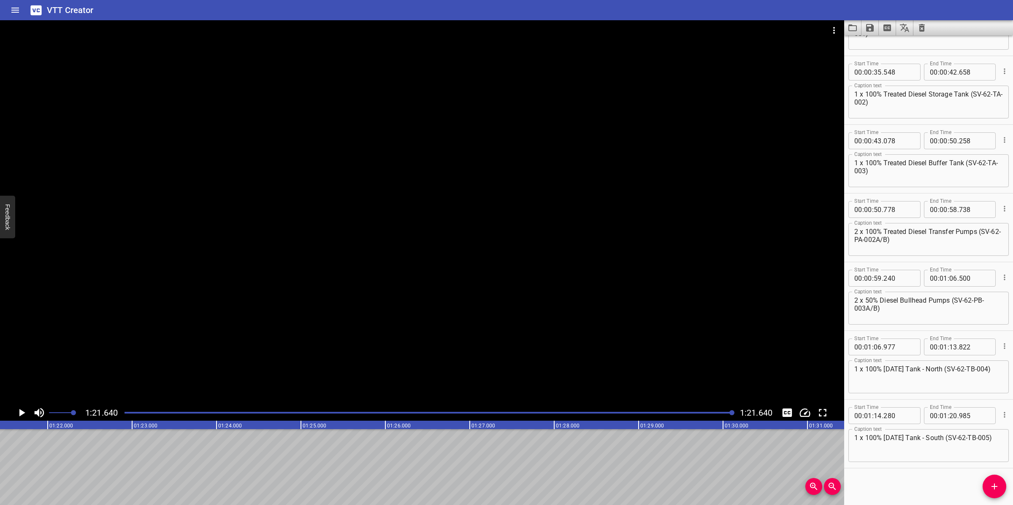
scroll to position [0, 6889]
click at [865, 30] on icon "Save captions to file" at bounding box center [870, 28] width 10 height 10
click at [885, 41] on li "Save to VTT file" at bounding box center [892, 46] width 62 height 15
click at [826, 37] on button "Video Options" at bounding box center [834, 30] width 20 height 20
click at [831, 31] on li "Select New Video File..." at bounding box center [866, 31] width 84 height 15
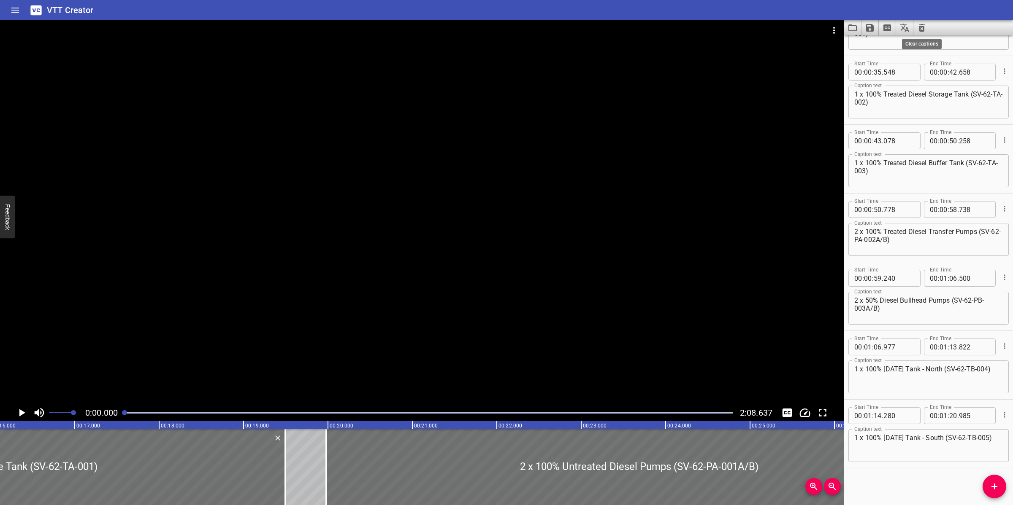
click at [919, 27] on icon "Clear captions" at bounding box center [921, 28] width 10 height 10
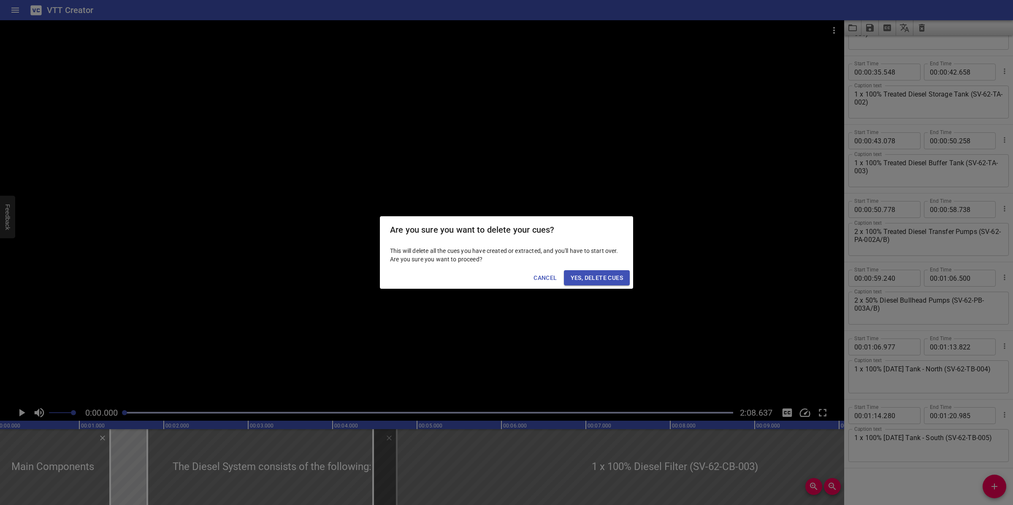
scroll to position [0, 0]
click at [606, 275] on span "Yes, Delete Cues" at bounding box center [596, 278] width 52 height 11
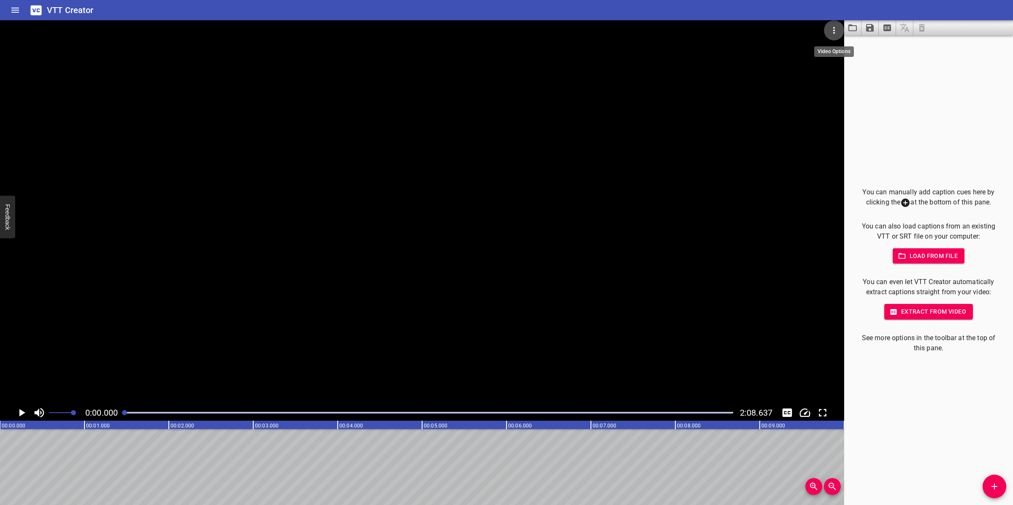
click at [832, 27] on icon "Video Options" at bounding box center [834, 30] width 10 height 10
click at [847, 32] on icon "Load captions from file" at bounding box center [852, 28] width 10 height 10
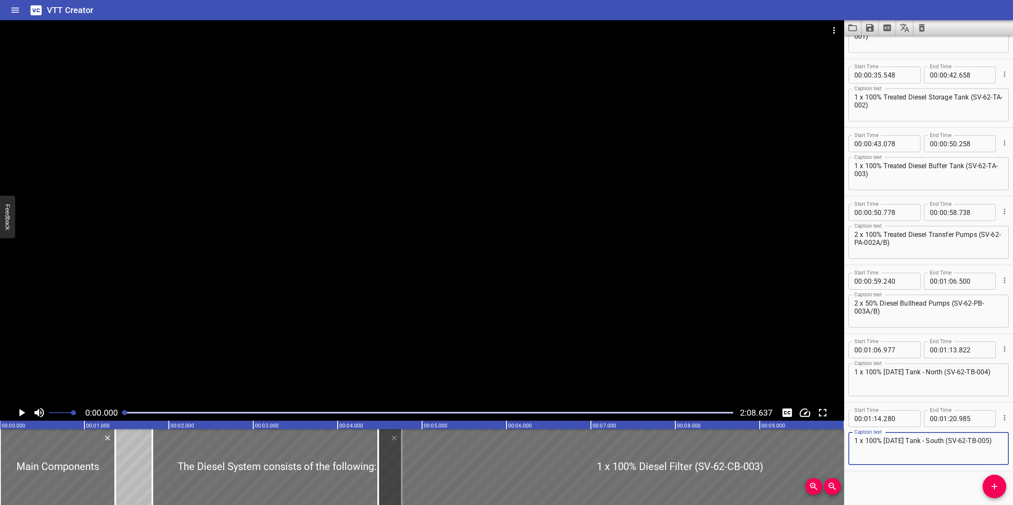
scroll to position [394, 0]
click at [832, 28] on icon "Video Options" at bounding box center [834, 30] width 10 height 10
click at [832, 29] on li "Select New Video File..." at bounding box center [866, 31] width 84 height 15
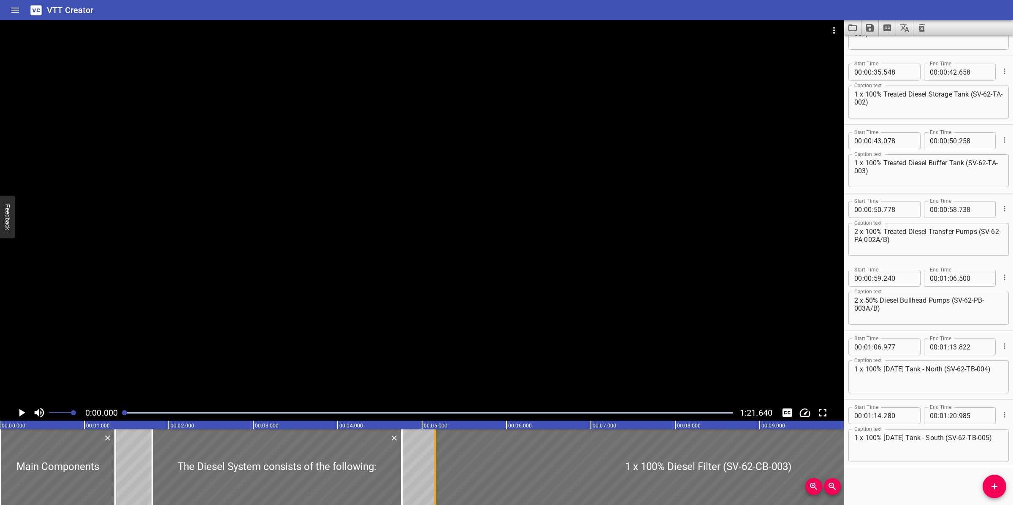
drag, startPoint x: 378, startPoint y: 478, endPoint x: 435, endPoint y: 465, distance: 58.4
click at [435, 465] on div at bounding box center [435, 468] width 2 height 76
click at [869, 26] on icon "Save captions to file" at bounding box center [870, 28] width 10 height 10
click at [894, 41] on li "Save to VTT file" at bounding box center [892, 46] width 62 height 15
click at [826, 30] on button "Video Options" at bounding box center [834, 30] width 20 height 20
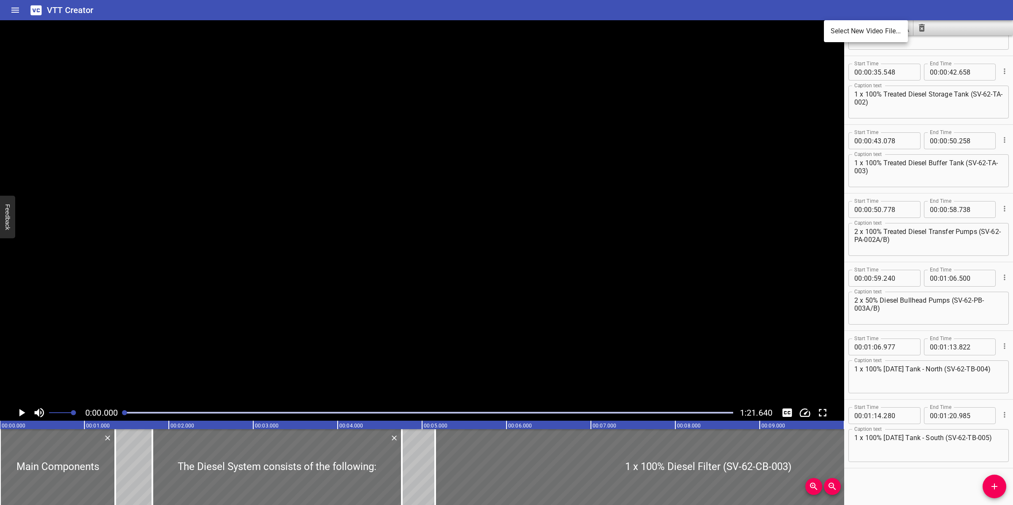
click at [826, 30] on li "Select New Video File..." at bounding box center [866, 31] width 84 height 15
click at [922, 29] on icon "Clear captions" at bounding box center [921, 28] width 10 height 10
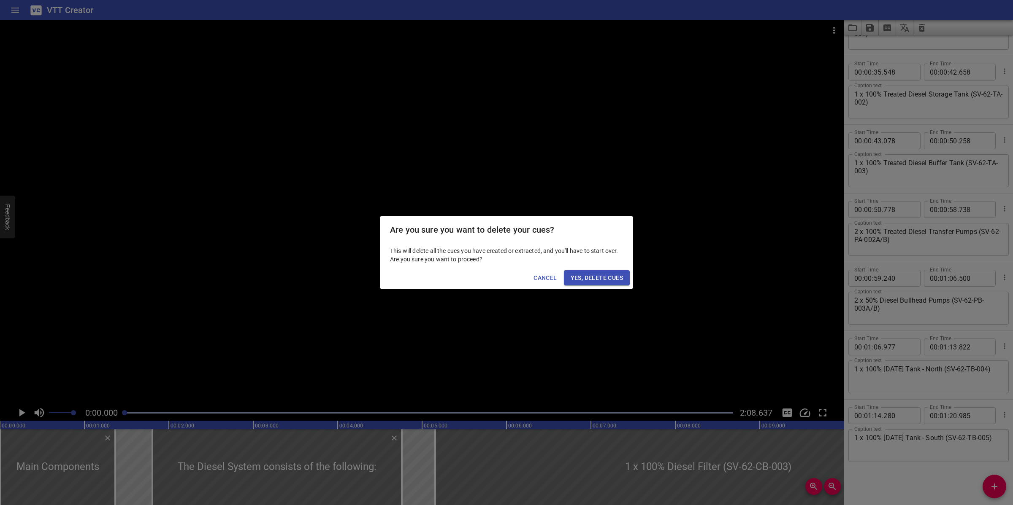
drag, startPoint x: 612, startPoint y: 275, endPoint x: 630, endPoint y: 287, distance: 21.8
click at [612, 275] on span "Yes, Delete Cues" at bounding box center [596, 278] width 52 height 11
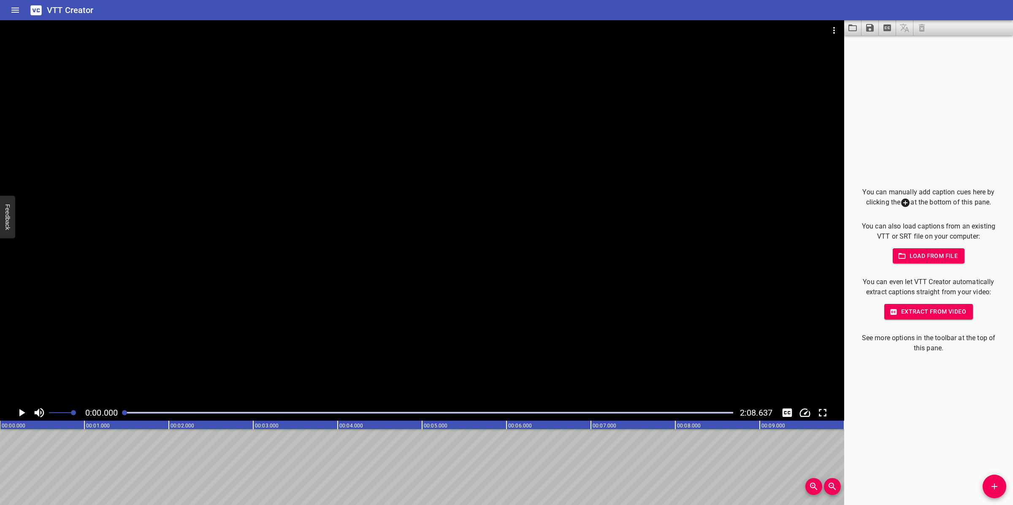
drag, startPoint x: 996, startPoint y: 481, endPoint x: 989, endPoint y: 484, distance: 7.8
click at [996, 480] on button "Add Cue" at bounding box center [994, 487] width 24 height 24
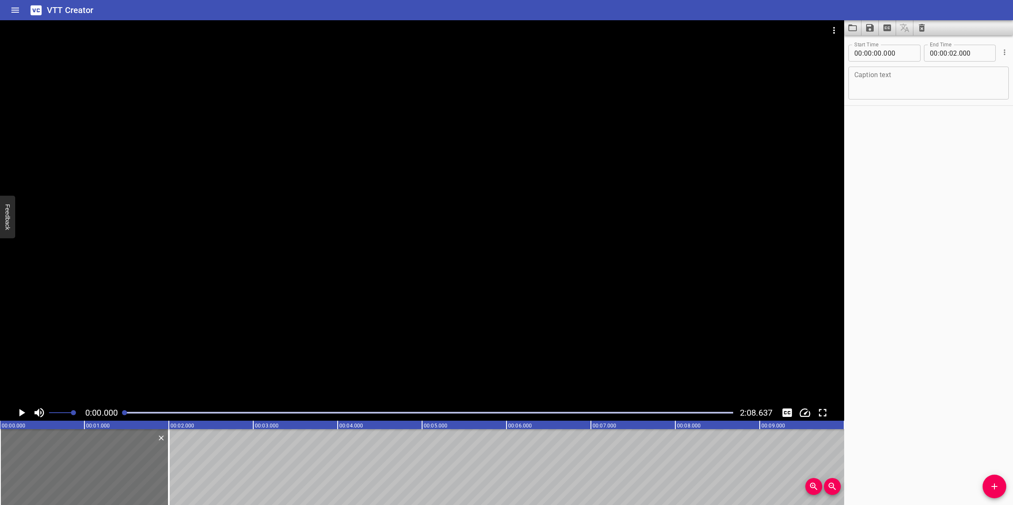
click at [922, 92] on textarea at bounding box center [928, 83] width 149 height 24
paste textarea "Diesel Filter (SV-62-CB-003)"
click at [437, 341] on div at bounding box center [422, 212] width 844 height 385
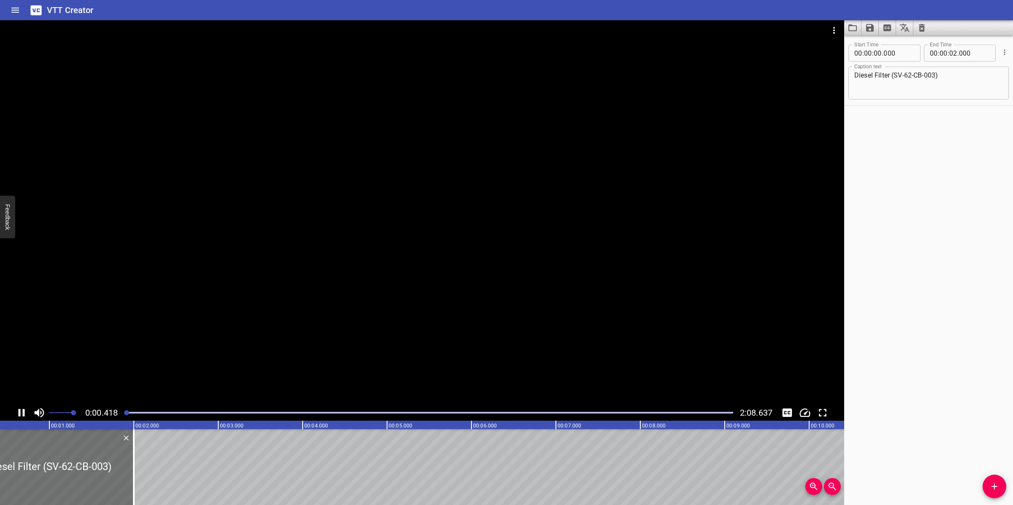
click at [414, 310] on div at bounding box center [422, 212] width 844 height 385
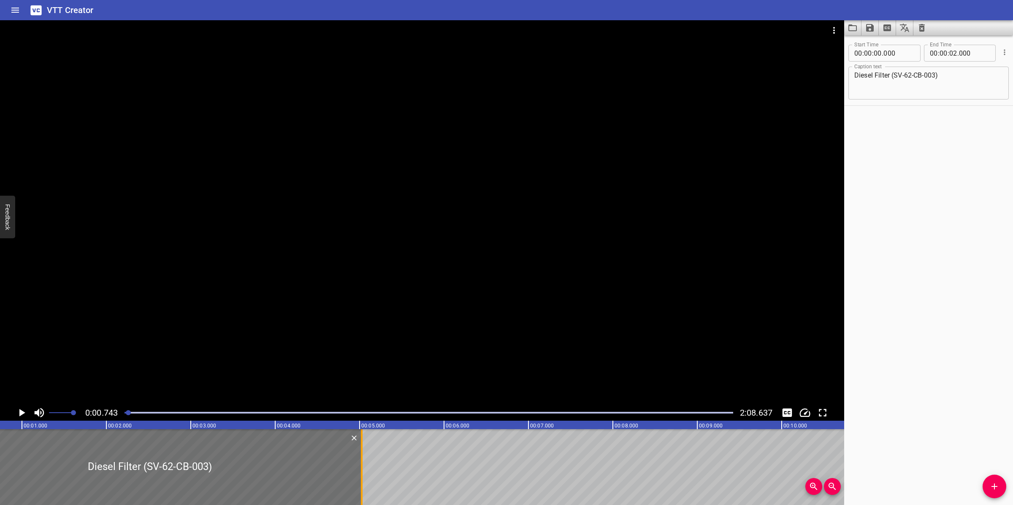
drag, startPoint x: 105, startPoint y: 461, endPoint x: 360, endPoint y: 437, distance: 256.4
click at [361, 437] on div at bounding box center [362, 468] width 2 height 76
click at [408, 281] on div at bounding box center [422, 212] width 844 height 385
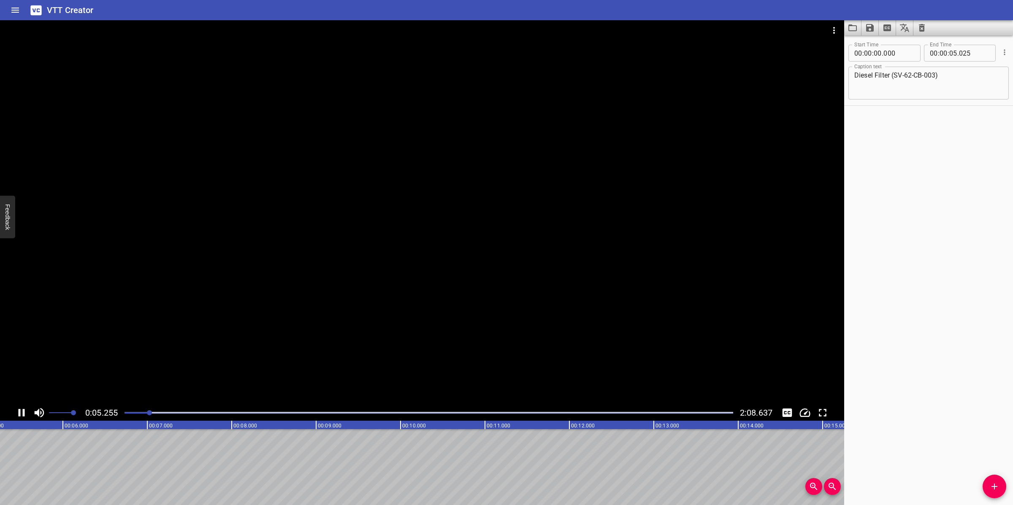
click at [397, 322] on div at bounding box center [422, 212] width 844 height 385
click at [991, 480] on icon "Add Cue" at bounding box center [994, 487] width 10 height 10
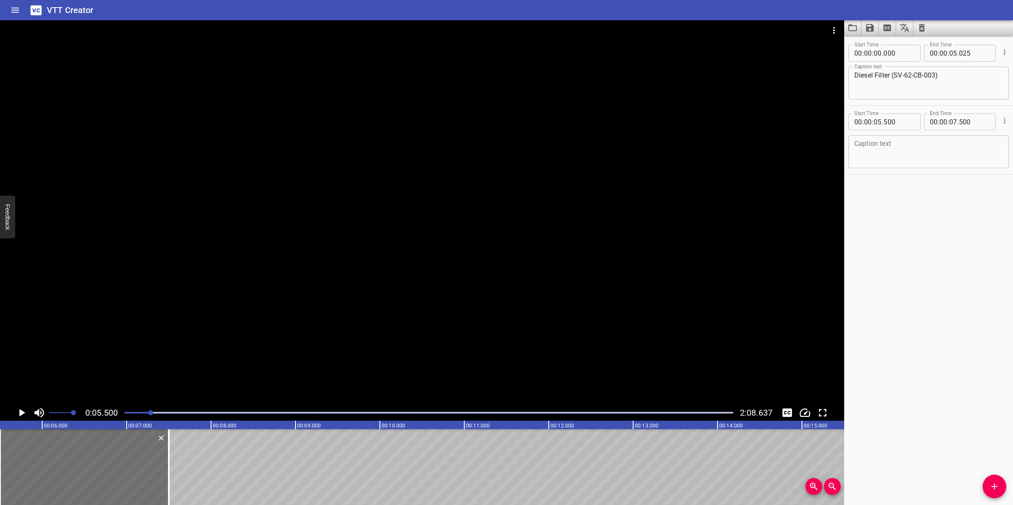
click at [911, 161] on textarea at bounding box center [928, 152] width 149 height 24
paste textarea "Diesel Filter is a coarse type filter located at the [GEOGRAPHIC_DATA]."
click at [541, 250] on div at bounding box center [422, 212] width 844 height 385
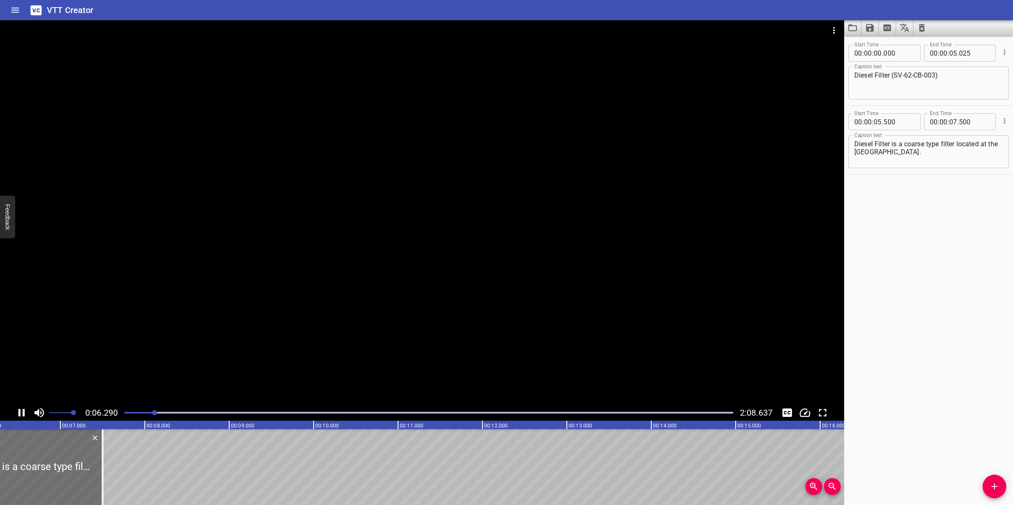
click at [336, 342] on div at bounding box center [422, 212] width 844 height 385
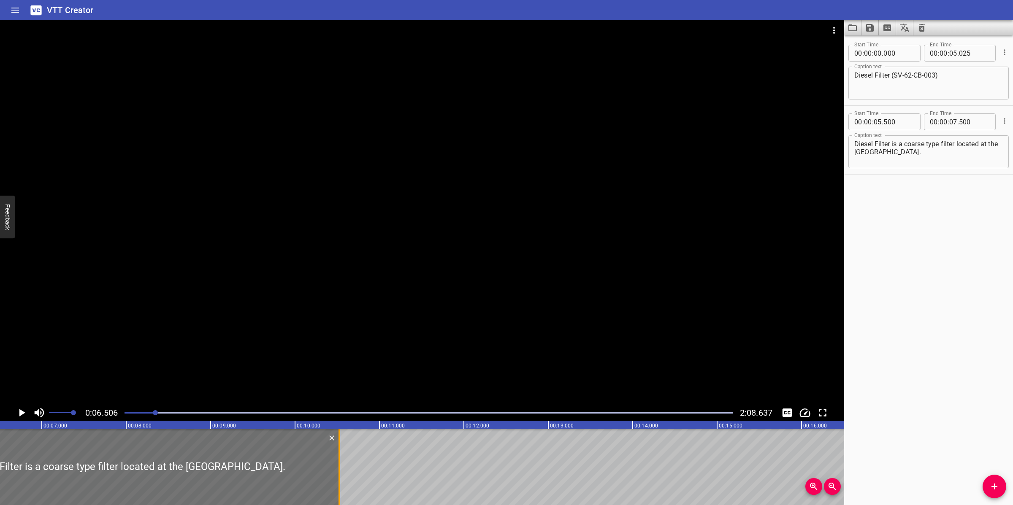
drag, startPoint x: 87, startPoint y: 466, endPoint x: 342, endPoint y: 462, distance: 255.3
click at [342, 462] on div at bounding box center [339, 468] width 8 height 76
click at [916, 149] on textarea "Diesel Filter is a coarse type filter located at the [GEOGRAPHIC_DATA]." at bounding box center [928, 152] width 149 height 24
click at [916, 153] on textarea "Diesel Filter is a coarse type filter located at the [GEOGRAPHIC_DATA]." at bounding box center [928, 152] width 149 height 24
click at [560, 349] on div at bounding box center [422, 212] width 844 height 385
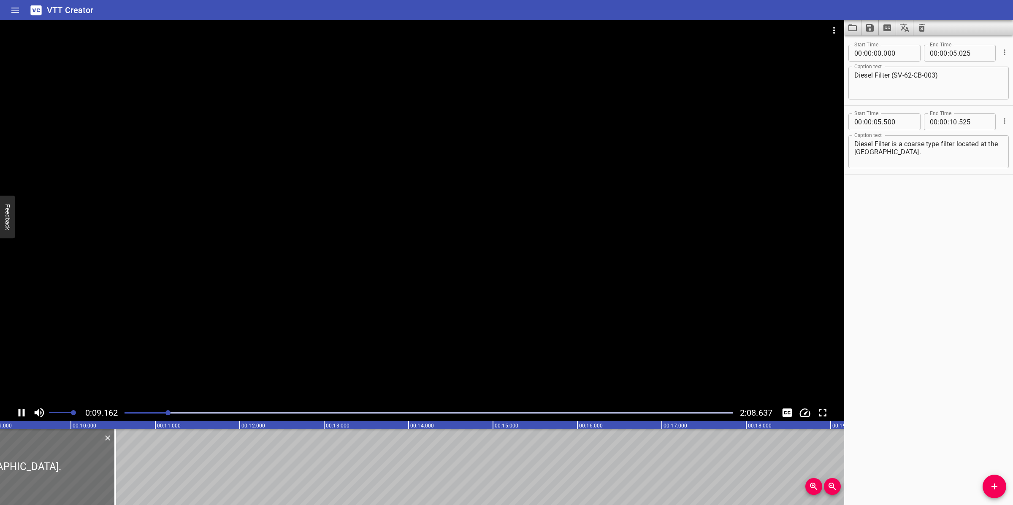
drag, startPoint x: 555, startPoint y: 323, endPoint x: 796, endPoint y: 235, distance: 256.0
click at [562, 321] on div at bounding box center [422, 212] width 844 height 385
click at [902, 150] on textarea "Diesel Filter is a coarse type filter located at the [GEOGRAPHIC_DATA]." at bounding box center [928, 152] width 149 height 24
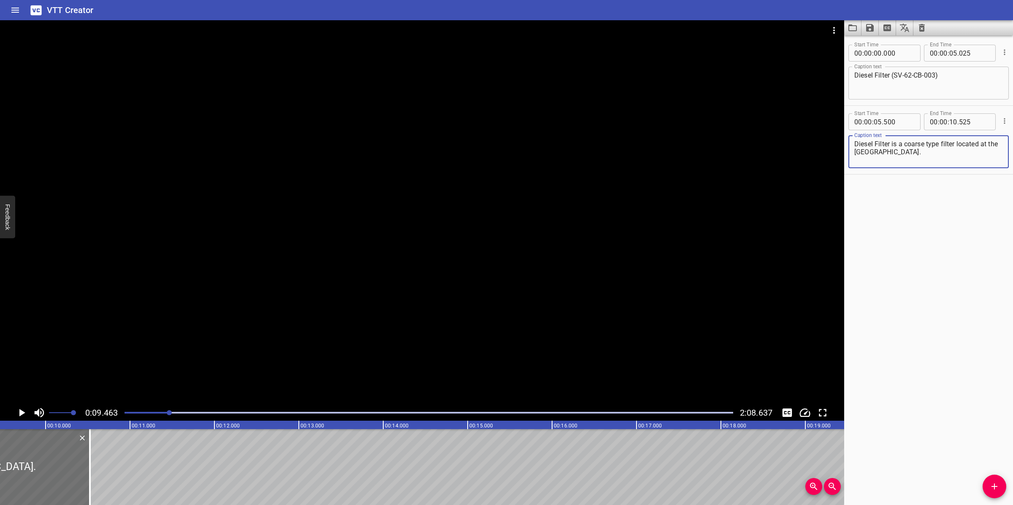
drag, startPoint x: 920, startPoint y: 153, endPoint x: 911, endPoint y: 160, distance: 11.4
click at [920, 154] on textarea "Diesel Filter is a coarse type filter located at the [GEOGRAPHIC_DATA]." at bounding box center [928, 152] width 149 height 24
click at [918, 144] on textarea "Diesel Filter is a coarse type filter located at the [GEOGRAPHIC_DATA]." at bounding box center [928, 152] width 149 height 24
click at [928, 144] on textarea "Diesel Filter is a coarse type filter located at the [GEOGRAPHIC_DATA]." at bounding box center [928, 152] width 149 height 24
click at [479, 260] on div at bounding box center [422, 212] width 844 height 385
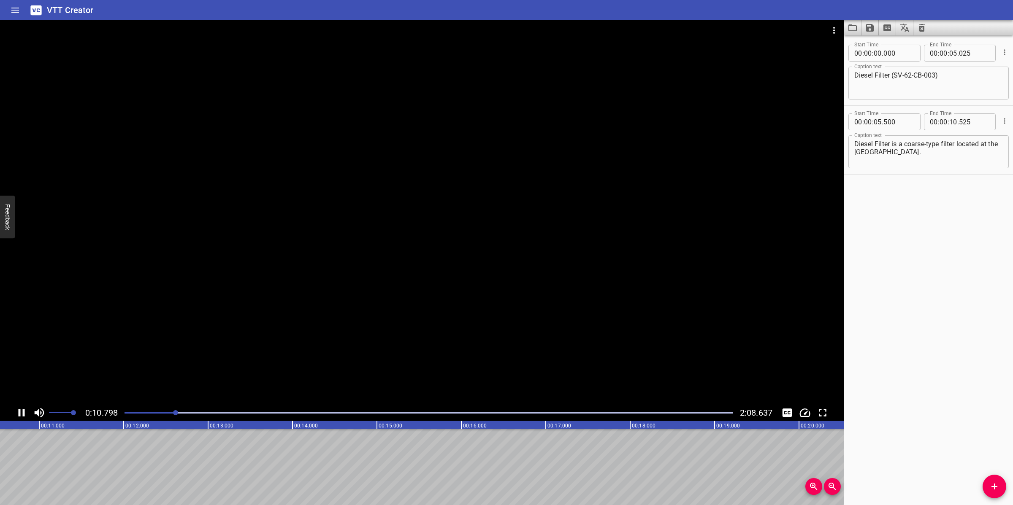
drag, startPoint x: 488, startPoint y: 270, endPoint x: 506, endPoint y: 285, distance: 23.7
click at [488, 270] on div at bounding box center [422, 212] width 844 height 385
drag, startPoint x: 868, startPoint y: 152, endPoint x: 863, endPoint y: 157, distance: 7.2
drag, startPoint x: 870, startPoint y: 153, endPoint x: 865, endPoint y: 155, distance: 5.7
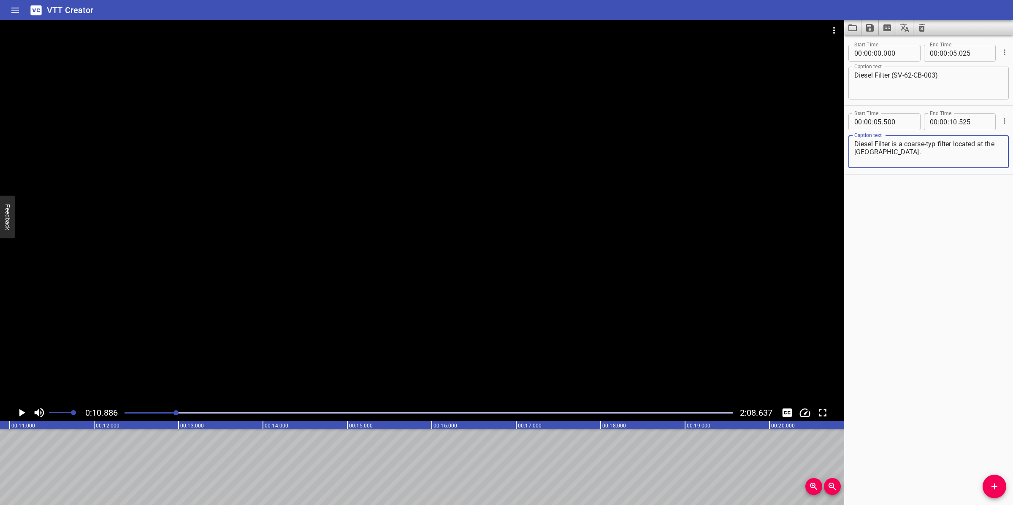
click at [865, 155] on textarea "Diesel Filter is a coarse-typ filter located at the [GEOGRAPHIC_DATA]." at bounding box center [928, 152] width 149 height 24
click at [887, 149] on textarea "Diesel Filter is a coarse-typ filter located at the cellar Deck." at bounding box center [928, 152] width 149 height 24
click at [935, 146] on textarea "Diesel Filter is a coarse-typ filter located at the cellar deck." at bounding box center [928, 152] width 149 height 24
click at [999, 480] on span "Add Cue" at bounding box center [994, 487] width 24 height 10
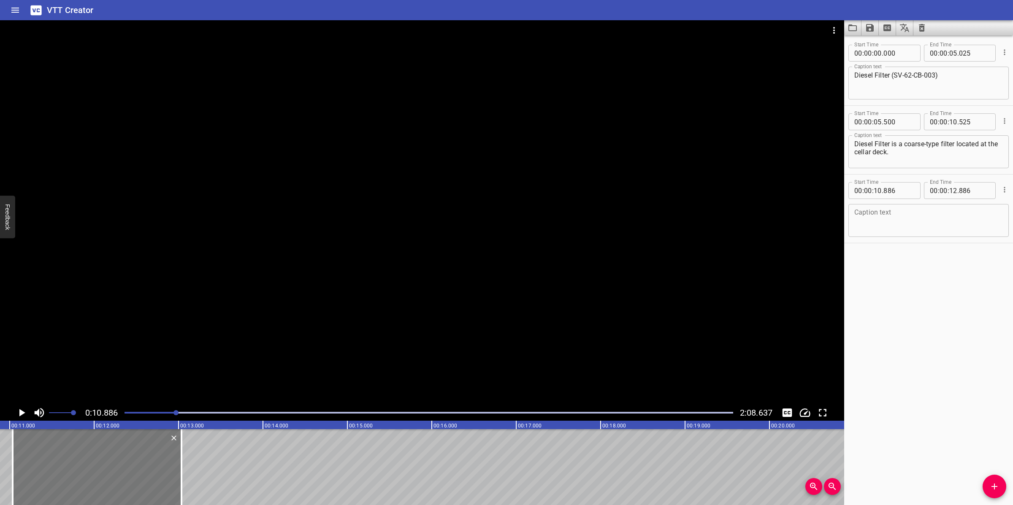
drag, startPoint x: 74, startPoint y: 475, endPoint x: 87, endPoint y: 465, distance: 16.2
click at [87, 465] on div at bounding box center [97, 468] width 169 height 76
click at [83, 465] on div at bounding box center [94, 468] width 169 height 76
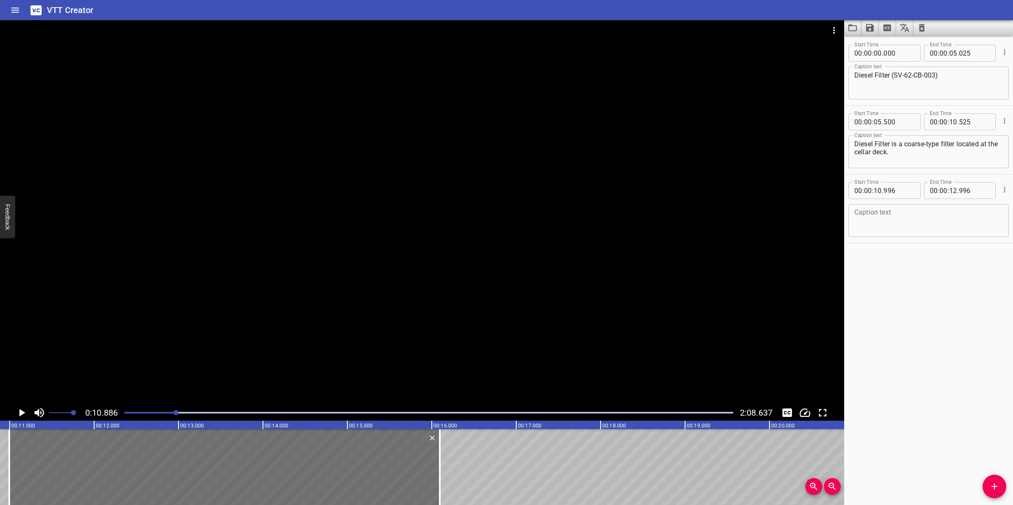
drag, startPoint x: 178, startPoint y: 454, endPoint x: 405, endPoint y: 423, distance: 229.1
click at [439, 450] on div at bounding box center [439, 468] width 8 height 76
click at [902, 211] on textarea at bounding box center [928, 221] width 149 height 24
paste textarea "Diesel filter removes solid contaminants from the untreated diesel from diesel …"
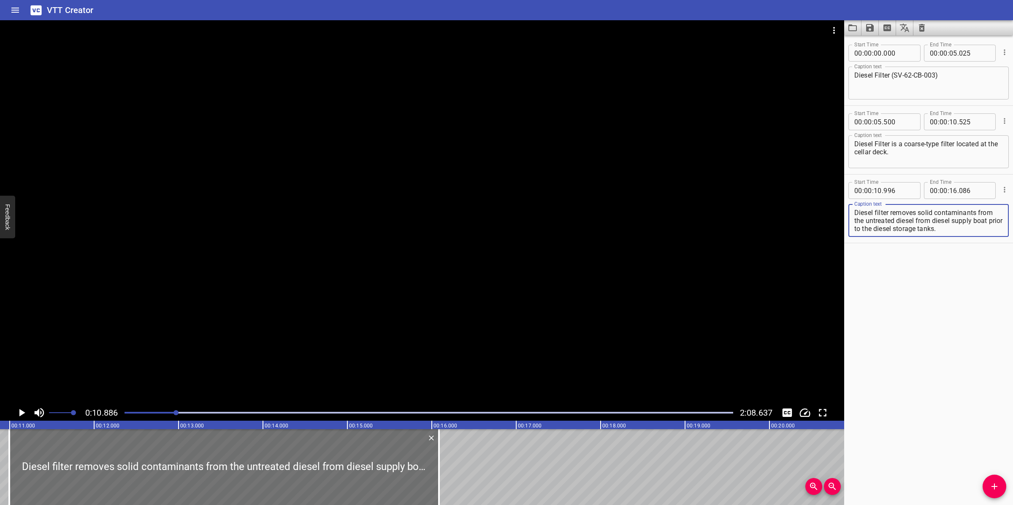
drag, startPoint x: 627, startPoint y: 262, endPoint x: 572, endPoint y: 264, distance: 54.9
click at [622, 263] on div at bounding box center [422, 212] width 844 height 385
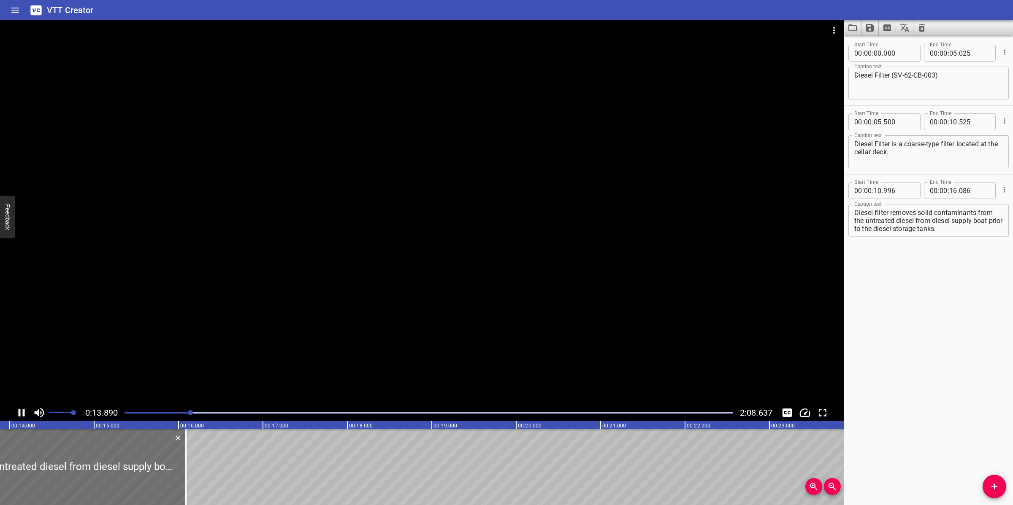
click at [438, 335] on div at bounding box center [422, 212] width 844 height 385
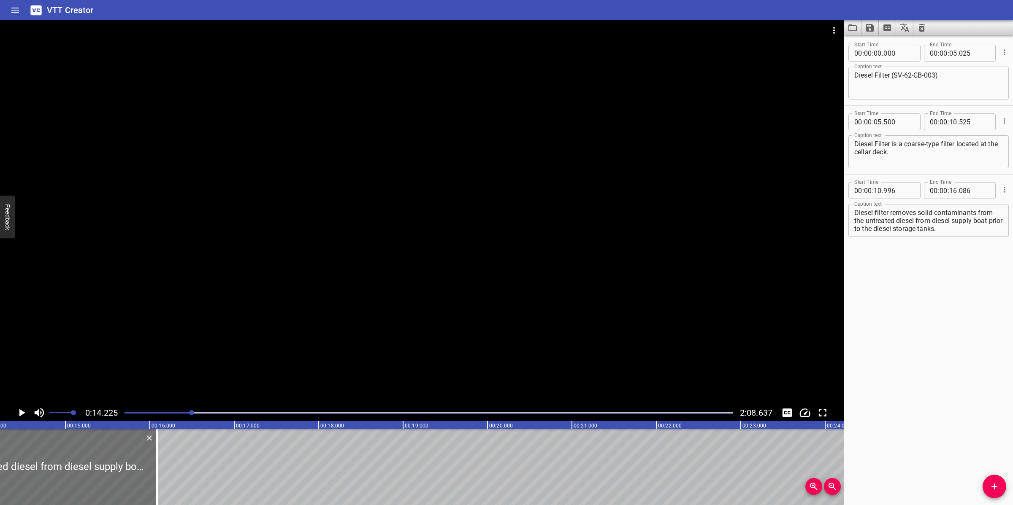
click at [927, 209] on textarea "Diesel filter removes solid contaminants from the untreated diesel from diesel …" at bounding box center [928, 221] width 149 height 24
drag, startPoint x: 978, startPoint y: 211, endPoint x: 984, endPoint y: 245, distance: 34.3
click at [949, 188] on input "number" at bounding box center [953, 190] width 8 height 17
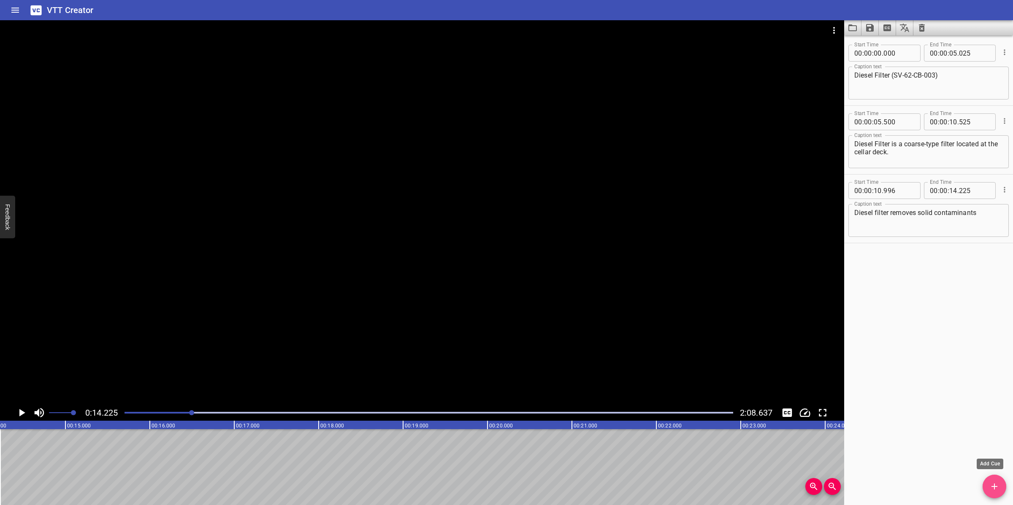
click at [992, 480] on icon "Add Cue" at bounding box center [994, 487] width 10 height 10
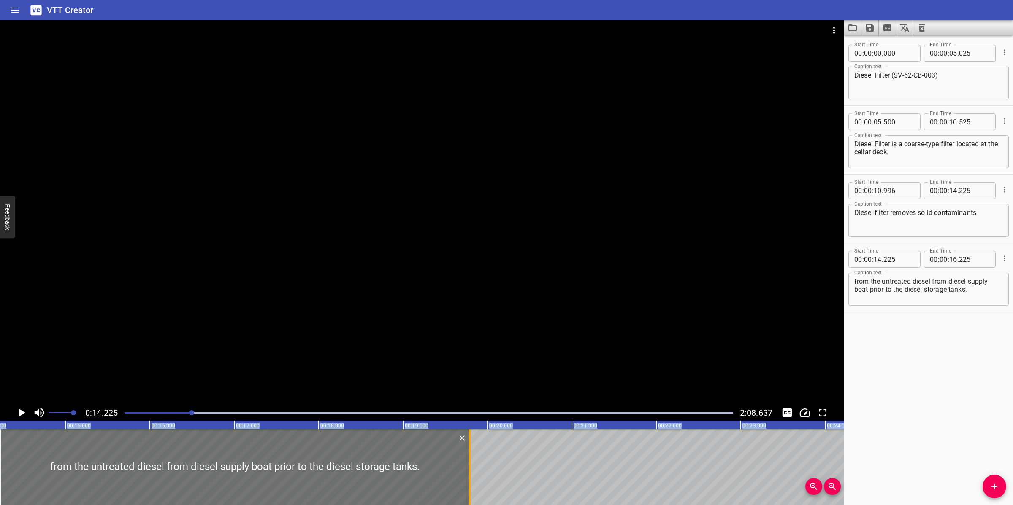
drag, startPoint x: 170, startPoint y: 473, endPoint x: 470, endPoint y: 435, distance: 303.2
click at [470, 435] on div at bounding box center [469, 468] width 8 height 76
click at [499, 335] on div at bounding box center [422, 212] width 844 height 385
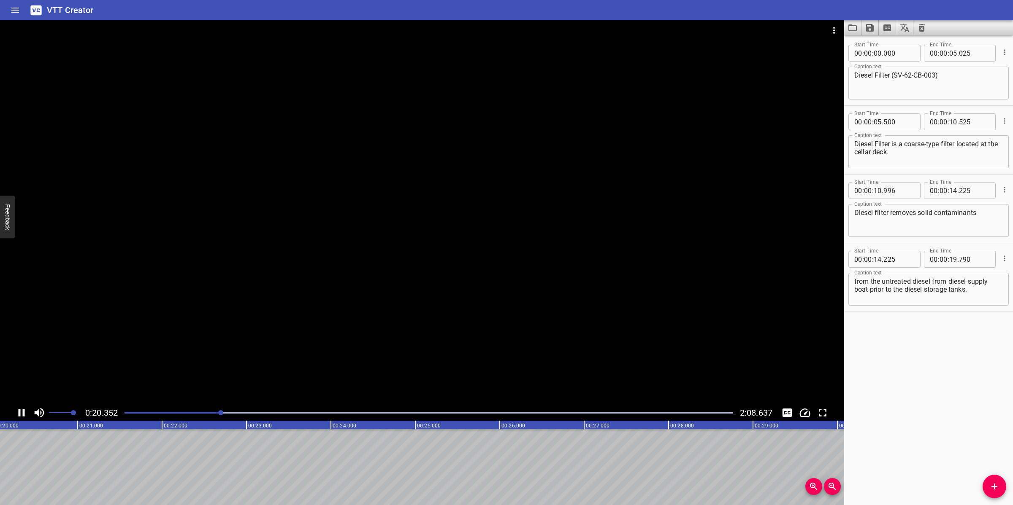
click at [489, 335] on div at bounding box center [422, 212] width 844 height 385
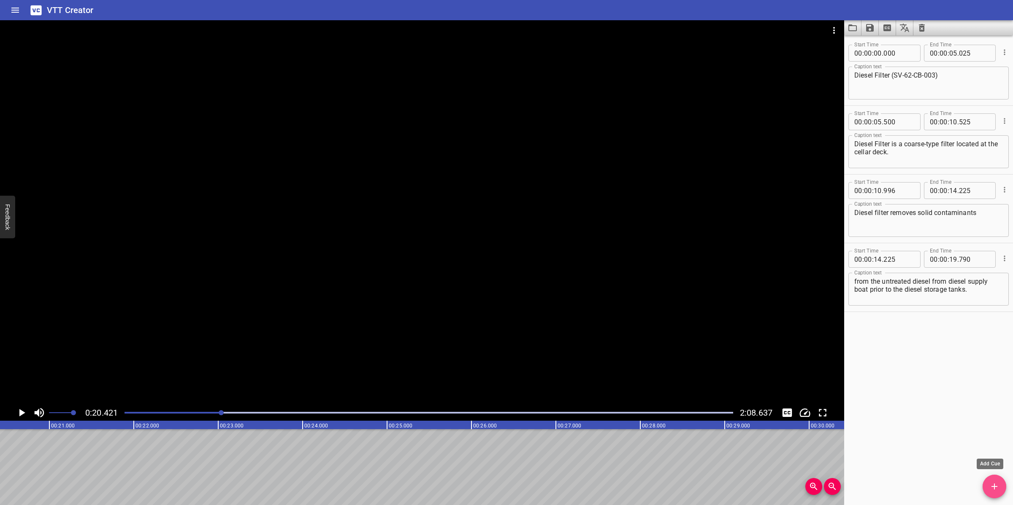
click at [989, 480] on icon "Add Cue" at bounding box center [994, 487] width 10 height 10
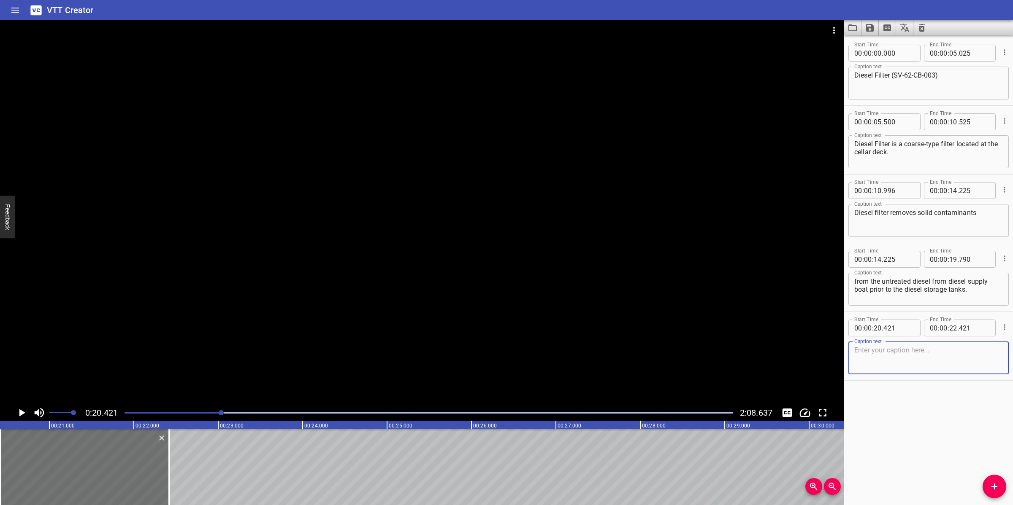
click at [216, 414] on div at bounding box center [428, 413] width 619 height 12
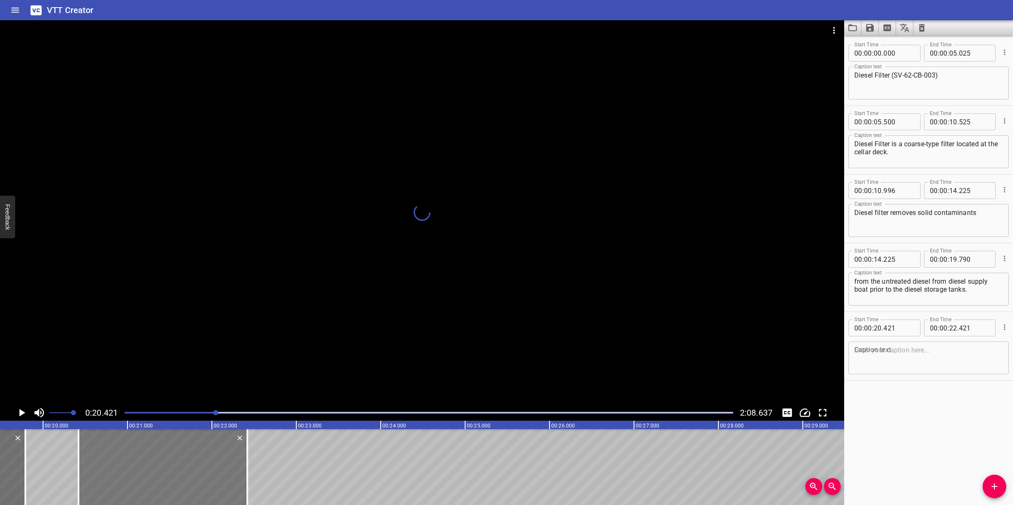
scroll to position [0, 1625]
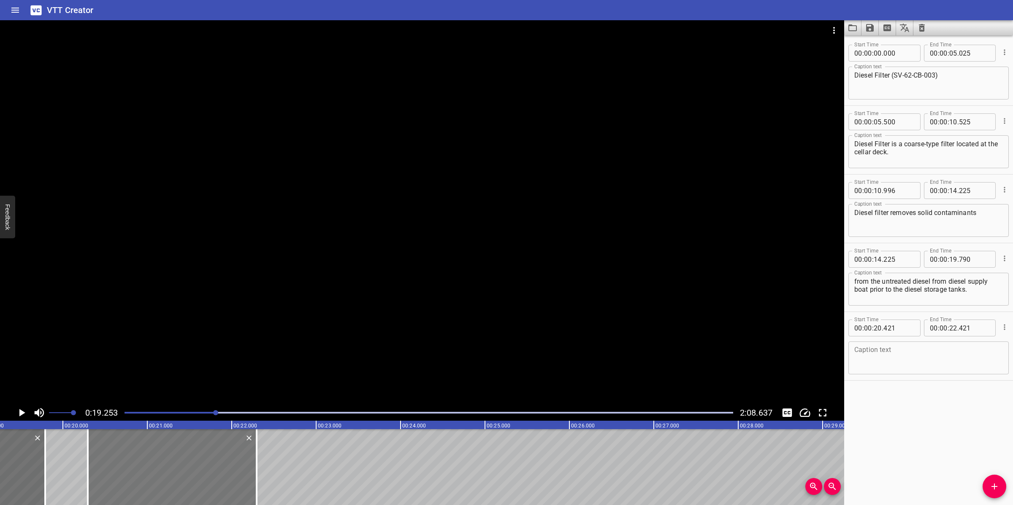
drag, startPoint x: 220, startPoint y: 485, endPoint x: 209, endPoint y: 486, distance: 10.6
click at [209, 480] on div at bounding box center [172, 468] width 169 height 76
click at [950, 354] on textarea at bounding box center [928, 358] width 149 height 24
paste textarea "Untreated Diesel Storage Tank (SV-62-TA-001)"
click at [646, 333] on div at bounding box center [422, 212] width 844 height 385
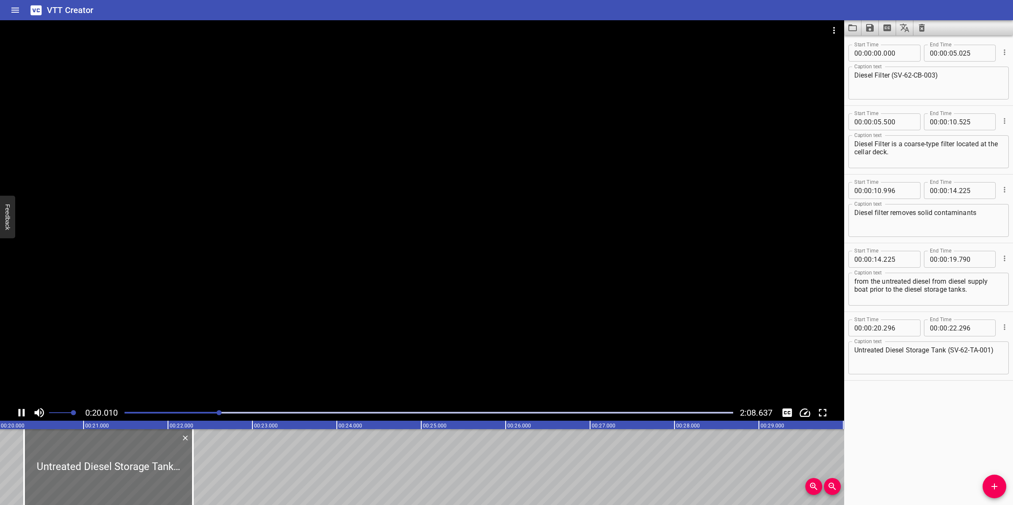
click at [384, 351] on div at bounding box center [422, 212] width 844 height 385
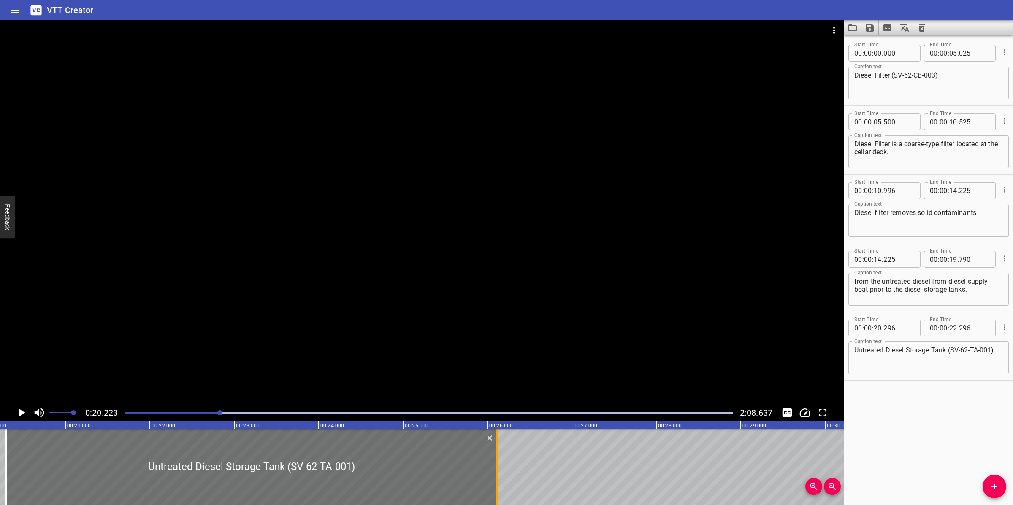
drag, startPoint x: 176, startPoint y: 452, endPoint x: 498, endPoint y: 448, distance: 322.4
click at [498, 448] on div at bounding box center [497, 468] width 8 height 76
click at [543, 359] on div at bounding box center [422, 212] width 844 height 385
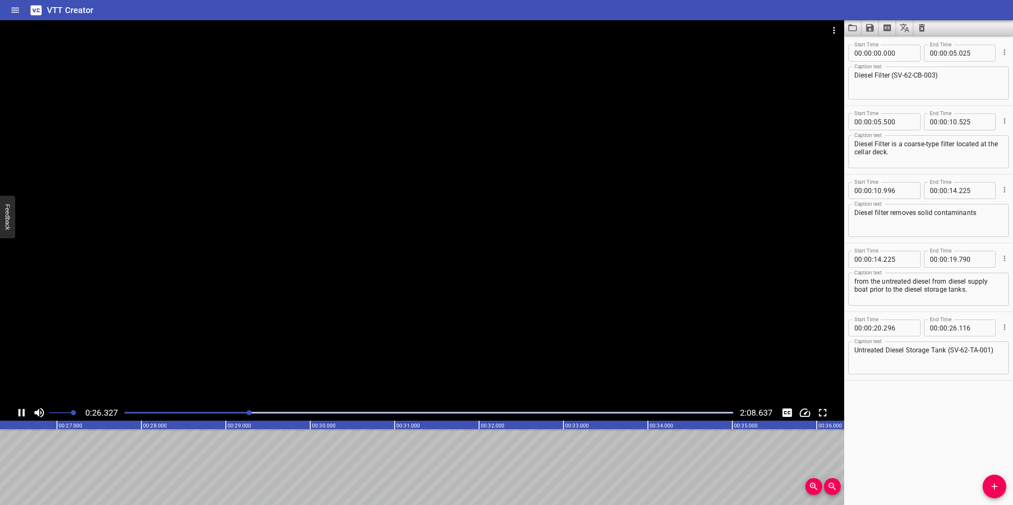
click at [549, 346] on div at bounding box center [422, 212] width 844 height 385
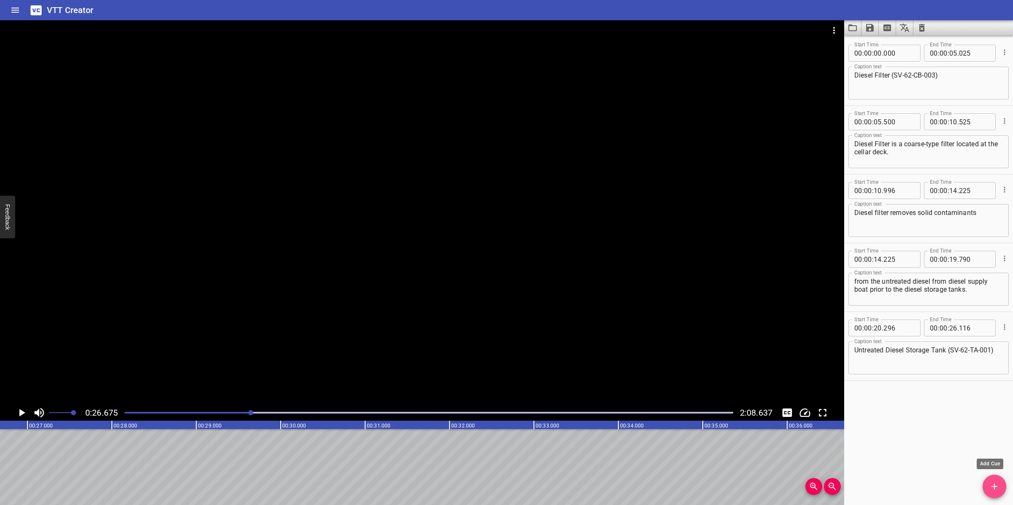
click at [983, 480] on span "Add Cue" at bounding box center [994, 487] width 24 height 10
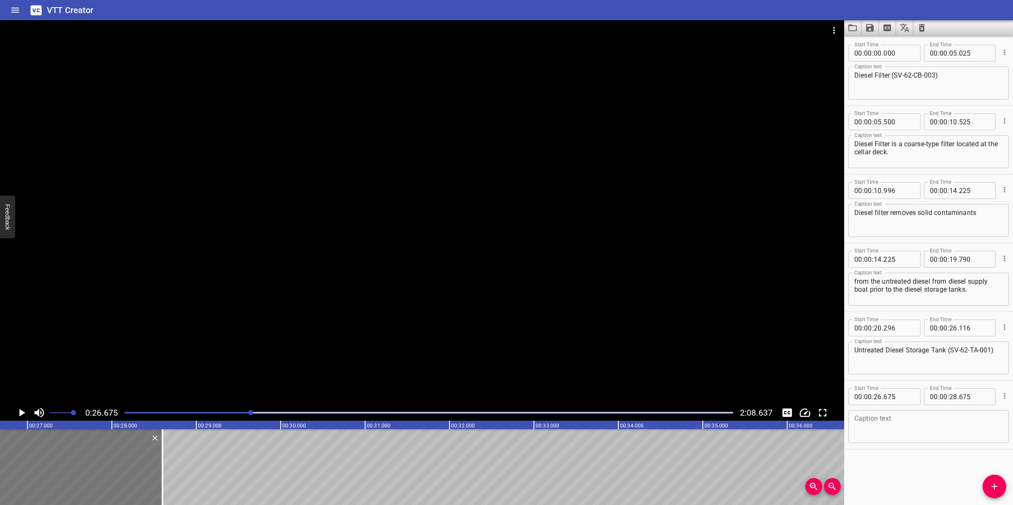
drag, startPoint x: 111, startPoint y: 476, endPoint x: 105, endPoint y: 478, distance: 6.8
click at [105, 478] on div at bounding box center [78, 468] width 169 height 76
click at [937, 434] on textarea at bounding box center [928, 427] width 149 height 24
paste textarea "Untreated Diesel Storage Tank SV-62-TA-001 is equipped with level indicator 62-…"
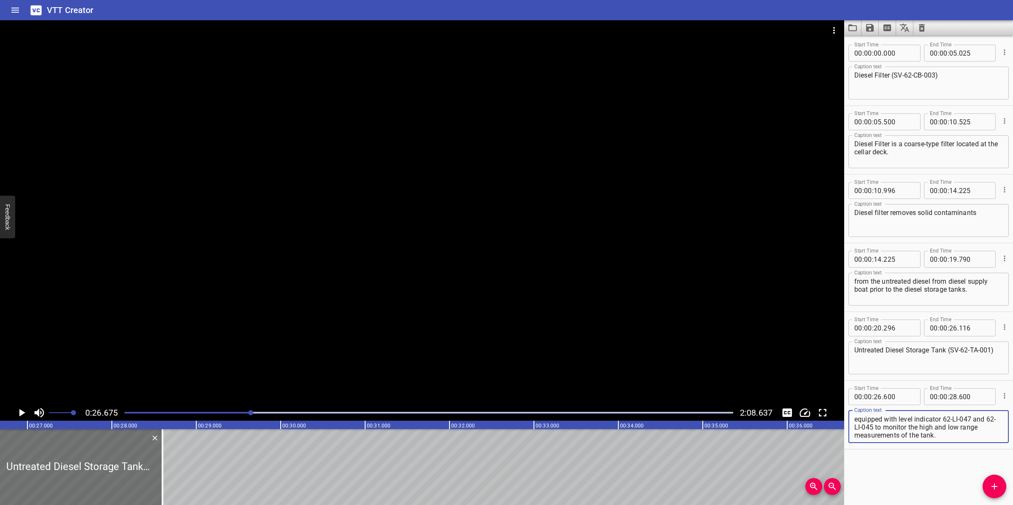
click at [538, 326] on div at bounding box center [422, 212] width 844 height 385
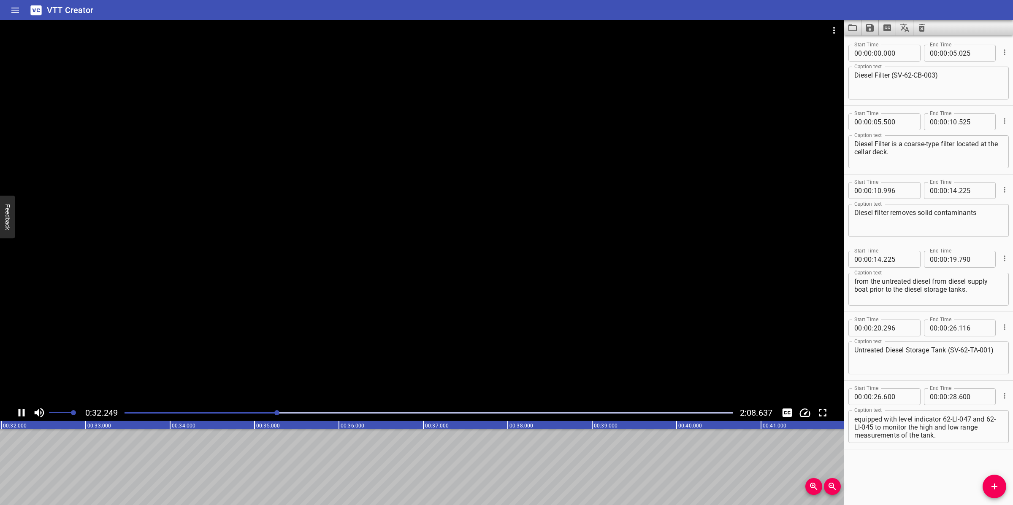
scroll to position [0, 2729]
click at [557, 313] on div at bounding box center [422, 212] width 844 height 385
click at [947, 427] on textarea "Untreated Diesel Storage Tank SV-62-TA-001 is equipped with level indicator 62-…" at bounding box center [928, 427] width 149 height 24
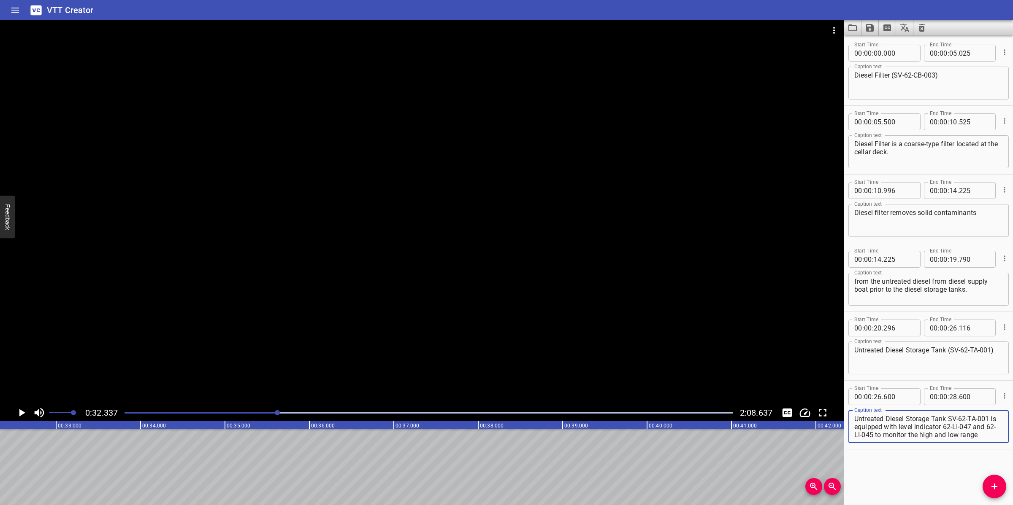
scroll to position [8, 0]
drag, startPoint x: 868, startPoint y: 425, endPoint x: 1001, endPoint y: 450, distance: 135.6
click at [1001, 450] on div "Start Time 00 : 00 : 00 . 000 Start Time End Time 00 : 00 : 05 . 025 End Time C…" at bounding box center [928, 270] width 169 height 470
click at [949, 393] on input "number" at bounding box center [953, 397] width 8 height 17
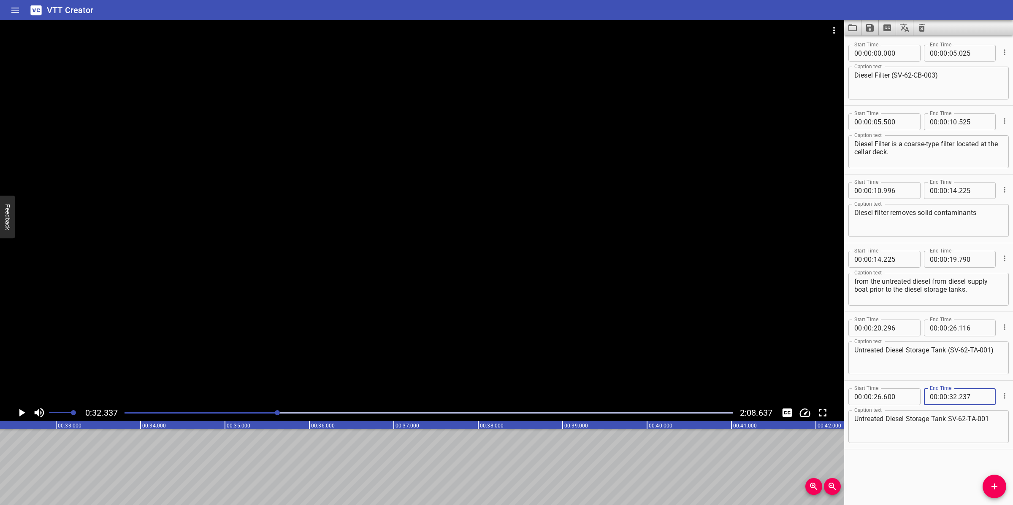
click at [959, 397] on input "237" at bounding box center [974, 397] width 31 height 17
drag, startPoint x: 986, startPoint y: 489, endPoint x: 990, endPoint y: 488, distance: 4.7
click at [986, 480] on span "Add Cue" at bounding box center [994, 487] width 24 height 10
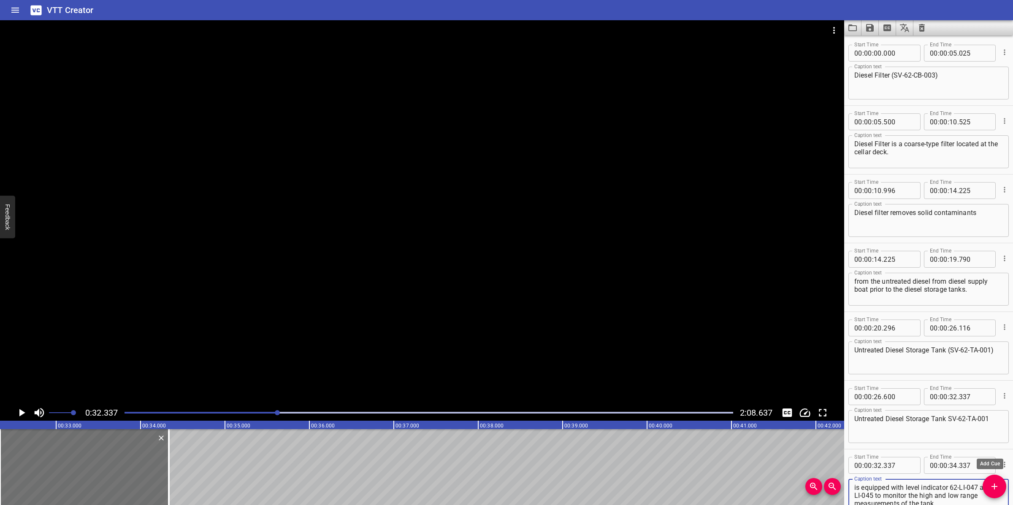
scroll to position [1, 0]
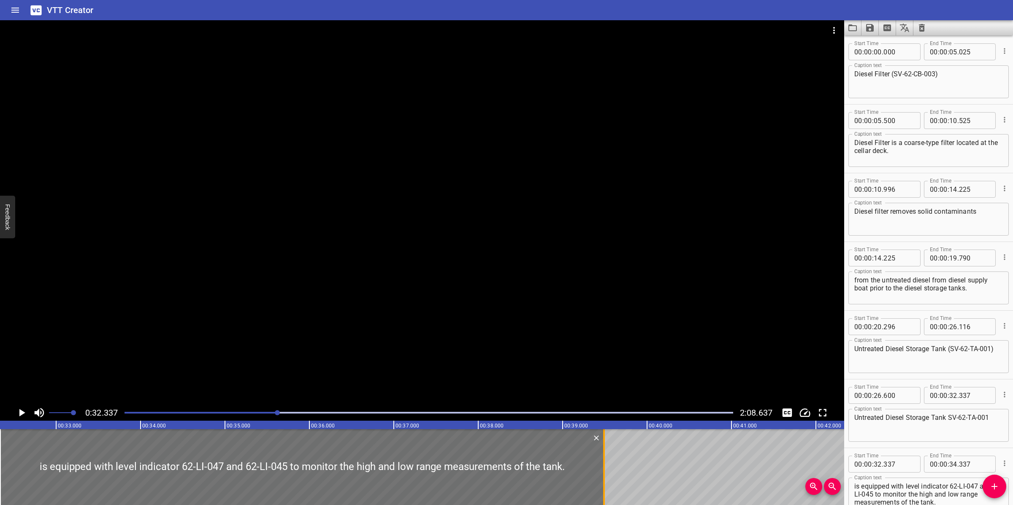
drag, startPoint x: 273, startPoint y: 447, endPoint x: 604, endPoint y: 432, distance: 330.7
click at [606, 443] on div at bounding box center [604, 468] width 8 height 76
click at [602, 359] on div at bounding box center [422, 212] width 844 height 385
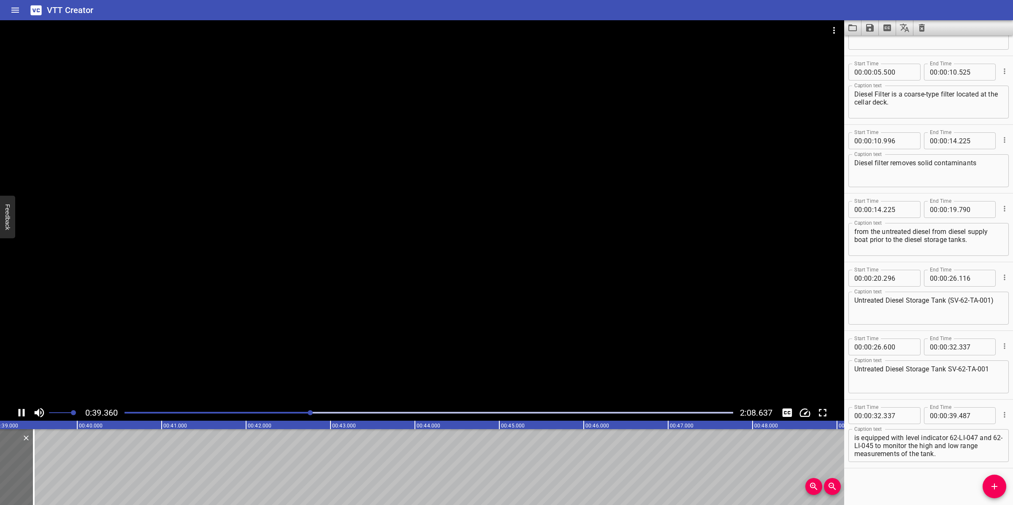
scroll to position [0, 3330]
click at [460, 369] on div at bounding box center [422, 212] width 844 height 385
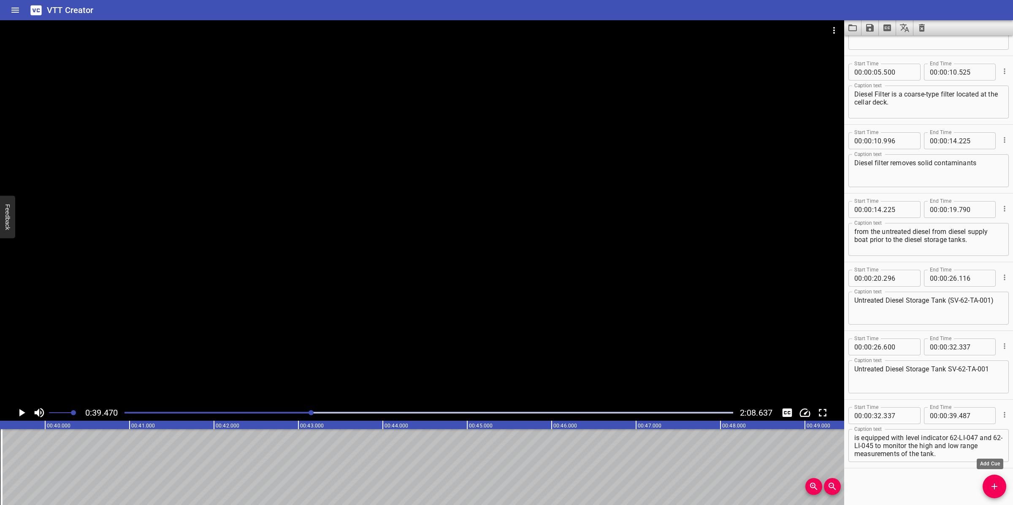
click at [988, 480] on span "Add Cue" at bounding box center [994, 487] width 24 height 10
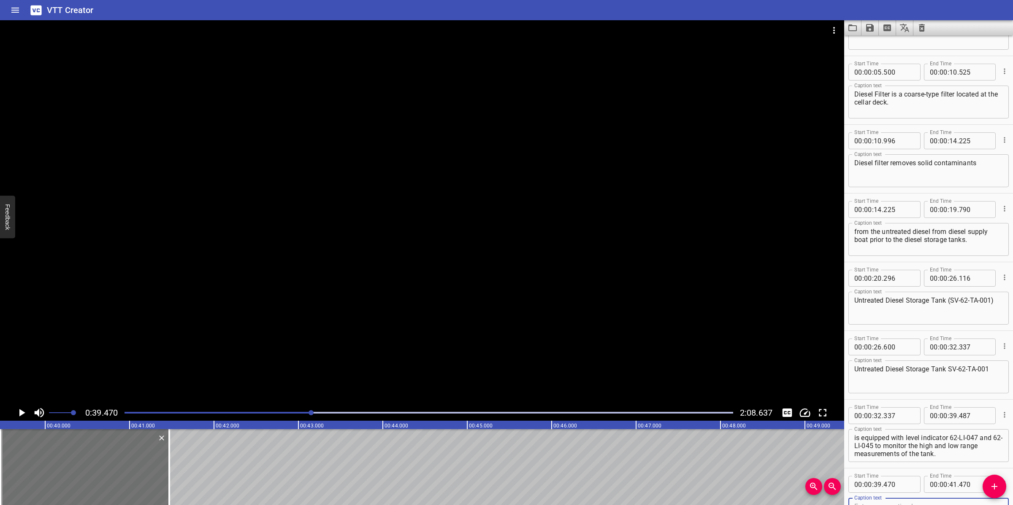
scroll to position [54, 0]
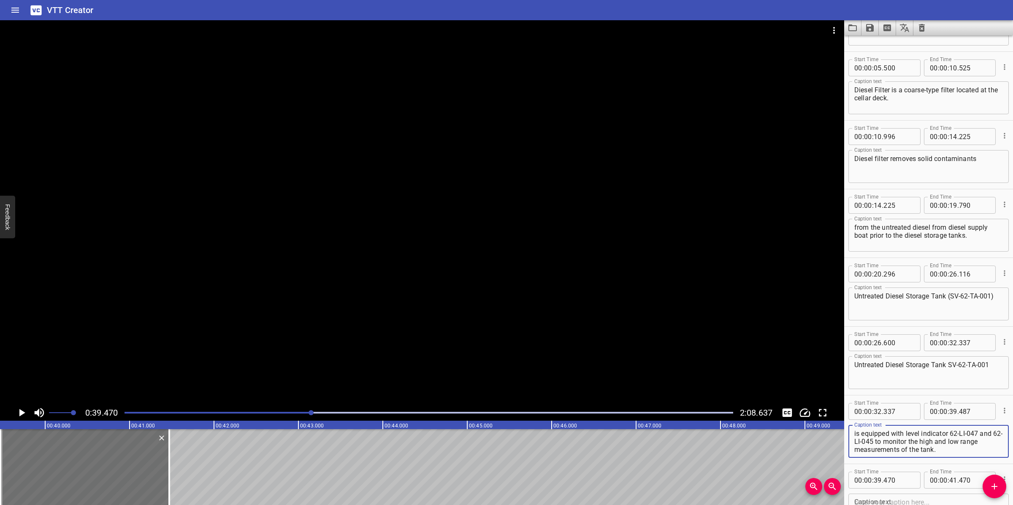
drag, startPoint x: 884, startPoint y: 438, endPoint x: 964, endPoint y: 451, distance: 80.9
click at [964, 451] on textarea "is equipped with level indicator 62-LI-047 and 62-LI-045 to monitor the high an…" at bounding box center [928, 442] width 149 height 24
click at [935, 480] on div "Caption text Caption text" at bounding box center [928, 510] width 160 height 38
click at [927, 480] on textarea at bounding box center [928, 511] width 149 height 24
paste textarea "to monitor the high and low range measurements of the tank."
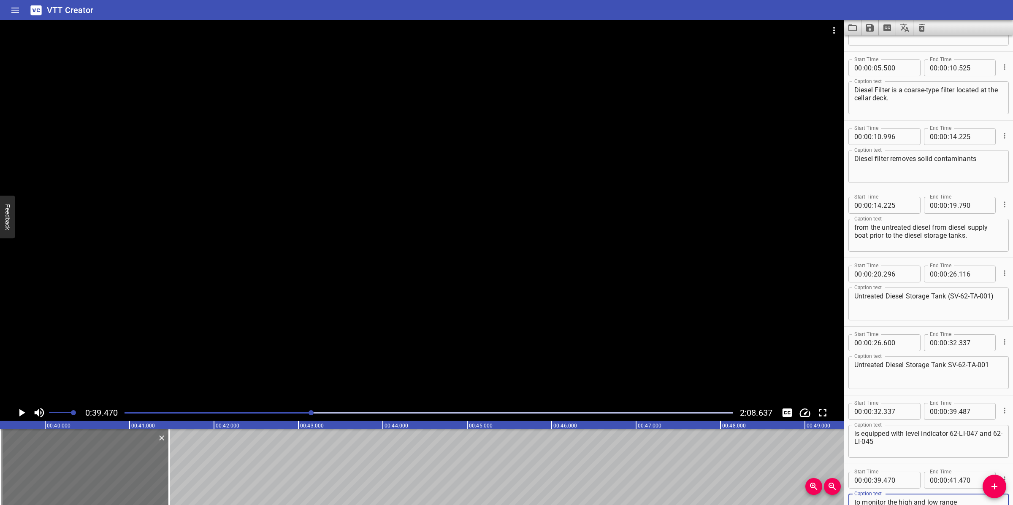
scroll to position [62, 0]
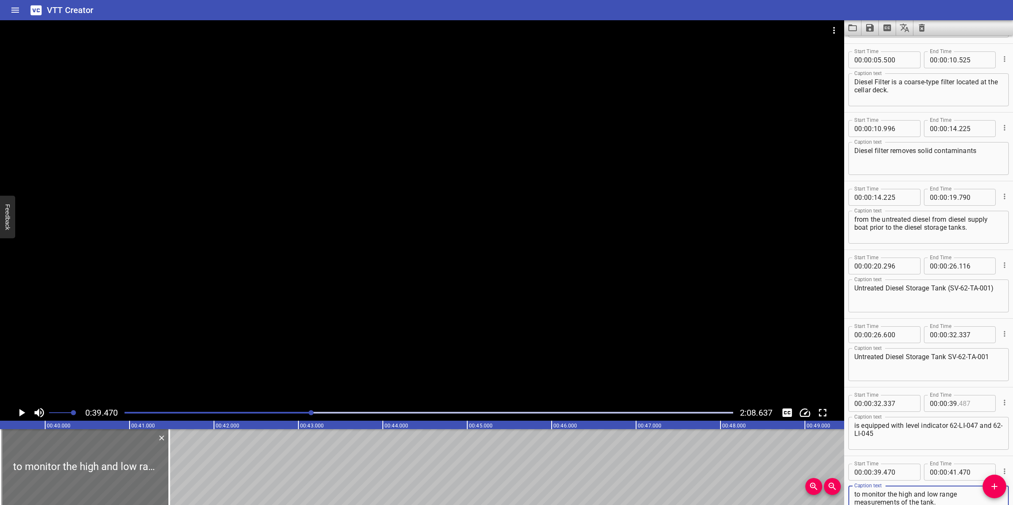
click at [962, 405] on input "number" at bounding box center [974, 403] width 31 height 17
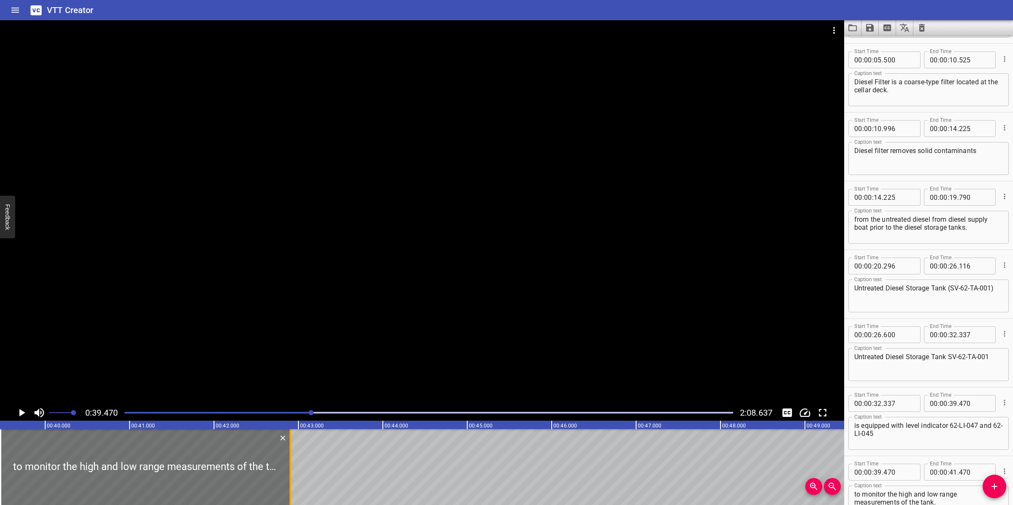
drag, startPoint x: 169, startPoint y: 454, endPoint x: 292, endPoint y: 456, distance: 122.4
click at [291, 456] on div at bounding box center [290, 468] width 2 height 76
click at [356, 361] on div at bounding box center [422, 212] width 844 height 385
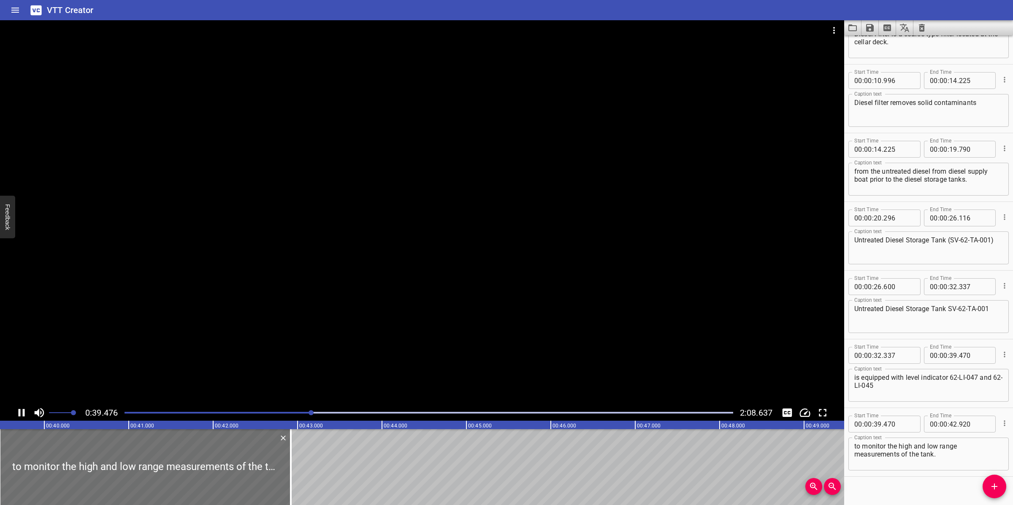
scroll to position [119, 0]
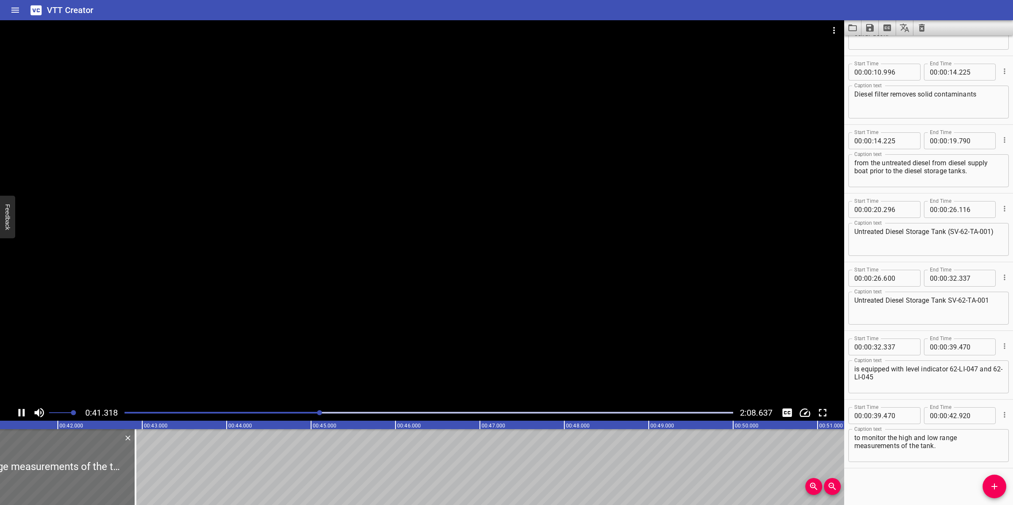
click at [956, 447] on textarea "to monitor the high and low range measurements of the tank." at bounding box center [928, 446] width 149 height 24
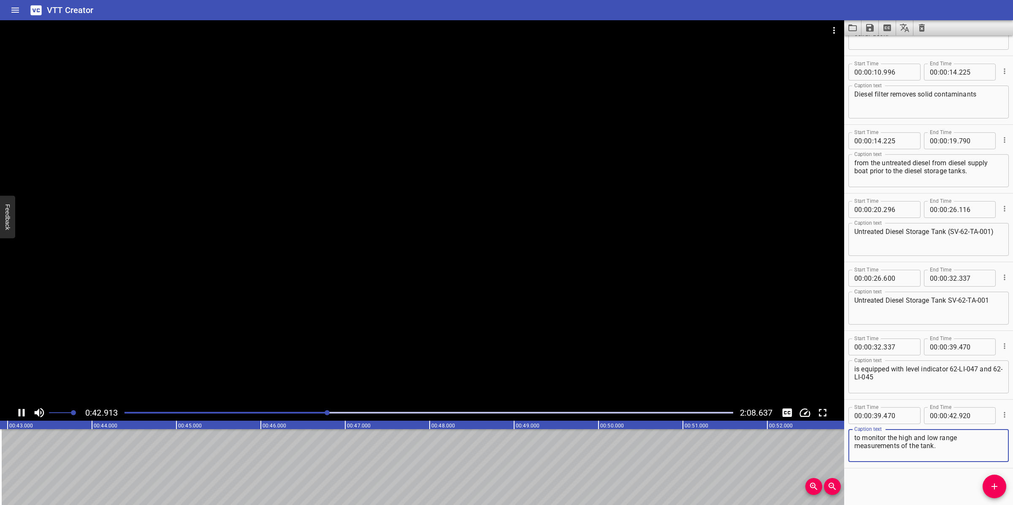
click at [373, 335] on div at bounding box center [422, 212] width 844 height 385
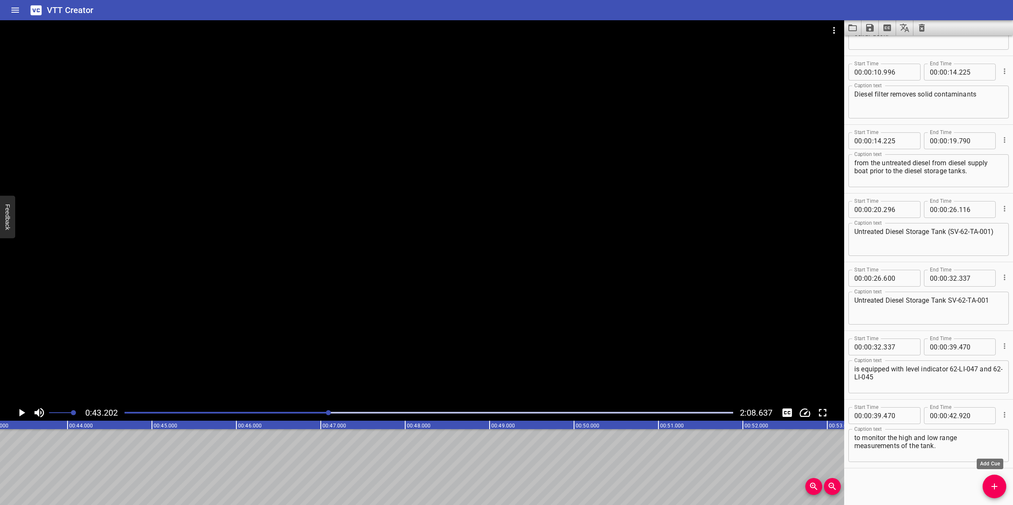
click at [989, 480] on icon "Add Cue" at bounding box center [994, 487] width 10 height 10
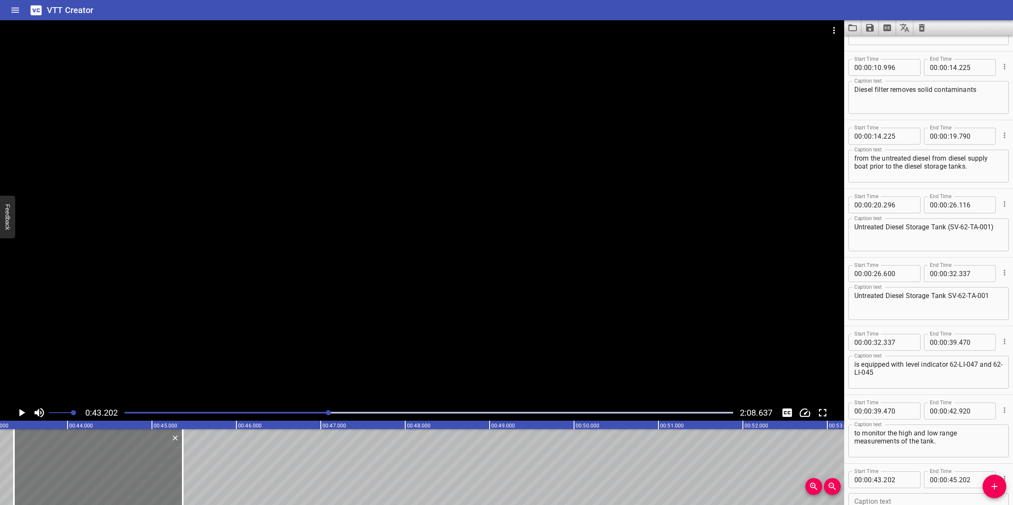
drag, startPoint x: 102, startPoint y: 461, endPoint x: 116, endPoint y: 459, distance: 14.5
click at [116, 459] on div at bounding box center [98, 468] width 169 height 76
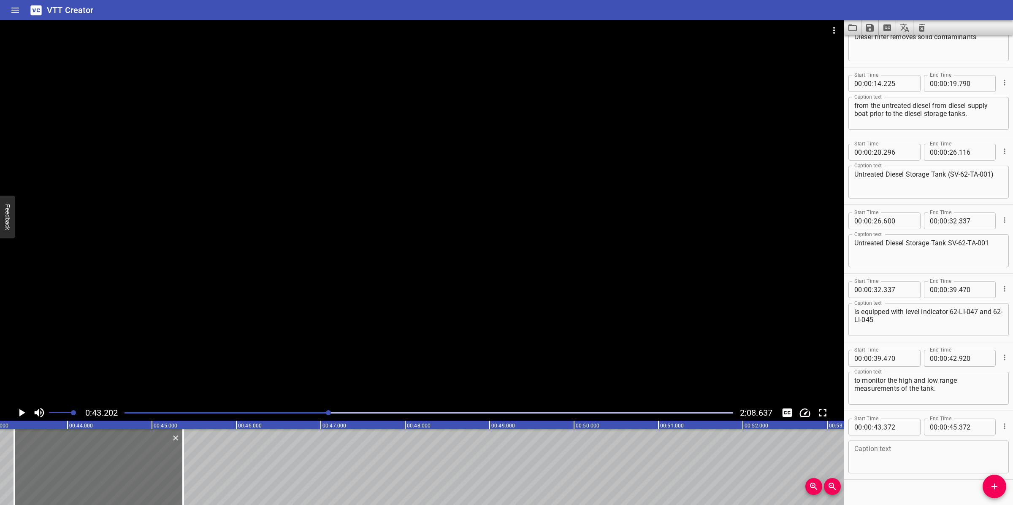
scroll to position [188, 0]
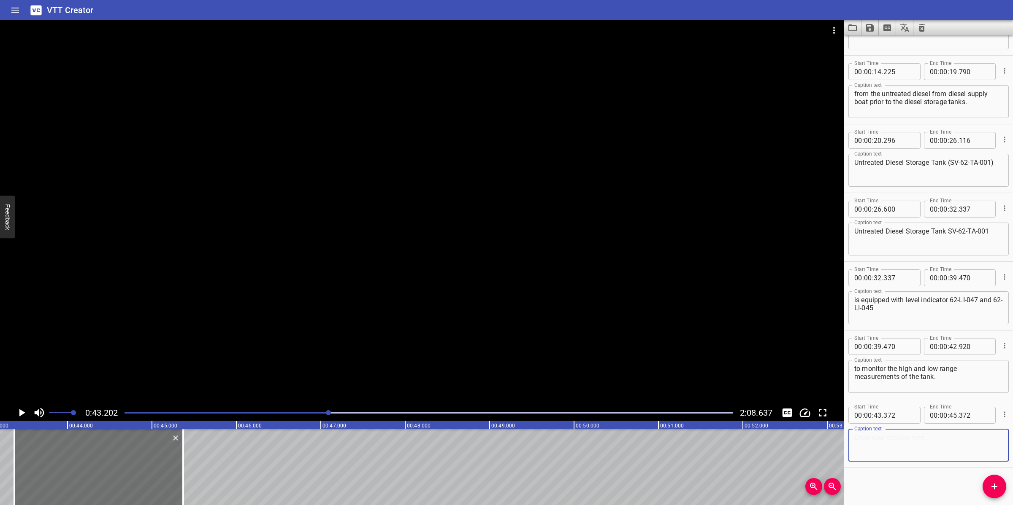
click at [905, 449] on textarea at bounding box center [928, 446] width 149 height 24
paste textarea "Level transmitter 62-LT-090 is fitted to the Untreated Diesel Storage Tank SV-6…"
click at [372, 274] on div at bounding box center [422, 212] width 844 height 385
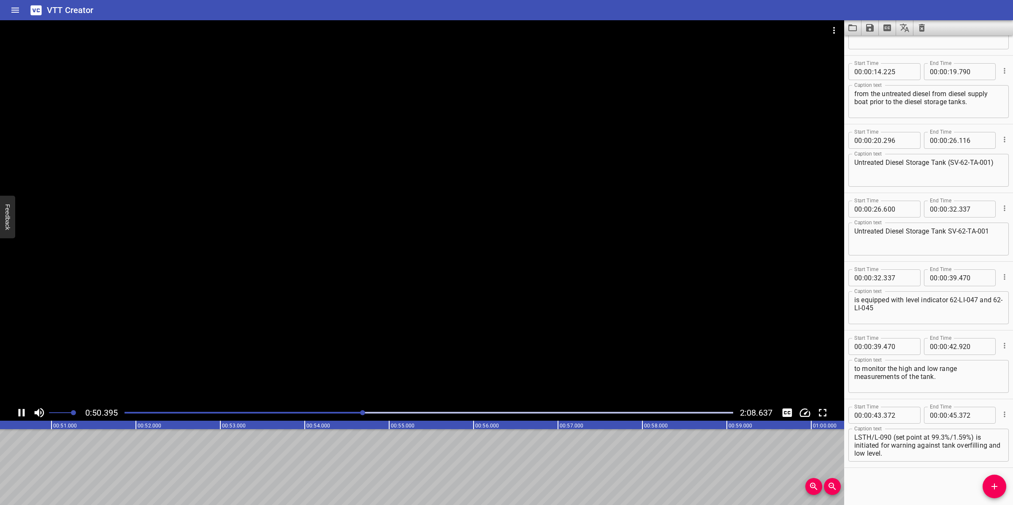
click at [416, 258] on div at bounding box center [422, 212] width 844 height 385
click at [958, 446] on textarea "Level transmitter 62-LT-090 is fitted to the Untreated Diesel Storage Tank SV-6…" at bounding box center [928, 446] width 149 height 24
drag, startPoint x: 949, startPoint y: 445, endPoint x: 976, endPoint y: 459, distance: 29.6
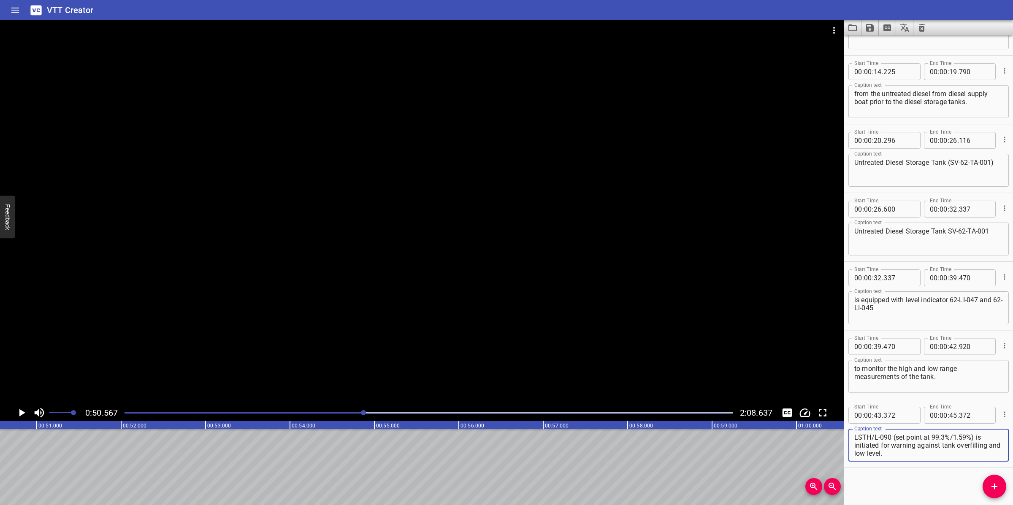
click at [976, 459] on div "Level transmitter 62-LT-090 is fitted to the Untreated Diesel Storage Tank SV-6…" at bounding box center [928, 445] width 160 height 33
click at [950, 413] on input "number" at bounding box center [953, 415] width 8 height 17
click at [992, 480] on icon "Add Cue" at bounding box center [994, 487] width 10 height 10
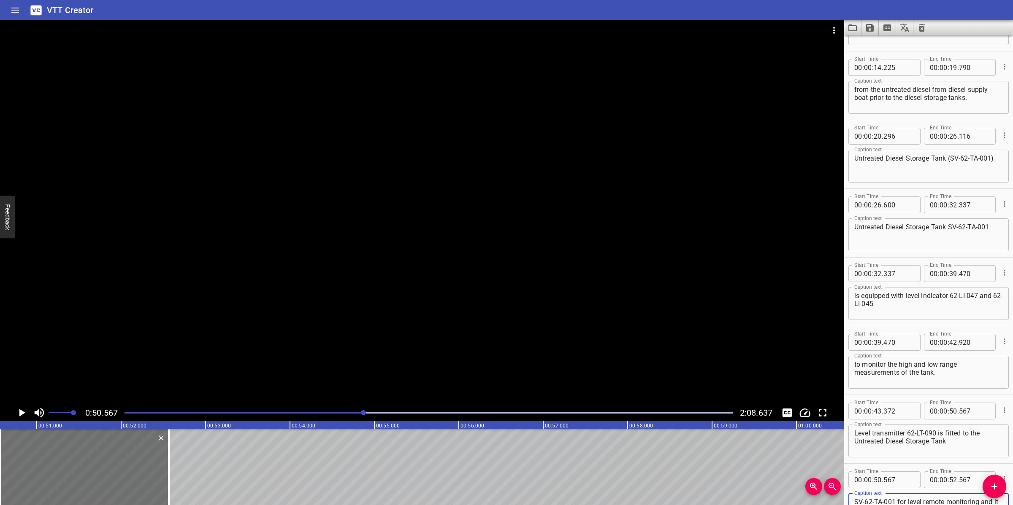
scroll to position [192, 0]
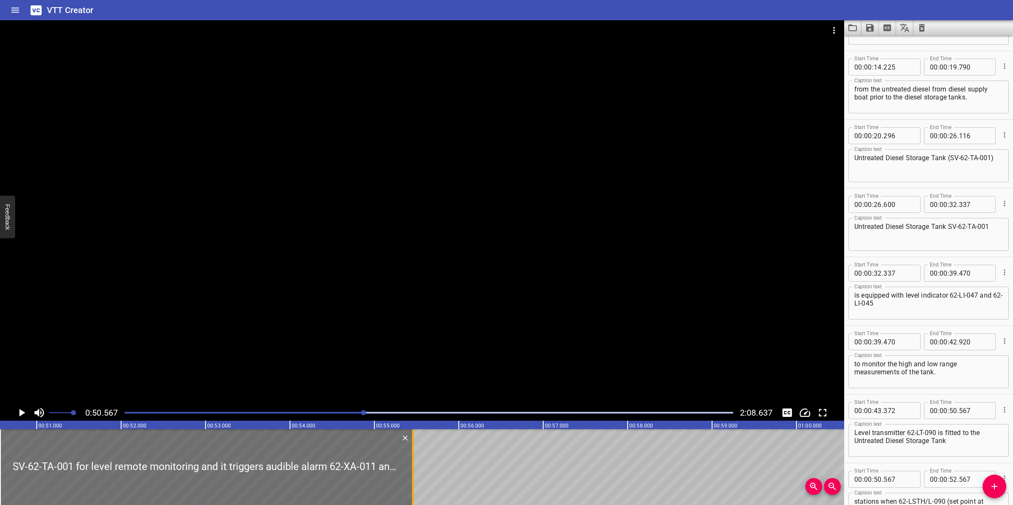
drag, startPoint x: 170, startPoint y: 465, endPoint x: 414, endPoint y: 457, distance: 244.0
click at [414, 457] on div at bounding box center [412, 468] width 8 height 76
click at [463, 324] on div at bounding box center [422, 212] width 844 height 385
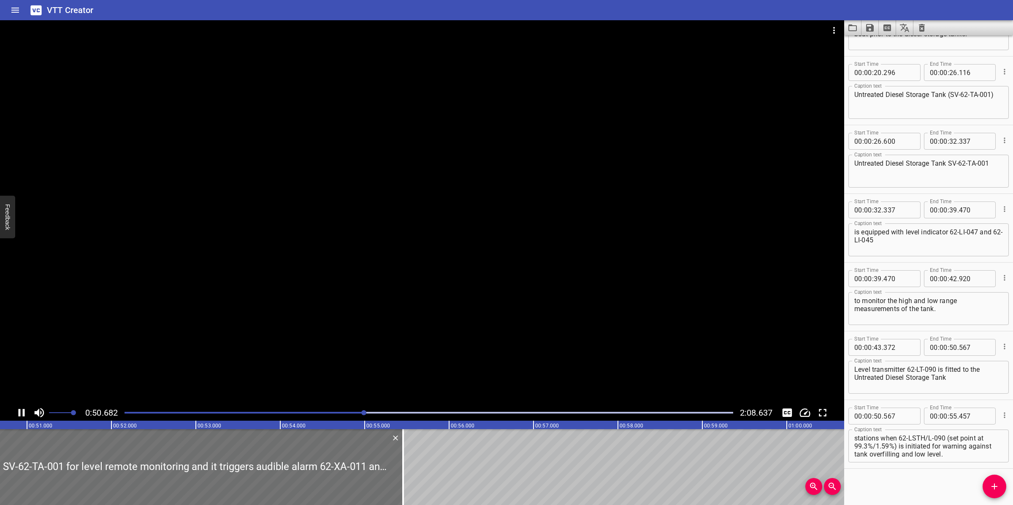
scroll to position [256, 0]
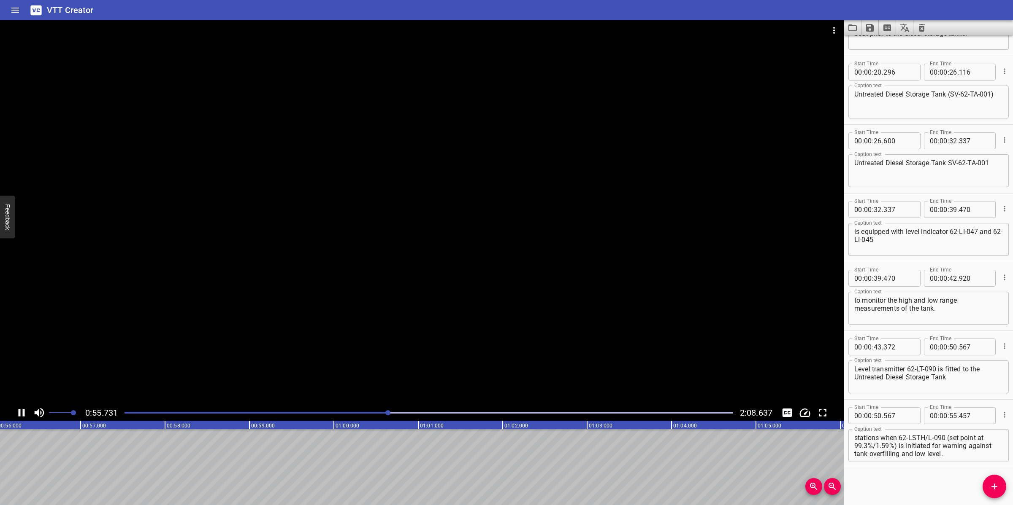
click at [459, 362] on div at bounding box center [422, 212] width 844 height 385
click at [366, 412] on div "Play progress" at bounding box center [86, 413] width 608 height 2
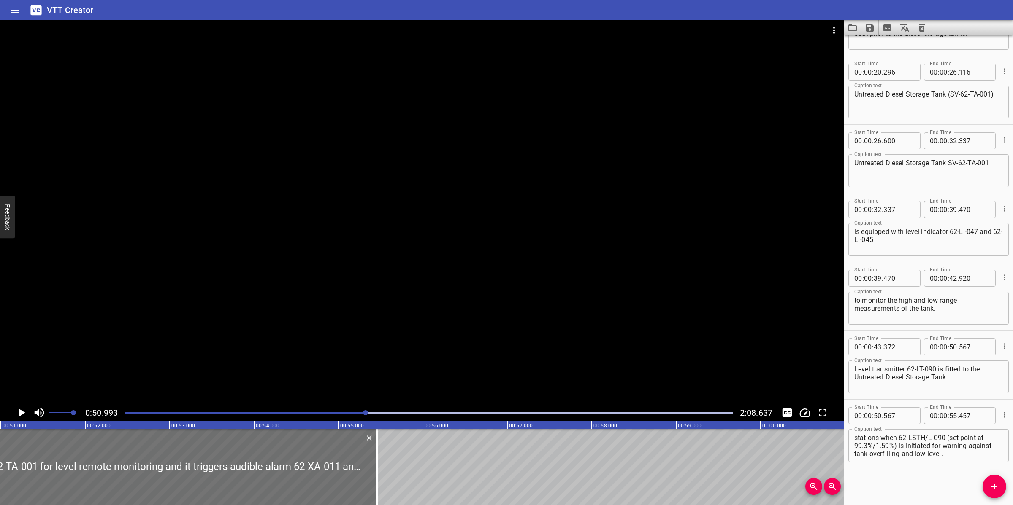
click at [420, 326] on div at bounding box center [422, 212] width 844 height 385
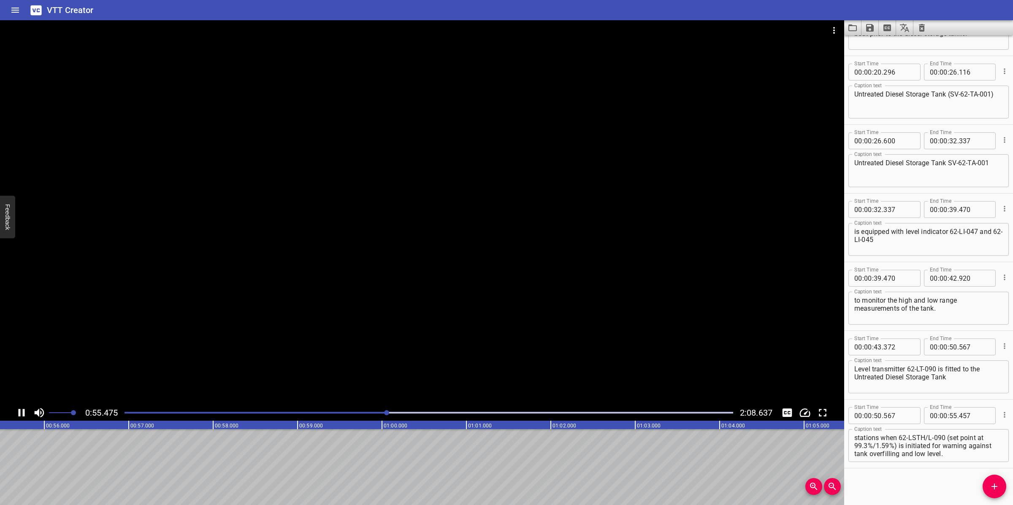
click at [482, 359] on div at bounding box center [422, 212] width 844 height 385
click at [993, 480] on icon "Add Cue" at bounding box center [994, 487] width 10 height 10
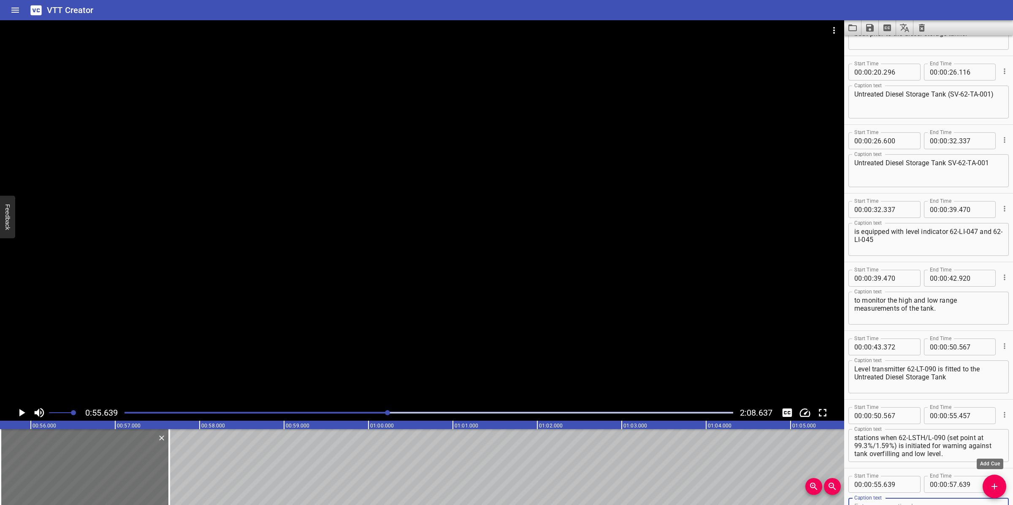
scroll to position [260, 0]
click at [914, 443] on textarea "SV-62-TA-001 for level remote monitoring and it triggers audible alarm 62-XA-01…" at bounding box center [928, 442] width 149 height 24
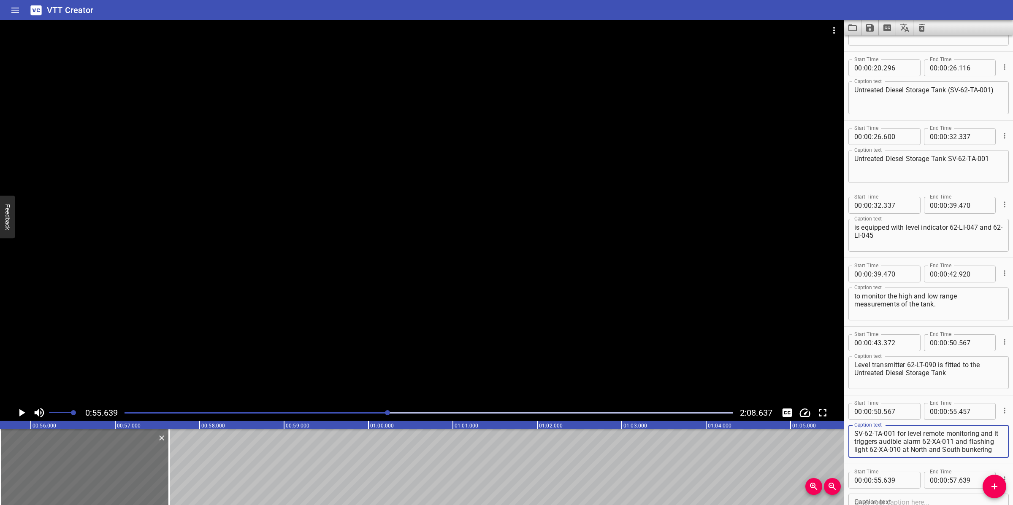
scroll to position [32, 0]
drag, startPoint x: 854, startPoint y: 441, endPoint x: 969, endPoint y: 456, distance: 115.8
click at [969, 456] on div "SV-62-TA-001 for level remote monitoring and it triggers audible alarm 62-XA-01…" at bounding box center [928, 441] width 160 height 33
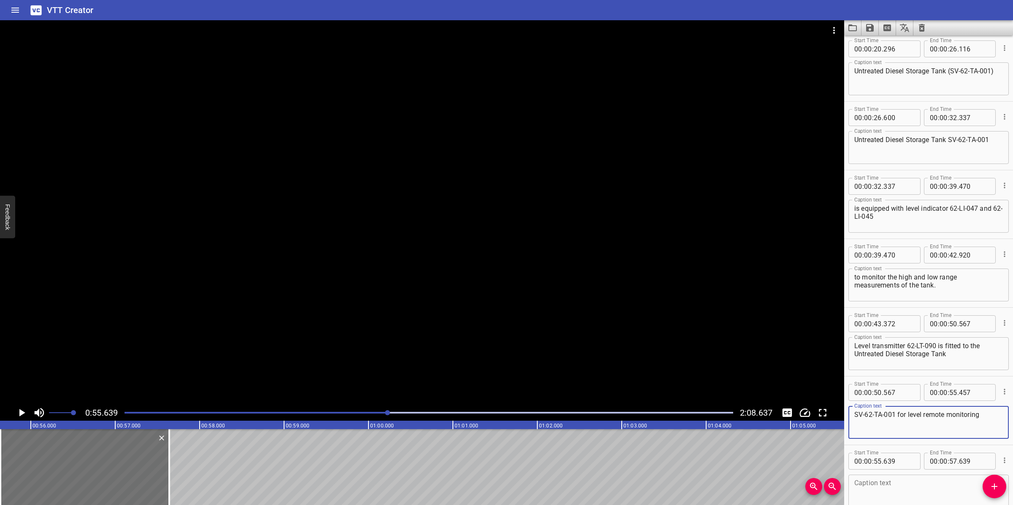
scroll to position [313, 0]
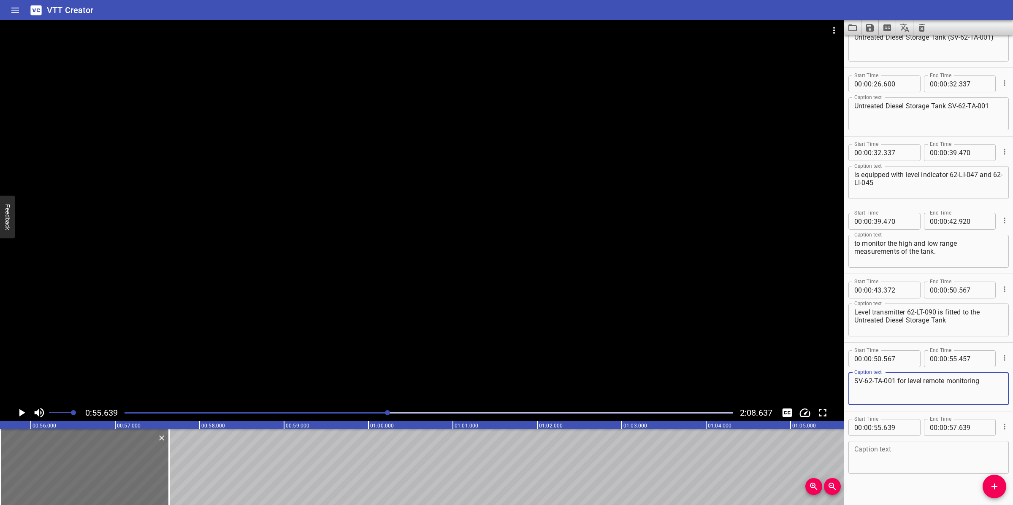
click at [914, 465] on textarea at bounding box center [928, 458] width 149 height 24
paste textarea "and it triggers audible alarm 62-XA-011 and flashing light 62-XA-010 at North a…"
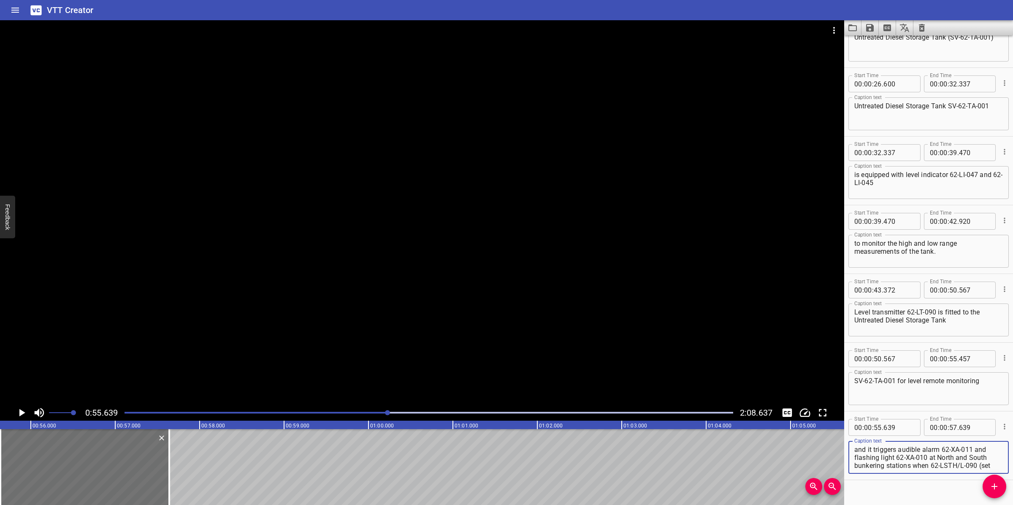
scroll to position [24, 0]
click at [567, 369] on div at bounding box center [422, 212] width 844 height 385
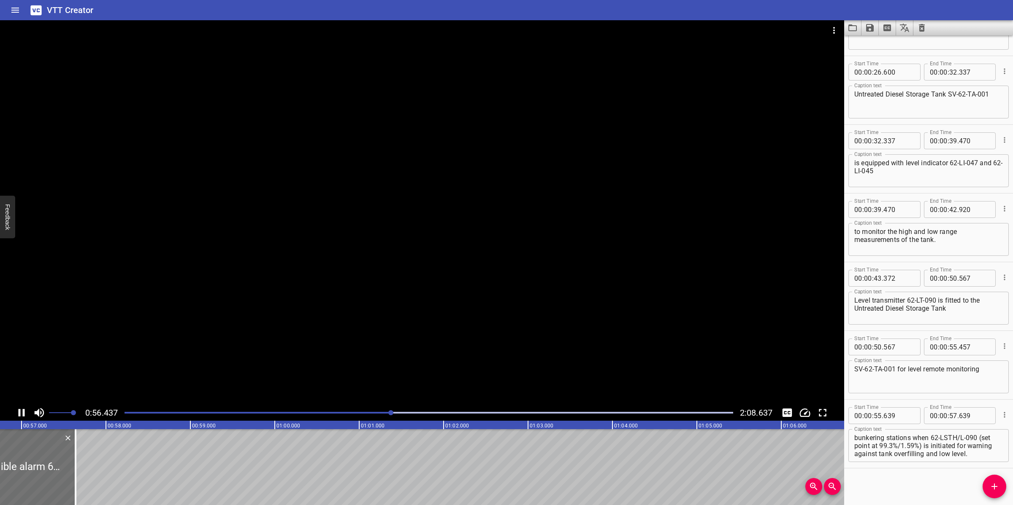
click at [390, 359] on div at bounding box center [422, 212] width 844 height 385
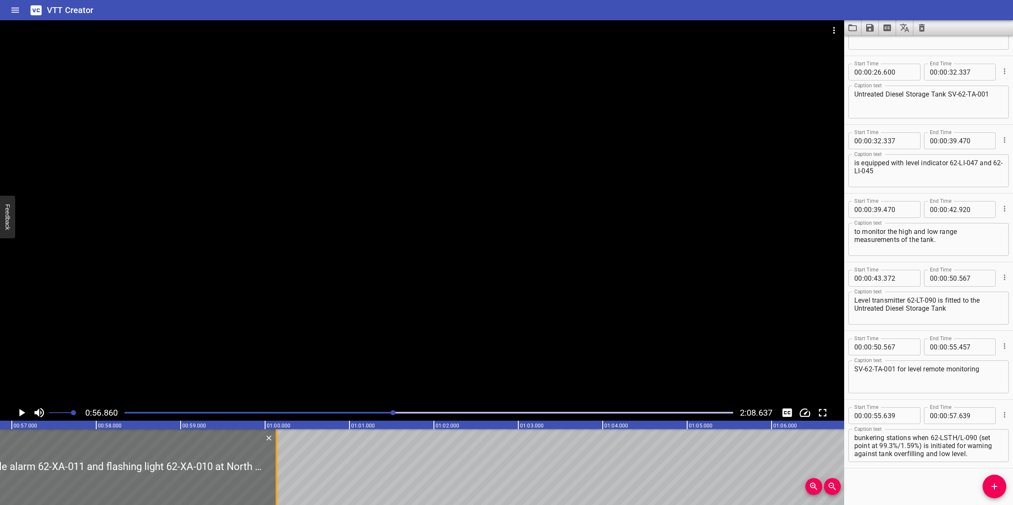
drag, startPoint x: 62, startPoint y: 469, endPoint x: 272, endPoint y: 461, distance: 210.7
click at [272, 461] on div at bounding box center [276, 468] width 8 height 76
drag, startPoint x: 418, startPoint y: 300, endPoint x: 436, endPoint y: 281, distance: 26.0
click at [419, 300] on div at bounding box center [422, 212] width 844 height 385
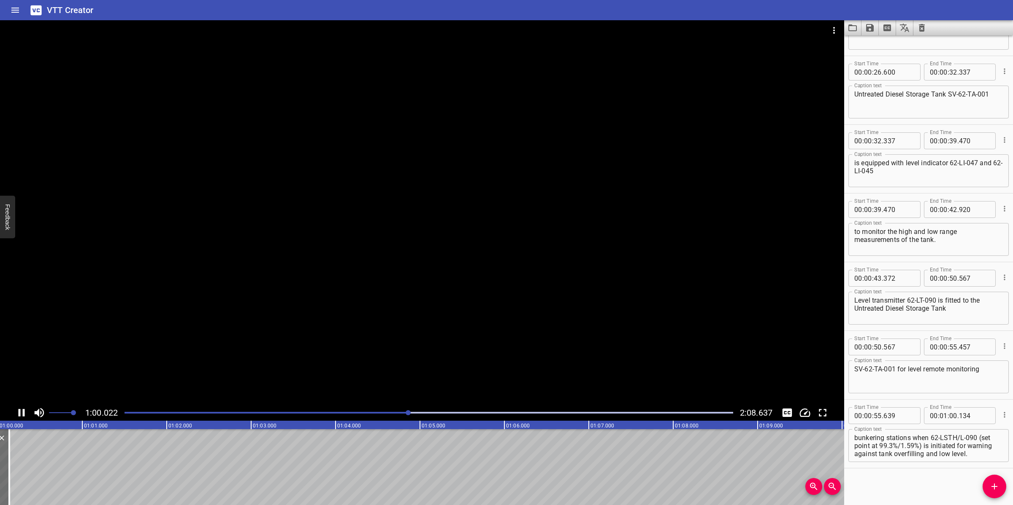
click at [422, 323] on div at bounding box center [422, 212] width 844 height 385
click at [988, 480] on span "Add Cue" at bounding box center [994, 487] width 24 height 10
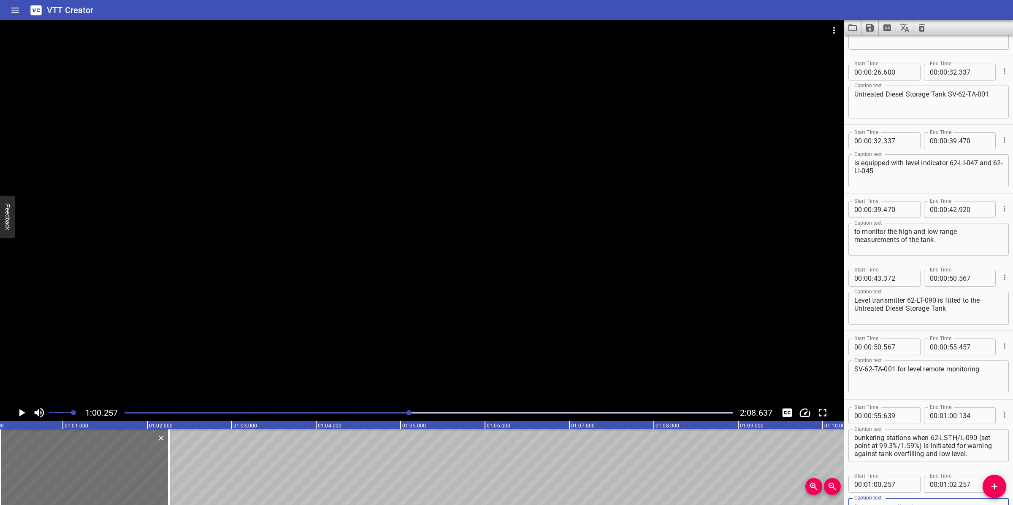
scroll to position [329, 0]
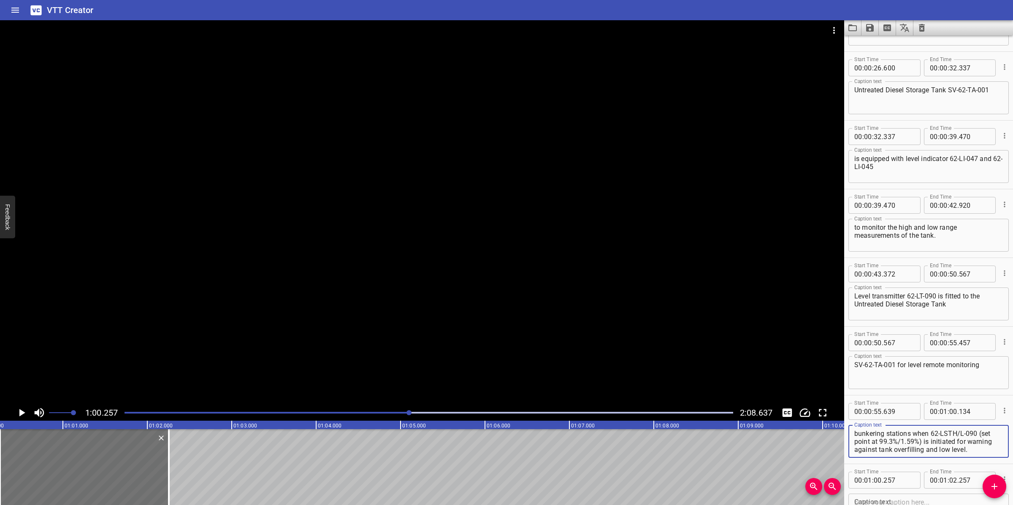
click at [880, 438] on textarea "and it triggers audible alarm 62-XA-011 and flashing light 62-XA-010 at North a…" at bounding box center [928, 442] width 149 height 24
drag, startPoint x: 975, startPoint y: 437, endPoint x: 979, endPoint y: 457, distance: 20.8
click at [979, 457] on div "and it triggers audible alarm 62-XA-011 and flashing light 62-XA-010 at North a…" at bounding box center [928, 441] width 160 height 33
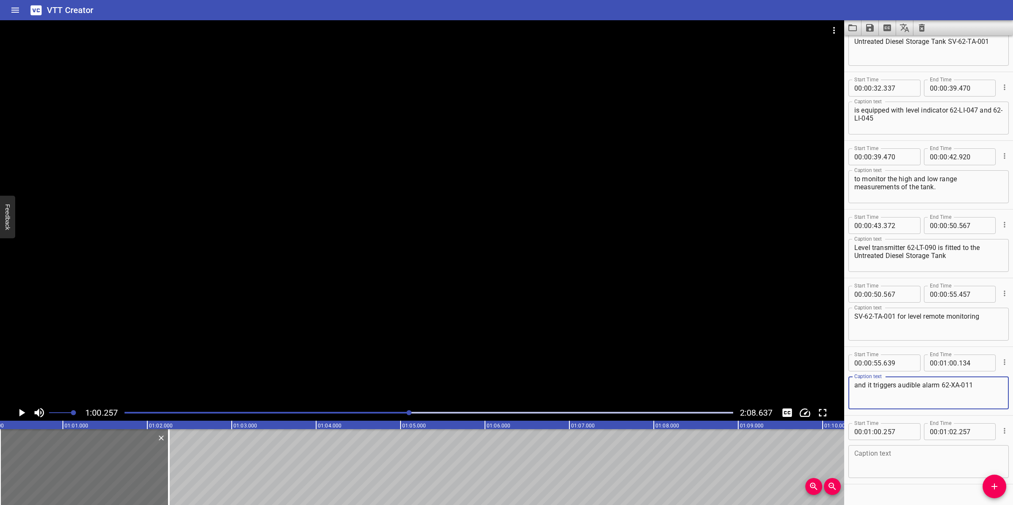
scroll to position [382, 0]
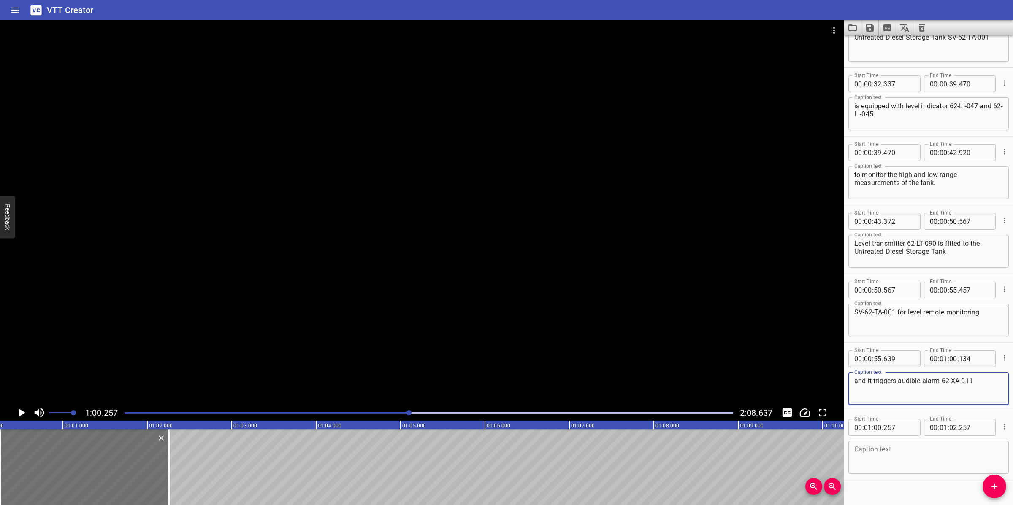
click at [916, 466] on textarea at bounding box center [928, 458] width 149 height 24
paste textarea "and flashing light 62-XA-010 at North and South bunkering stations when 62-LSTH…"
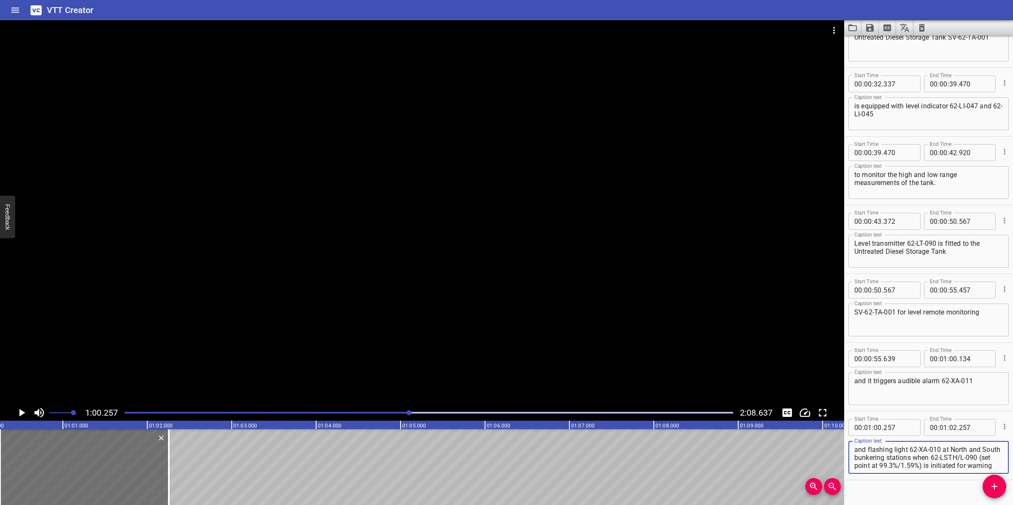
scroll to position [16, 0]
click at [283, 327] on div at bounding box center [422, 212] width 844 height 385
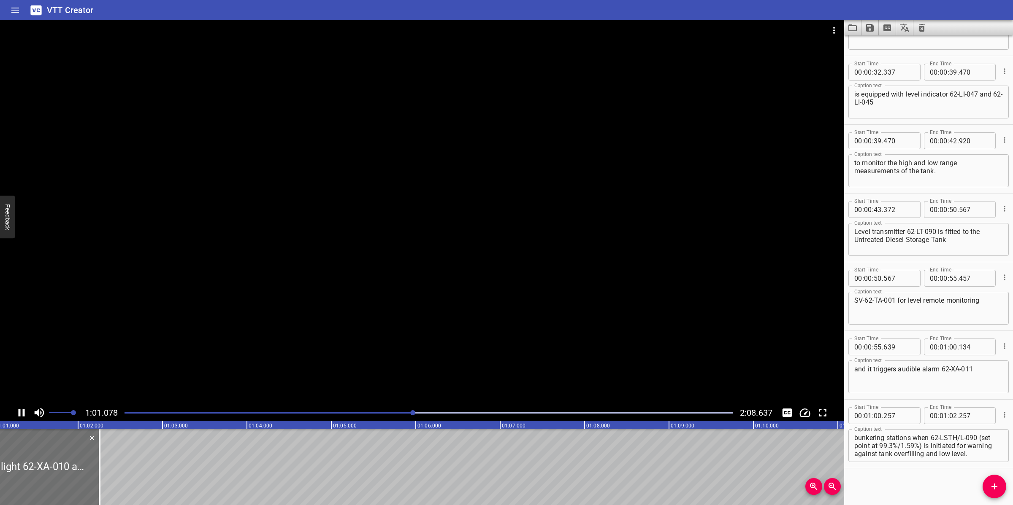
click at [295, 331] on div at bounding box center [422, 212] width 844 height 385
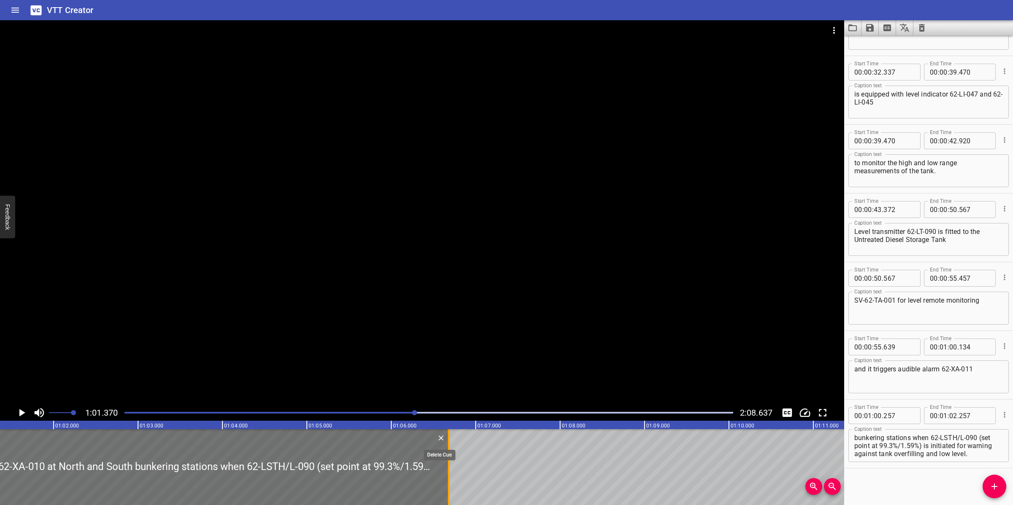
drag, startPoint x: 71, startPoint y: 463, endPoint x: 444, endPoint y: 443, distance: 373.9
click at [444, 443] on div "and flashing light 62-XA-010 at North and South bunkering stations when 62-LSTH…" at bounding box center [177, 468] width 542 height 76
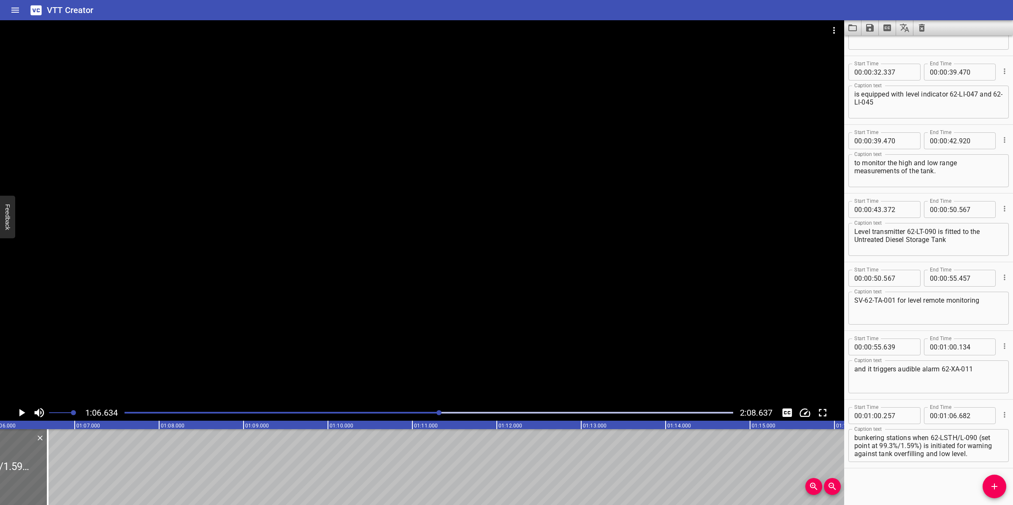
click at [469, 325] on div at bounding box center [422, 212] width 844 height 385
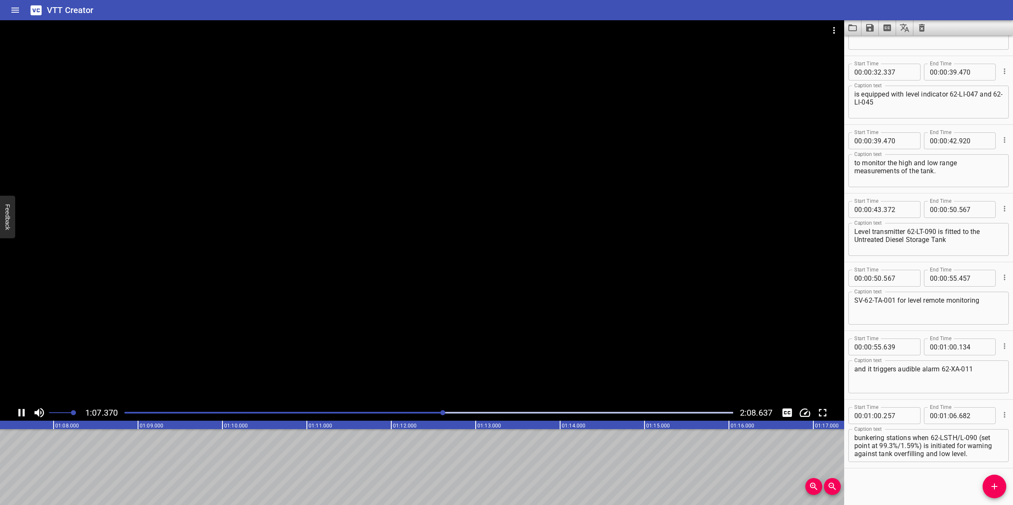
drag, startPoint x: 415, startPoint y: 411, endPoint x: 385, endPoint y: 416, distance: 30.0
click at [414, 412] on div at bounding box center [428, 413] width 619 height 12
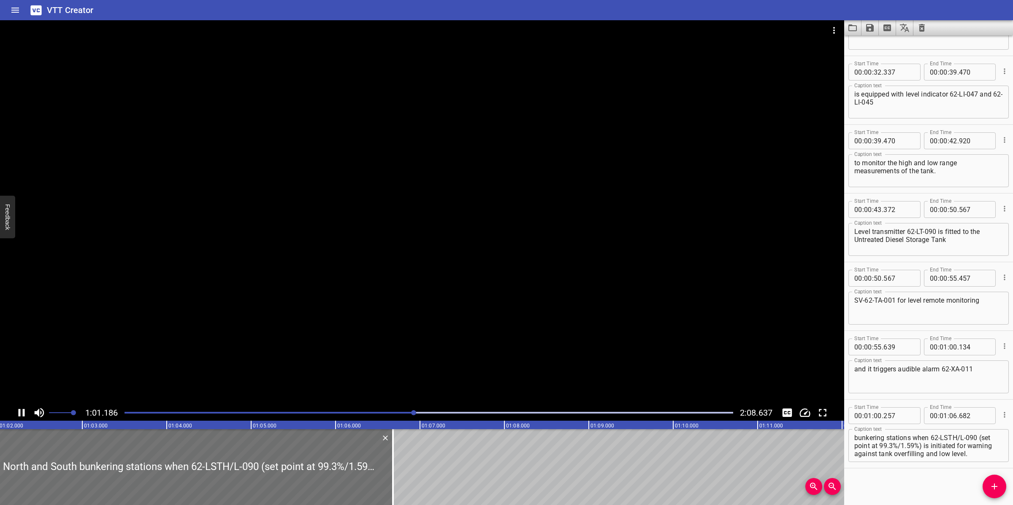
click at [385, 416] on div at bounding box center [428, 413] width 619 height 12
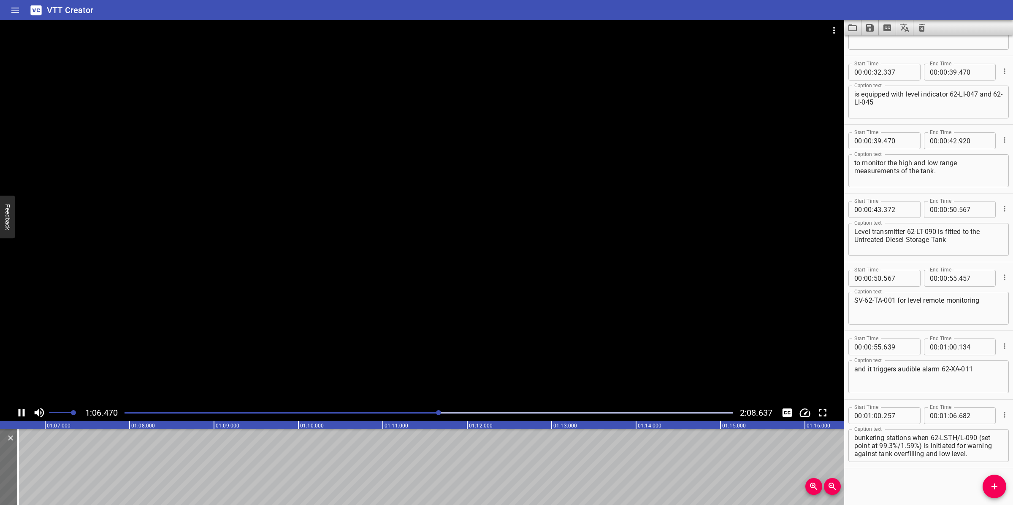
click at [435, 359] on div at bounding box center [422, 212] width 844 height 385
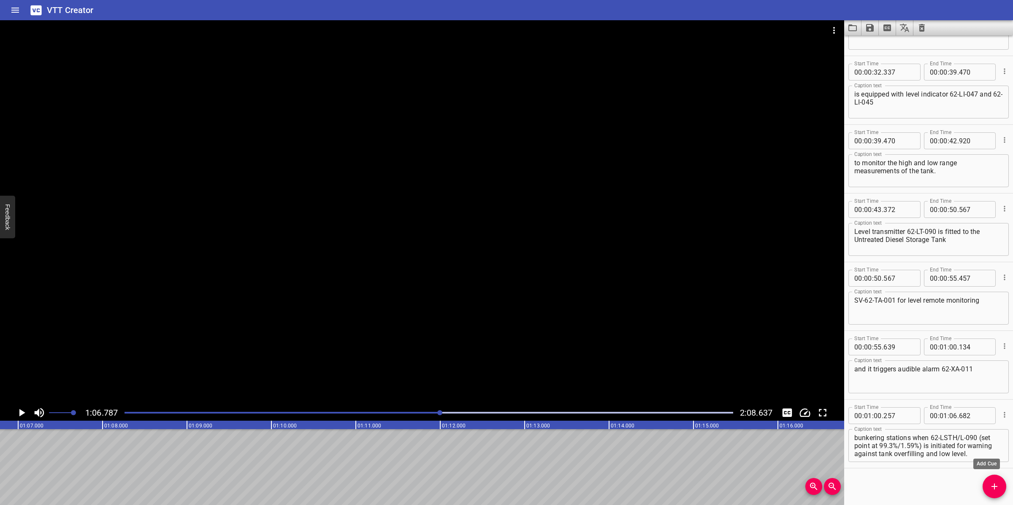
click at [991, 480] on icon "Add Cue" at bounding box center [994, 487] width 10 height 10
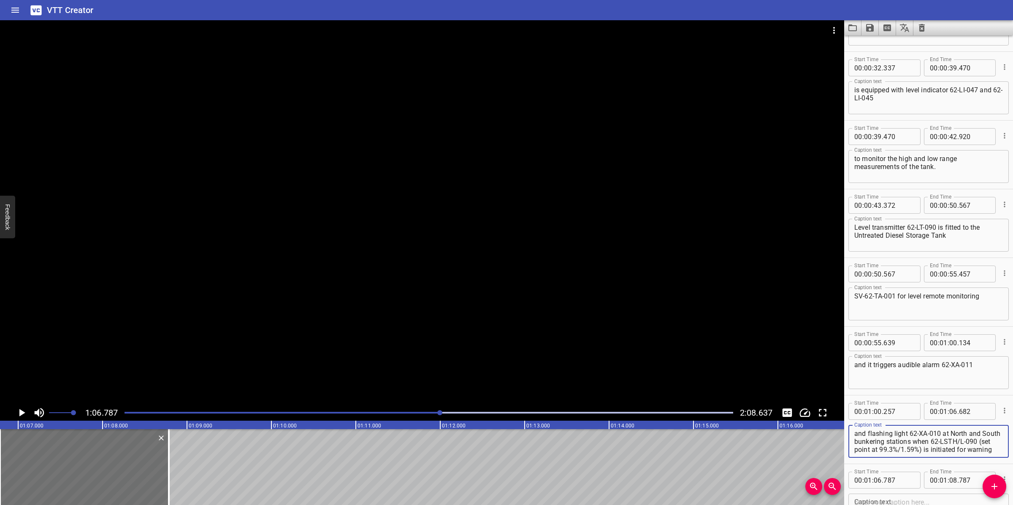
scroll to position [16, 0]
drag, startPoint x: 932, startPoint y: 438, endPoint x: 957, endPoint y: 462, distance: 34.3
click at [957, 462] on div "Start Time 00 : 01 : 00 . 257 Start Time End Time 00 : 01 : 06 . 682 End Time C…" at bounding box center [928, 430] width 169 height 68
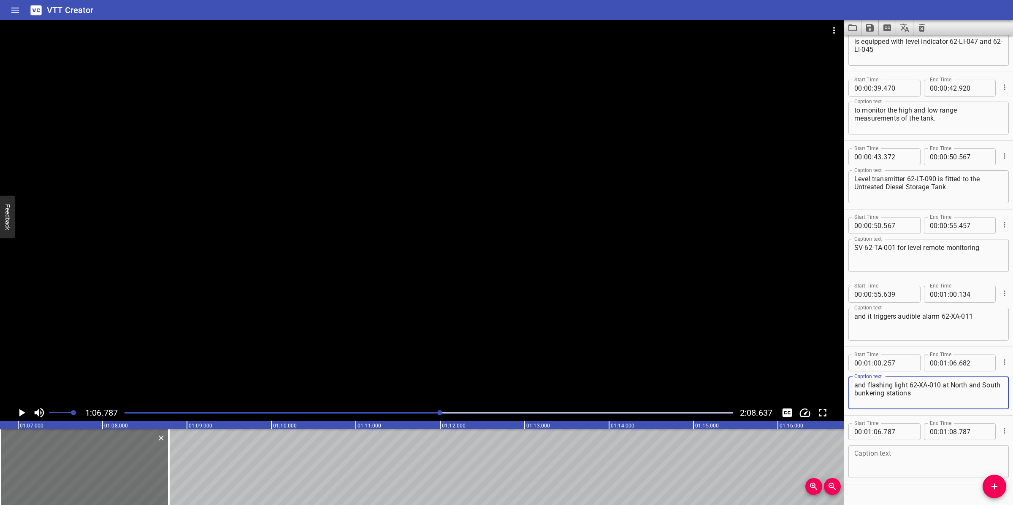
scroll to position [451, 0]
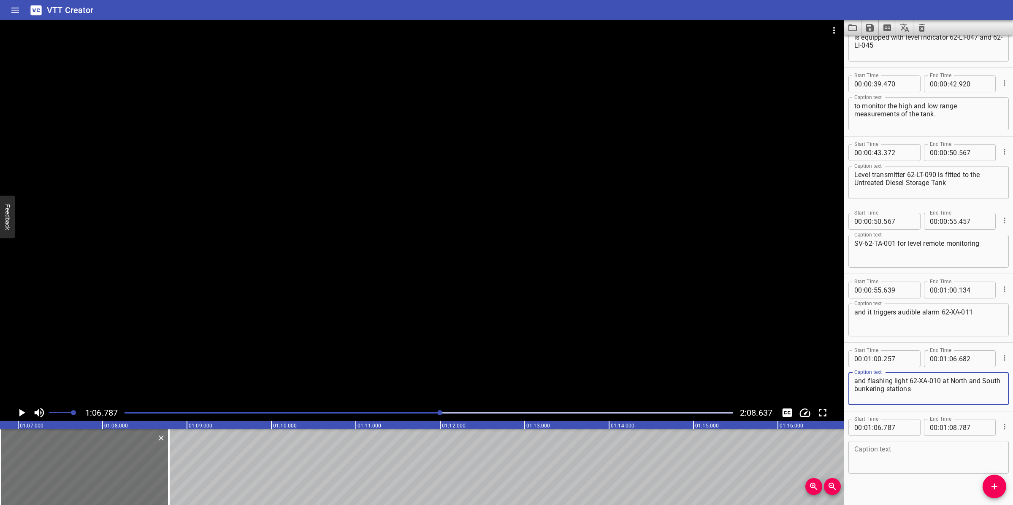
click at [930, 463] on textarea at bounding box center [928, 458] width 149 height 24
paste textarea "when 62-LSTH/L-090 (set point at 99.3%/1.59%) is initiated for warning against …"
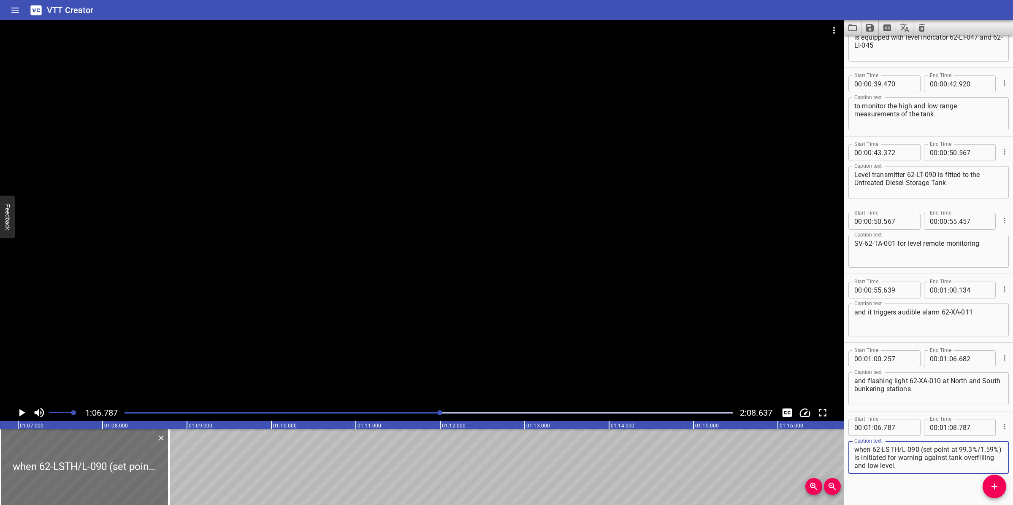
click at [855, 458] on textarea "when 62-LSTH/L-090 (set point at 99.3%/1.59%) is initiated for warning against …" at bounding box center [928, 458] width 149 height 24
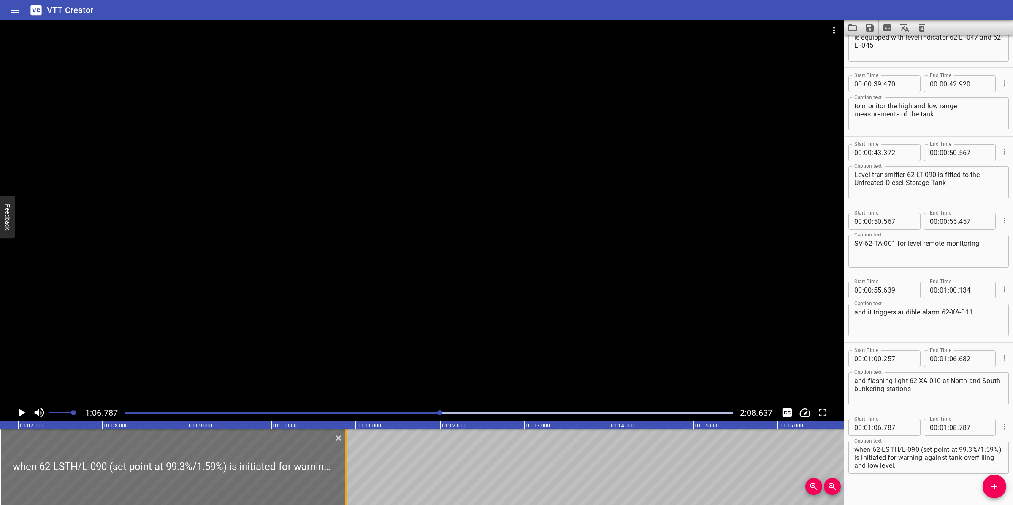
drag, startPoint x: 168, startPoint y: 456, endPoint x: 345, endPoint y: 440, distance: 177.9
click at [345, 440] on div at bounding box center [346, 468] width 2 height 76
click at [403, 340] on div at bounding box center [422, 212] width 844 height 385
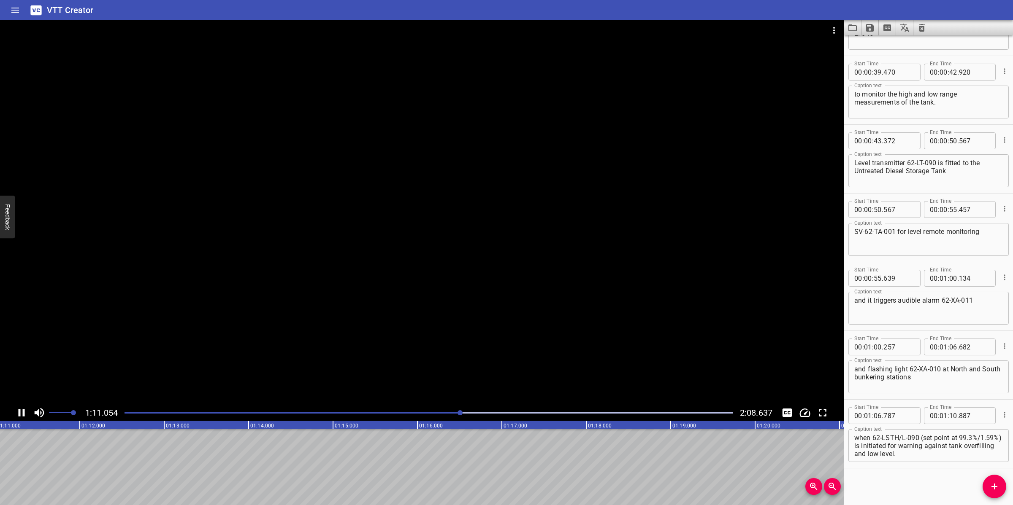
click at [419, 380] on div at bounding box center [422, 212] width 844 height 385
click at [469, 363] on div at bounding box center [422, 212] width 844 height 385
click at [499, 355] on div at bounding box center [422, 212] width 844 height 385
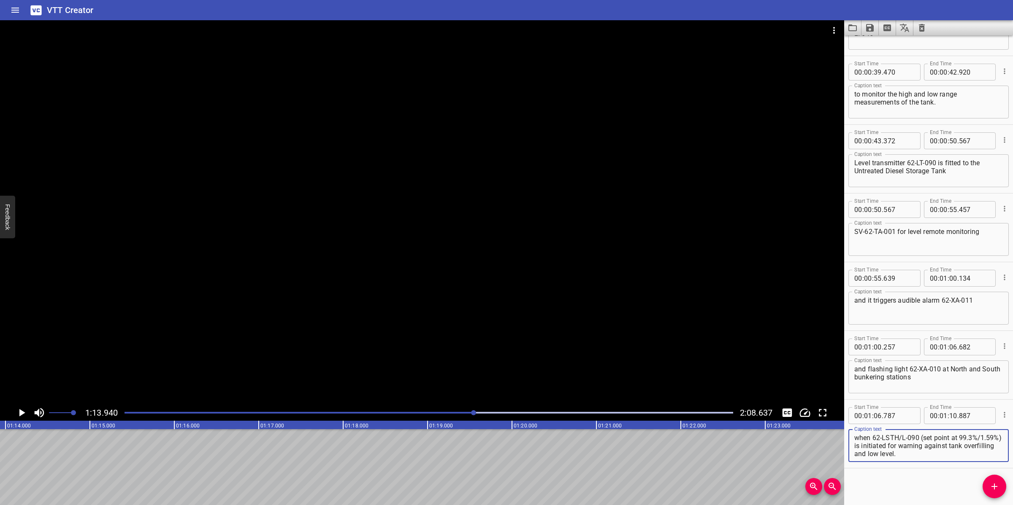
drag, startPoint x: 938, startPoint y: 449, endPoint x: 980, endPoint y: 454, distance: 42.0
click at [980, 454] on textarea "when 62-LSTH/L-090 (set point at 99.3%/1.59%) is initiated for warning against …" at bounding box center [928, 446] width 149 height 24
click at [949, 416] on input "number" at bounding box center [953, 416] width 8 height 17
click at [989, 480] on icon "Add Cue" at bounding box center [994, 487] width 10 height 10
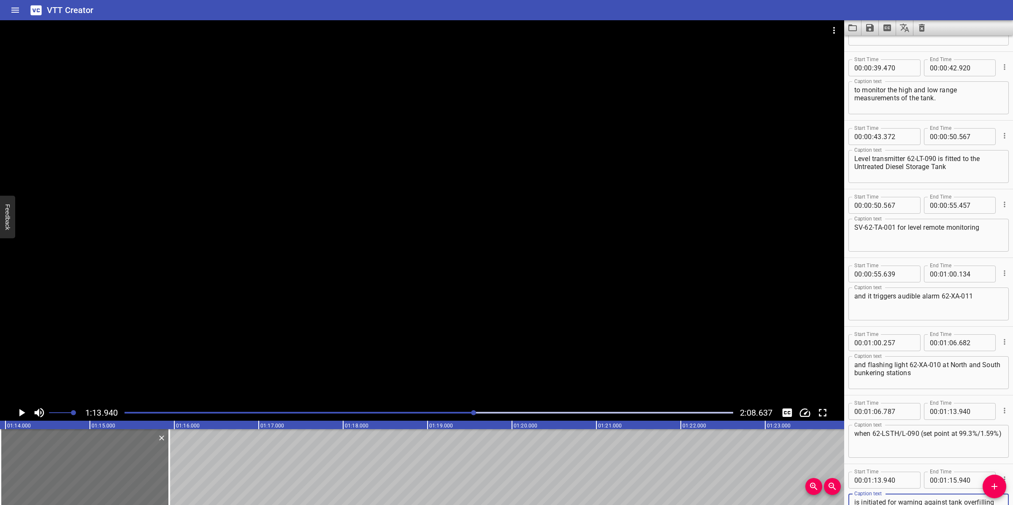
scroll to position [475, 0]
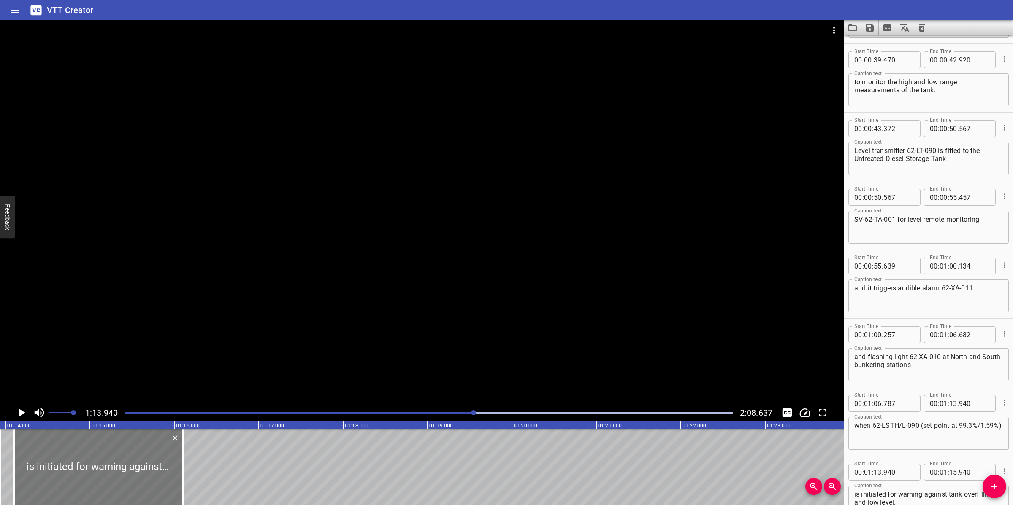
drag, startPoint x: 87, startPoint y: 468, endPoint x: 100, endPoint y: 465, distance: 13.9
click at [100, 465] on div at bounding box center [98, 468] width 169 height 76
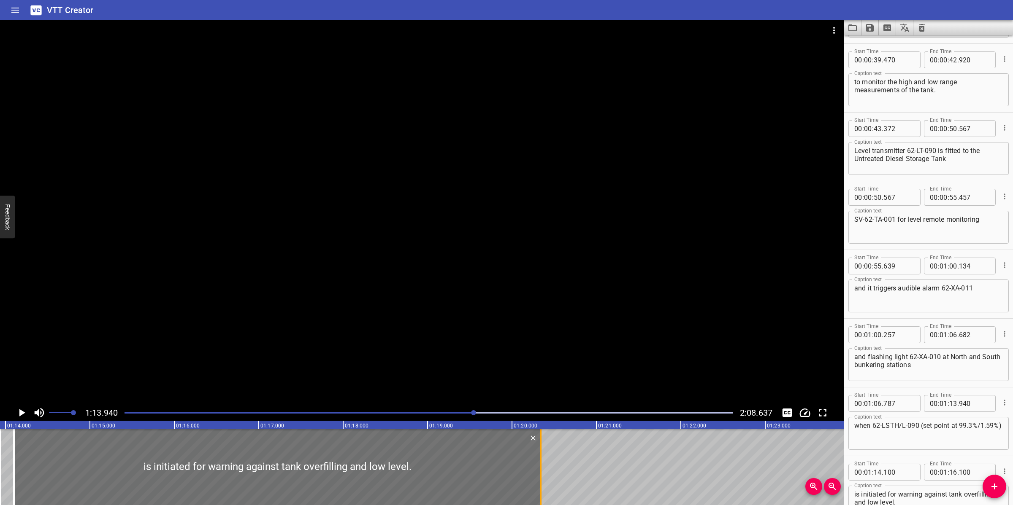
drag, startPoint x: 181, startPoint y: 473, endPoint x: 541, endPoint y: 463, distance: 359.6
click at [541, 463] on div at bounding box center [541, 468] width 2 height 76
click at [546, 351] on div at bounding box center [422, 212] width 844 height 385
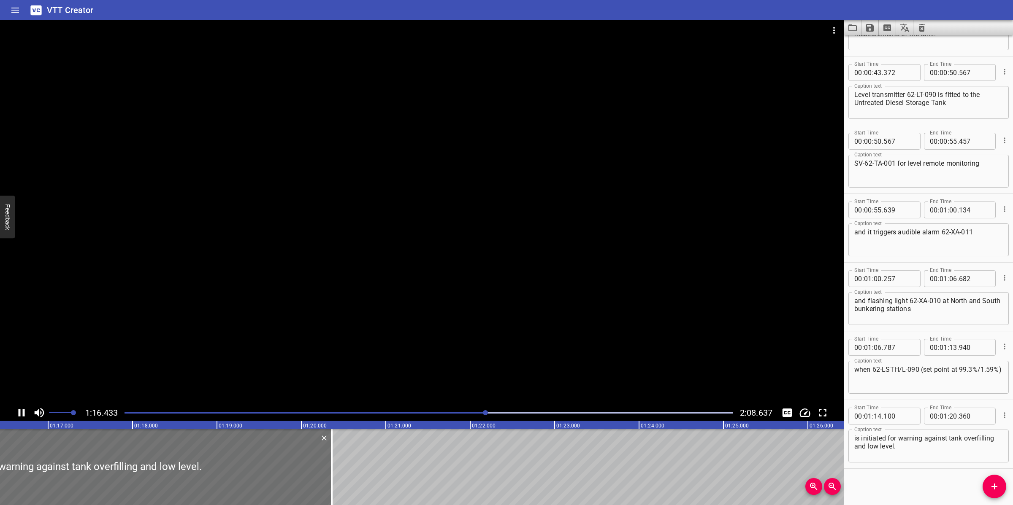
click at [555, 330] on div at bounding box center [422, 212] width 844 height 385
click at [457, 412] on div "Play progress" at bounding box center [183, 413] width 608 height 2
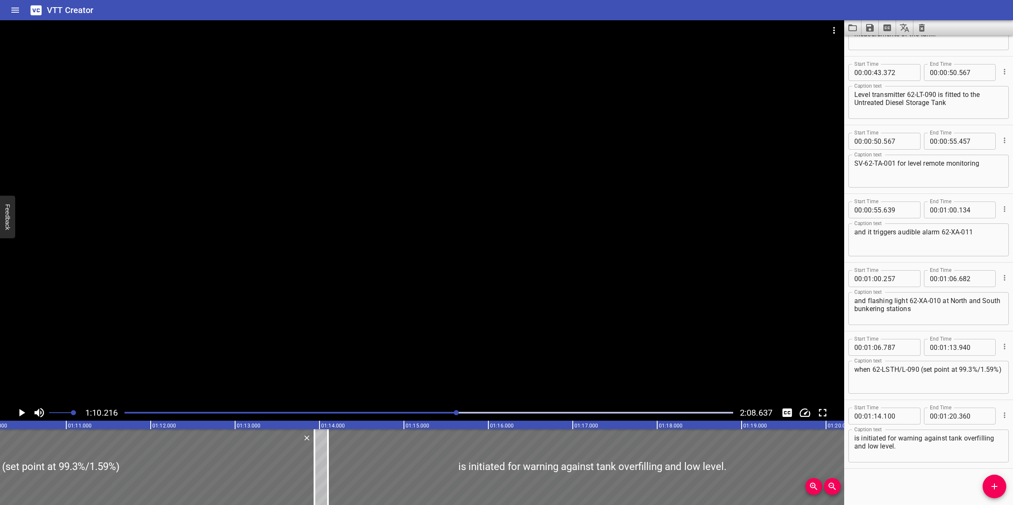
drag, startPoint x: 438, startPoint y: 414, endPoint x: 425, endPoint y: 416, distance: 12.8
click at [435, 414] on div at bounding box center [428, 413] width 619 height 12
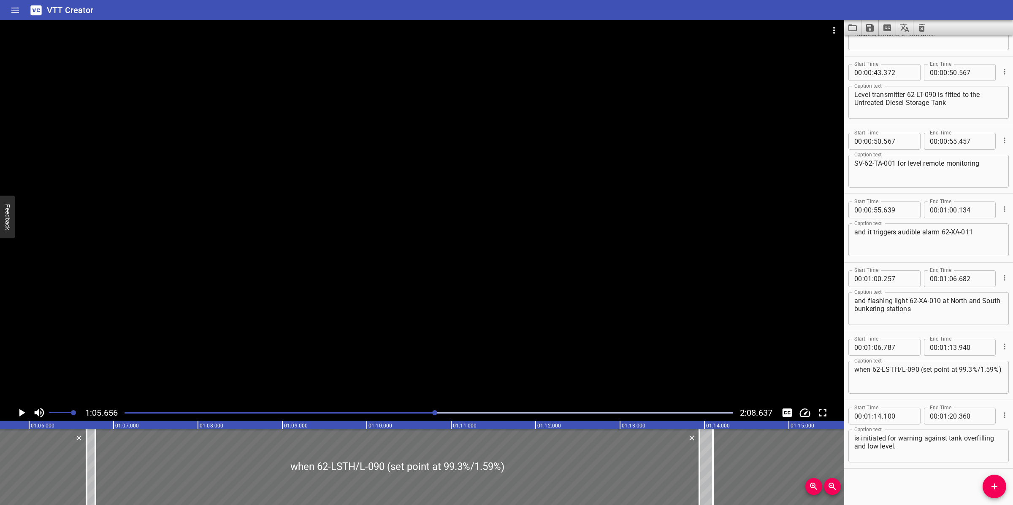
click at [553, 330] on div at bounding box center [422, 212] width 844 height 385
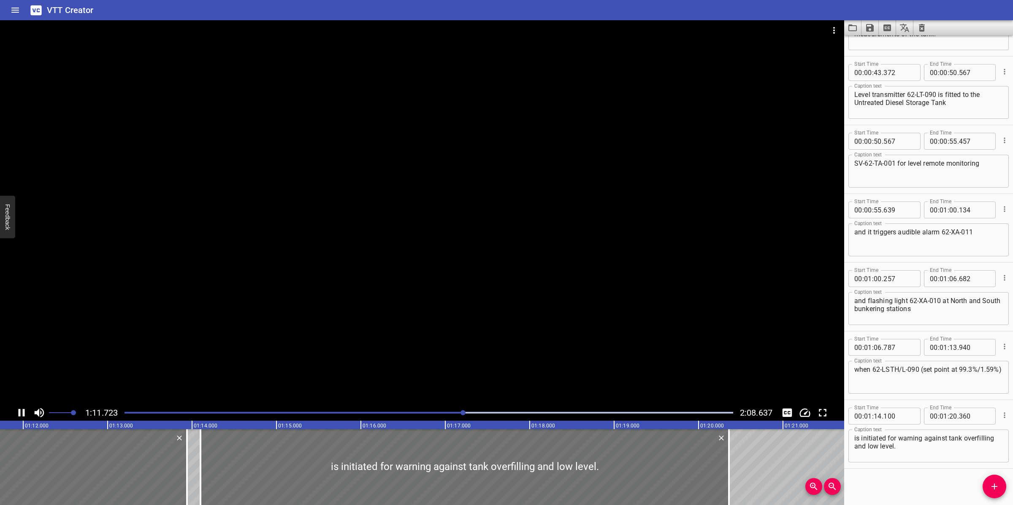
click at [479, 360] on div at bounding box center [422, 212] width 844 height 385
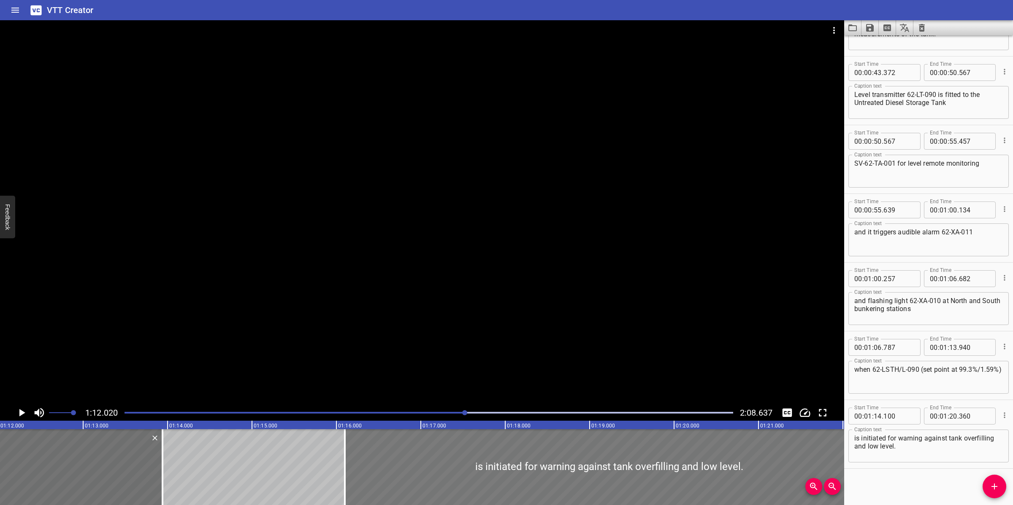
drag, startPoint x: 330, startPoint y: 462, endPoint x: 483, endPoint y: 438, distance: 155.1
click at [495, 440] on div at bounding box center [609, 468] width 528 height 76
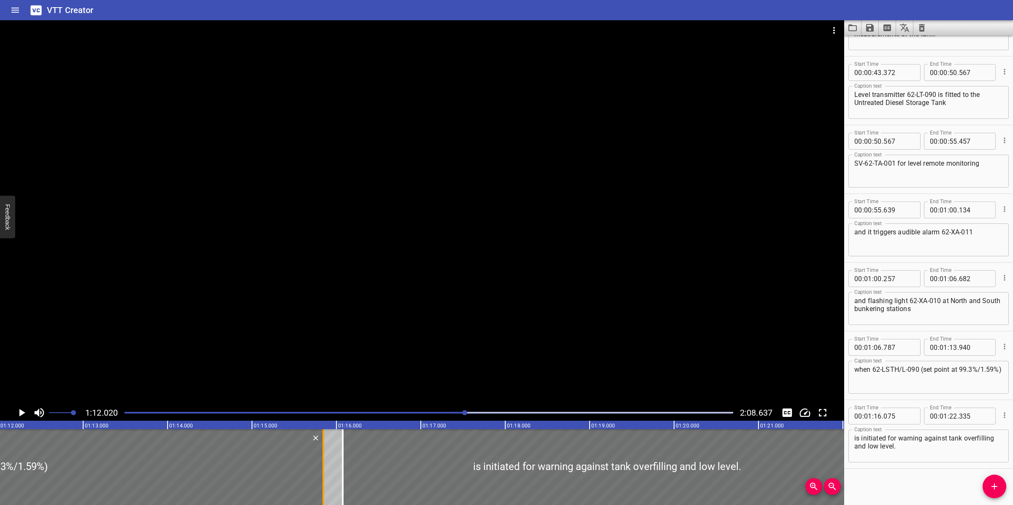
drag, startPoint x: 163, startPoint y: 455, endPoint x: 324, endPoint y: 454, distance: 160.8
click at [324, 454] on div at bounding box center [323, 468] width 8 height 76
click at [389, 465] on div at bounding box center [609, 468] width 528 height 76
drag, startPoint x: 324, startPoint y: 470, endPoint x: 339, endPoint y: 468, distance: 14.9
click at [339, 468] on div at bounding box center [338, 468] width 8 height 76
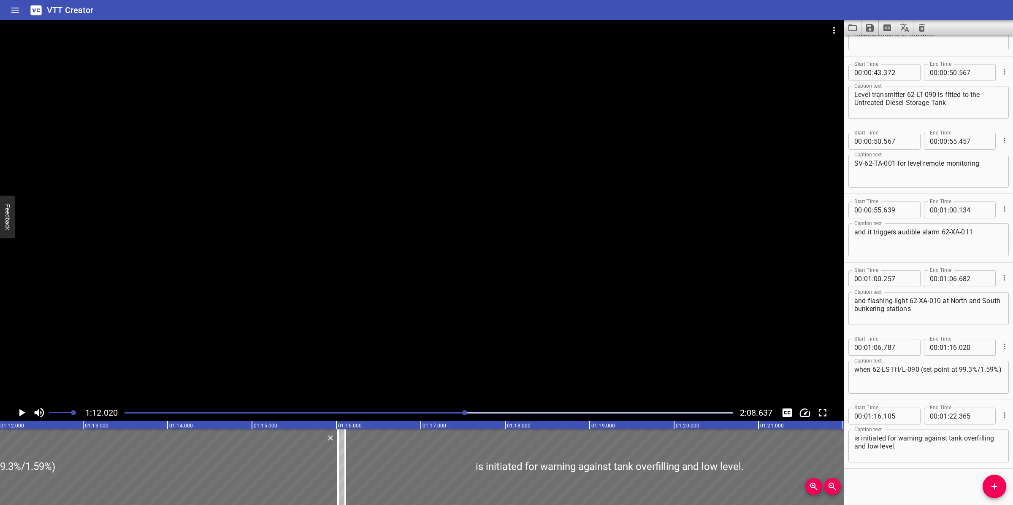
click at [370, 355] on div at bounding box center [422, 212] width 844 height 385
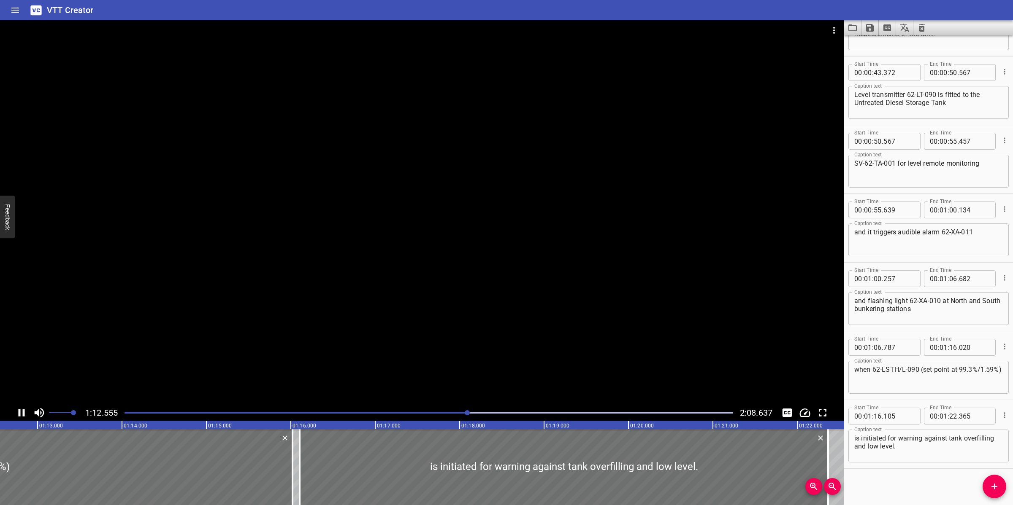
drag, startPoint x: 427, startPoint y: 289, endPoint x: 365, endPoint y: 295, distance: 61.8
click at [425, 284] on div at bounding box center [422, 212] width 844 height 385
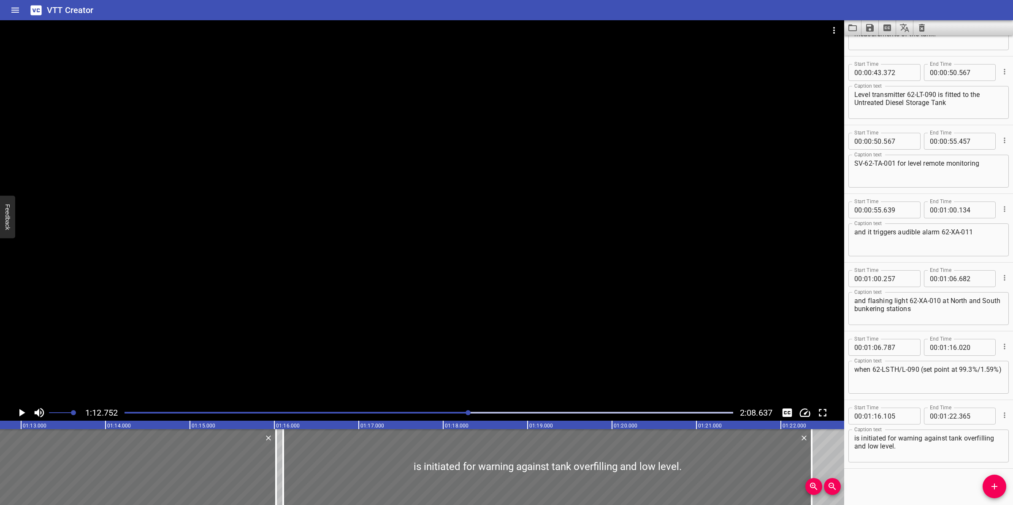
click at [617, 266] on div at bounding box center [422, 212] width 844 height 385
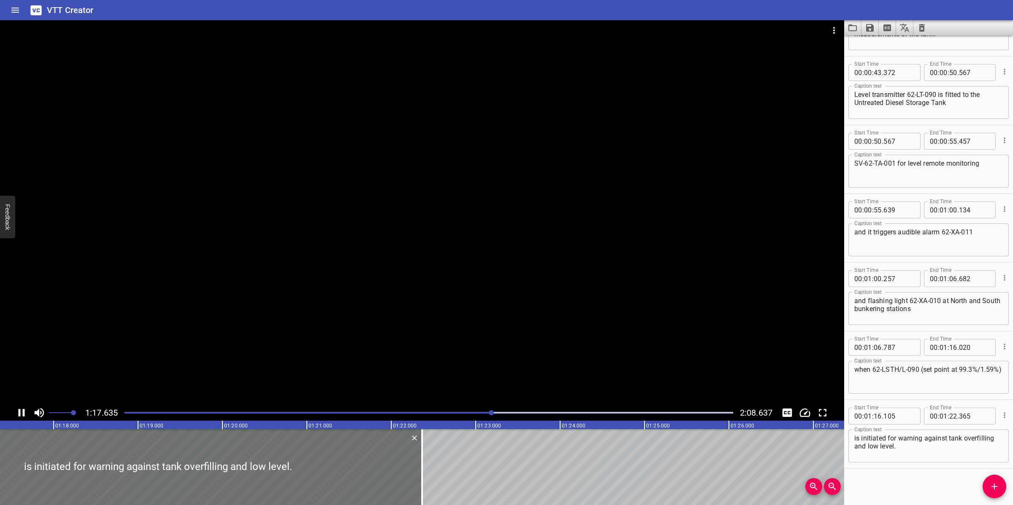
drag, startPoint x: 566, startPoint y: 346, endPoint x: 560, endPoint y: 351, distance: 7.3
click at [566, 347] on div at bounding box center [422, 212] width 844 height 385
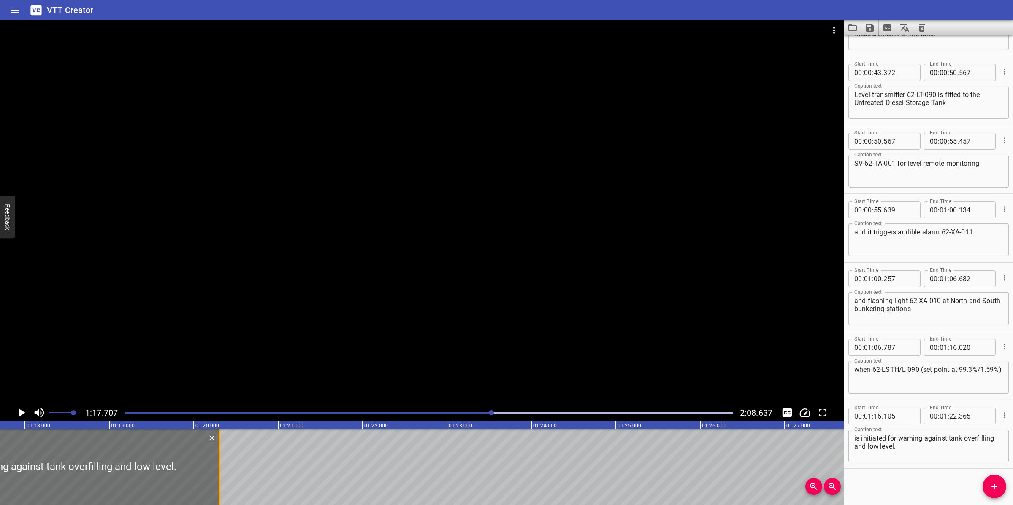
drag, startPoint x: 391, startPoint y: 470, endPoint x: 217, endPoint y: 475, distance: 173.9
click at [217, 475] on div at bounding box center [219, 468] width 8 height 76
click at [455, 307] on div at bounding box center [422, 212] width 844 height 385
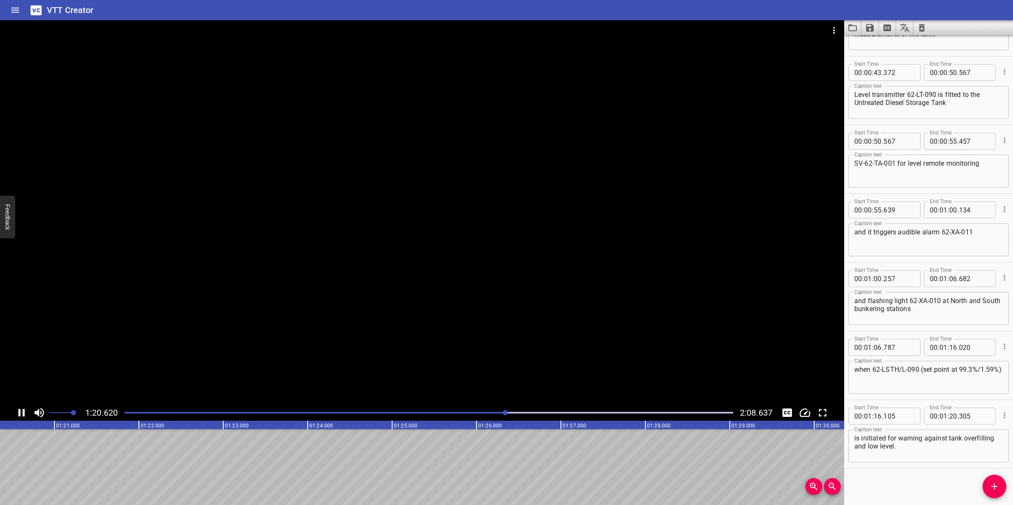
click at [531, 313] on div at bounding box center [422, 212] width 844 height 385
click at [988, 480] on span "Add Cue" at bounding box center [994, 487] width 24 height 10
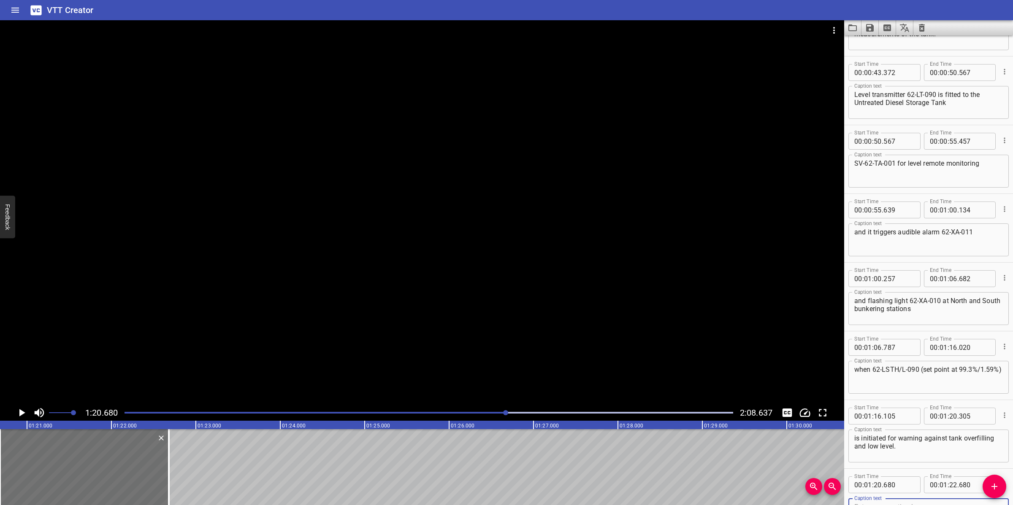
scroll to position [535, 0]
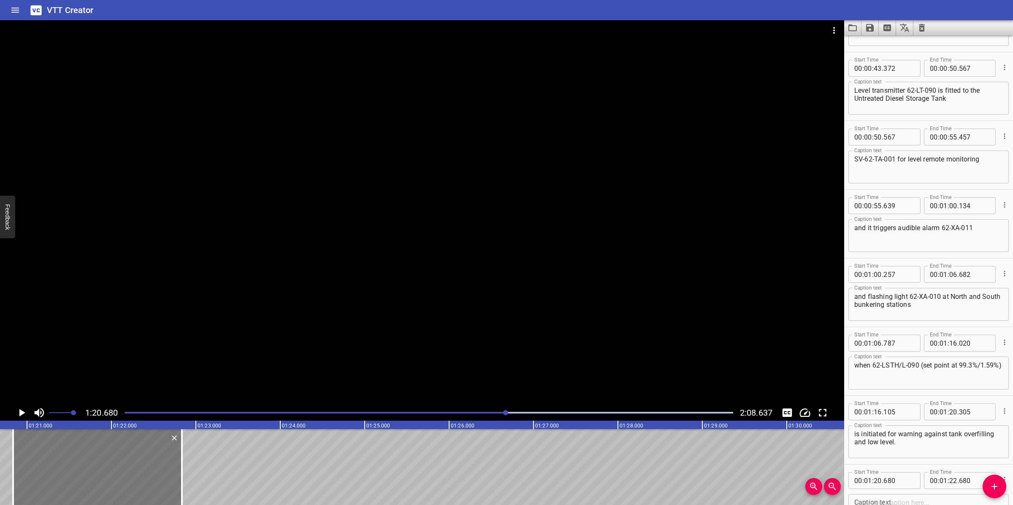
drag, startPoint x: 59, startPoint y: 473, endPoint x: 72, endPoint y: 473, distance: 13.1
click at [72, 473] on div at bounding box center [97, 468] width 169 height 76
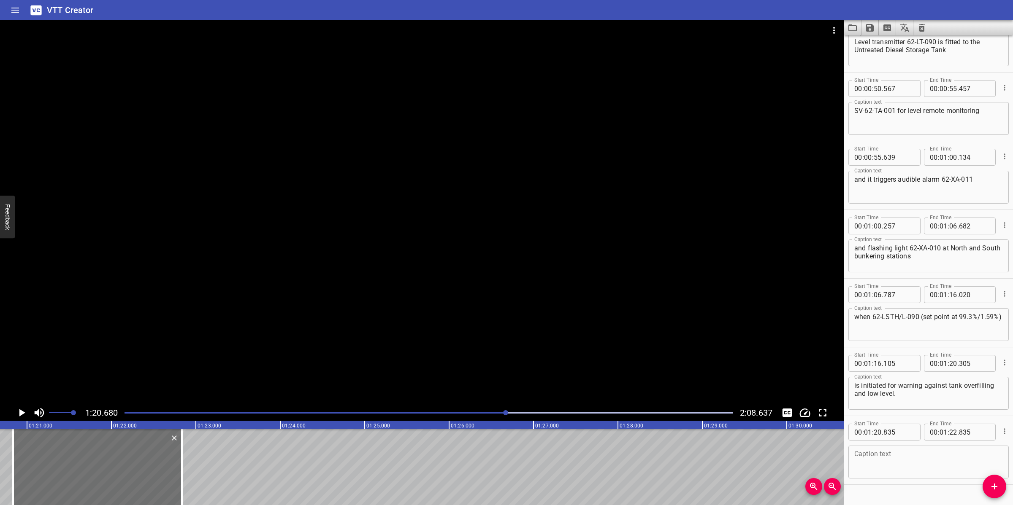
scroll to position [600, 0]
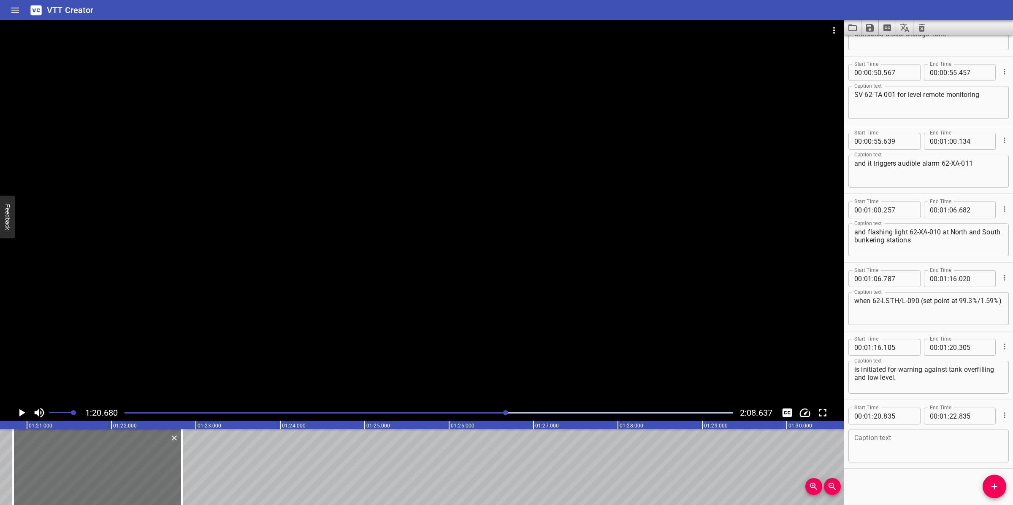
click at [889, 452] on textarea at bounding box center [928, 447] width 149 height 24
paste textarea "The audible horn 62-XA-011 and the flashing strobe light 62-XA-010 are triggere…"
click at [340, 251] on div at bounding box center [422, 212] width 844 height 385
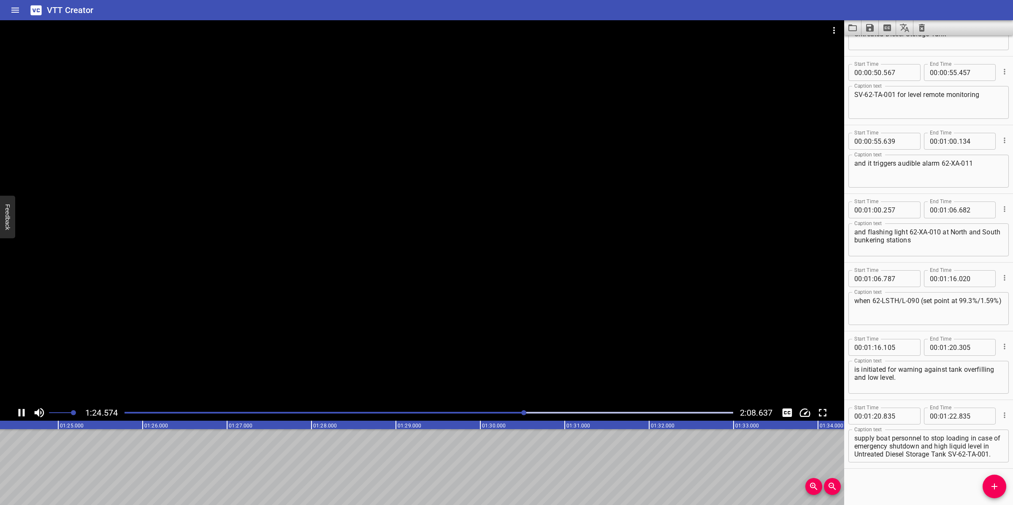
click at [457, 339] on div at bounding box center [422, 212] width 844 height 385
click at [942, 448] on textarea "The audible horn 62-XA-011 and the flashing strobe light 62-XA-010 are triggere…" at bounding box center [928, 447] width 149 height 24
drag, startPoint x: 940, startPoint y: 438, endPoint x: 976, endPoint y: 461, distance: 42.4
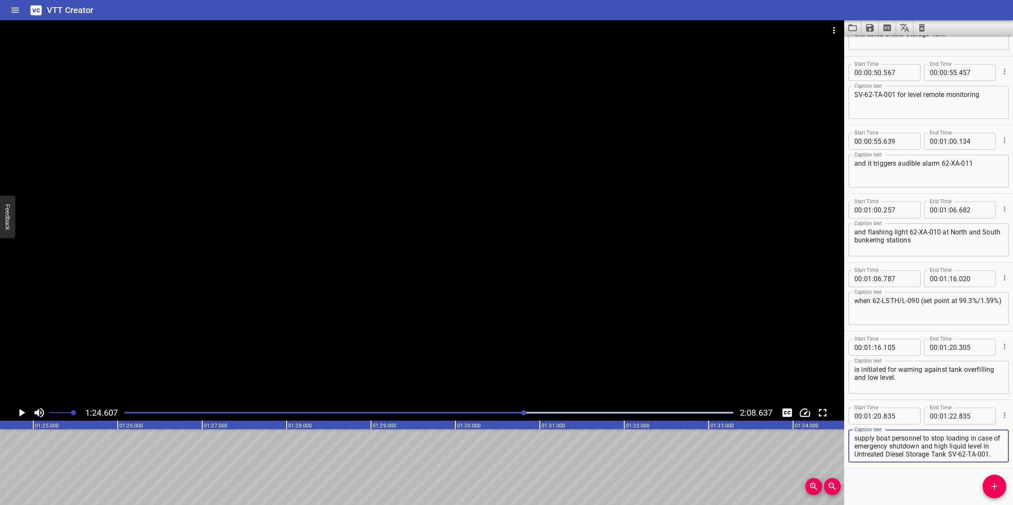
click at [976, 461] on div "The audible horn 62-XA-011 and the flashing strobe light 62-XA-010 are triggere…" at bounding box center [928, 446] width 160 height 33
click at [949, 414] on input "number" at bounding box center [953, 416] width 8 height 17
click at [986, 480] on span "Add Cue" at bounding box center [994, 487] width 24 height 10
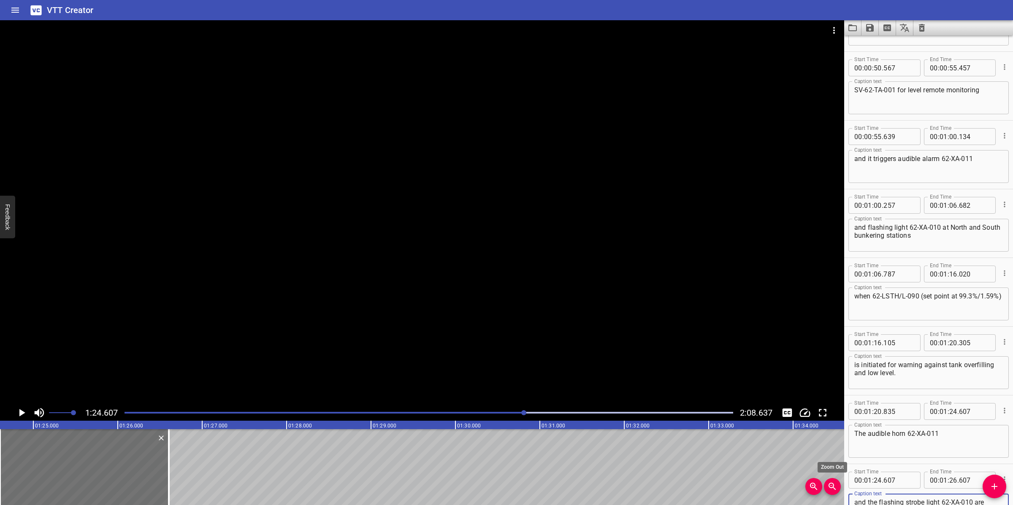
scroll to position [617, 0]
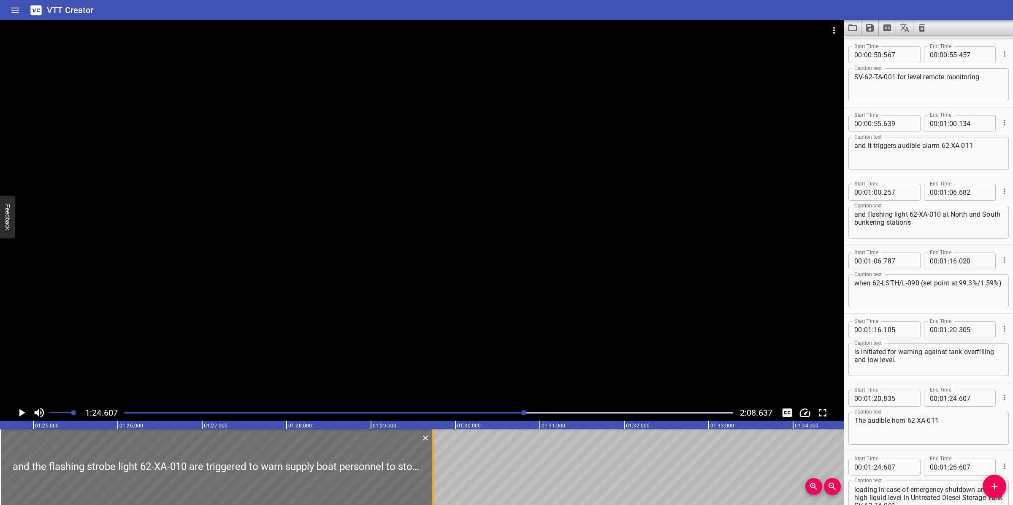
drag, startPoint x: 171, startPoint y: 453, endPoint x: 435, endPoint y: 452, distance: 264.1
click at [435, 452] on div at bounding box center [433, 468] width 8 height 76
drag, startPoint x: 466, startPoint y: 309, endPoint x: 462, endPoint y: 309, distance: 4.2
click at [462, 309] on div at bounding box center [422, 212] width 844 height 385
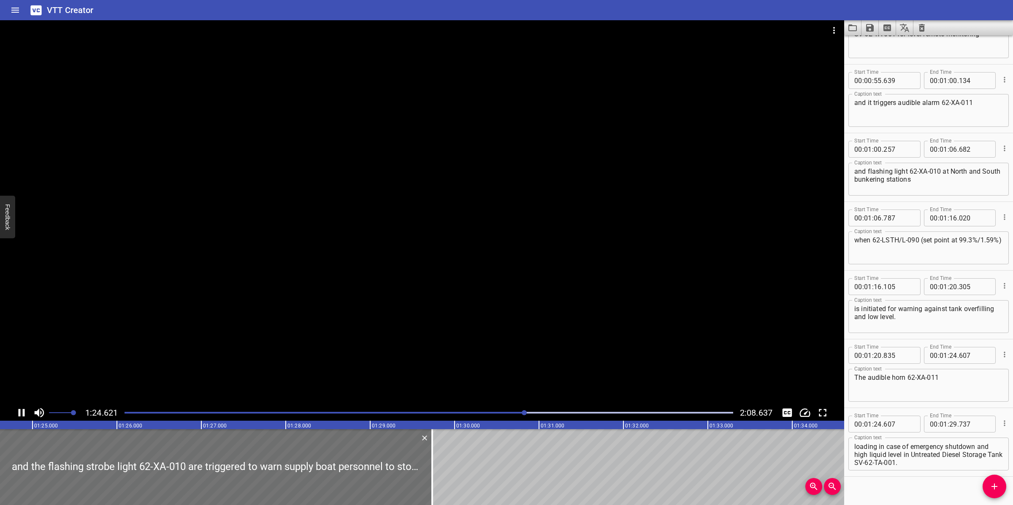
scroll to position [669, 0]
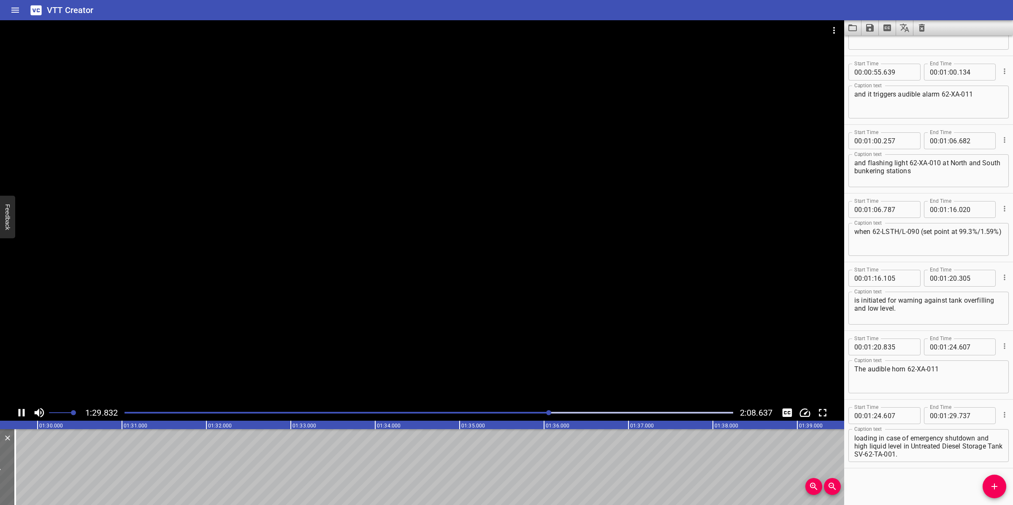
click at [400, 338] on div at bounding box center [422, 212] width 844 height 385
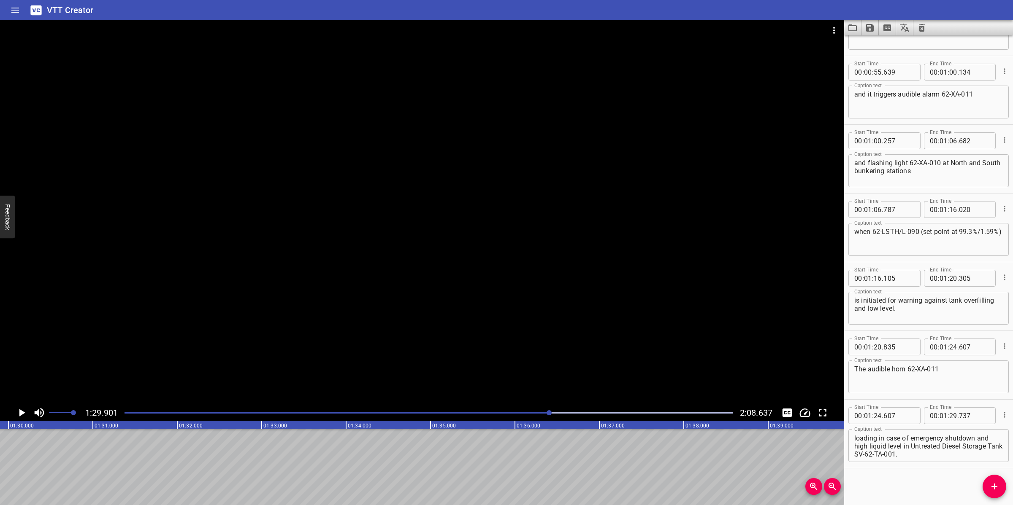
click at [906, 441] on textarea "and the flashing strobe light 62-XA-010 are triggered to warn supply boat perso…" at bounding box center [928, 446] width 149 height 24
drag, startPoint x: 883, startPoint y: 445, endPoint x: 972, endPoint y: 468, distance: 92.0
click at [972, 468] on div "Start Time 00 : 00 : 00 . 000 Start Time End Time 00 : 00 : 05 . 025 End Time C…" at bounding box center [928, 270] width 169 height 470
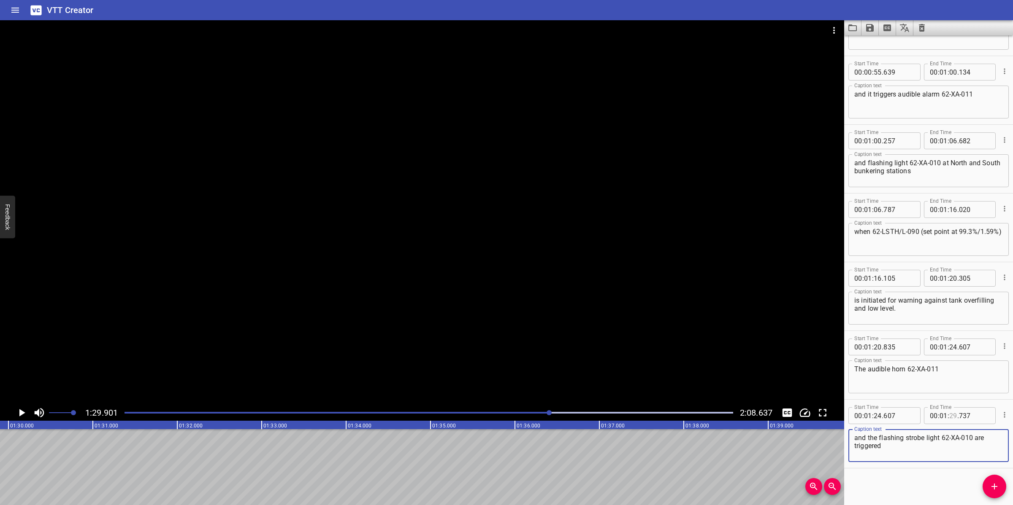
click at [949, 412] on input "number" at bounding box center [953, 416] width 8 height 17
click at [941, 420] on input "number" at bounding box center [943, 416] width 8 height 17
click at [949, 416] on input "number" at bounding box center [953, 416] width 8 height 17
click at [1003, 480] on span "Add Cue" at bounding box center [994, 487] width 24 height 10
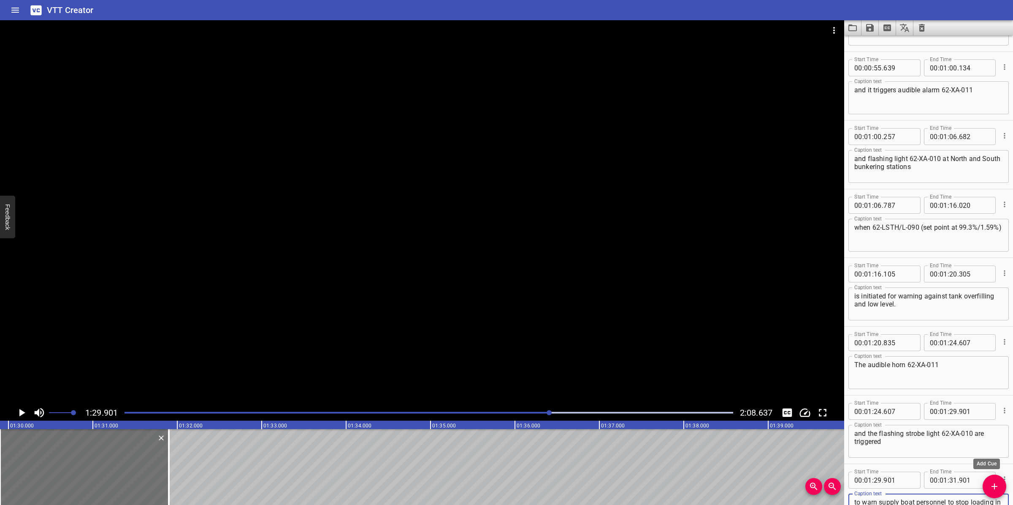
scroll to position [8, 0]
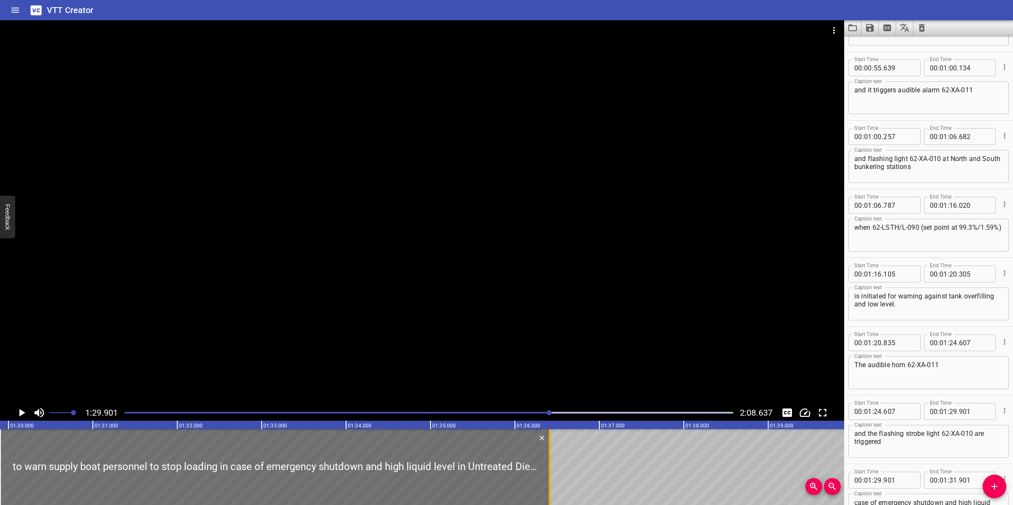
drag, startPoint x: 170, startPoint y: 458, endPoint x: 551, endPoint y: 457, distance: 380.6
click at [551, 457] on div at bounding box center [549, 468] width 8 height 76
click at [537, 331] on div at bounding box center [422, 212] width 844 height 385
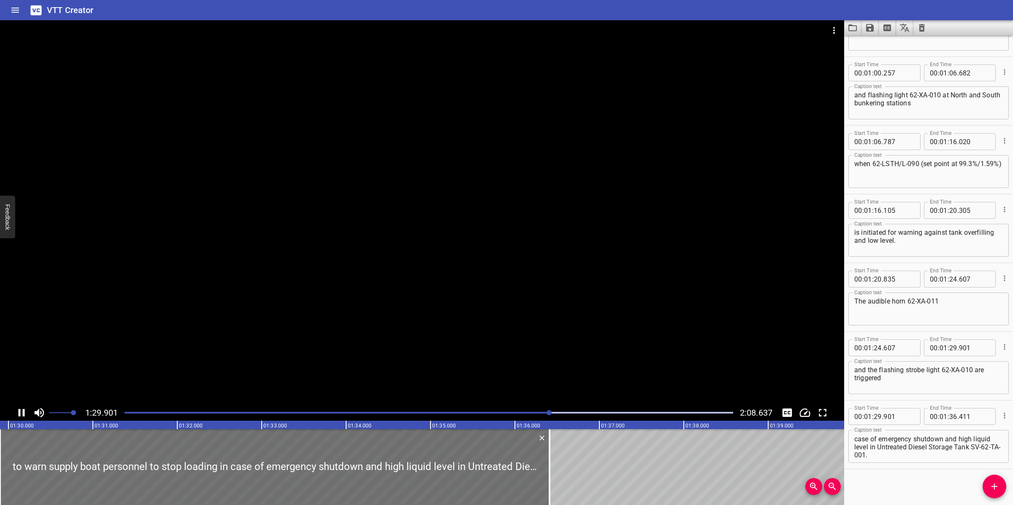
scroll to position [737, 0]
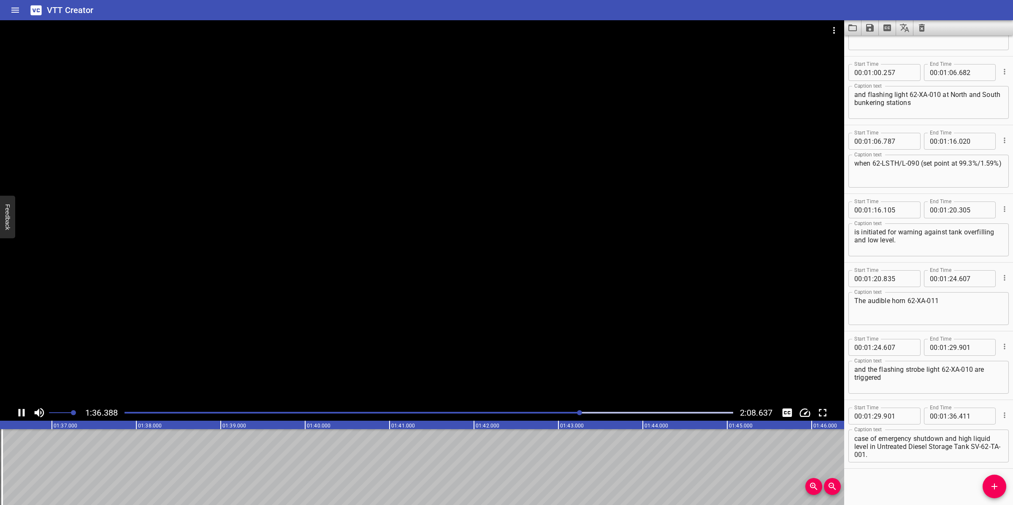
click at [405, 355] on div at bounding box center [422, 212] width 844 height 385
click at [558, 412] on div at bounding box center [428, 413] width 619 height 12
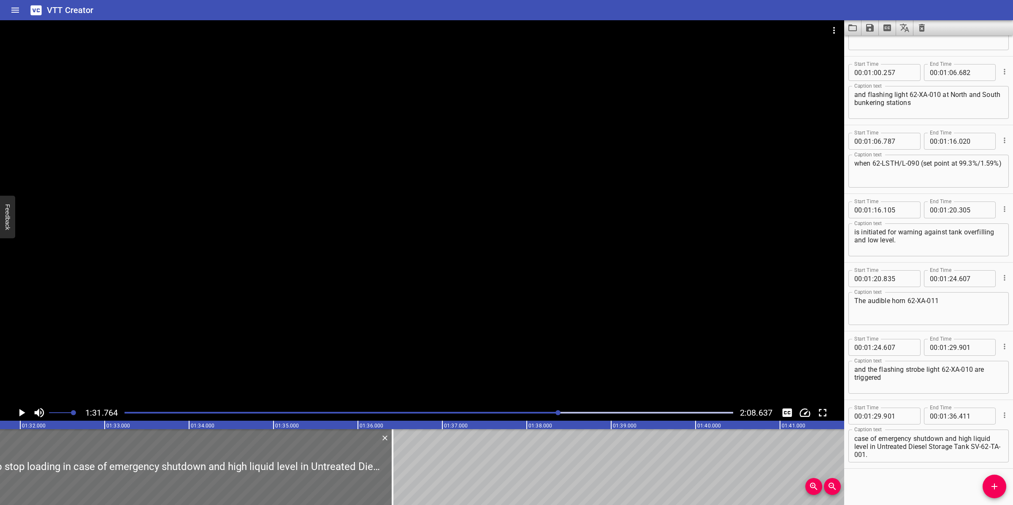
click at [531, 409] on div at bounding box center [428, 413] width 619 height 12
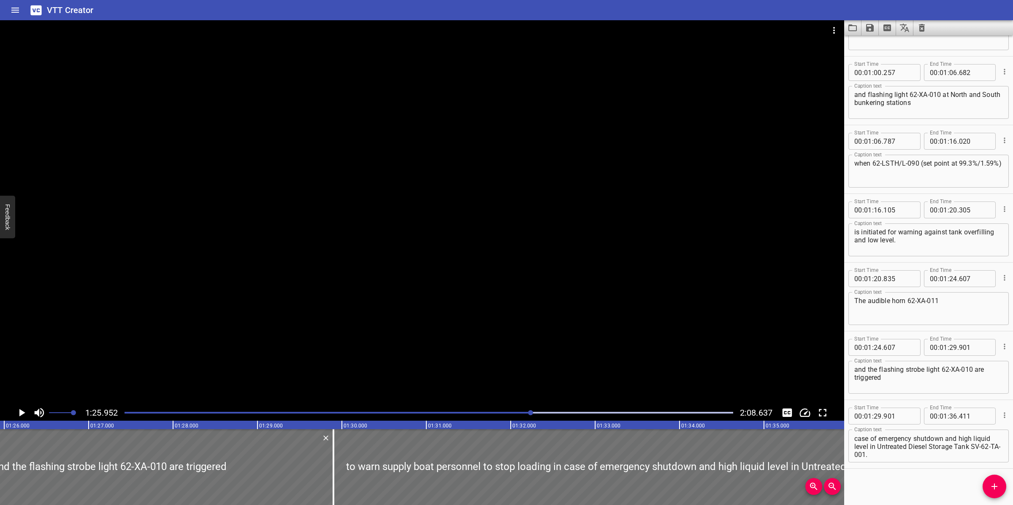
click at [548, 341] on div at bounding box center [422, 212] width 844 height 385
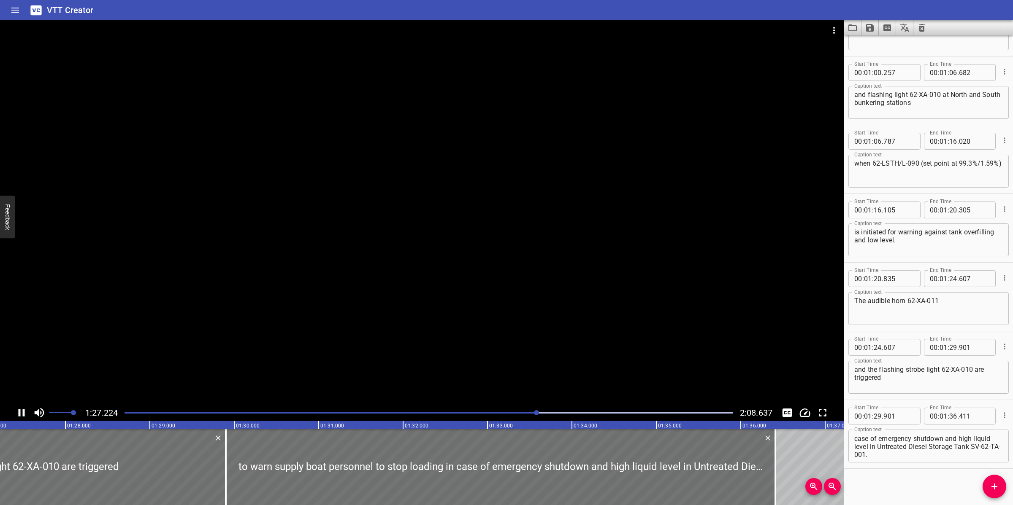
click at [414, 330] on div at bounding box center [422, 212] width 844 height 385
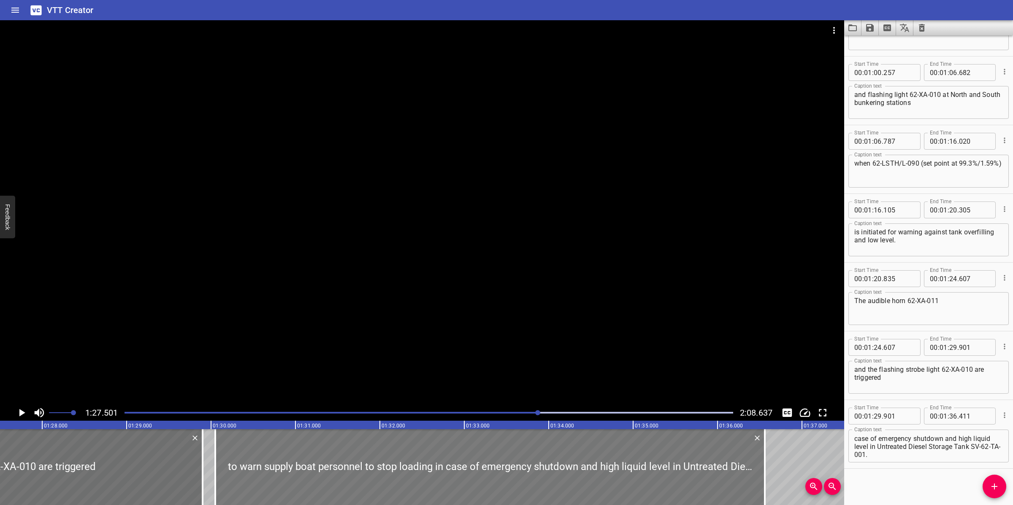
drag, startPoint x: 290, startPoint y: 471, endPoint x: 303, endPoint y: 467, distance: 13.3
click at [303, 467] on div at bounding box center [489, 468] width 549 height 76
drag, startPoint x: 197, startPoint y: 477, endPoint x: 224, endPoint y: 476, distance: 26.2
click at [178, 476] on div at bounding box center [182, 468] width 8 height 76
drag, startPoint x: 338, startPoint y: 482, endPoint x: 320, endPoint y: 480, distance: 17.9
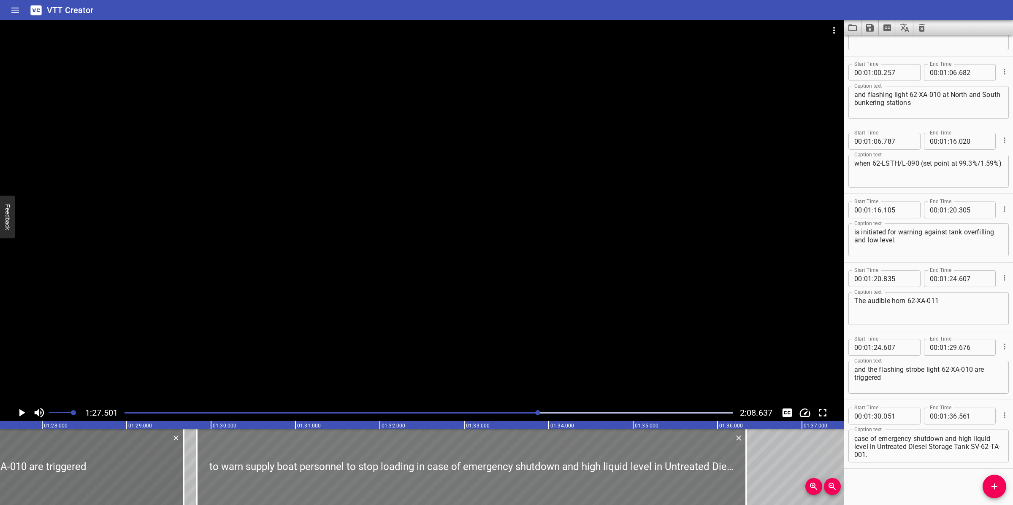
click at [320, 480] on div at bounding box center [471, 468] width 549 height 76
click at [480, 310] on div at bounding box center [422, 212] width 844 height 385
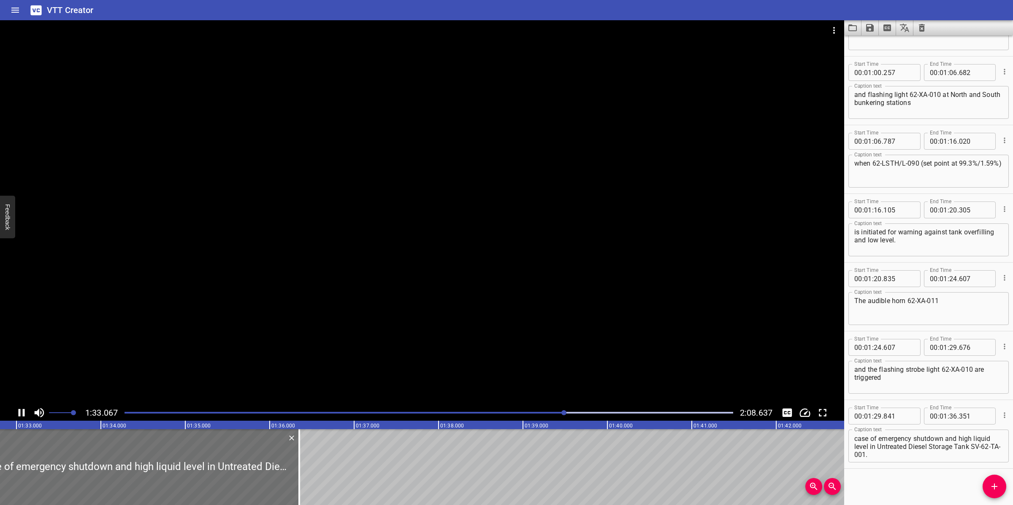
click at [585, 344] on div at bounding box center [422, 212] width 844 height 385
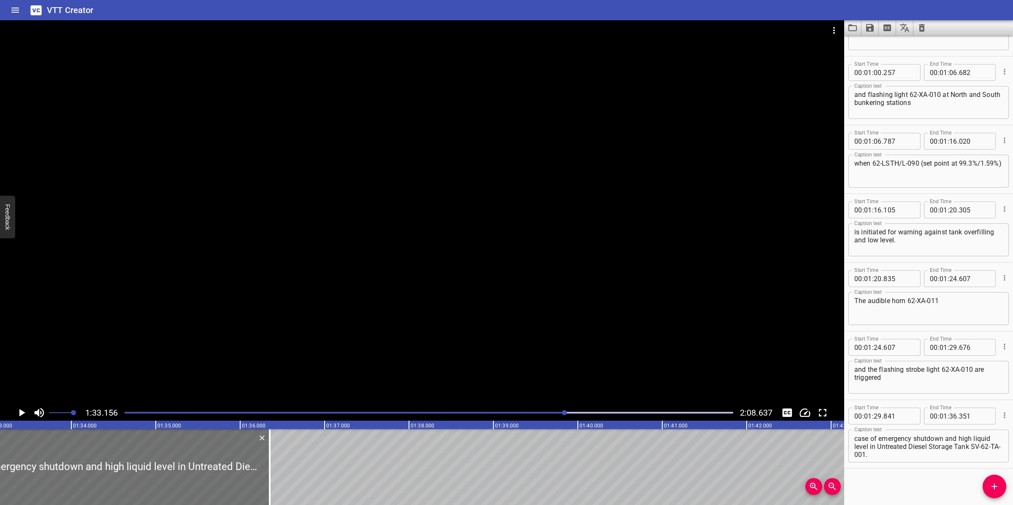
click at [904, 454] on textarea "to warn supply boat personnel to stop loading in case of emergency shutdown and…" at bounding box center [928, 447] width 149 height 24
drag, startPoint x: 878, startPoint y: 446, endPoint x: 975, endPoint y: 460, distance: 98.0
click at [975, 460] on div "to warn supply boat personnel to stop loading in case of emergency shutdown and…" at bounding box center [928, 446] width 160 height 33
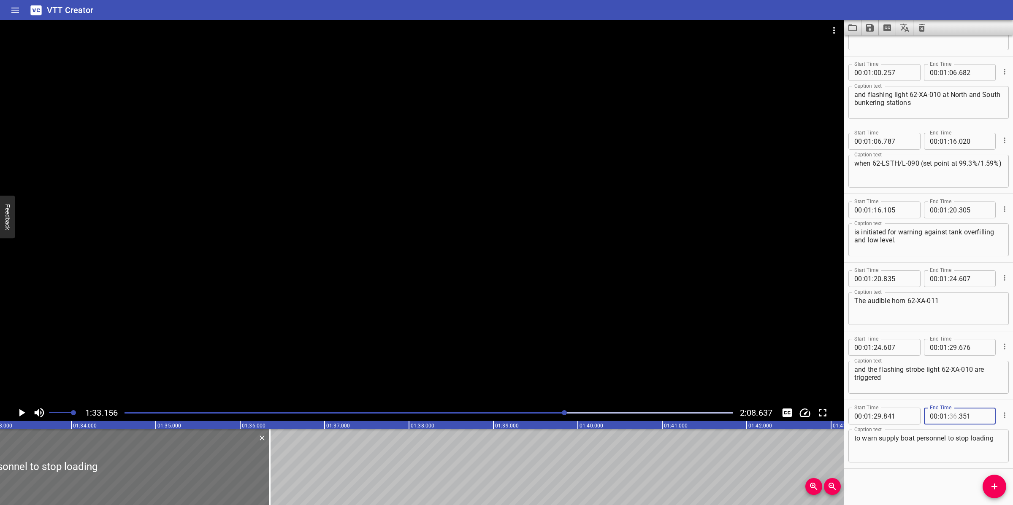
click at [949, 411] on input "number" at bounding box center [953, 416] width 8 height 17
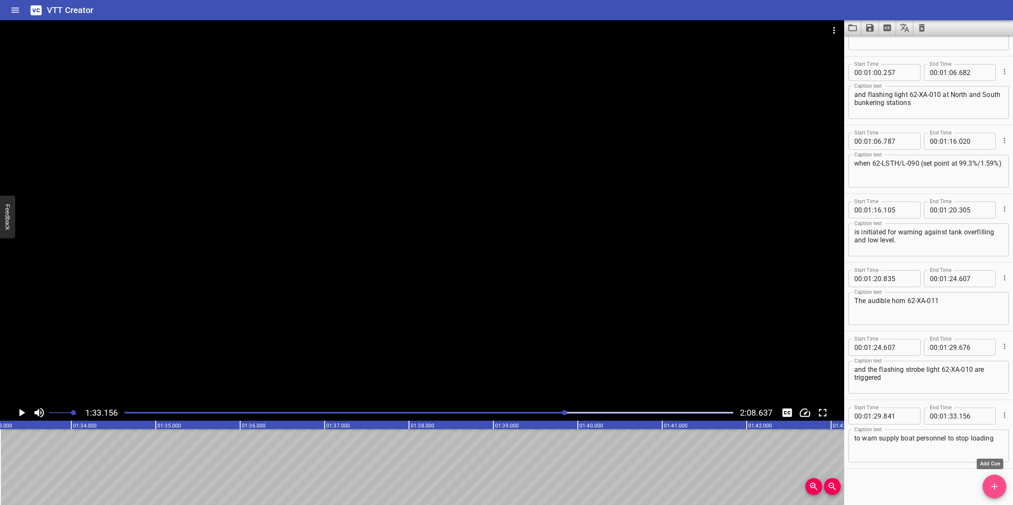
click at [994, 480] on icon "Add Cue" at bounding box center [994, 487] width 6 height 6
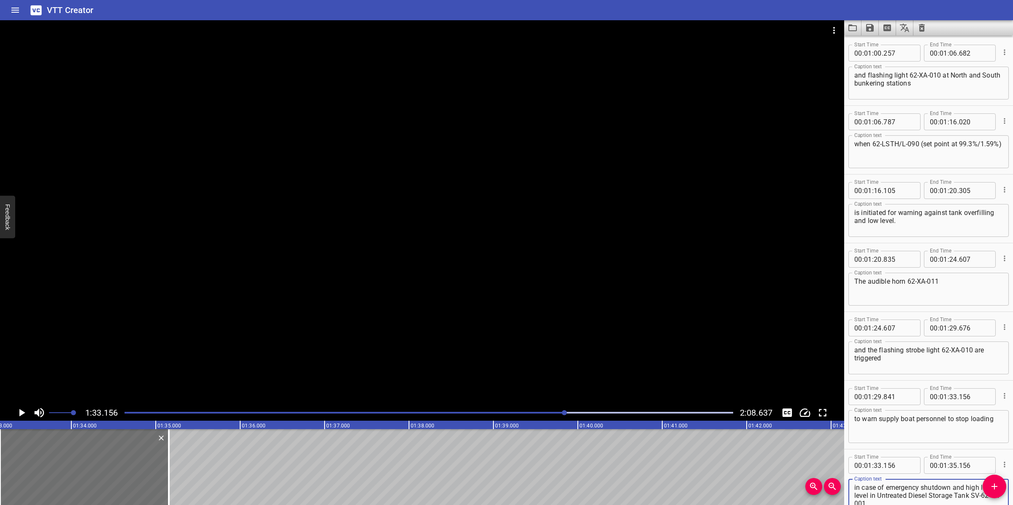
scroll to position [757, 0]
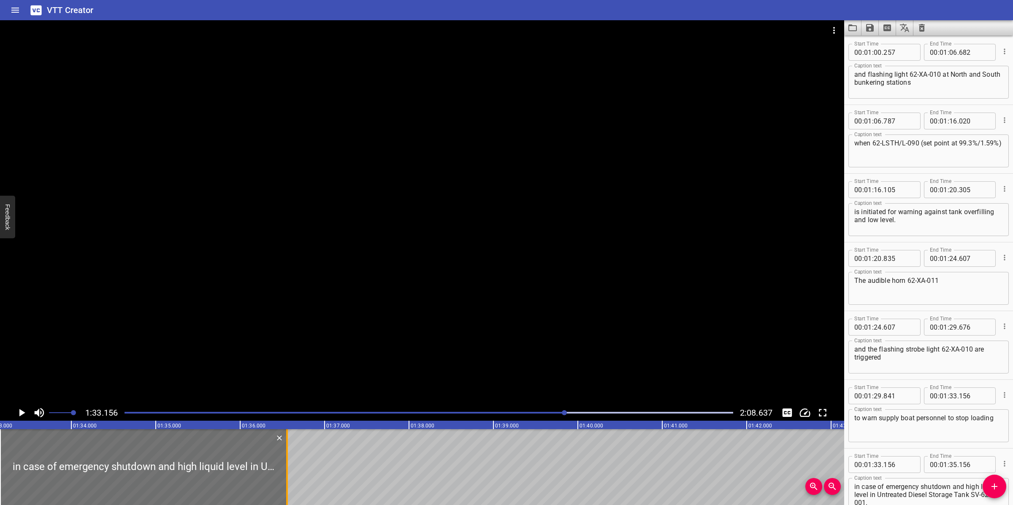
drag, startPoint x: 171, startPoint y: 449, endPoint x: 287, endPoint y: 443, distance: 116.2
click at [287, 443] on div at bounding box center [287, 468] width 2 height 76
click at [422, 314] on div at bounding box center [422, 212] width 844 height 385
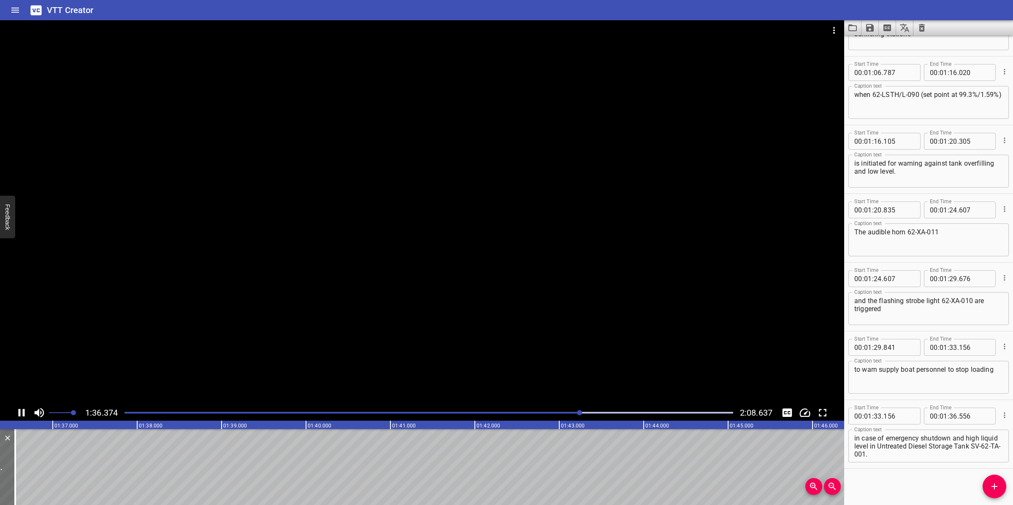
click at [332, 353] on div at bounding box center [422, 212] width 844 height 385
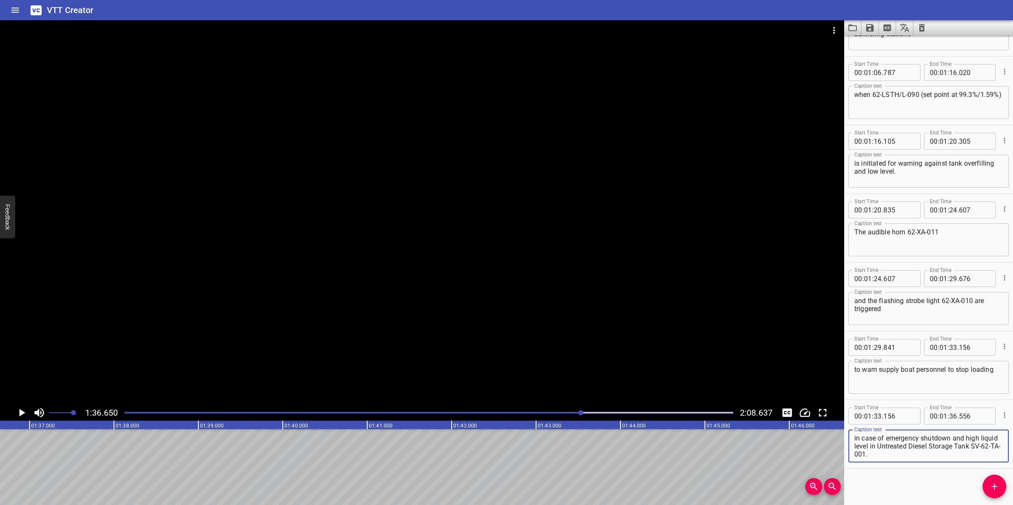
drag, startPoint x: 887, startPoint y: 446, endPoint x: 916, endPoint y: 457, distance: 31.5
click at [916, 457] on textarea "in case of emergency shutdown and high liquid level in Untreated Diesel Storage…" at bounding box center [928, 447] width 149 height 24
click at [949, 418] on input "number" at bounding box center [953, 416] width 8 height 17
click at [986, 480] on span "Add Cue" at bounding box center [994, 487] width 24 height 10
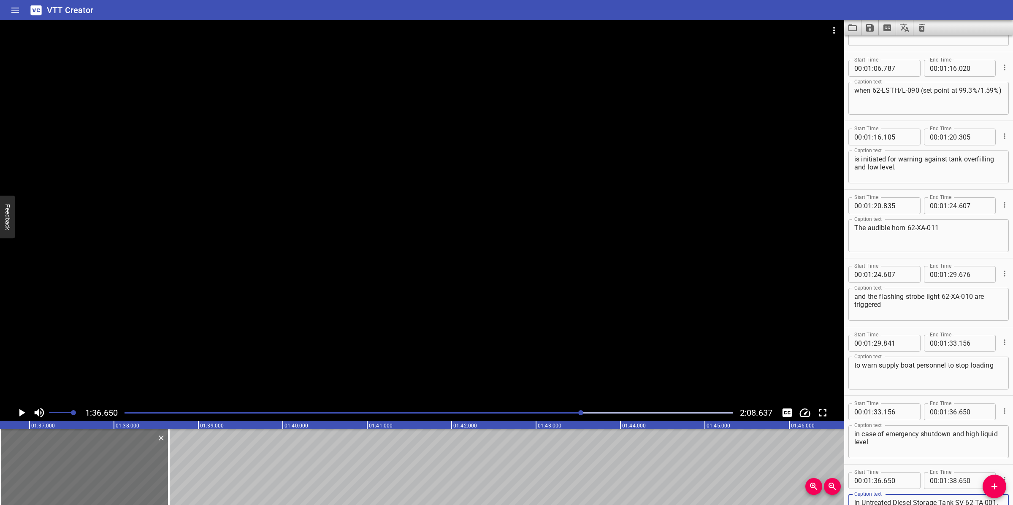
scroll to position [818, 0]
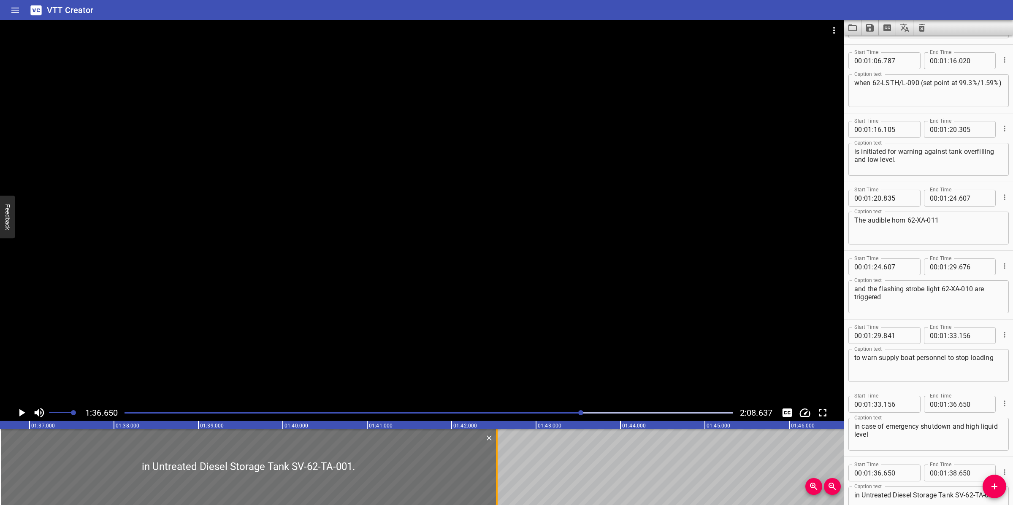
drag, startPoint x: 171, startPoint y: 457, endPoint x: 498, endPoint y: 453, distance: 327.4
click at [498, 453] on div at bounding box center [496, 468] width 8 height 76
drag, startPoint x: 507, startPoint y: 321, endPoint x: 511, endPoint y: 326, distance: 6.9
click at [507, 321] on div at bounding box center [422, 212] width 844 height 385
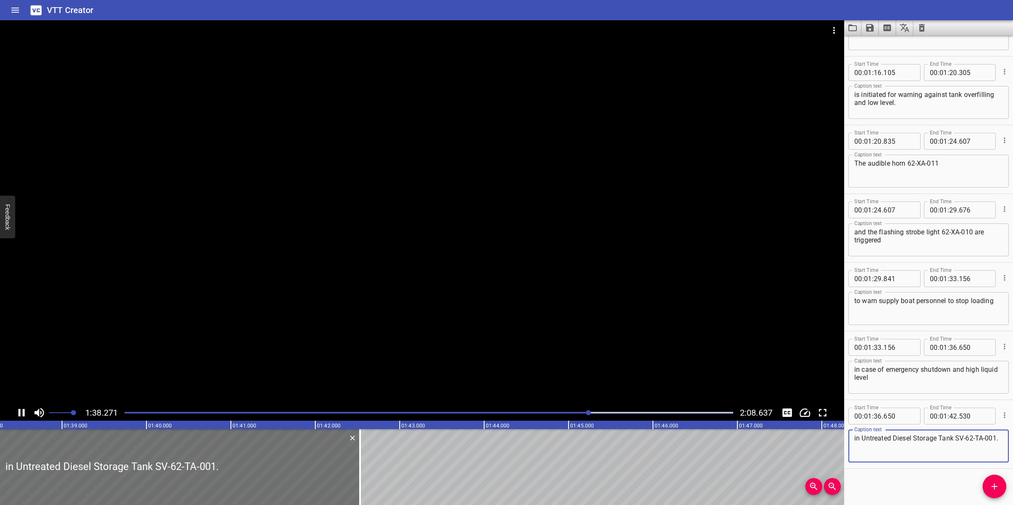
click at [857, 437] on textarea "in Untreated Diesel Storage Tank SV-62-TA-001." at bounding box center [928, 447] width 149 height 24
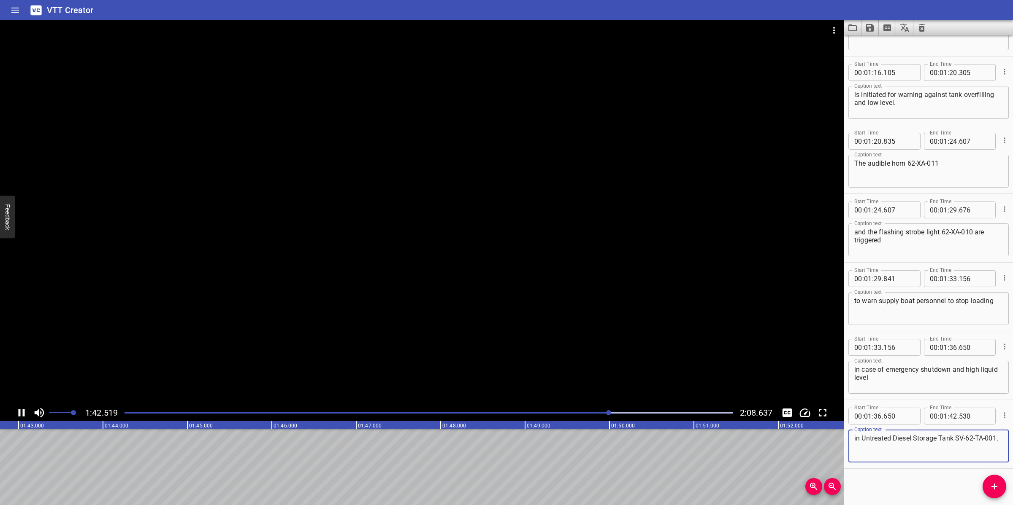
click at [431, 327] on div at bounding box center [422, 212] width 844 height 385
click at [994, 480] on icon "Add Cue" at bounding box center [994, 487] width 6 height 6
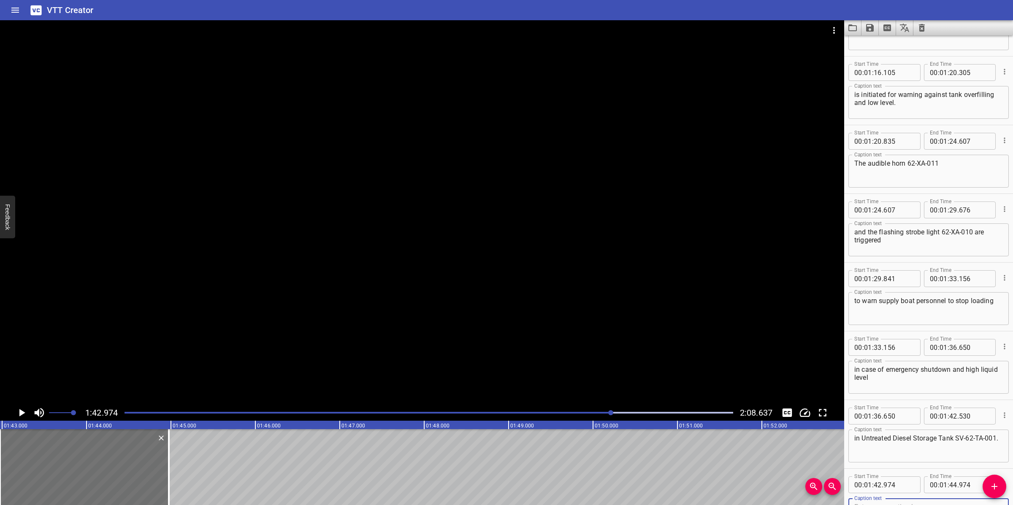
scroll to position [879, 0]
click at [164, 461] on div at bounding box center [84, 468] width 169 height 76
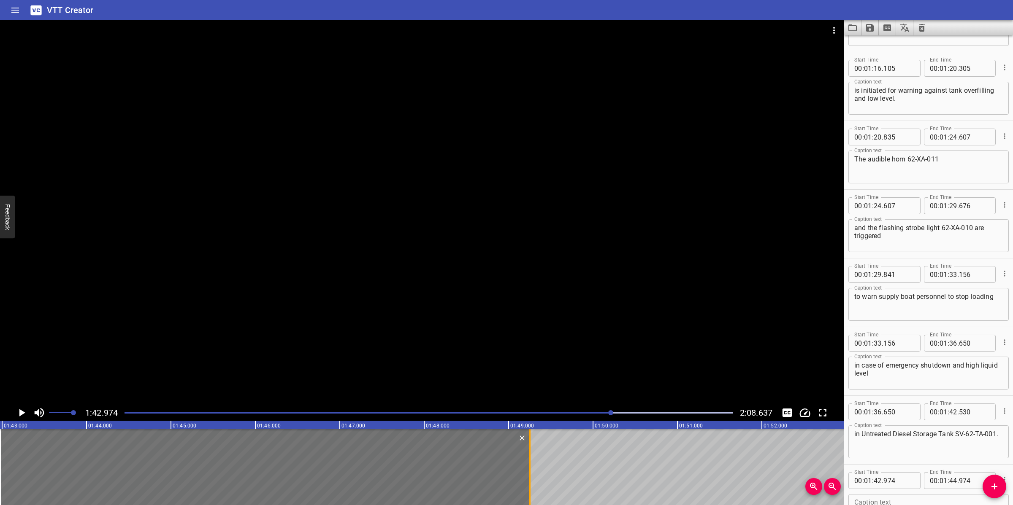
drag, startPoint x: 167, startPoint y: 454, endPoint x: 527, endPoint y: 451, distance: 360.8
click at [527, 451] on div at bounding box center [529, 468] width 8 height 76
drag, startPoint x: 387, startPoint y: 322, endPoint x: 389, endPoint y: 334, distance: 12.8
click at [387, 322] on div at bounding box center [422, 212] width 844 height 385
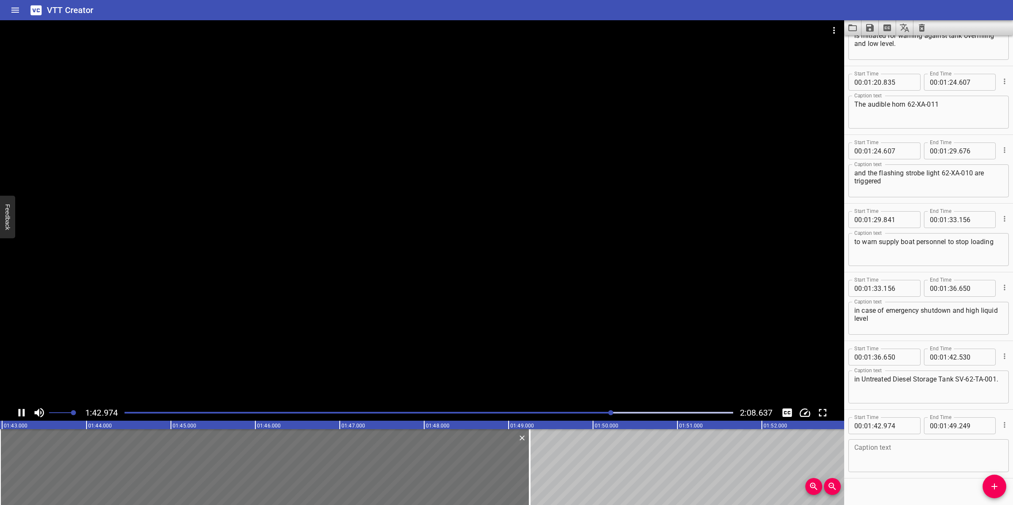
scroll to position [943, 0]
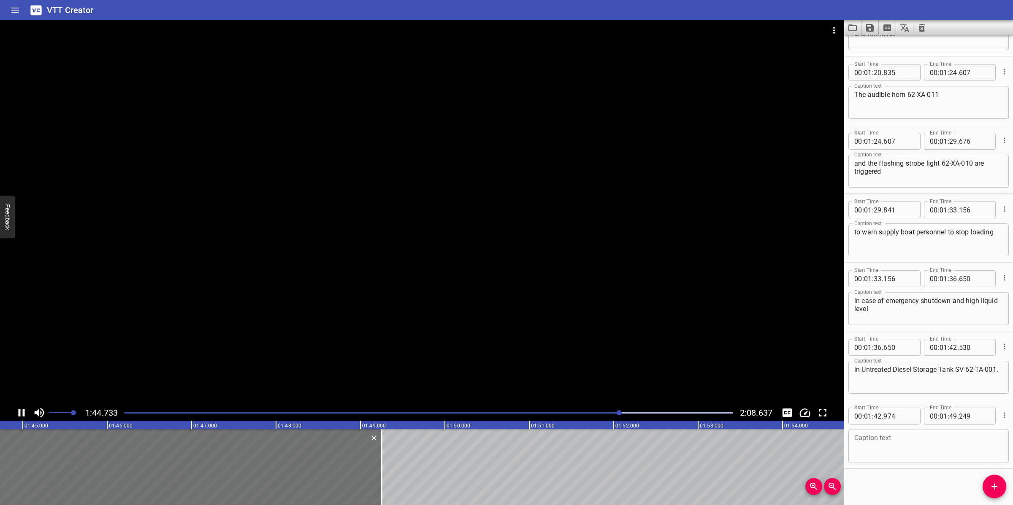
click at [372, 303] on div at bounding box center [422, 212] width 844 height 385
click at [906, 444] on textarea at bounding box center [928, 447] width 149 height 24
paste textarea "Level safety transmitter 62-LST-162 for level remote monitoring. LL level set p…"
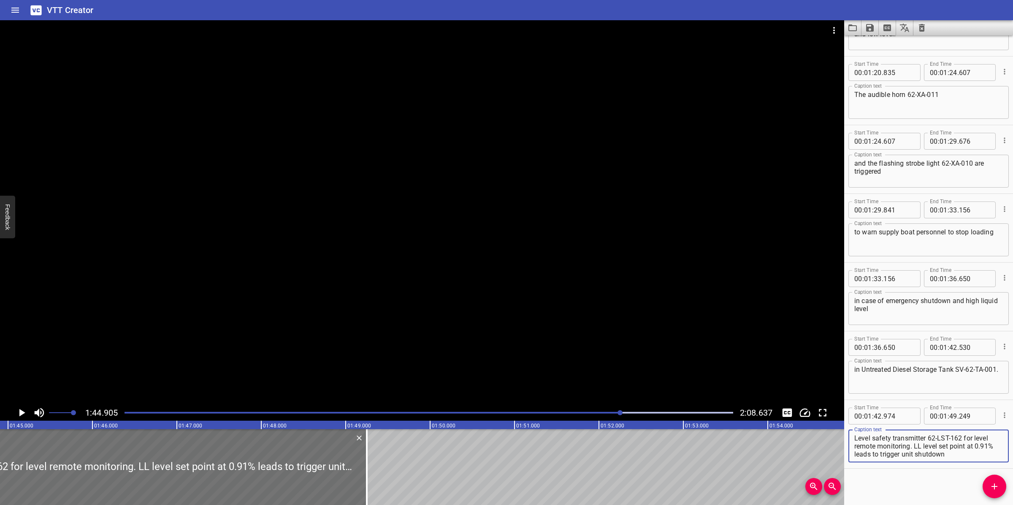
click at [555, 311] on div at bounding box center [422, 212] width 844 height 385
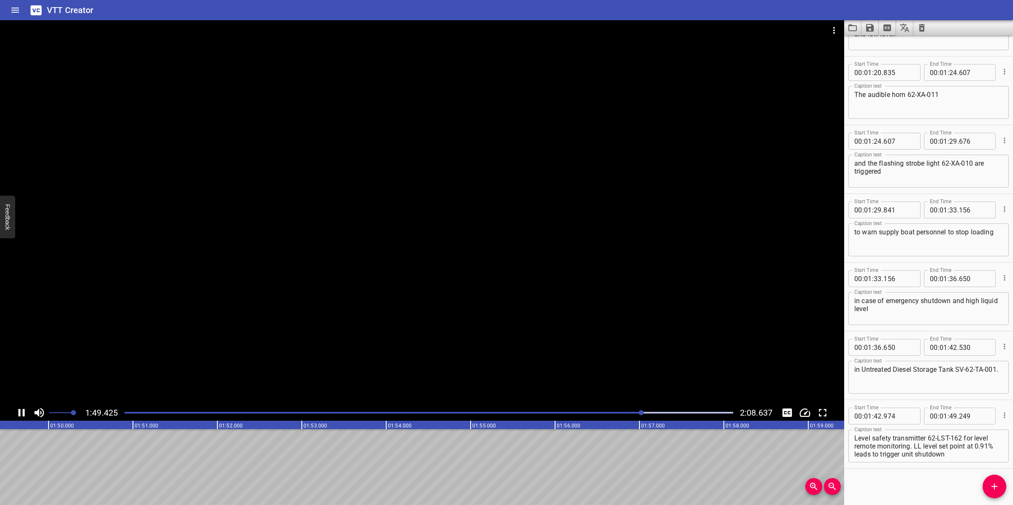
click at [533, 325] on div at bounding box center [422, 212] width 844 height 385
click at [991, 480] on icon "Add Cue" at bounding box center [994, 487] width 10 height 10
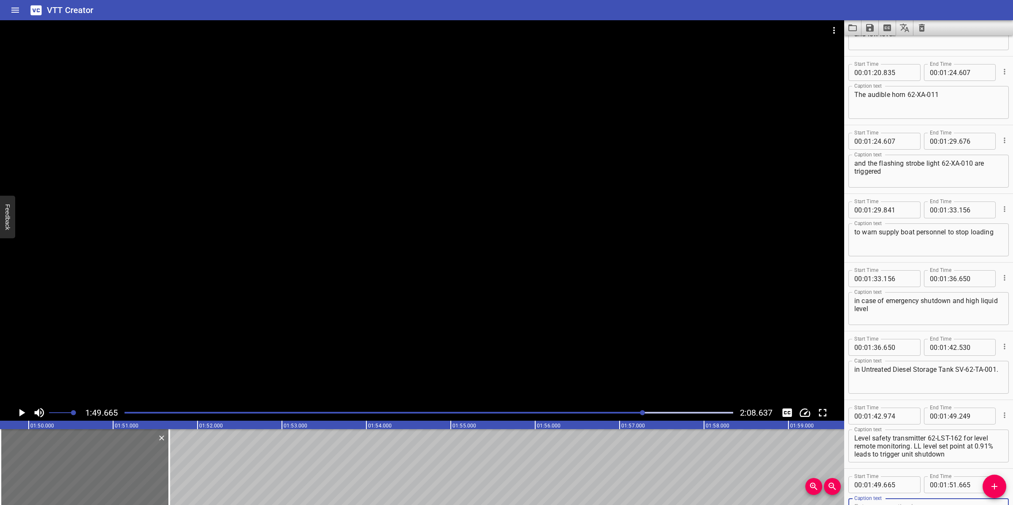
scroll to position [948, 0]
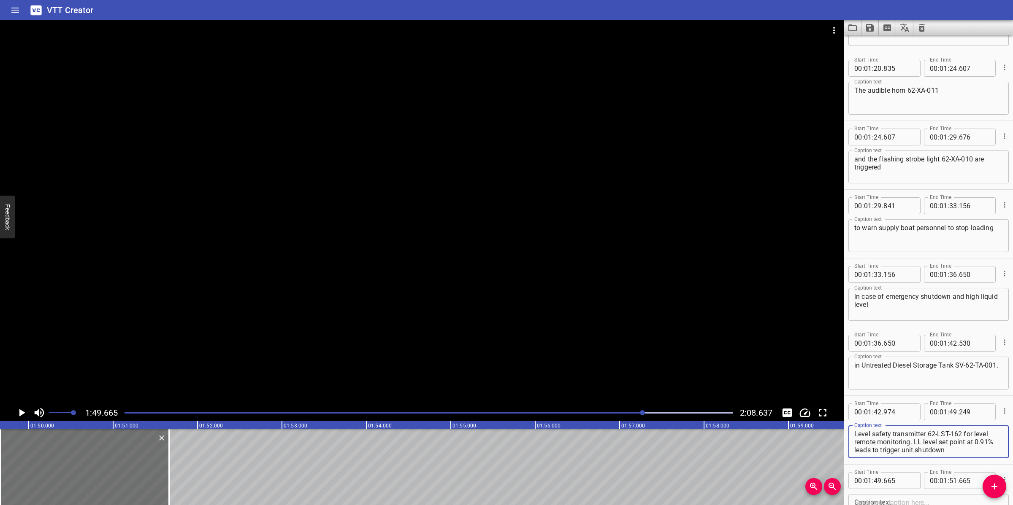
drag, startPoint x: 915, startPoint y: 439, endPoint x: 957, endPoint y: 446, distance: 42.3
click at [957, 446] on textarea "Level safety transmitter 62-LST-162 for level remote monitoring. LL level set p…" at bounding box center [928, 442] width 149 height 24
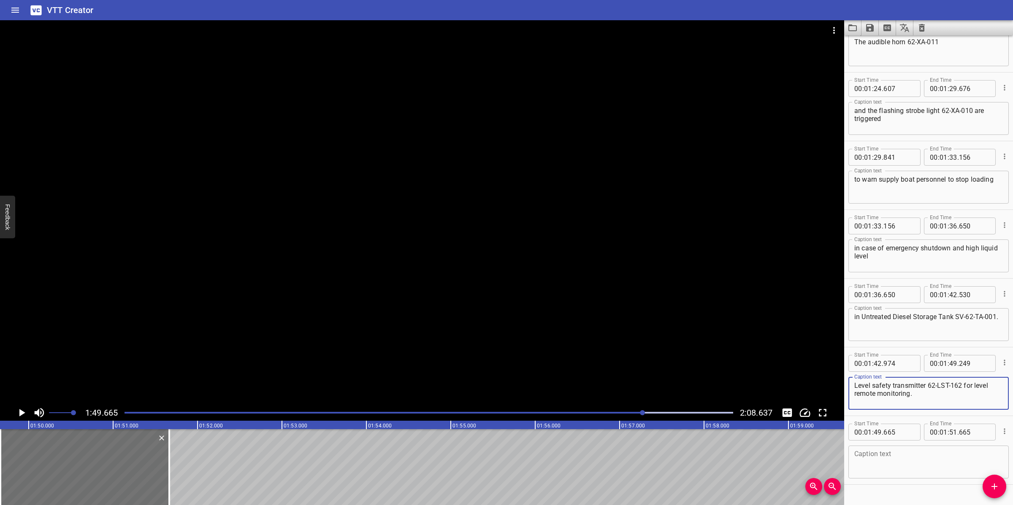
scroll to position [1000, 0]
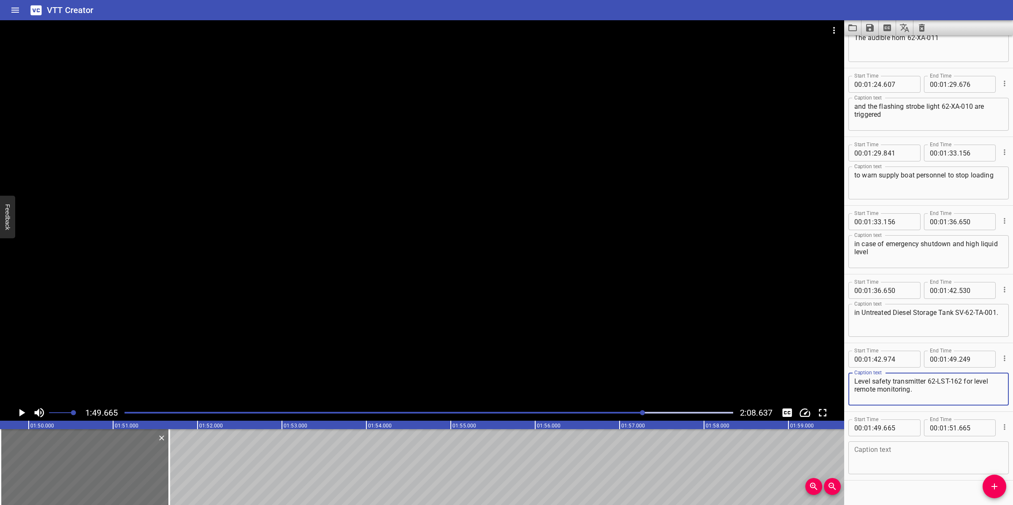
click at [919, 452] on textarea at bounding box center [928, 458] width 149 height 24
paste textarea "LL level set point at 0.91% leads to trigger unit shutdown"
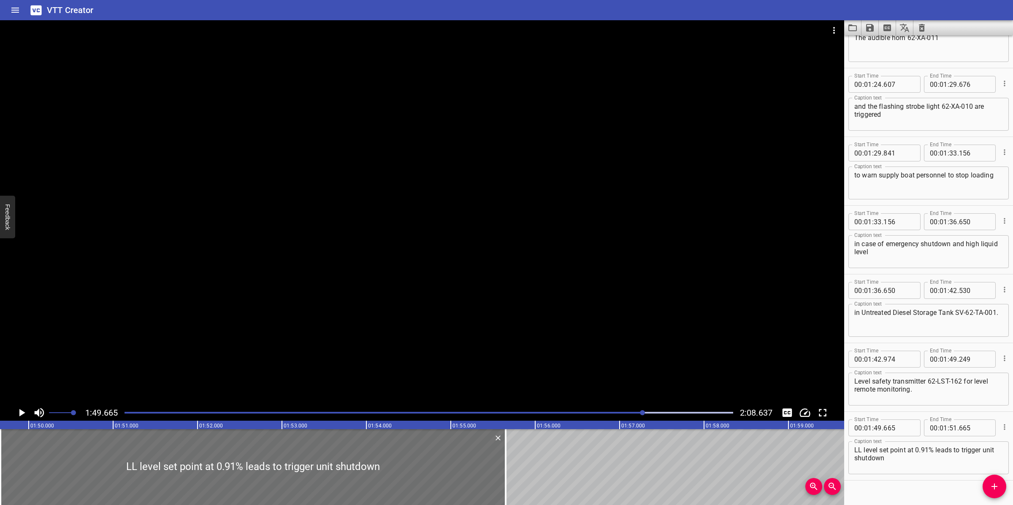
drag, startPoint x: 172, startPoint y: 459, endPoint x: 610, endPoint y: 459, distance: 437.6
click at [509, 455] on div at bounding box center [505, 468] width 8 height 76
click at [935, 465] on textarea "LL level set point at 0.91% leads to trigger unit shutdown" at bounding box center [928, 458] width 149 height 24
drag, startPoint x: 557, startPoint y: 279, endPoint x: 562, endPoint y: 269, distance: 11.1
click at [559, 271] on div at bounding box center [422, 212] width 844 height 385
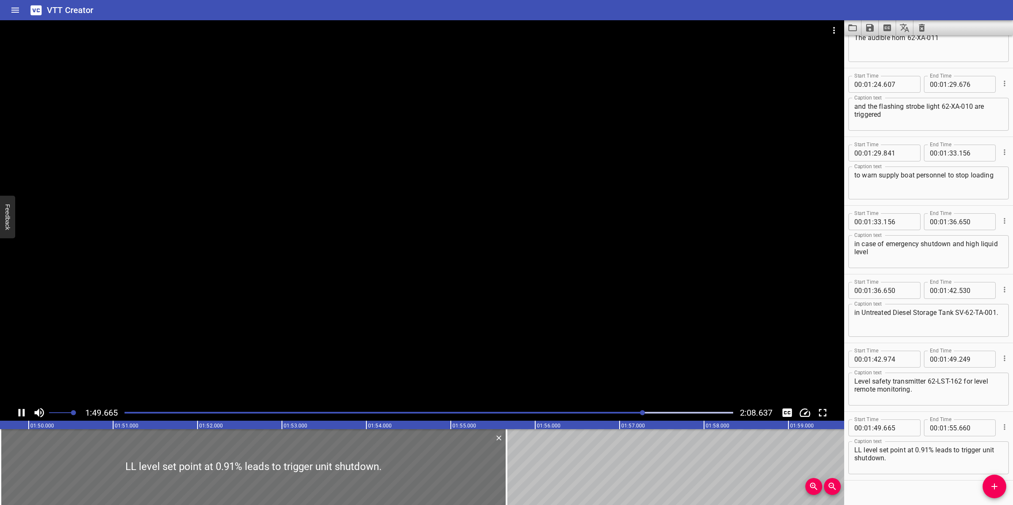
scroll to position [1012, 0]
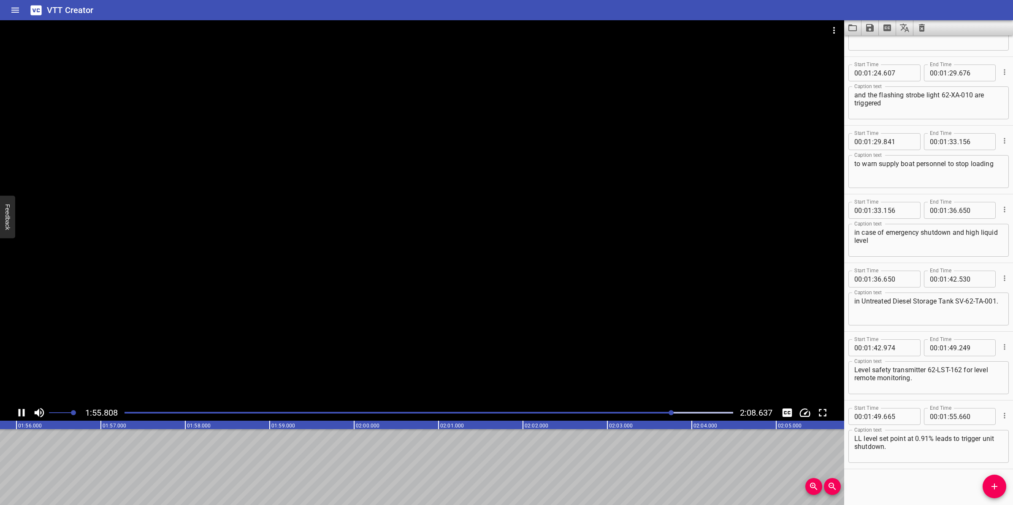
click at [581, 352] on div at bounding box center [422, 212] width 844 height 385
click at [998, 480] on icon "Add Cue" at bounding box center [994, 487] width 10 height 10
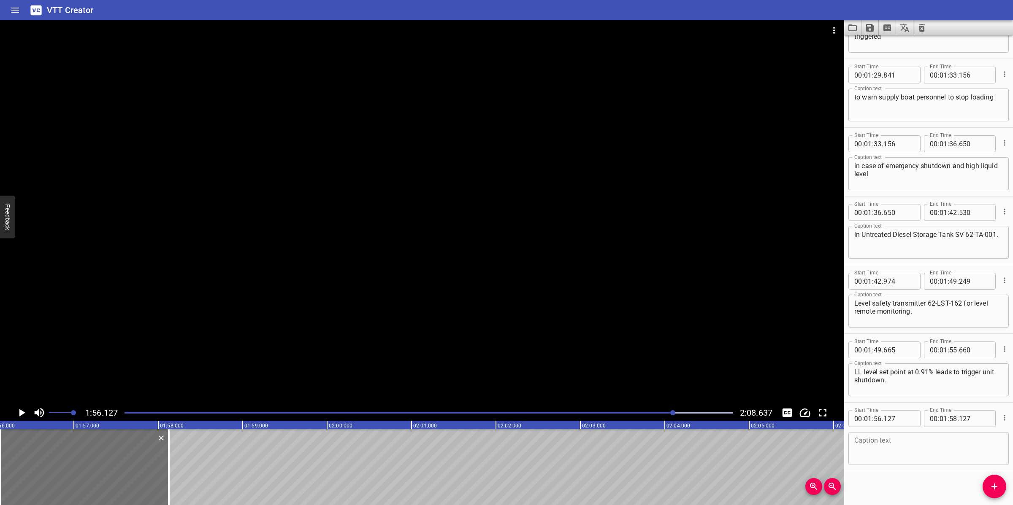
scroll to position [1081, 0]
click at [926, 452] on textarea at bounding box center [928, 447] width 149 height 24
paste textarea "The vent line to the atmosphere is fitted with flame arrestor 62-S-033 and bird…"
click at [494, 271] on div at bounding box center [422, 212] width 844 height 385
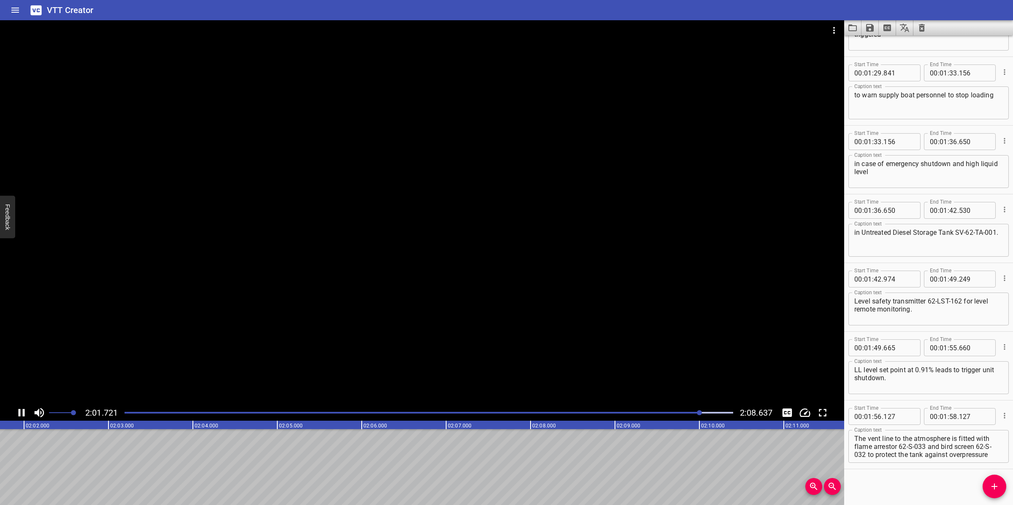
click at [467, 335] on div at bounding box center [422, 212] width 844 height 385
click at [946, 447] on textarea "The vent line to the atmosphere is fitted with flame arrestor 62-S-033 and bird…" at bounding box center [928, 447] width 149 height 24
drag, startPoint x: 927, startPoint y: 446, endPoint x: 1004, endPoint y: 456, distance: 77.8
click at [1004, 456] on div "Start Time 00 : 01 : 56 . 127 Start Time End Time 00 : 01 : 58 . 127 End Time C…" at bounding box center [928, 435] width 169 height 68
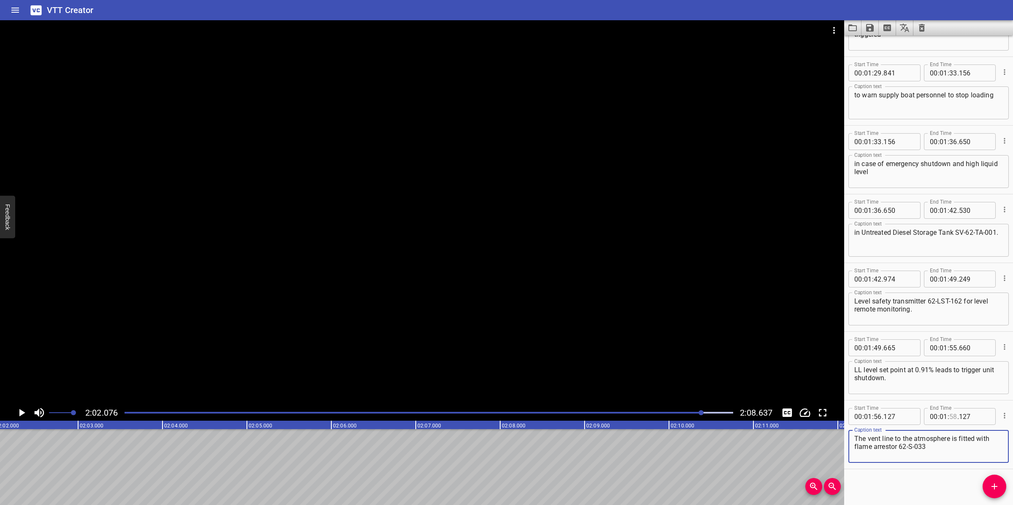
click at [949, 416] on input "number" at bounding box center [953, 416] width 8 height 17
click at [939, 418] on input "number" at bounding box center [943, 416] width 8 height 17
click at [999, 480] on span "Add Cue" at bounding box center [994, 487] width 24 height 10
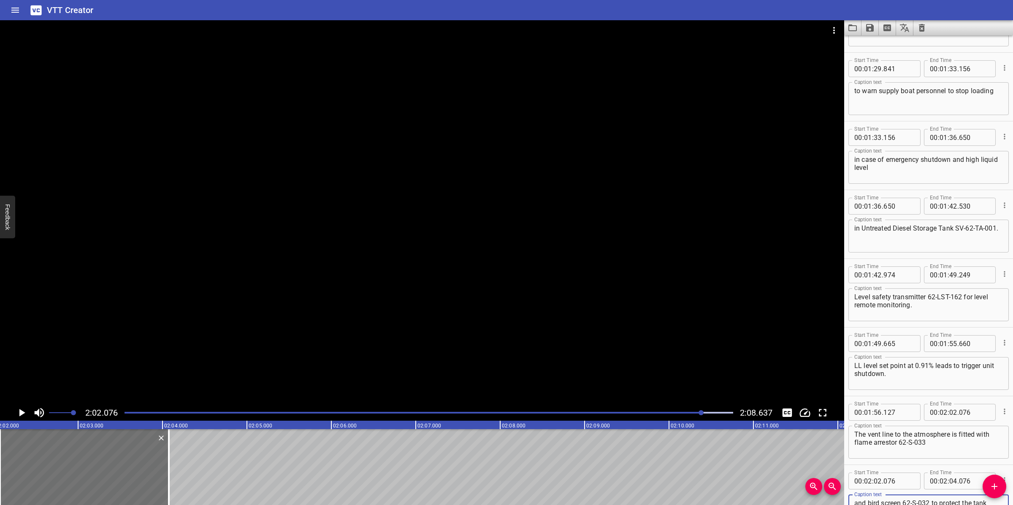
scroll to position [1093, 0]
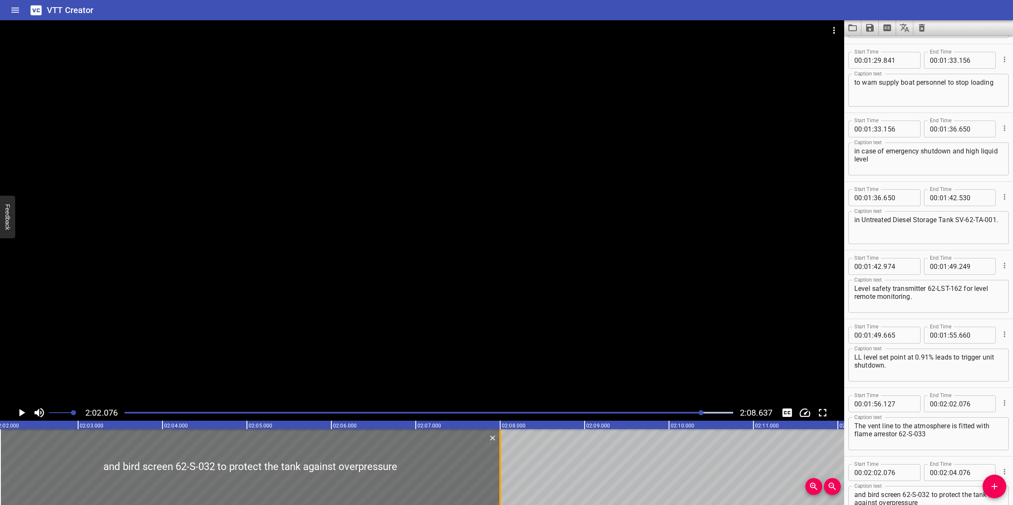
drag, startPoint x: 170, startPoint y: 452, endPoint x: 501, endPoint y: 468, distance: 331.6
click at [501, 468] on div at bounding box center [500, 468] width 8 height 76
click at [675, 411] on div at bounding box center [428, 413] width 619 height 12
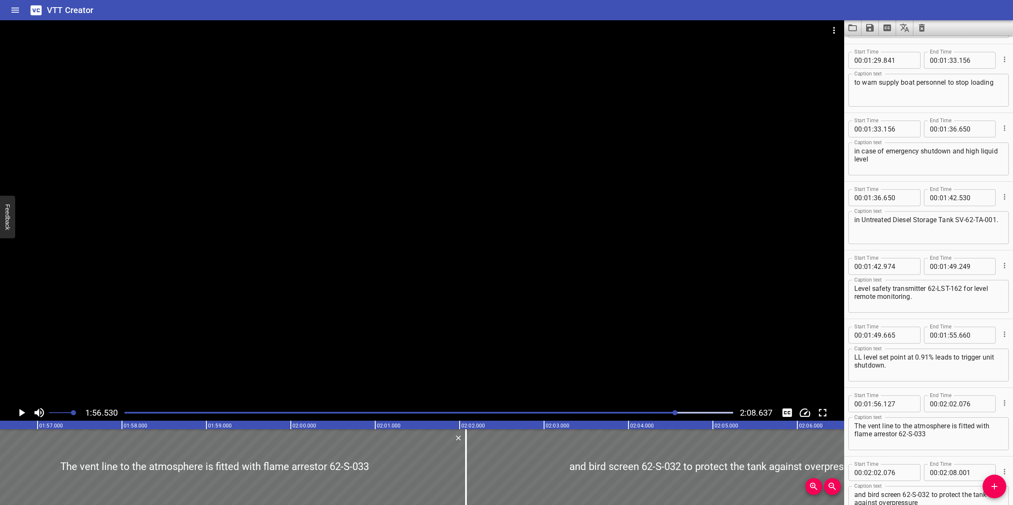
click at [678, 345] on div at bounding box center [422, 212] width 844 height 385
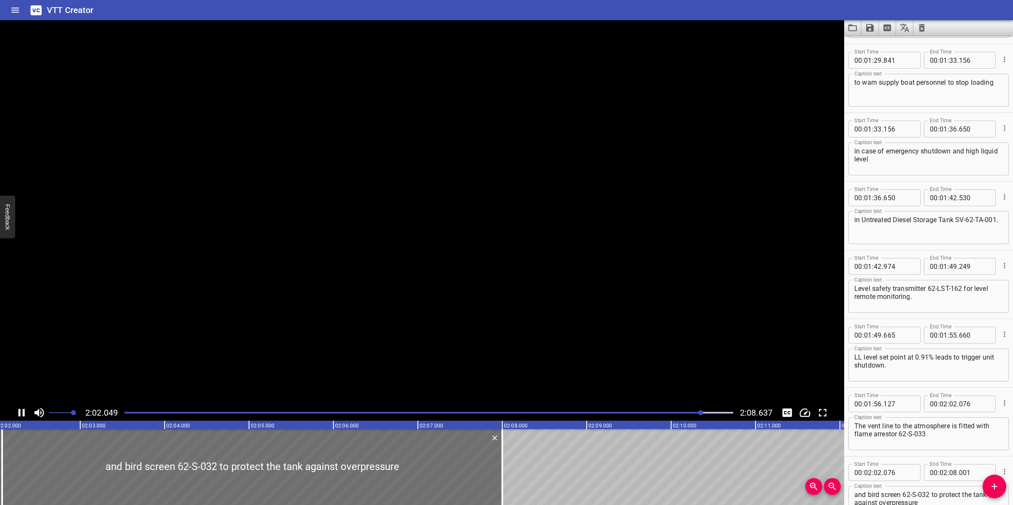
scroll to position [1150, 0]
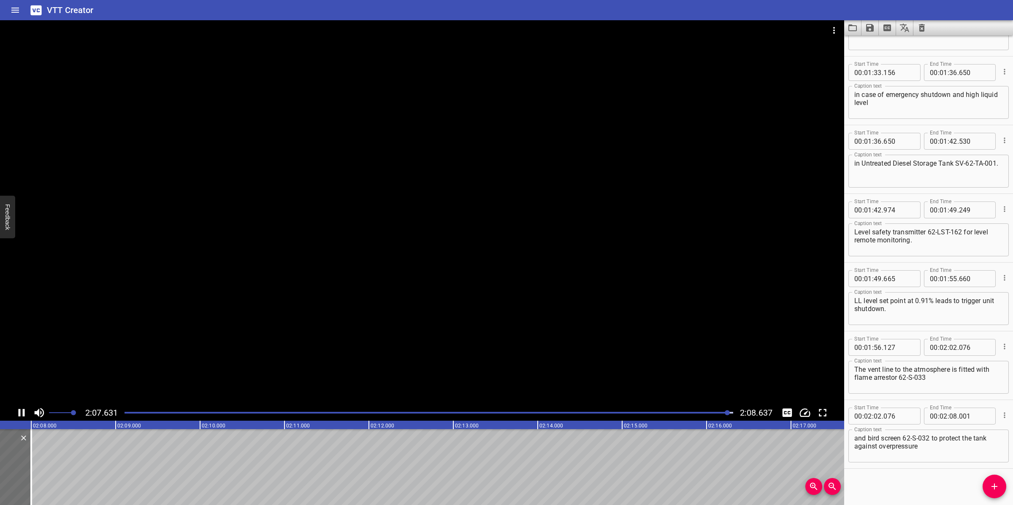
click at [942, 448] on textarea "and bird screen 62-S-032 to protect the tank against overpressure" at bounding box center [928, 447] width 149 height 24
click at [864, 31] on button "Save captions to file" at bounding box center [869, 27] width 17 height 15
click at [896, 43] on li "Save to VTT file" at bounding box center [892, 46] width 62 height 15
click at [826, 34] on button "Video Options" at bounding box center [834, 30] width 20 height 20
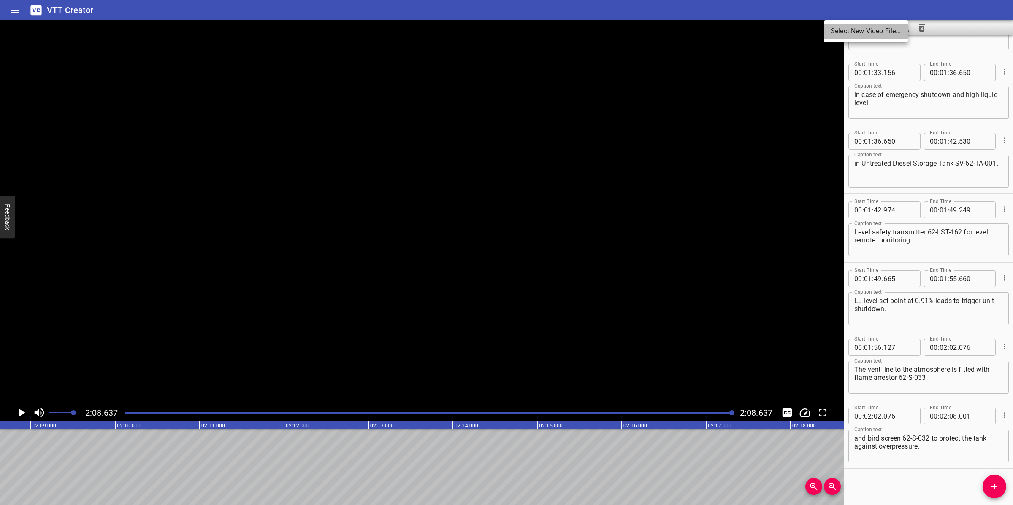
click at [835, 30] on li "Select New Video File..." at bounding box center [866, 31] width 84 height 15
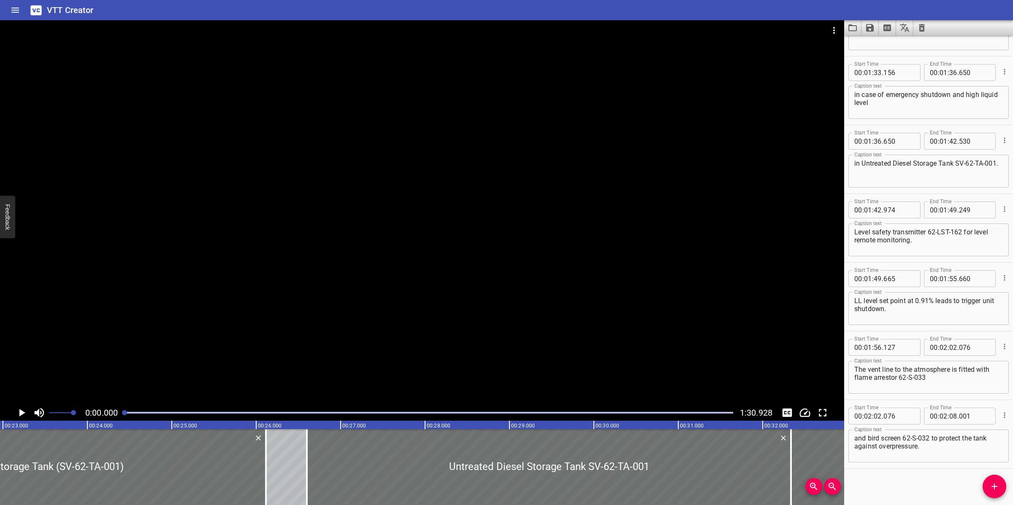
click at [918, 28] on icon "Clear captions" at bounding box center [921, 28] width 10 height 10
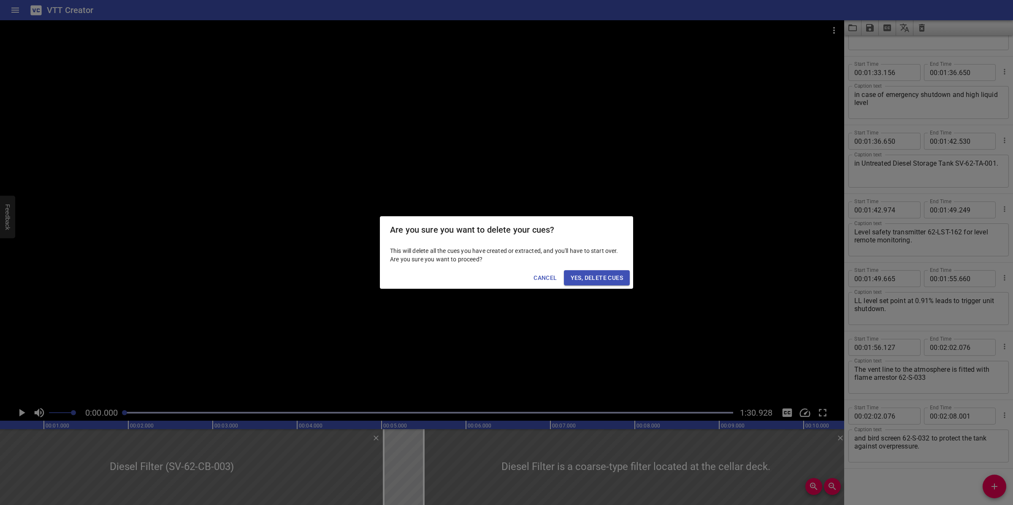
scroll to position [0, 0]
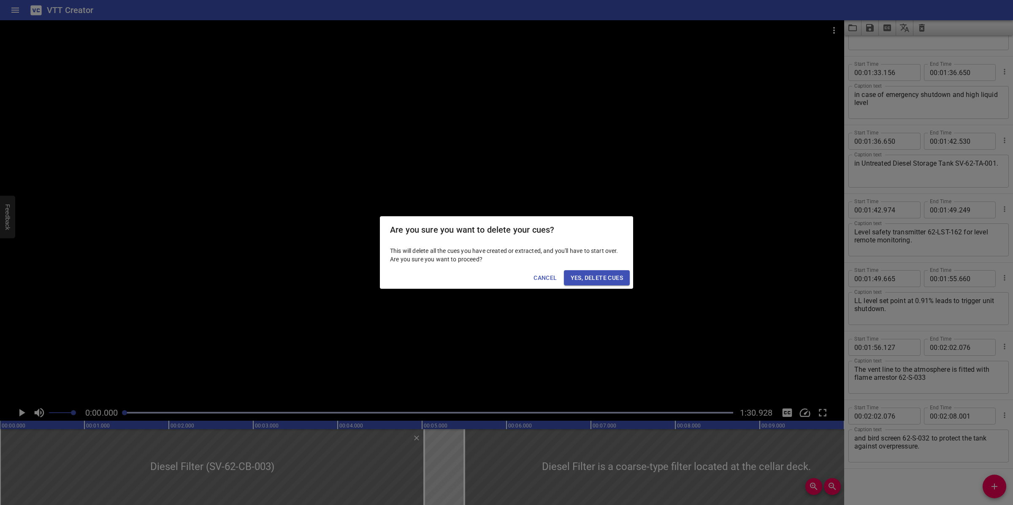
click at [587, 284] on button "Yes, Delete Cues" at bounding box center [597, 278] width 66 height 16
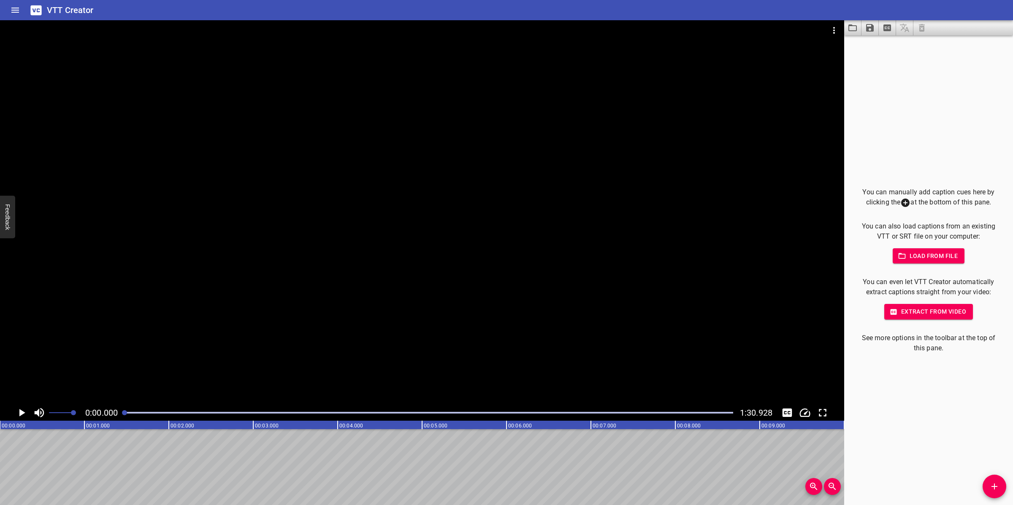
drag, startPoint x: 998, startPoint y: 488, endPoint x: 996, endPoint y: 479, distance: 9.1
click at [998, 480] on icon "Add Cue" at bounding box center [994, 487] width 10 height 10
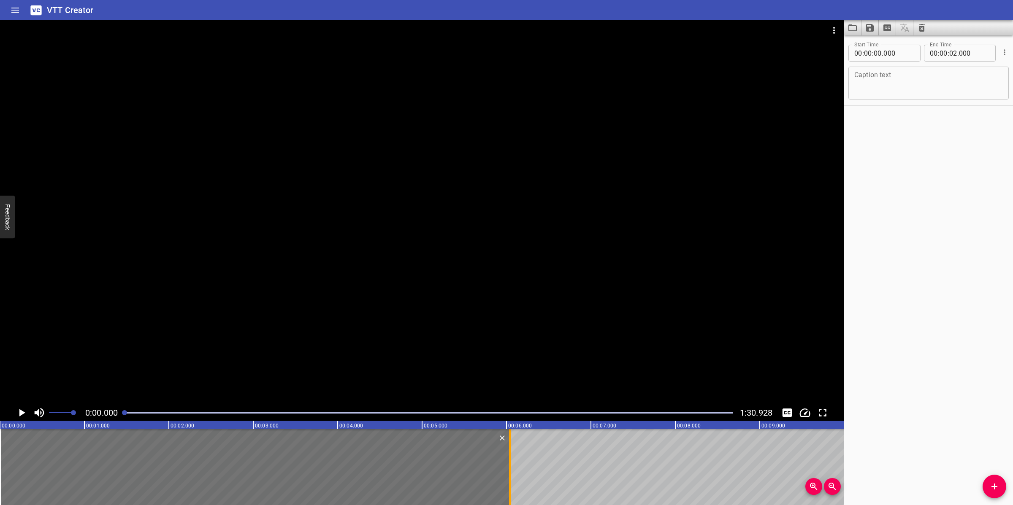
drag, startPoint x: 182, startPoint y: 441, endPoint x: 503, endPoint y: 475, distance: 322.9
click at [506, 477] on div at bounding box center [509, 468] width 8 height 76
click at [942, 81] on textarea at bounding box center [928, 83] width 149 height 24
paste textarea "Untreated Diesel Pumps (SV-62-PA- 001A/B)"
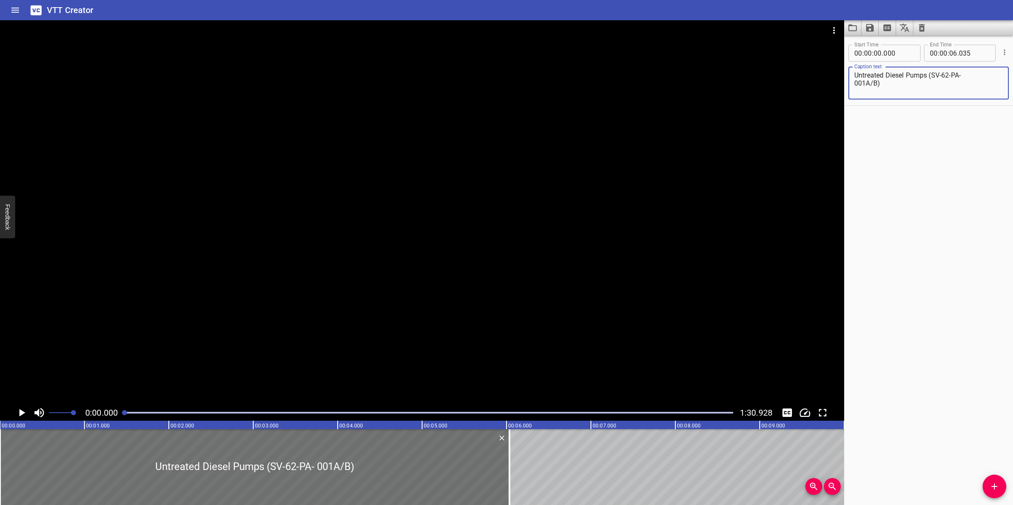
click at [549, 199] on div at bounding box center [422, 212] width 844 height 385
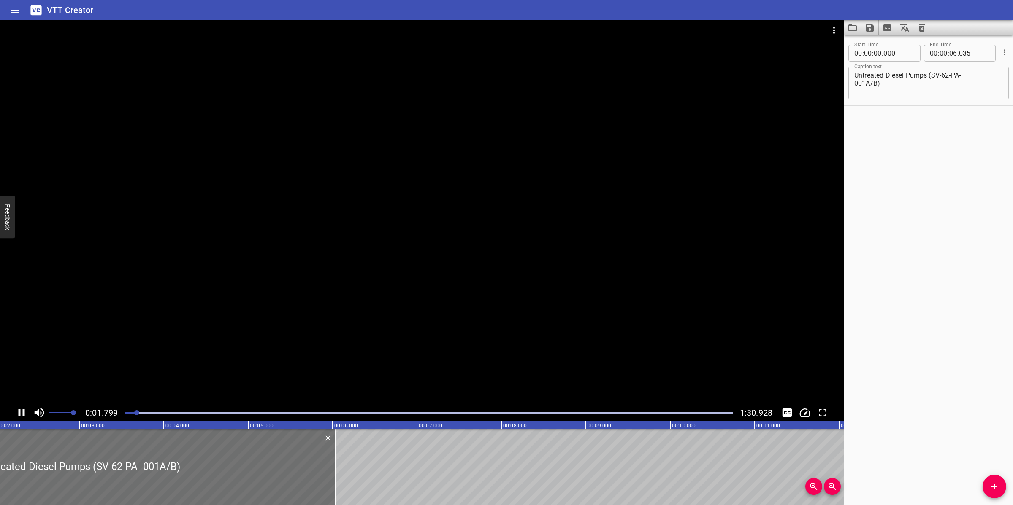
click at [855, 83] on textarea "Untreated Diesel Pumps (SV-62-PA- 001A/B)" at bounding box center [928, 83] width 149 height 24
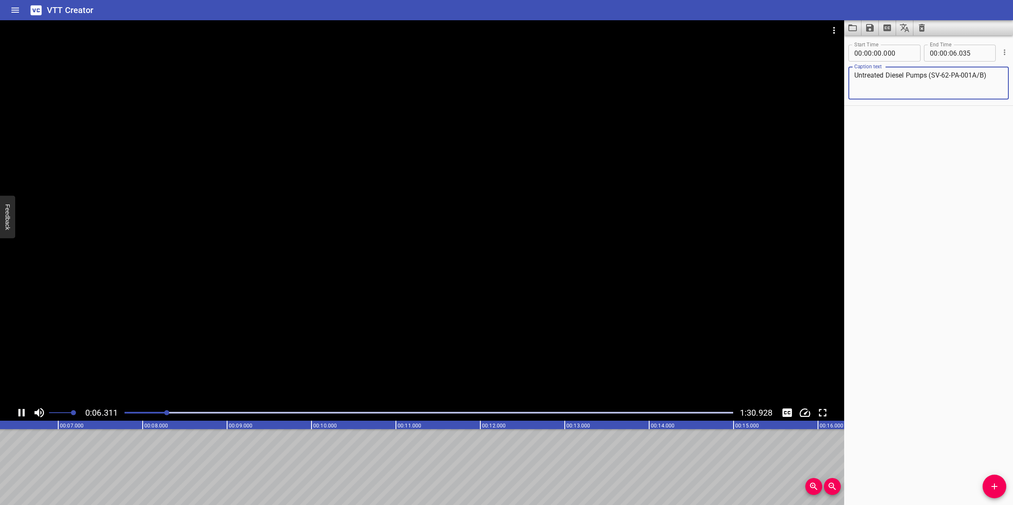
drag, startPoint x: 504, startPoint y: 325, endPoint x: 503, endPoint y: 316, distance: 8.6
click at [504, 325] on div at bounding box center [422, 212] width 844 height 385
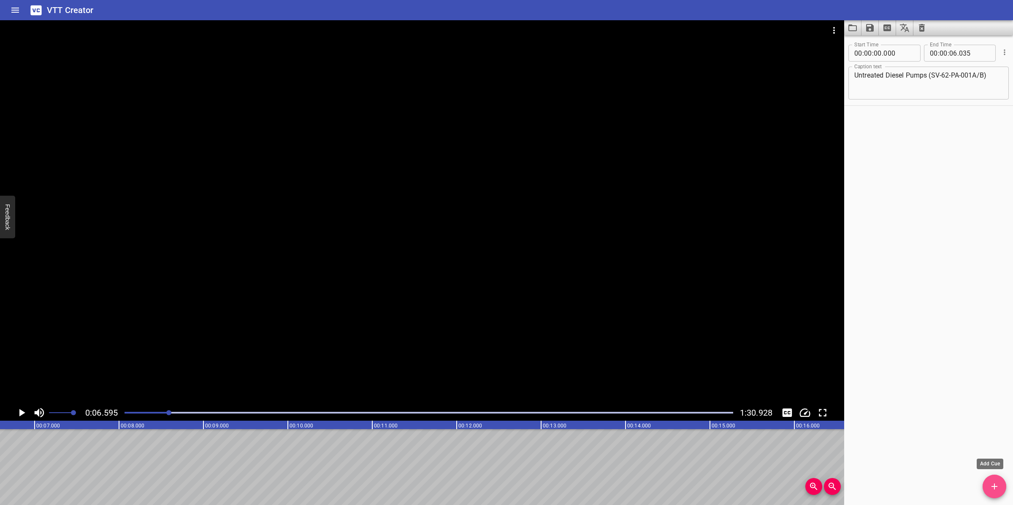
click at [989, 480] on icon "Add Cue" at bounding box center [994, 487] width 10 height 10
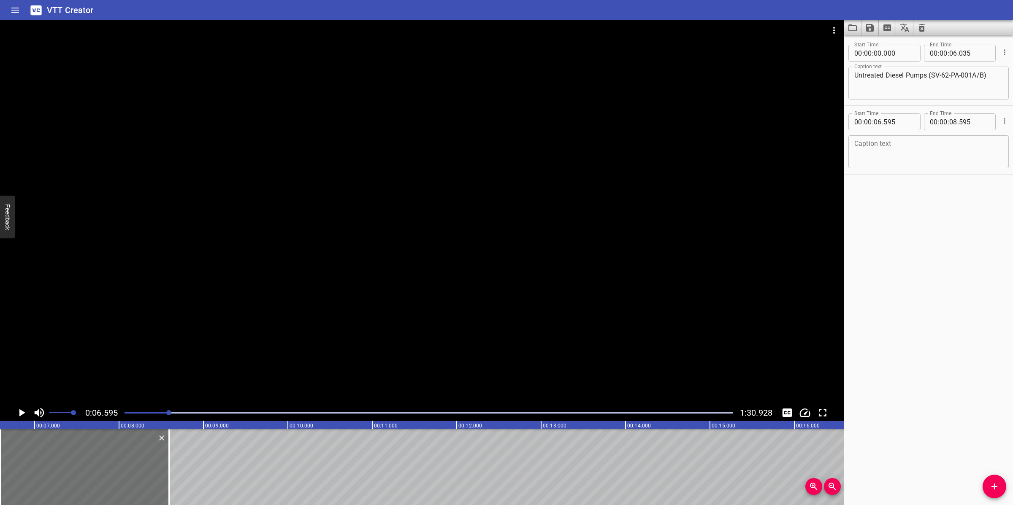
click at [970, 148] on textarea at bounding box center [928, 152] width 149 height 24
paste textarea "Suction strainers 62-S-034/035 are provided at these pumps SV-62-PA-001A/B suct…"
click at [565, 226] on div at bounding box center [422, 212] width 844 height 385
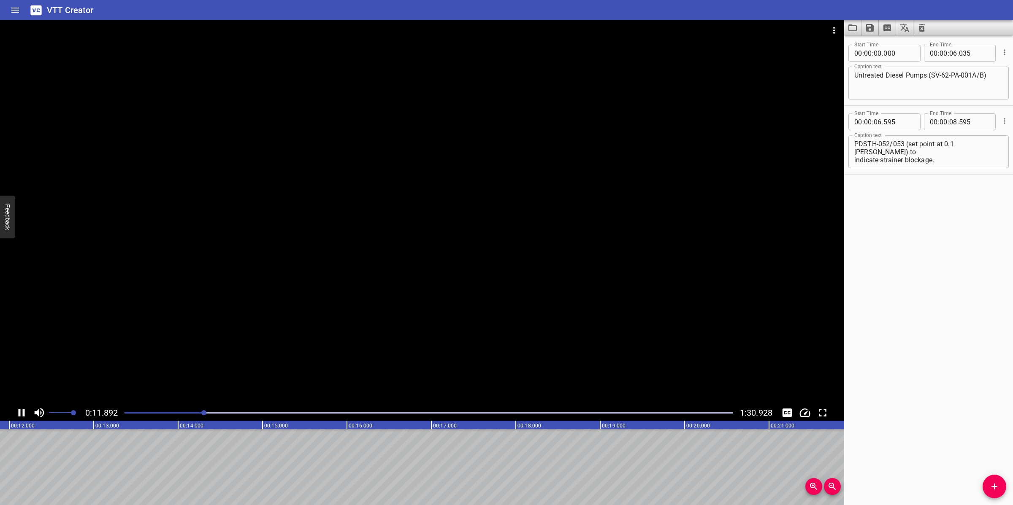
click at [477, 294] on div at bounding box center [422, 212] width 844 height 385
click at [524, 290] on div at bounding box center [422, 212] width 844 height 385
click at [535, 287] on div at bounding box center [422, 212] width 844 height 385
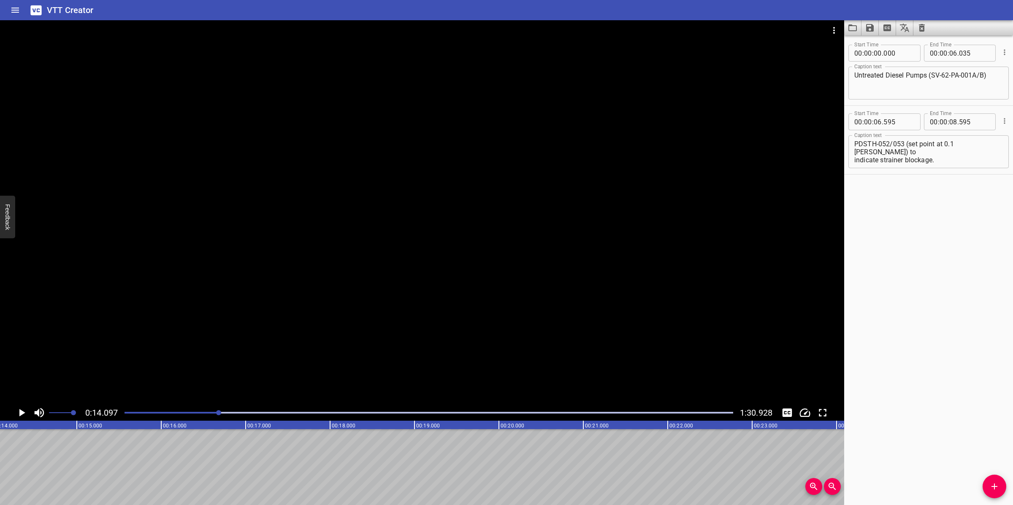
click at [933, 152] on textarea "Suction strainers 62-S-034/035 are provided at these pumps SV-62-PA-001A/B suct…" at bounding box center [928, 152] width 149 height 24
drag, startPoint x: 902, startPoint y: 159, endPoint x: 920, endPoint y: 182, distance: 29.5
click at [920, 182] on div "Start Time 00 : 00 : 00 . 000 Start Time End Time 00 : 00 : 06 . 035 End Time C…" at bounding box center [928, 270] width 169 height 470
drag, startPoint x: 921, startPoint y: 182, endPoint x: 929, endPoint y: 176, distance: 9.9
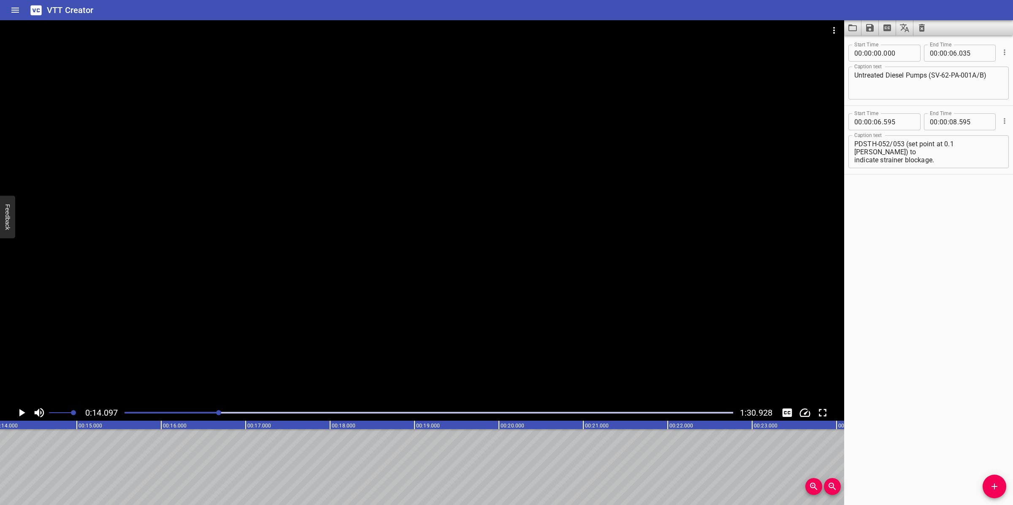
click at [925, 181] on div "Start Time 00 : 00 : 00 . 000 Start Time End Time 00 : 00 : 06 . 035 End Time C…" at bounding box center [928, 270] width 169 height 470
drag, startPoint x: 938, startPoint y: 162, endPoint x: 918, endPoint y: 147, distance: 25.2
click at [904, 148] on textarea "Suction strainers 62-S-034/035 are provided at these pumps SV-62-PA-001A/B suct…" at bounding box center [928, 152] width 149 height 24
click at [908, 156] on textarea "Suction strainers 62-S-034/035 are provided at these pumps SV-62-PA-001A/B suct…" at bounding box center [928, 152] width 149 height 24
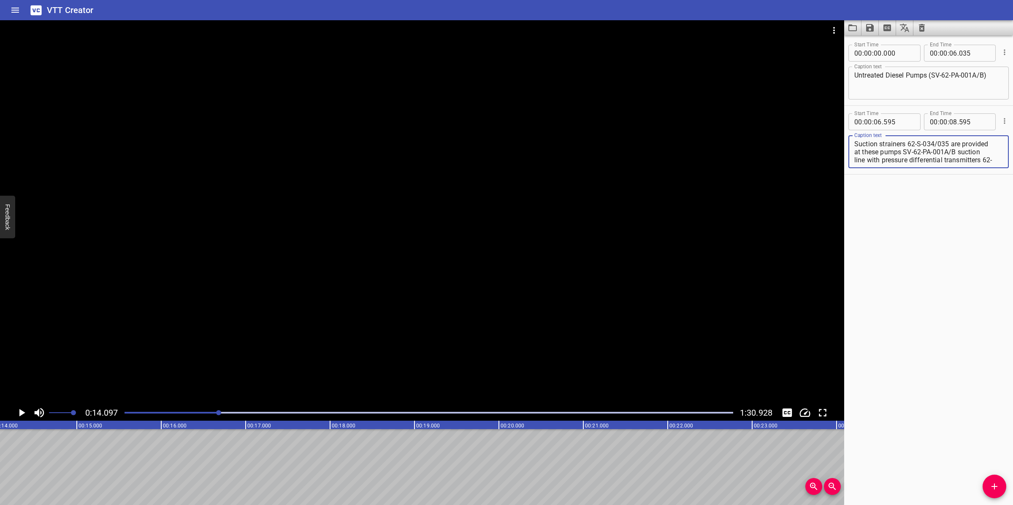
scroll to position [40, 0]
drag, startPoint x: 902, startPoint y: 159, endPoint x: 954, endPoint y: 173, distance: 53.7
click at [954, 173] on div "Start Time 00 : 00 : 06 . 595 Start Time End Time 00 : 00 : 08 . 595 End Time C…" at bounding box center [928, 140] width 169 height 68
click at [855, 152] on textarea "Suction strainers 62-S-034/035 are provided at these pumps" at bounding box center [928, 152] width 149 height 24
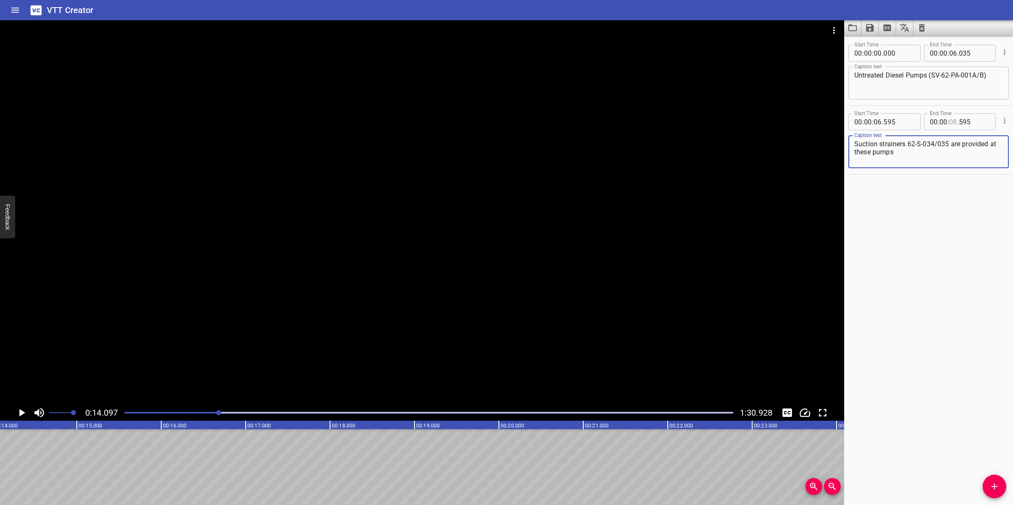
click at [949, 121] on input "number" at bounding box center [953, 122] width 8 height 17
click at [994, 480] on icon "Add Cue" at bounding box center [994, 487] width 6 height 6
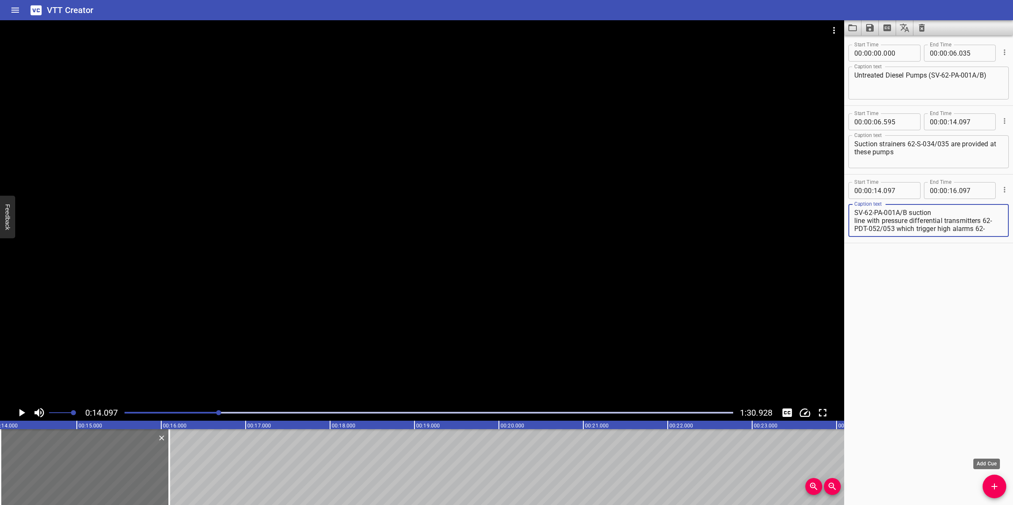
scroll to position [24, 0]
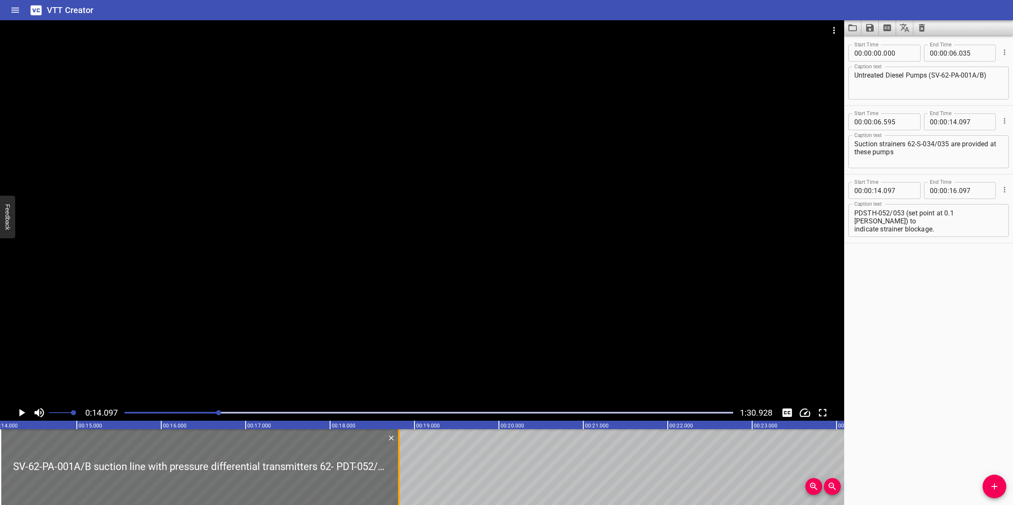
drag, startPoint x: 165, startPoint y: 451, endPoint x: 397, endPoint y: 447, distance: 231.3
click at [397, 447] on div at bounding box center [399, 468] width 8 height 76
click at [438, 356] on div at bounding box center [422, 212] width 844 height 385
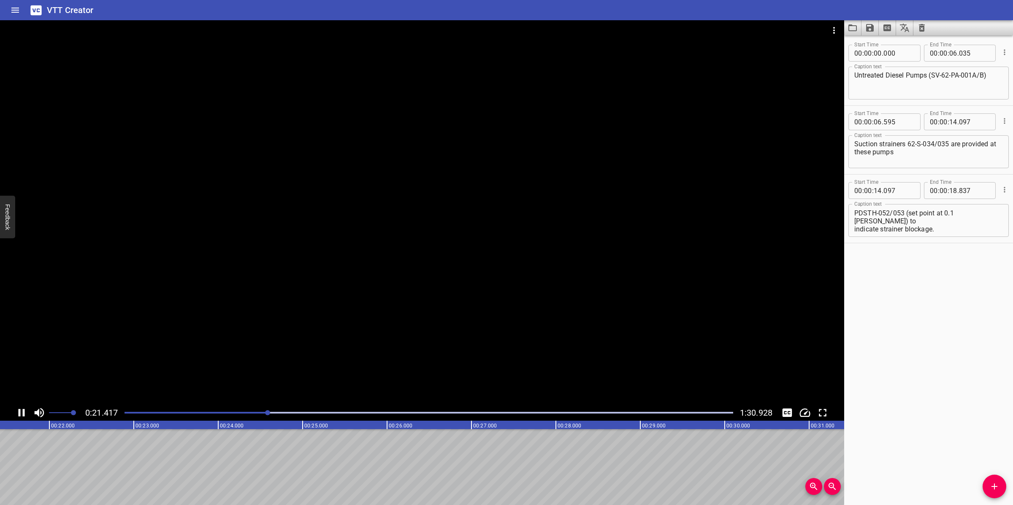
click at [443, 329] on div at bounding box center [422, 212] width 844 height 385
click at [950, 211] on textarea "SV-62-PA-001A/B suction line with pressure differential transmitters 62- PDT-05…" at bounding box center [928, 221] width 149 height 24
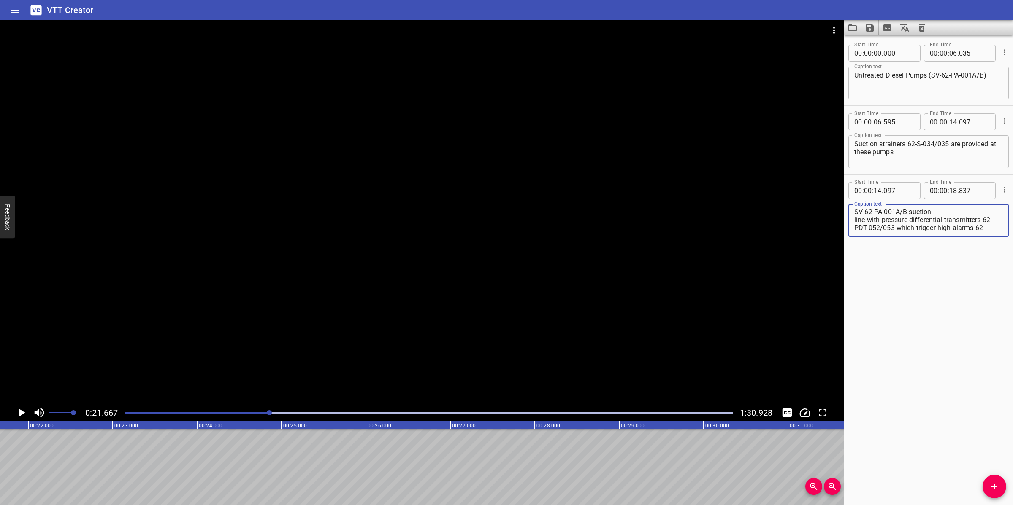
scroll to position [0, 0]
drag, startPoint x: 853, startPoint y: 228, endPoint x: 903, endPoint y: 241, distance: 51.8
click at [903, 241] on div "Start Time 00 : 00 : 14 . 097 Start Time End Time 00 : 00 : 18 . 837 End Time C…" at bounding box center [928, 209] width 169 height 68
click at [893, 222] on textarea "SV-62-PA-001A/B suction line with pressure differential transmitters 62- PDT-05…" at bounding box center [928, 221] width 149 height 24
click at [905, 232] on div "SV-62-PA-001A/B suction line with pressure differential transmitters 62- PDT-05…" at bounding box center [928, 220] width 160 height 33
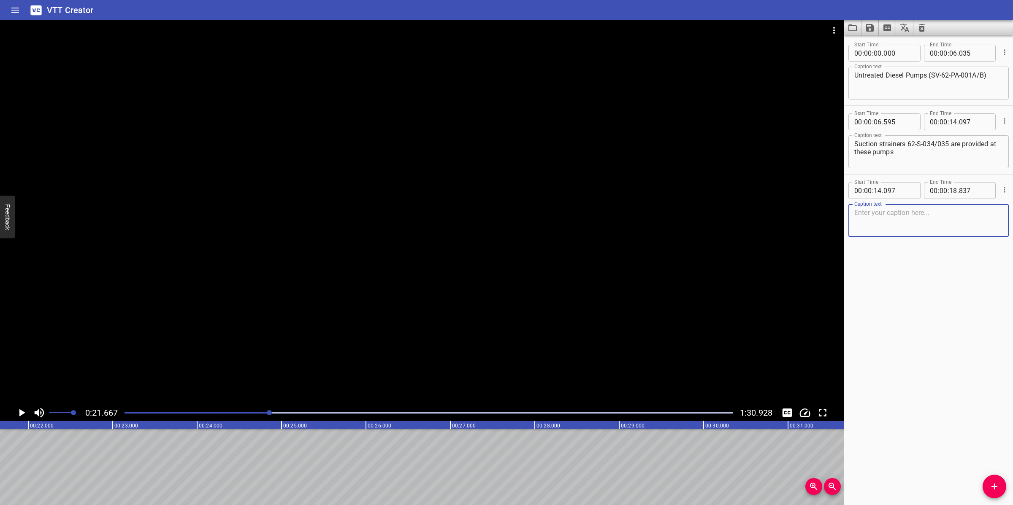
paste textarea "SV-62-PA-001A/B suction line with pressure differential transmitters 62- PDT-05…"
drag, startPoint x: 855, startPoint y: 228, endPoint x: 974, endPoint y: 235, distance: 119.2
click at [974, 235] on div "SV-62-PA-001A/B suction line with pressure differential transmitters 62- PDT-05…" at bounding box center [928, 220] width 160 height 33
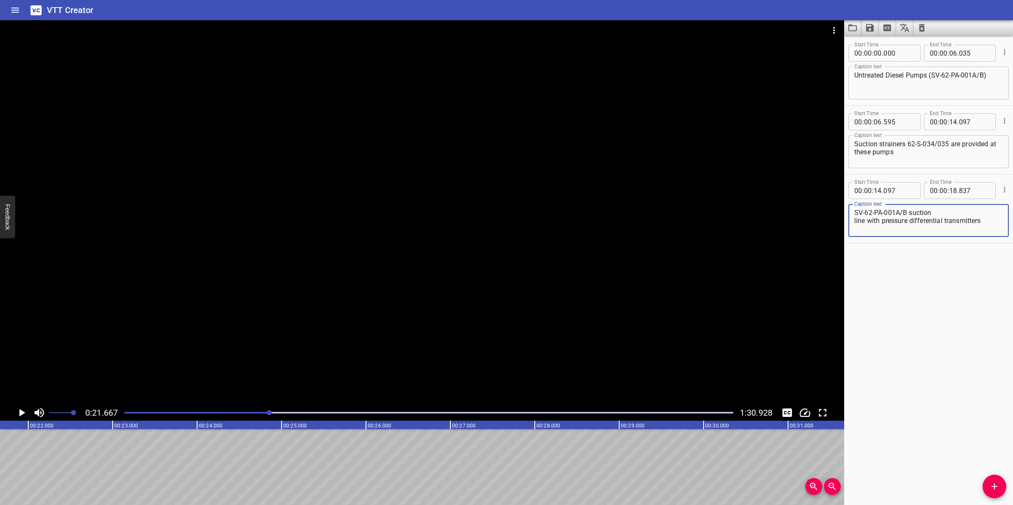
click at [940, 212] on textarea "SV-62-PA-001A/B suction line with pressure differential transmitters" at bounding box center [928, 221] width 149 height 24
click at [950, 189] on input "number" at bounding box center [953, 190] width 8 height 17
click at [994, 480] on button "Add Cue" at bounding box center [994, 487] width 24 height 24
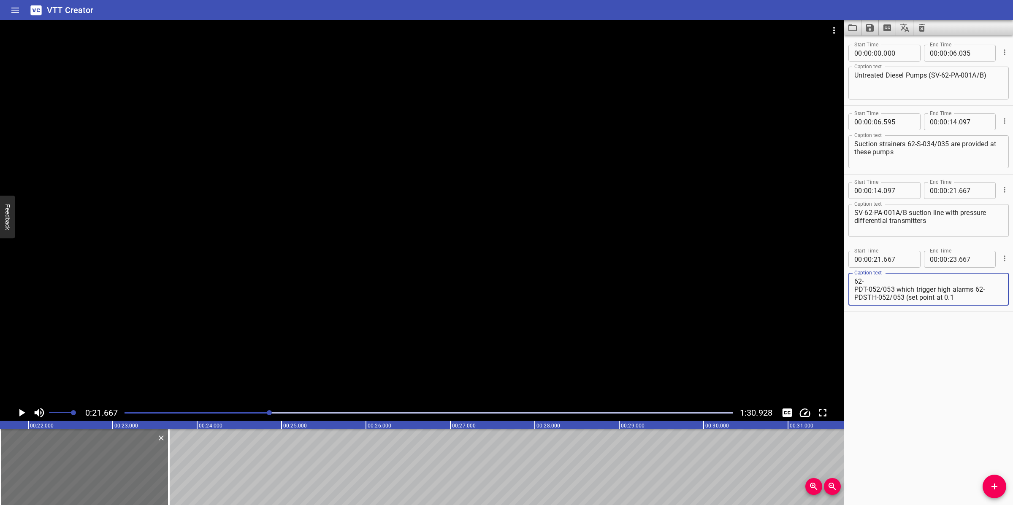
scroll to position [8, 0]
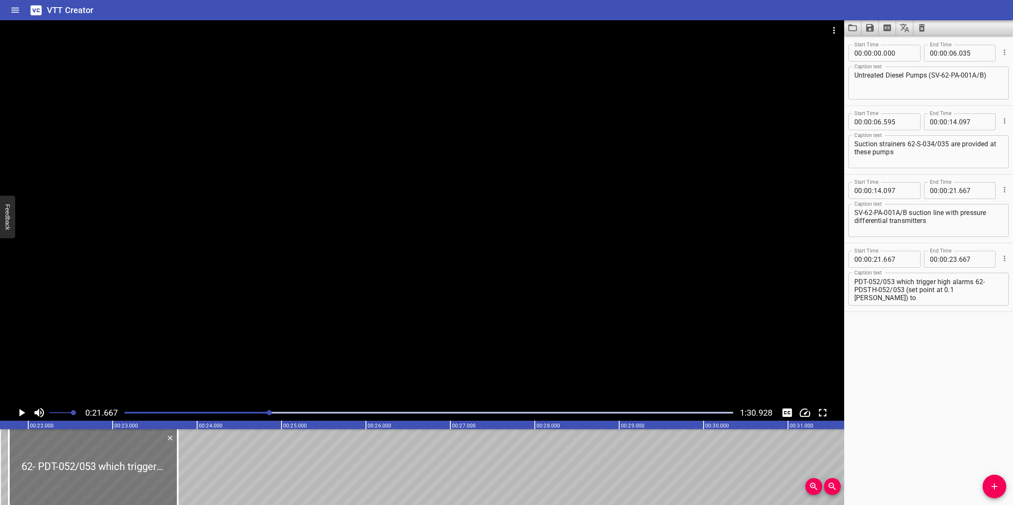
drag, startPoint x: 55, startPoint y: 469, endPoint x: 89, endPoint y: 463, distance: 34.7
click at [68, 458] on div at bounding box center [93, 468] width 169 height 76
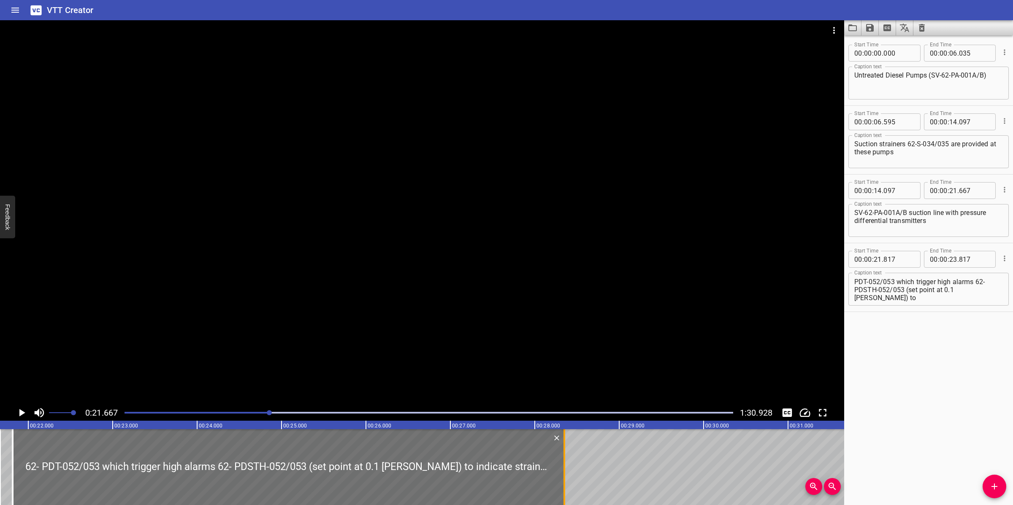
drag, startPoint x: 183, startPoint y: 460, endPoint x: 565, endPoint y: 459, distance: 382.7
click at [565, 459] on div at bounding box center [564, 468] width 8 height 76
click at [562, 368] on div at bounding box center [422, 212] width 844 height 385
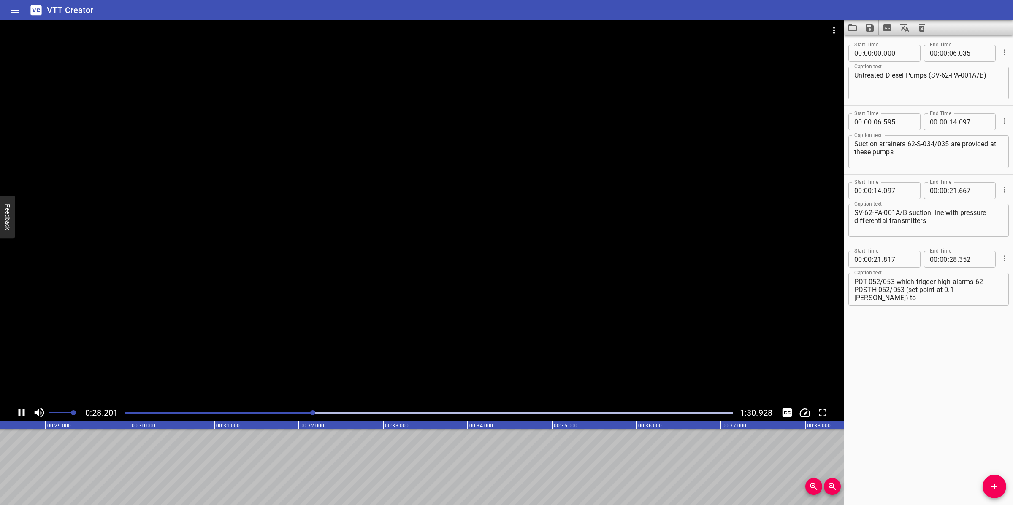
click at [423, 317] on div at bounding box center [422, 212] width 844 height 385
click at [855, 290] on textarea "62- PDT-052/053 which trigger high alarms 62- PDSTH-052/053 (set point at 0.1 […" at bounding box center [928, 290] width 149 height 24
click at [854, 298] on textarea "62-PDT-052/053 which trigger high alarms 62- PDSTH-052/053 (set point at 0.1 [P…" at bounding box center [928, 290] width 149 height 24
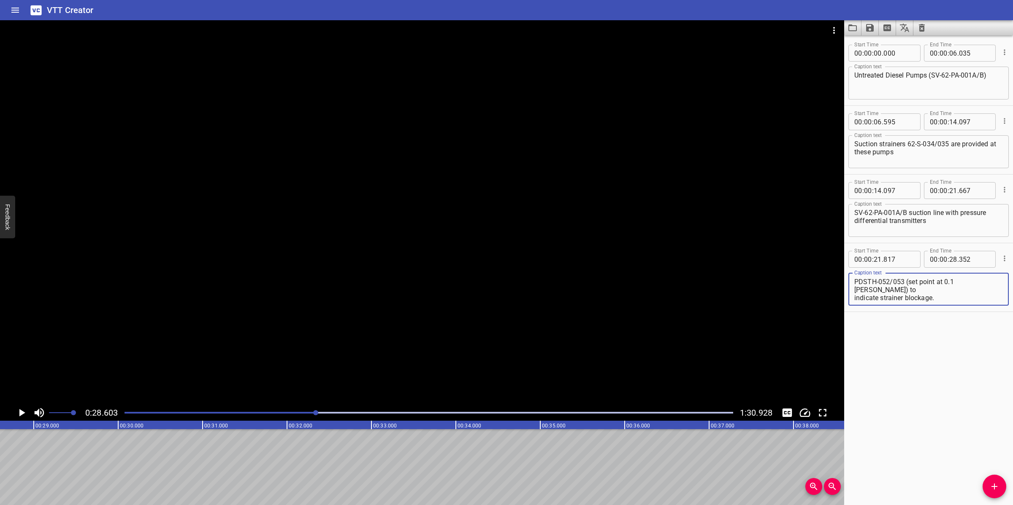
drag, startPoint x: 854, startPoint y: 294, endPoint x: 843, endPoint y: 291, distance: 12.2
click at [843, 291] on main "0:28.603 1:30.928 00:00.000 00:01.000 00:02.000 00:03.000 00:04.000 00:05.000 0…" at bounding box center [506, 262] width 1013 height 485
click at [944, 299] on textarea "62-PDT-052/053 which trigger high alarms 62-PDSTH-052/053 (set point at 0.1 [PE…" at bounding box center [928, 290] width 149 height 24
click at [854, 300] on textarea "62-PDT-052/053 which trigger high alarms 62-PDSTH-052/053 (set point at 0.1 [PE…" at bounding box center [928, 290] width 149 height 24
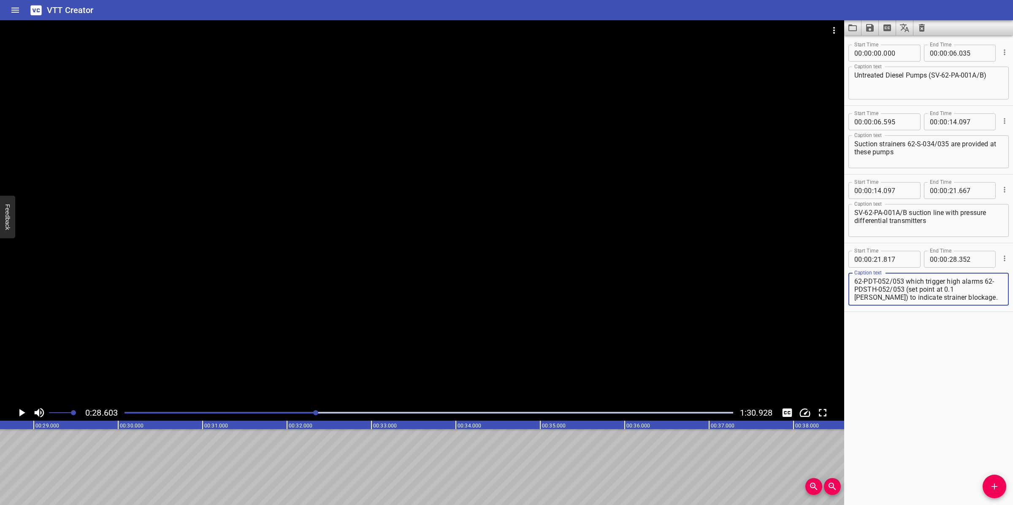
drag, startPoint x: 986, startPoint y: 281, endPoint x: 986, endPoint y: 307, distance: 25.7
click at [986, 307] on div "Start Time 00 : 00 : 21 . 817 Start Time End Time 00 : 00 : 28 . 352 End Time C…" at bounding box center [928, 277] width 169 height 68
click at [949, 257] on input "number" at bounding box center [953, 259] width 8 height 17
click at [997, 480] on icon "Add Cue" at bounding box center [994, 487] width 10 height 10
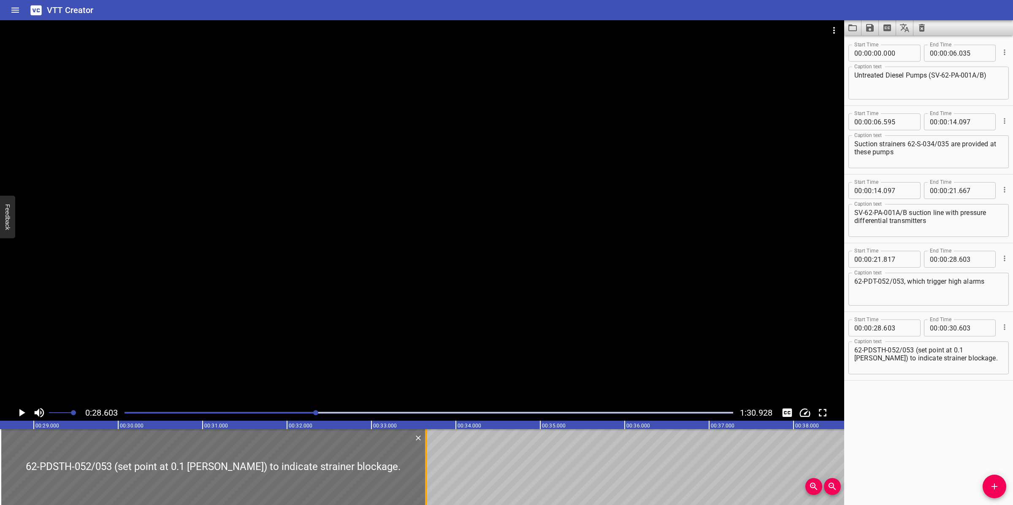
drag, startPoint x: 168, startPoint y: 460, endPoint x: 424, endPoint y: 450, distance: 256.7
click at [424, 450] on div at bounding box center [426, 468] width 8 height 76
click at [470, 341] on div at bounding box center [422, 212] width 844 height 385
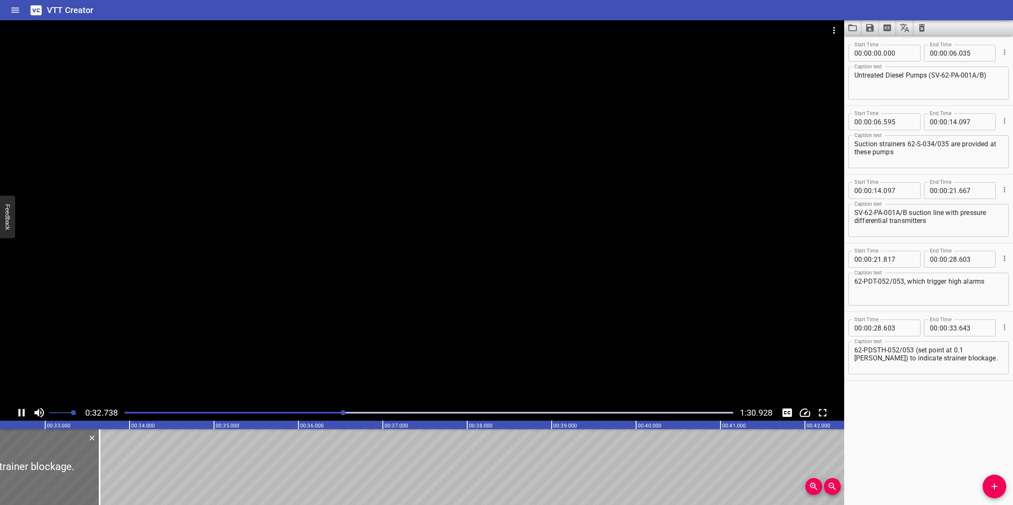
click at [450, 367] on div at bounding box center [422, 212] width 844 height 385
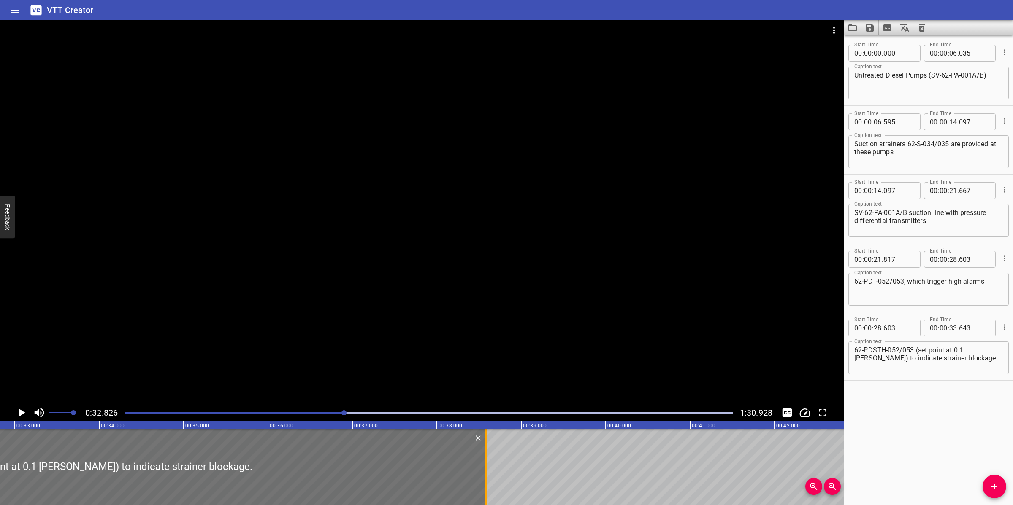
drag, startPoint x: 69, startPoint y: 456, endPoint x: 485, endPoint y: 462, distance: 416.5
click at [485, 462] on div at bounding box center [486, 468] width 2 height 76
click at [516, 395] on div at bounding box center [422, 212] width 844 height 385
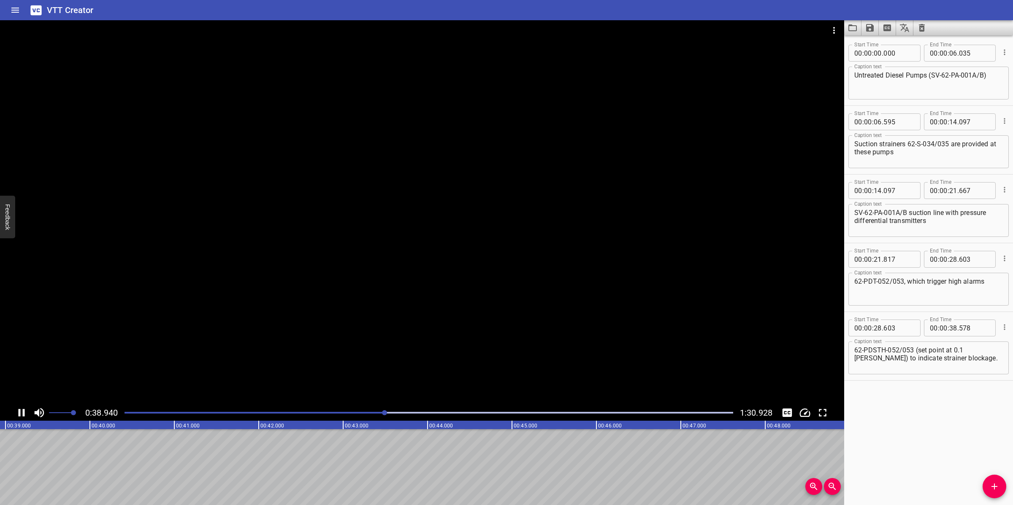
click at [482, 343] on div at bounding box center [422, 212] width 844 height 385
click at [1001, 480] on span "Add Cue" at bounding box center [994, 487] width 24 height 10
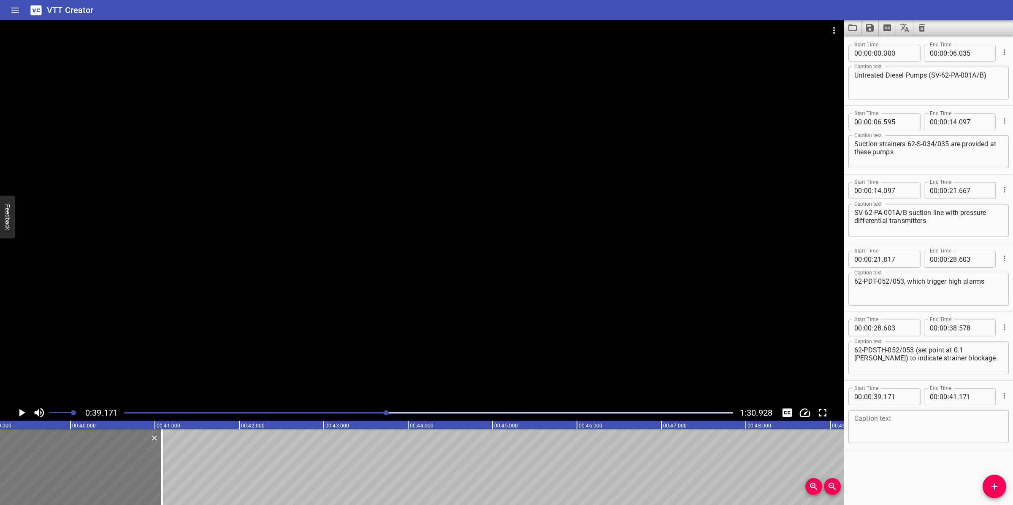
click at [48, 480] on div at bounding box center [77, 468] width 169 height 76
click at [919, 423] on textarea at bounding box center [928, 427] width 149 height 24
paste textarea "Untreated Diesel Pumps SV-62-PA-001A/B discharge lines are fitted with flow tra…"
click at [885, 428] on textarea "Untreated Diesel Pumps SV-62-PA-001A/B discharge lines are fitted with flow tra…" at bounding box center [928, 427] width 149 height 24
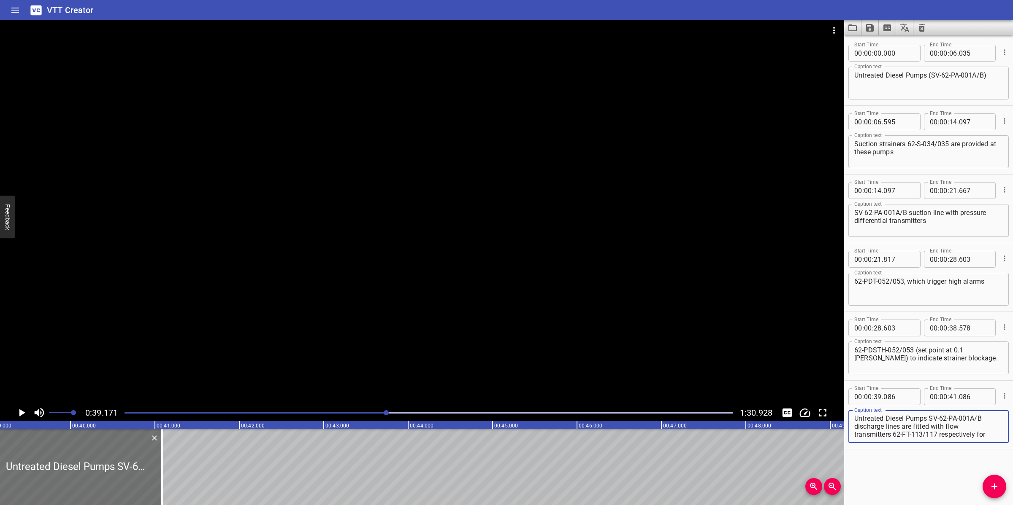
scroll to position [0, 0]
drag, startPoint x: 855, startPoint y: 435, endPoint x: 857, endPoint y: 439, distance: 4.6
click at [855, 435] on textarea "Untreated Diesel Pumps SV-62-PA-001A/B discharge lines are fitted with flow tra…" at bounding box center [928, 427] width 149 height 24
click at [550, 302] on div at bounding box center [422, 212] width 844 height 385
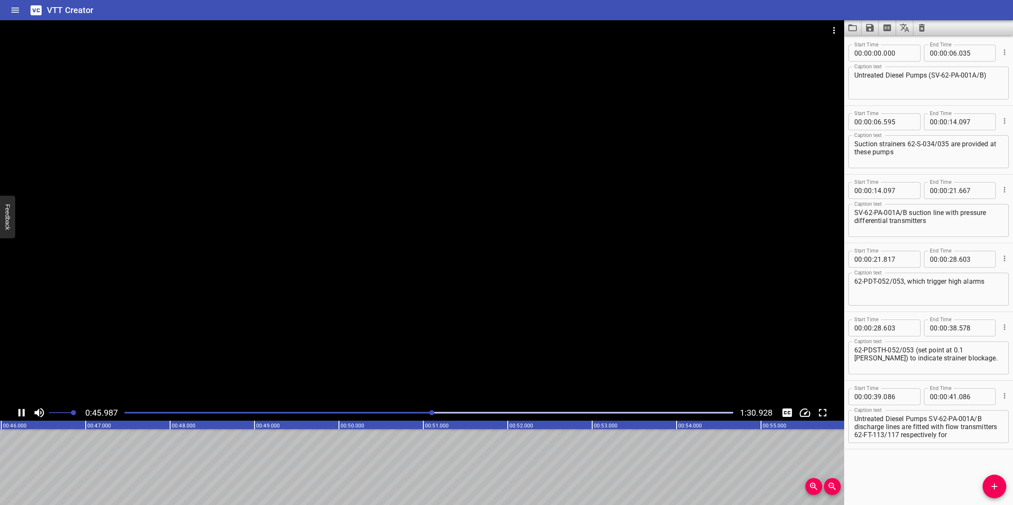
click at [556, 312] on div at bounding box center [422, 212] width 844 height 385
click at [905, 433] on textarea "Untreated Diesel Pumps SV-62-PA-001A/B discharge lines are fitted with flow tra…" at bounding box center [928, 427] width 149 height 24
drag, startPoint x: 901, startPoint y: 427, endPoint x: 978, endPoint y: 439, distance: 78.2
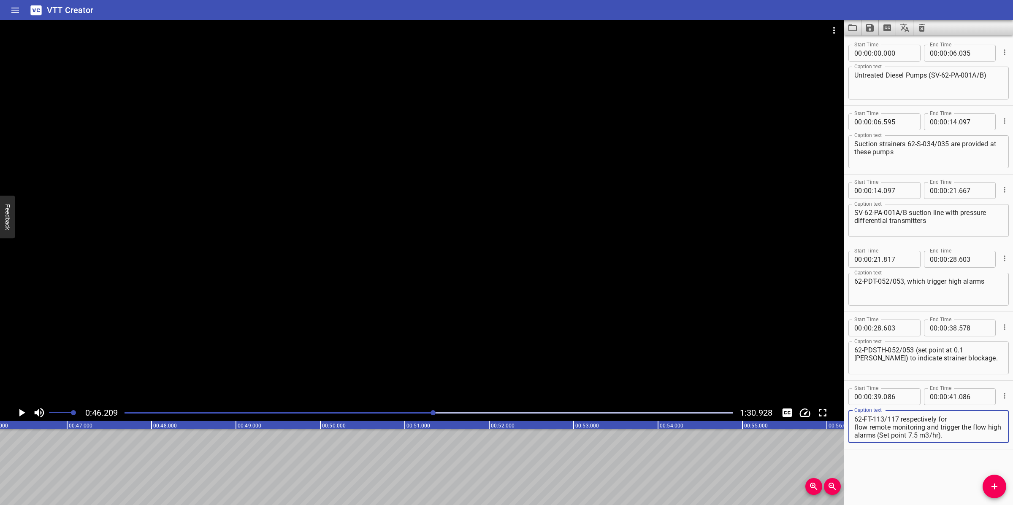
click at [978, 439] on div "Untreated Diesel Pumps SV-62-PA-001A/B discharge lines are fitted with flow tra…" at bounding box center [928, 427] width 160 height 33
click at [979, 440] on div "Untreated Diesel Pumps SV-62-PA-001A/B discharge lines are fitted with flow tra…" at bounding box center [928, 427] width 160 height 33
click at [978, 438] on textarea "Untreated Diesel Pumps SV-62-PA-001A/B discharge lines are fitted with flow tra…" at bounding box center [928, 427] width 149 height 24
drag, startPoint x: 902, startPoint y: 427, endPoint x: 1012, endPoint y: 445, distance: 111.7
click at [1012, 445] on div "Start Time 00 : 00 : 00 . 000 Start Time End Time 00 : 00 : 06 . 035 End Time C…" at bounding box center [928, 270] width 169 height 470
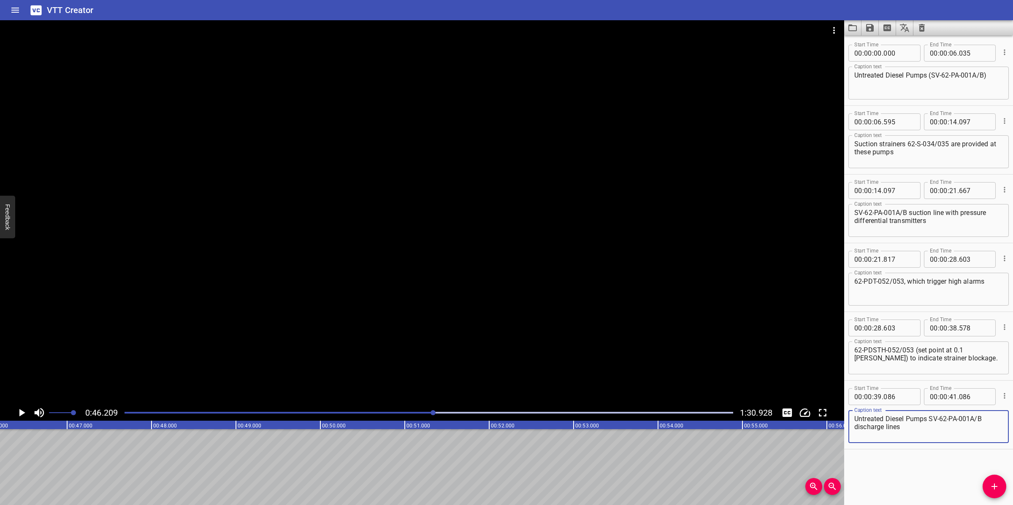
scroll to position [0, 0]
click at [854, 427] on textarea "Untreated Diesel Pumps SV-62-PA-001A/B discharge lines" at bounding box center [928, 427] width 149 height 24
click at [949, 397] on input "number" at bounding box center [953, 397] width 8 height 17
click at [994, 480] on icon "Add Cue" at bounding box center [994, 487] width 6 height 6
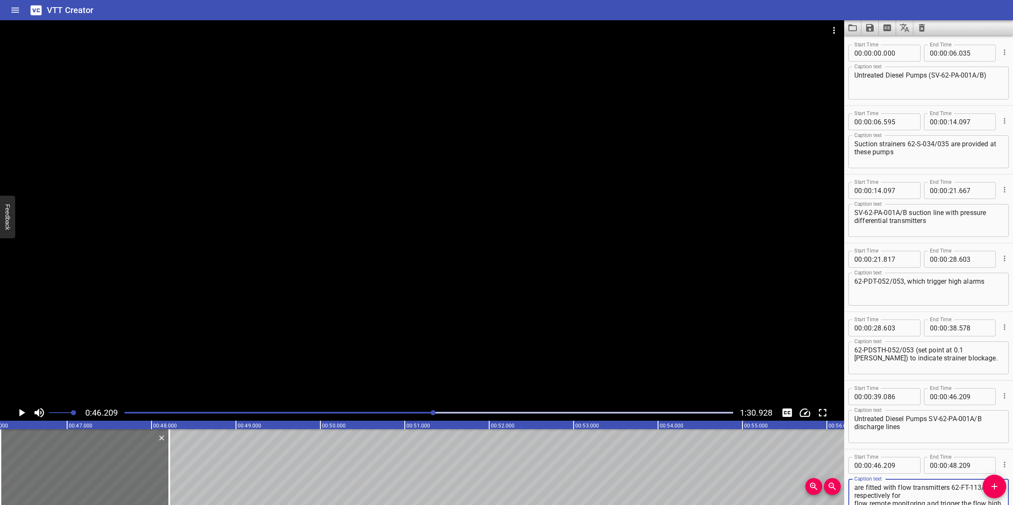
scroll to position [1, 0]
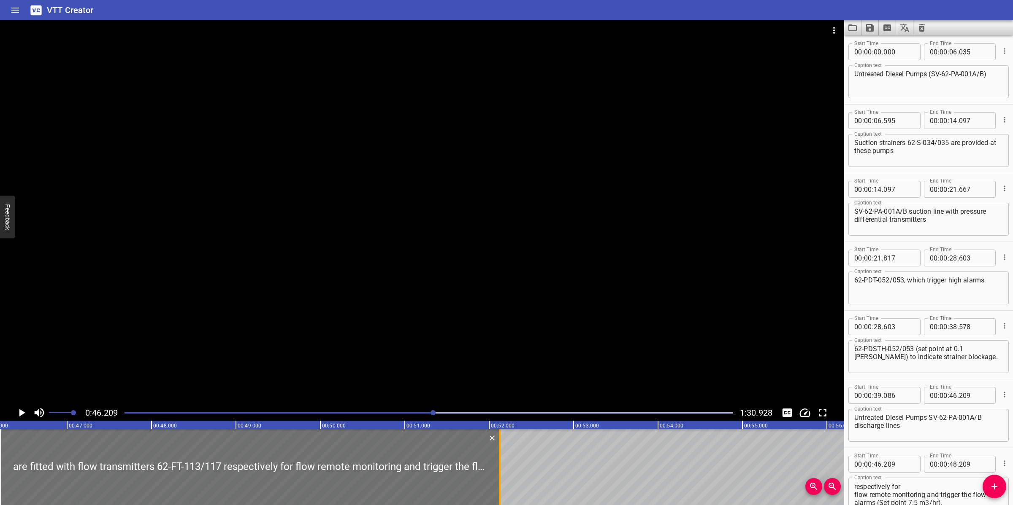
drag, startPoint x: 200, startPoint y: 461, endPoint x: 501, endPoint y: 449, distance: 300.7
click at [500, 454] on div at bounding box center [500, 468] width 2 height 76
click at [532, 332] on div at bounding box center [422, 212] width 844 height 385
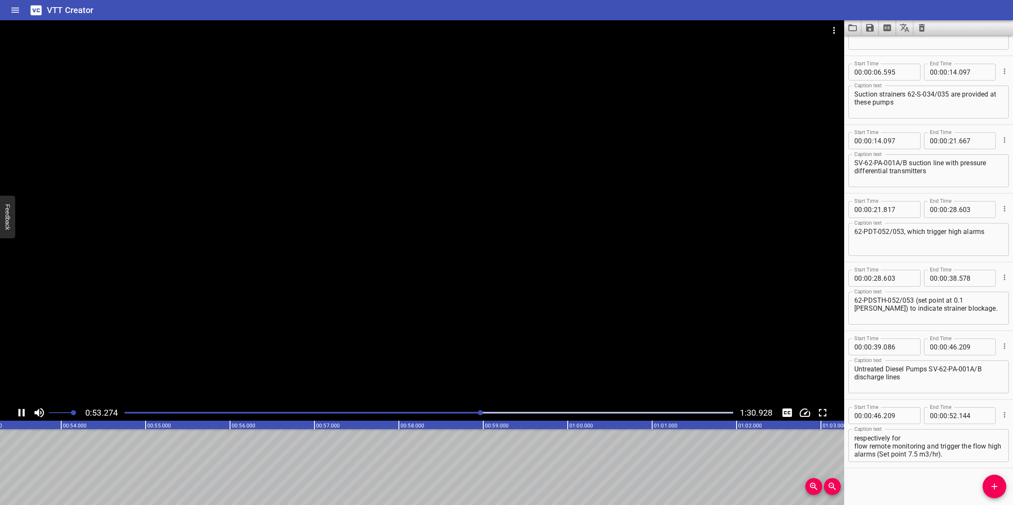
click at [518, 323] on div at bounding box center [422, 212] width 844 height 385
click at [918, 449] on textarea "are fitted with flow transmitters 62-FT-113/117 respectively for flow remote mo…" at bounding box center [928, 446] width 149 height 24
drag, startPoint x: 919, startPoint y: 438, endPoint x: 989, endPoint y: 456, distance: 72.8
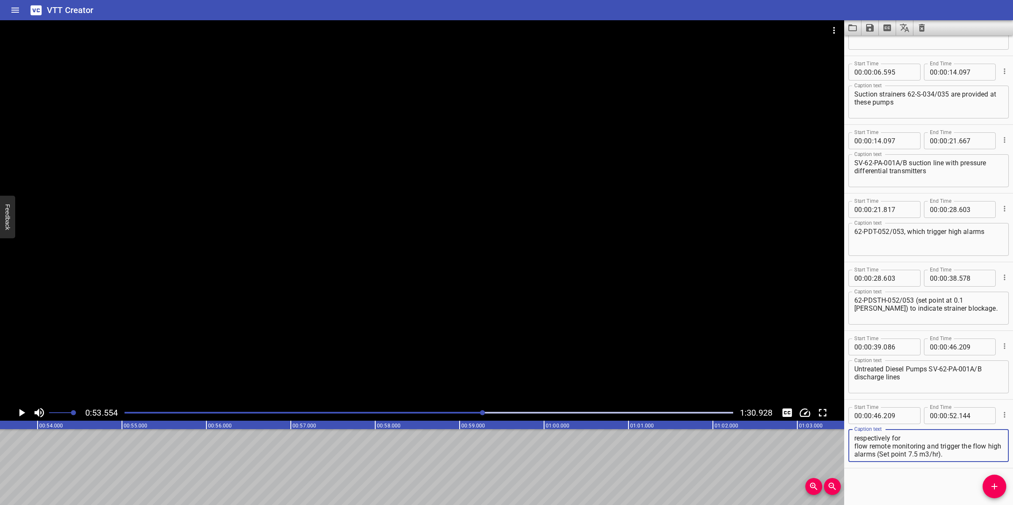
click at [989, 456] on textarea "are fitted with flow transmitters 62-FT-113/117 respectively for flow remote mo…" at bounding box center [928, 446] width 149 height 24
click at [853, 446] on div "are fitted with flow transmitters 62-FT-113/117 respectively Caption text" at bounding box center [928, 446] width 160 height 33
click at [854, 446] on textarea "are fitted with flow transmitters 62-FT-113/117 respectively" at bounding box center [928, 446] width 149 height 24
click at [950, 416] on input "number" at bounding box center [953, 416] width 8 height 17
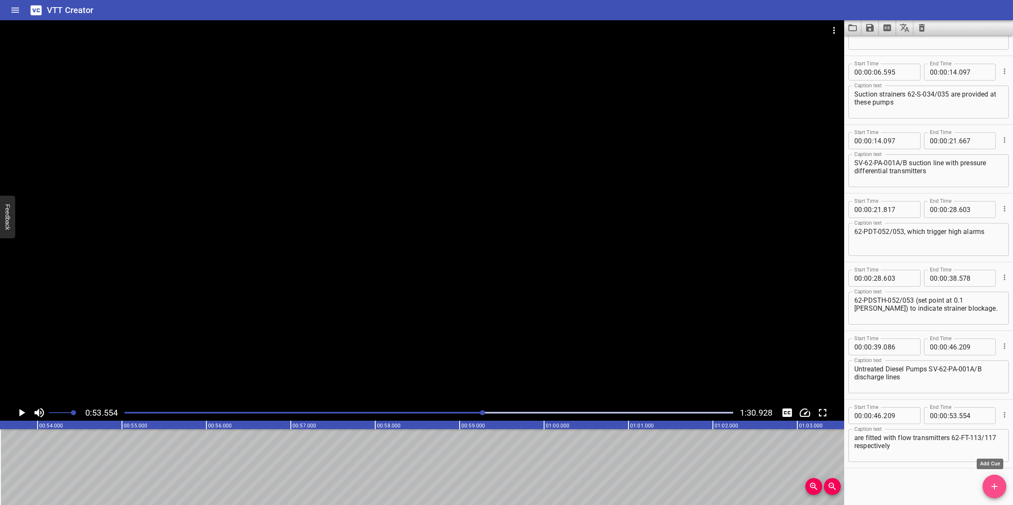
click at [993, 480] on icon "Add Cue" at bounding box center [994, 487] width 10 height 10
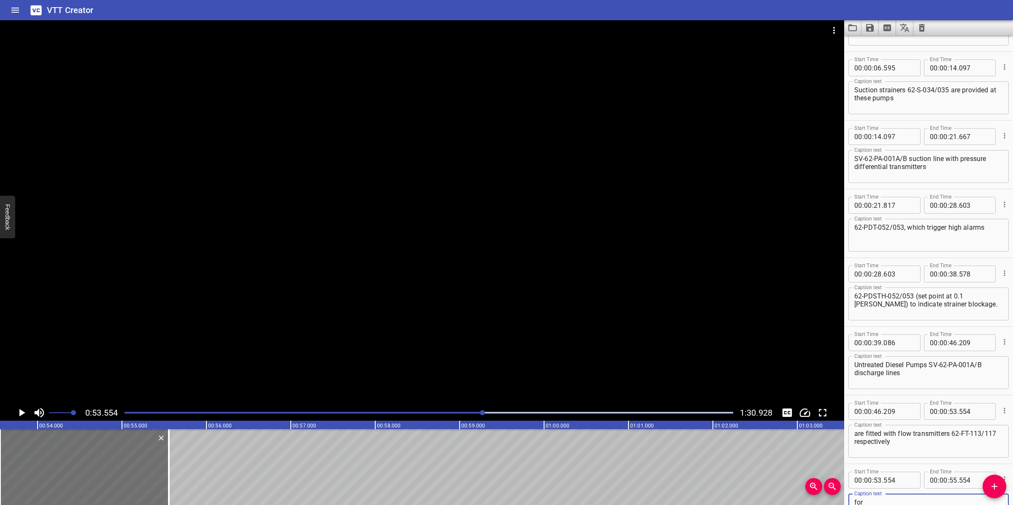
scroll to position [70, 0]
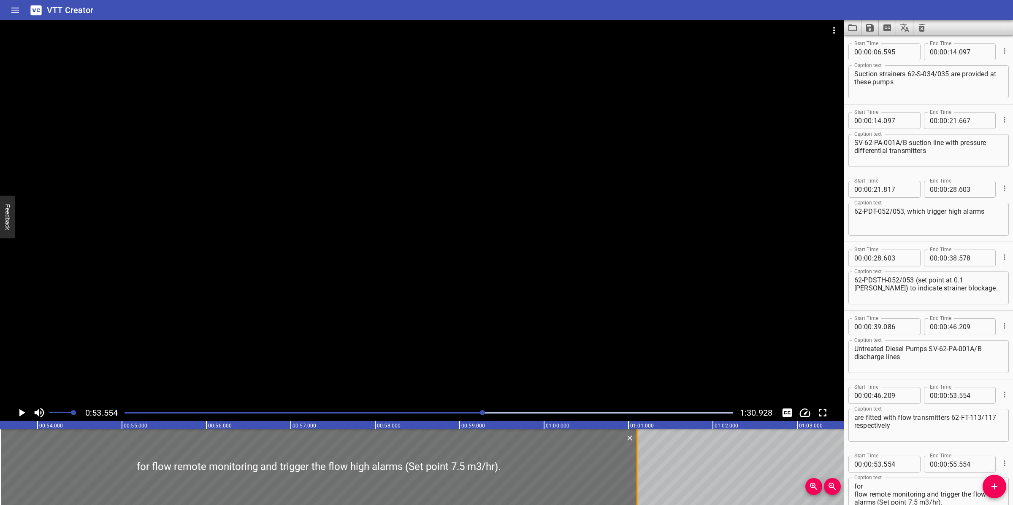
drag, startPoint x: 168, startPoint y: 457, endPoint x: 636, endPoint y: 457, distance: 468.4
click at [636, 457] on div at bounding box center [637, 468] width 2 height 76
click at [632, 357] on div at bounding box center [422, 212] width 844 height 385
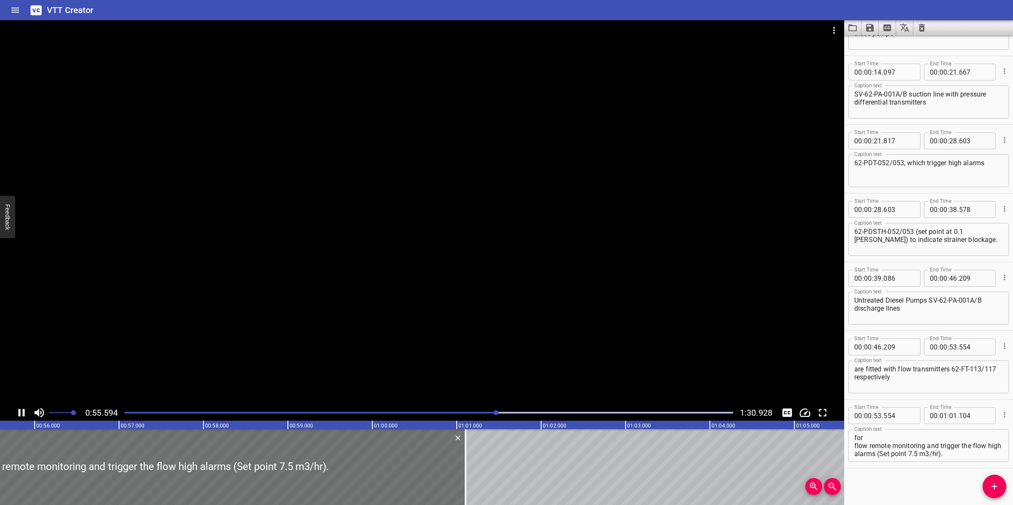
click at [856, 443] on textarea "for flow remote monitoring and trigger the flow high alarms (Set point 7.5 m3/h…" at bounding box center [928, 446] width 149 height 24
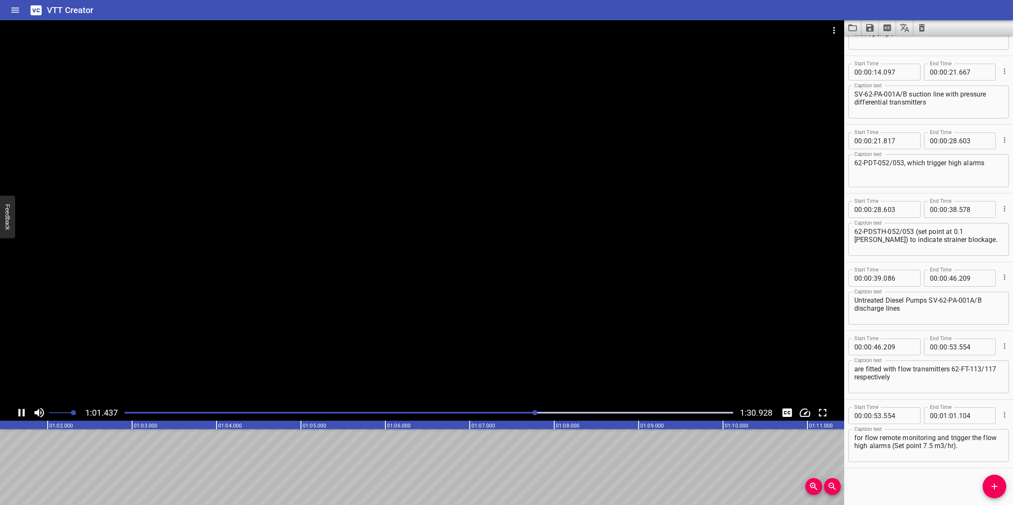
click at [446, 352] on div at bounding box center [422, 212] width 844 height 385
click at [984, 480] on button "Add Cue" at bounding box center [994, 487] width 24 height 24
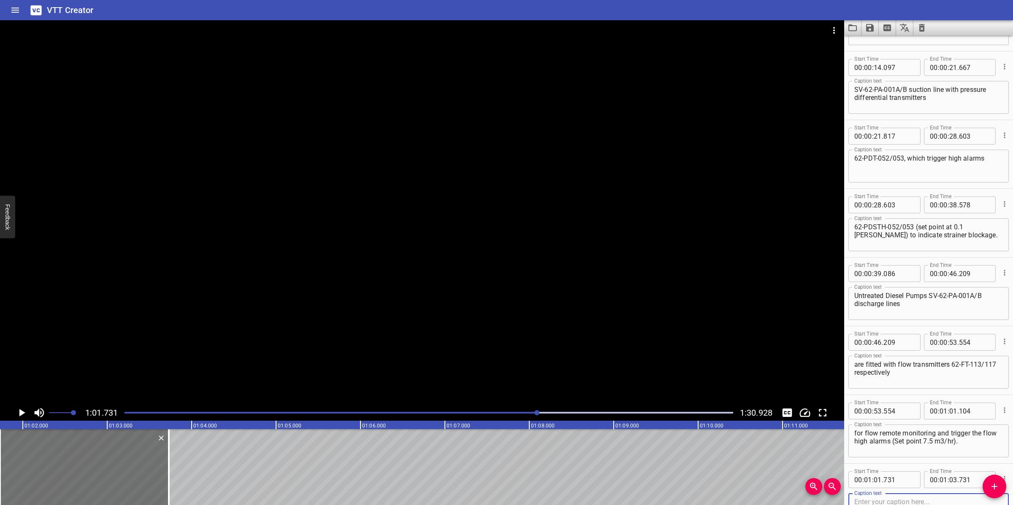
click at [519, 416] on div at bounding box center [428, 413] width 619 height 12
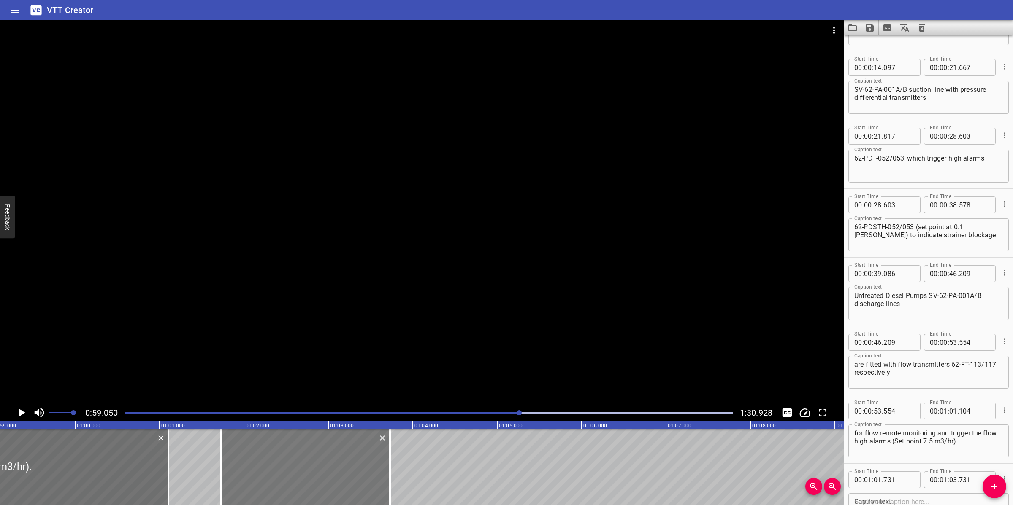
scroll to position [0, 4983]
drag, startPoint x: 363, startPoint y: 470, endPoint x: 345, endPoint y: 475, distance: 18.7
click at [345, 475] on div at bounding box center [292, 468] width 169 height 76
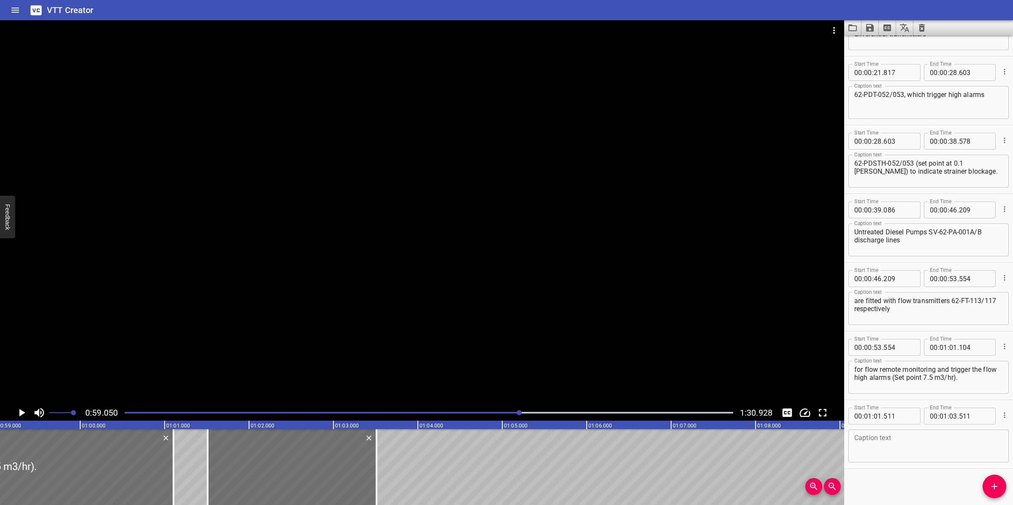
scroll to position [188, 0]
click at [880, 456] on textarea at bounding box center [928, 446] width 149 height 24
paste textarea "Untreated Diesel Pumps SV-62-PA-001A/B discharge lines are fitted with 62-FST- …"
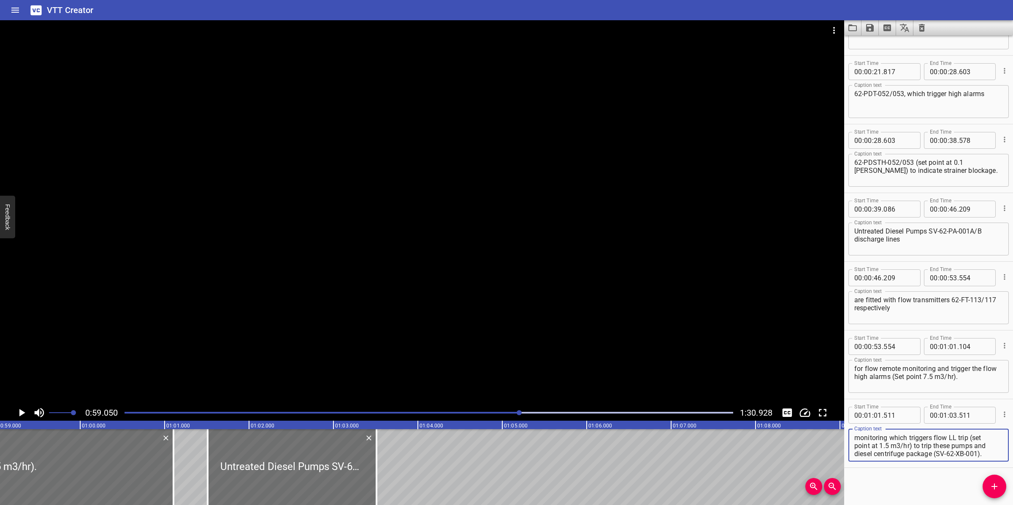
click at [581, 298] on div at bounding box center [422, 212] width 844 height 385
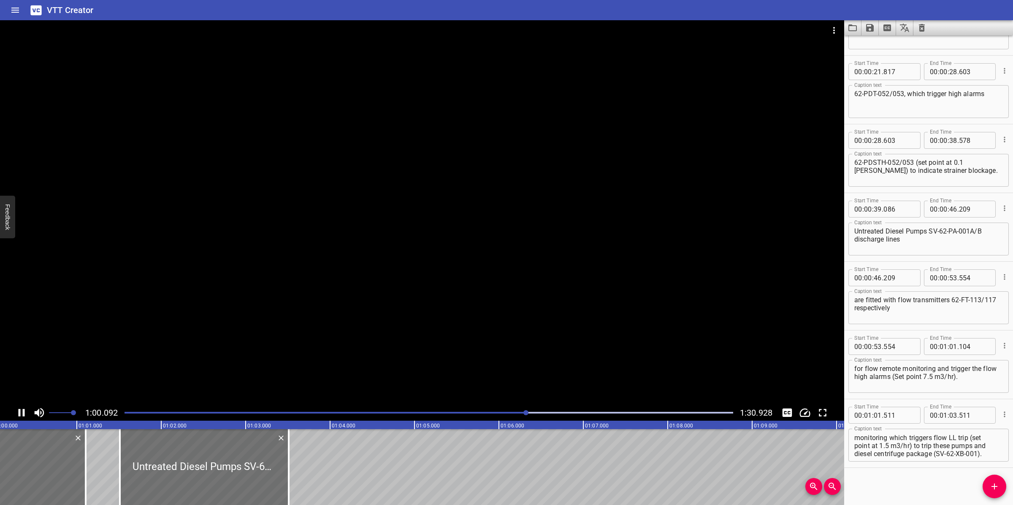
click at [386, 319] on div at bounding box center [422, 212] width 844 height 385
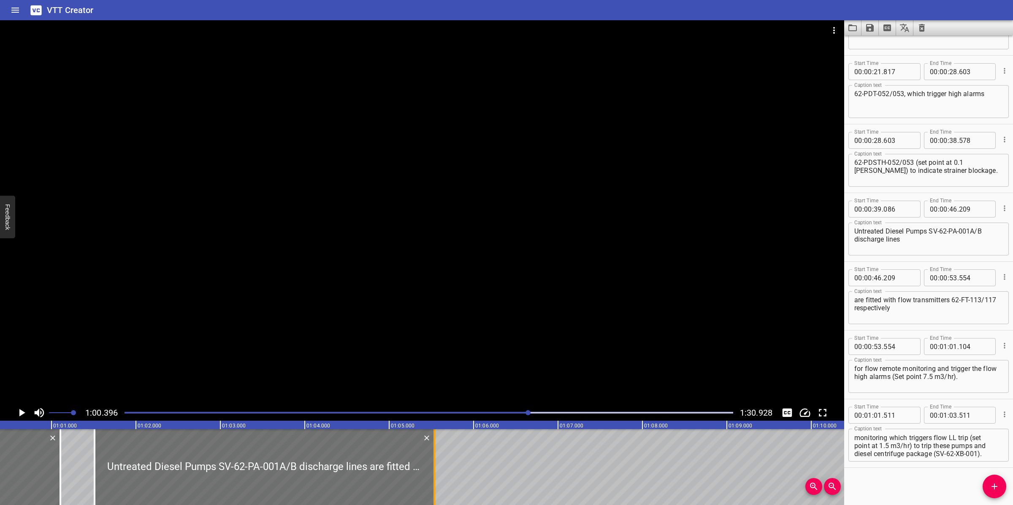
drag, startPoint x: 262, startPoint y: 476, endPoint x: 438, endPoint y: 469, distance: 176.5
click at [433, 476] on div at bounding box center [434, 468] width 8 height 76
click at [572, 323] on div at bounding box center [422, 212] width 844 height 385
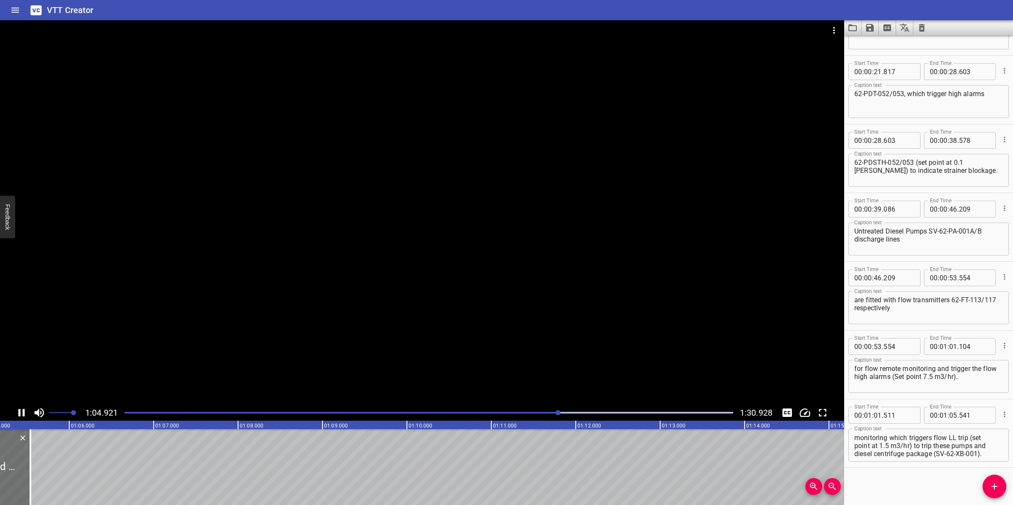
click at [496, 282] on div at bounding box center [422, 212] width 844 height 385
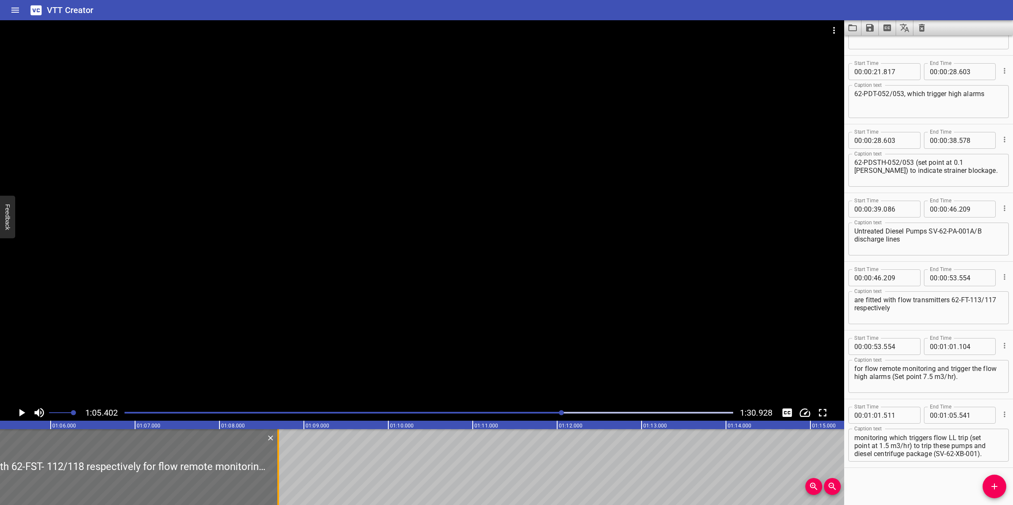
drag, startPoint x: 11, startPoint y: 451, endPoint x: 278, endPoint y: 443, distance: 267.2
click at [278, 444] on div at bounding box center [278, 468] width 2 height 76
click at [377, 317] on div at bounding box center [422, 212] width 844 height 385
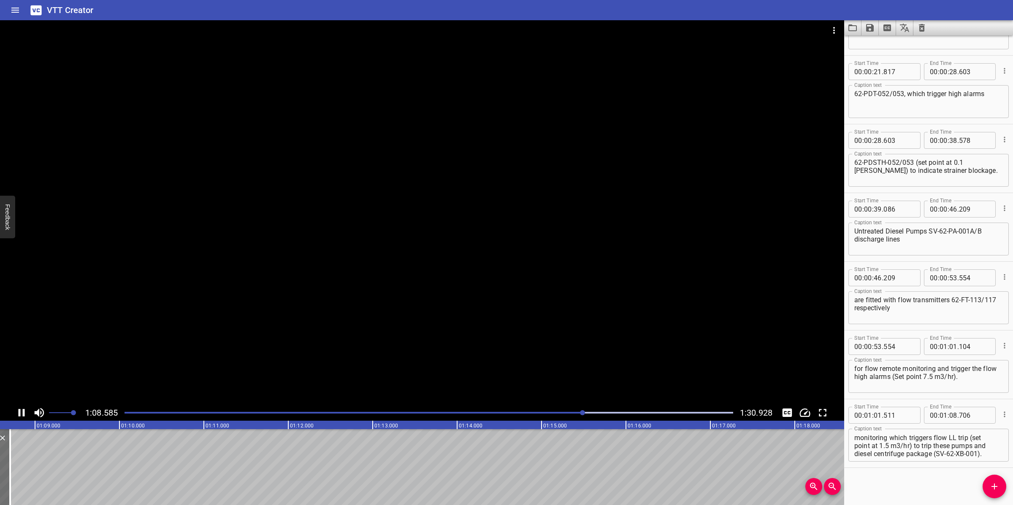
click at [418, 326] on div at bounding box center [422, 212] width 844 height 385
click at [999, 480] on button "Add Cue" at bounding box center [994, 487] width 24 height 24
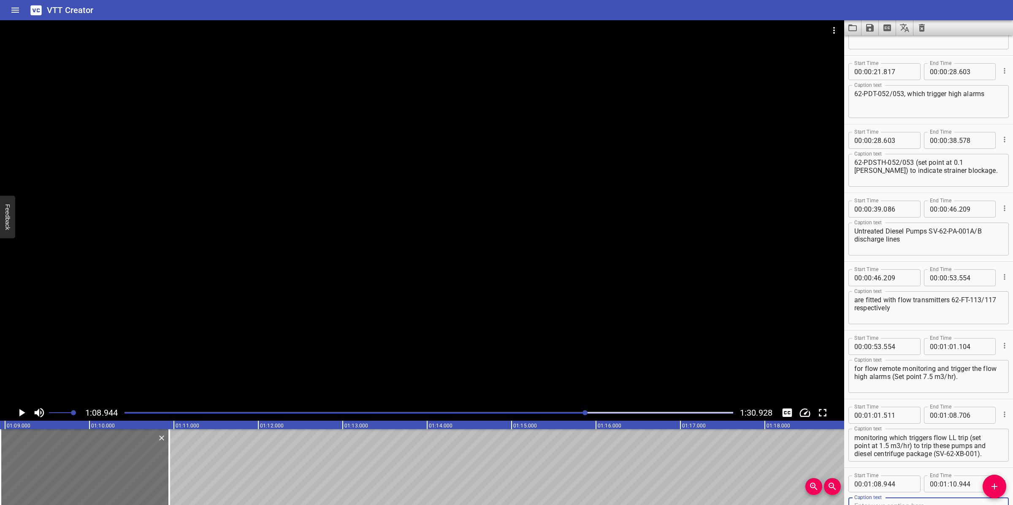
scroll to position [192, 0]
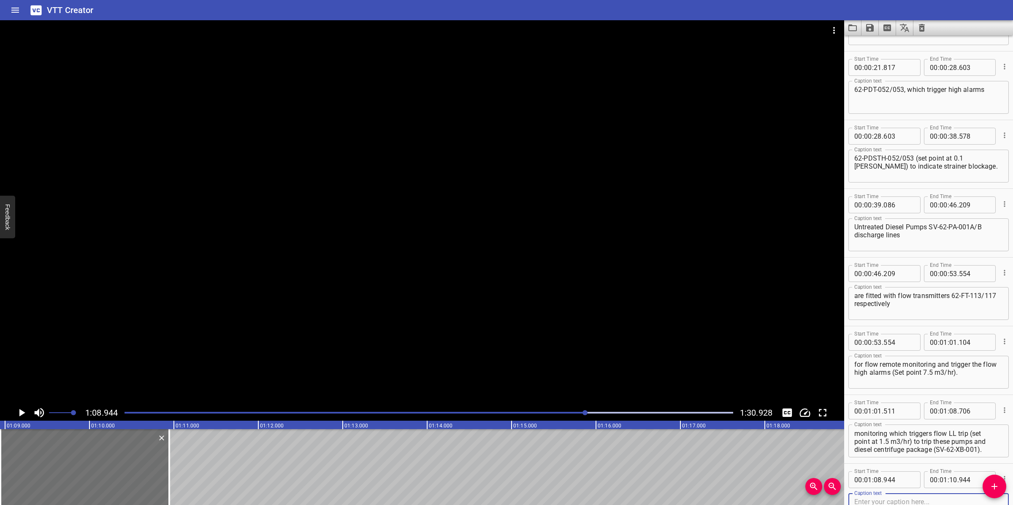
click at [910, 440] on textarea "Untreated Diesel Pumps SV-62-PA-001A/B discharge lines are fitted with 62-FST- …" at bounding box center [928, 442] width 149 height 24
drag, startPoint x: 902, startPoint y: 439, endPoint x: 986, endPoint y: 460, distance: 86.9
click at [986, 460] on div "Start Time 00 : 01 : 01 . 511 Start Time End Time 00 : 01 : 08 . 706 End Time C…" at bounding box center [928, 429] width 169 height 68
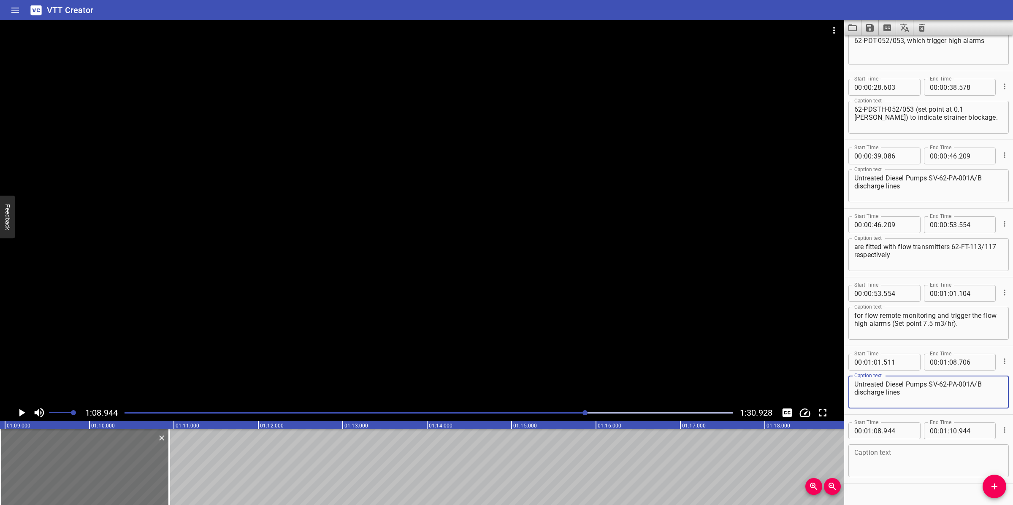
scroll to position [245, 0]
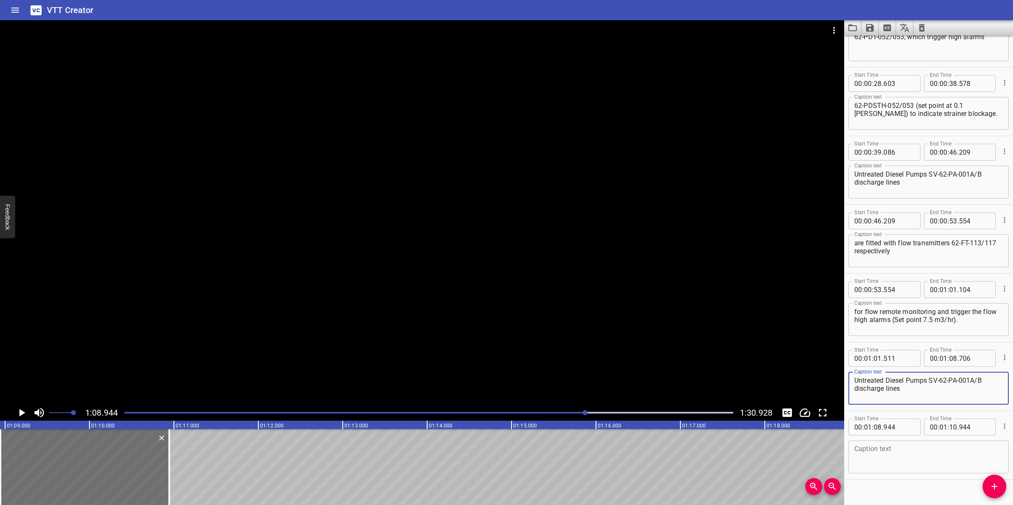
click at [918, 456] on textarea at bounding box center [928, 458] width 149 height 24
paste textarea "are fitted with 62-FST- 112/118 respectively for flow remote monitoring which t…"
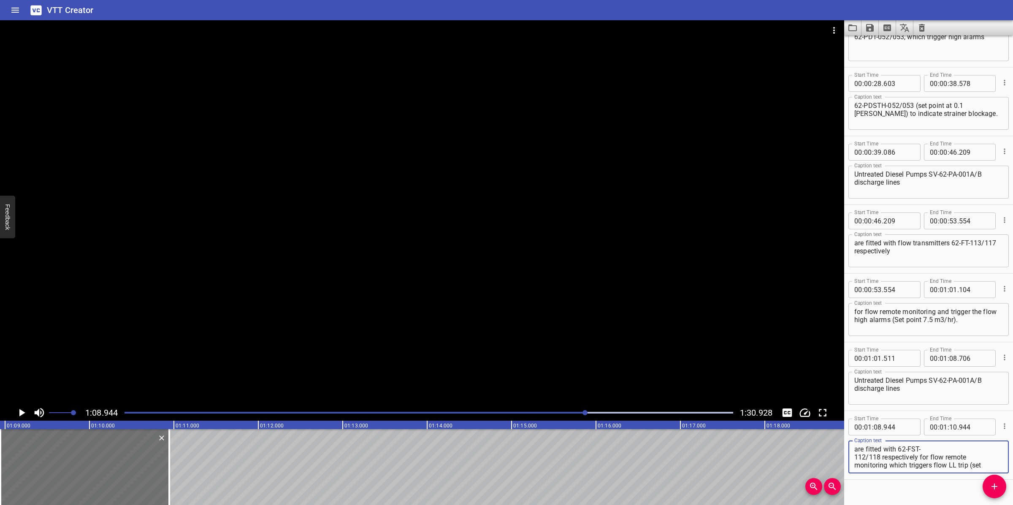
scroll to position [16, 0]
click at [611, 285] on div at bounding box center [422, 212] width 844 height 385
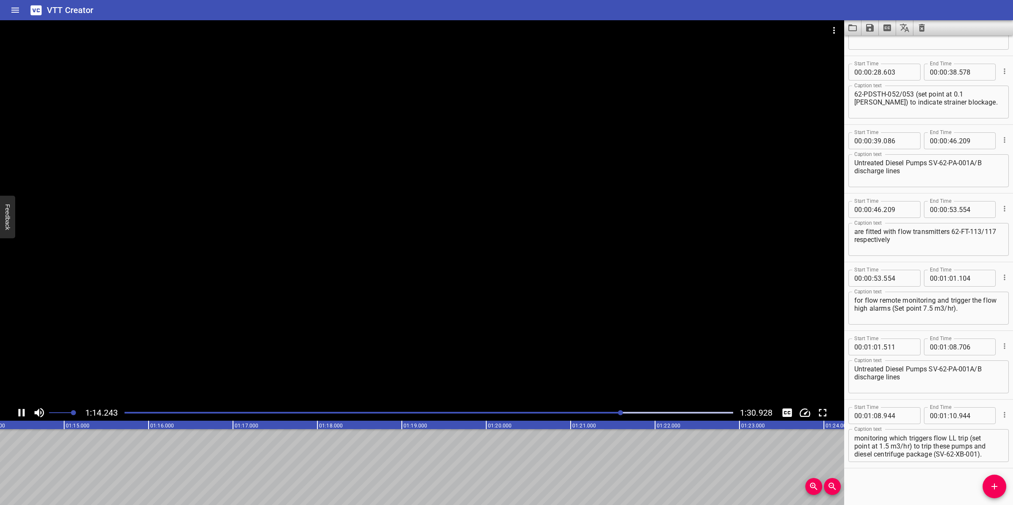
click at [485, 305] on div at bounding box center [422, 212] width 844 height 385
drag, startPoint x: 929, startPoint y: 445, endPoint x: 935, endPoint y: 444, distance: 6.5
click at [931, 445] on textarea "are fitted with 62-FST- 112/118 respectively for flow remote monitoring which t…" at bounding box center [928, 446] width 149 height 24
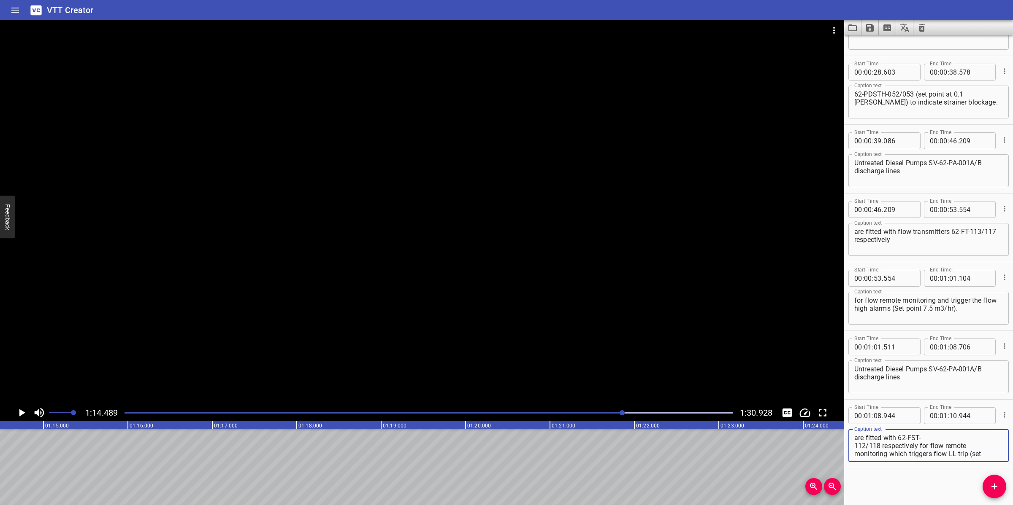
click at [921, 443] on textarea "are fitted with 62-FST- 112/118 respectively for flow remote monitoring which t…" at bounding box center [928, 446] width 149 height 24
drag, startPoint x: 920, startPoint y: 443, endPoint x: 988, endPoint y: 452, distance: 68.5
click at [988, 452] on textarea "are fitted with 62-FST- 112/118 respectively for flow remote monitoring which t…" at bounding box center [928, 446] width 149 height 24
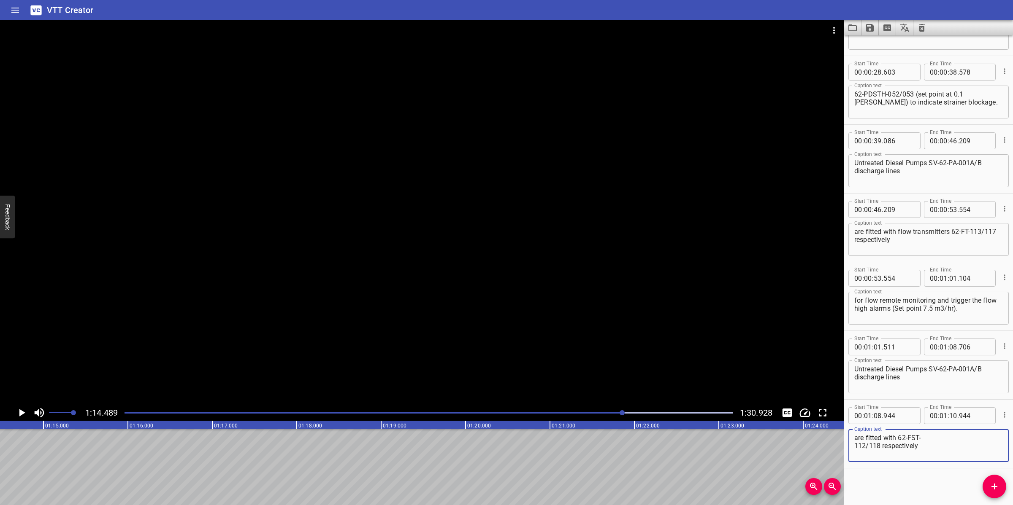
click at [855, 446] on textarea "are fitted with 62-FST- 112/118 respectively" at bounding box center [928, 446] width 149 height 24
click at [855, 376] on textarea "Untreated Diesel Pumps SV-62-PA-001A/B discharge lines" at bounding box center [928, 377] width 149 height 24
click at [957, 415] on span "." at bounding box center [958, 416] width 2 height 17
click at [949, 416] on input "number" at bounding box center [953, 416] width 8 height 17
click at [992, 477] on button "Add Cue" at bounding box center [994, 487] width 24 height 24
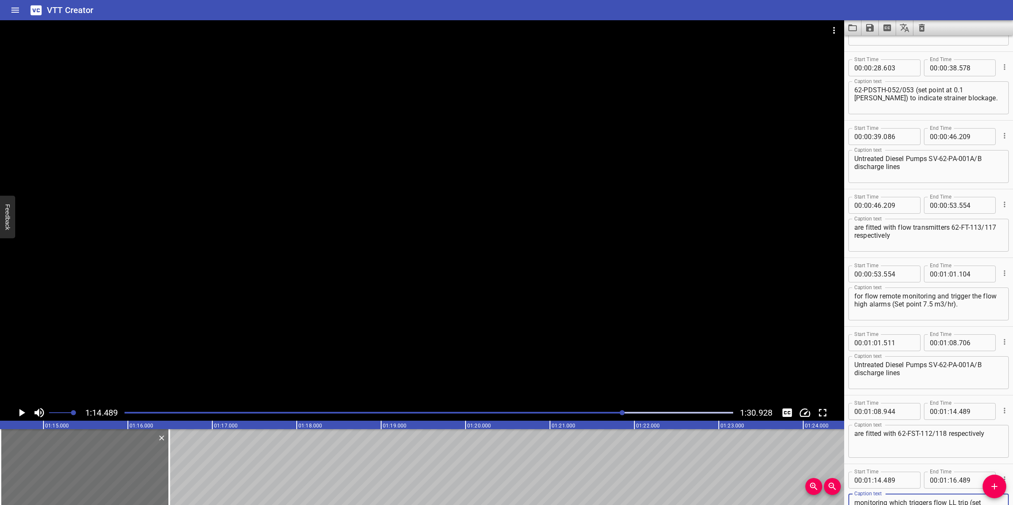
scroll to position [276, 0]
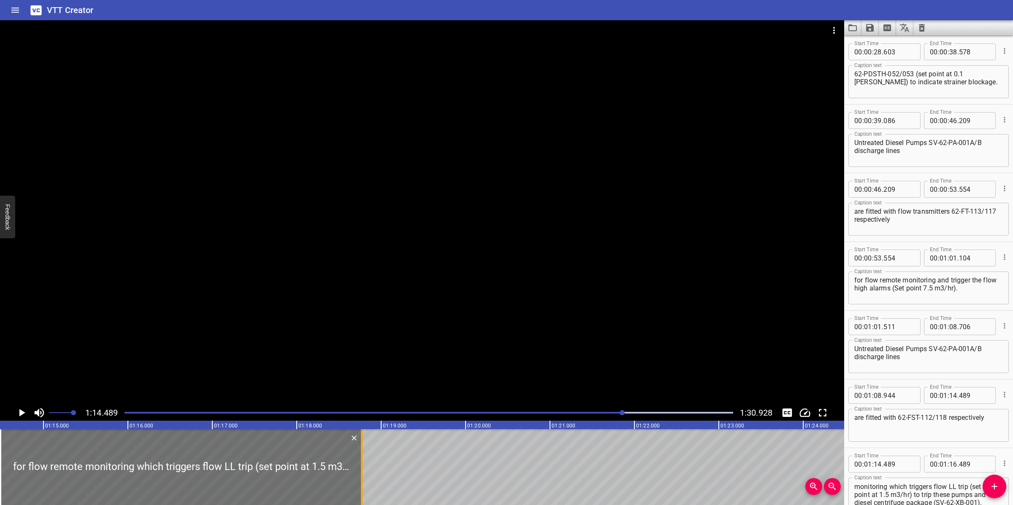
drag, startPoint x: 173, startPoint y: 457, endPoint x: 367, endPoint y: 456, distance: 194.1
click at [366, 456] on div at bounding box center [361, 468] width 8 height 76
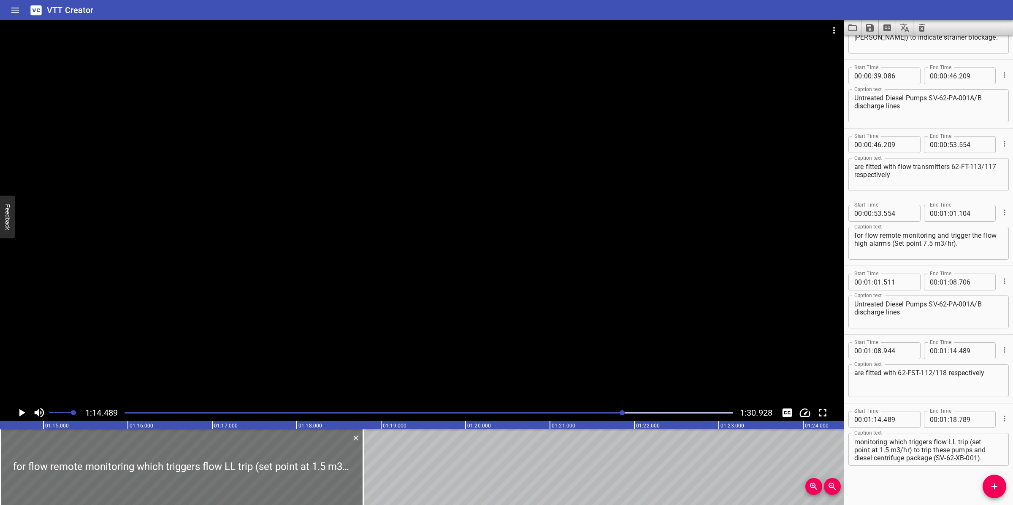
scroll to position [325, 0]
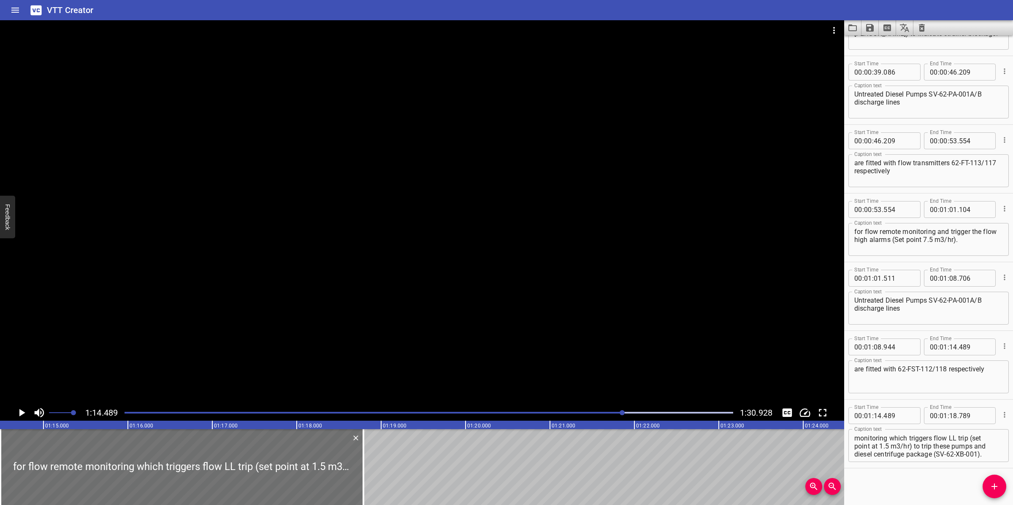
click at [901, 454] on textarea "for flow remote monitoring which triggers flow LL trip (set point at 1.5 m3/hr)…" at bounding box center [928, 446] width 149 height 24
click at [854, 446] on textarea "for flow remote monitoring which triggers flow LL trip (set point at 1.5 m3/hr)…" at bounding box center [928, 446] width 149 height 24
click at [854, 454] on textarea "for flow remote monitoring which triggers flow LL trip (set point at 1.5 m3/hr)…" at bounding box center [928, 446] width 149 height 24
click at [576, 320] on div at bounding box center [422, 212] width 844 height 385
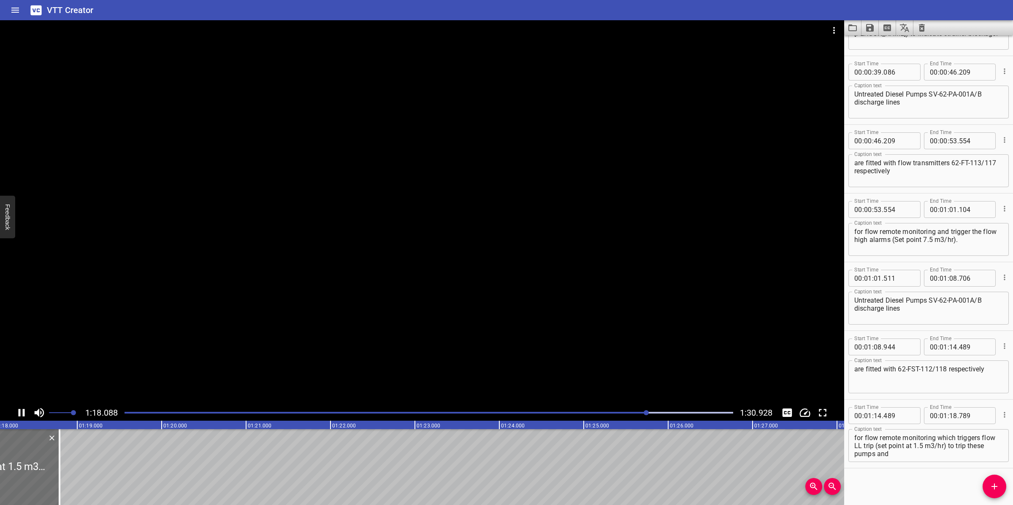
click at [537, 302] on div at bounding box center [422, 212] width 844 height 385
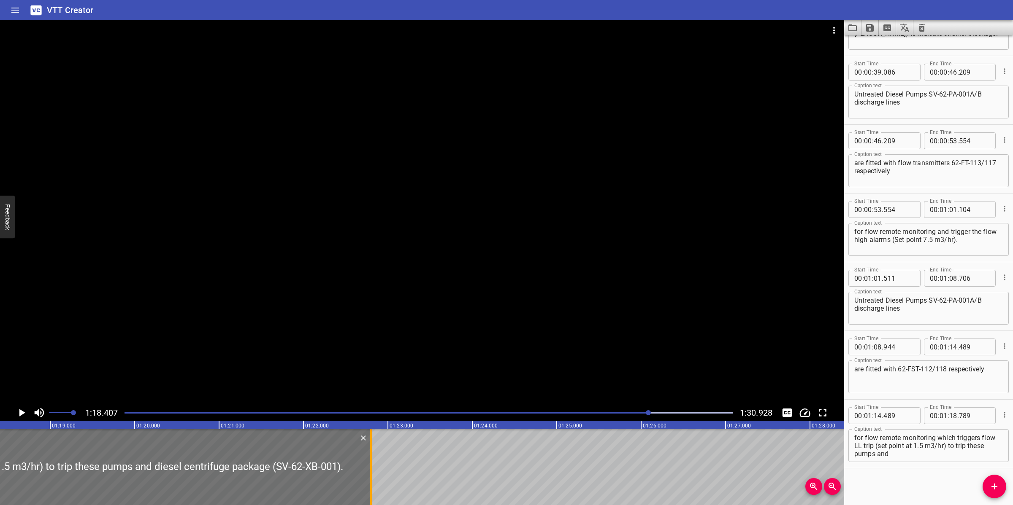
drag, startPoint x: 32, startPoint y: 465, endPoint x: 371, endPoint y: 456, distance: 339.4
click at [371, 456] on div at bounding box center [371, 468] width 2 height 76
click at [501, 321] on div at bounding box center [422, 212] width 844 height 385
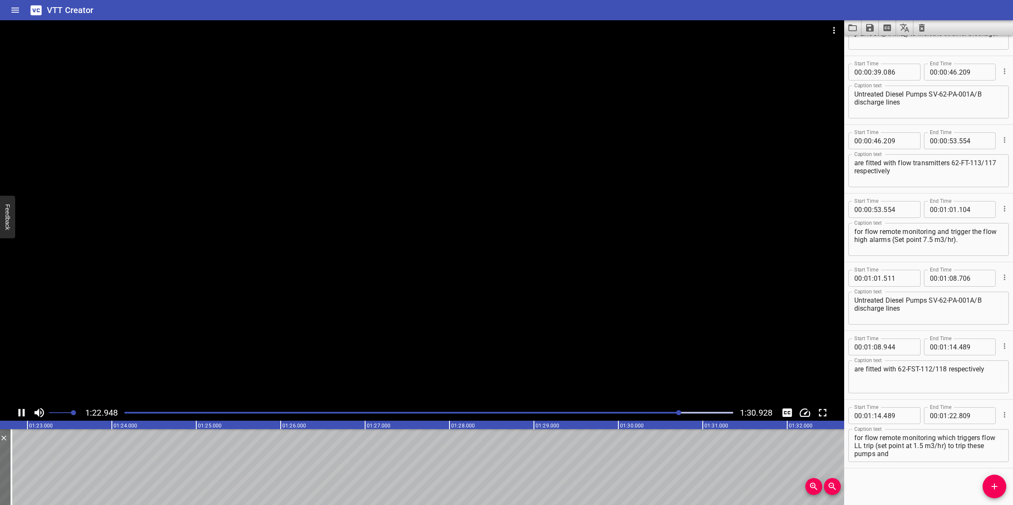
click at [483, 302] on div at bounding box center [422, 212] width 844 height 385
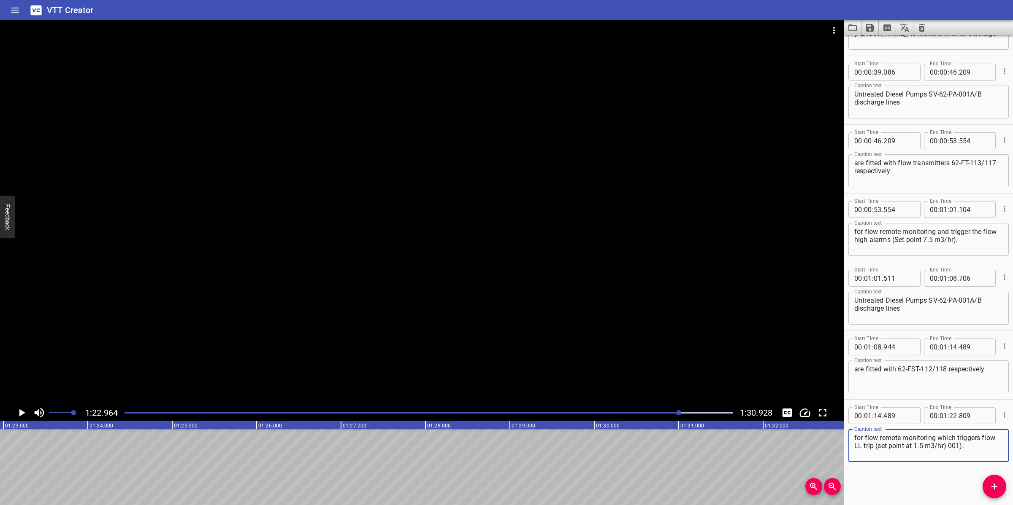
drag, startPoint x: 963, startPoint y: 446, endPoint x: 967, endPoint y: 457, distance: 10.8
click at [961, 448] on textarea "for flow remote monitoring which triggers flow LL trip (set point at 1.5 m3/hr)…" at bounding box center [928, 446] width 149 height 24
drag, startPoint x: 963, startPoint y: 445, endPoint x: 1003, endPoint y: 463, distance: 43.8
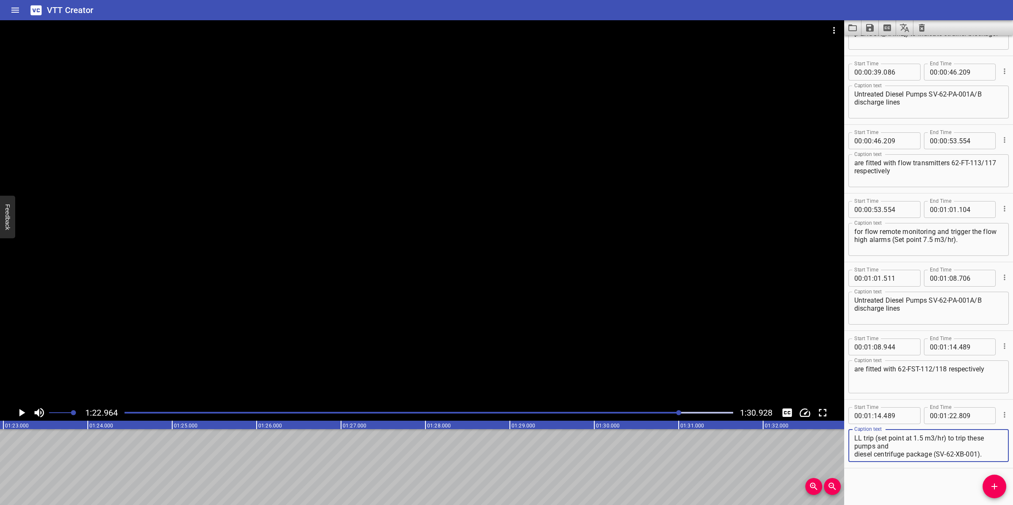
click at [1003, 463] on div "Start Time 00 : 01 : 14 . 489 Start Time End Time 00 : 01 : 22 . 809 End Time C…" at bounding box center [928, 434] width 169 height 68
click at [947, 412] on span ":" at bounding box center [948, 416] width 2 height 17
click at [949, 414] on input "number" at bounding box center [953, 416] width 8 height 17
click at [996, 480] on icon "Add Cue" at bounding box center [994, 487] width 10 height 10
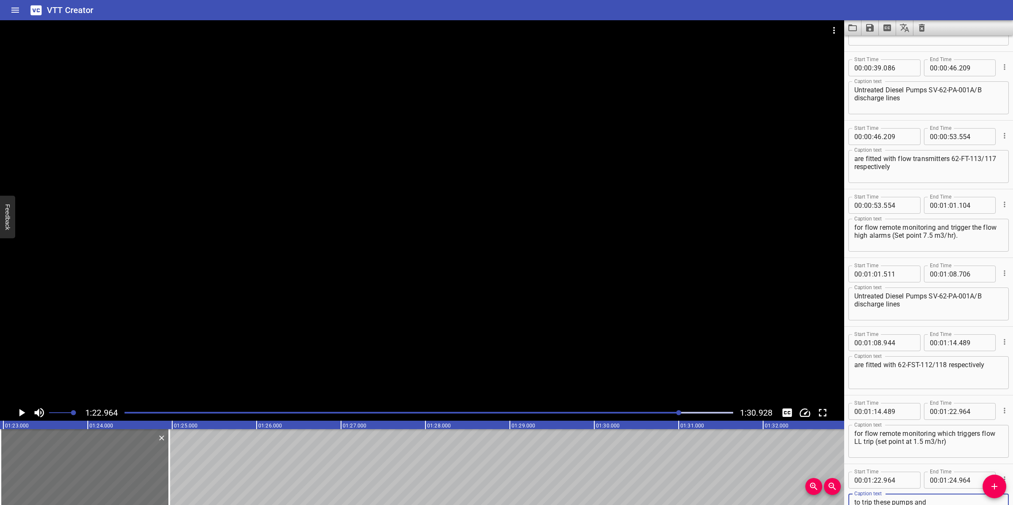
scroll to position [335, 0]
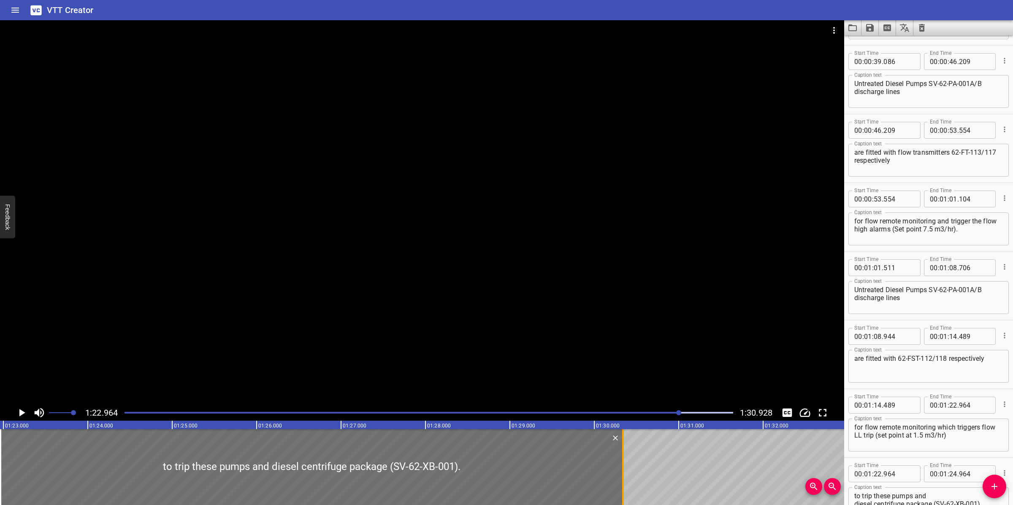
drag, startPoint x: 169, startPoint y: 450, endPoint x: 623, endPoint y: 450, distance: 454.4
click at [623, 450] on div at bounding box center [623, 468] width 2 height 76
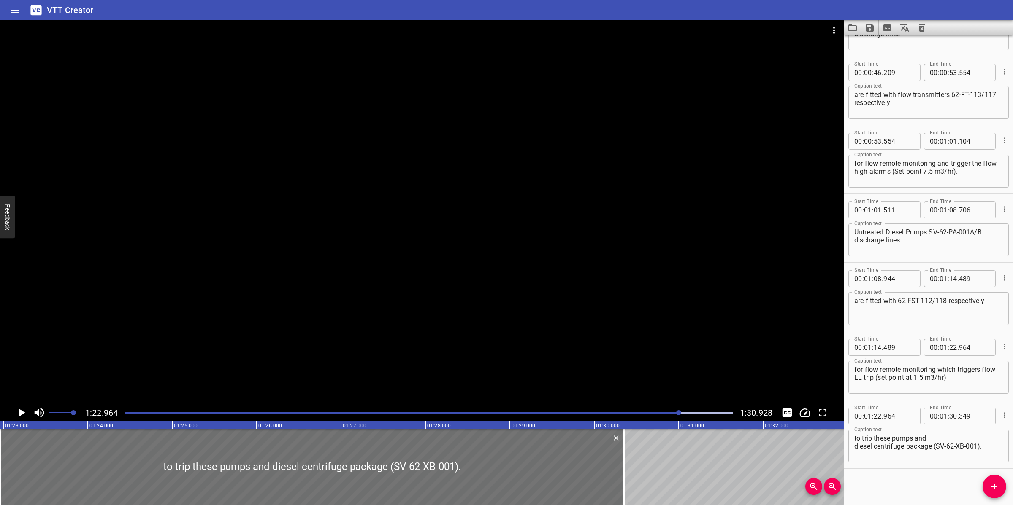
scroll to position [394, 0]
click at [855, 446] on textarea "to trip these pumps and diesel centrifuge package (SV-62-XB-001)." at bounding box center [928, 446] width 149 height 24
click at [611, 316] on div at bounding box center [422, 212] width 844 height 385
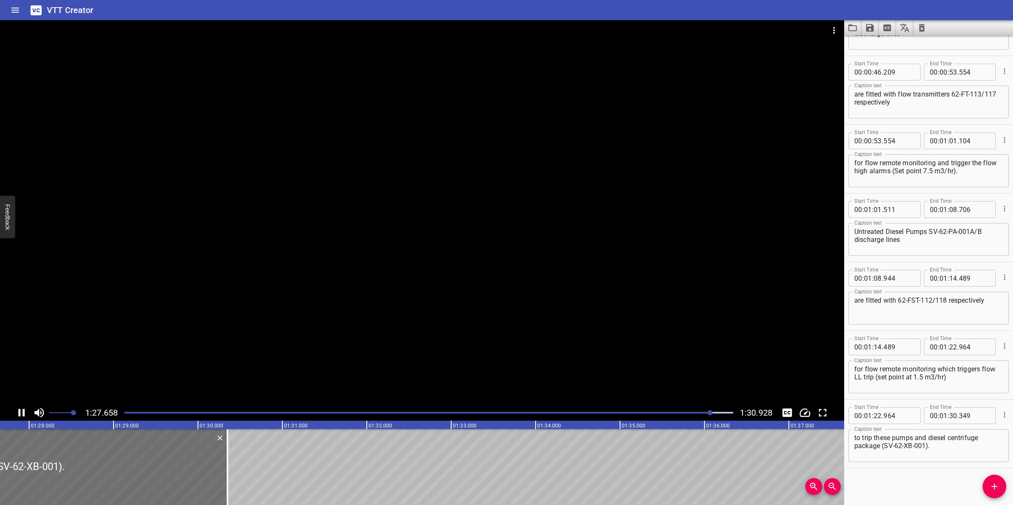
click at [866, 32] on icon "Save captions to file" at bounding box center [870, 28] width 10 height 10
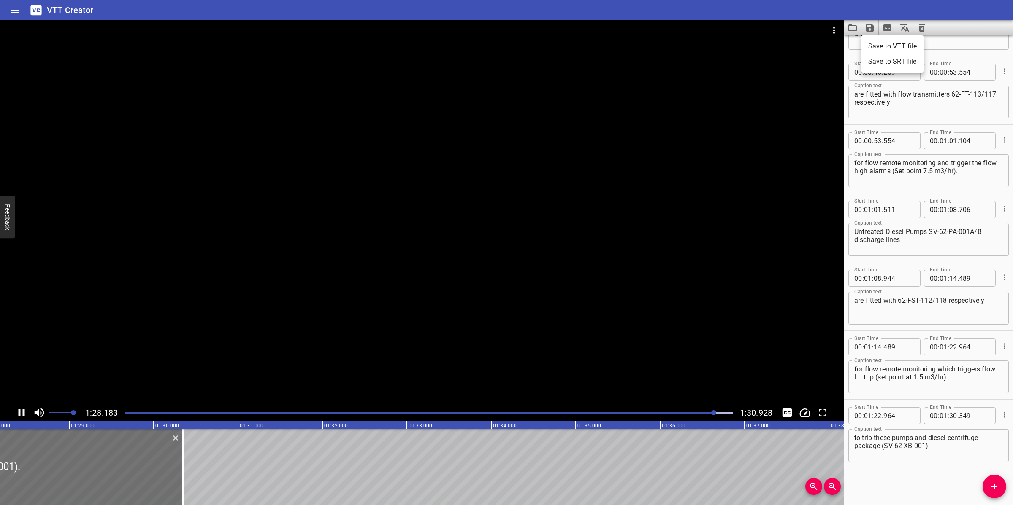
click at [891, 49] on li "Save to VTT file" at bounding box center [892, 46] width 62 height 15
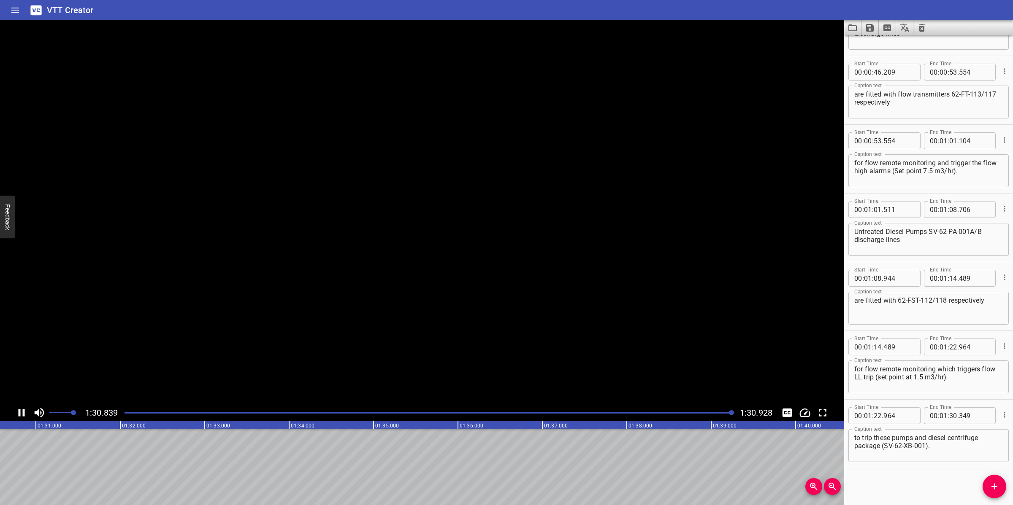
scroll to position [0, 7673]
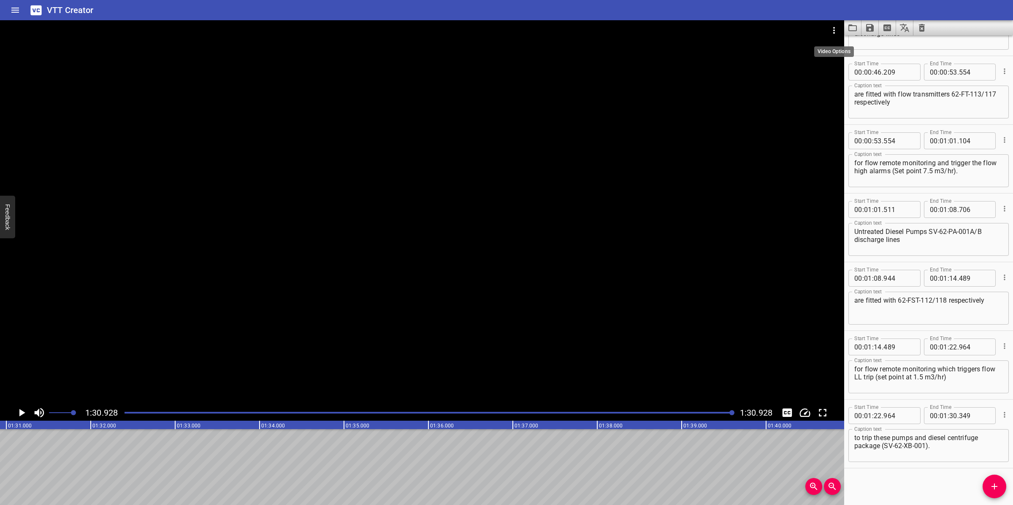
click at [834, 28] on icon "Video Options" at bounding box center [834, 30] width 2 height 7
click at [834, 28] on li "Select New Video File..." at bounding box center [866, 31] width 84 height 15
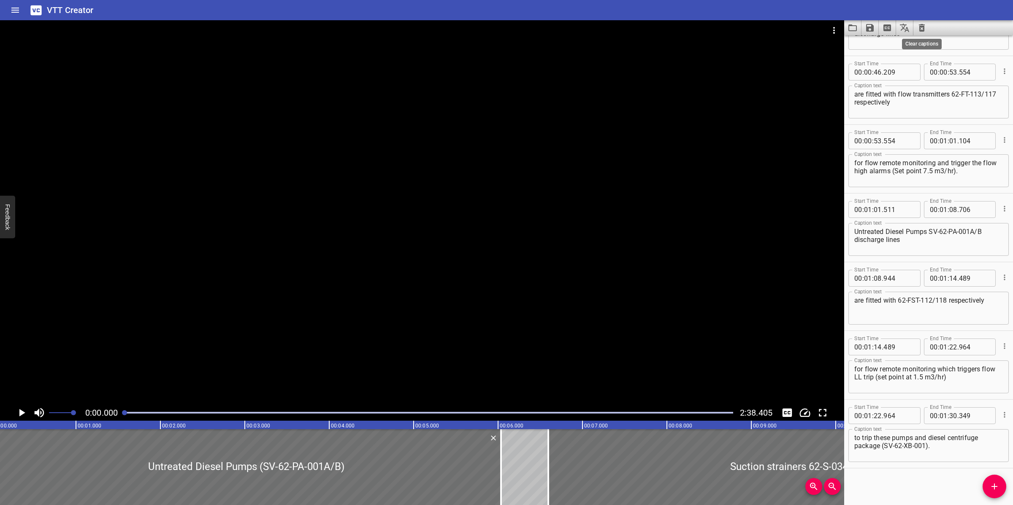
scroll to position [0, 0]
click at [922, 25] on icon "Clear captions" at bounding box center [921, 28] width 10 height 10
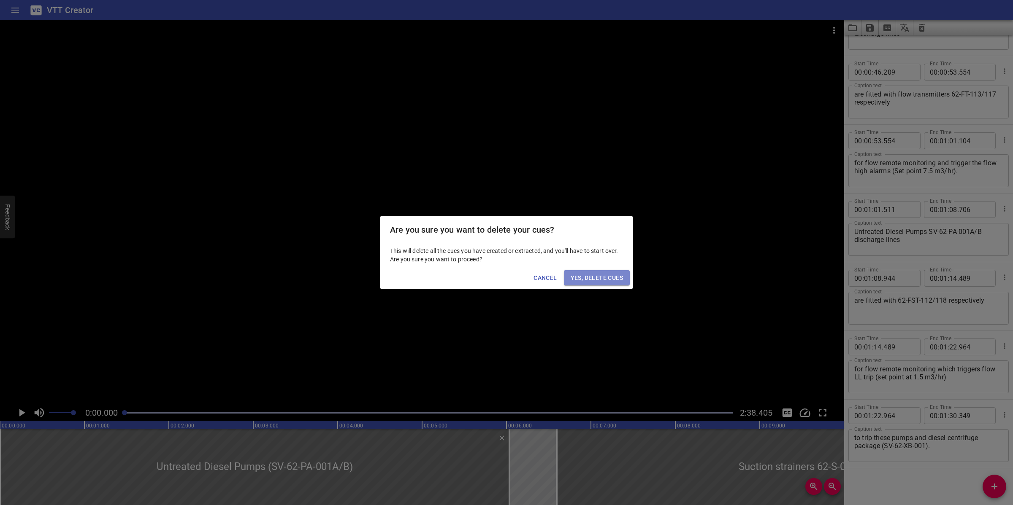
click at [598, 282] on span "Yes, Delete Cues" at bounding box center [596, 278] width 52 height 11
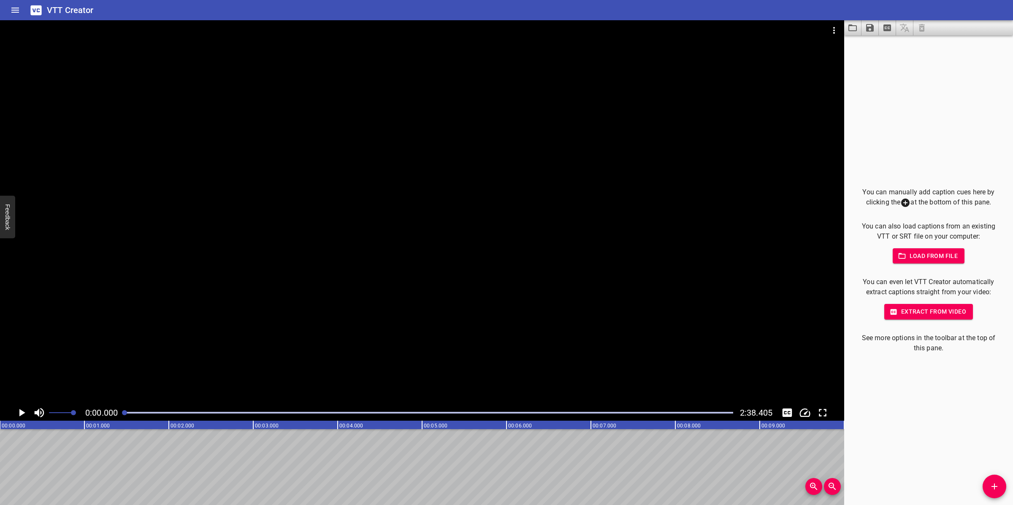
drag, startPoint x: 992, startPoint y: 490, endPoint x: 986, endPoint y: 489, distance: 5.1
click at [993, 480] on icon "Add Cue" at bounding box center [994, 487] width 10 height 10
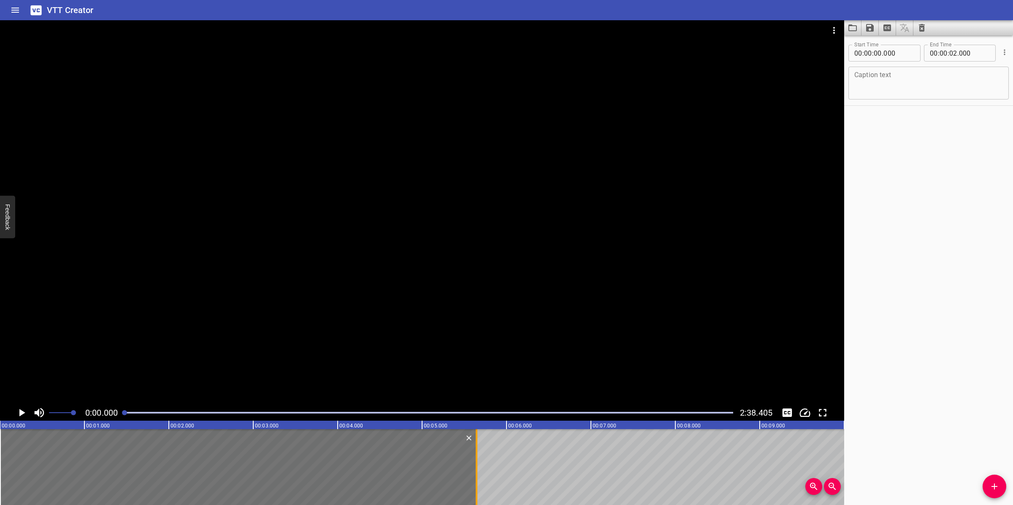
drag, startPoint x: 172, startPoint y: 462, endPoint x: 479, endPoint y: 457, distance: 306.8
click at [480, 457] on div at bounding box center [476, 468] width 8 height 76
click at [922, 240] on div "Start Time 00 : 00 : 00 . 000 Start Time End Time 00 : 00 : 05 . 650 End Time C…" at bounding box center [928, 270] width 169 height 470
click at [546, 231] on div at bounding box center [422, 212] width 844 height 385
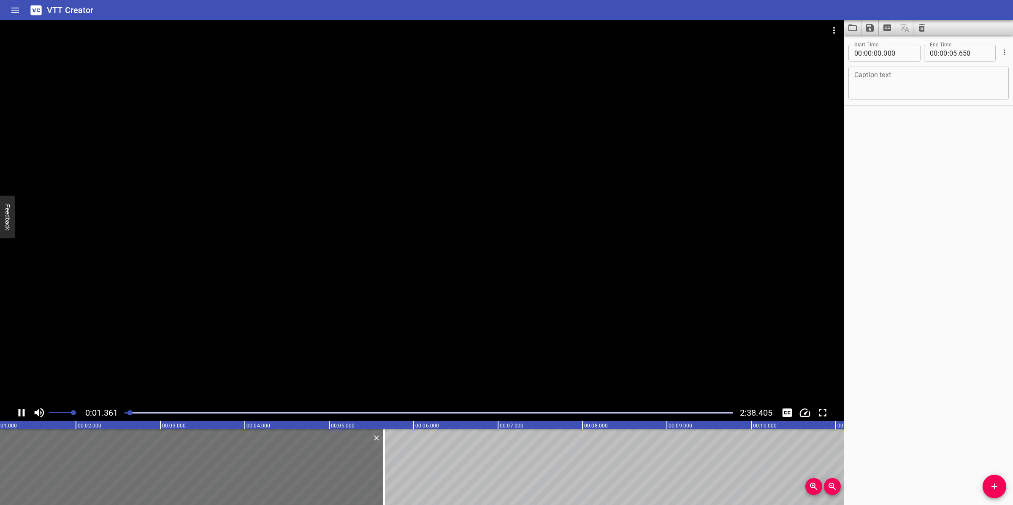
click at [546, 231] on div at bounding box center [422, 212] width 844 height 385
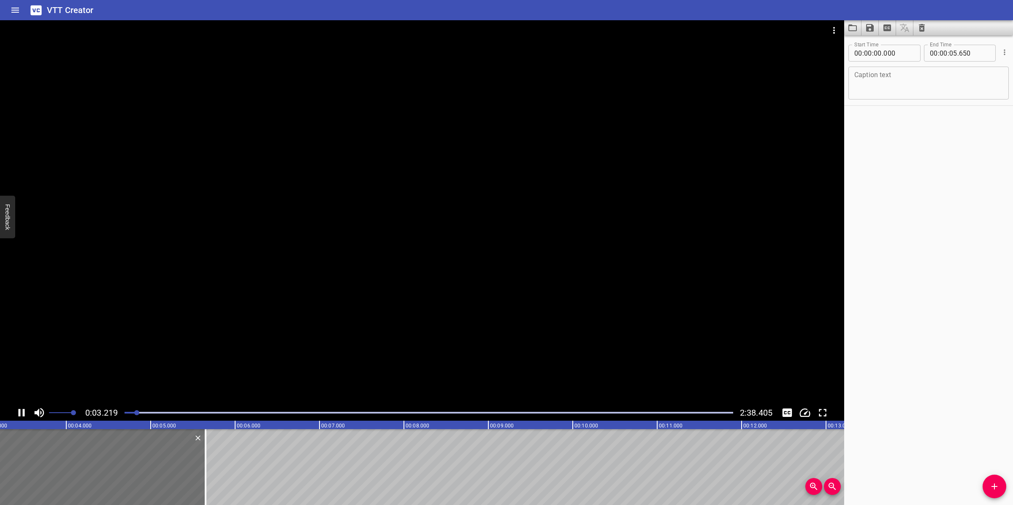
click at [570, 198] on div at bounding box center [422, 212] width 844 height 385
drag, startPoint x: 186, startPoint y: 463, endPoint x: 191, endPoint y: 473, distance: 10.4
click at [191, 473] on div at bounding box center [188, 468] width 8 height 76
click at [343, 285] on div at bounding box center [422, 212] width 844 height 385
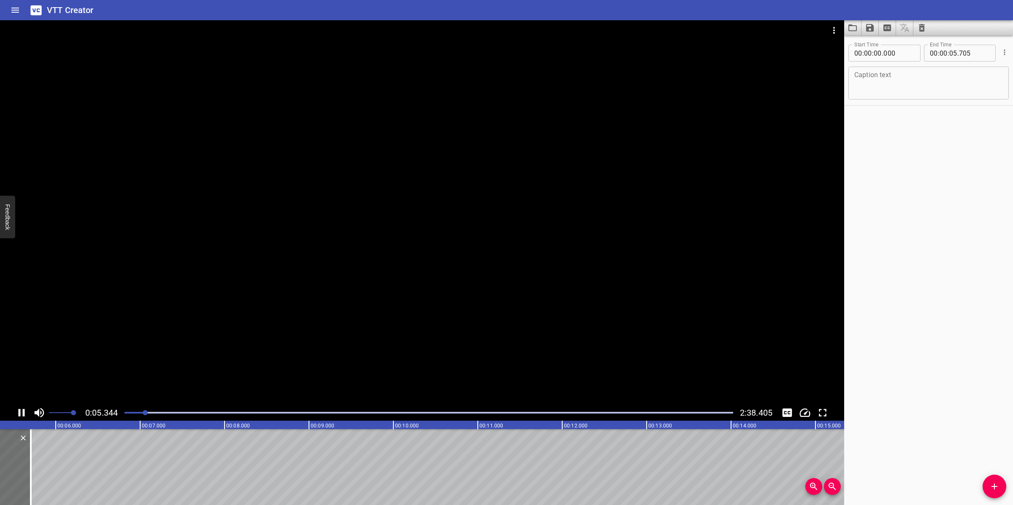
click at [371, 251] on div at bounding box center [422, 212] width 844 height 385
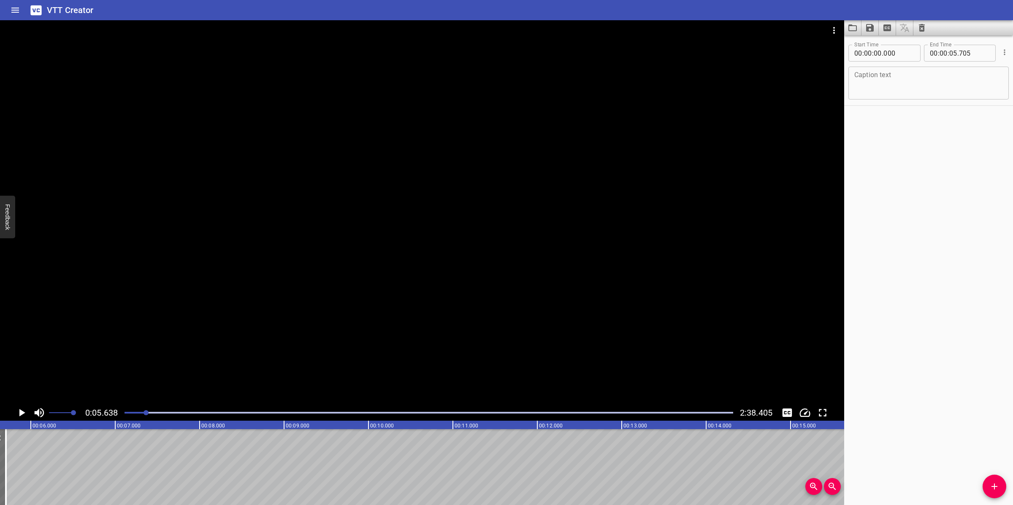
click at [927, 86] on textarea at bounding box center [928, 83] width 149 height 24
paste textarea "Diesel Centrifuge Package (SV-62-XB-001)"
click at [1003, 478] on div "Start Time 00 : 00 : 00 . 000 Start Time End Time 00 : 00 : 05 . 705 End Time C…" at bounding box center [928, 270] width 169 height 470
click at [994, 480] on icon "Add Cue" at bounding box center [994, 487] width 6 height 6
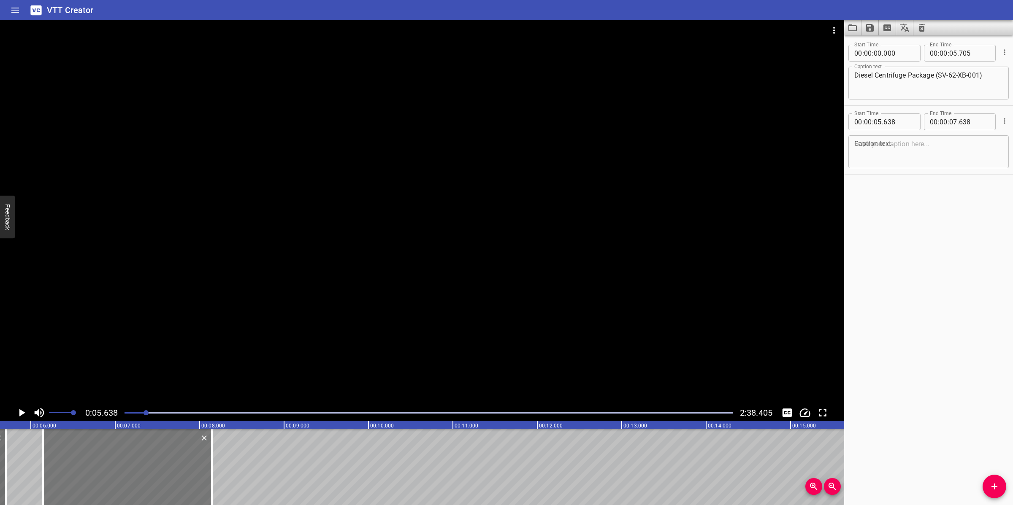
drag, startPoint x: 119, startPoint y: 476, endPoint x: 162, endPoint y: 459, distance: 46.6
click at [162, 459] on div at bounding box center [127, 468] width 169 height 76
click at [963, 159] on textarea at bounding box center [928, 152] width 149 height 24
paste textarea "Control Description"
click at [382, 331] on div at bounding box center [422, 212] width 844 height 385
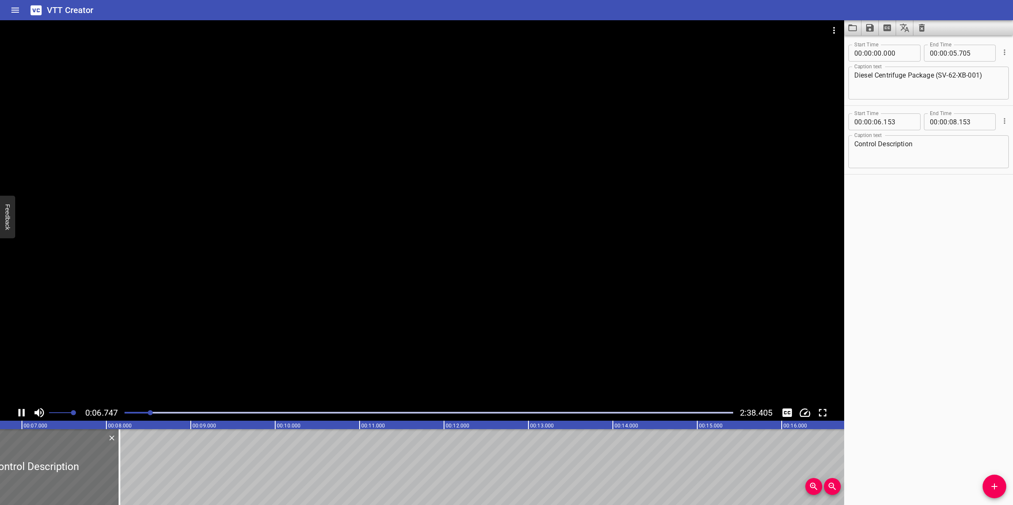
click at [349, 324] on div at bounding box center [422, 212] width 844 height 385
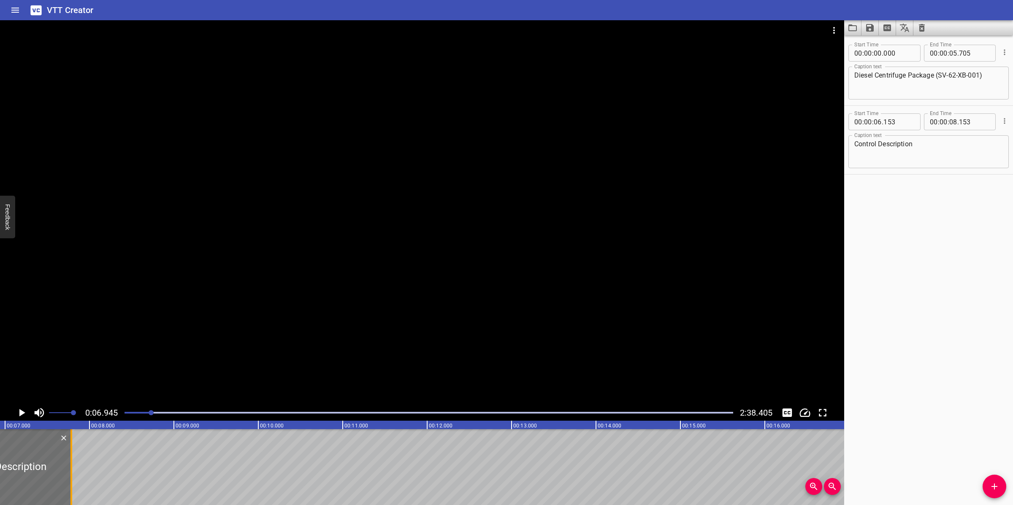
drag, startPoint x: 93, startPoint y: 473, endPoint x: 73, endPoint y: 478, distance: 21.0
click at [73, 478] on div at bounding box center [71, 468] width 8 height 76
click at [994, 480] on icon "Add Cue" at bounding box center [994, 487] width 6 height 6
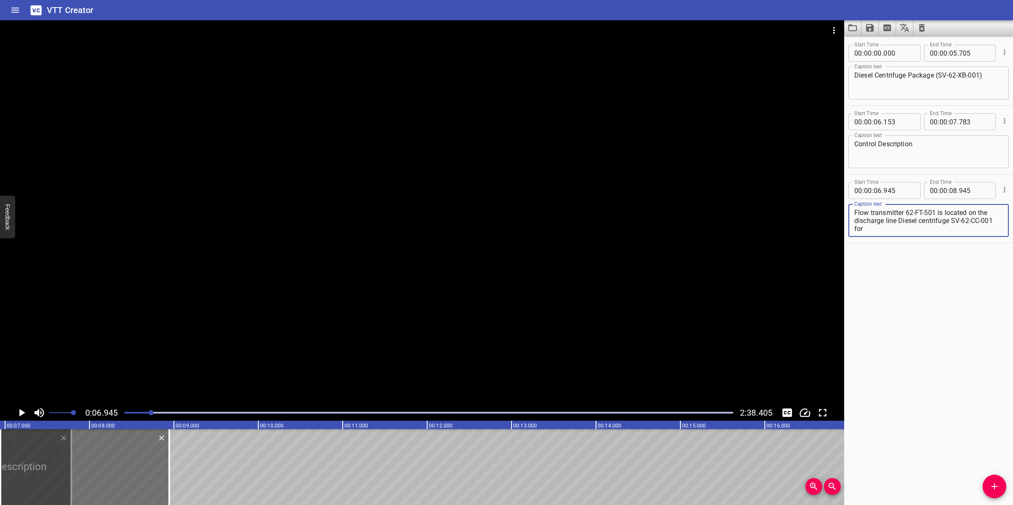
scroll to position [32, 0]
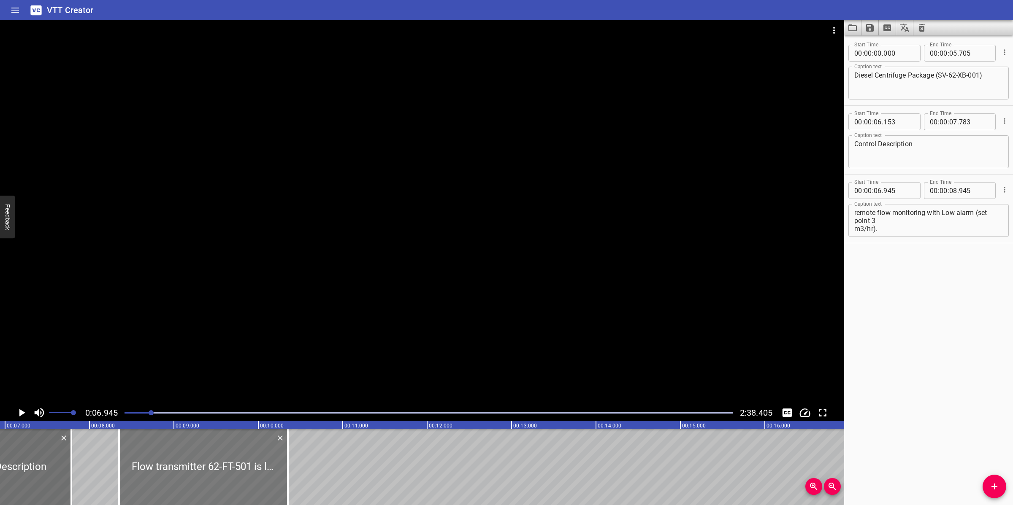
drag, startPoint x: 137, startPoint y: 475, endPoint x: 256, endPoint y: 465, distance: 119.0
click at [256, 465] on div at bounding box center [203, 468] width 169 height 76
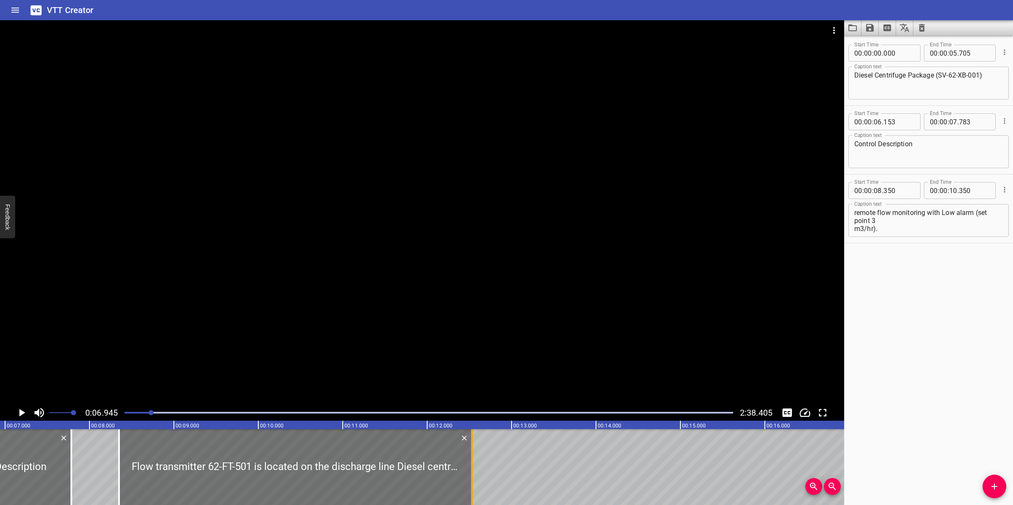
drag, startPoint x: 285, startPoint y: 457, endPoint x: 469, endPoint y: 458, distance: 184.0
click at [469, 458] on div at bounding box center [472, 468] width 8 height 76
click at [541, 319] on div at bounding box center [422, 212] width 844 height 385
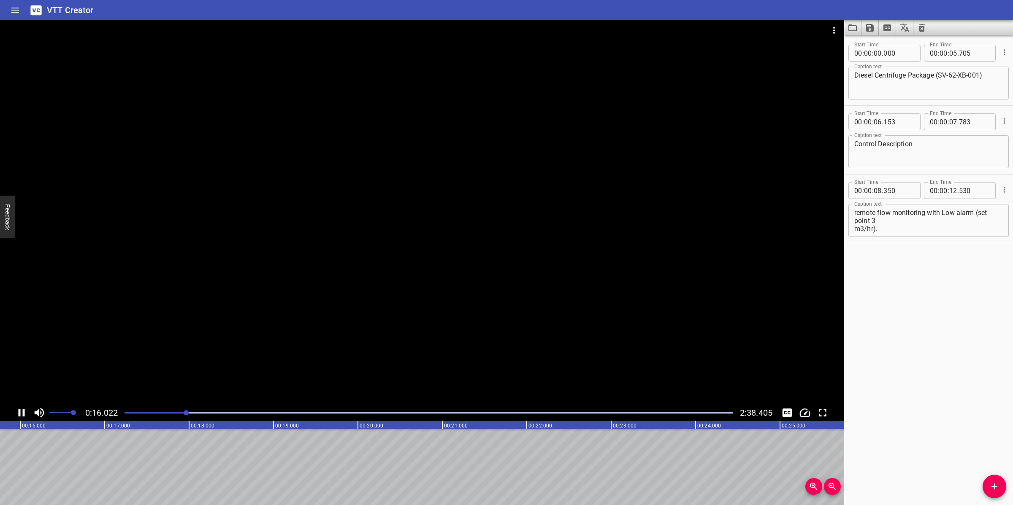
click at [538, 309] on div at bounding box center [422, 212] width 844 height 385
click at [920, 209] on textarea "Flow transmitter 62-FT-501 is located on the discharge line Diesel centrifuge S…" at bounding box center [928, 221] width 149 height 24
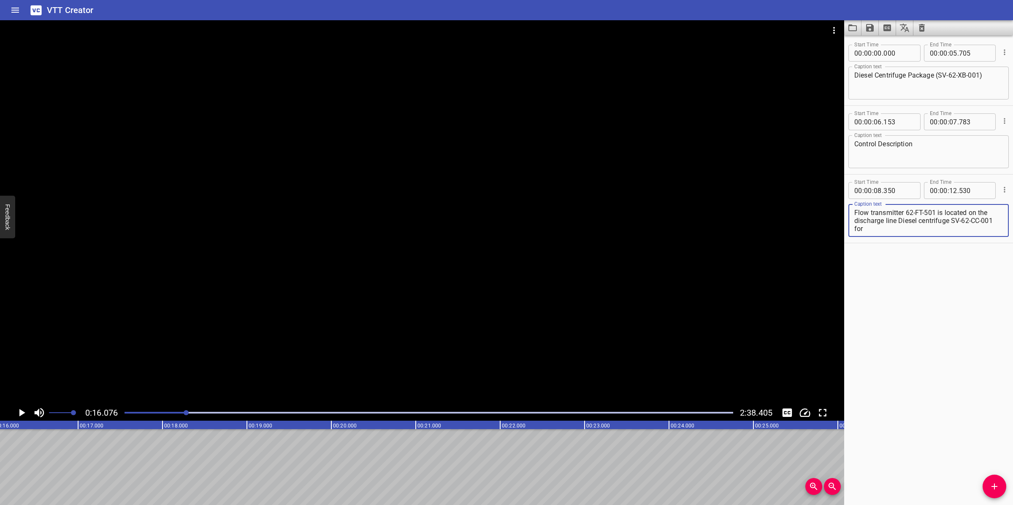
scroll to position [32, 0]
drag, startPoint x: 953, startPoint y: 228, endPoint x: 963, endPoint y: 243, distance: 18.1
click at [963, 243] on div "Start Time 00 : 00 : 08 . 350 Start Time End Time 00 : 00 : 12 . 530 End Time C…" at bounding box center [928, 209] width 169 height 69
click at [855, 219] on textarea "Flow transmitter 62-FT-501 is located on the discharge line Diesel centrifuge" at bounding box center [928, 221] width 149 height 24
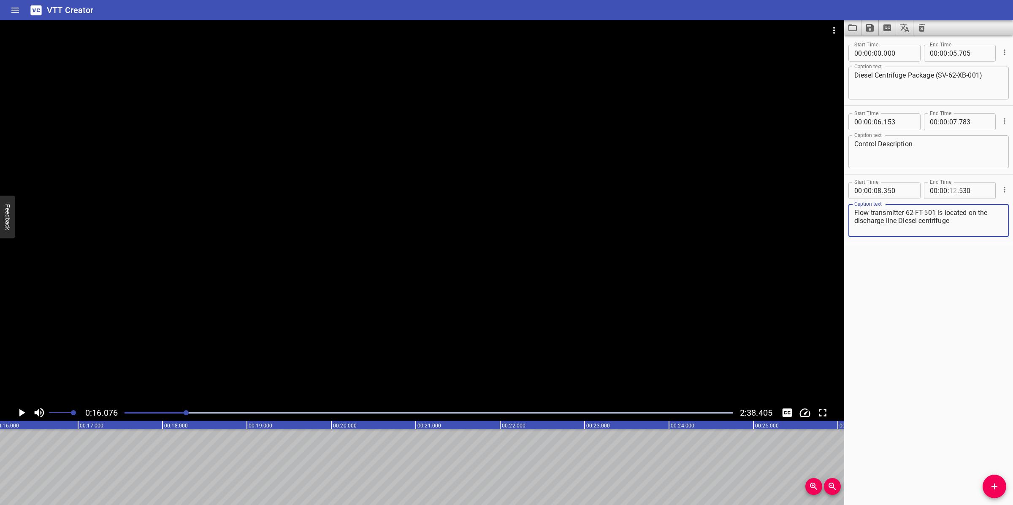
click at [949, 195] on input "number" at bounding box center [953, 190] width 8 height 17
click at [986, 480] on span "Add Cue" at bounding box center [994, 487] width 24 height 10
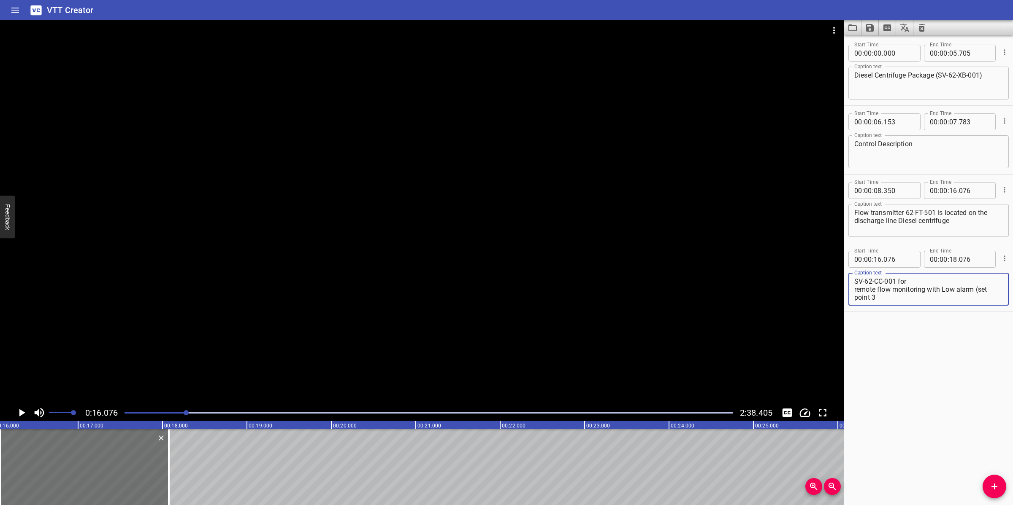
scroll to position [8, 0]
click at [854, 299] on textarea "SV-62-CC-001 for remote flow monitoring with Low alarm (set point 3 m3/hr)." at bounding box center [928, 290] width 149 height 24
click at [853, 292] on div "SV-62-CC-001 for remote flow monitoring with Low alarm (set point 3 m3/hr). Cap…" at bounding box center [928, 289] width 160 height 33
click at [854, 289] on textarea "SV-62-CC-001 for remote flow monitoring with Low alarm (set point 3 m3/hr)." at bounding box center [928, 290] width 149 height 24
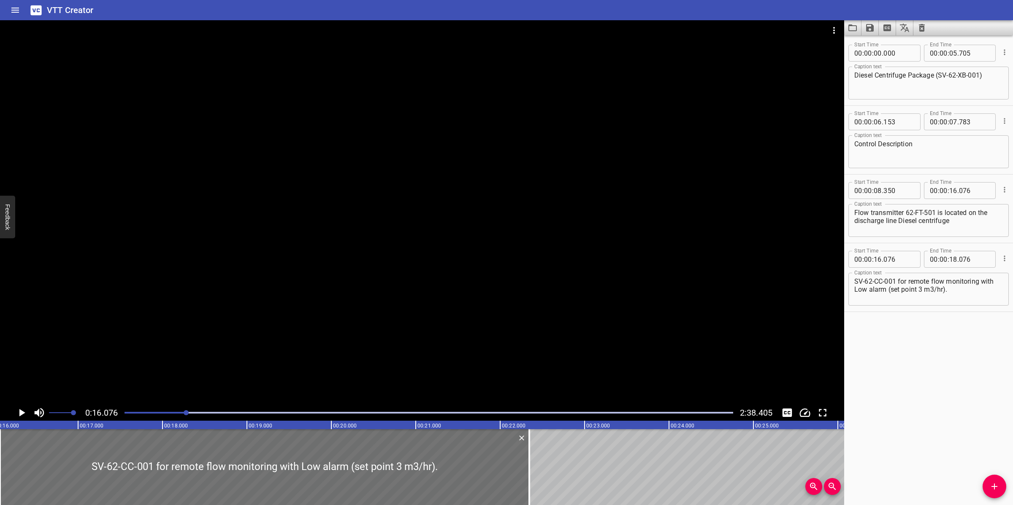
drag, startPoint x: 171, startPoint y: 472, endPoint x: 522, endPoint y: 435, distance: 352.9
click at [532, 464] on div at bounding box center [529, 468] width 8 height 76
click at [524, 351] on div at bounding box center [422, 212] width 844 height 385
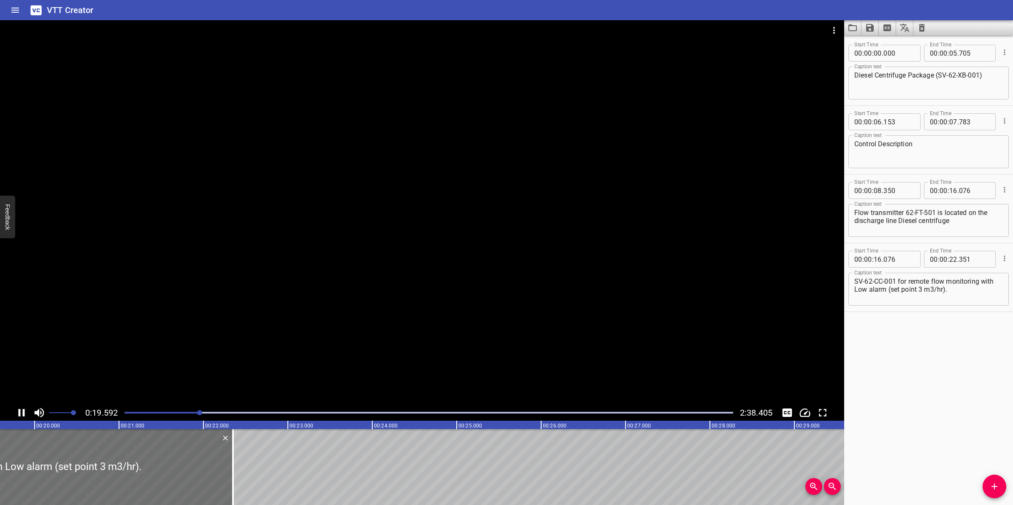
click at [390, 347] on div at bounding box center [422, 212] width 844 height 385
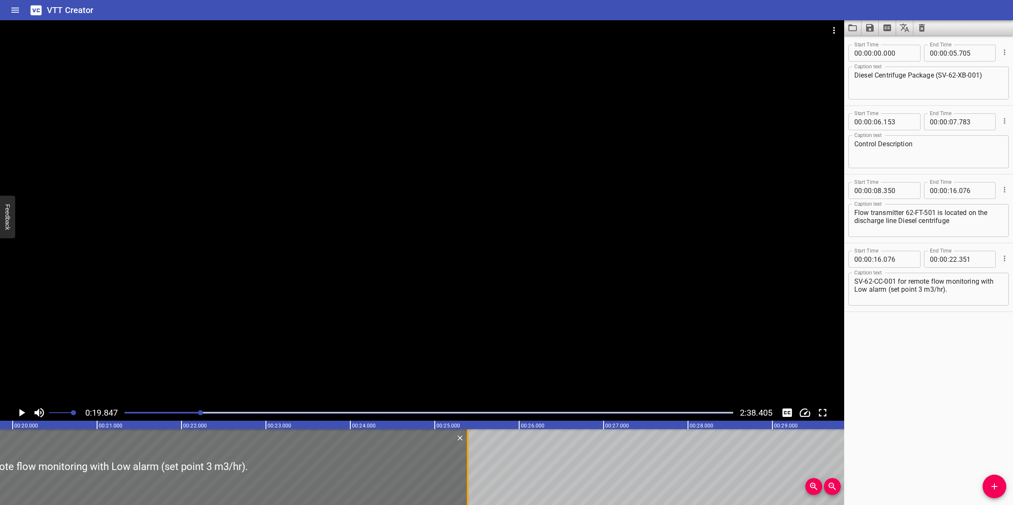
drag, startPoint x: 208, startPoint y: 470, endPoint x: 465, endPoint y: 462, distance: 257.1
click at [465, 462] on div at bounding box center [467, 468] width 8 height 76
click at [505, 361] on div at bounding box center [422, 212] width 844 height 385
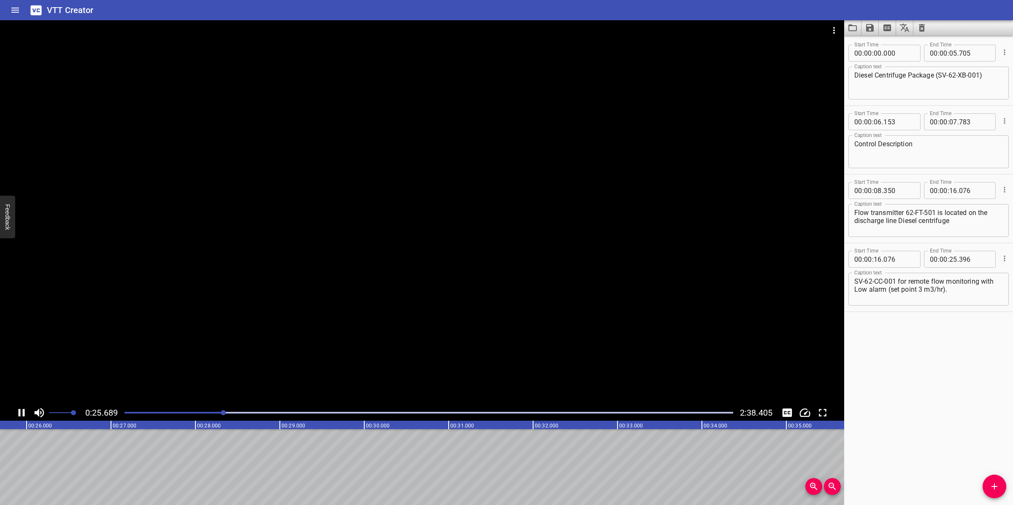
click at [482, 360] on div at bounding box center [422, 212] width 844 height 385
click at [999, 480] on span "Add Cue" at bounding box center [994, 487] width 24 height 10
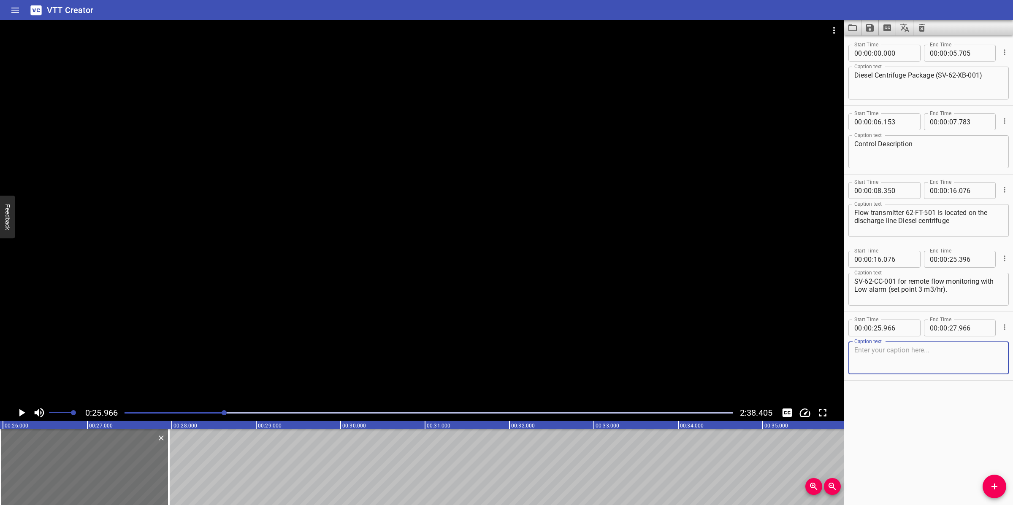
click at [882, 365] on textarea at bounding box center [928, 358] width 149 height 24
paste textarea "Outlet Diesel Centrifuge SV-62-CC-001 is fitted with pressure transmitter 62-PI…"
click at [887, 362] on textarea "Outlet Diesel Centrifuge SV-62-CC-001 is fitted with pressure transmitter 62-PI…" at bounding box center [928, 358] width 149 height 24
click at [890, 355] on textarea "Outlet Diesel Centrifuge SV-62-CC-001 is fitted with pressure transmitter 62-PI…" at bounding box center [928, 358] width 149 height 24
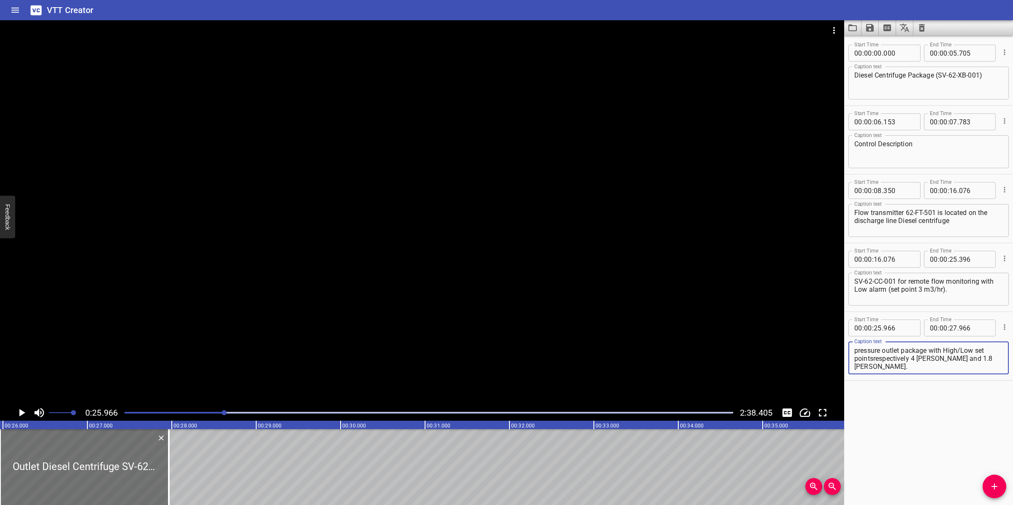
scroll to position [24, 0]
click at [906, 349] on textarea "Outlet Diesel Centrifuge SV-62-CC-001 is fitted with pressure transmitter 62-PI…" at bounding box center [928, 358] width 149 height 24
click at [595, 329] on div at bounding box center [422, 212] width 844 height 385
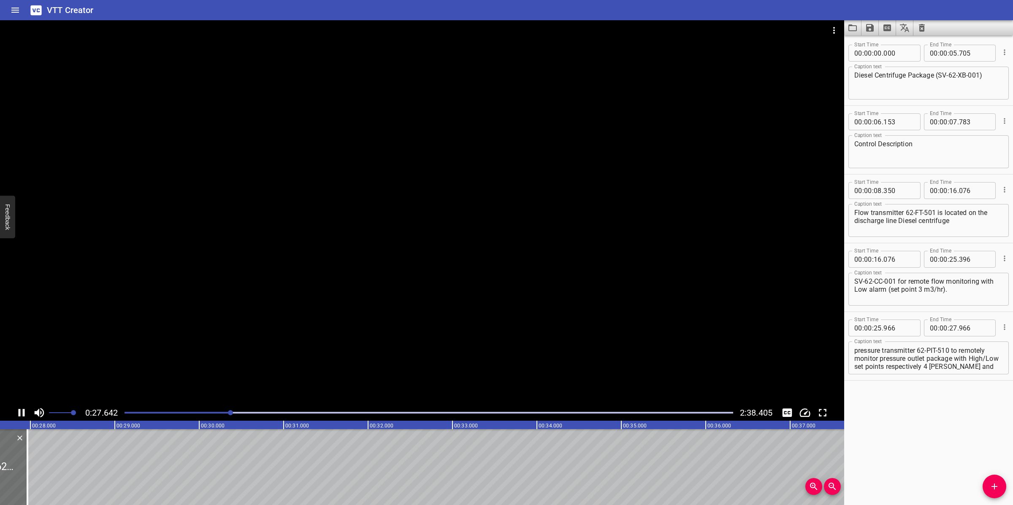
click at [421, 277] on div at bounding box center [422, 212] width 844 height 385
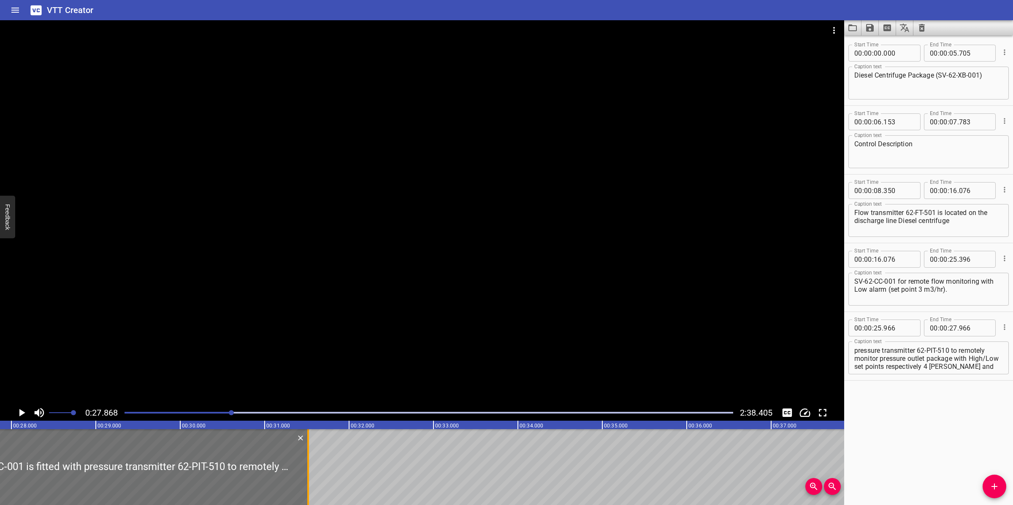
drag, startPoint x: 11, startPoint y: 458, endPoint x: 312, endPoint y: 445, distance: 301.5
click at [312, 446] on div at bounding box center [308, 468] width 8 height 76
click at [540, 243] on div at bounding box center [422, 212] width 844 height 385
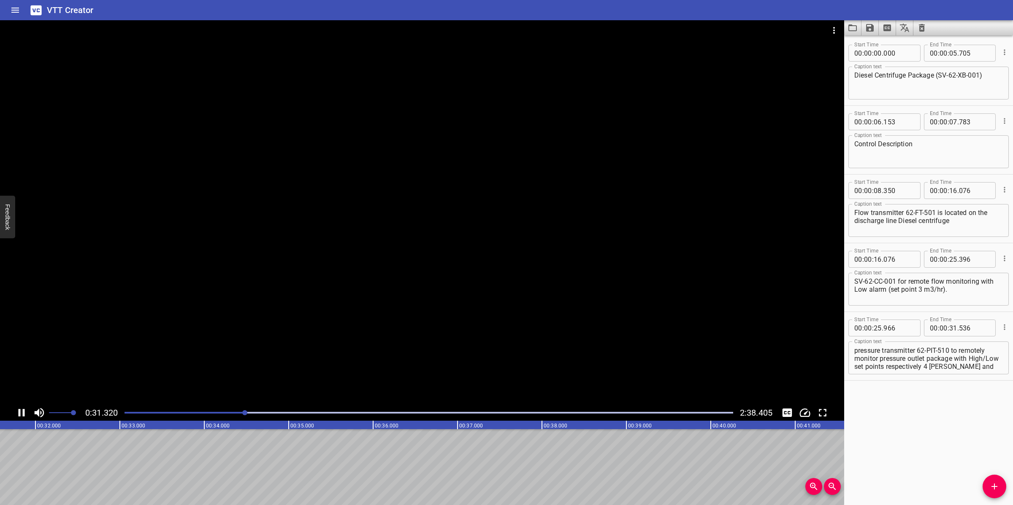
click at [494, 317] on div at bounding box center [422, 212] width 844 height 385
click at [505, 319] on div at bounding box center [422, 212] width 844 height 385
click at [520, 300] on div at bounding box center [422, 212] width 844 height 385
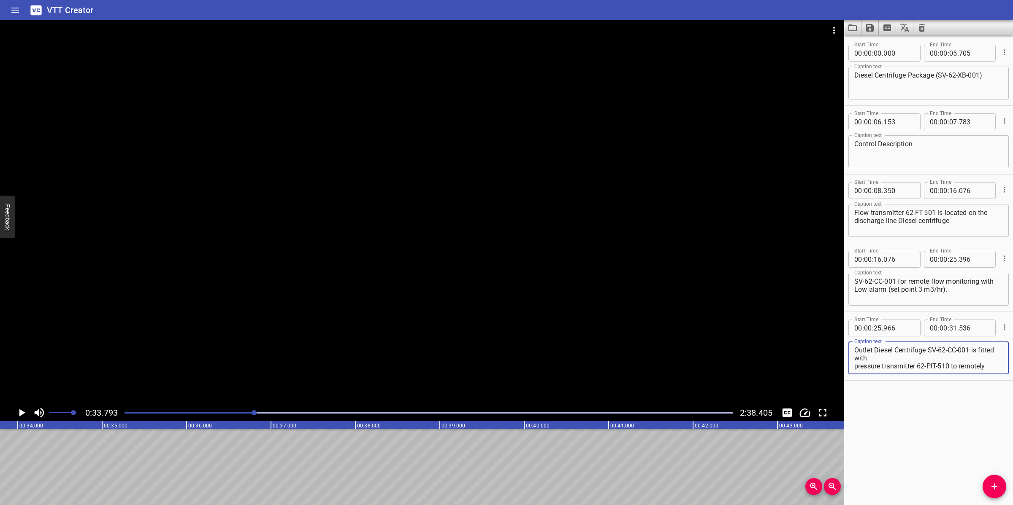
scroll to position [24, 0]
drag, startPoint x: 917, startPoint y: 348, endPoint x: 978, endPoint y: 373, distance: 65.8
click at [978, 373] on div "Outlet Diesel Centrifuge SV-62-CC-001 is fitted with pressure transmitter 62-PI…" at bounding box center [928, 358] width 160 height 33
click at [902, 358] on textarea "Outlet Diesel Centrifuge SV-62-CC-001 is fitted with pressure transmitter" at bounding box center [928, 358] width 149 height 24
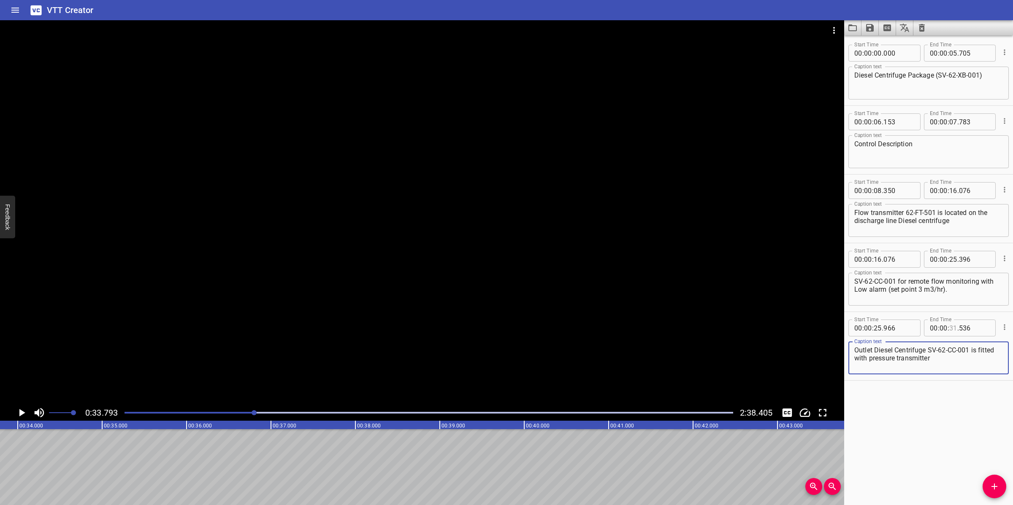
click at [949, 326] on input "number" at bounding box center [953, 328] width 8 height 17
click at [991, 480] on icon "Add Cue" at bounding box center [994, 487] width 10 height 10
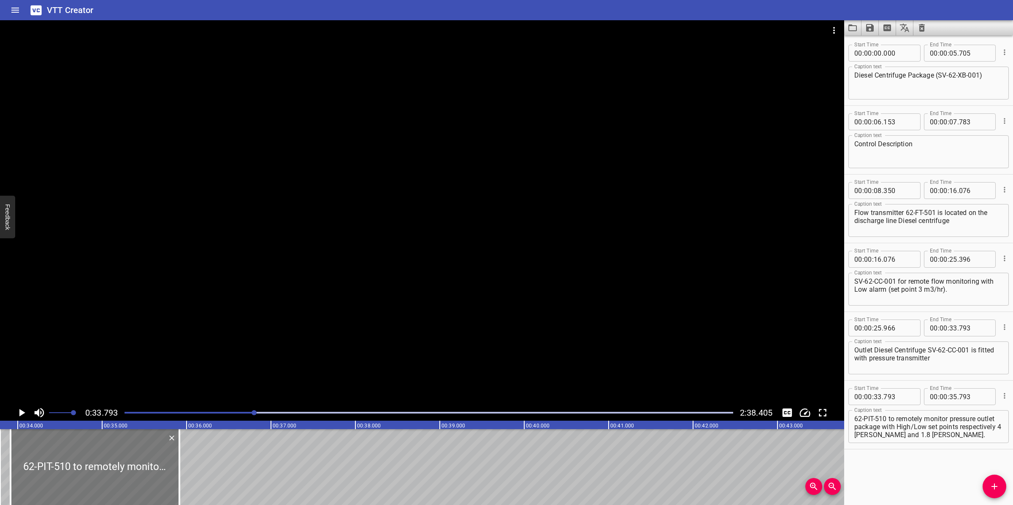
drag, startPoint x: 84, startPoint y: 461, endPoint x: 94, endPoint y: 456, distance: 11.3
click at [94, 456] on div at bounding box center [95, 468] width 169 height 76
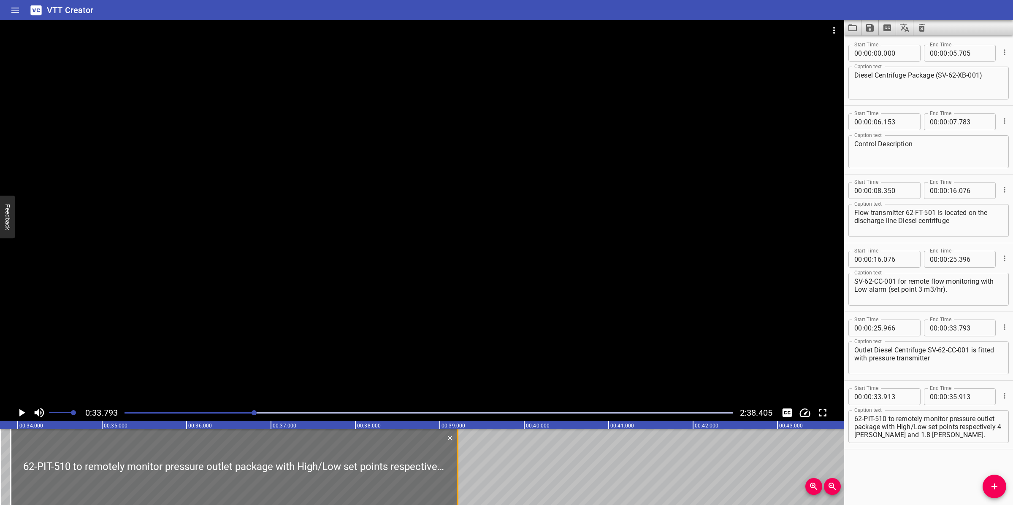
drag, startPoint x: 180, startPoint y: 460, endPoint x: 460, endPoint y: 460, distance: 280.6
click at [460, 460] on div at bounding box center [457, 468] width 8 height 76
click at [543, 308] on div at bounding box center [422, 212] width 844 height 385
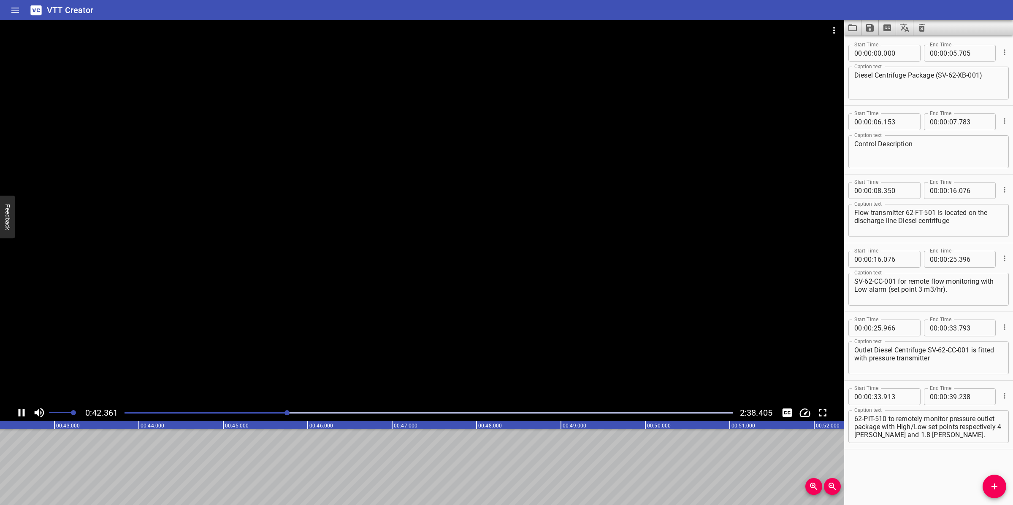
scroll to position [0, 3592]
click at [387, 344] on div at bounding box center [422, 212] width 844 height 385
click at [924, 432] on textarea "62-PIT-510 to remotely monitor pressure outlet package with High/Low set points…" at bounding box center [928, 427] width 149 height 24
click at [226, 417] on div at bounding box center [428, 413] width 619 height 12
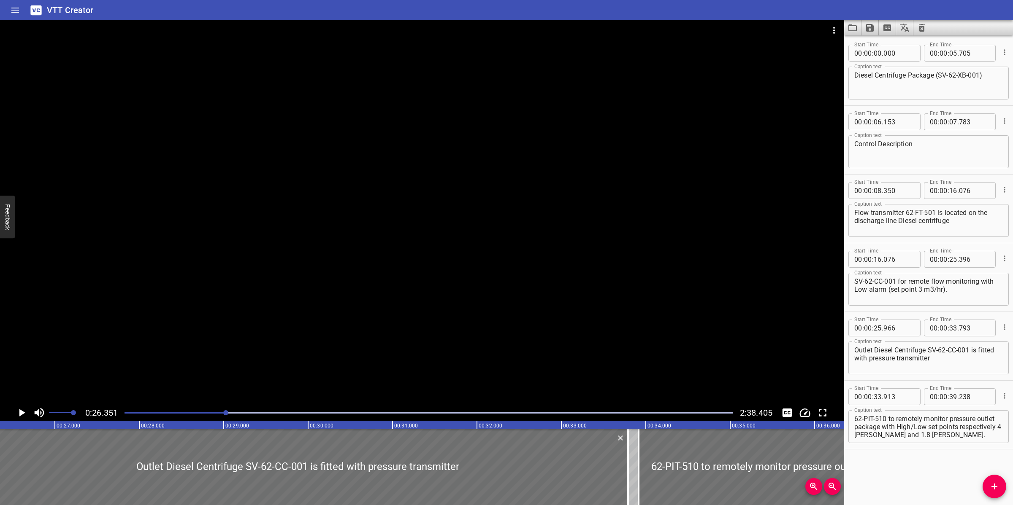
click at [497, 330] on div at bounding box center [422, 212] width 844 height 385
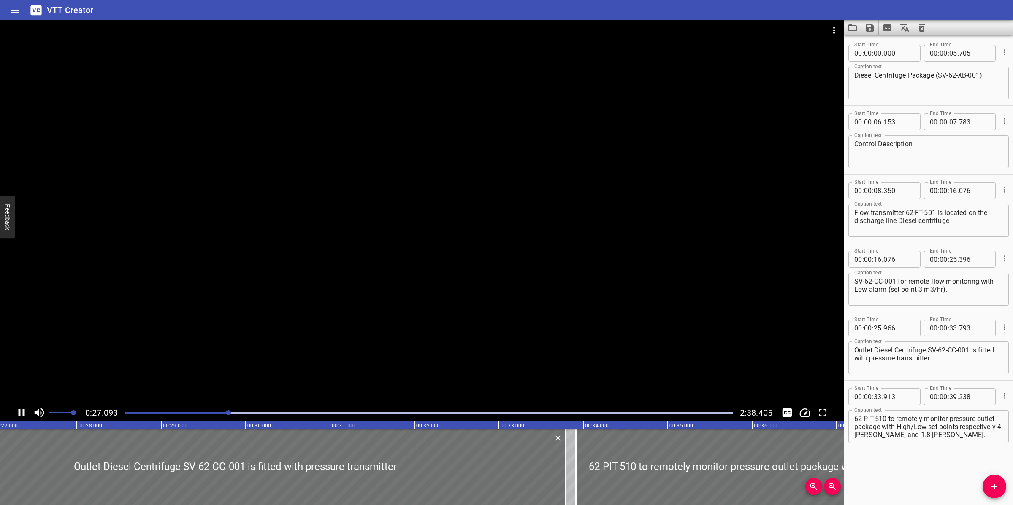
click at [511, 309] on div at bounding box center [422, 212] width 844 height 385
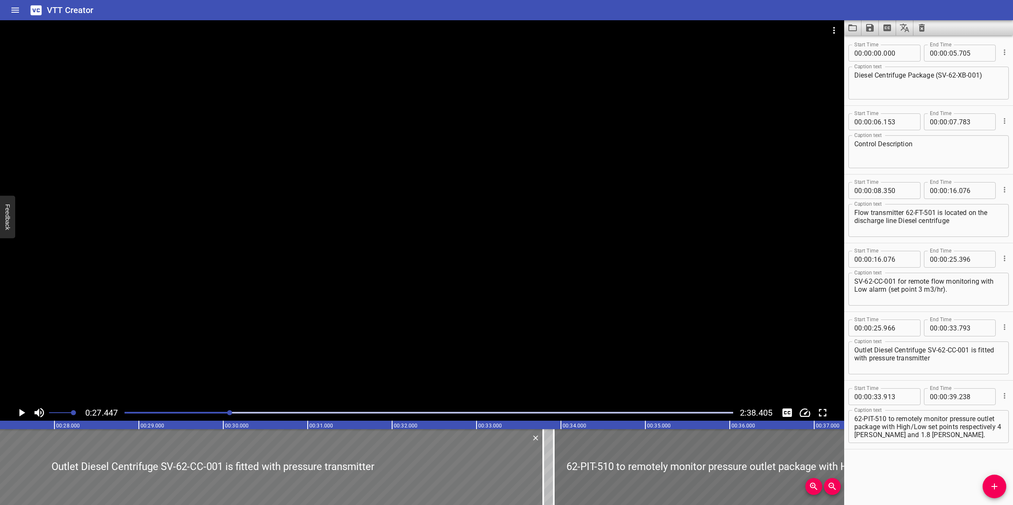
scroll to position [0, 2316]
click at [200, 410] on div at bounding box center [428, 413] width 619 height 12
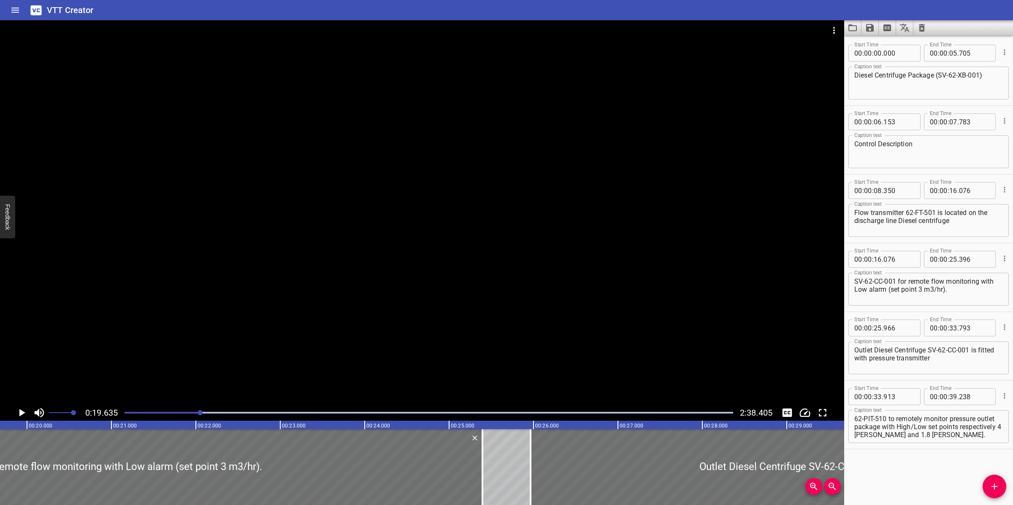
scroll to position [0, 1657]
click at [556, 368] on div at bounding box center [422, 212] width 844 height 385
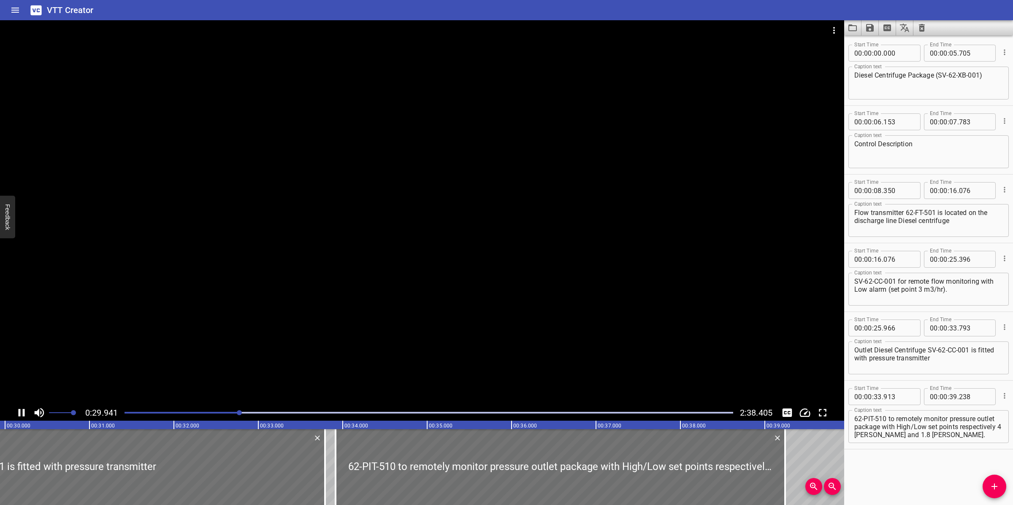
click at [562, 322] on div at bounding box center [422, 212] width 844 height 385
